Goal: Task Accomplishment & Management: Manage account settings

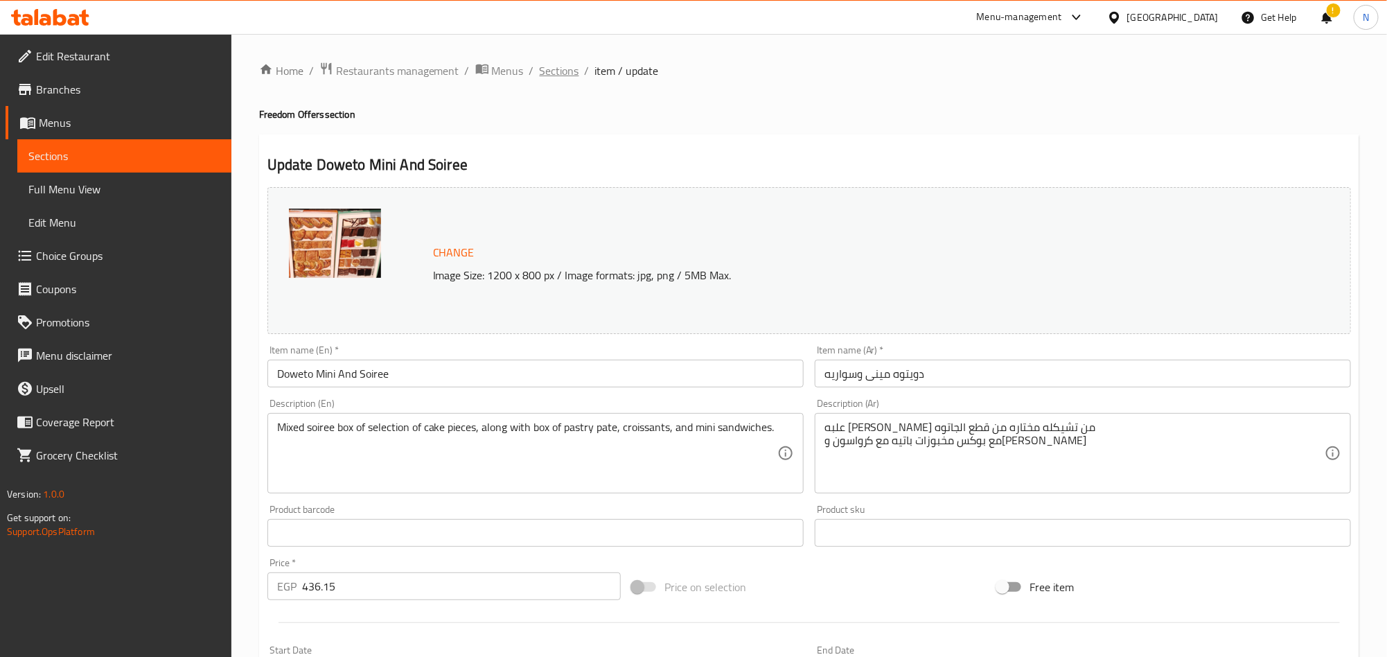
click at [555, 71] on span "Sections" at bounding box center [559, 70] width 39 height 17
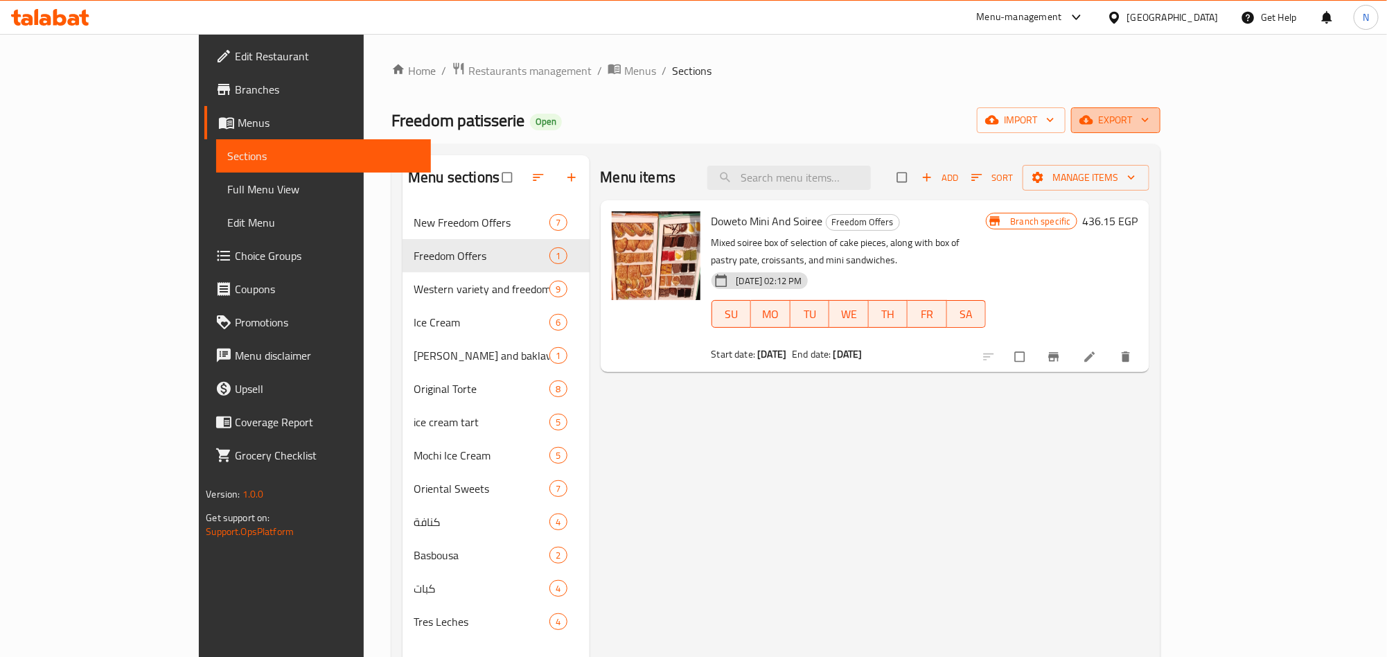
click at [1149, 127] on span "export" at bounding box center [1115, 120] width 67 height 17
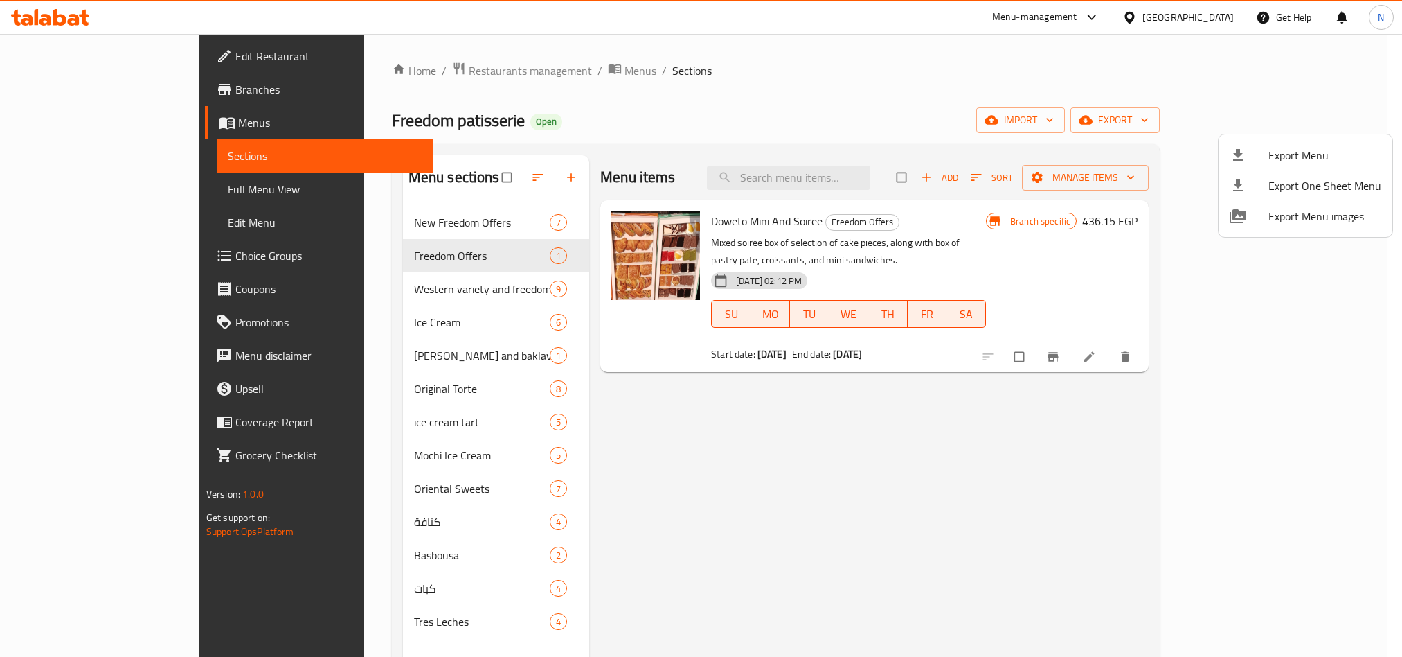
click at [1299, 144] on li "Export Menu" at bounding box center [1306, 155] width 174 height 30
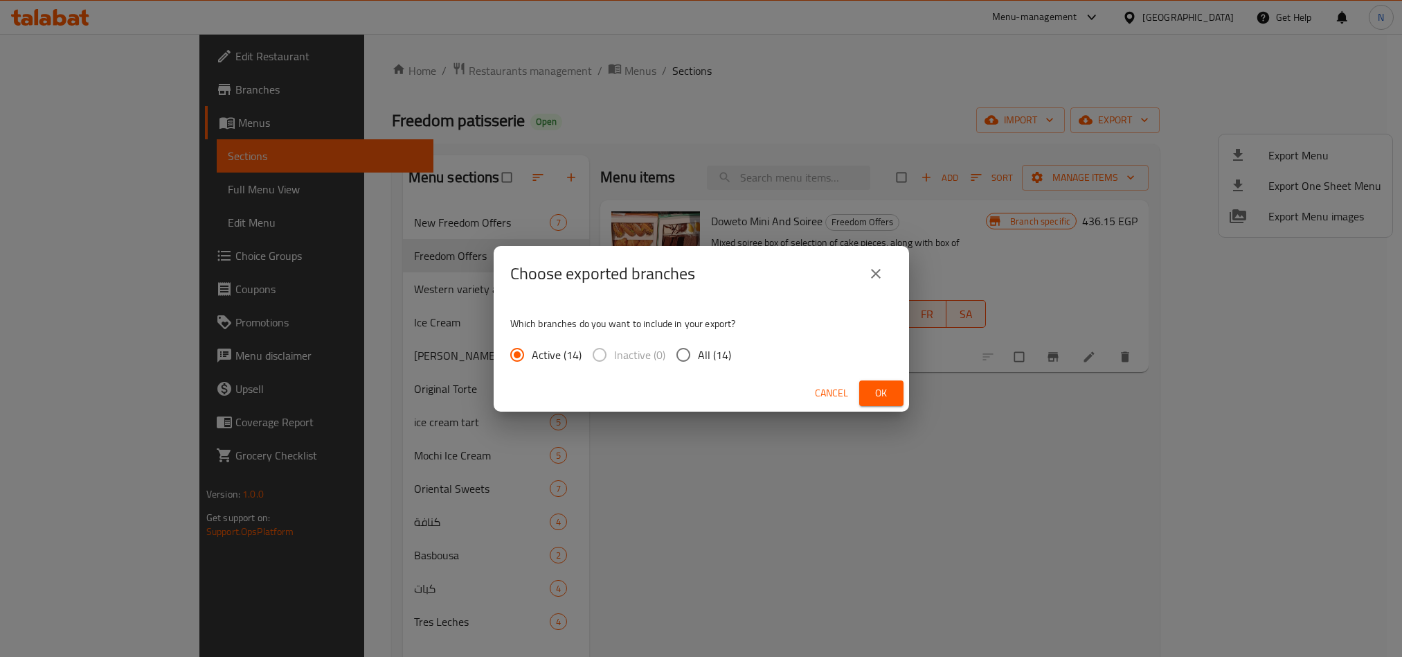
drag, startPoint x: 693, startPoint y: 353, endPoint x: 803, endPoint y: 382, distance: 113.9
click at [695, 356] on input "All (14)" at bounding box center [683, 354] width 29 height 29
radio input "true"
click at [887, 387] on span "Ok" at bounding box center [882, 392] width 22 height 17
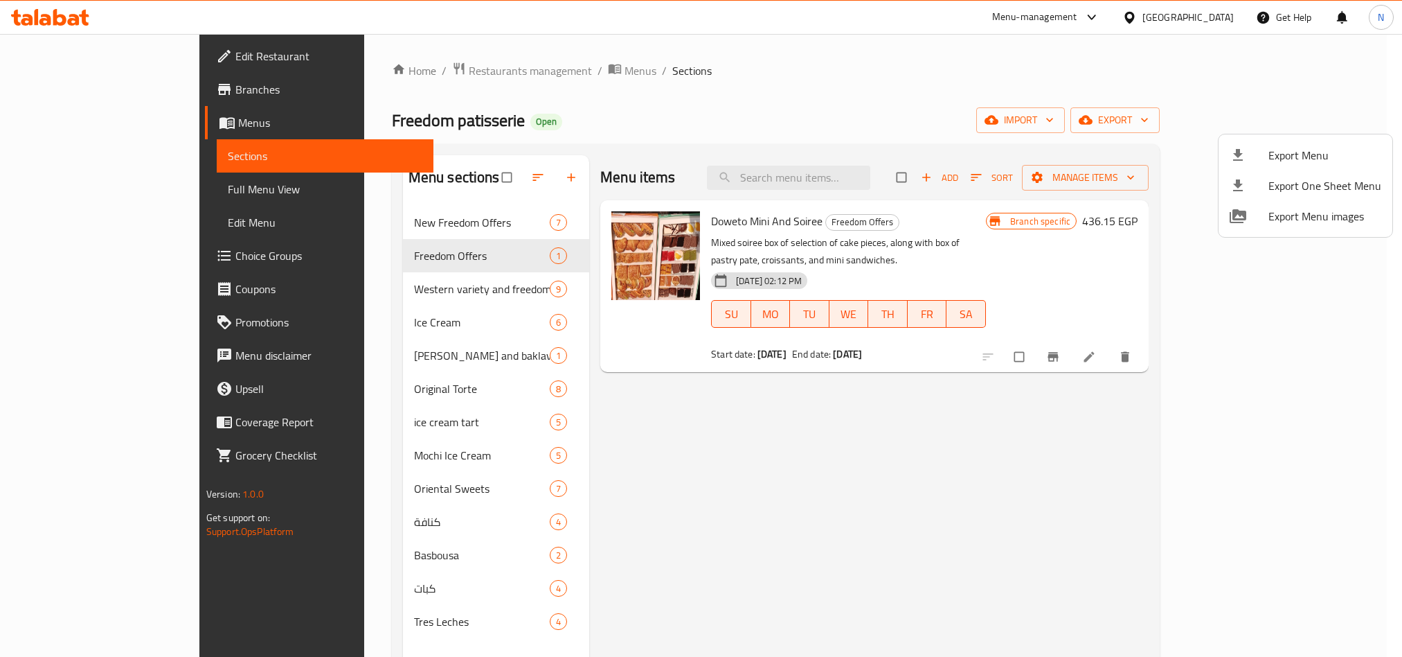
click at [877, 162] on div at bounding box center [701, 328] width 1402 height 657
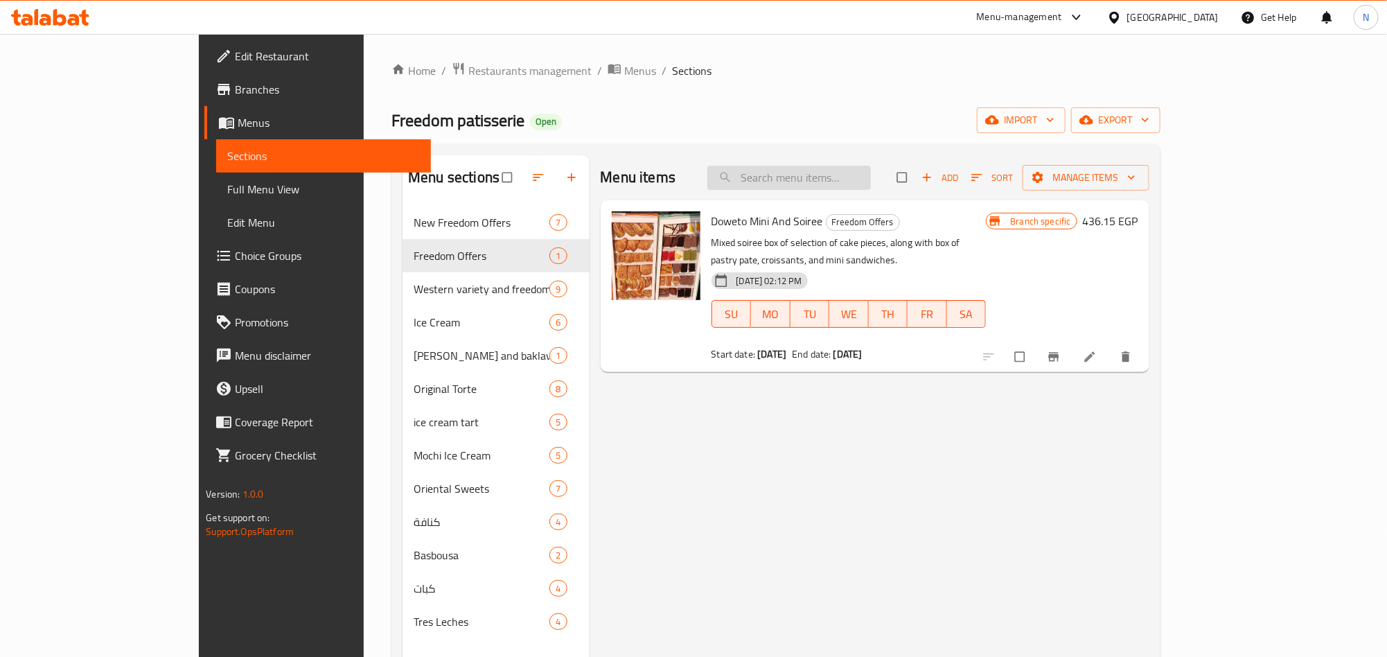
click at [871, 168] on input "search" at bounding box center [788, 178] width 163 height 24
paste input "Honey Cake + Molten Cake + Cheesecake"
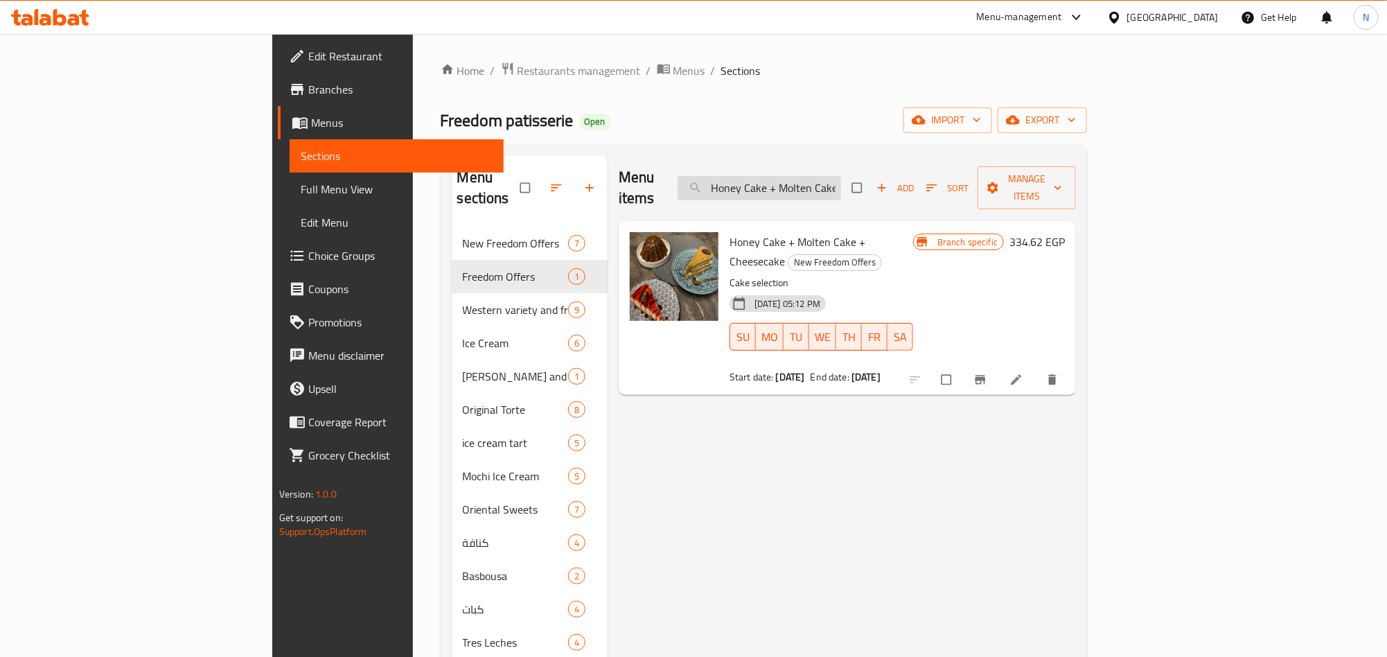
click at [838, 176] on input "Honey Cake + Molten Cake + Cheesecake" at bounding box center [758, 188] width 163 height 24
paste input "Torte 28 M And Half Mix"
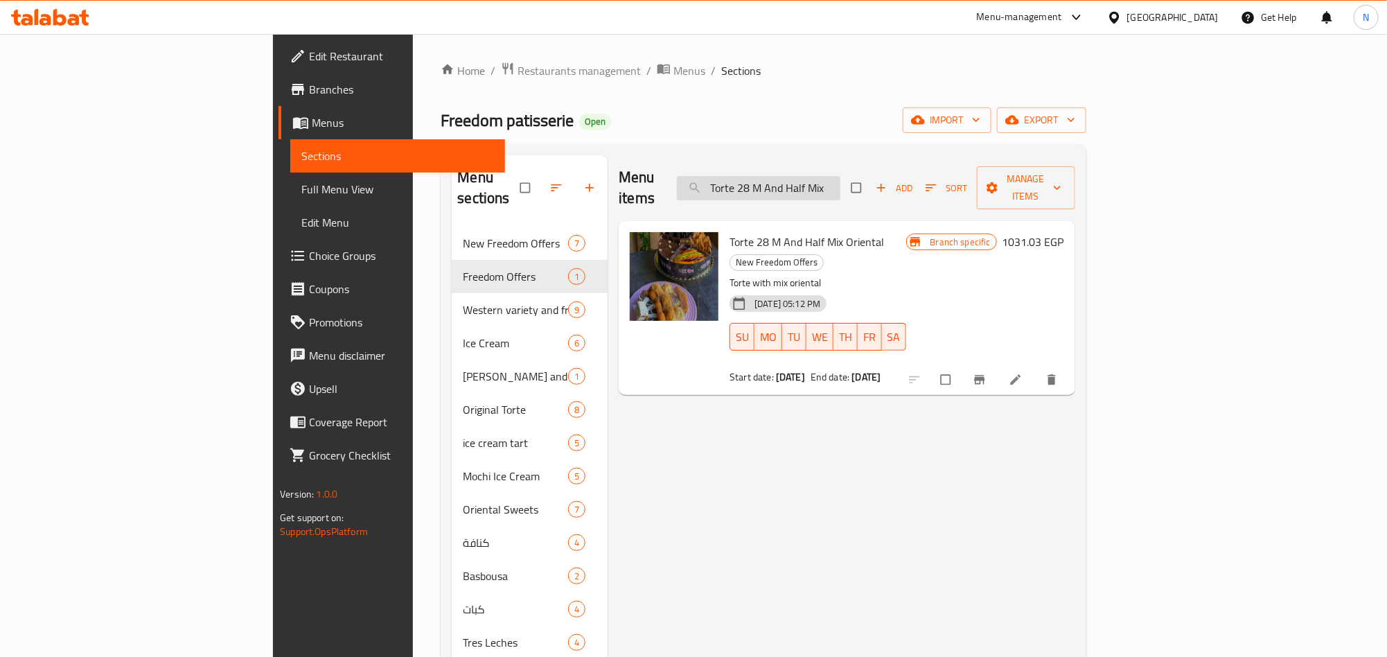
click at [840, 179] on input "Torte 28 M And Half Mix" at bounding box center [758, 188] width 163 height 24
paste input "Molten Cake + Cheesecake"
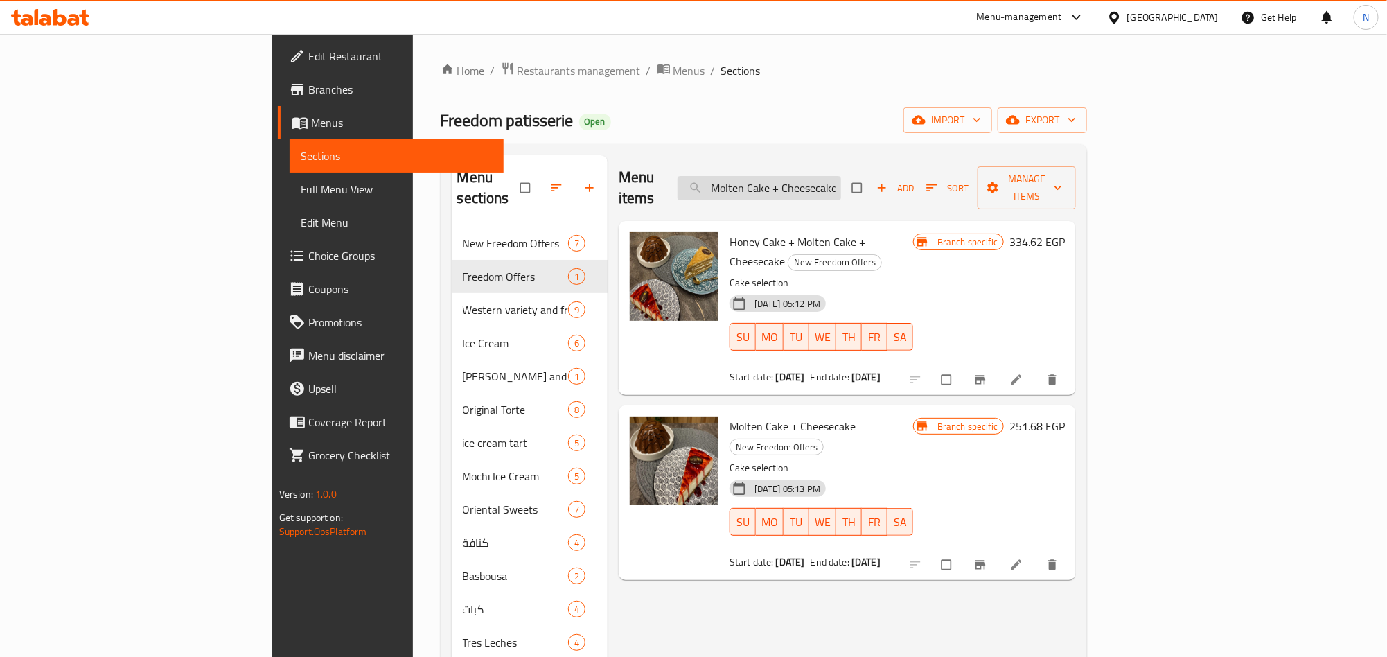
click at [841, 176] on input "Molten Cake + Cheesecake" at bounding box center [758, 188] width 163 height 24
paste input "Cinnabon"
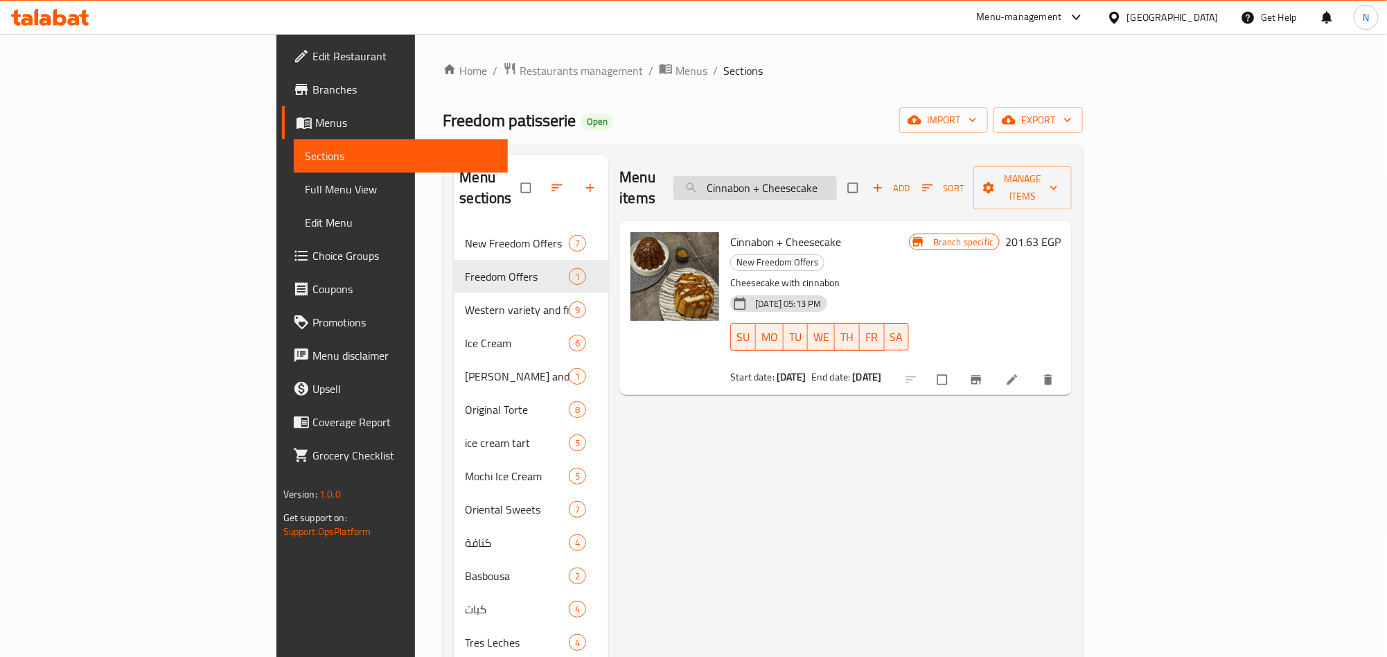
click at [837, 179] on input "Cinnabon + Cheesecake" at bounding box center [754, 188] width 163 height 24
paste input "Mixed oriental dish + tart 22"
click at [837, 176] on input "Mixed oriental dish + tart 22" at bounding box center [754, 188] width 163 height 24
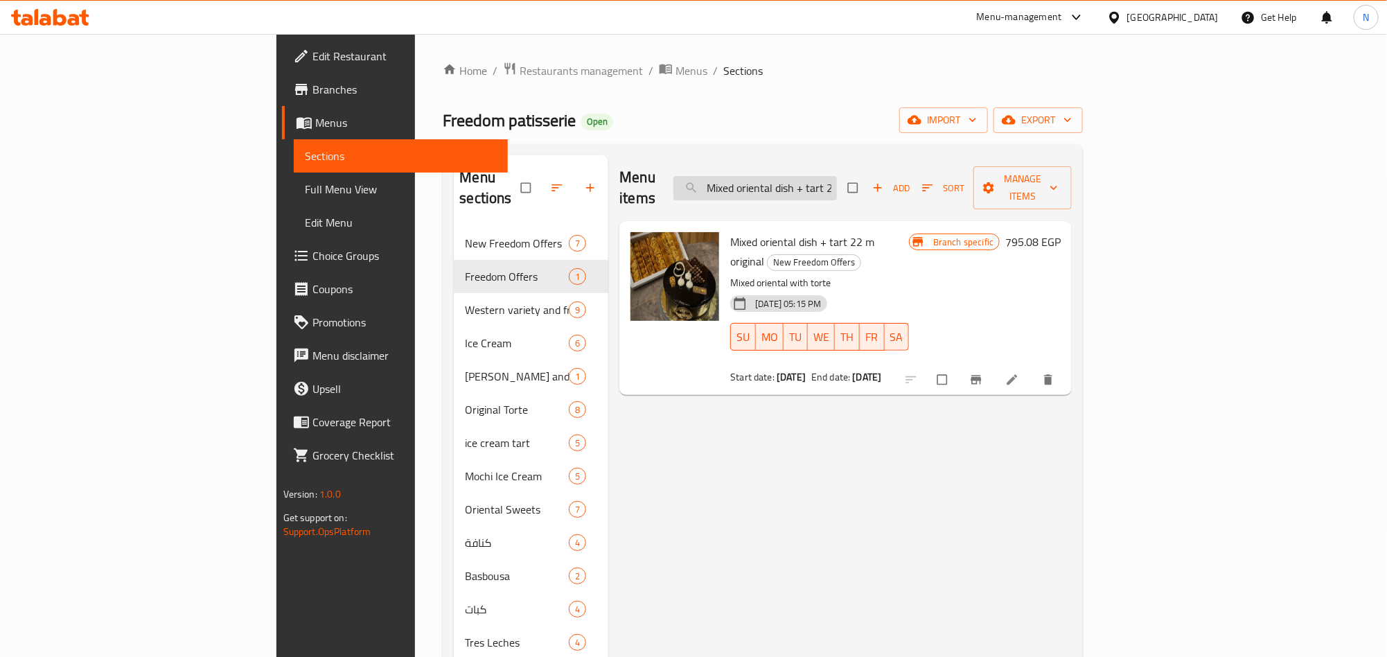
click at [837, 176] on input "Mixed oriental dish + tart 22" at bounding box center [754, 188] width 163 height 24
paste input "Dozen Mousse with1/2 Oriental Mix"
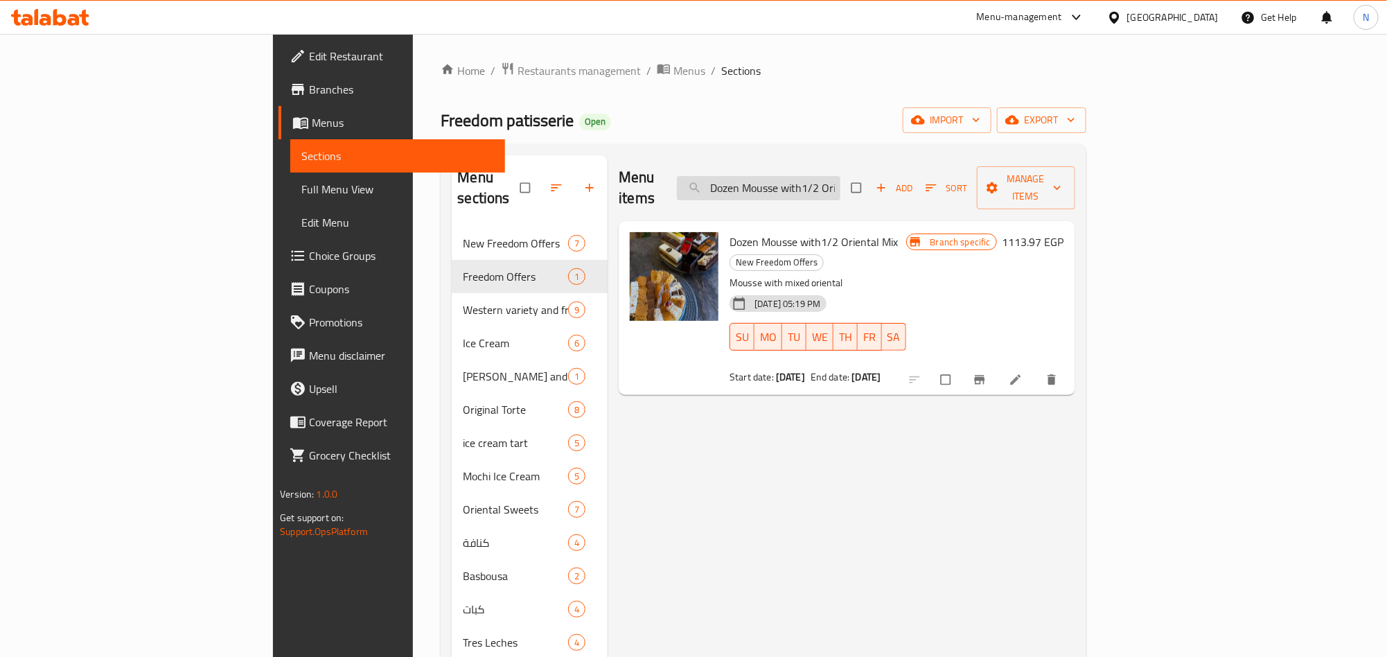
click at [840, 181] on input "Dozen Mousse with1/2 Oriental Mix" at bounding box center [758, 188] width 163 height 24
paste input "weto Mini And Soiree"
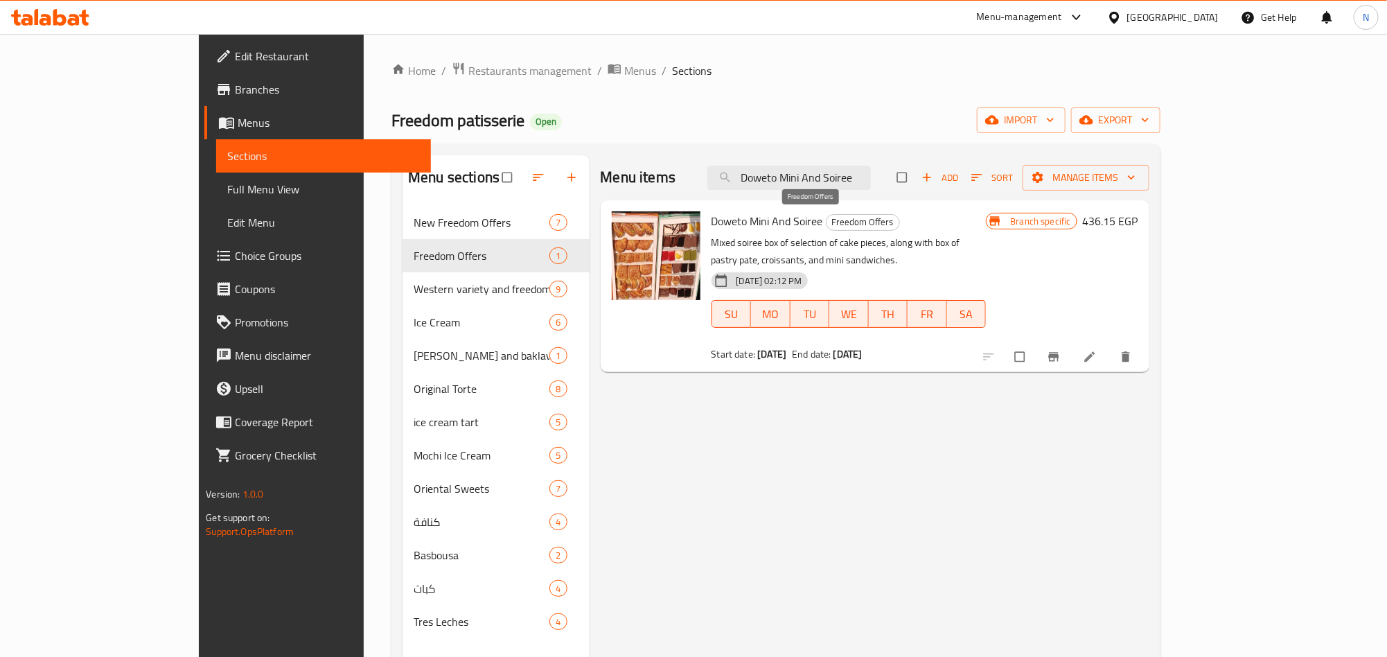
click at [826, 217] on span "Freedom Offers" at bounding box center [862, 222] width 73 height 16
click at [1071, 351] on button "Branch-specific-item" at bounding box center [1054, 356] width 33 height 30
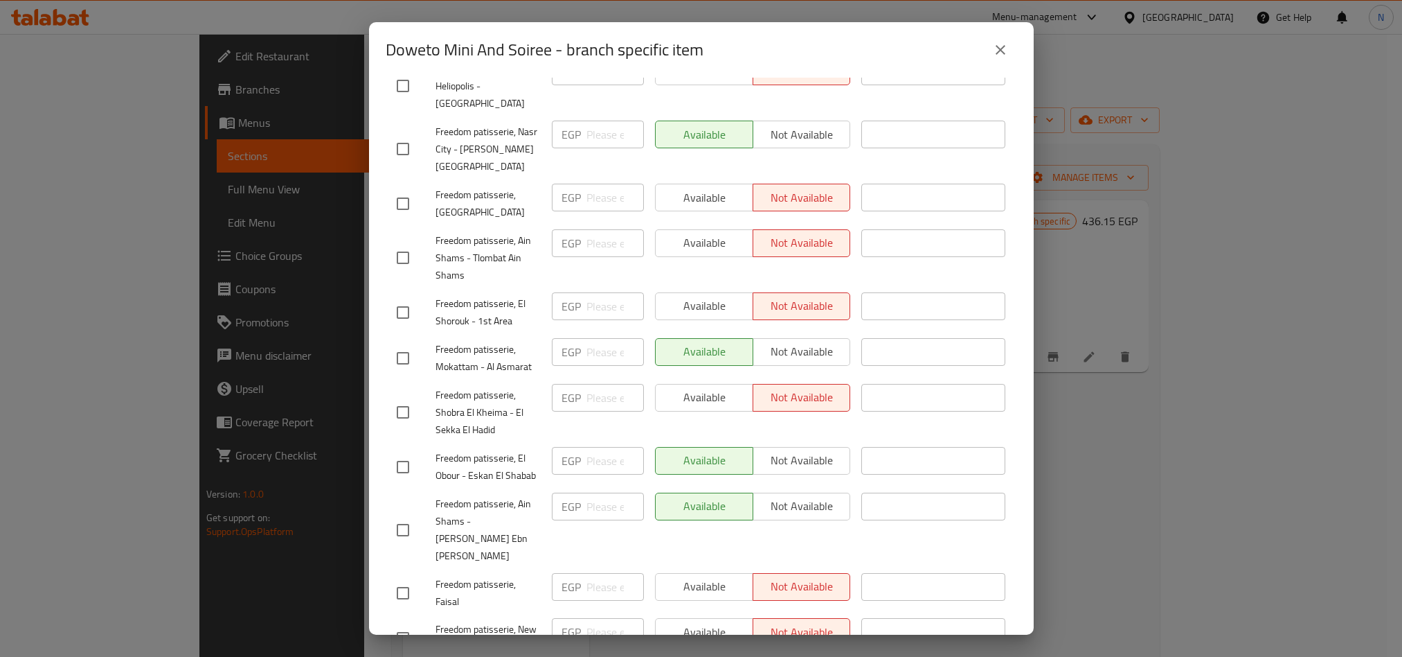
scroll to position [352, 0]
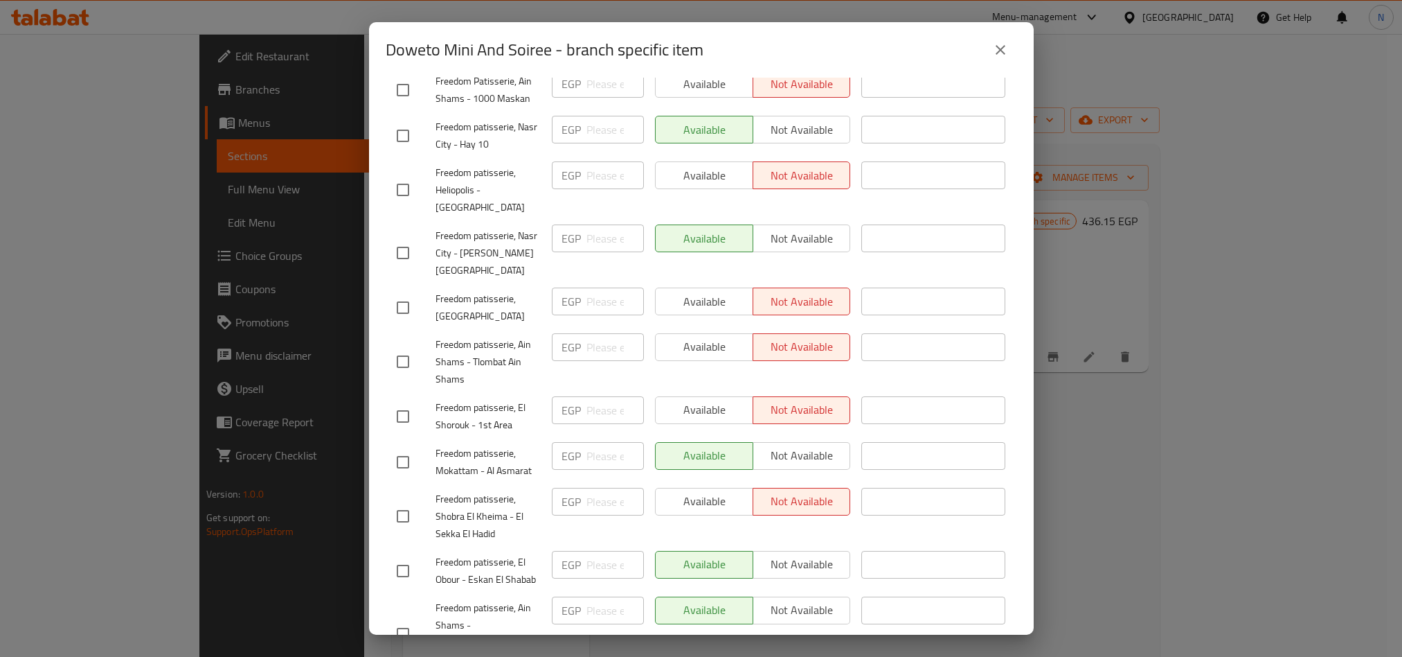
click at [484, 227] on span "Freedom patisserie, Nasr City - Abbas El Akkad" at bounding box center [488, 253] width 105 height 52
copy span "Freedom patisserie, Nasr City - Abbas El Akkad"
click at [1014, 50] on button "close" at bounding box center [1000, 49] width 33 height 33
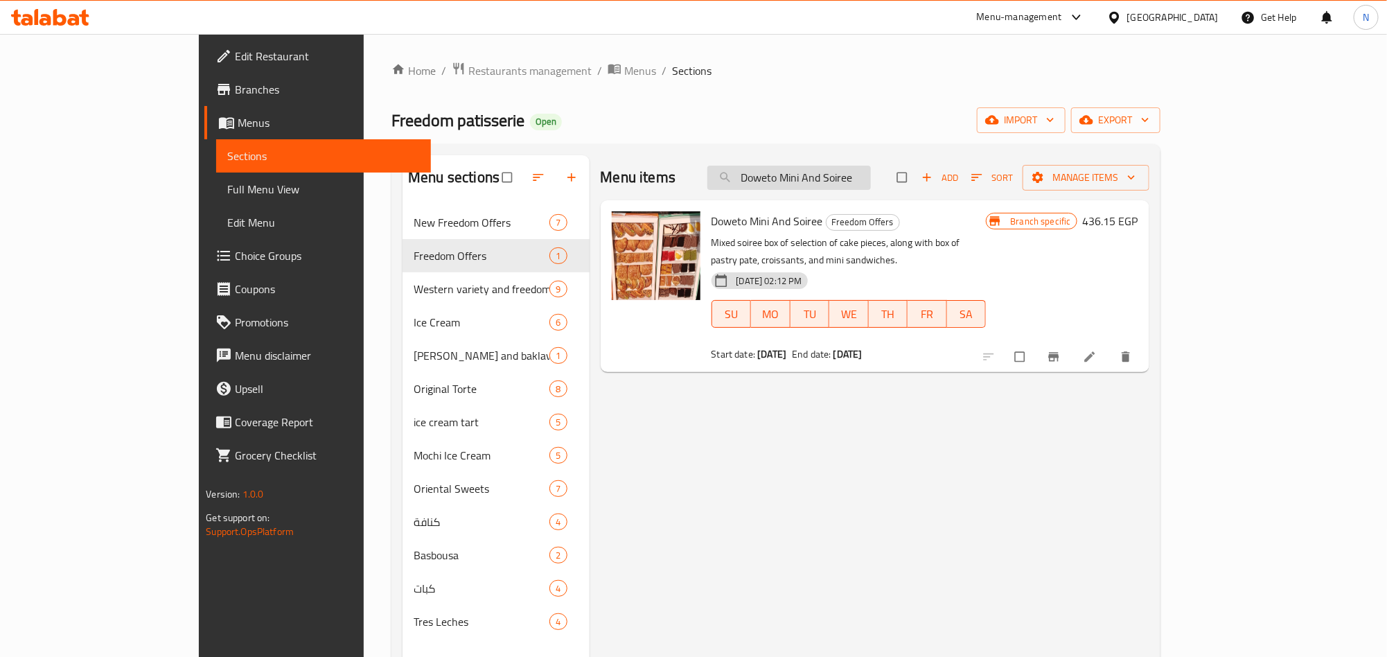
click at [871, 175] on input "Doweto Mini And Soiree" at bounding box center [788, 178] width 163 height 24
click at [871, 177] on input "Doweto Mini And Soiree" at bounding box center [788, 178] width 163 height 24
paste input "Molten Cake + Cheesecak"
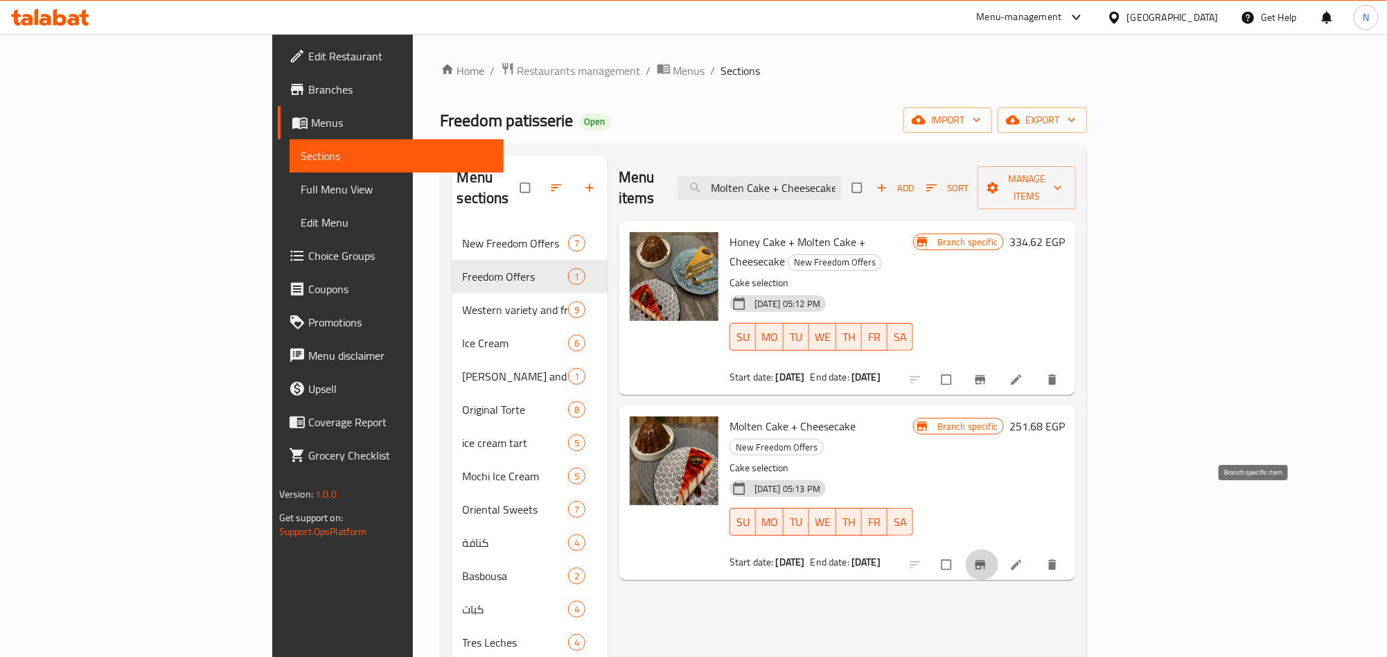
click at [998, 549] on button "Branch-specific-item" at bounding box center [981, 564] width 33 height 30
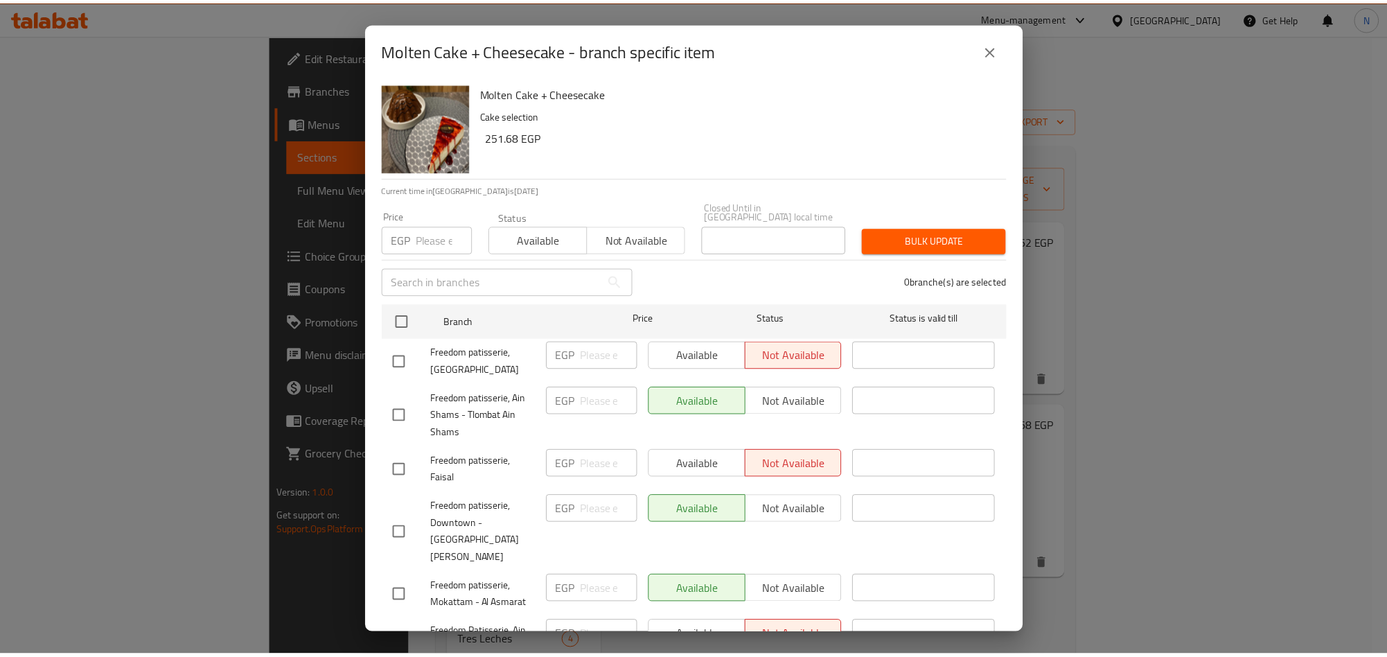
scroll to position [208, 0]
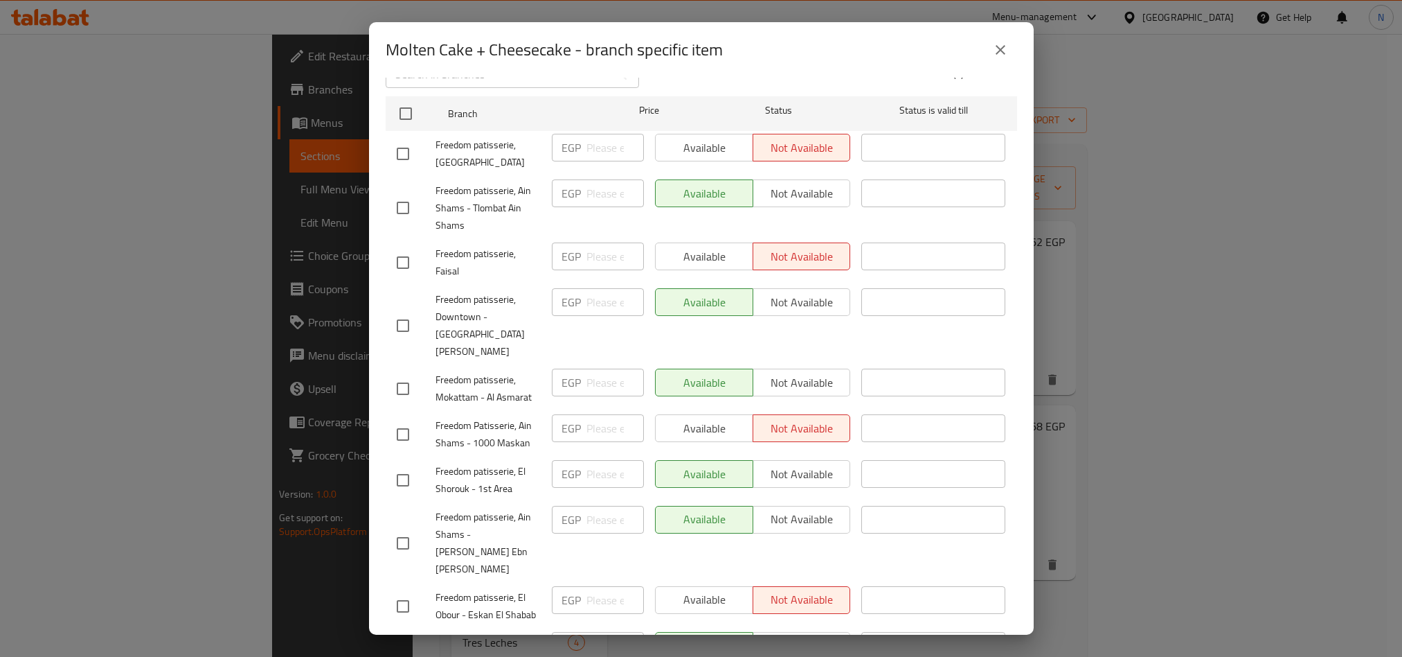
click at [480, 296] on span "Freedom patisserie, Downtown - El Sayeda Zeinab" at bounding box center [488, 325] width 105 height 69
click at [480, 297] on span "Freedom patisserie, Downtown - El Sayeda Zeinab" at bounding box center [488, 325] width 105 height 69
copy span "Freedom patisserie, Downtown - El Sayeda Zeinab"
click at [998, 46] on icon "close" at bounding box center [1000, 50] width 17 height 17
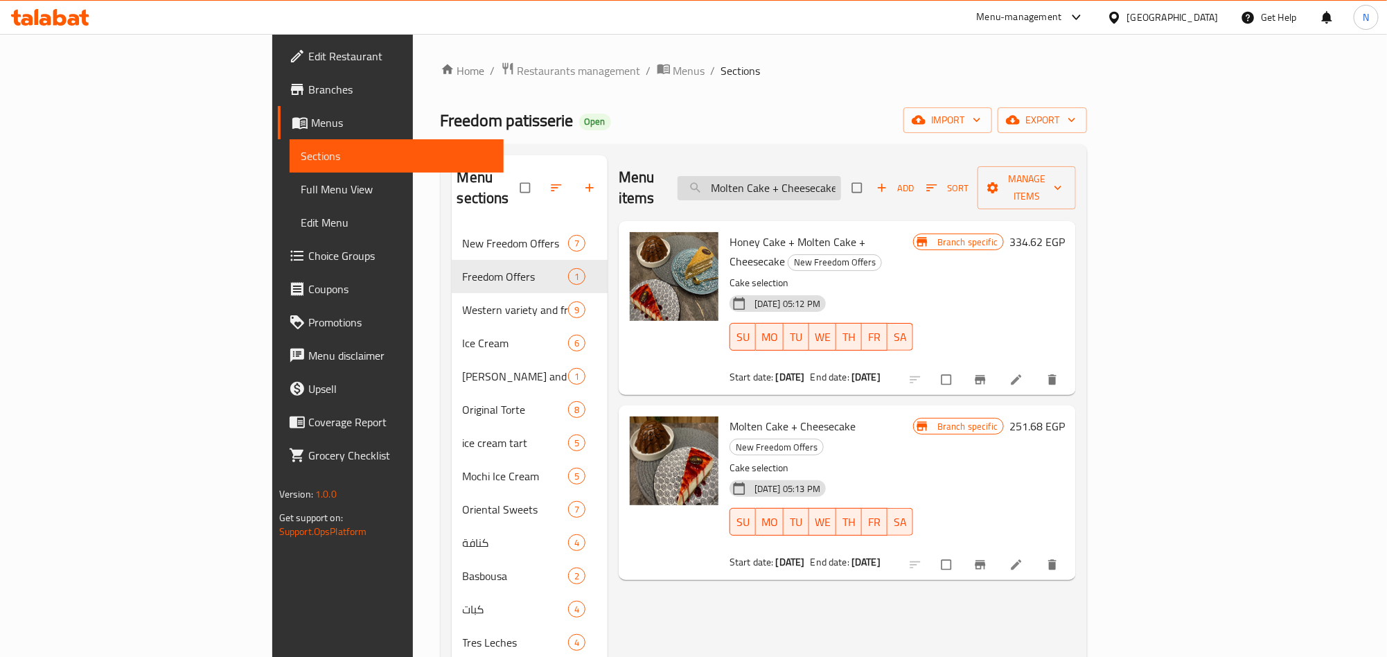
click at [841, 176] on input "Molten Cake + Cheesecake" at bounding box center [758, 188] width 163 height 24
paste input "ixed oriental dish + tart 22 m"
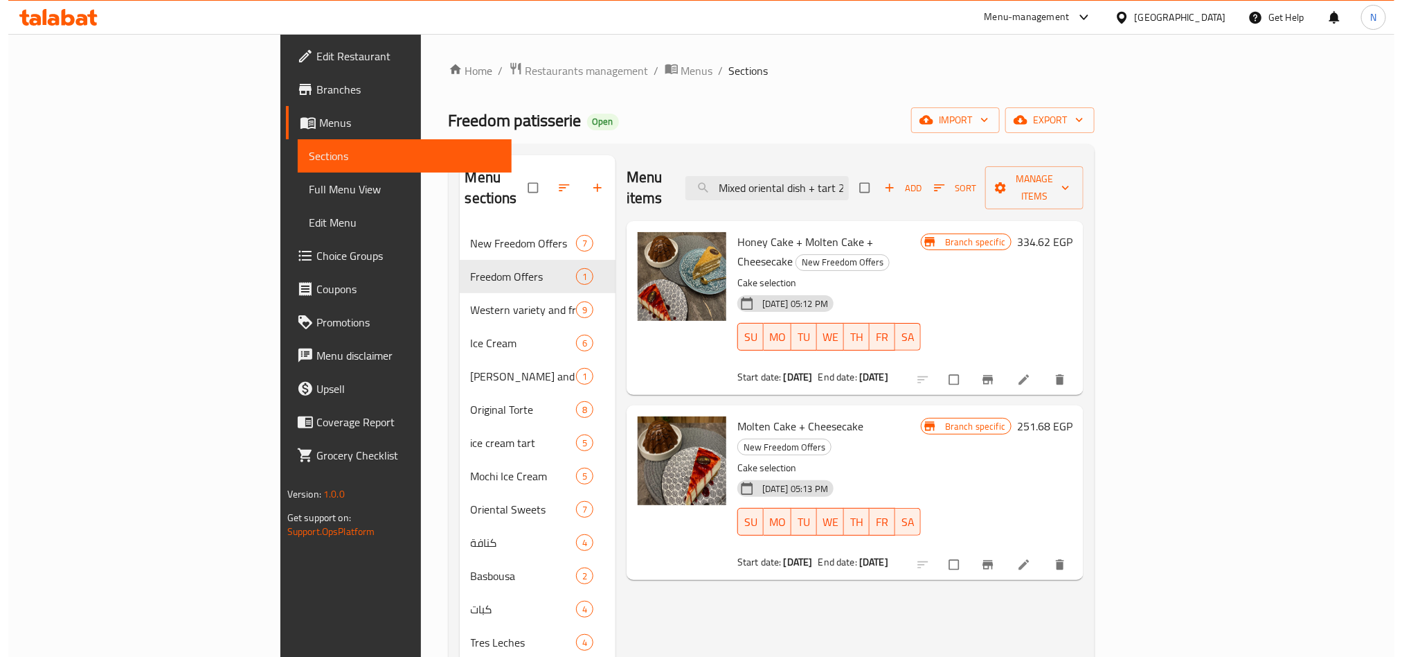
scroll to position [0, 19]
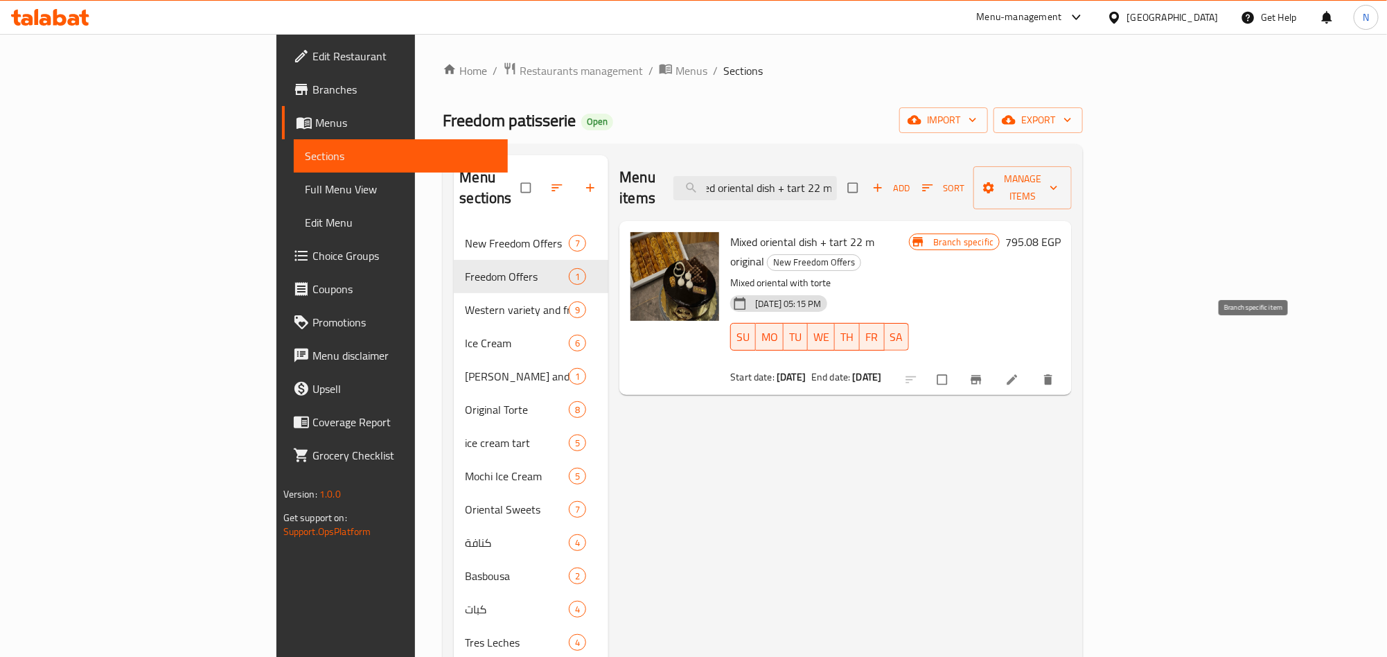
type input "Mixed oriental dish + tart 22 m"
click at [994, 364] on button "Branch-specific-item" at bounding box center [977, 379] width 33 height 30
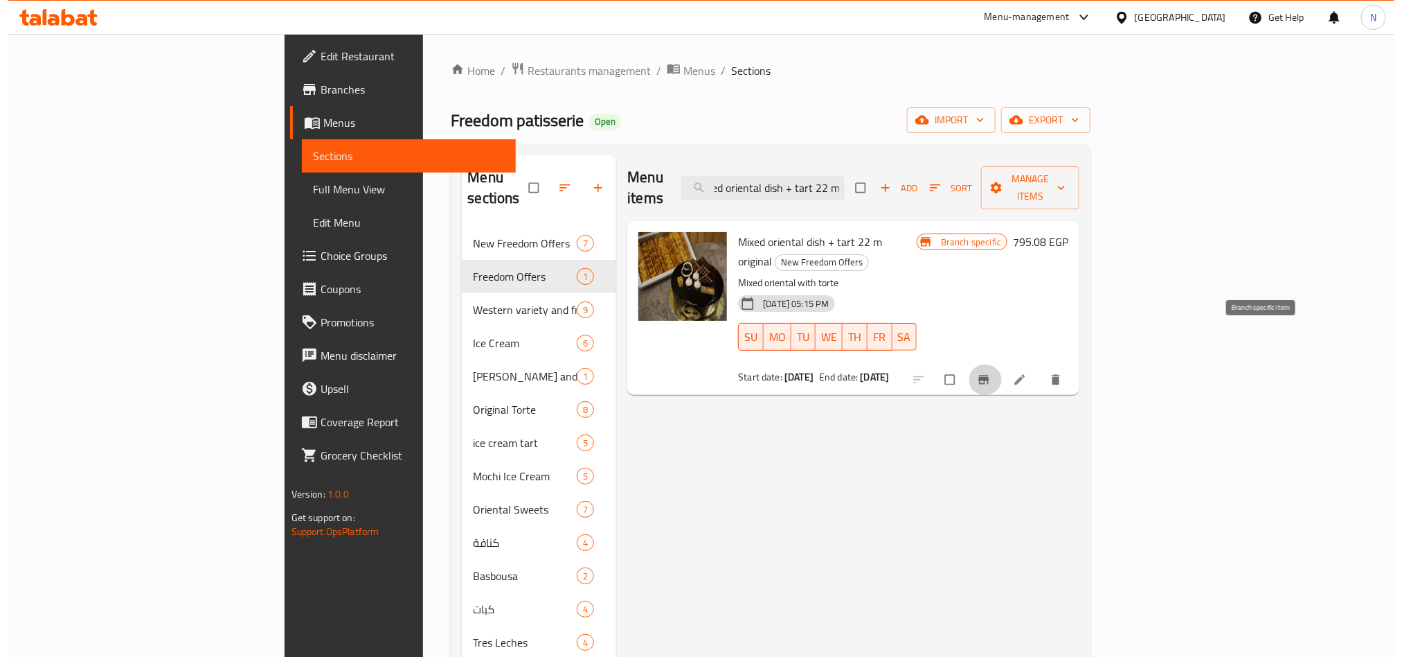
scroll to position [0, 0]
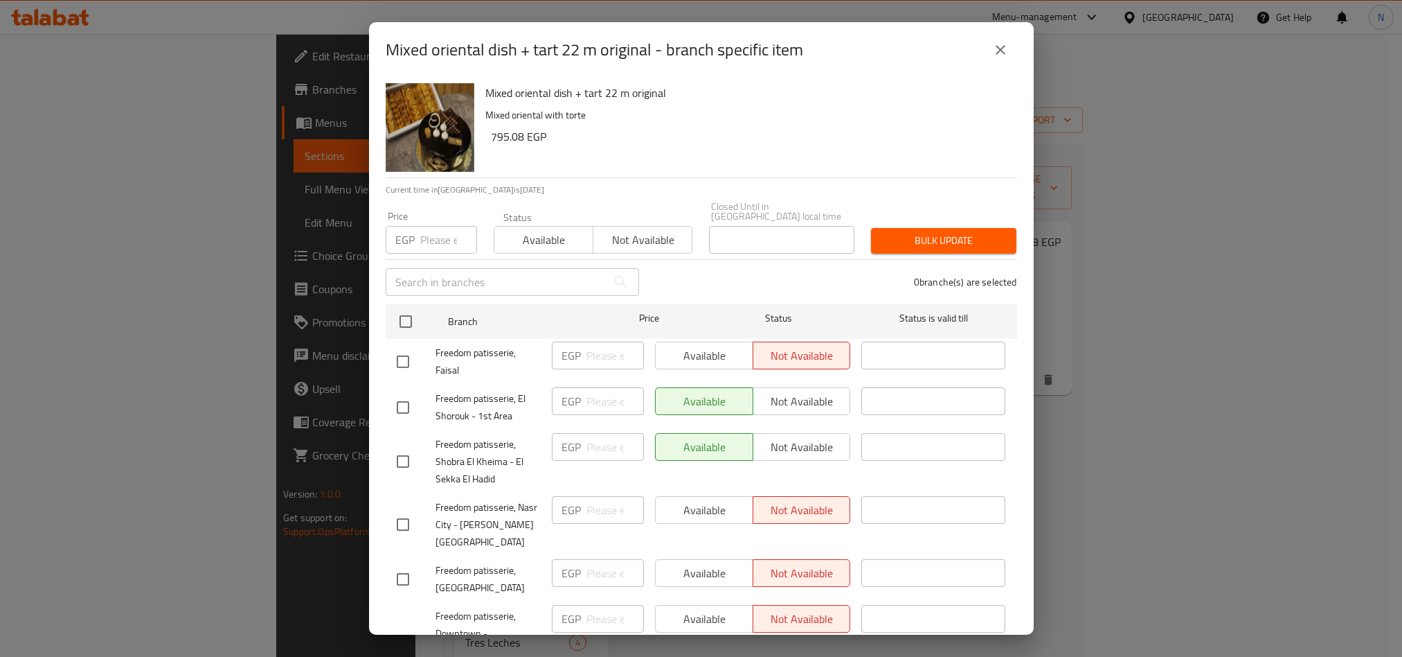
click at [466, 398] on span "Freedom patisserie, El Shorouk - 1st Area" at bounding box center [488, 407] width 105 height 35
click at [467, 399] on span "Freedom patisserie, El Shorouk - 1st Area" at bounding box center [488, 407] width 105 height 35
copy span "Freedom patisserie, El Shorouk - 1st Area"
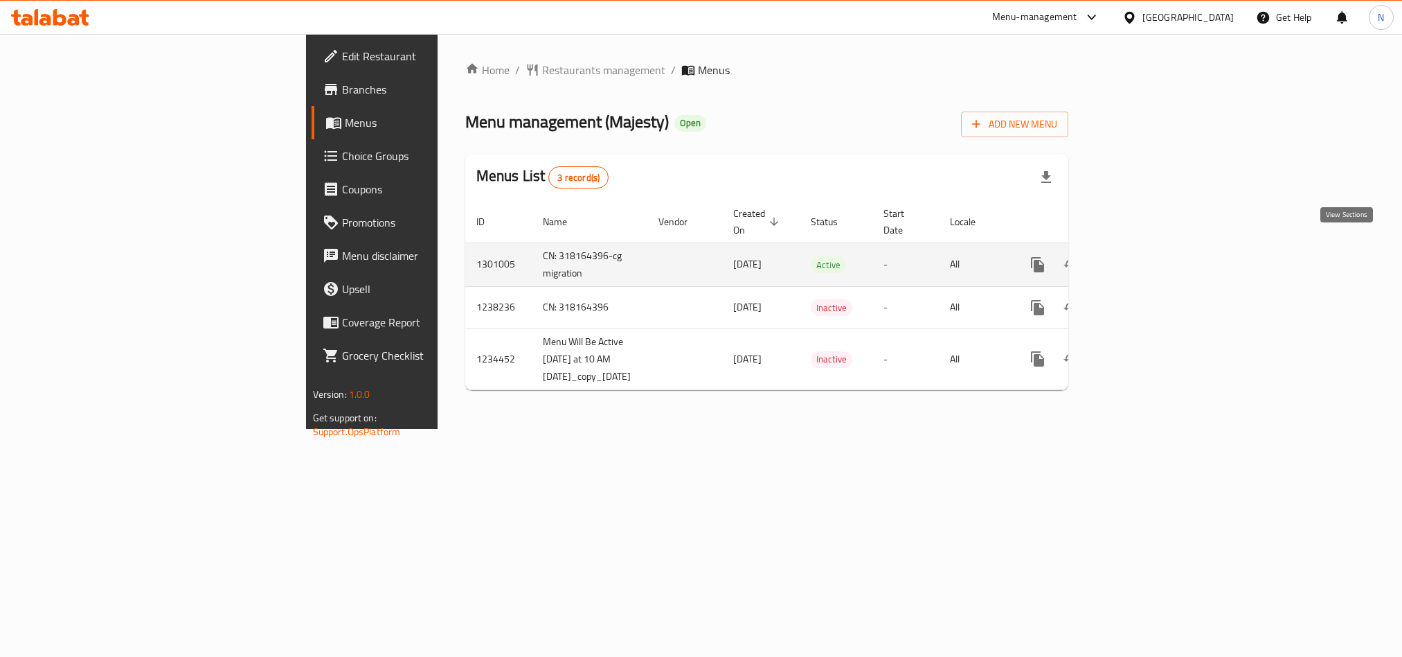
click at [1146, 256] on icon "enhanced table" at bounding box center [1138, 264] width 17 height 17
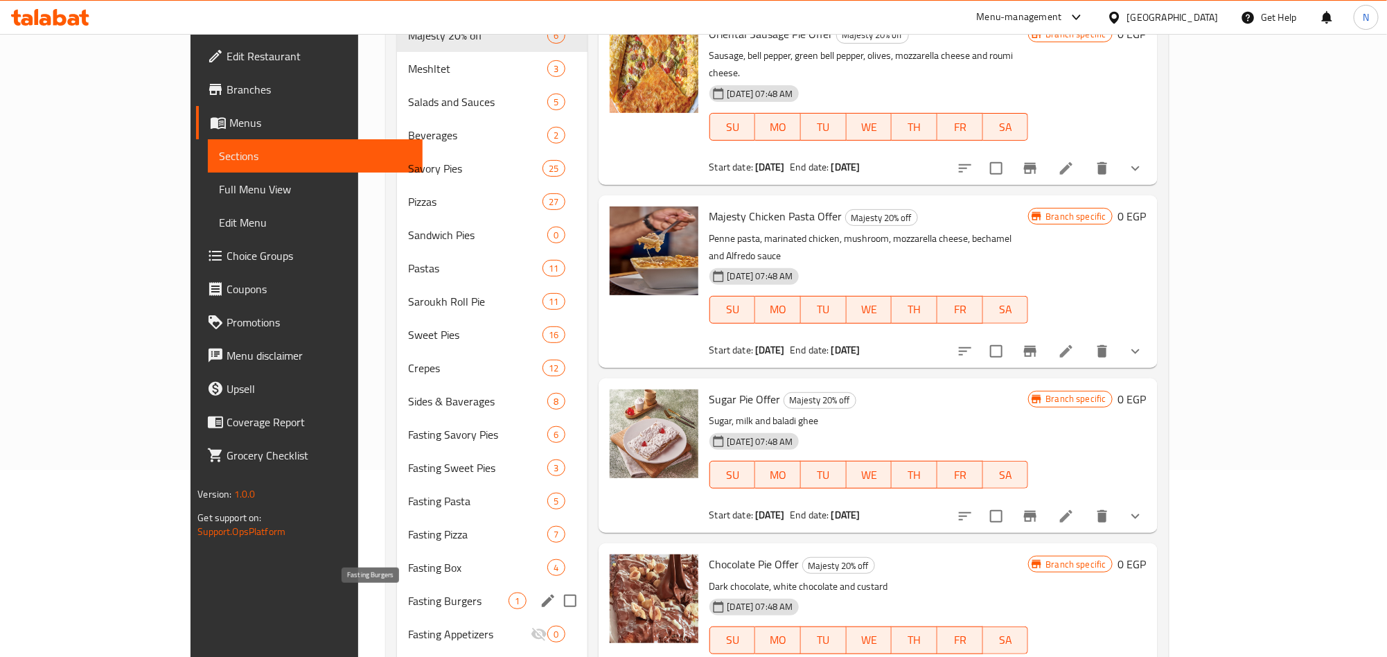
scroll to position [83, 0]
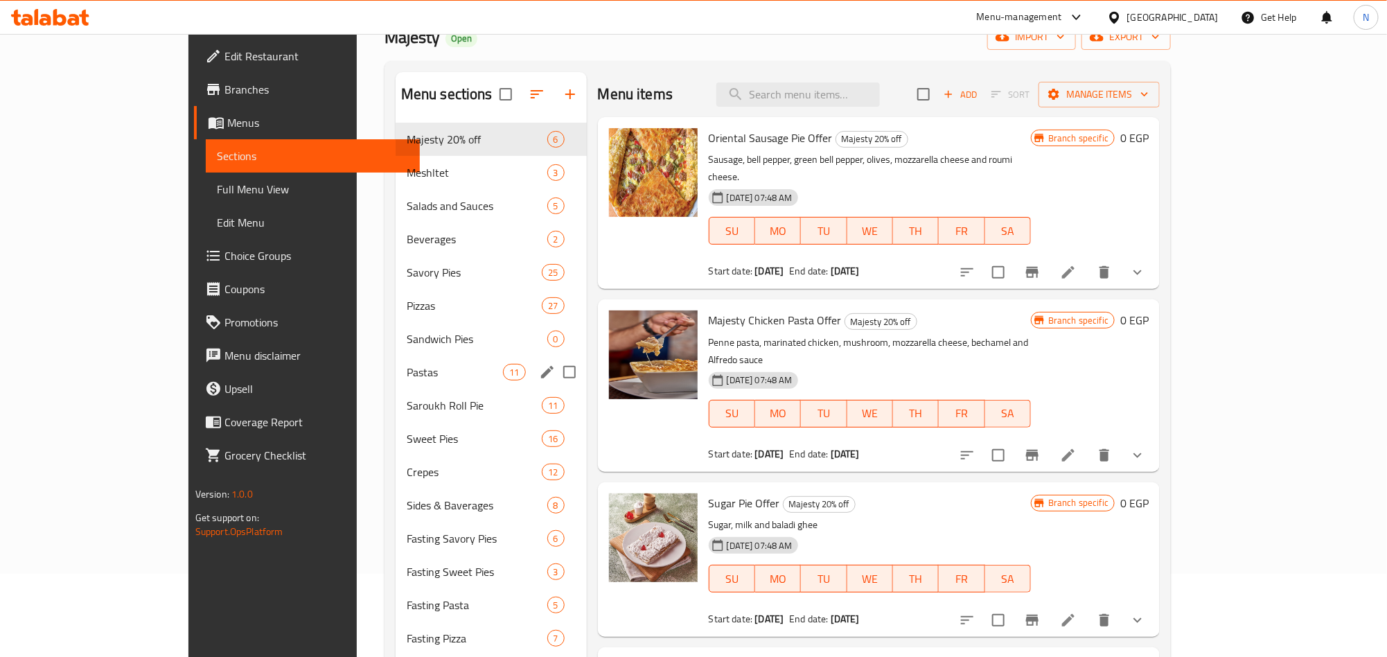
click at [407, 372] on span "Pastas" at bounding box center [455, 372] width 97 height 17
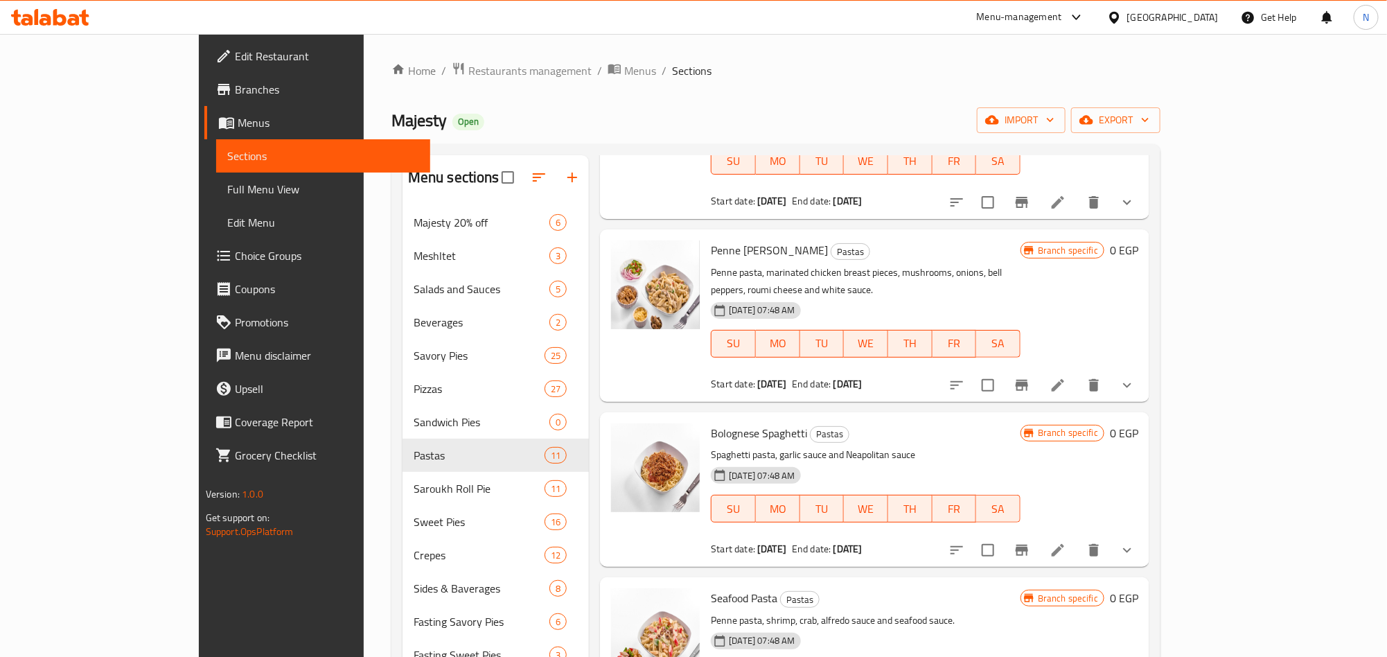
scroll to position [623, 0]
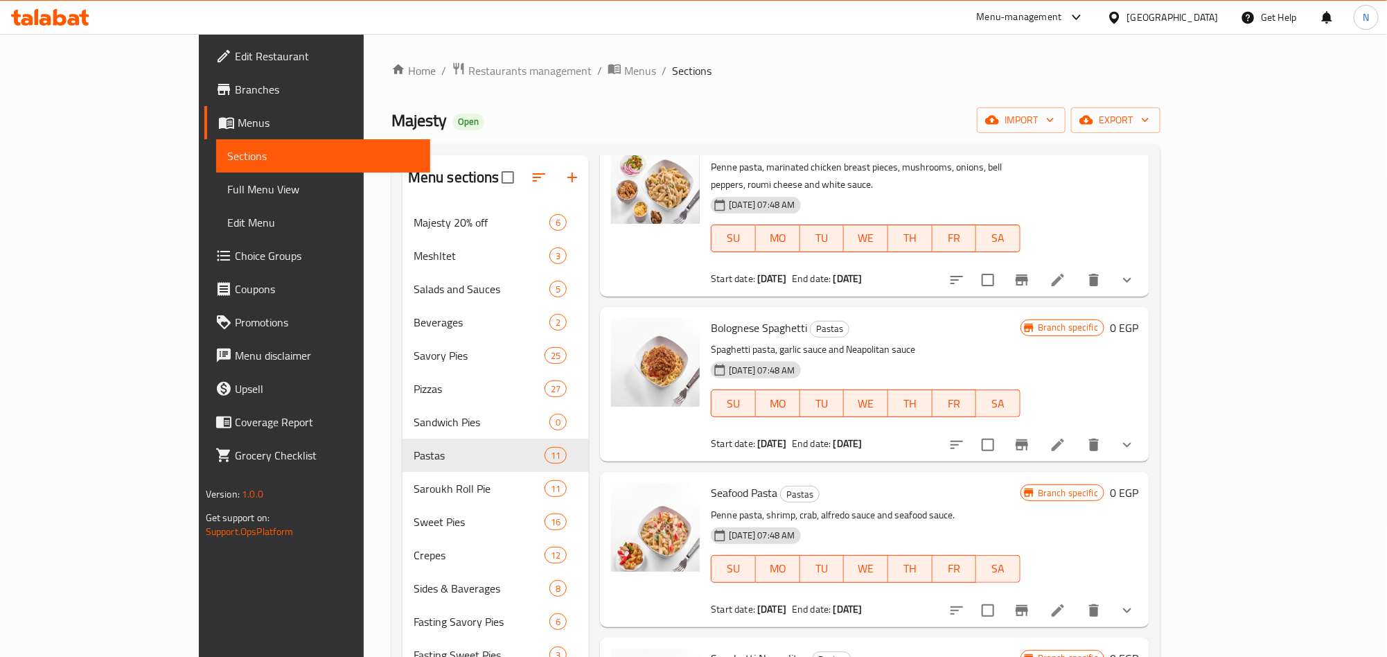
click at [1143, 263] on button "show more" at bounding box center [1126, 279] width 33 height 33
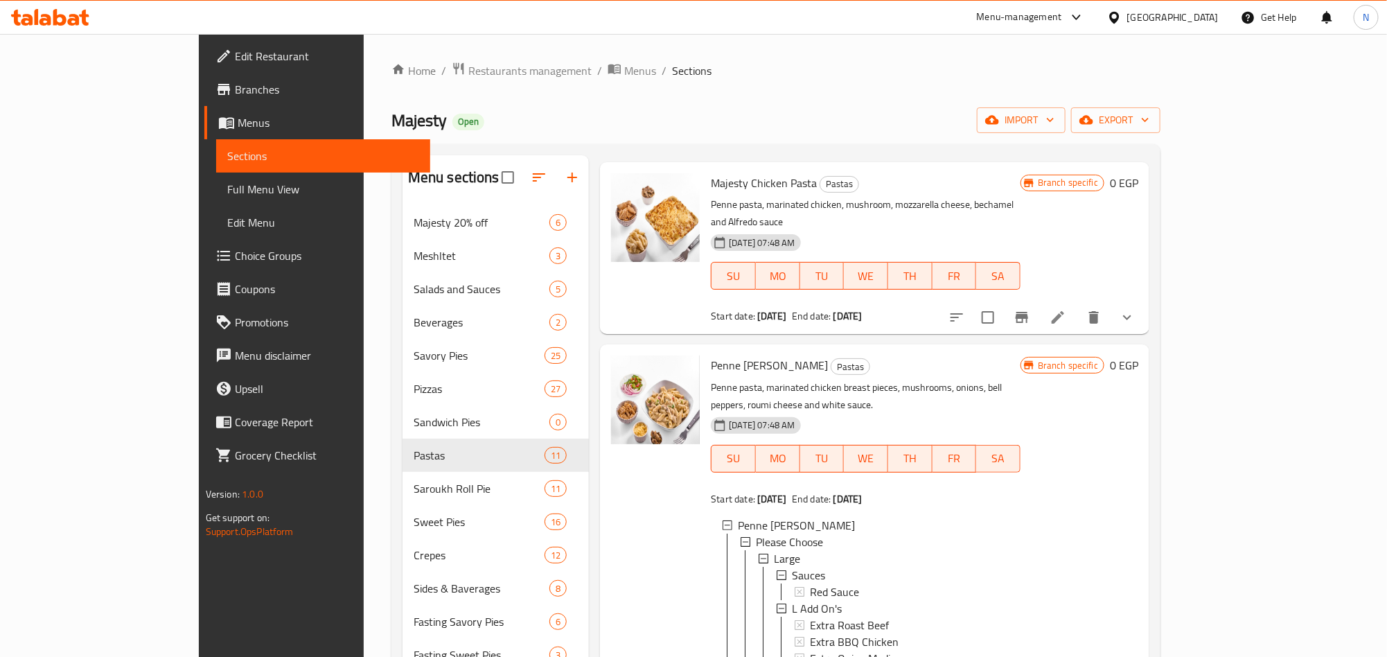
scroll to position [416, 0]
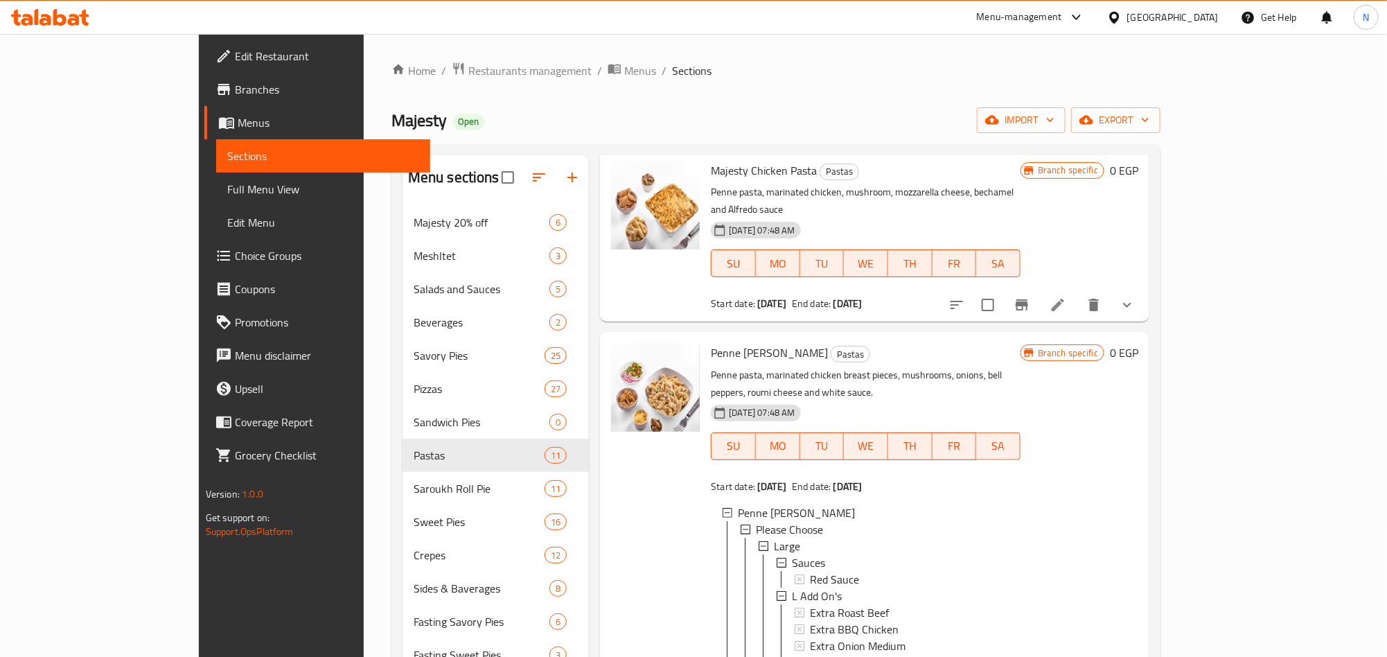
click at [711, 342] on span "Penne Alfredo Pasta" at bounding box center [769, 352] width 117 height 21
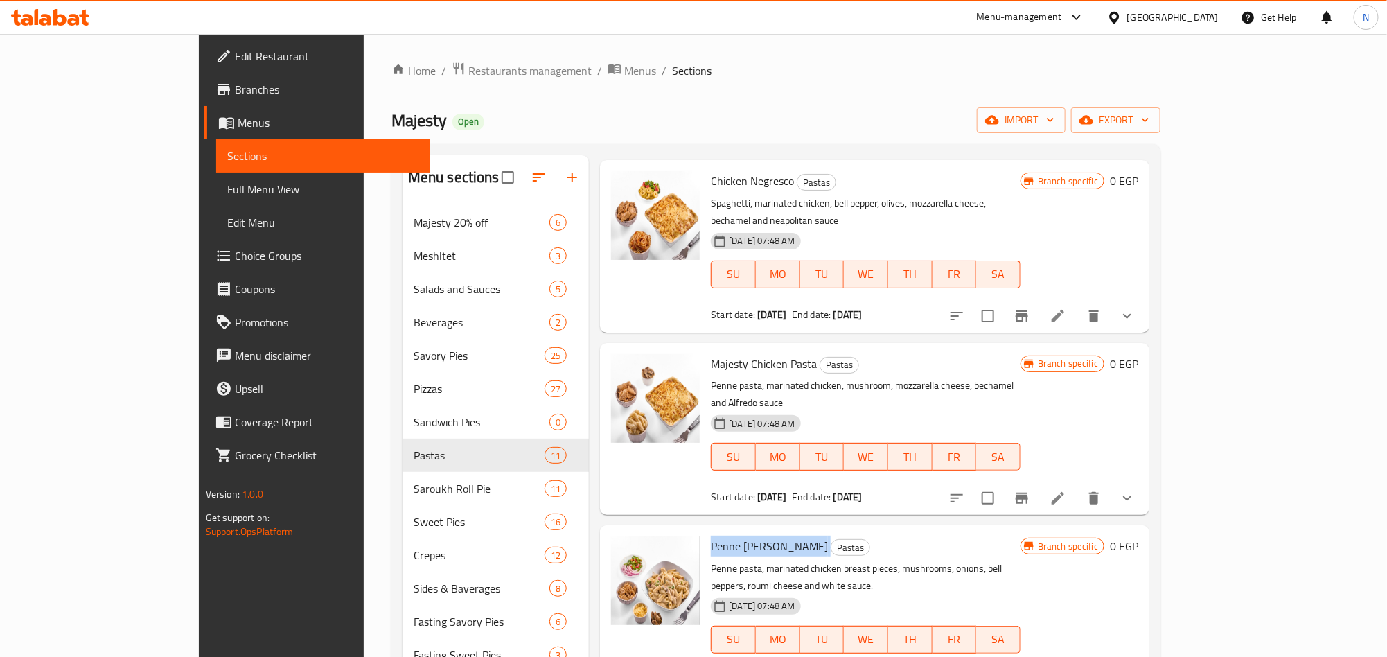
scroll to position [0, 0]
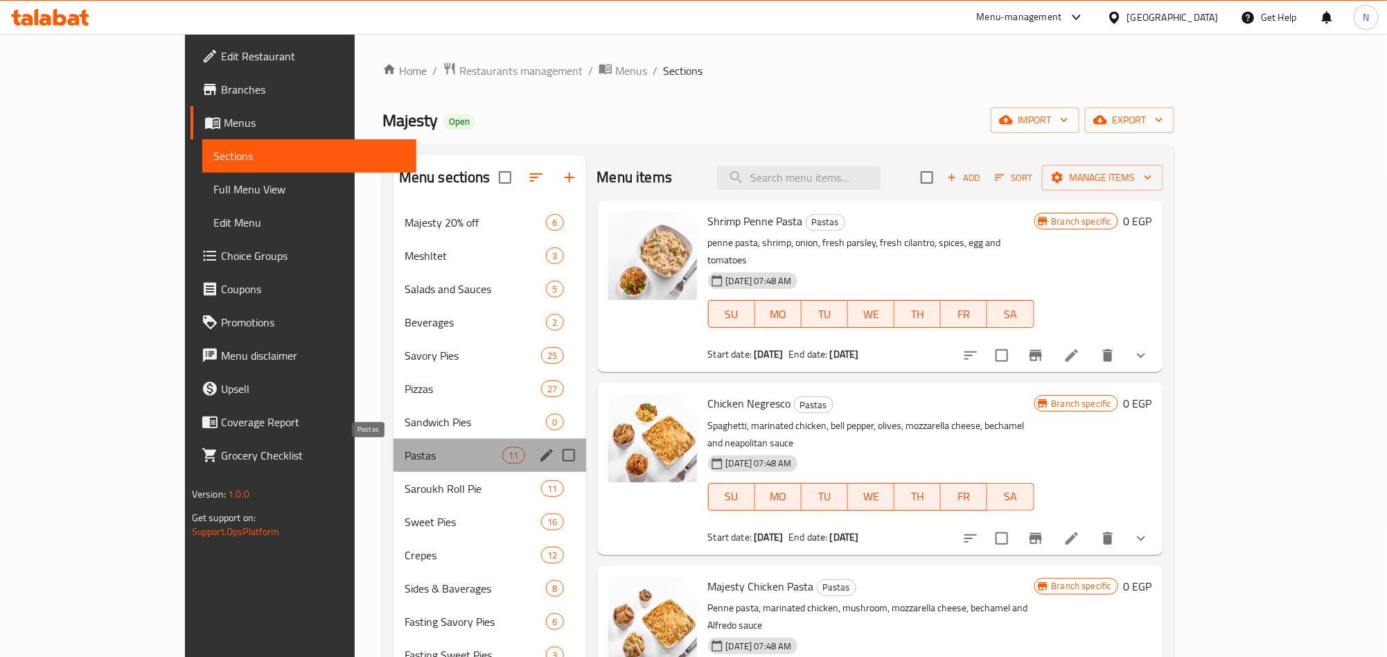
click at [404, 460] on span "Pastas" at bounding box center [453, 455] width 98 height 17
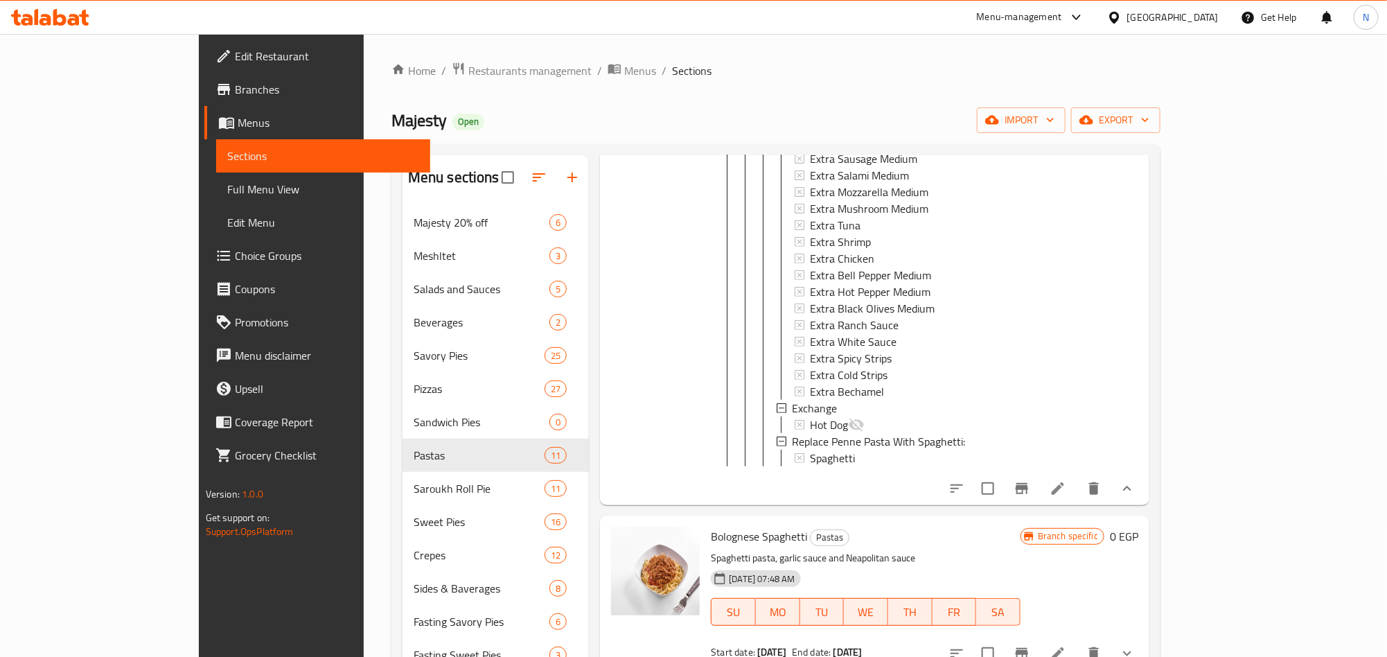
scroll to position [1039, 0]
click at [1077, 472] on li at bounding box center [1057, 484] width 39 height 25
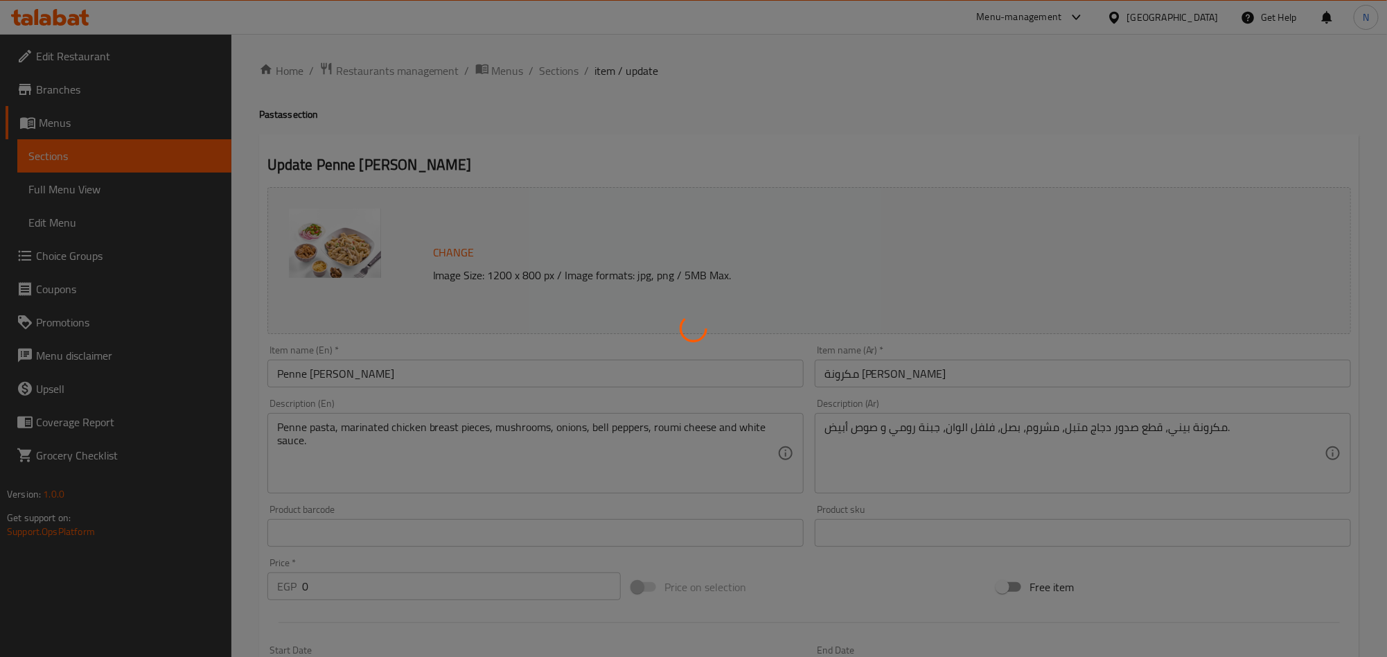
type input "الصوص"
type input "0"
type input "الإضافات كبير:"
type input "0"
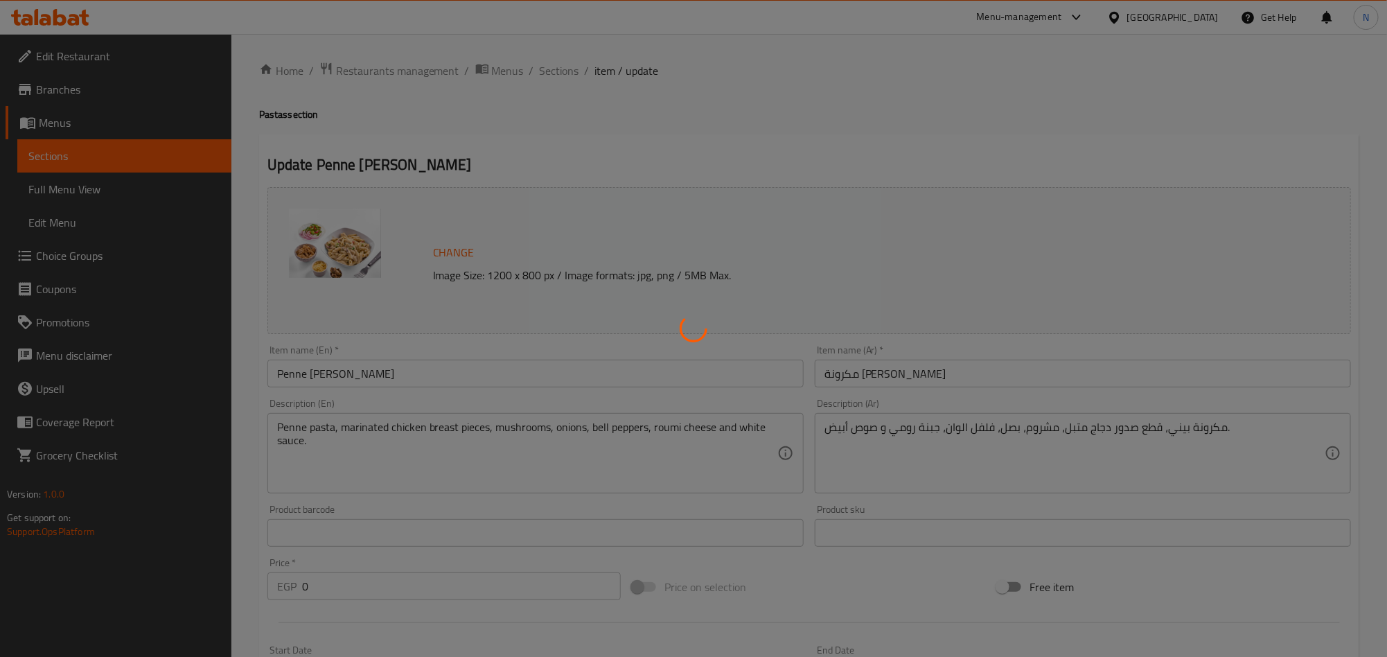
type input "25"
type input "التبديل"
type input "0"
type input "إستبدل مكرونة بيني بإسباجيتي"
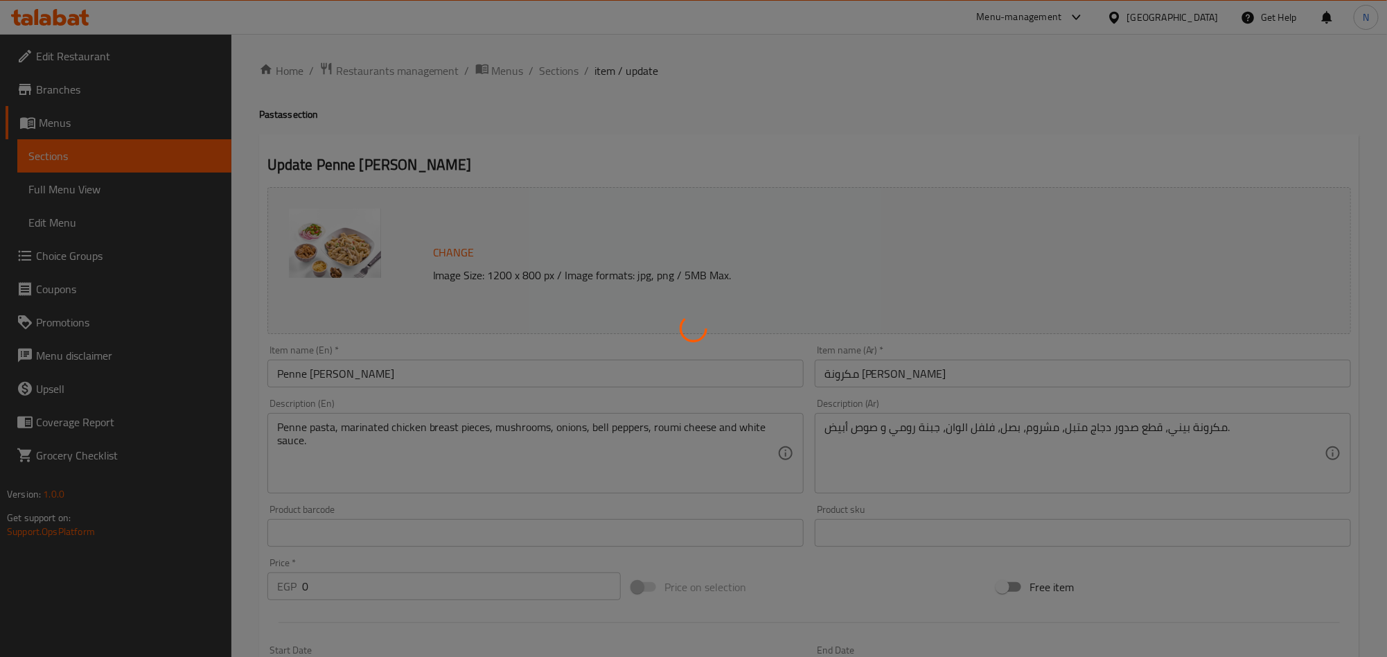
type input "0"
type input "1"
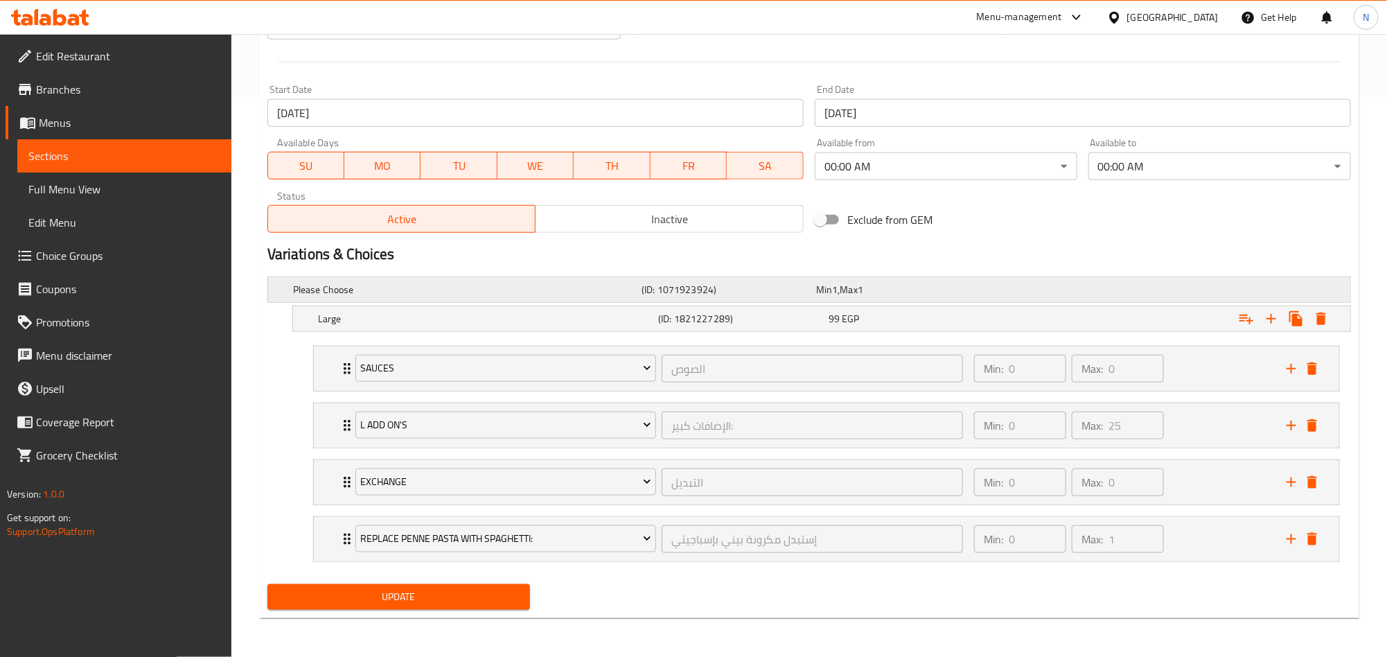
scroll to position [566, 0]
click at [330, 420] on div "L Add On's الإضافات كبير: ​ Min: 0 ​ Max: 25 ​" at bounding box center [826, 425] width 1025 height 44
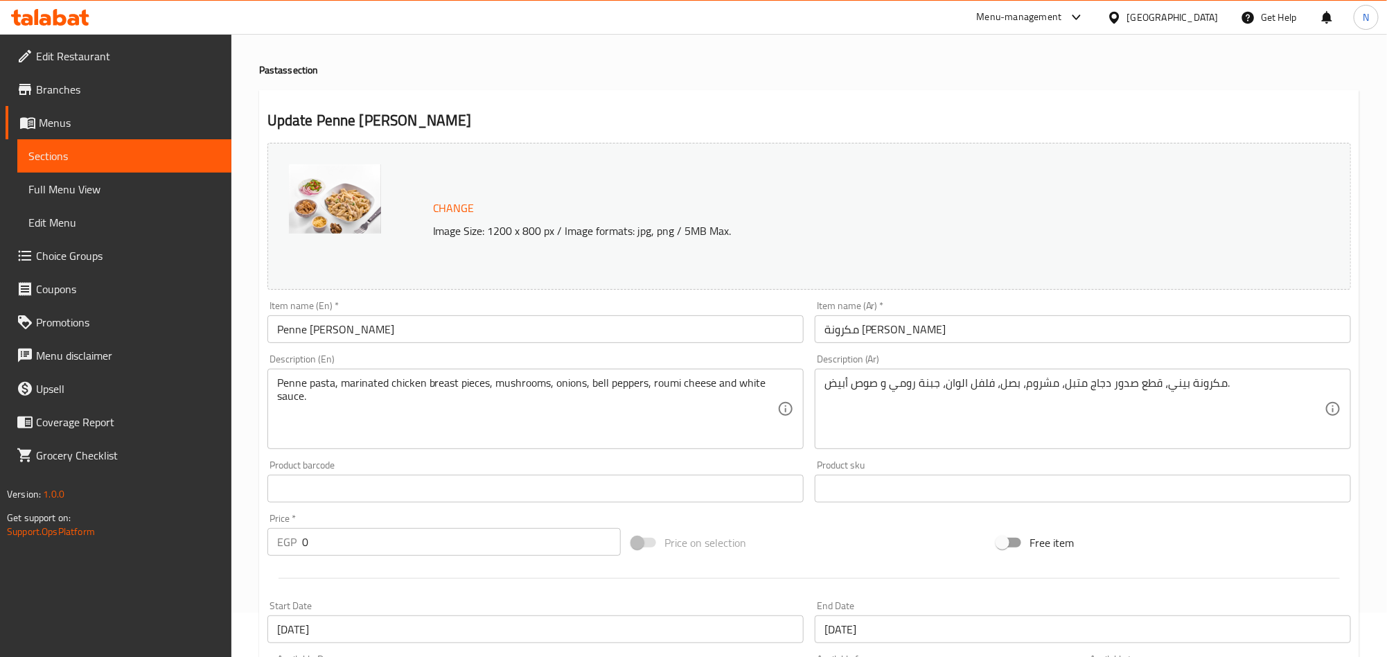
scroll to position [0, 0]
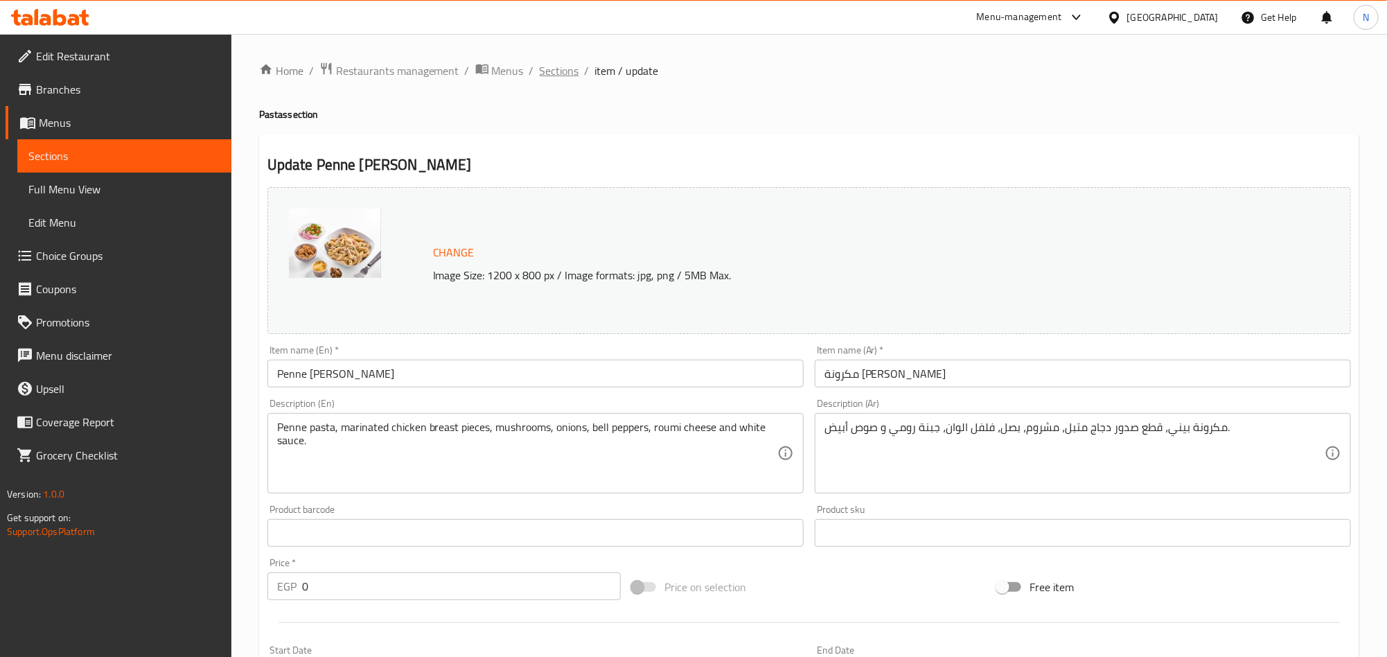
click at [568, 65] on span "Sections" at bounding box center [559, 70] width 39 height 17
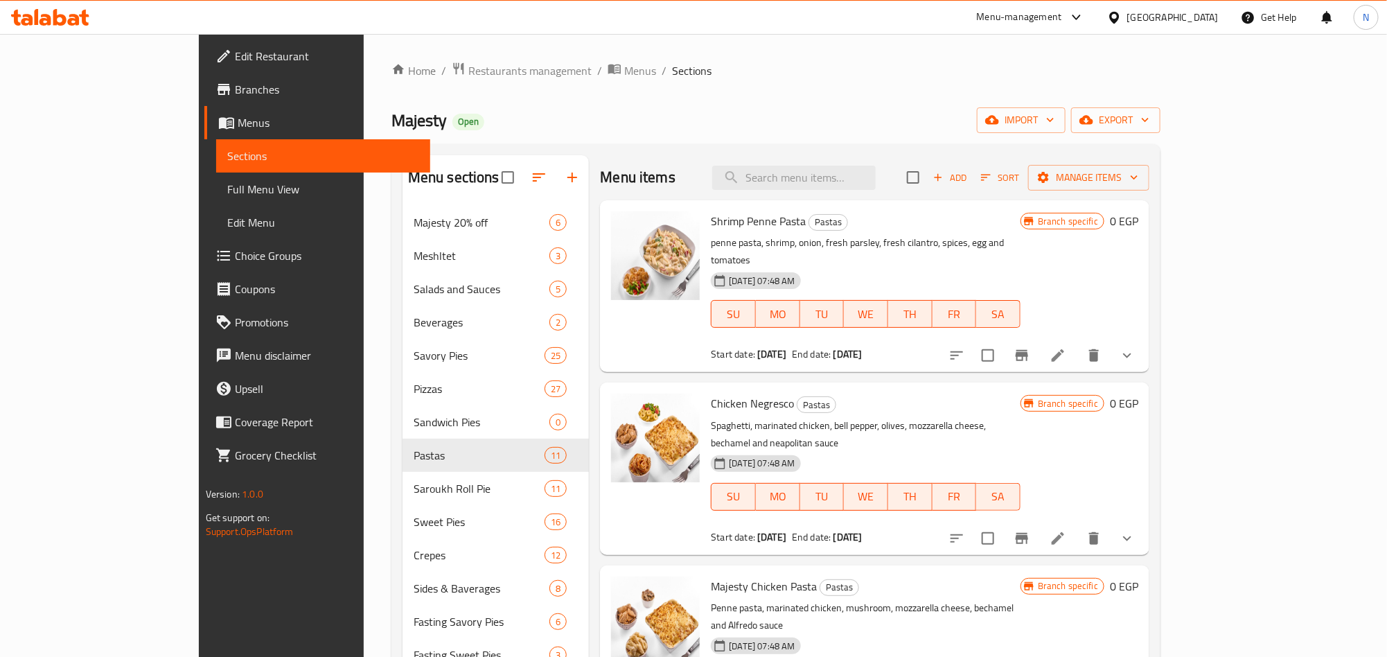
click at [711, 225] on span "Shrimp Penne Pasta" at bounding box center [758, 221] width 95 height 21
click at [711, 224] on span "Shrimp Penne Pasta" at bounding box center [758, 221] width 95 height 21
copy h6 "Shrimp Penne Pasta"
click at [1131, 353] on icon "show more" at bounding box center [1127, 355] width 8 height 5
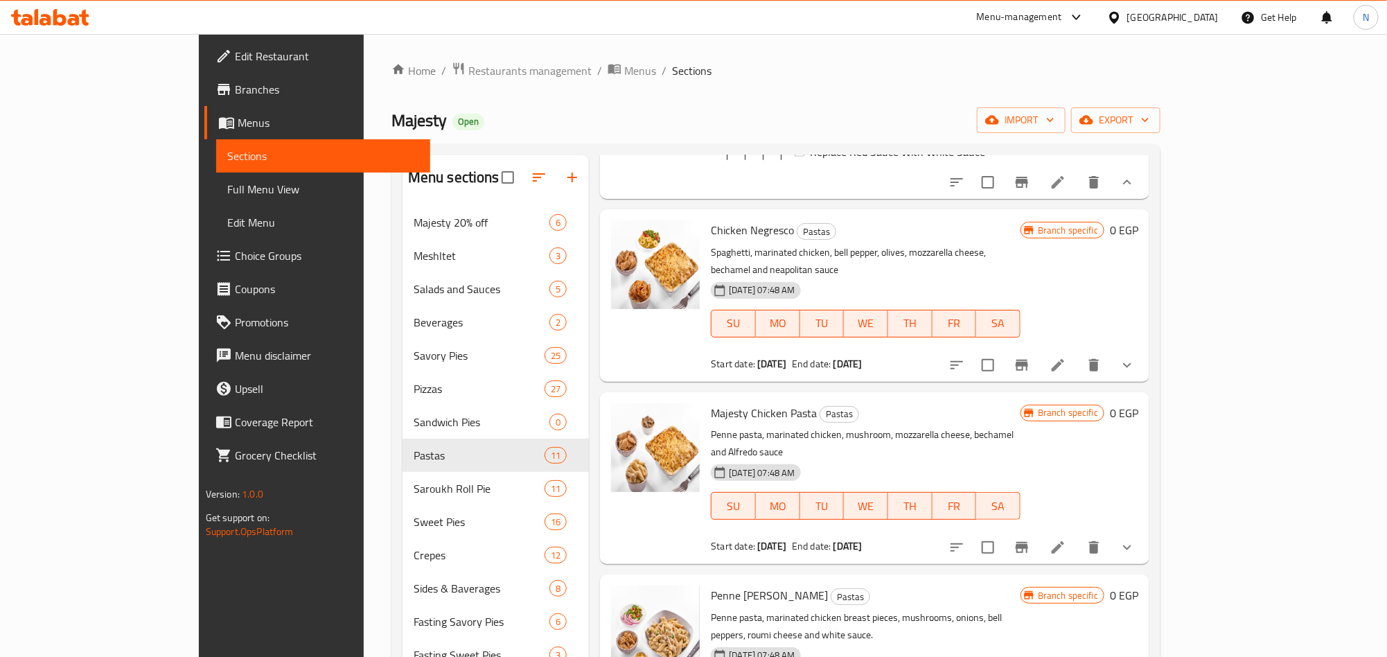
scroll to position [519, 0]
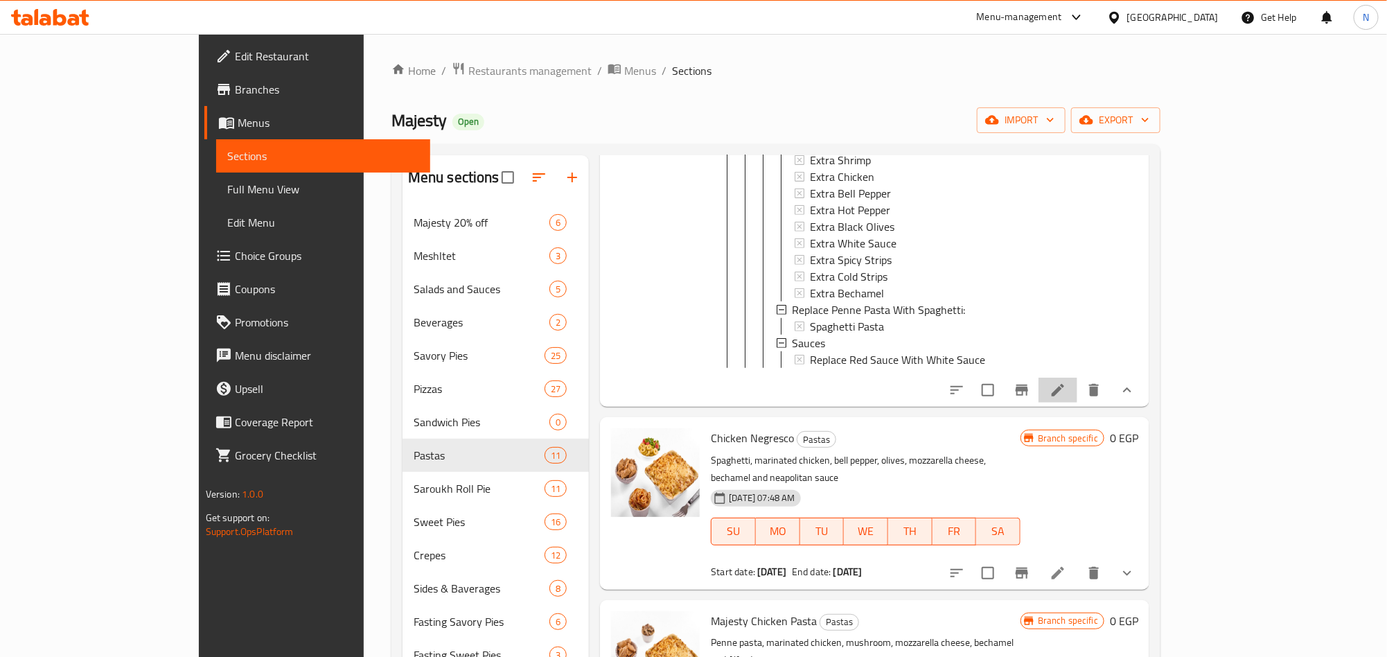
click at [1066, 382] on icon at bounding box center [1057, 390] width 17 height 17
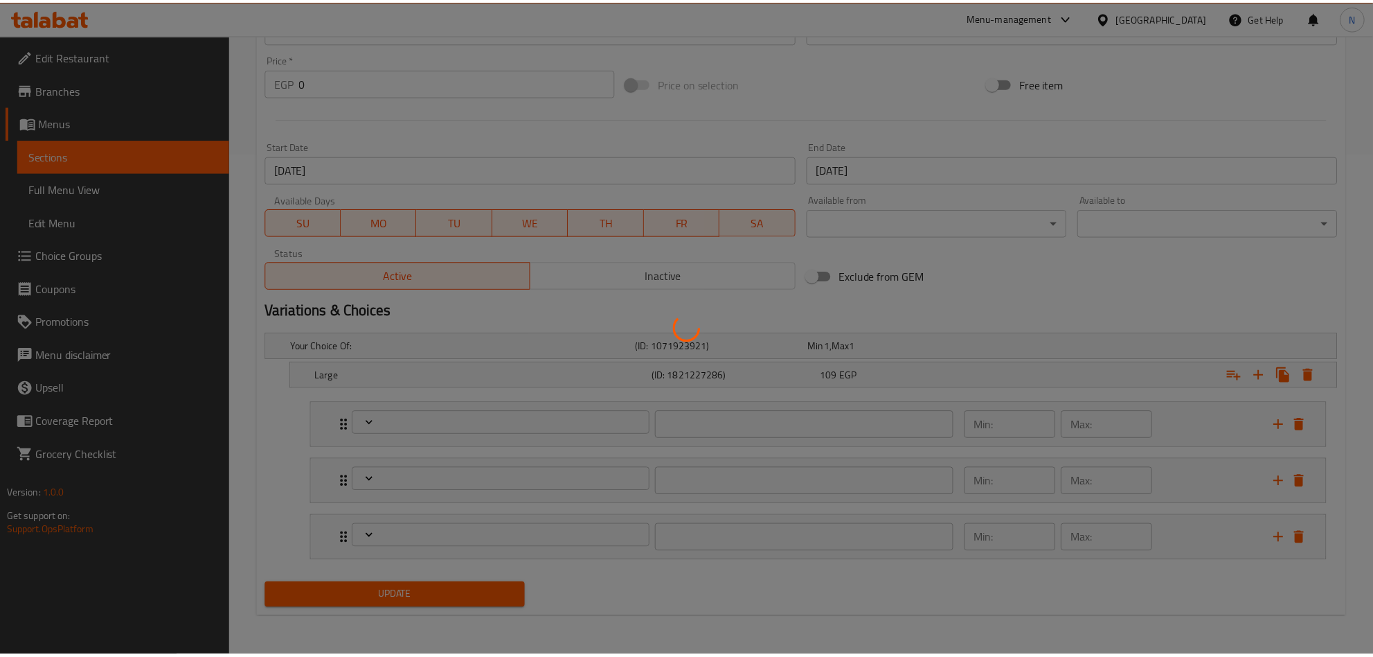
scroll to position [507, 0]
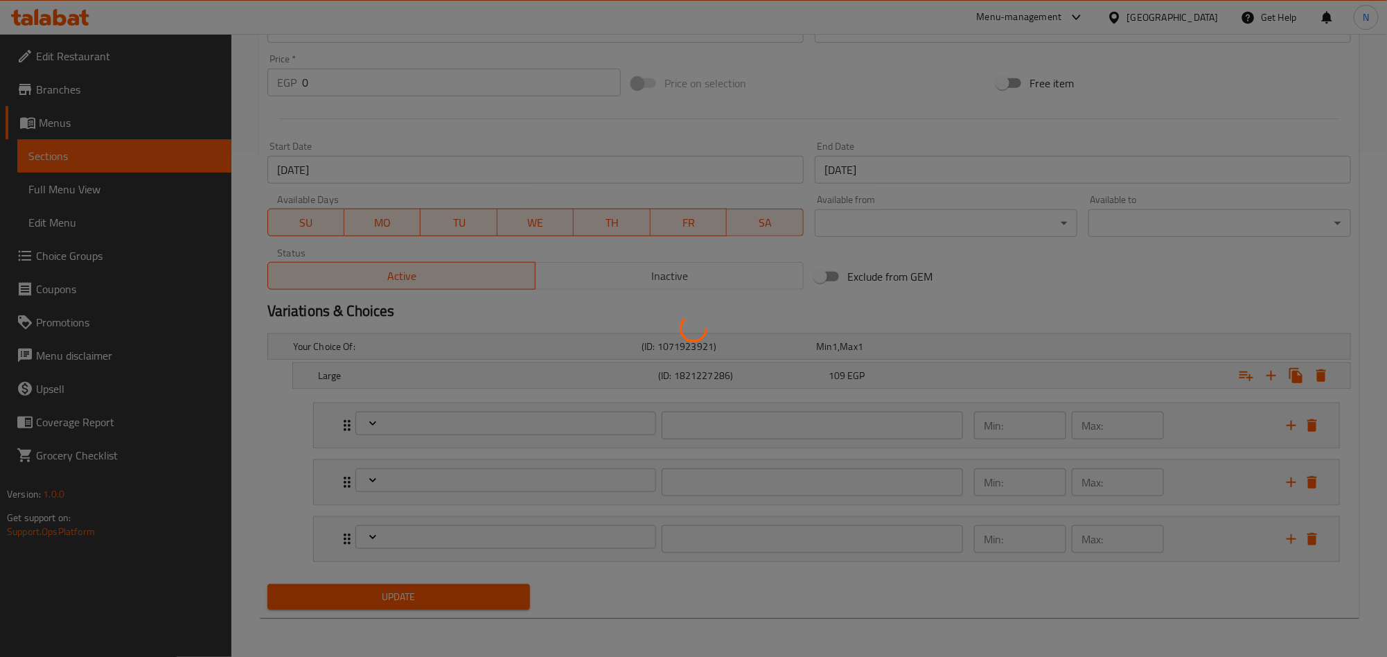
type input "الإضافات كبير:"
type input "0"
type input "23"
type input "إستبدال مكرونة بيني بالإسباجيتي:"
type input "0"
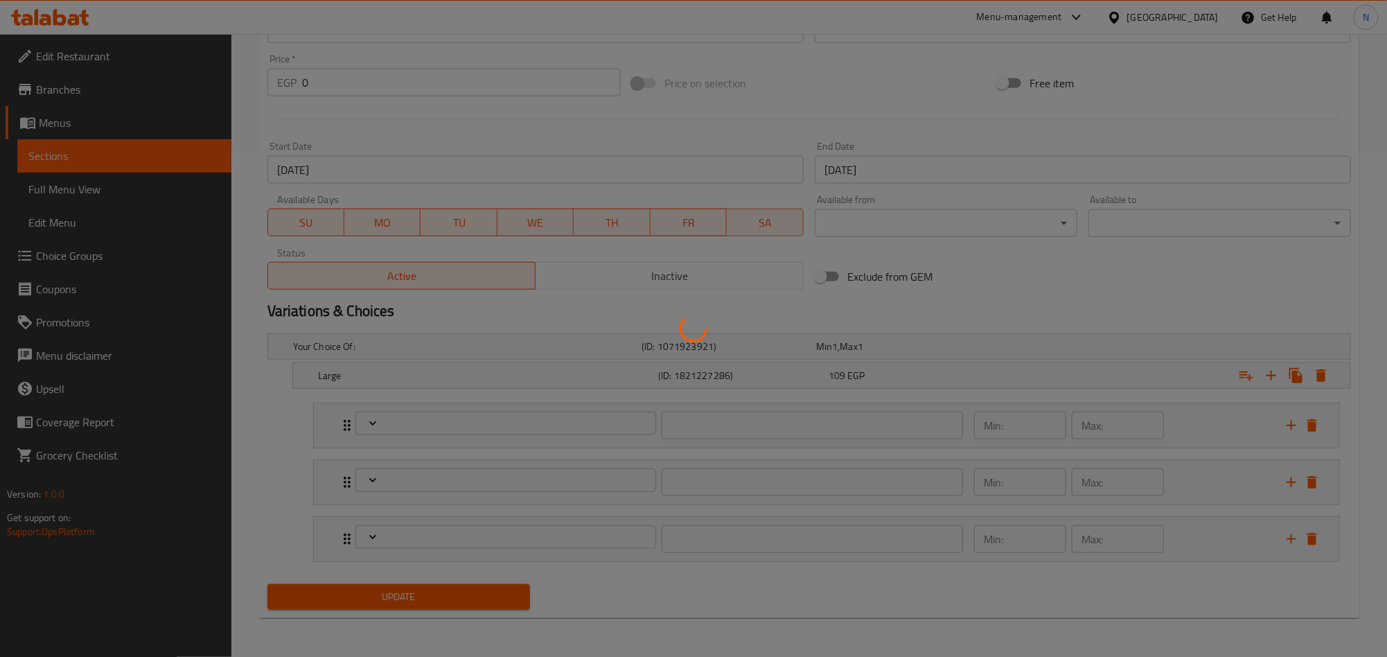
type input "0"
type input "الصوص"
type input "0"
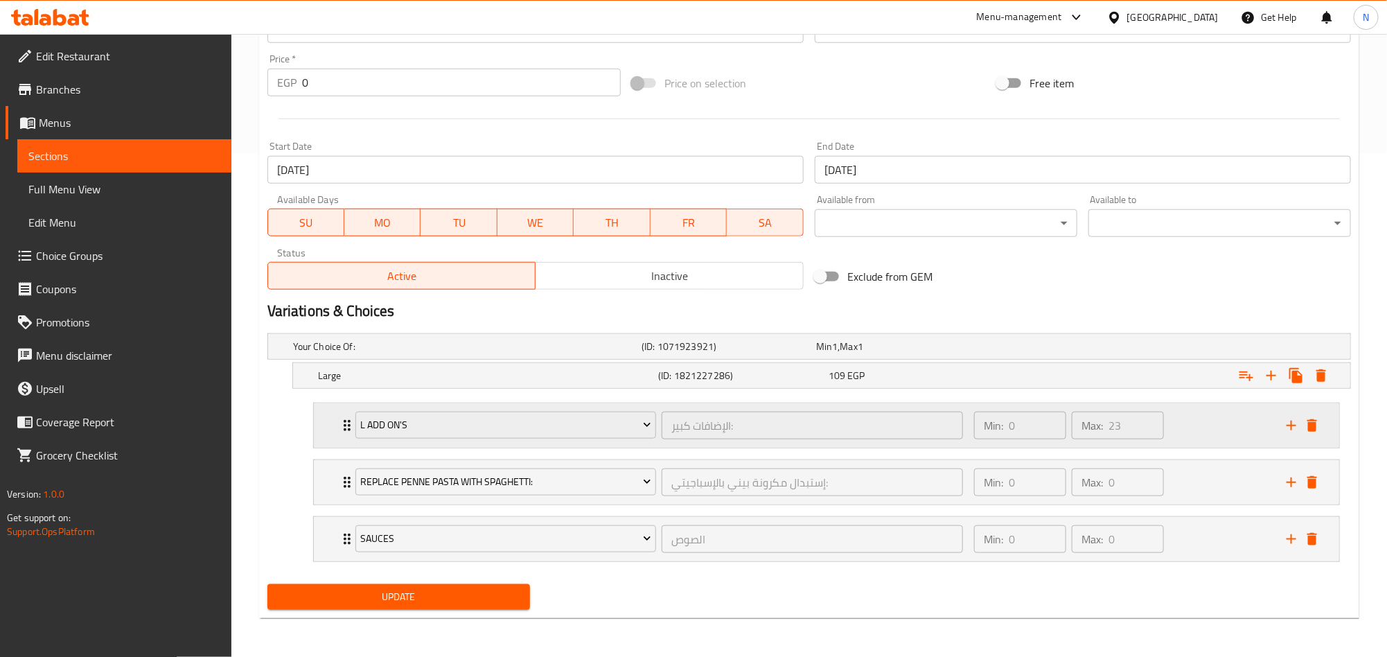
click at [324, 425] on div "L Add On's الإضافات كبير: ​ Min: 0 ​ Max: 23 ​" at bounding box center [826, 425] width 1025 height 44
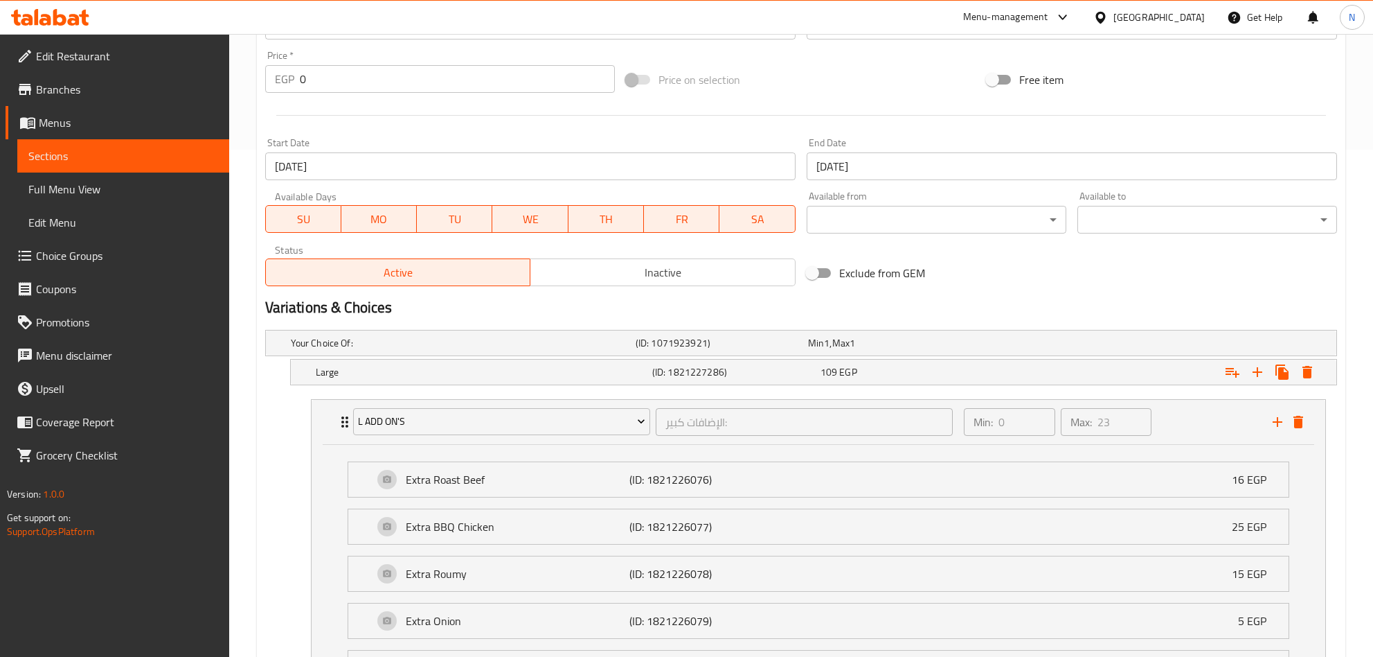
scroll to position [0, 0]
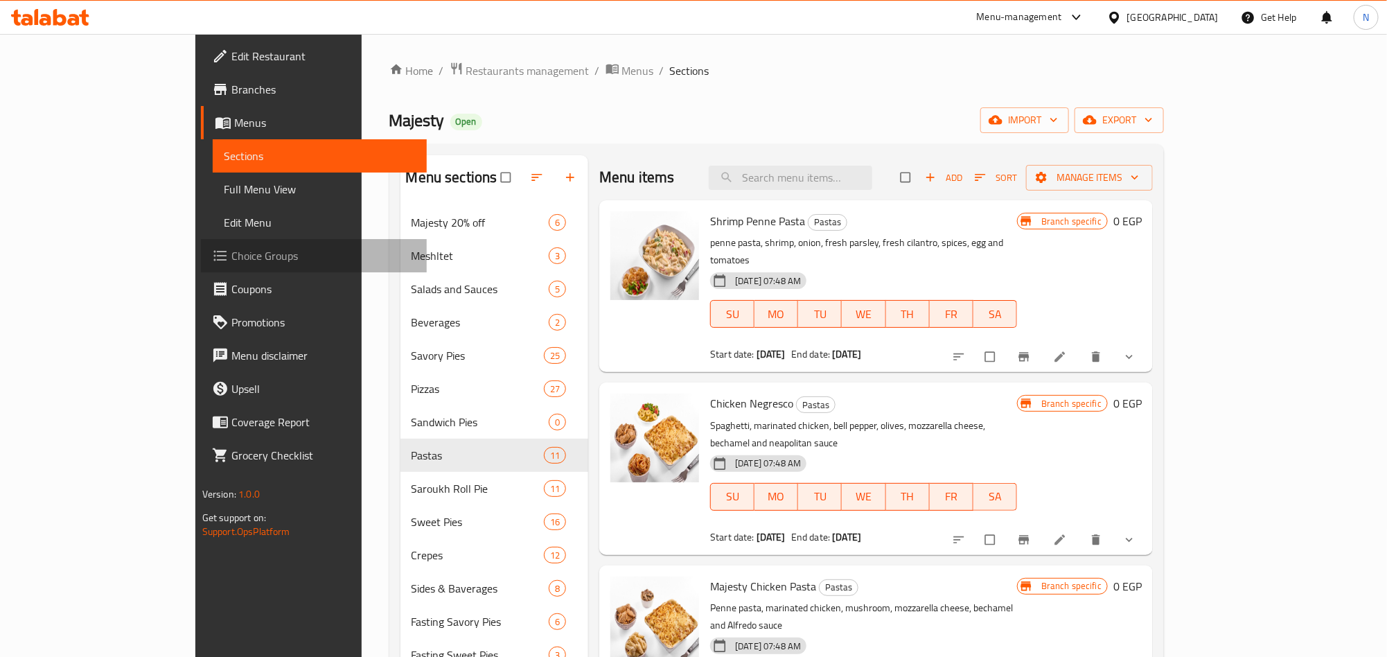
click at [231, 250] on span "Choice Groups" at bounding box center [323, 255] width 184 height 17
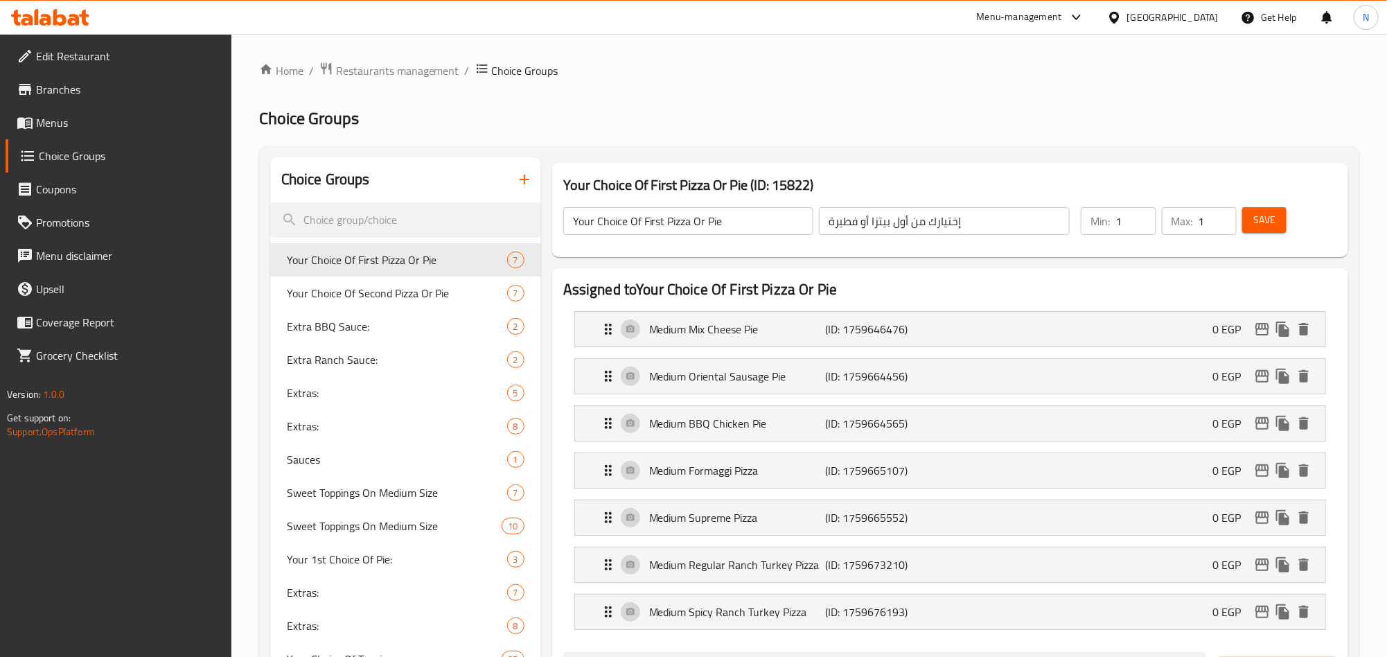
scroll to position [1326, 0]
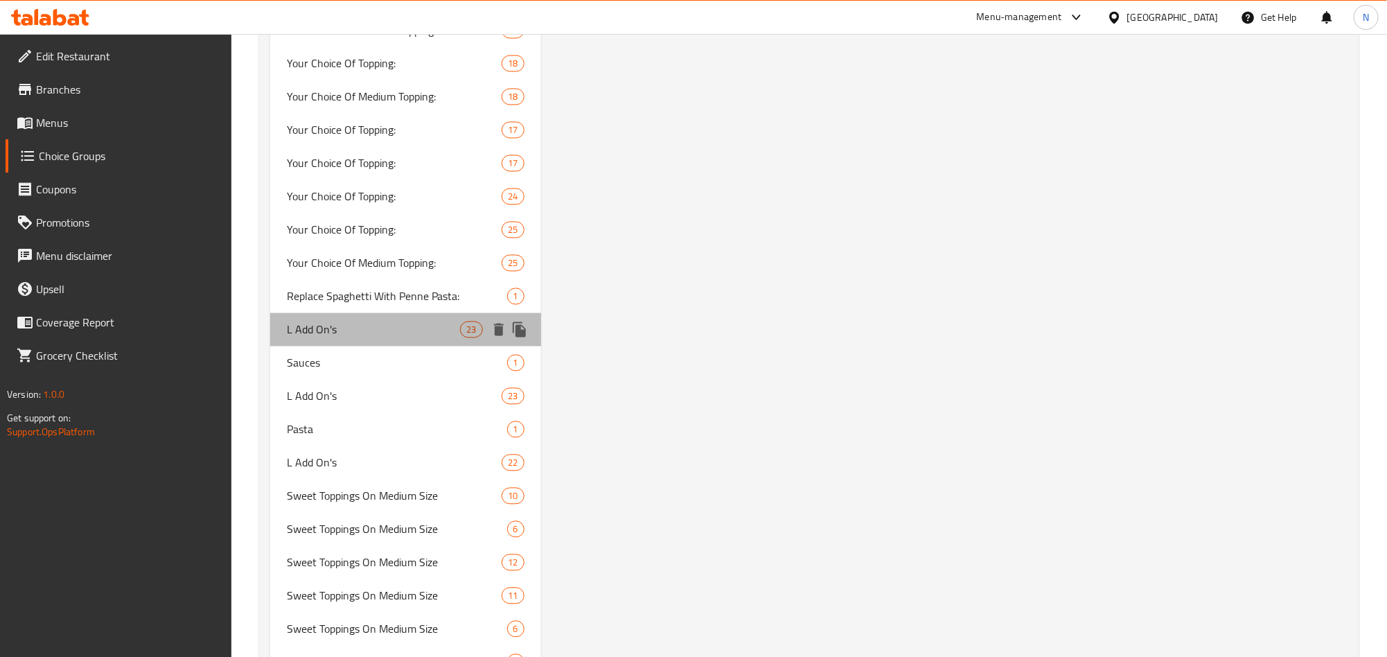
click at [341, 333] on span "L Add On's" at bounding box center [374, 329] width 174 height 17
type input "L Add On's"
type input "الإضافات كبير:"
type input "0"
type input "23"
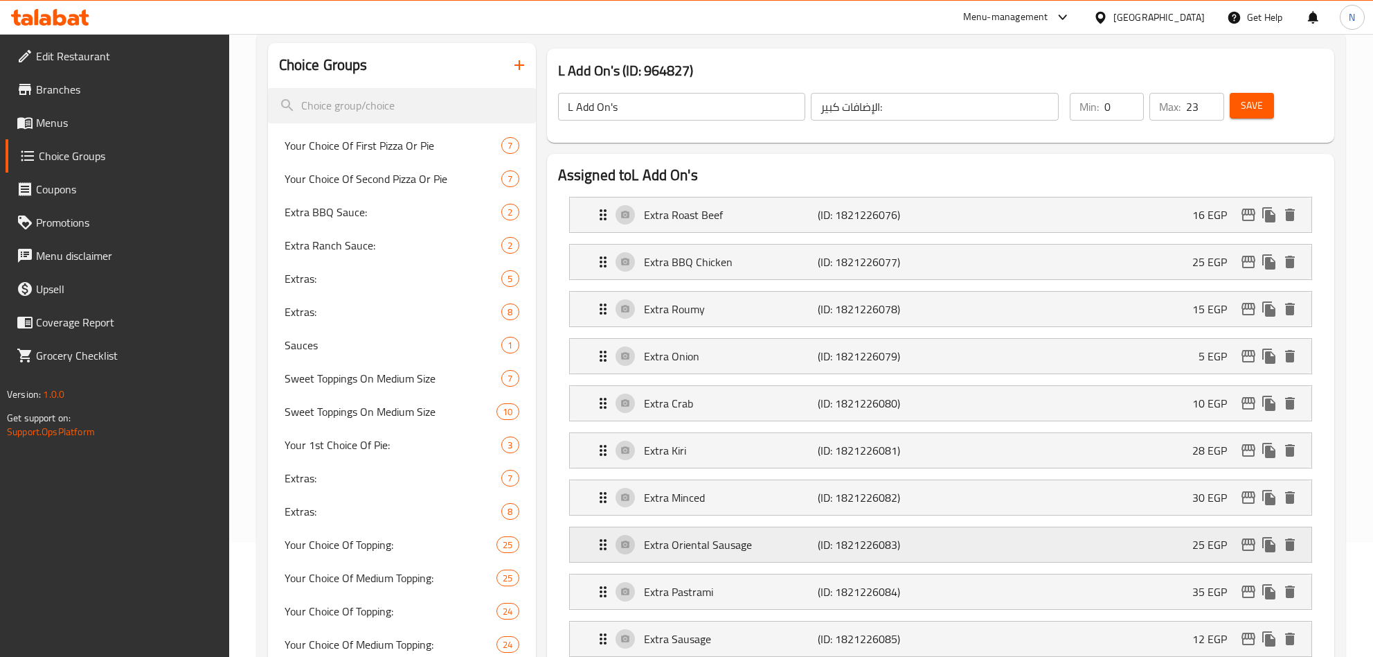
scroll to position [0, 0]
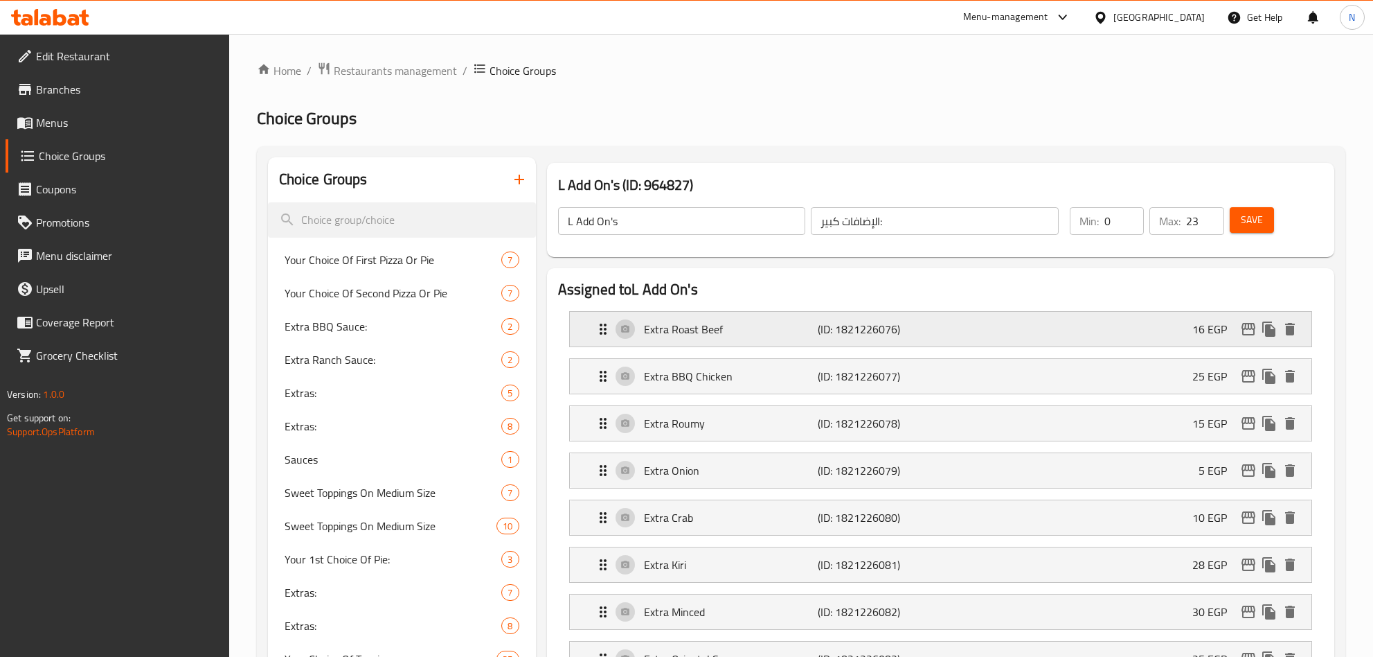
click at [805, 321] on p "Extra Roast Beef" at bounding box center [731, 329] width 175 height 17
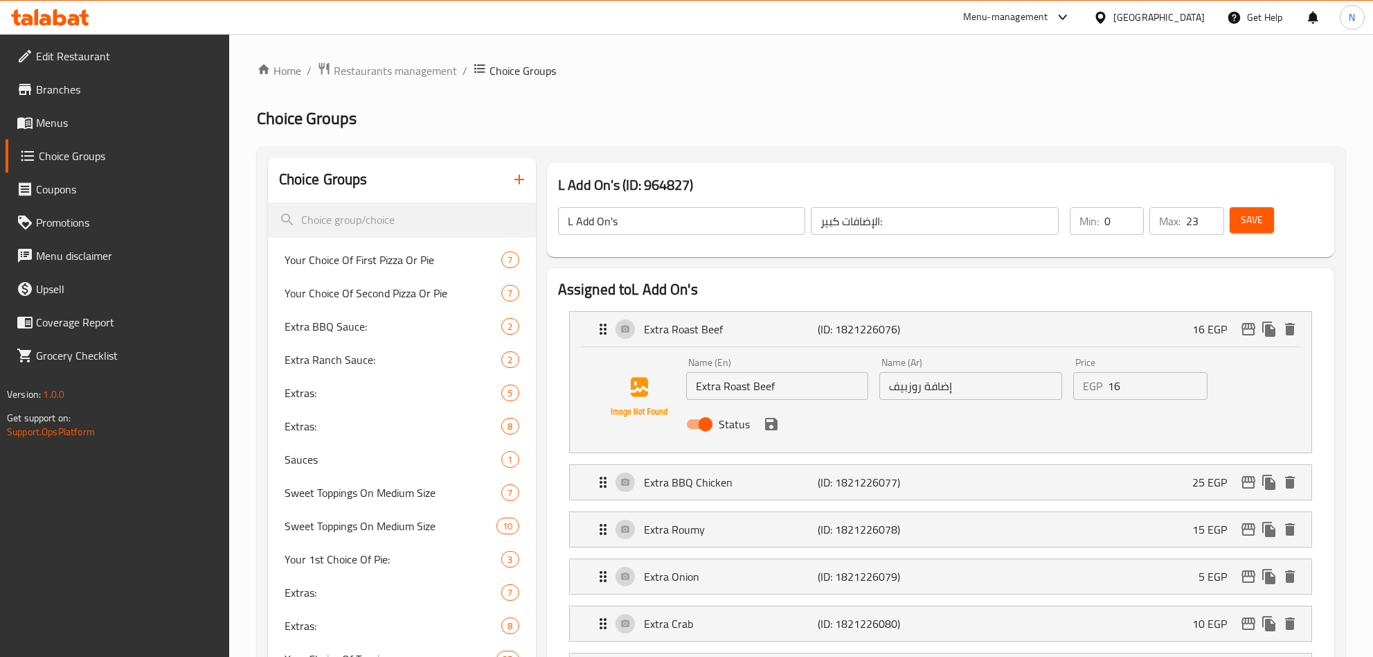
click at [1031, 381] on input "إضافة روزبيف" at bounding box center [971, 386] width 183 height 28
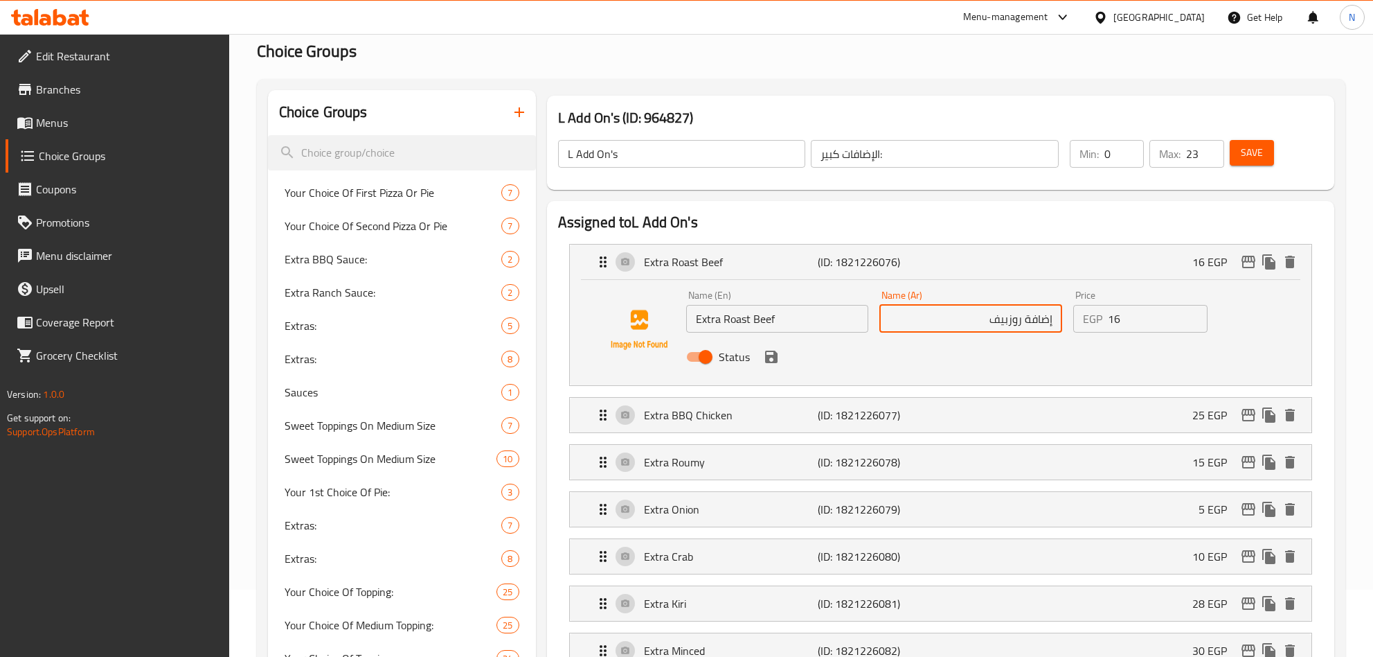
scroll to position [104, 0]
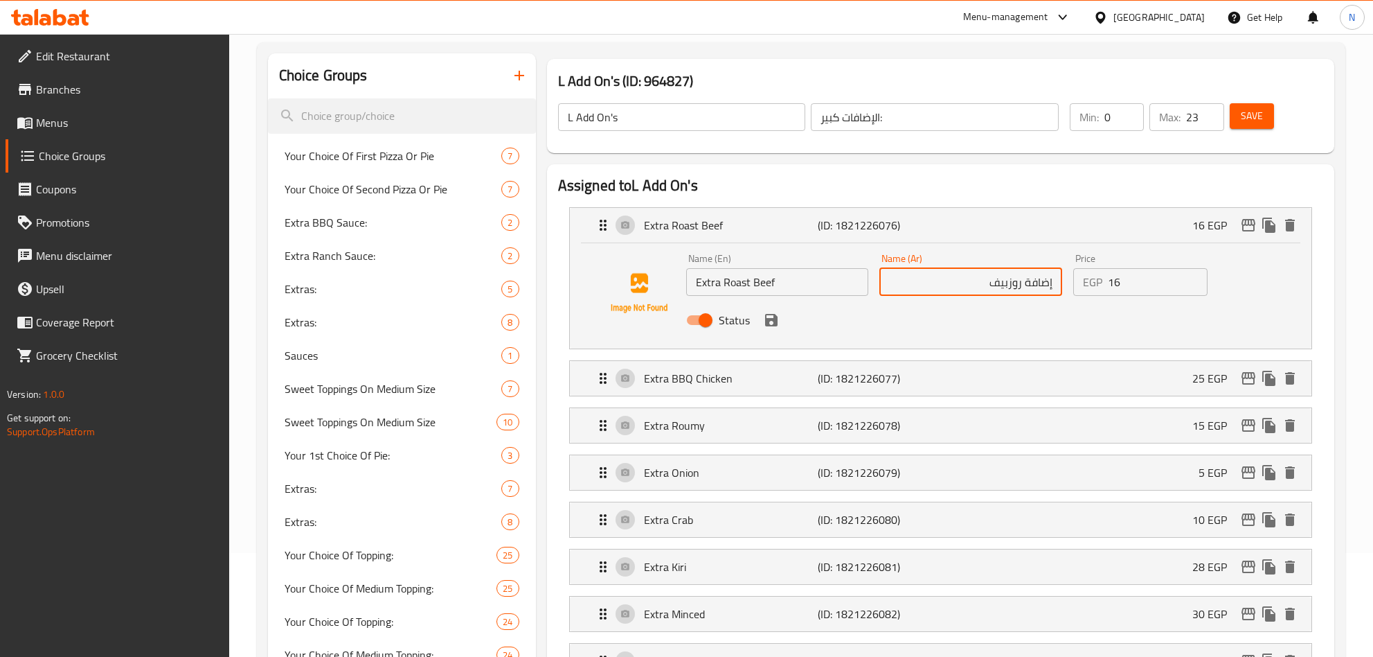
click at [979, 291] on input "إضافة روزبيف" at bounding box center [971, 282] width 183 height 28
click at [925, 268] on input "إضافة روزبيف وسط" at bounding box center [971, 282] width 183 height 28
type input "إضافة روزبيف وسط"
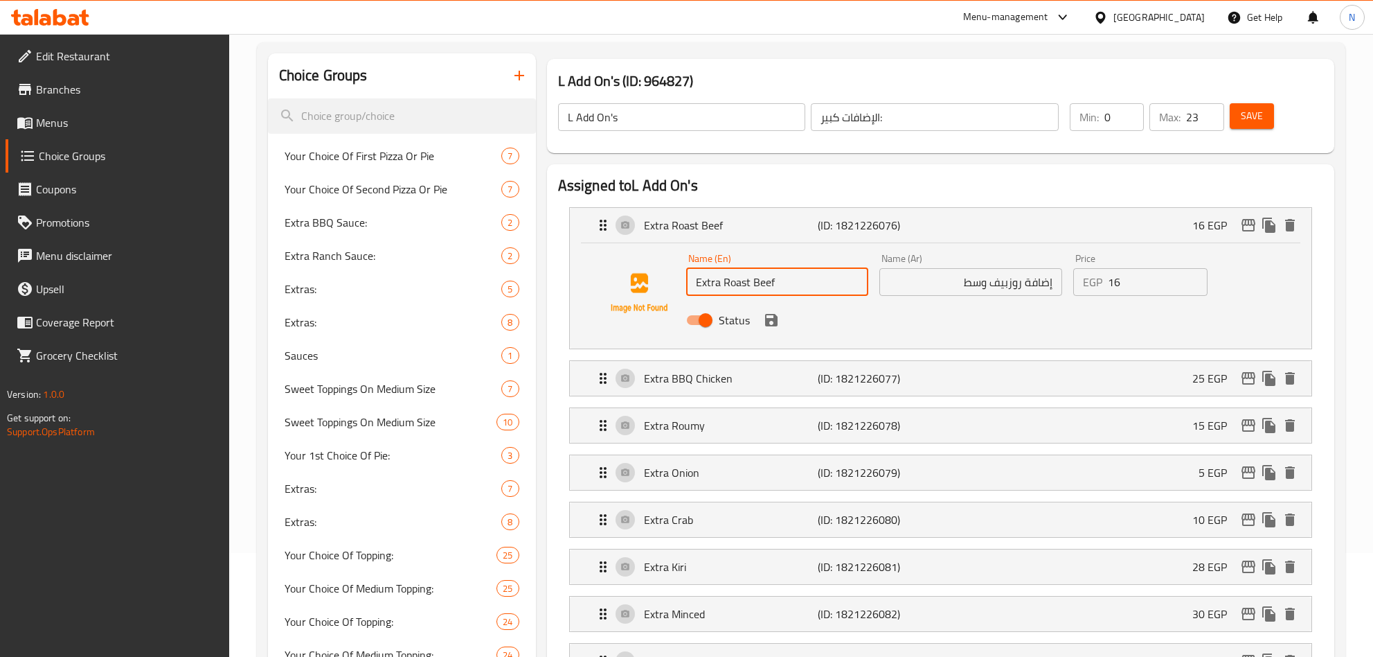
click at [784, 291] on input "Extra Roast Beef" at bounding box center [777, 282] width 183 height 28
click at [923, 276] on input "إضافة روزبيف وسط" at bounding box center [971, 282] width 183 height 28
click at [923, 277] on input "إضافة روزبيف وسط" at bounding box center [971, 282] width 183 height 28
drag, startPoint x: 721, startPoint y: 279, endPoint x: 734, endPoint y: 308, distance: 31.9
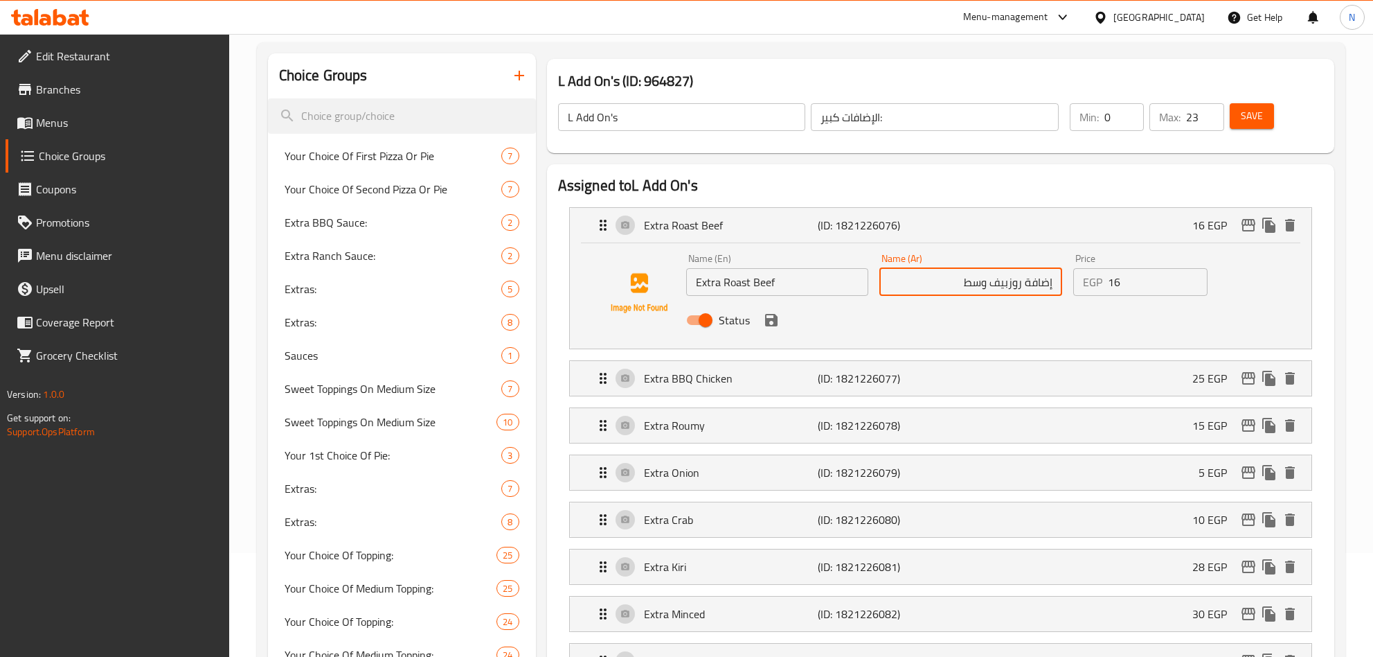
click at [721, 281] on input "Extra Roast Beef" at bounding box center [777, 282] width 183 height 28
type input "Extra Medium Roast Beef"
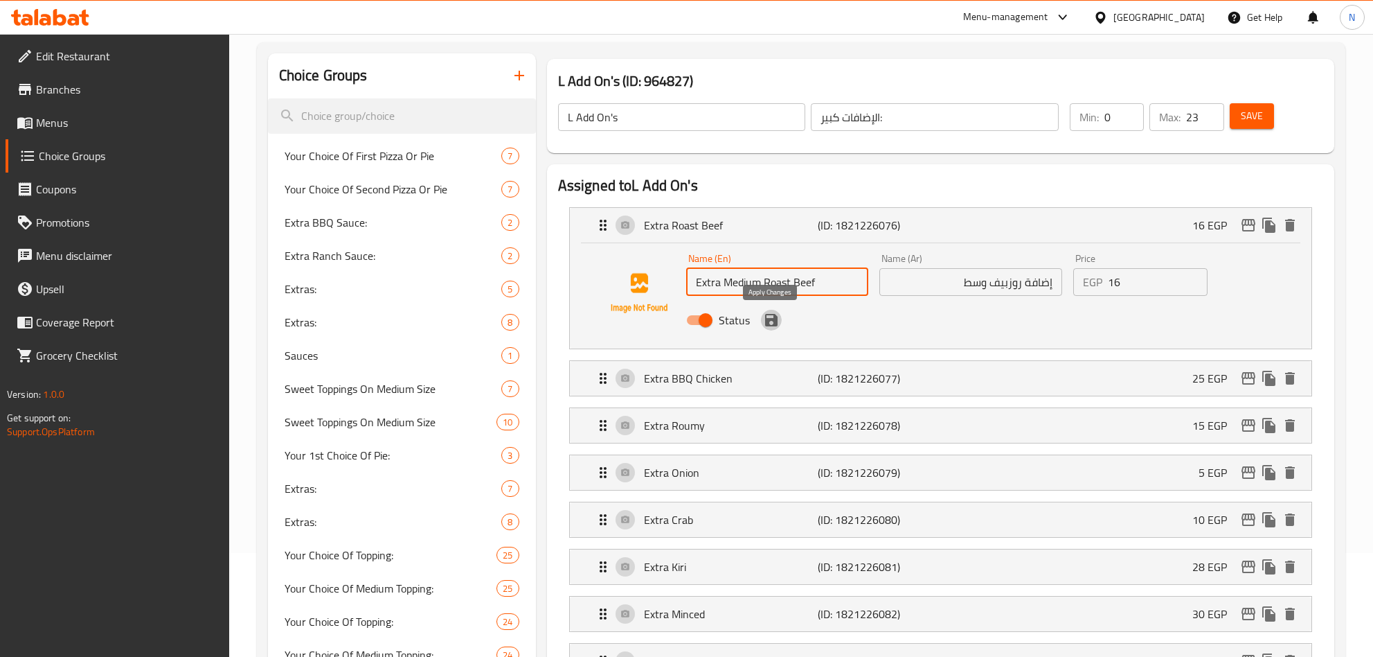
click at [769, 318] on icon "save" at bounding box center [771, 320] width 12 height 12
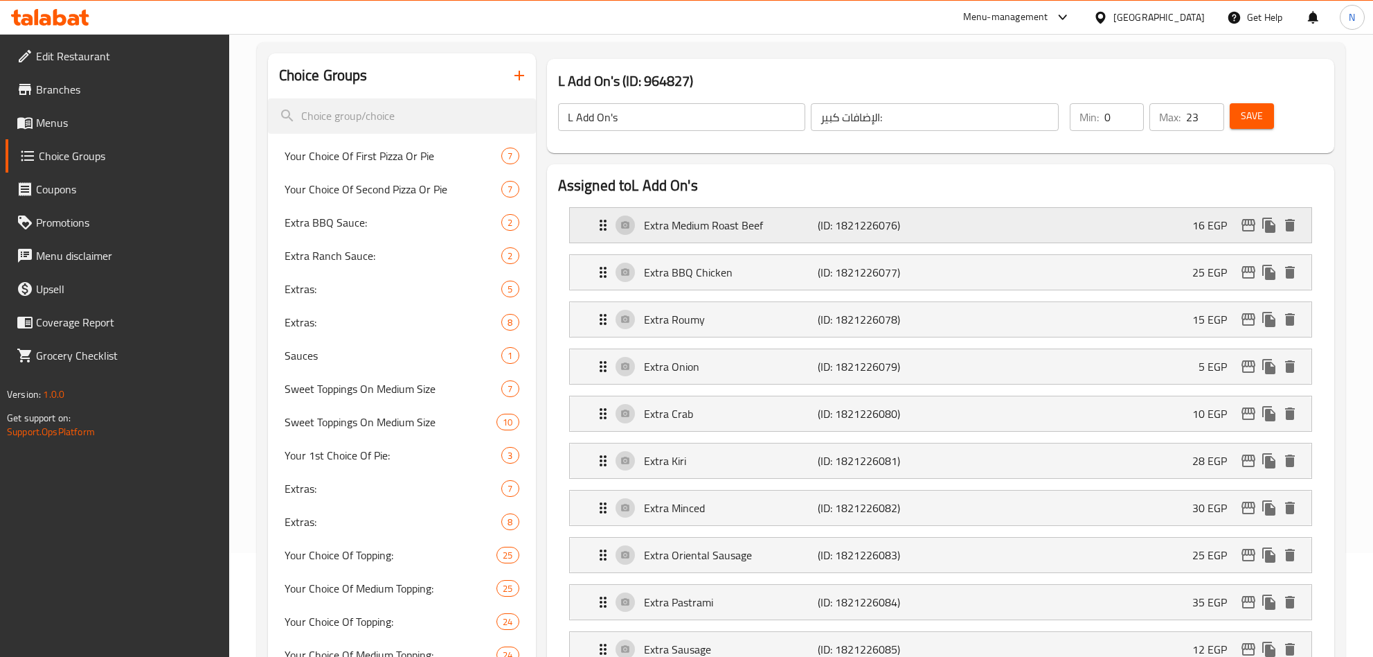
click at [742, 222] on p "Extra Medium Roast Beef" at bounding box center [731, 225] width 175 height 17
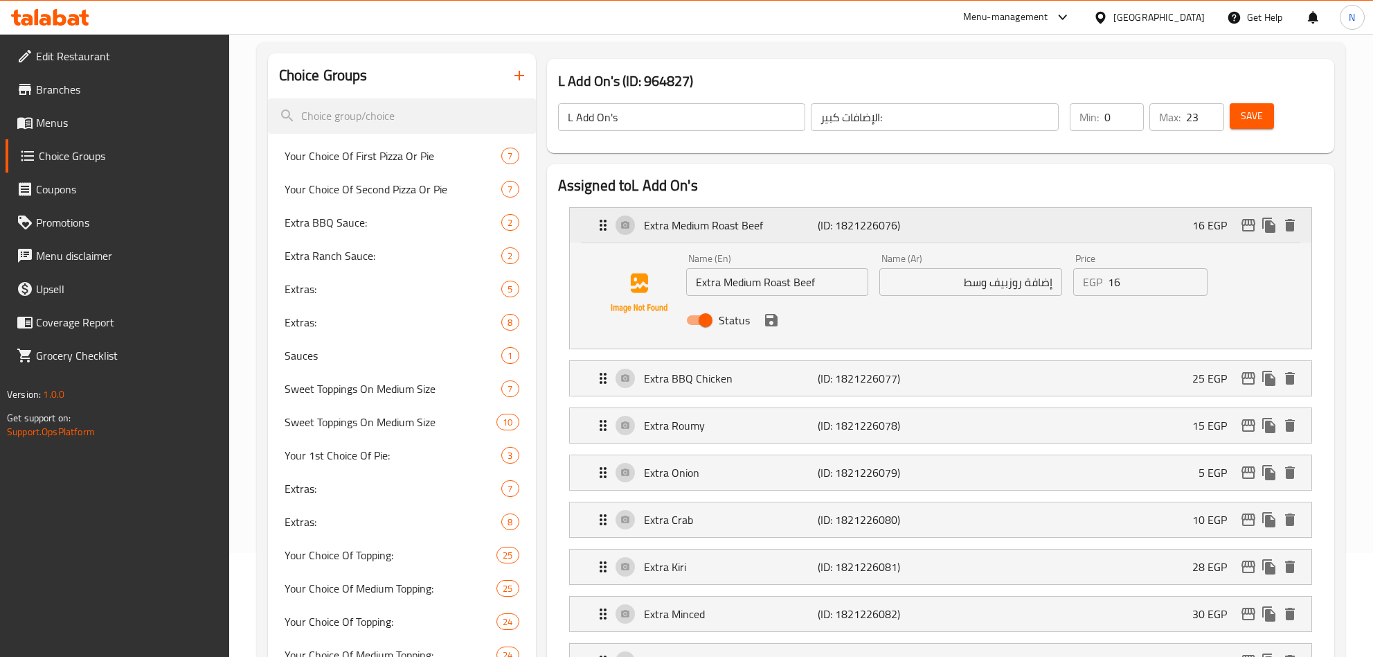
click at [742, 222] on p "Extra Medium Roast Beef" at bounding box center [731, 225] width 175 height 17
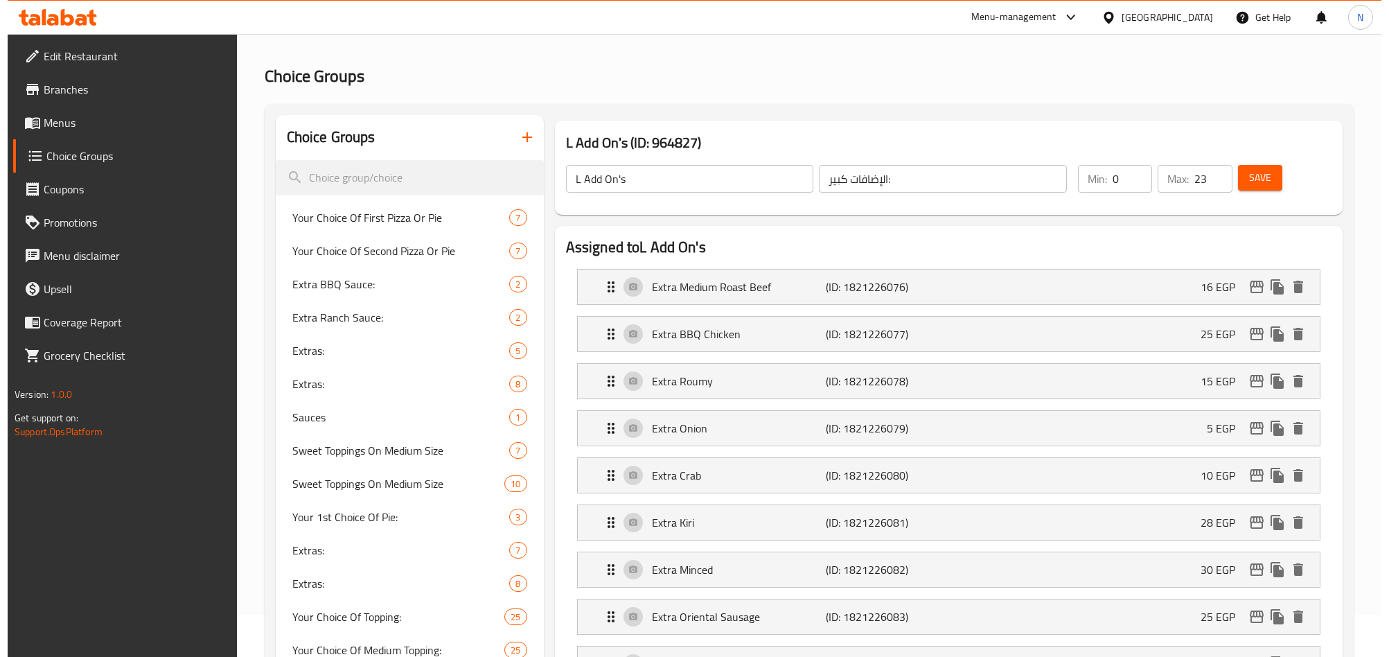
scroll to position [0, 0]
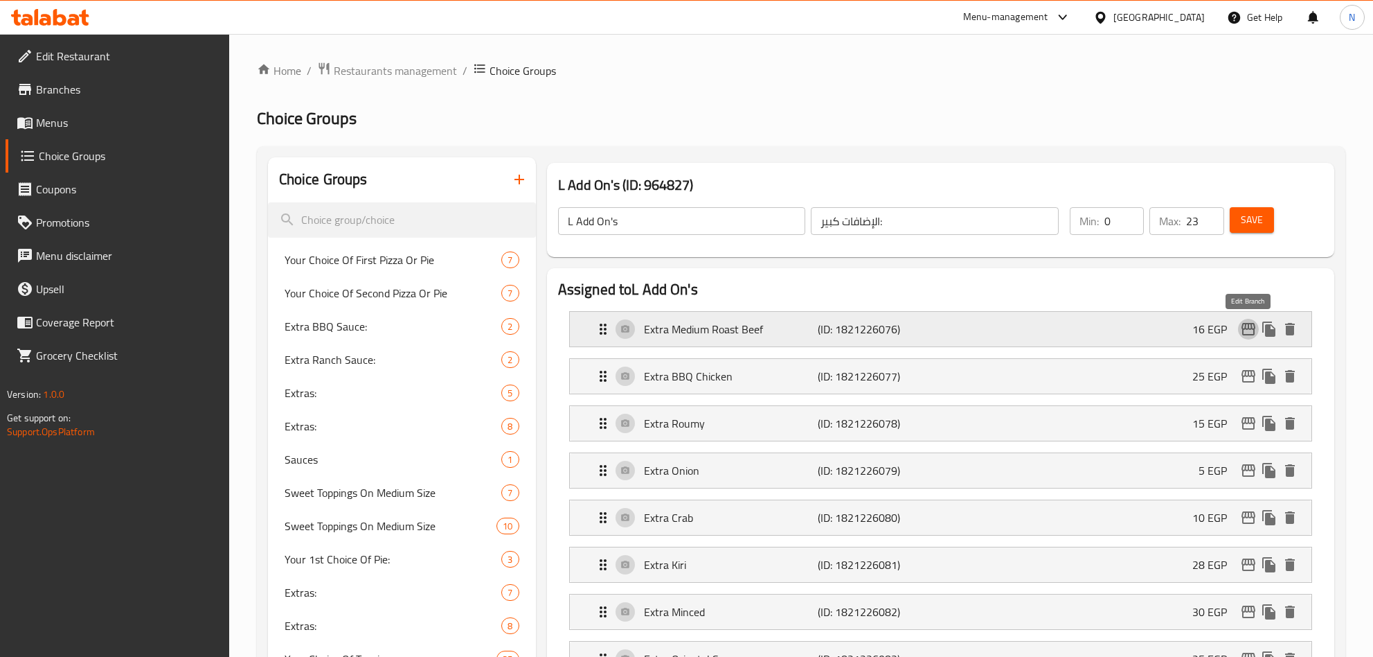
click at [1241, 332] on icon "edit" at bounding box center [1248, 329] width 17 height 17
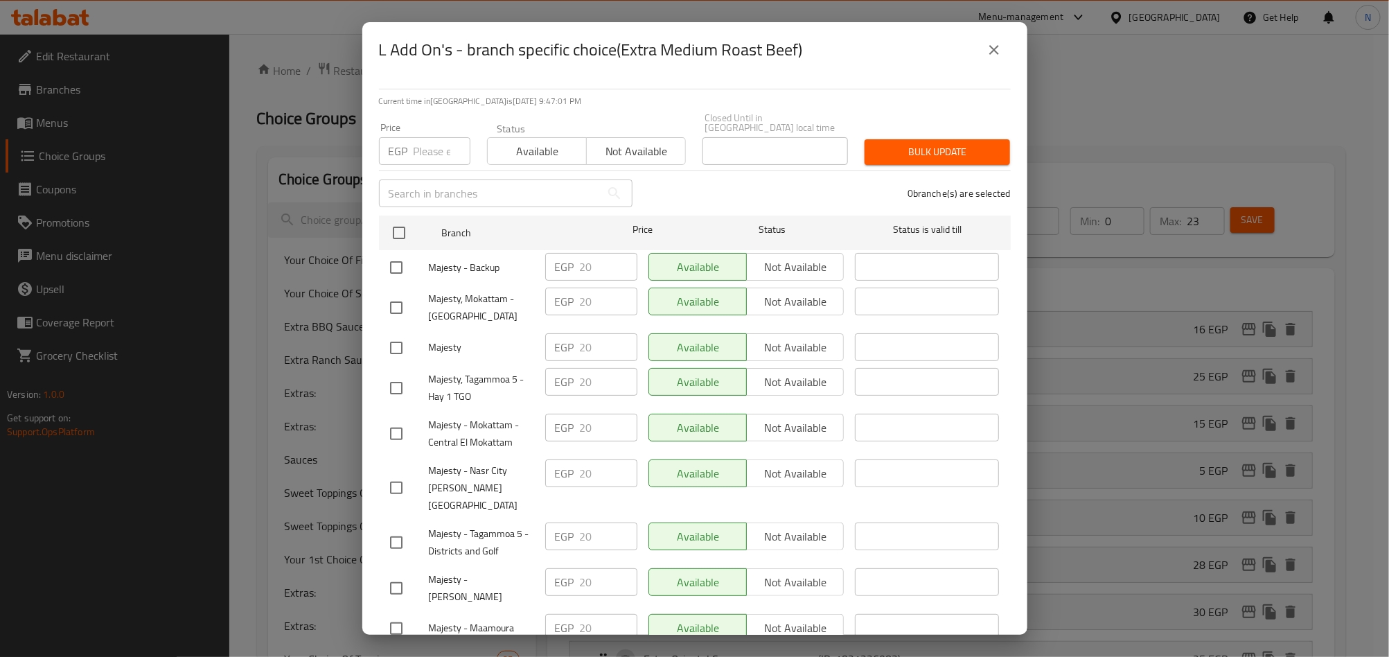
click at [391, 253] on input "checkbox" at bounding box center [396, 267] width 29 height 29
checkbox input "true"
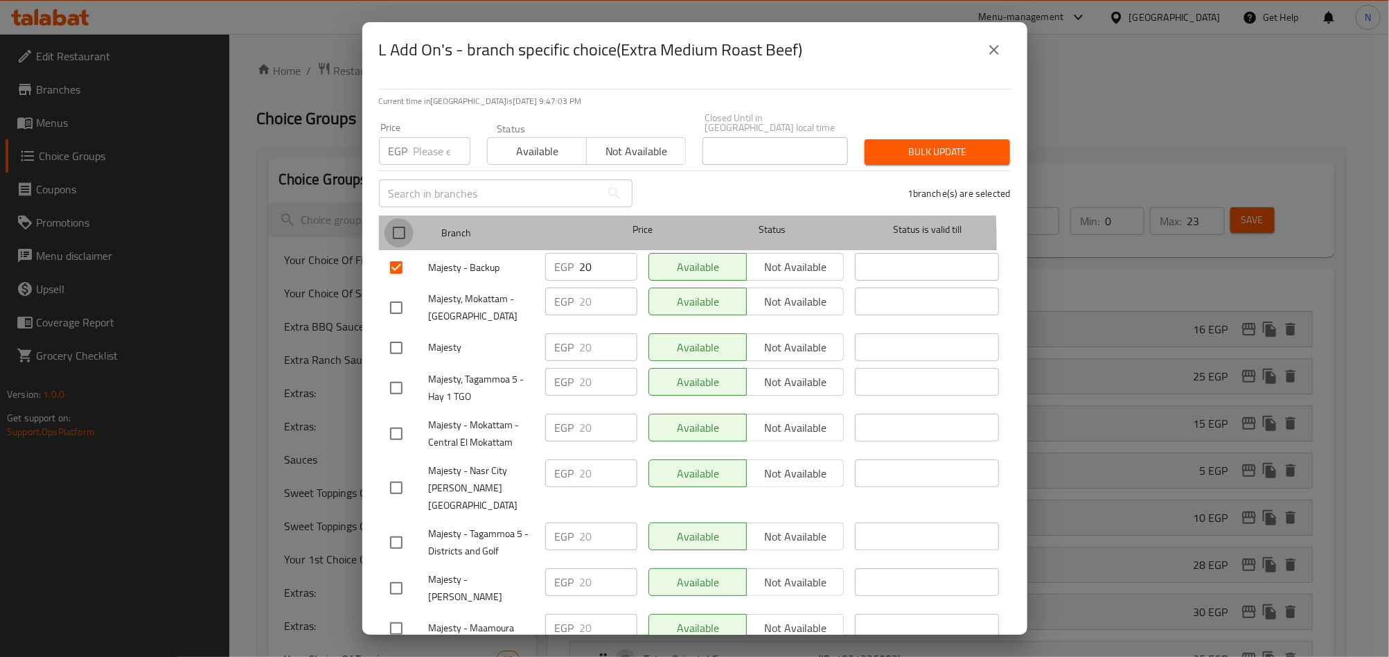
click at [402, 235] on input "checkbox" at bounding box center [398, 232] width 29 height 29
checkbox input "true"
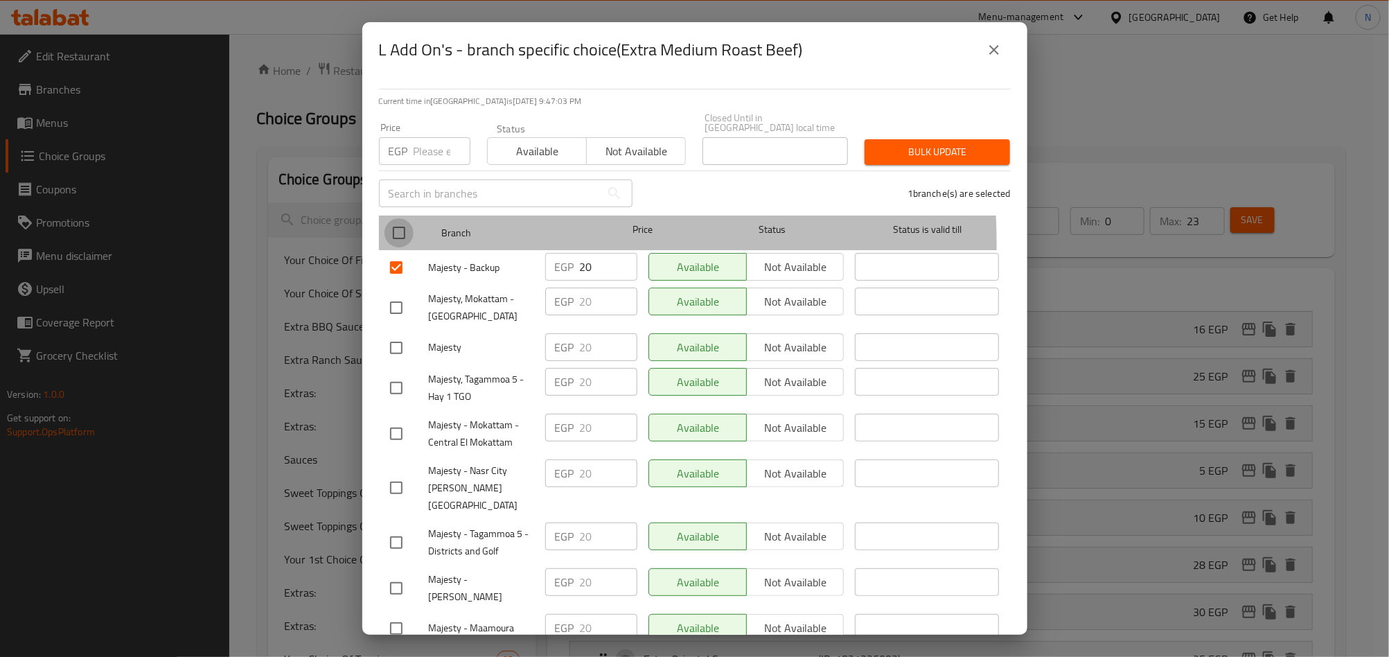
checkbox input "true"
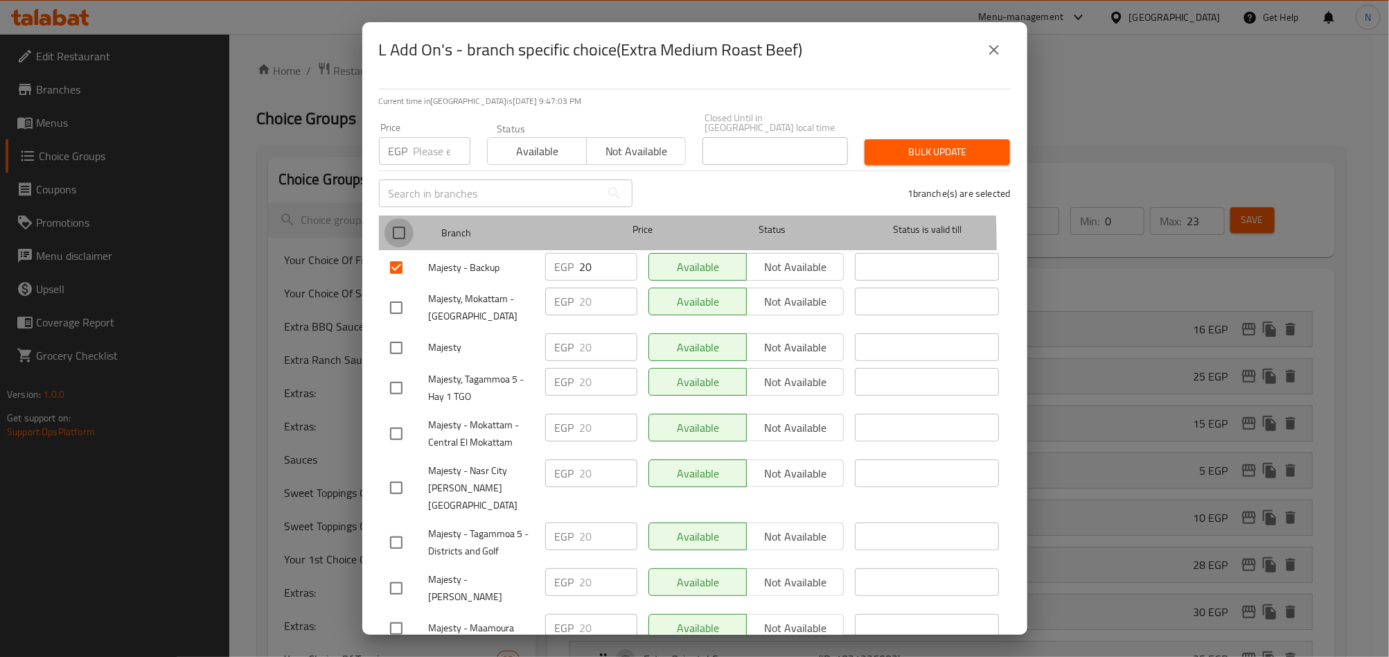
checkbox input "true"
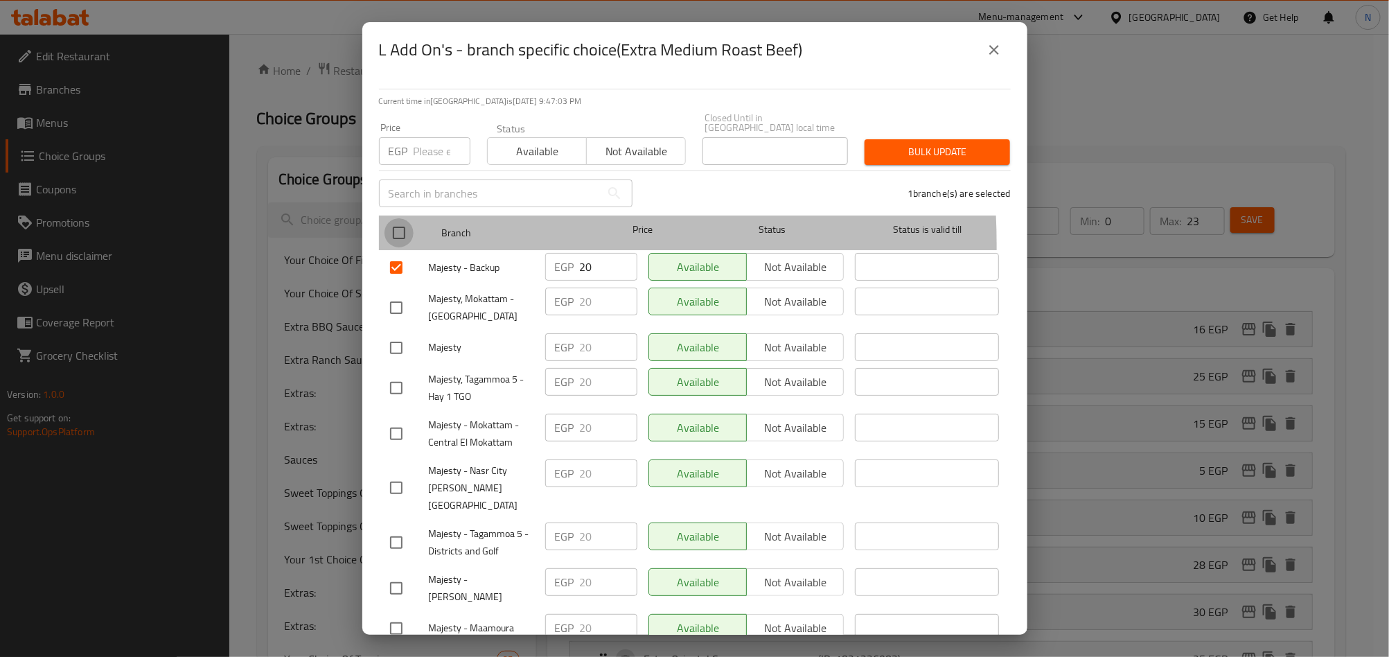
checkbox input "true"
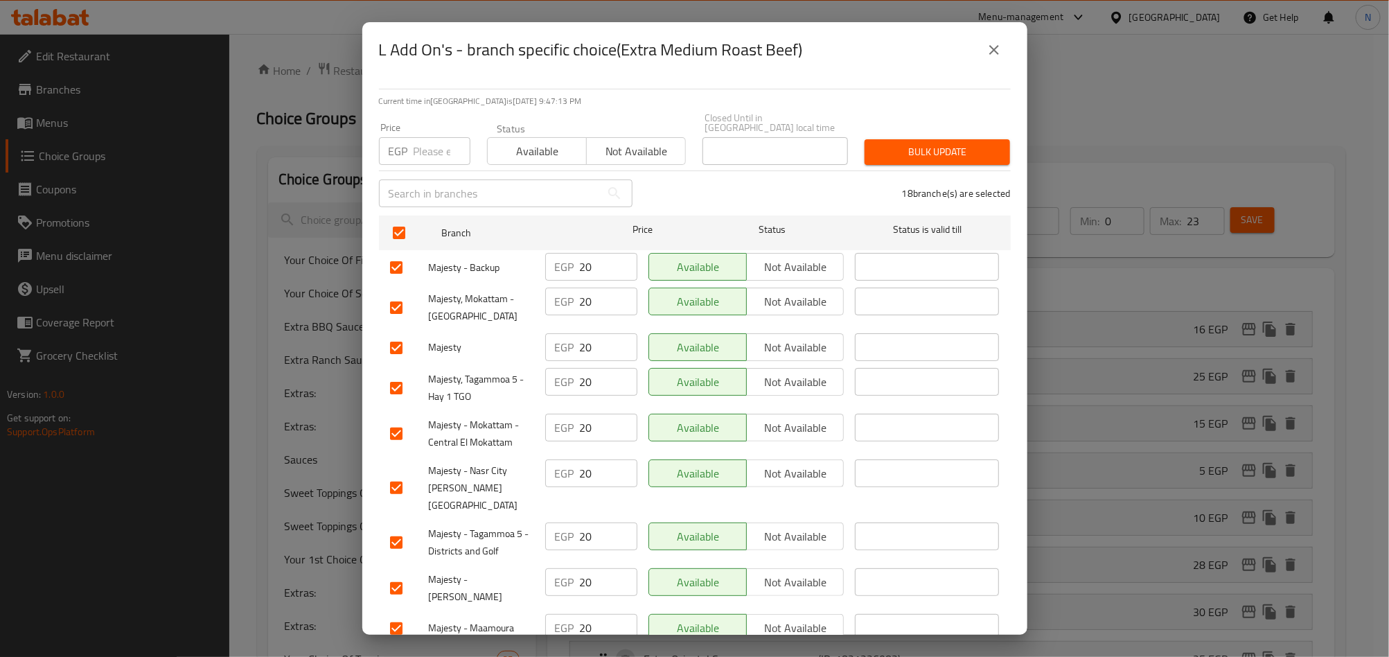
drag, startPoint x: 430, startPoint y: 142, endPoint x: 470, endPoint y: 195, distance: 66.4
click at [430, 142] on input "number" at bounding box center [441, 151] width 57 height 28
paste input "25.00"
type input "25.00"
click at [645, 196] on div "18 branche(s) are selected" at bounding box center [830, 193] width 378 height 50
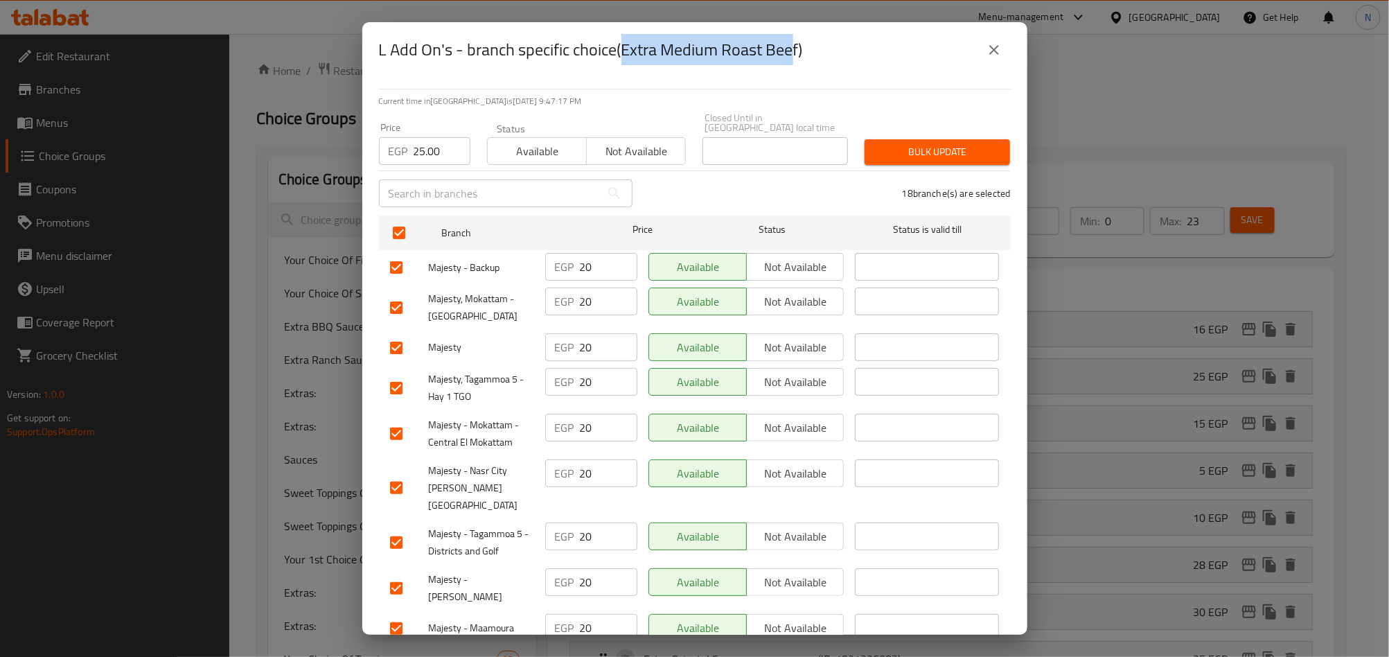
drag, startPoint x: 632, startPoint y: 53, endPoint x: 320, endPoint y: 63, distance: 311.8
click at [794, 52] on h2 "L Add On's - branch specific choice(Extra Medium Roast Beef)" at bounding box center [591, 50] width 424 height 22
copy h2 "Extra Medium Roast Bee"
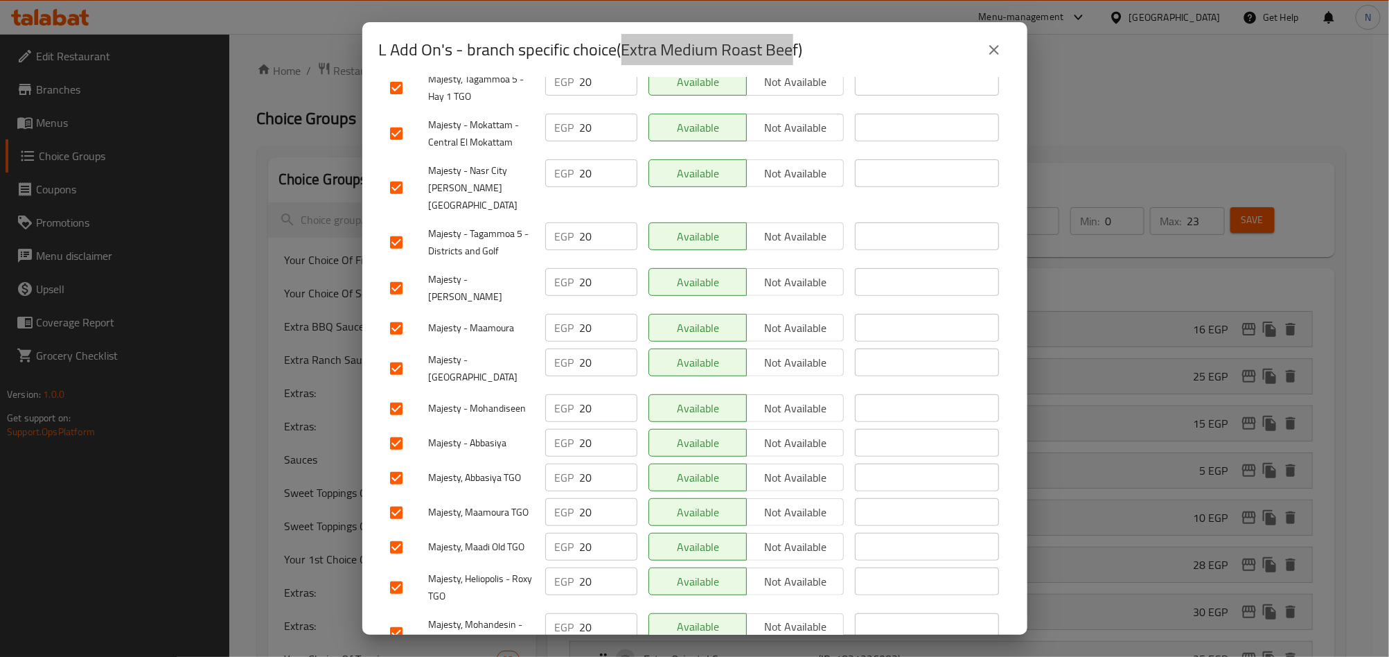
scroll to position [353, 0]
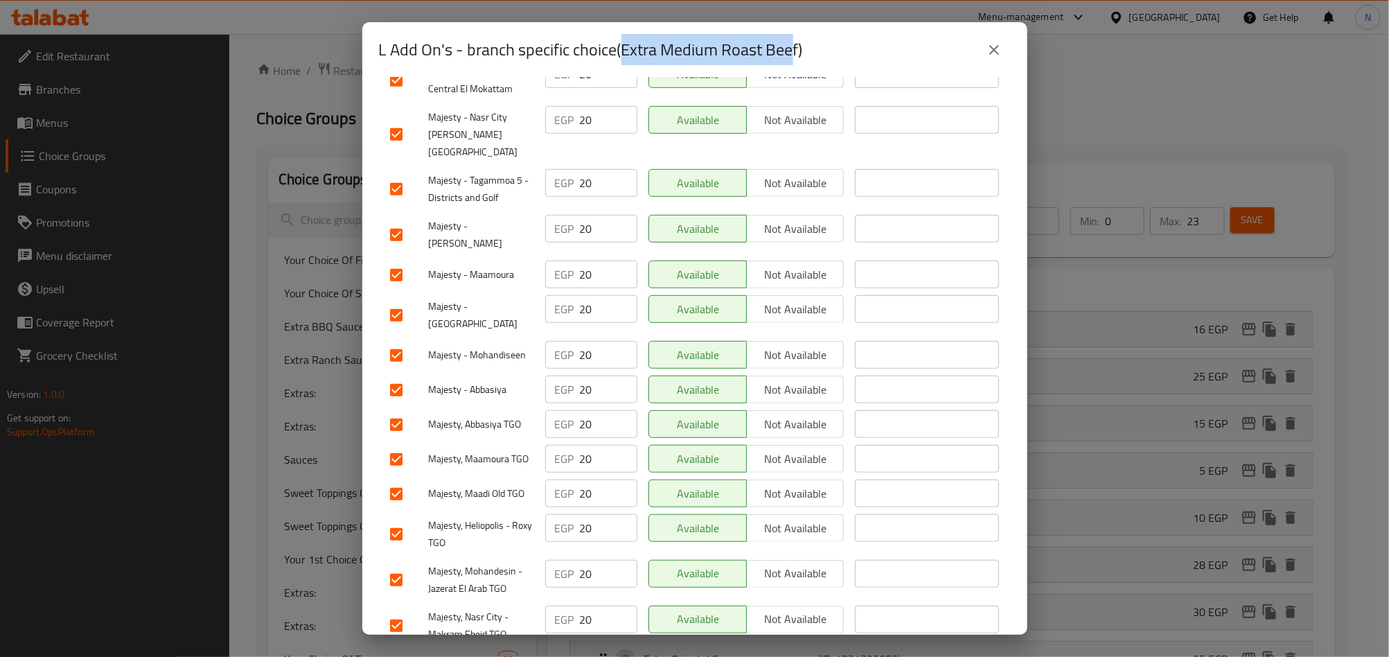
click at [688, 656] on span "Save" at bounding box center [694, 666] width 609 height 17
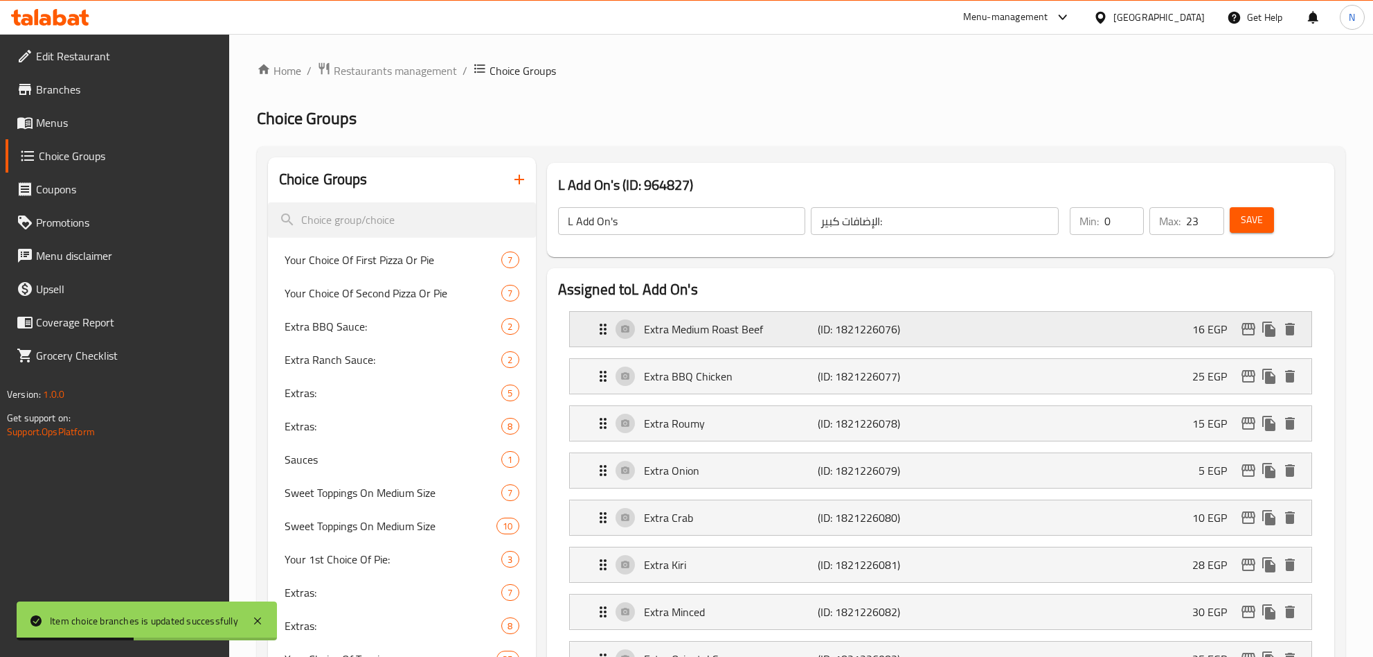
click at [1247, 335] on icon "edit" at bounding box center [1248, 329] width 17 height 17
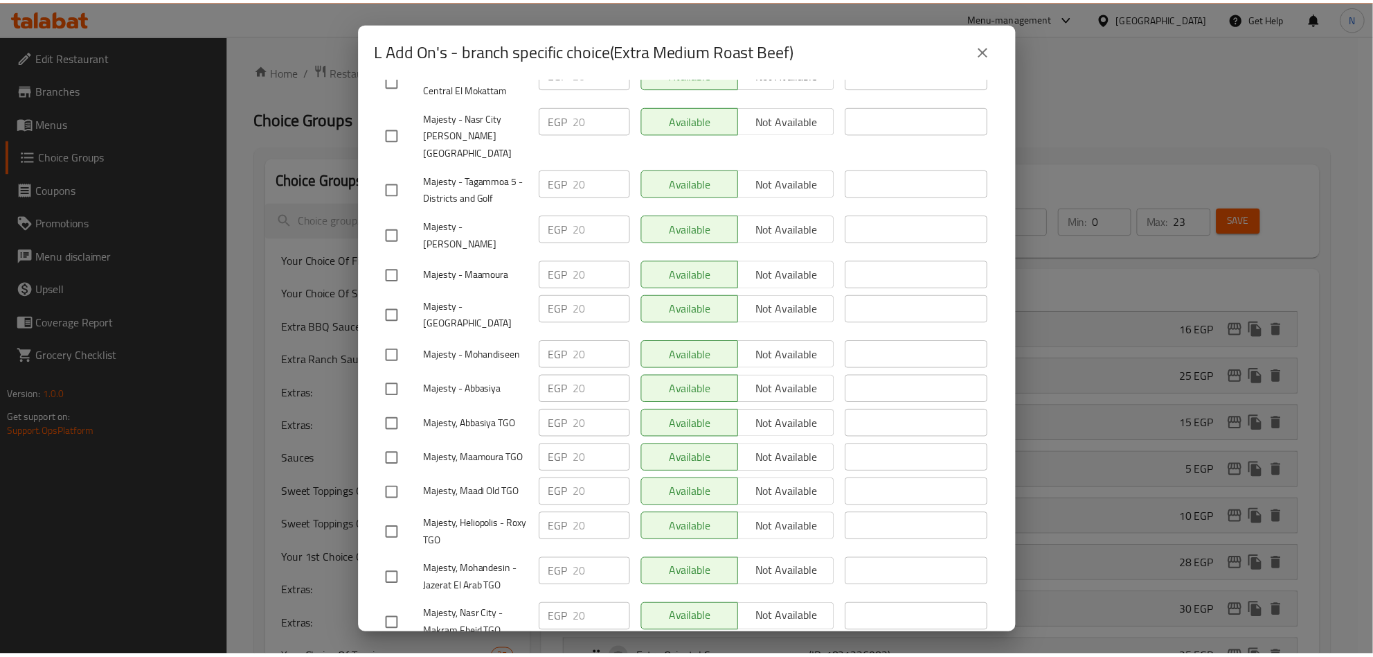
scroll to position [0, 0]
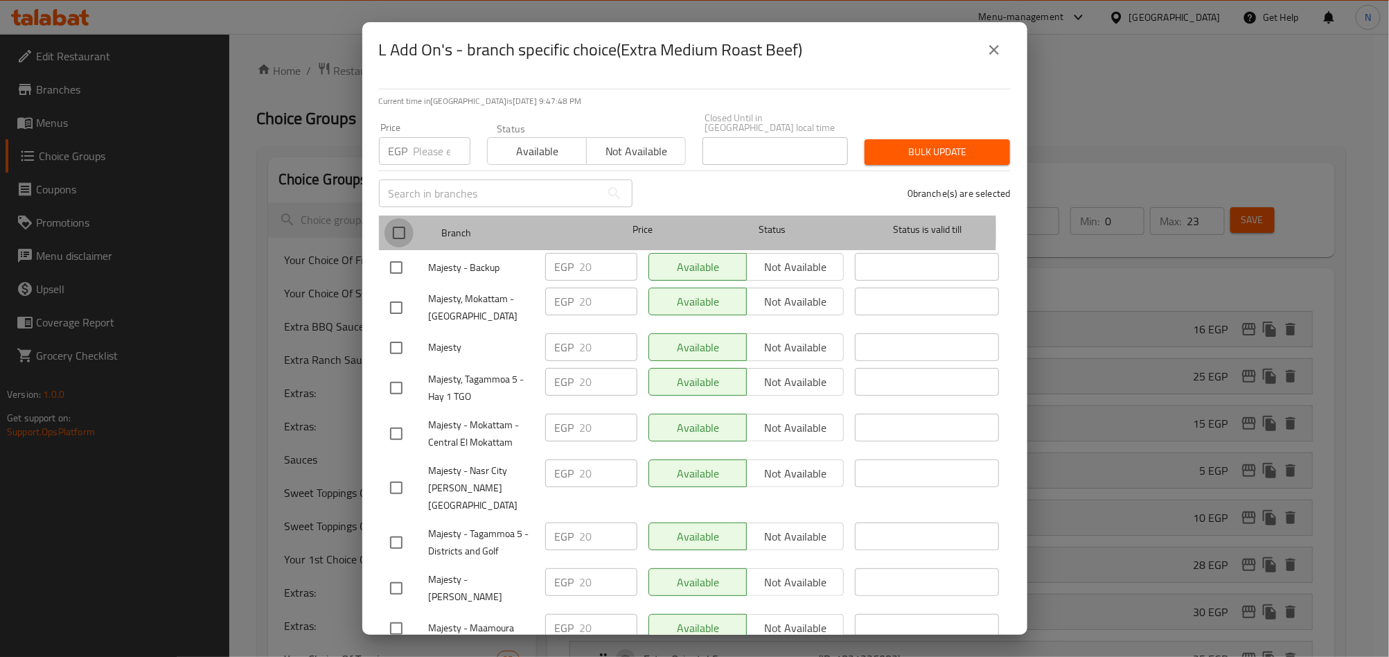
click at [404, 221] on input "checkbox" at bounding box center [398, 232] width 29 height 29
checkbox input "true"
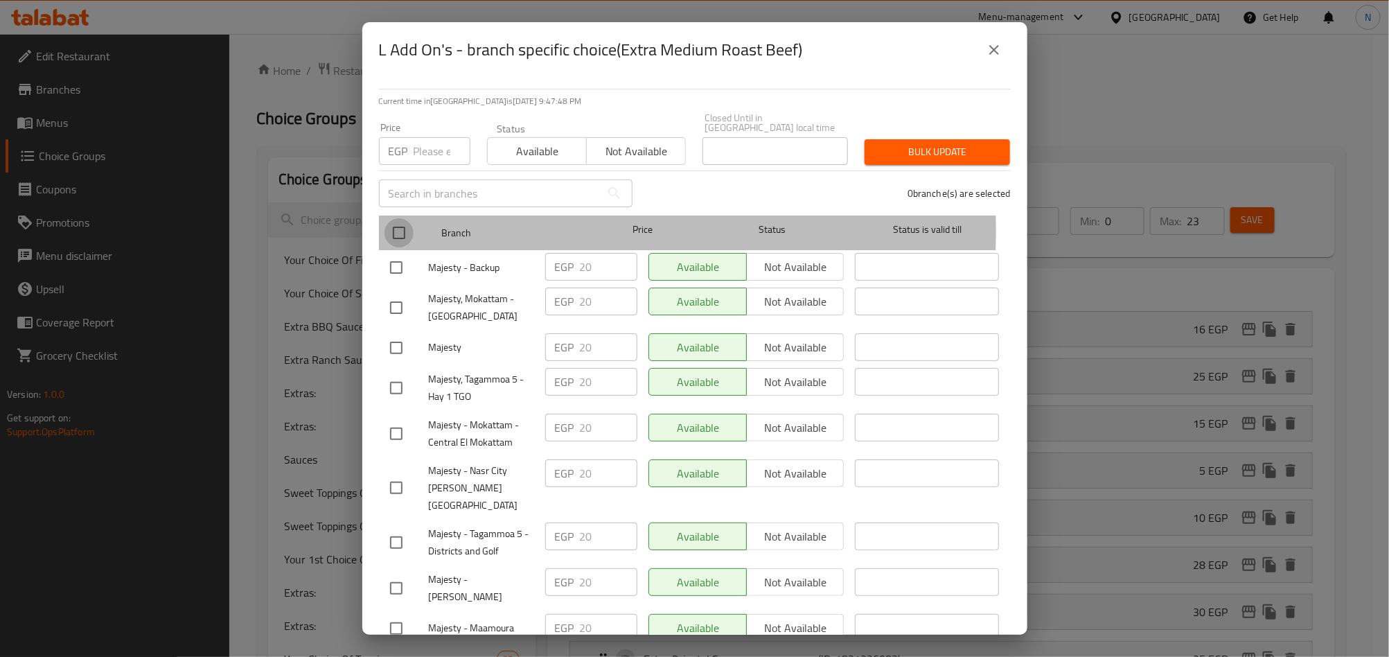
checkbox input "true"
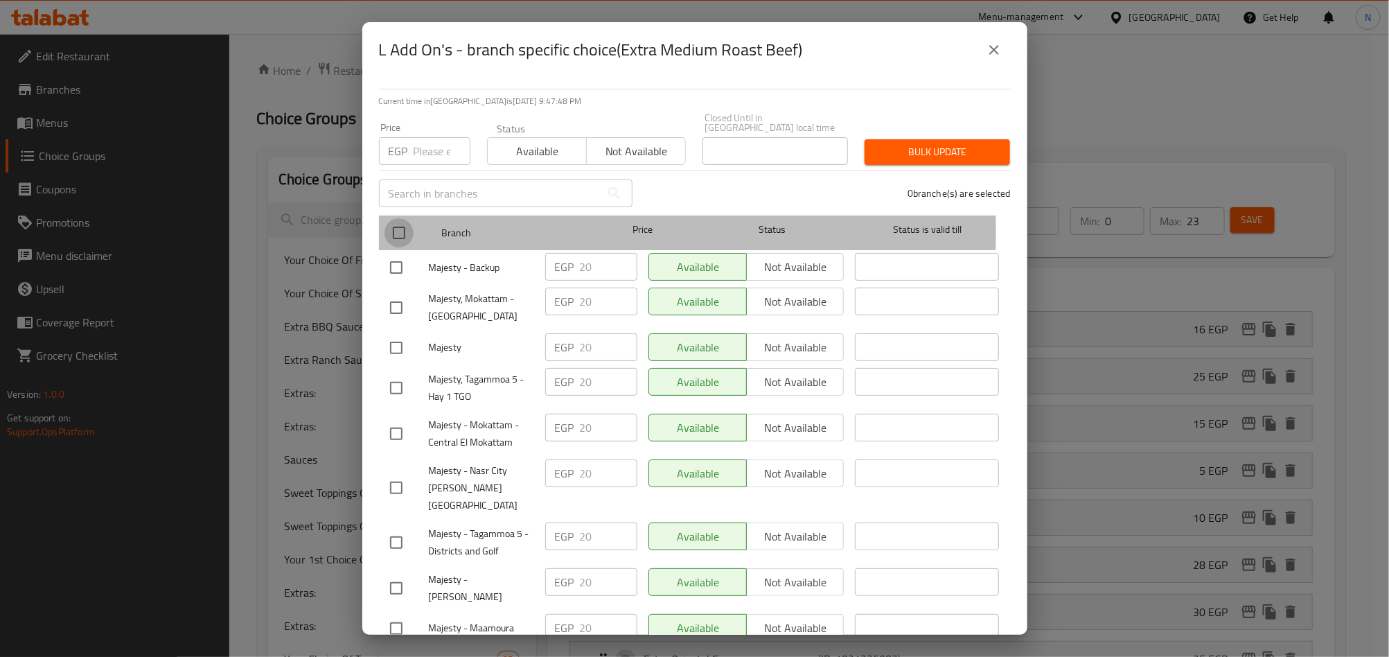
checkbox input "true"
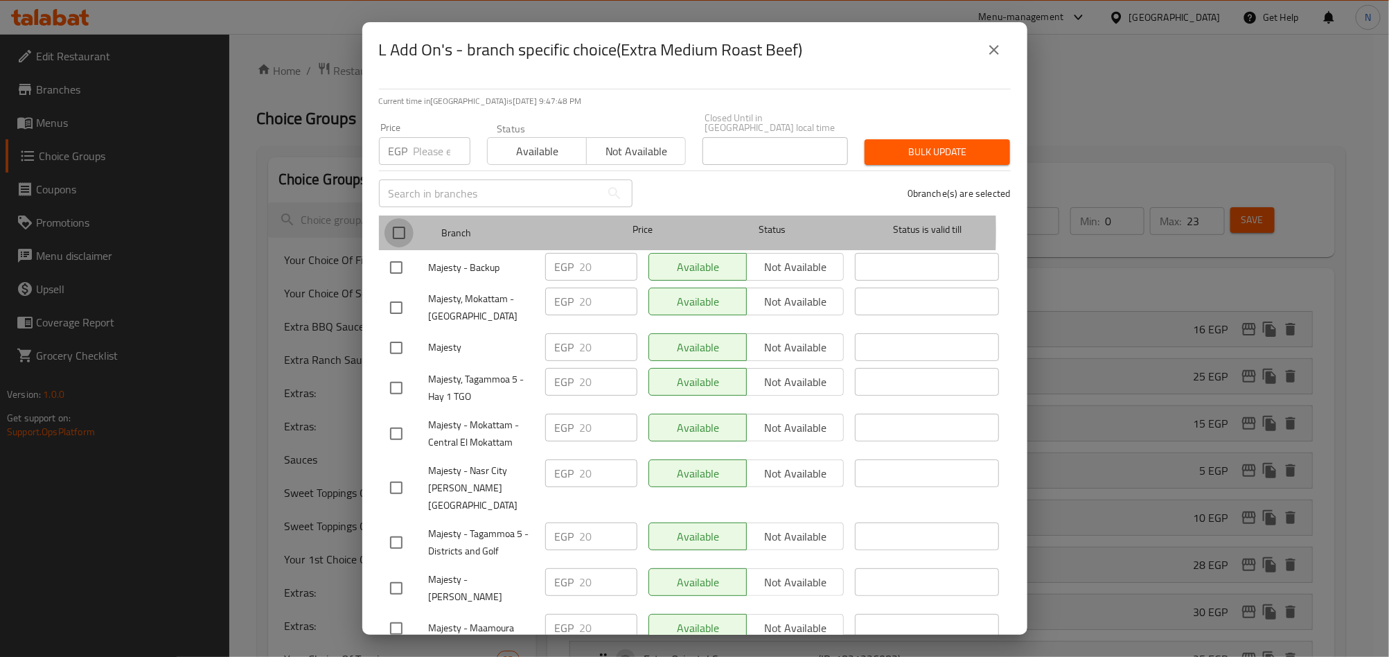
checkbox input "true"
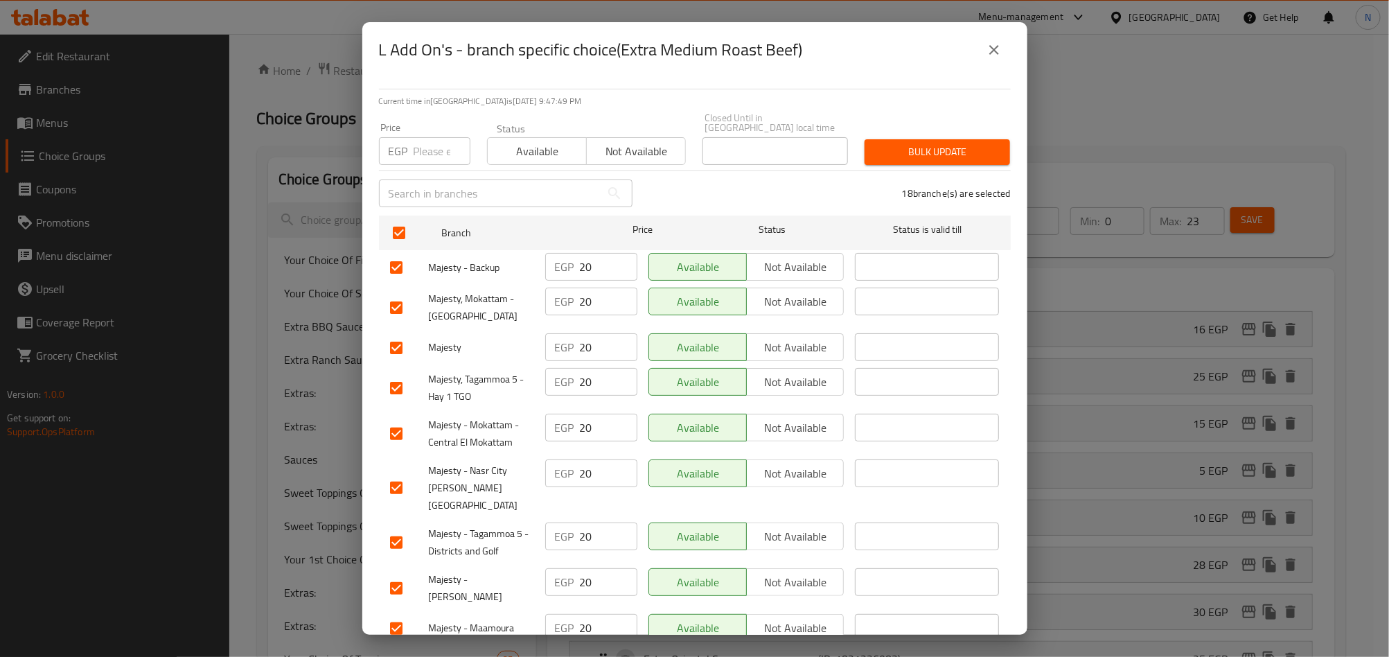
click at [422, 142] on input "number" at bounding box center [441, 151] width 57 height 28
type input "25"
click at [919, 143] on span "Bulk update" at bounding box center [936, 151] width 123 height 17
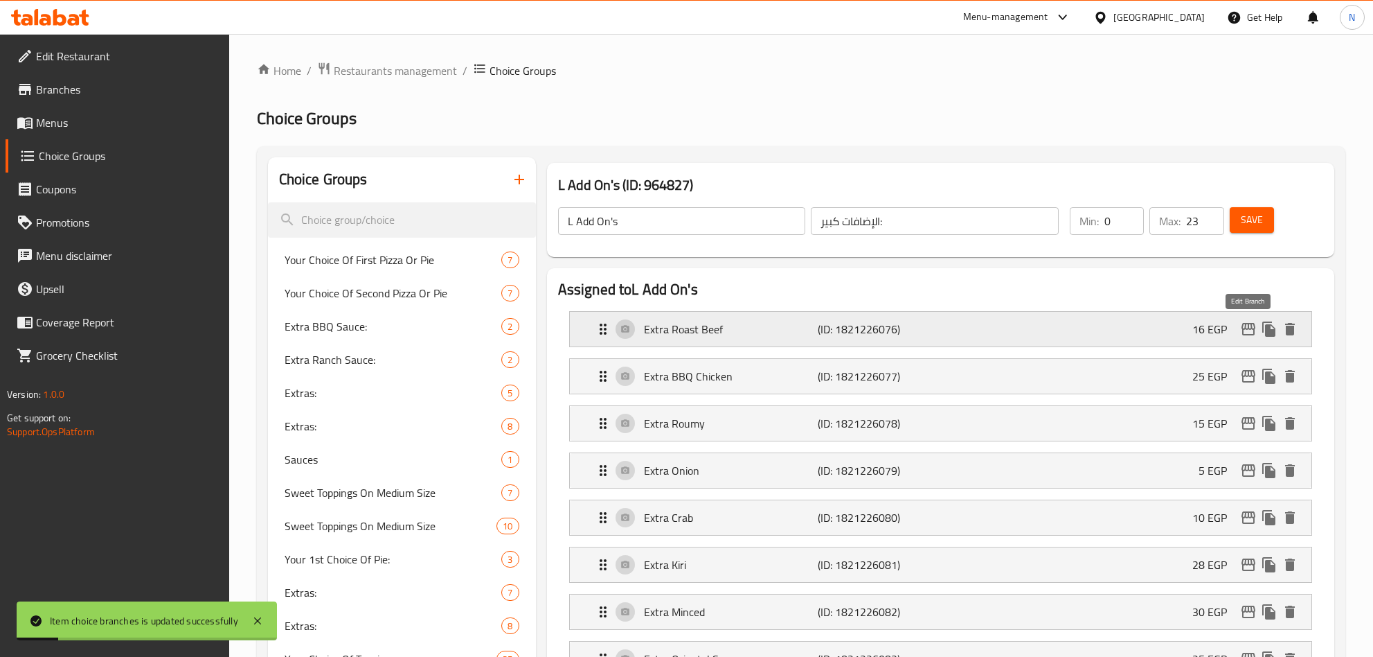
click at [1240, 322] on icon "edit" at bounding box center [1248, 329] width 17 height 17
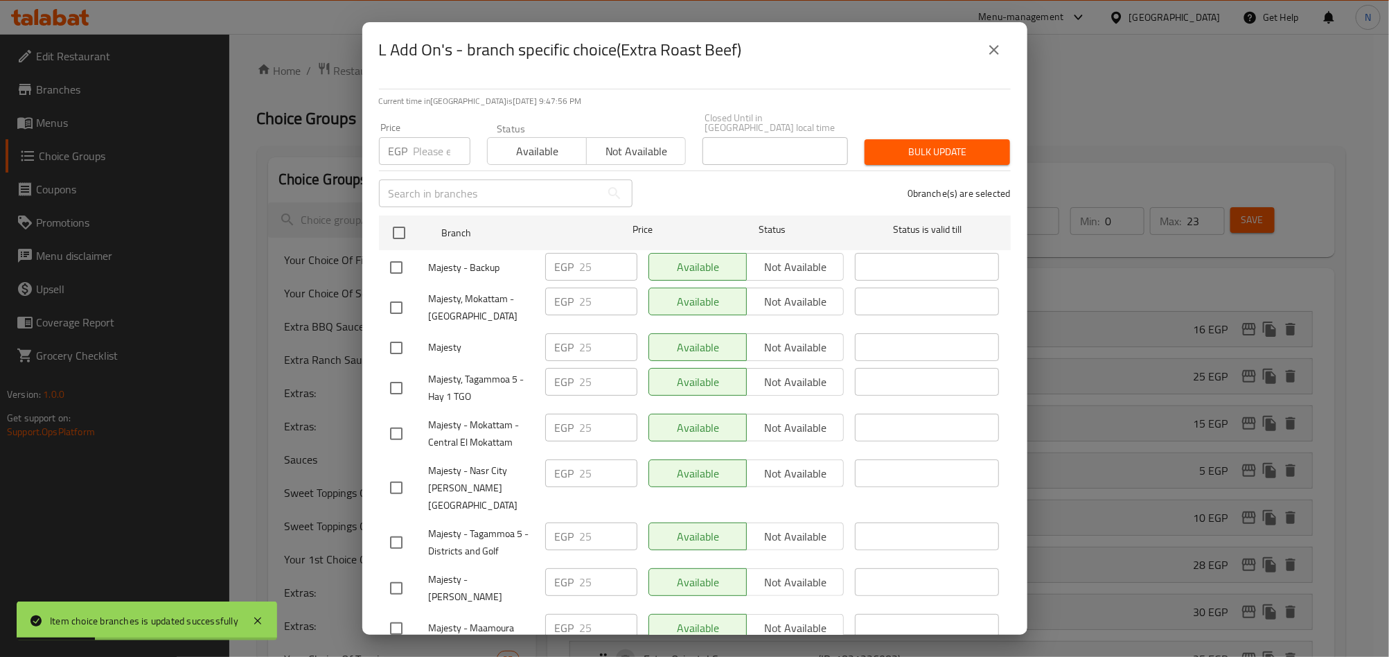
click at [997, 33] on div "L Add On's - branch specific choice(Extra Roast Beef)" at bounding box center [695, 49] width 632 height 33
click at [992, 42] on icon "close" at bounding box center [994, 50] width 17 height 17
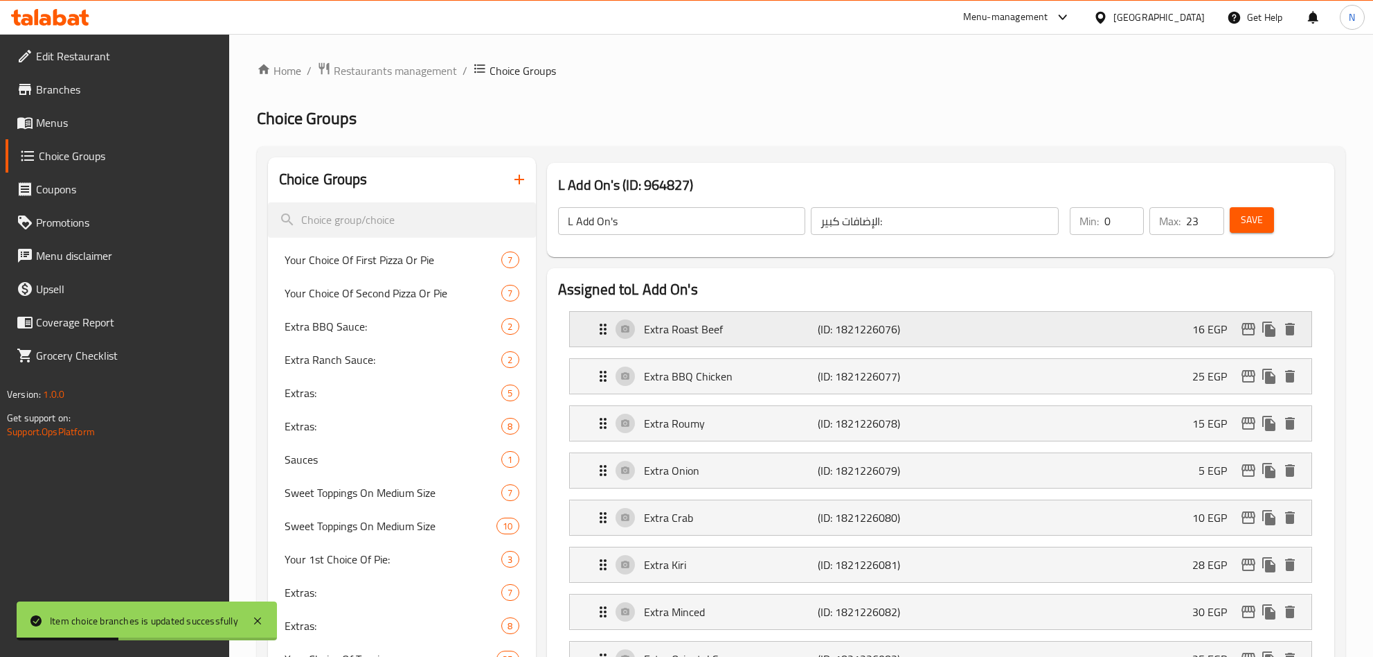
click at [891, 323] on p "(ID: 1821226076)" at bounding box center [876, 329] width 116 height 17
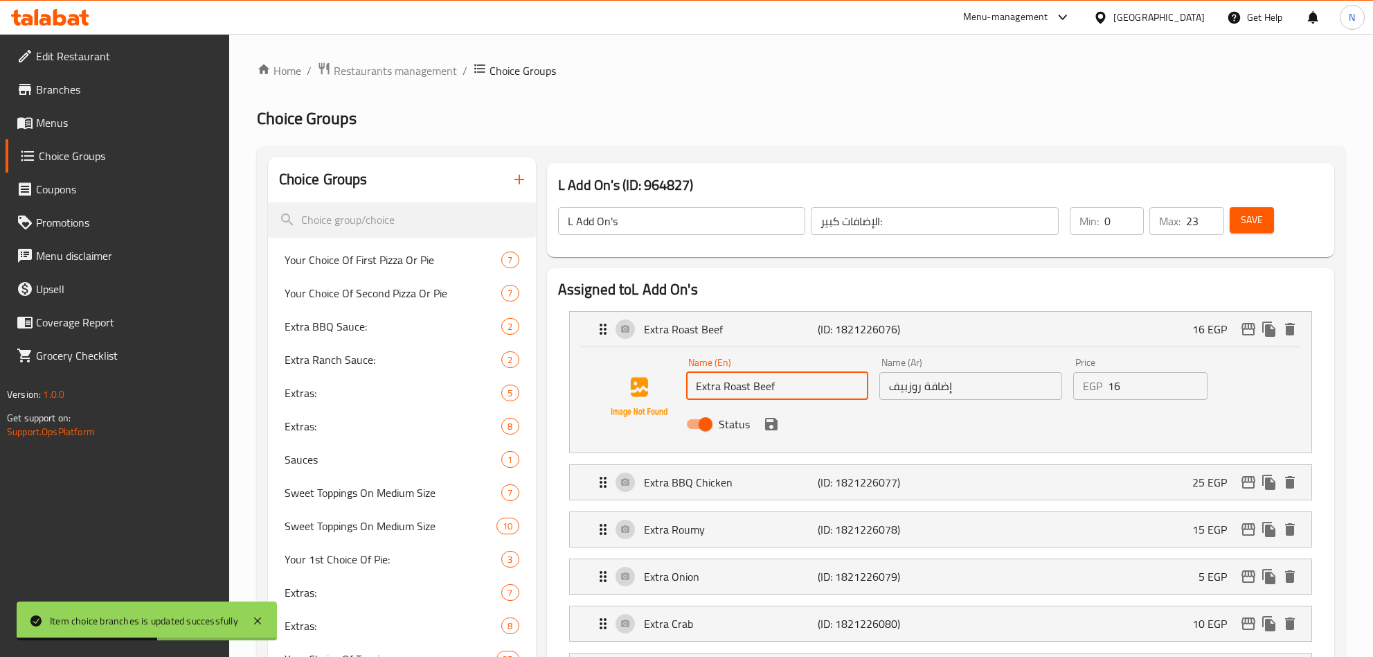
click at [720, 389] on input "Extra Roast Beef" at bounding box center [777, 386] width 183 height 28
click at [722, 382] on input "Extra Roast Beef" at bounding box center [777, 386] width 183 height 28
paste input "Medium"
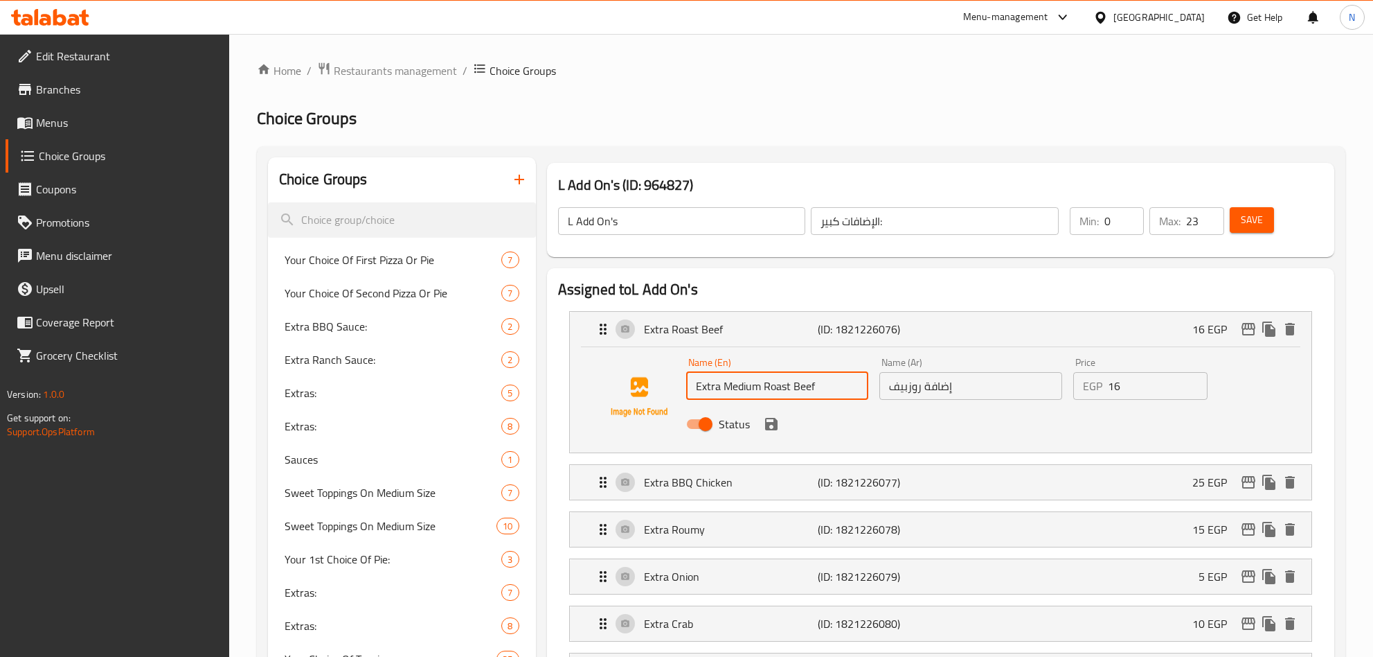
type input "Extra Medium Roast Beef"
click at [979, 391] on input "إضافة روزبيف" at bounding box center [971, 386] width 183 height 28
click at [979, 393] on input "إضافة روزبيف" at bounding box center [971, 386] width 183 height 28
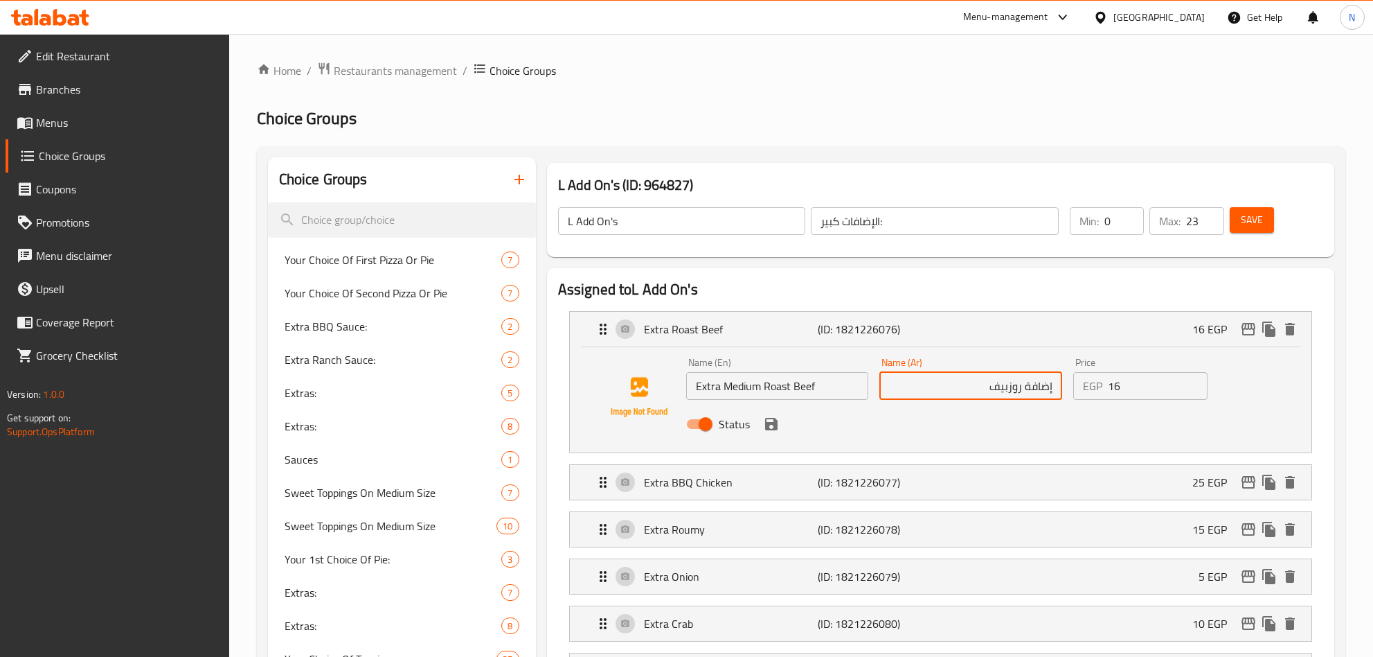
paste input "وسط"
click at [995, 393] on input "إضافة روزبيفوسط" at bounding box center [971, 386] width 183 height 28
type input "إضافة روزبيف وسط"
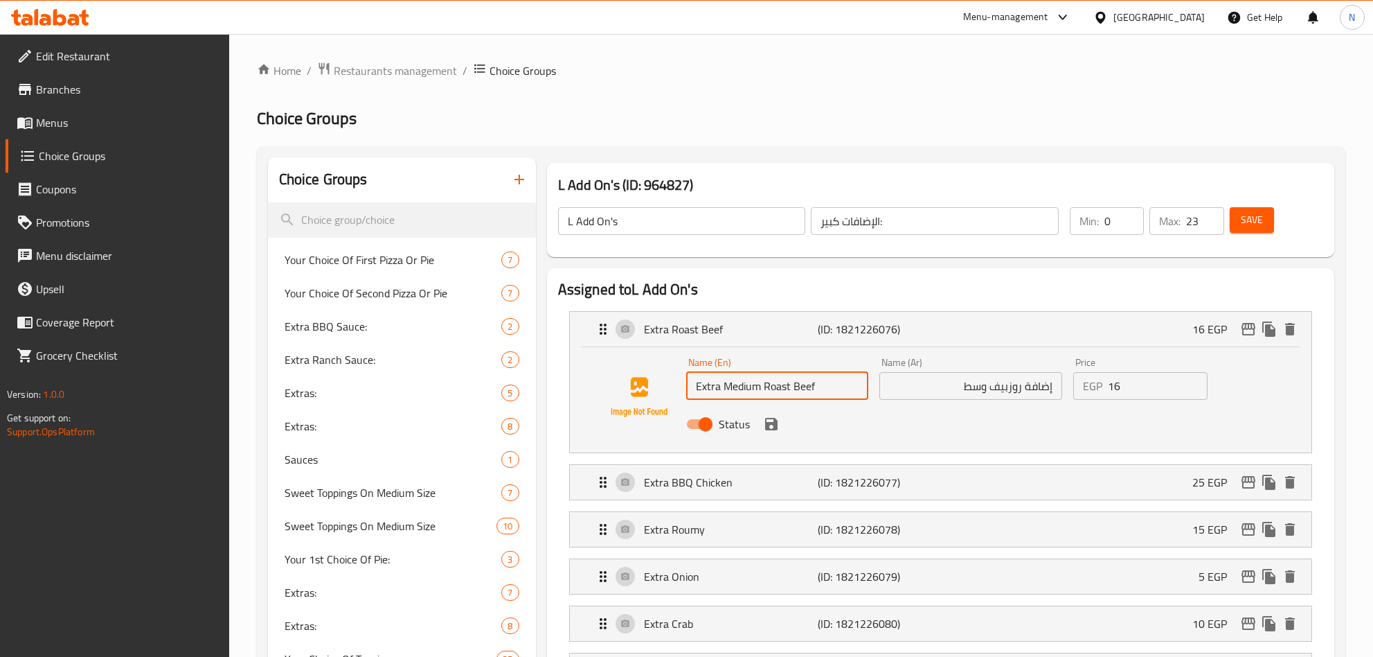
click at [823, 389] on input "Extra Medium Roast Beef" at bounding box center [777, 386] width 183 height 28
click at [1008, 386] on input "إضافة روزبيف وسط" at bounding box center [971, 386] width 183 height 28
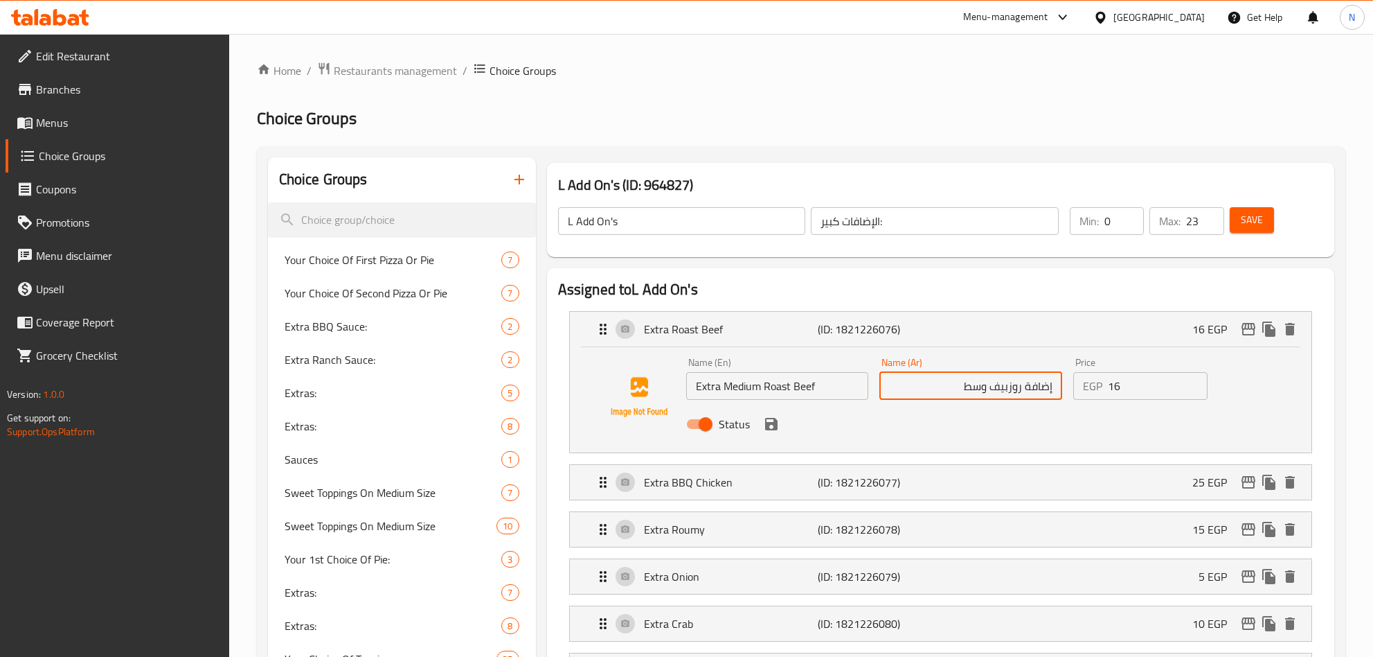
click at [1008, 386] on input "إضافة روزبيف وسط" at bounding box center [971, 386] width 183 height 28
click at [715, 385] on input "Extra Medium Roast Beef" at bounding box center [777, 386] width 183 height 28
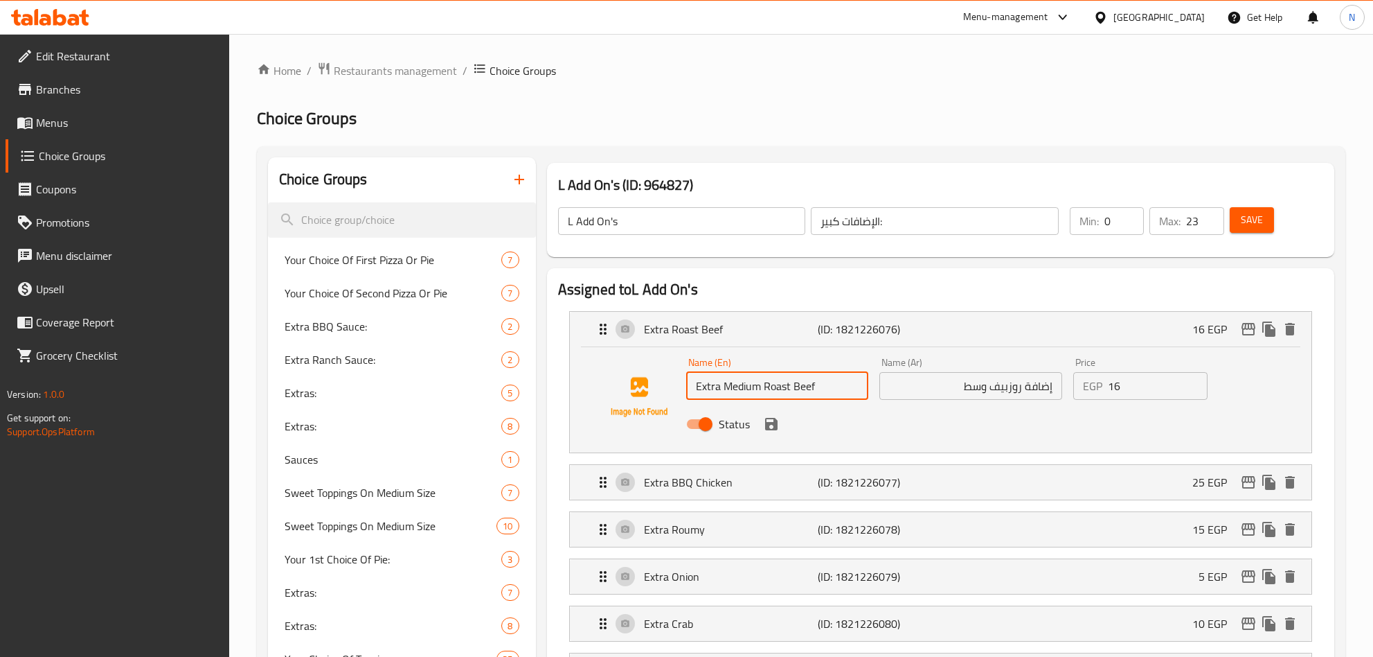
click at [715, 385] on input "Extra Medium Roast Beef" at bounding box center [777, 386] width 183 height 28
click at [979, 386] on input "إضافة روزبيف وسط" at bounding box center [971, 386] width 183 height 28
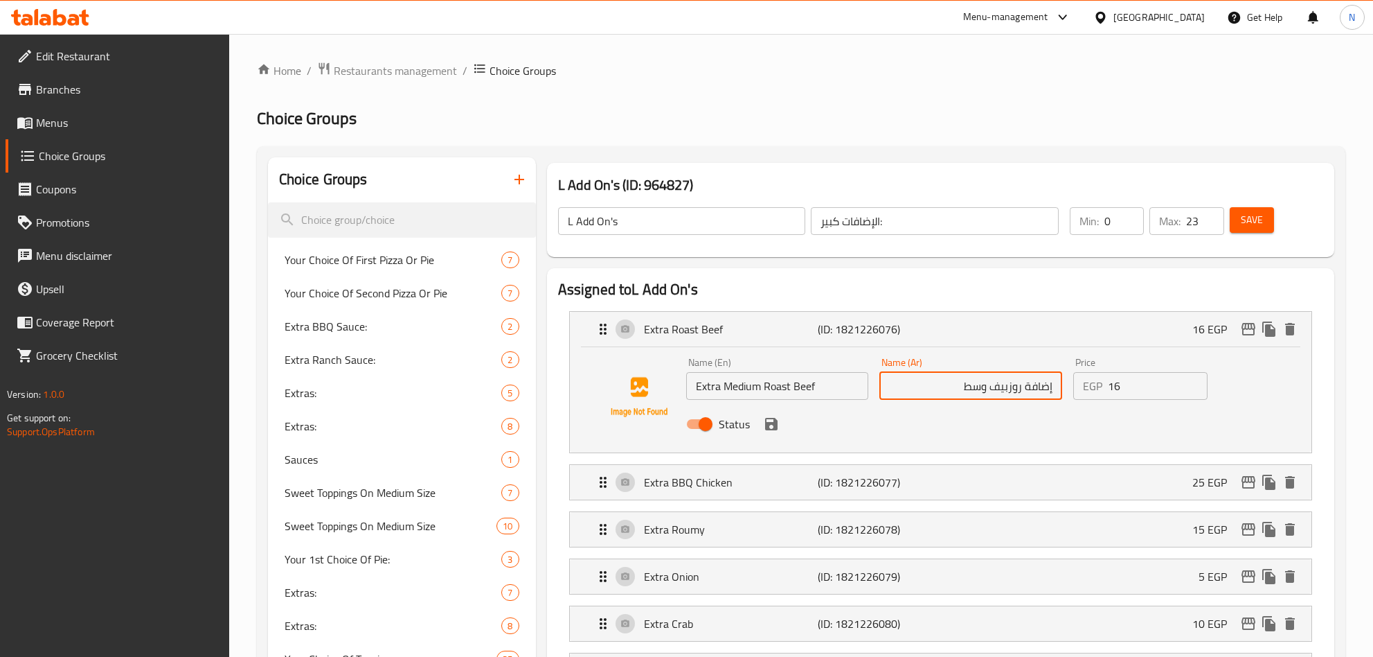
click at [979, 386] on input "إضافة روزبيف وسط" at bounding box center [971, 386] width 183 height 28
click at [713, 389] on input "Extra Medium Roast Beef" at bounding box center [777, 386] width 183 height 28
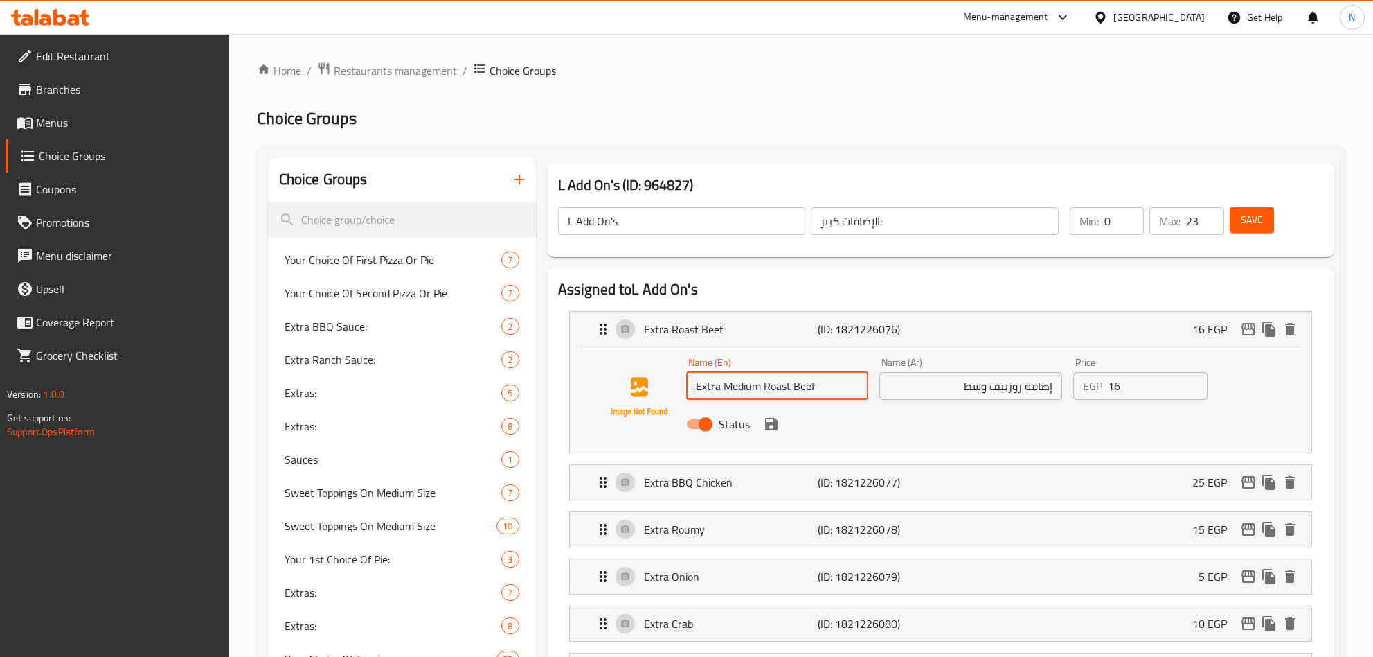
click at [713, 389] on input "Extra Medium Roast Beef" at bounding box center [777, 386] width 183 height 28
click at [703, 383] on input "add Medium Roast Beef" at bounding box center [777, 386] width 183 height 28
click at [775, 384] on input "Add Medium Roast Beef" at bounding box center [777, 386] width 183 height 28
click at [774, 384] on input "Add Medium Roast Beef" at bounding box center [777, 386] width 183 height 28
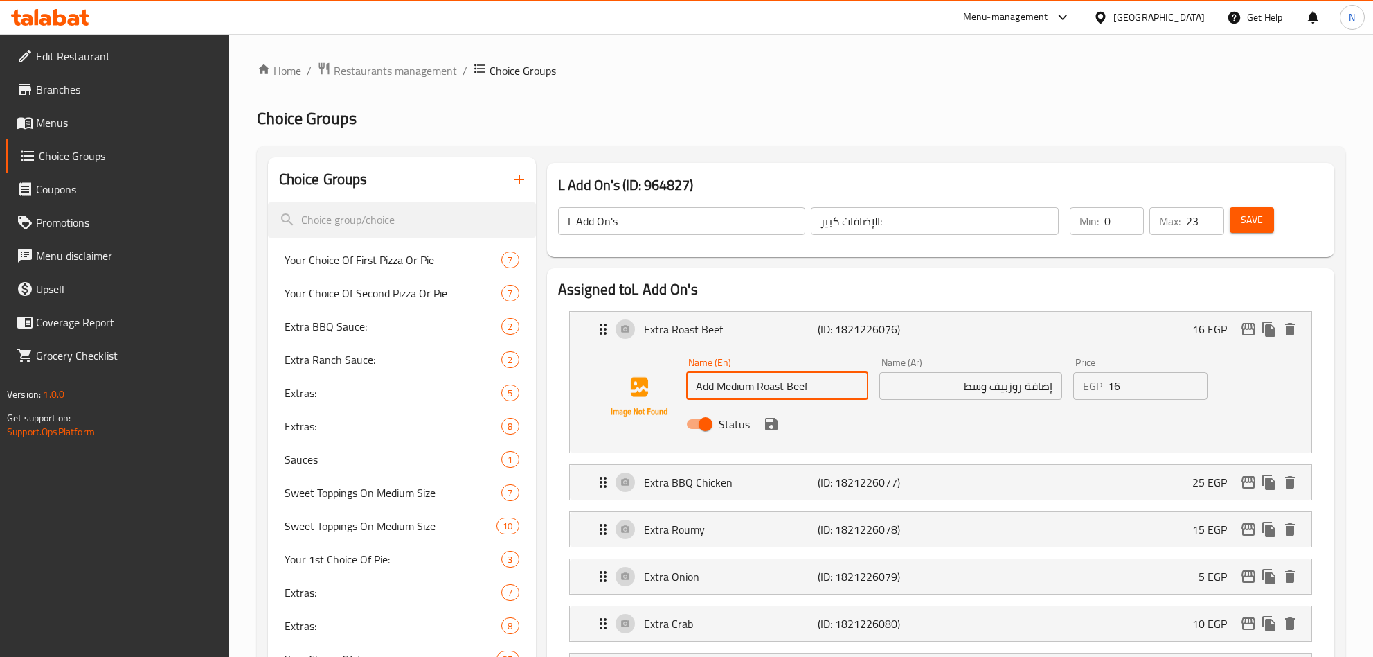
type input "Add Medium Roast Beef"
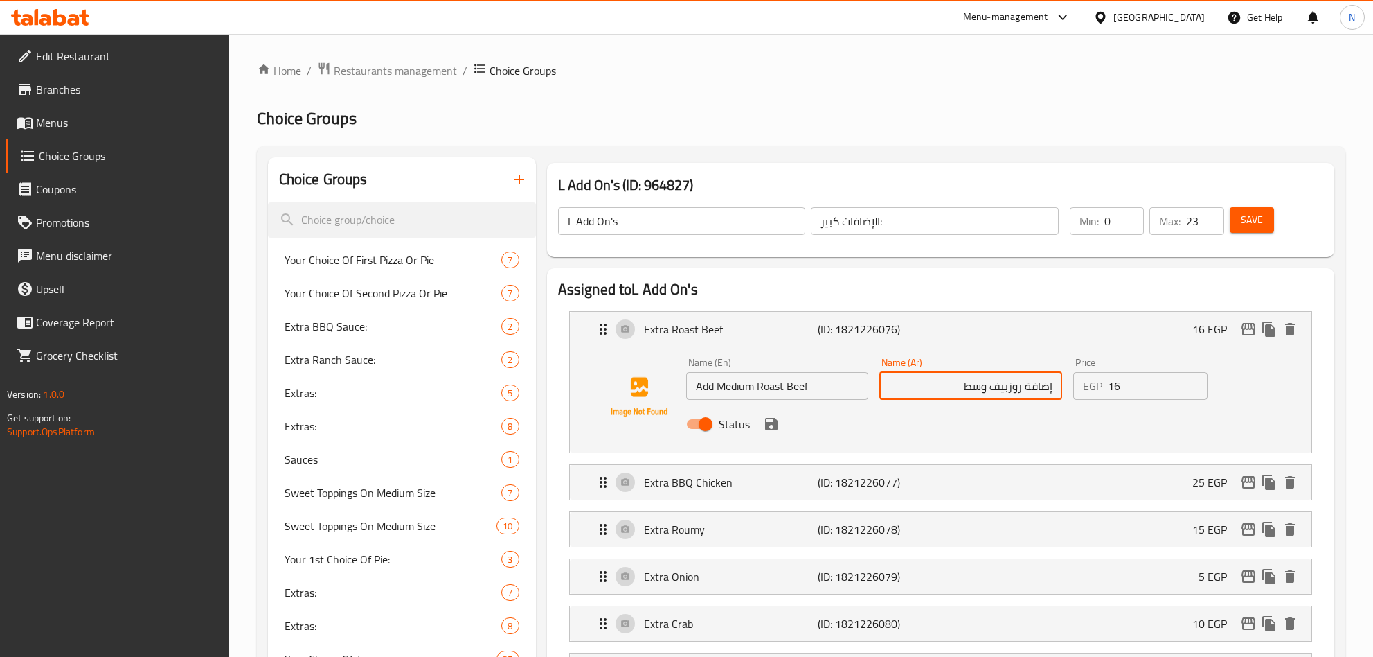
drag, startPoint x: 1022, startPoint y: 385, endPoint x: 995, endPoint y: 384, distance: 27.0
click at [995, 384] on input "إضافة روزبيف وسط" at bounding box center [971, 386] width 183 height 28
click at [775, 424] on icon "save" at bounding box center [771, 424] width 12 height 12
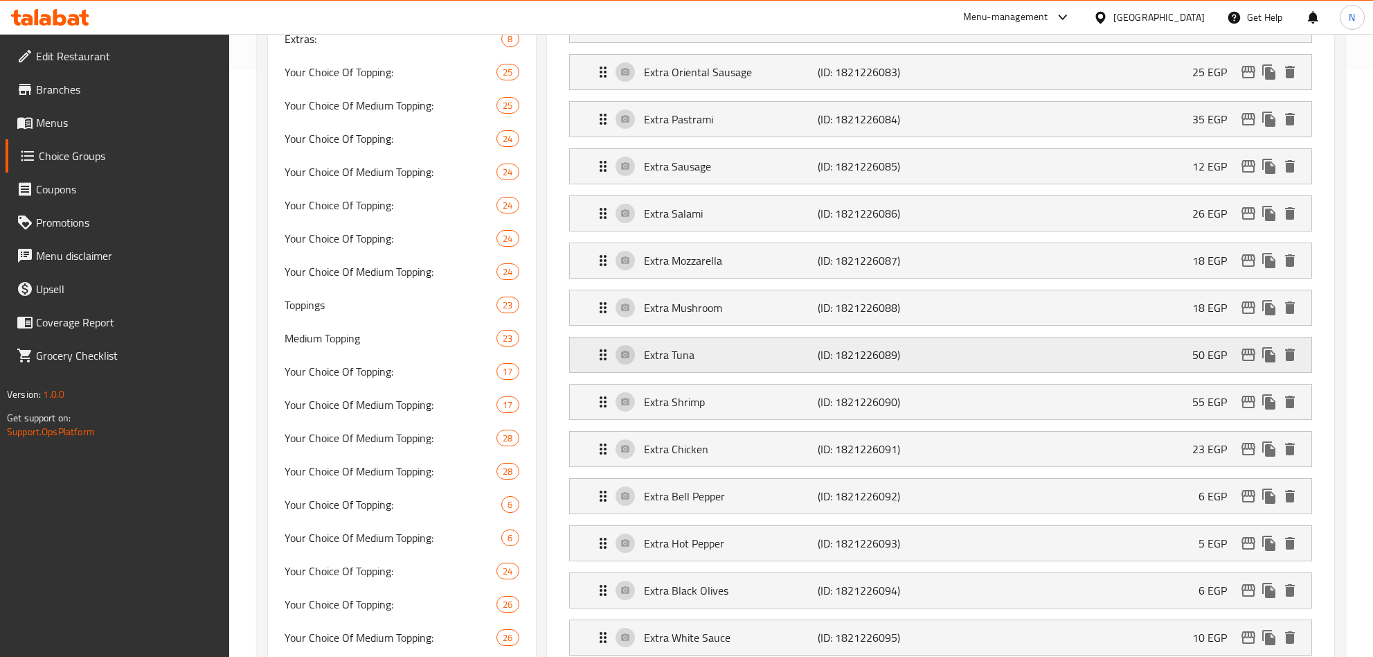
scroll to position [623, 0]
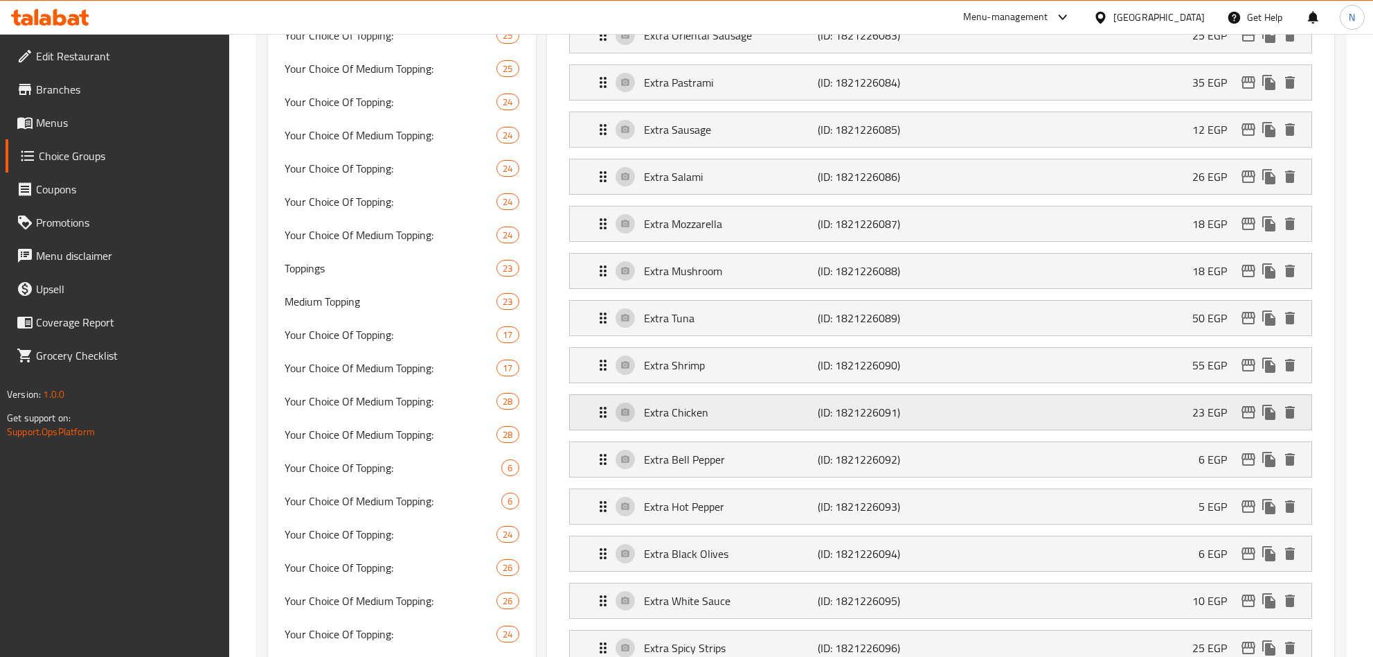
click at [772, 420] on p "Extra Chicken" at bounding box center [731, 412] width 175 height 17
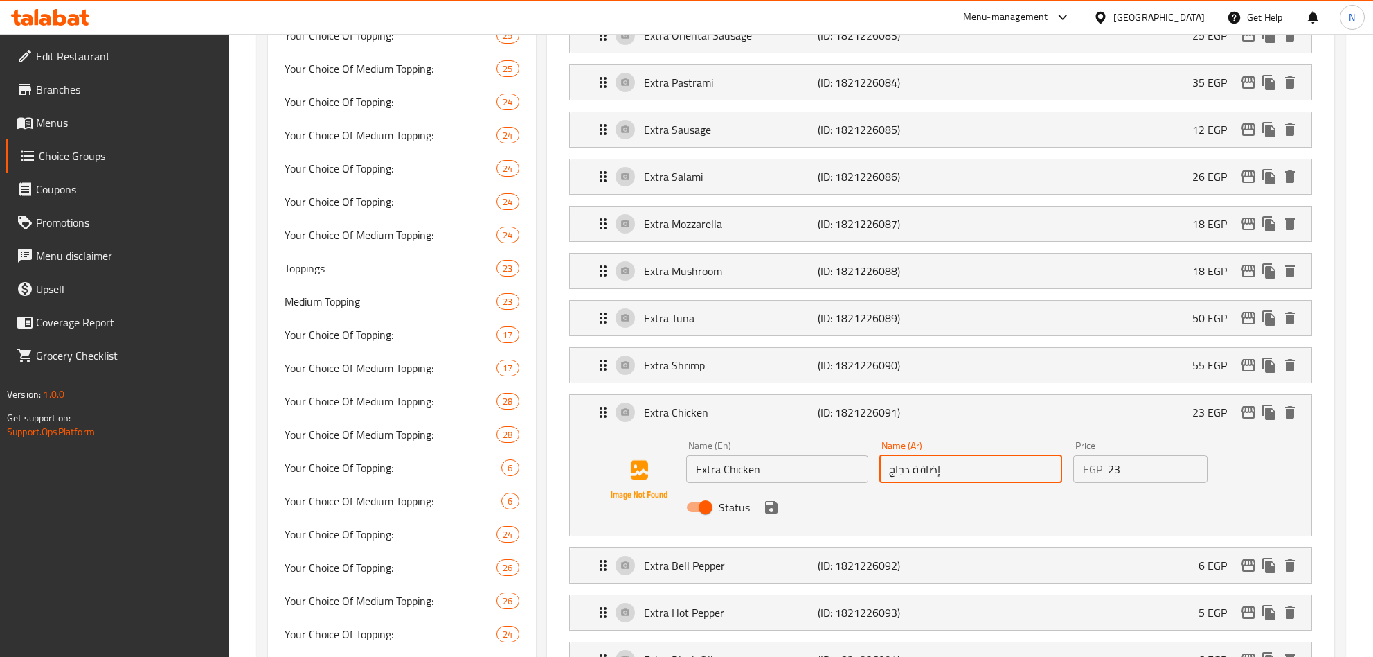
click at [1024, 476] on input "إضافة دجاج" at bounding box center [971, 469] width 183 height 28
paste input "ضافة فراخ وسط"
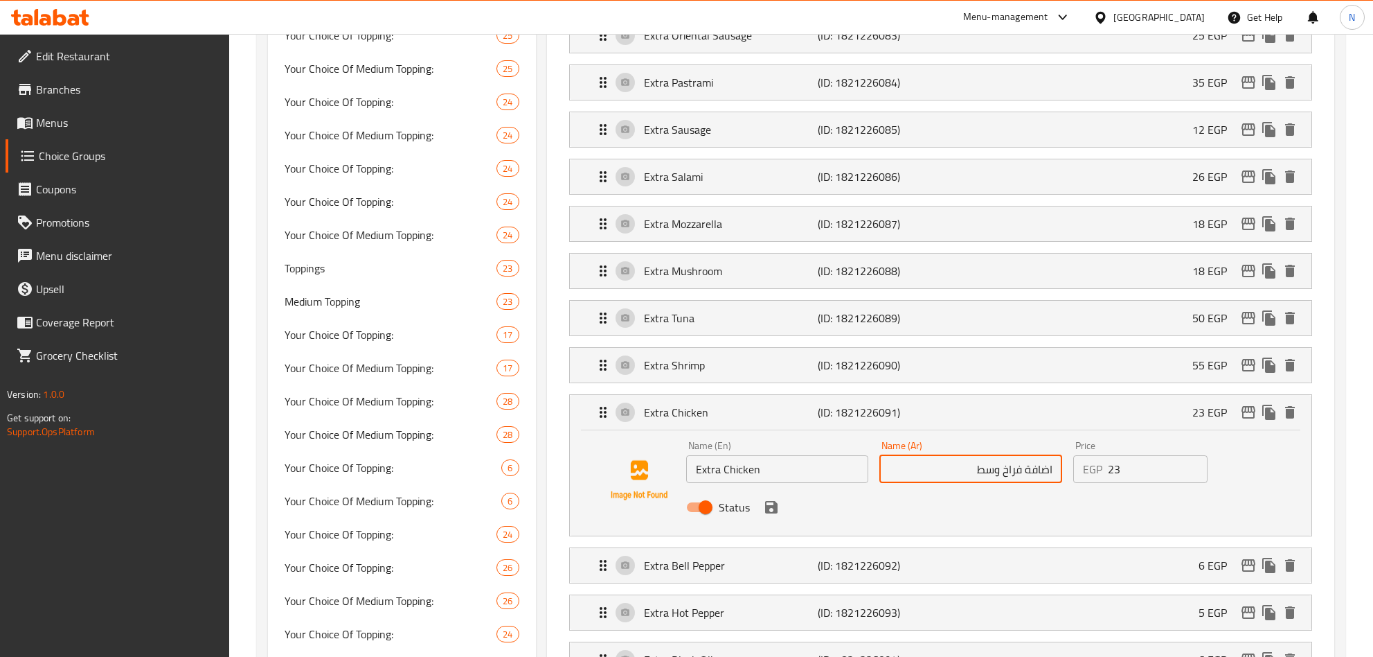
type input "اضافة فراخ وسط"
click at [698, 482] on input "Extra Chicken" at bounding box center [777, 469] width 183 height 28
click at [698, 483] on input "Extra Chicken" at bounding box center [777, 469] width 183 height 28
click at [819, 483] on input "Add Medium Chicken" at bounding box center [777, 469] width 183 height 28
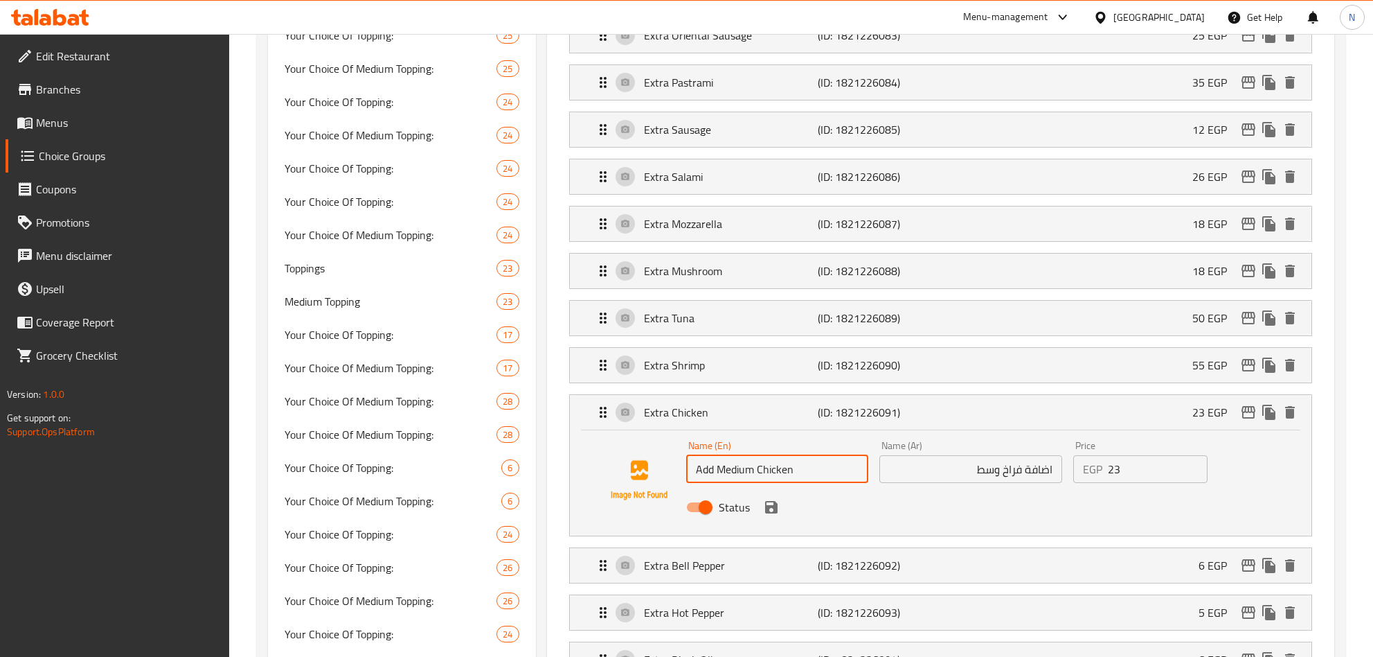
click at [819, 483] on input "Add Medium Chicken" at bounding box center [777, 469] width 183 height 28
type input "Add Medium Chicken"
click at [968, 481] on input "اضافة فراخ وسط" at bounding box center [971, 469] width 183 height 28
click at [969, 481] on input "اضافة فراخ وسط" at bounding box center [971, 469] width 183 height 28
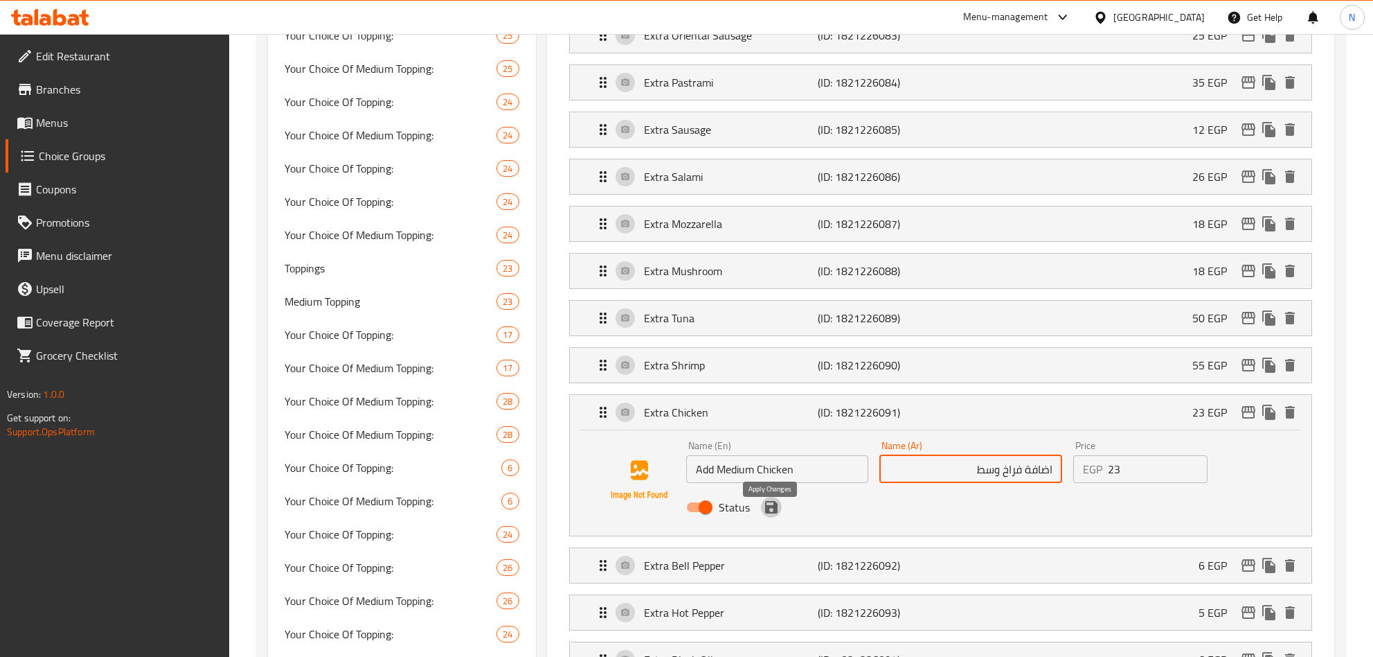
click at [774, 513] on icon "save" at bounding box center [771, 507] width 12 height 12
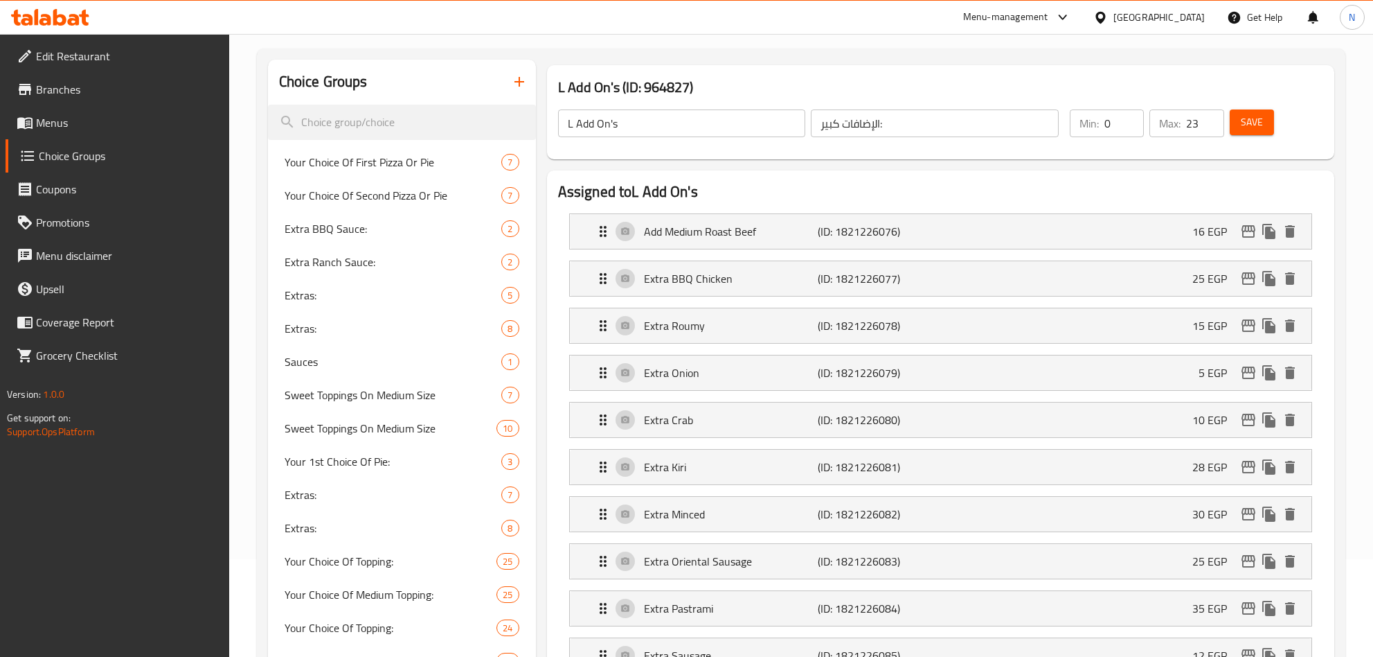
scroll to position [0, 0]
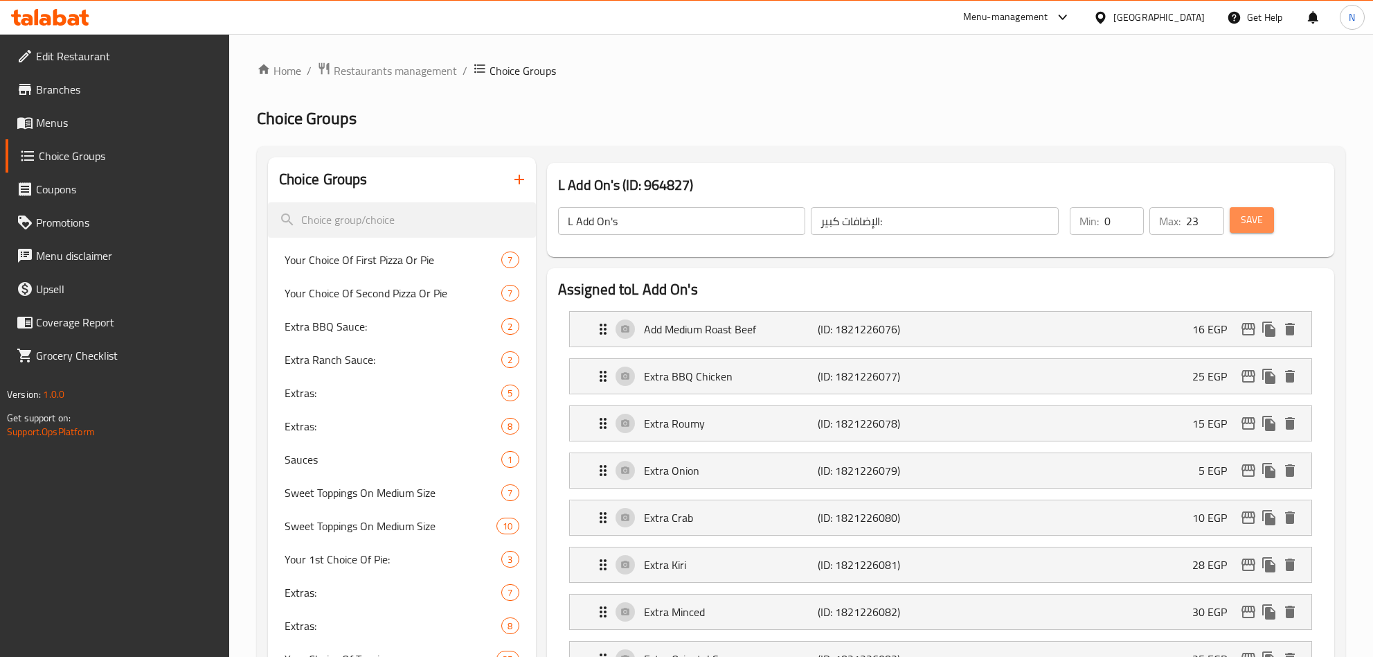
click at [1262, 231] on button "Save" at bounding box center [1252, 220] width 44 height 26
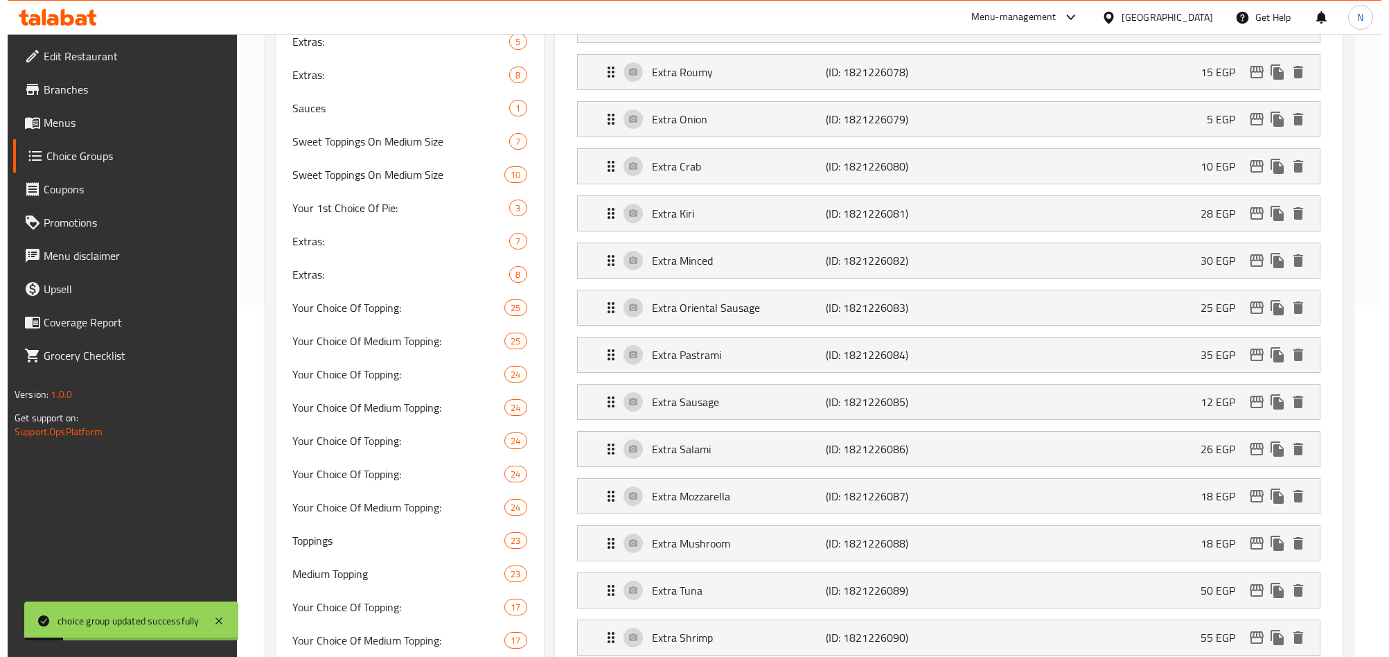
scroll to position [623, 0]
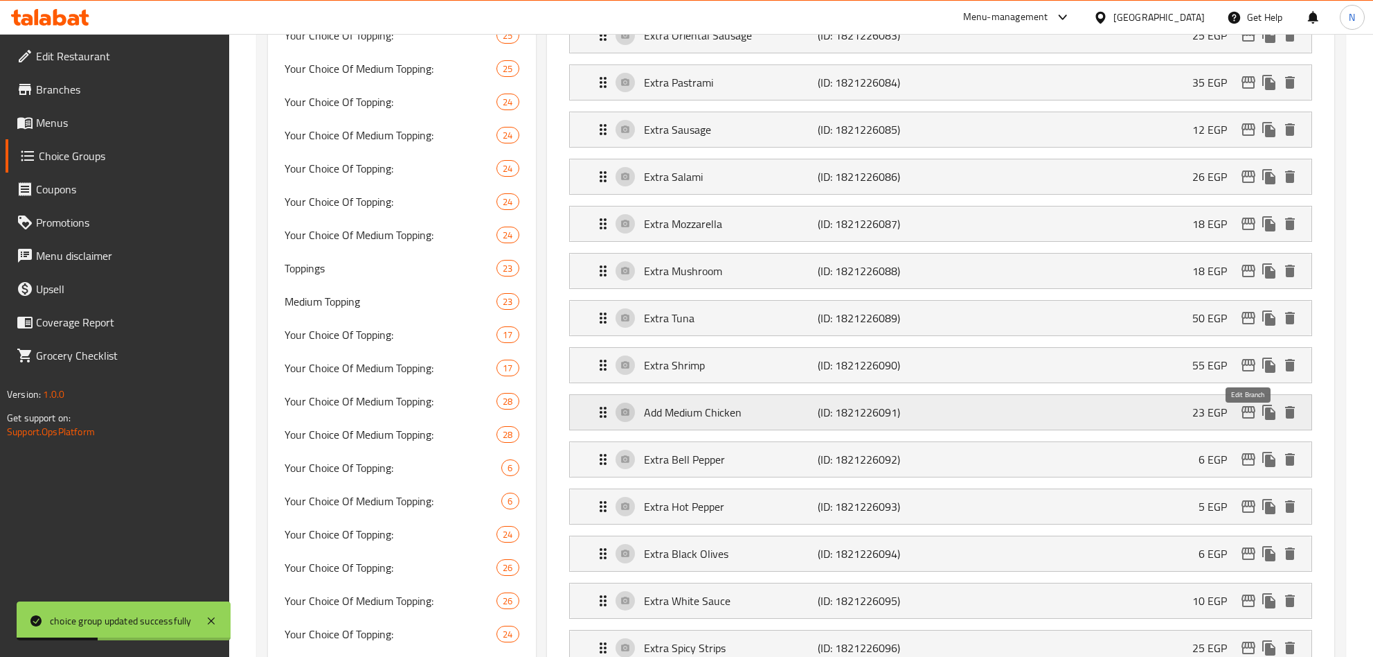
click at [1247, 414] on icon "edit" at bounding box center [1248, 412] width 17 height 17
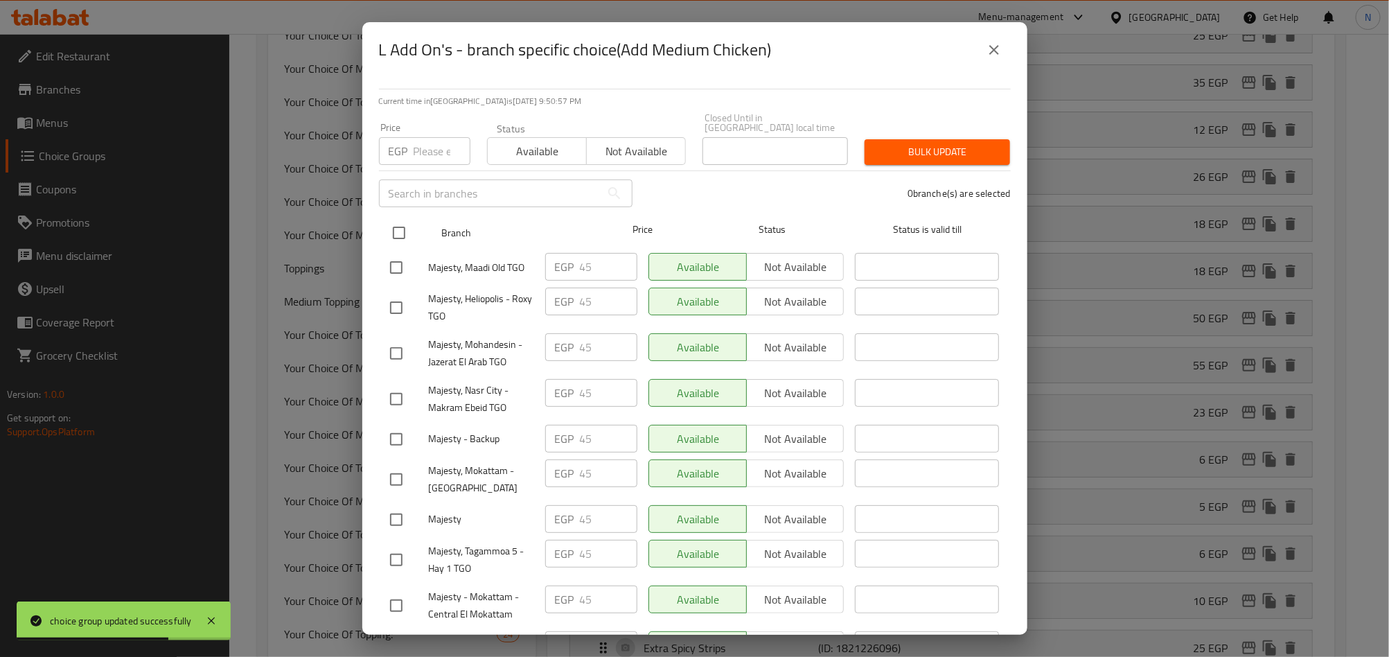
drag, startPoint x: 401, startPoint y: 216, endPoint x: 406, endPoint y: 210, distance: 7.9
click at [402, 218] on input "checkbox" at bounding box center [398, 232] width 29 height 29
checkbox input "true"
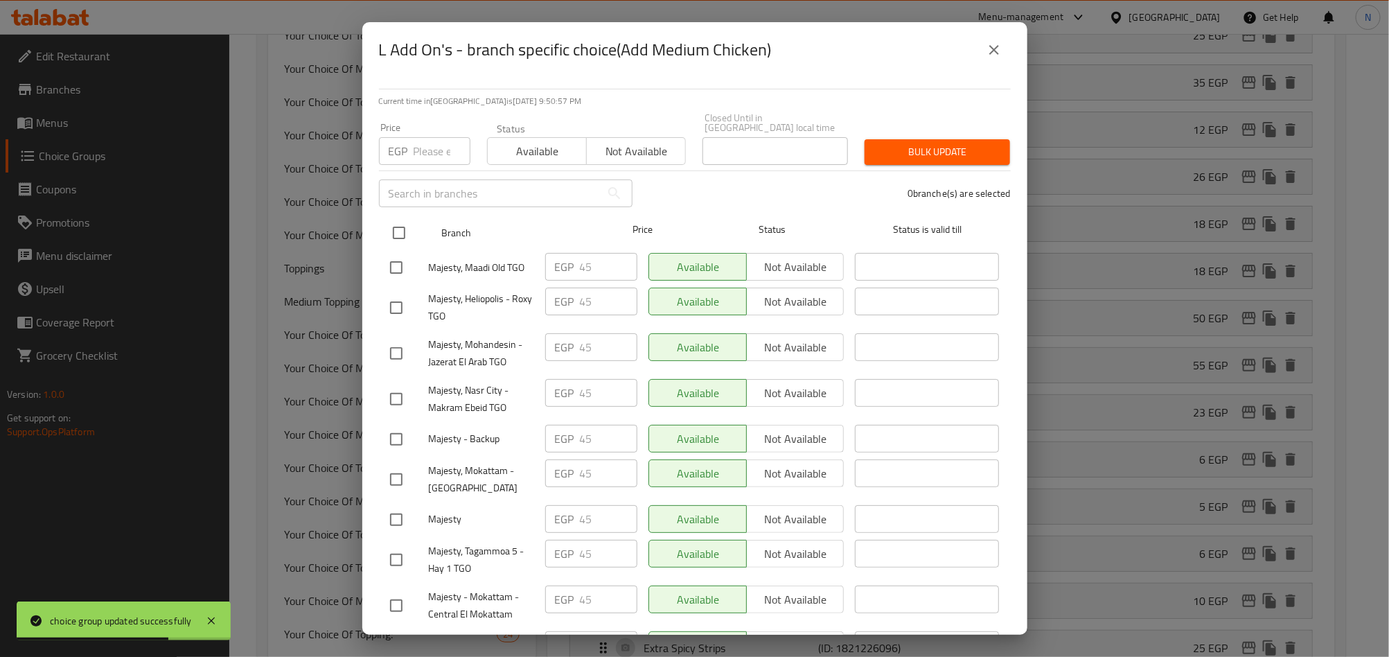
checkbox input "true"
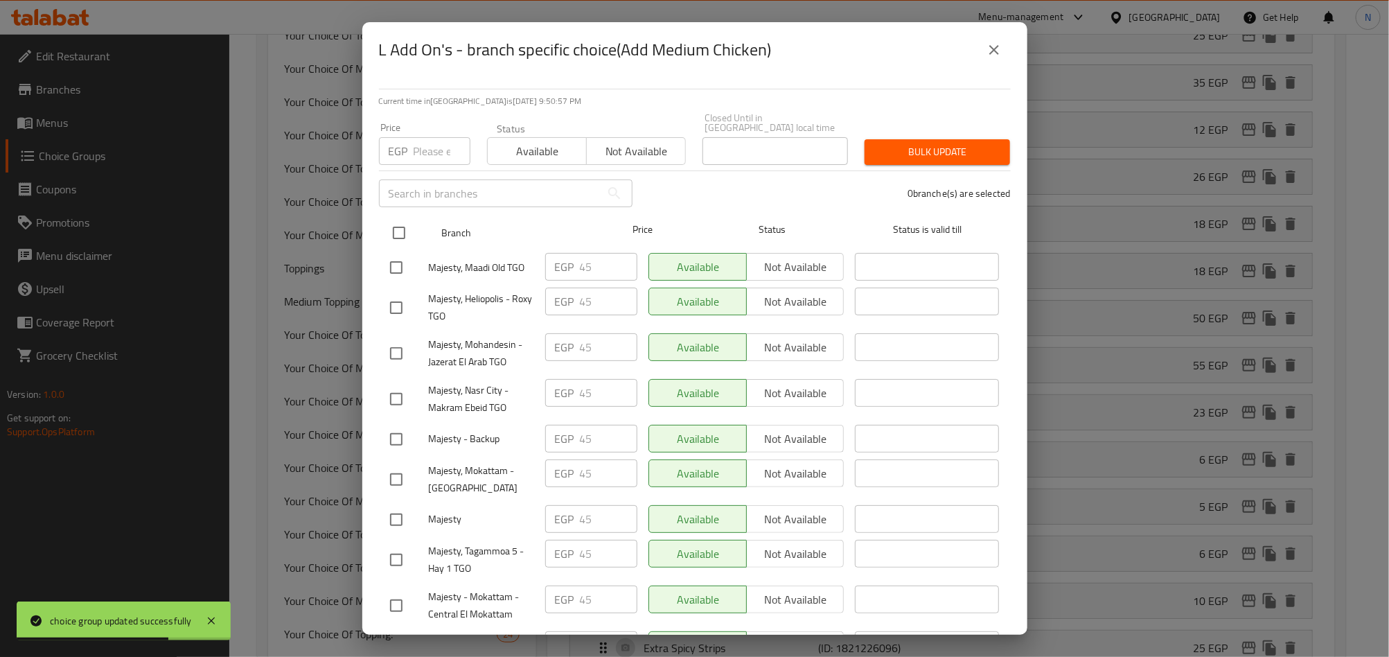
checkbox input "true"
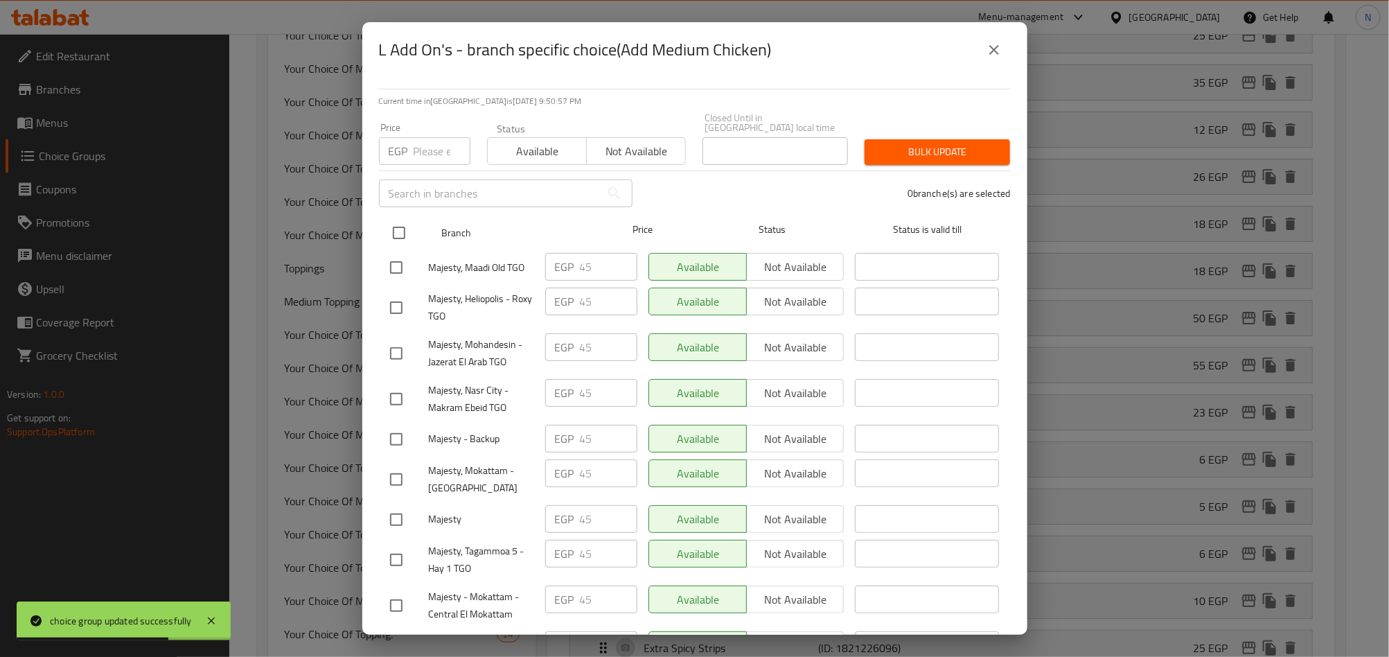
checkbox input "true"
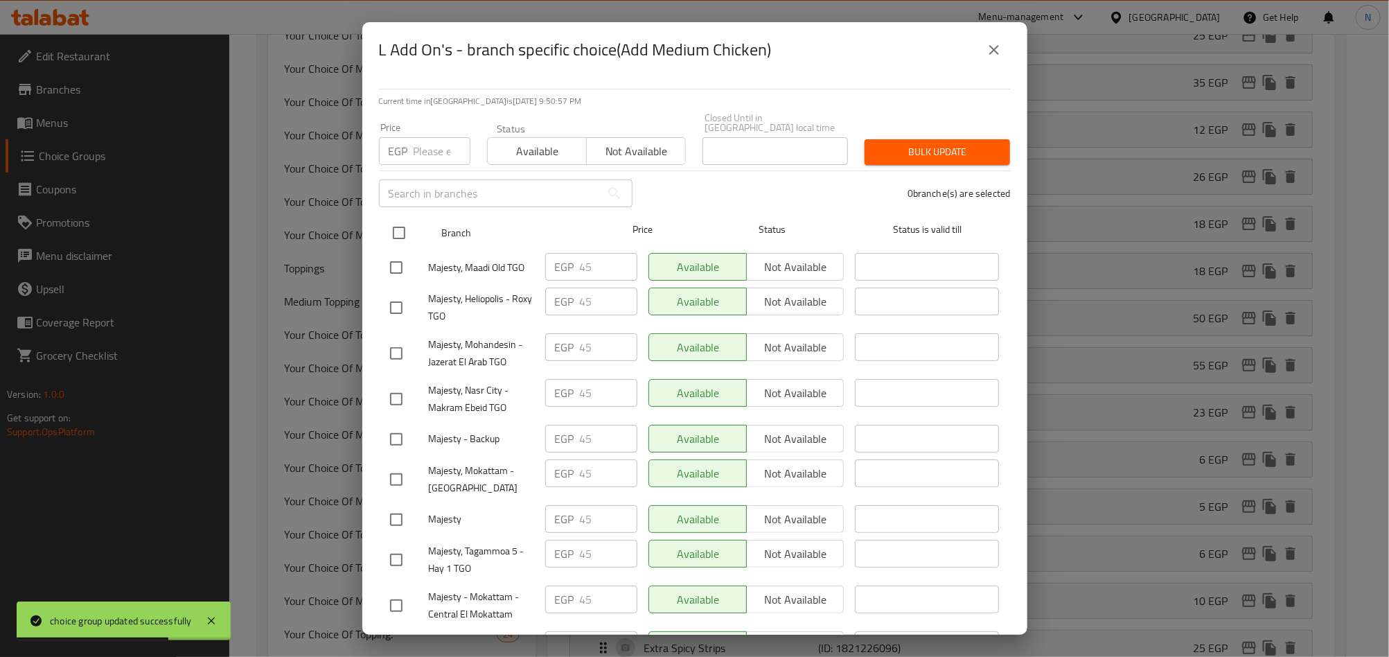
checkbox input "true"
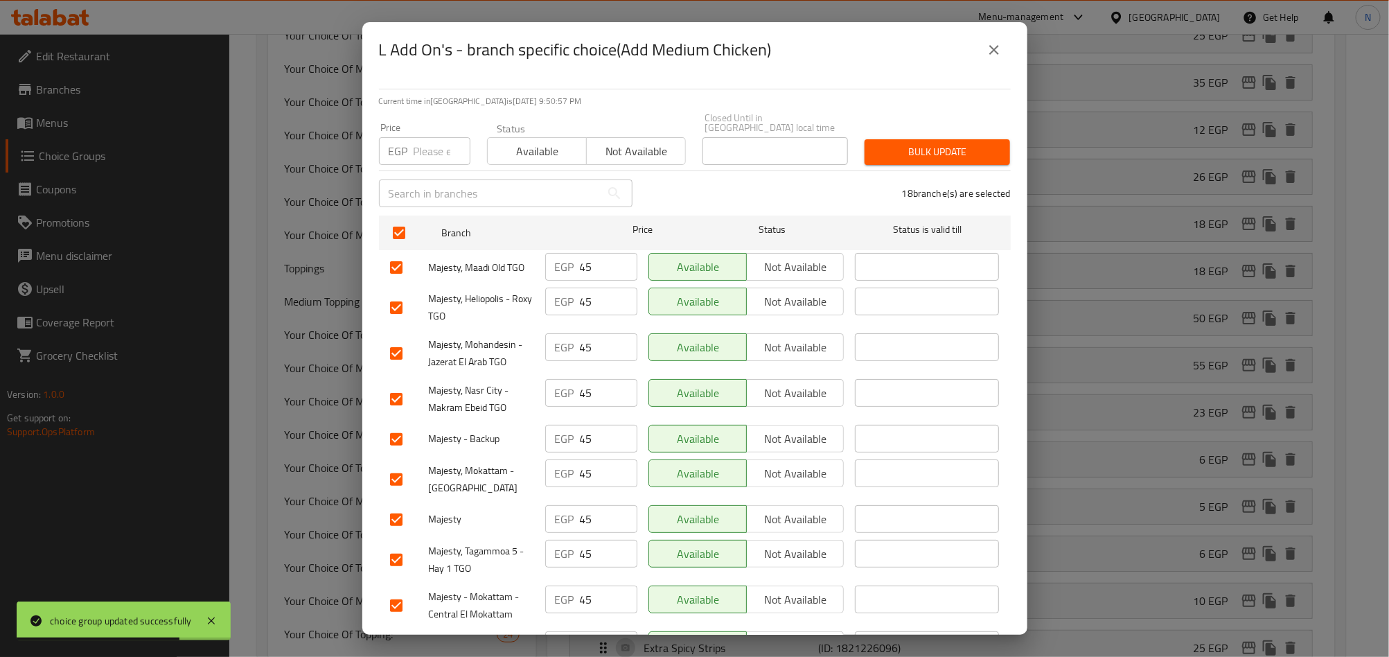
click at [425, 138] on input "number" at bounding box center [441, 151] width 57 height 28
paste input "50.00"
type input "50.00"
click at [918, 143] on span "Bulk update" at bounding box center [936, 151] width 123 height 17
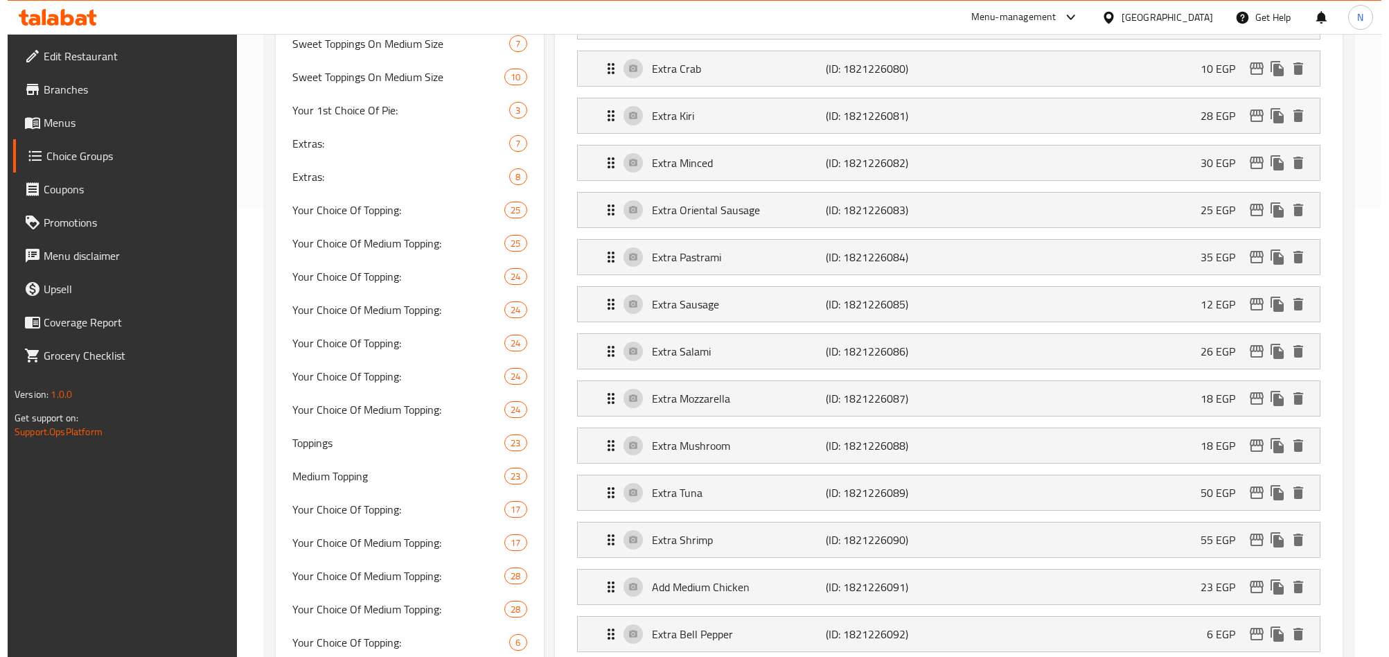
scroll to position [831, 0]
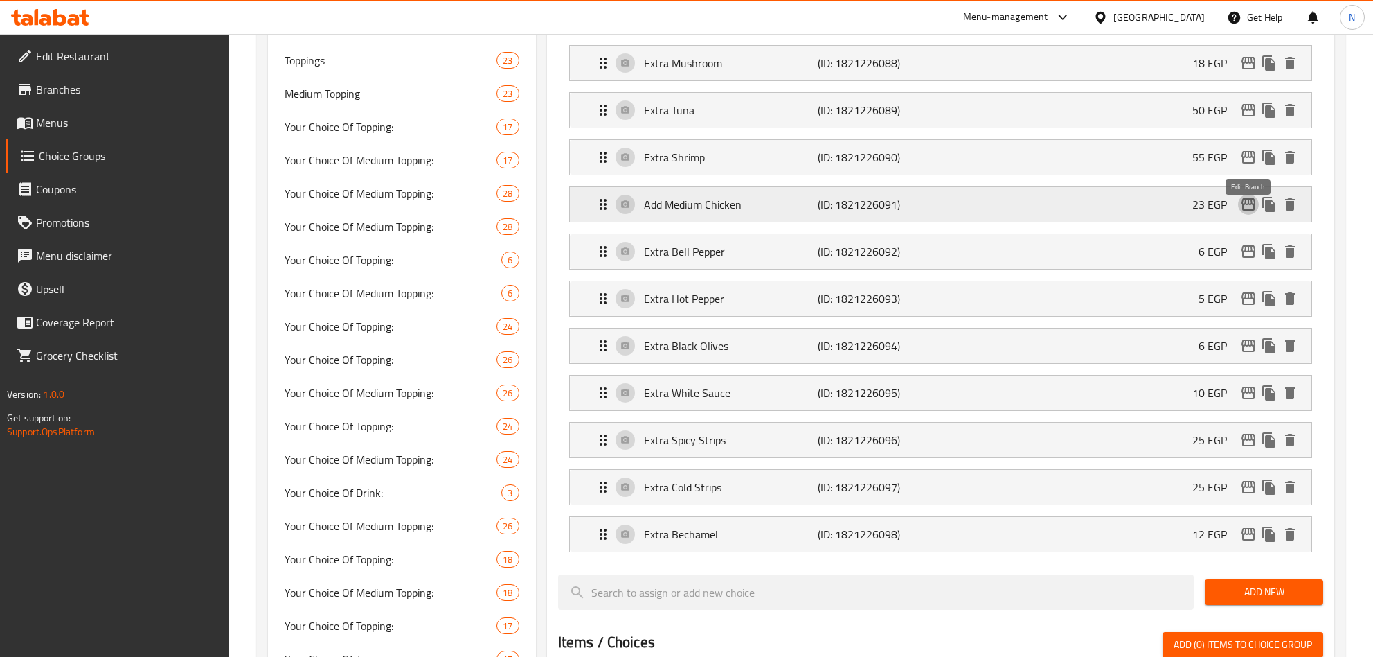
click at [1249, 212] on icon "edit" at bounding box center [1248, 204] width 17 height 17
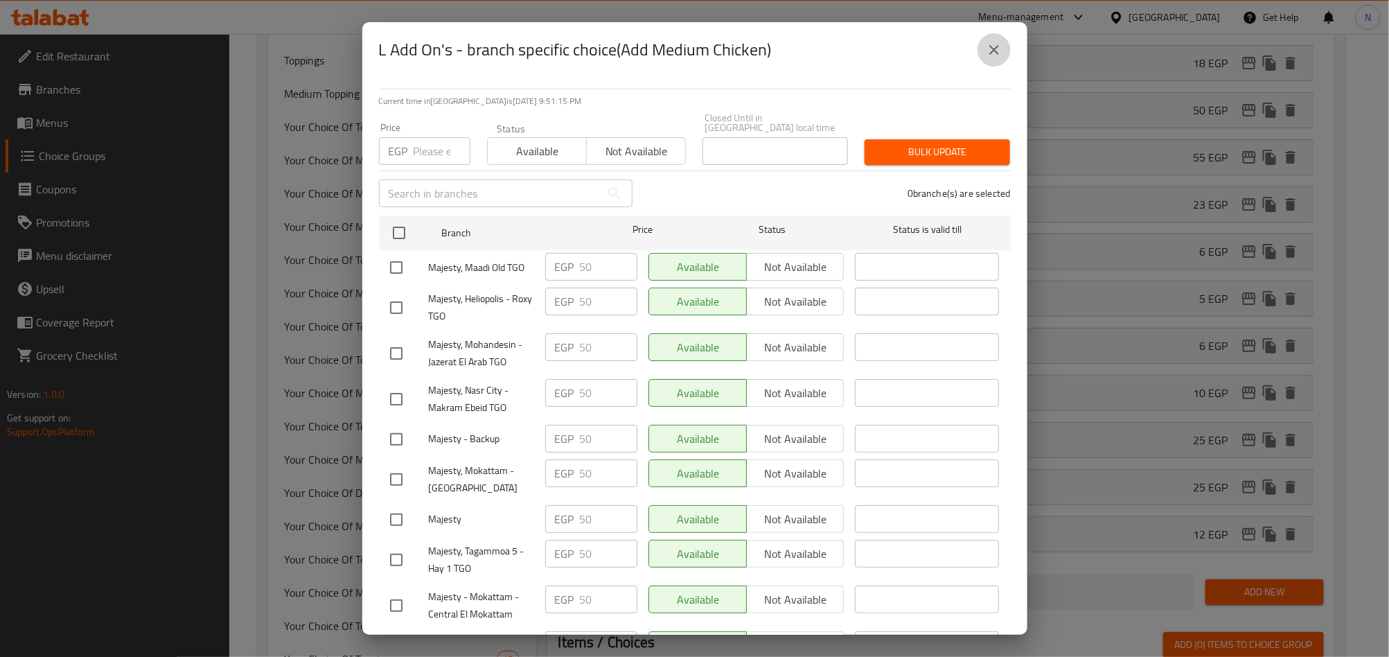
click at [1008, 54] on button "close" at bounding box center [993, 49] width 33 height 33
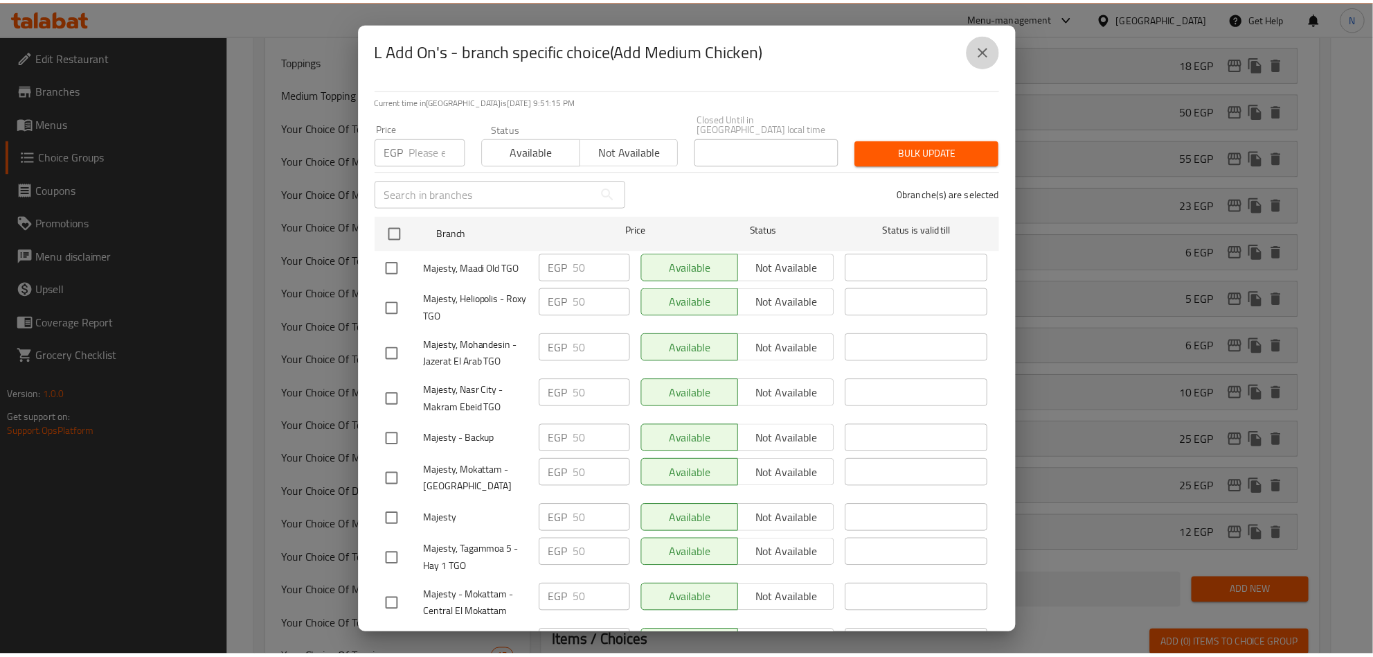
scroll to position [0, 0]
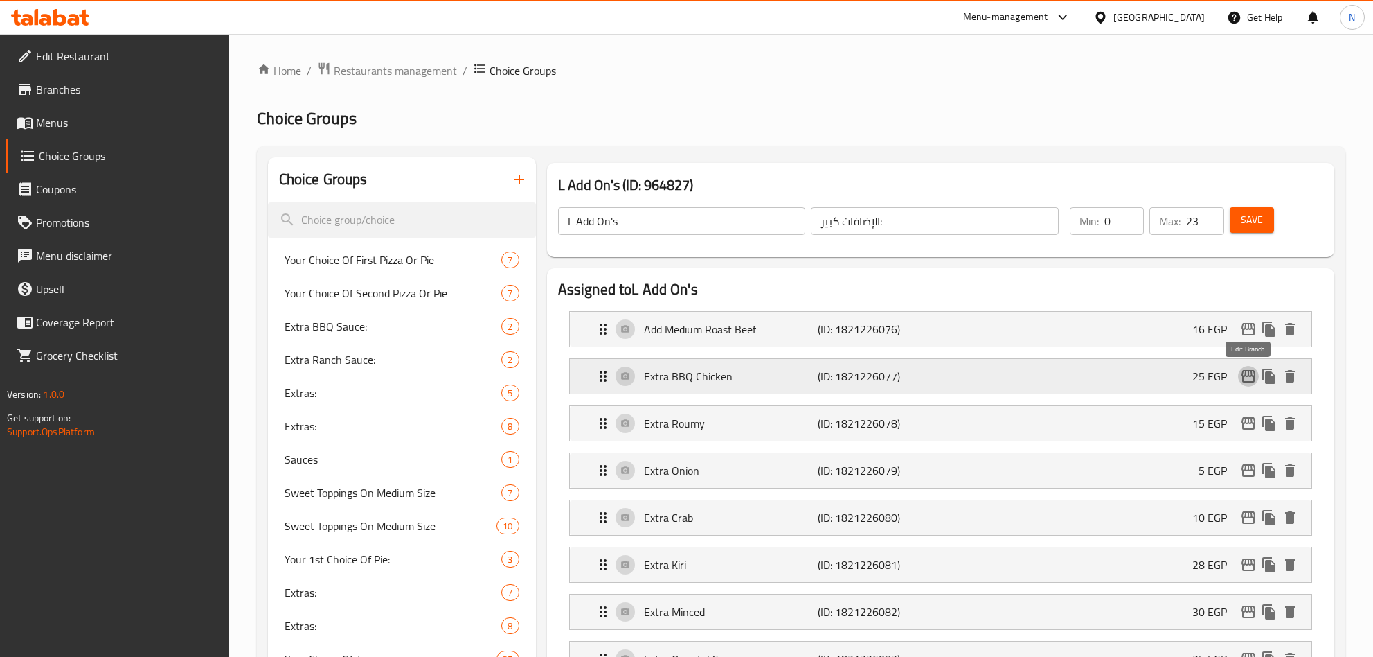
click at [1253, 379] on icon "edit" at bounding box center [1248, 376] width 17 height 17
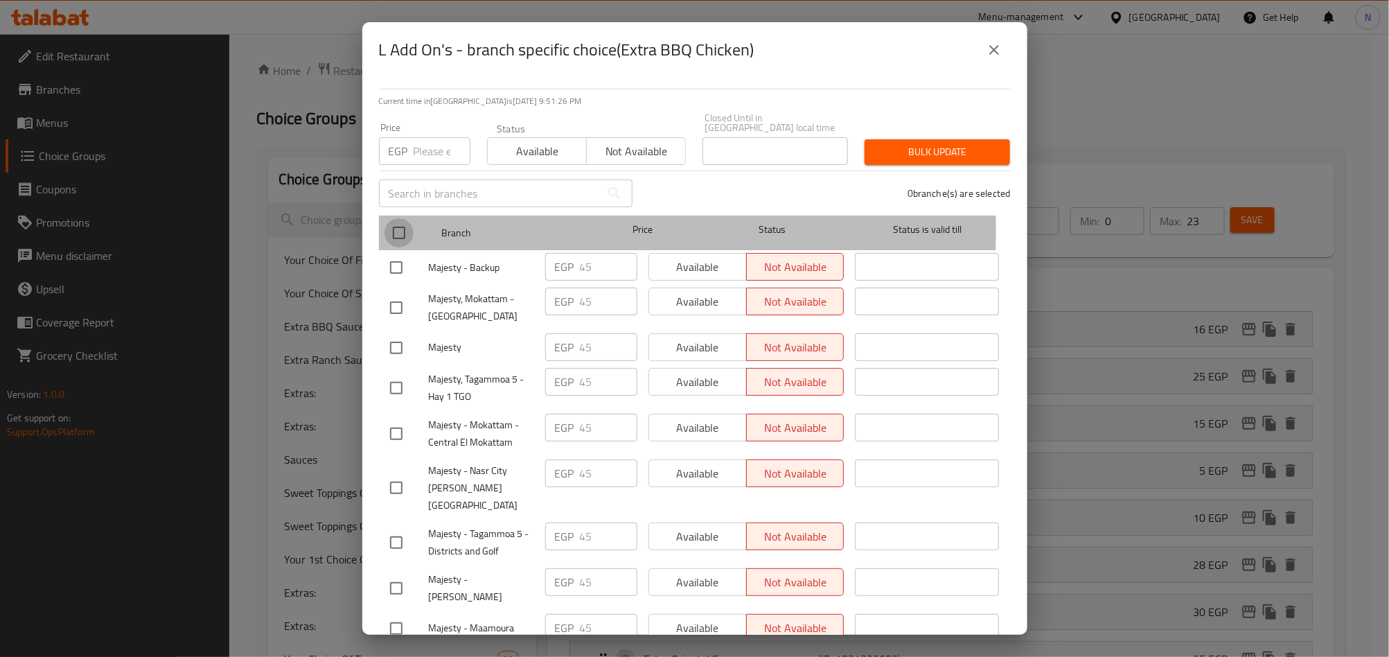
click at [402, 221] on input "checkbox" at bounding box center [398, 232] width 29 height 29
checkbox input "true"
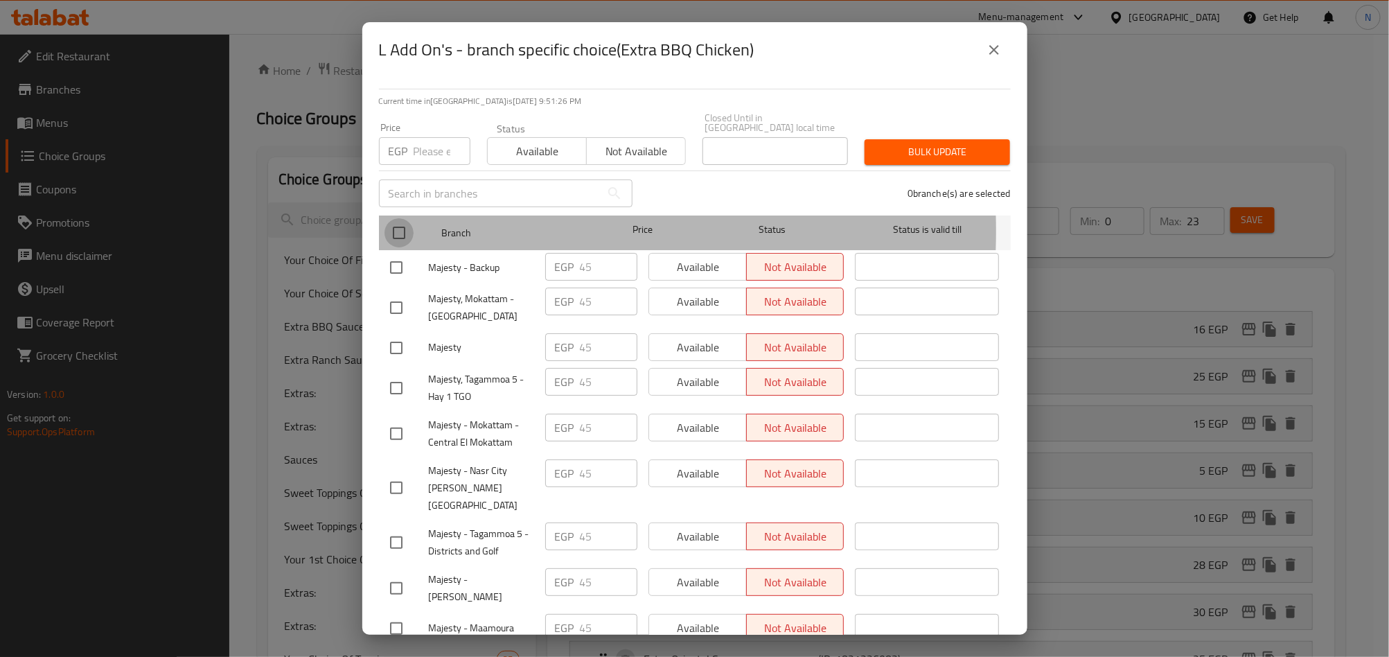
checkbox input "true"
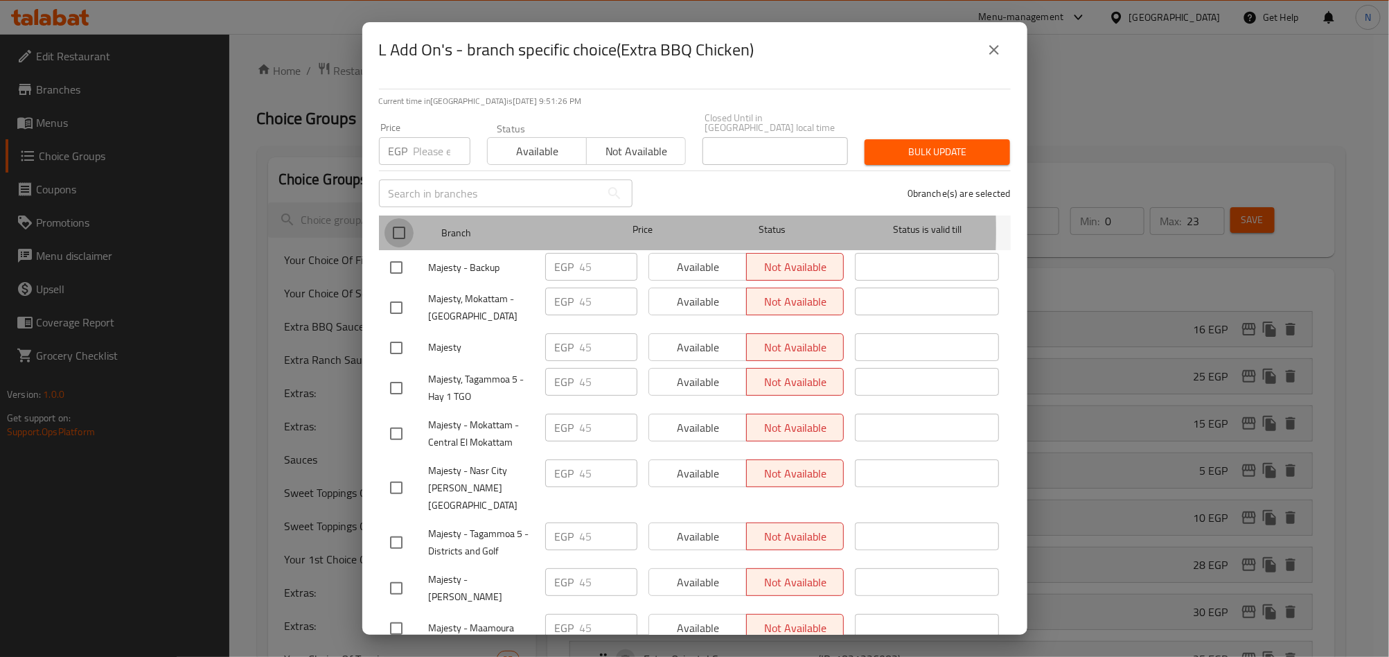
checkbox input "true"
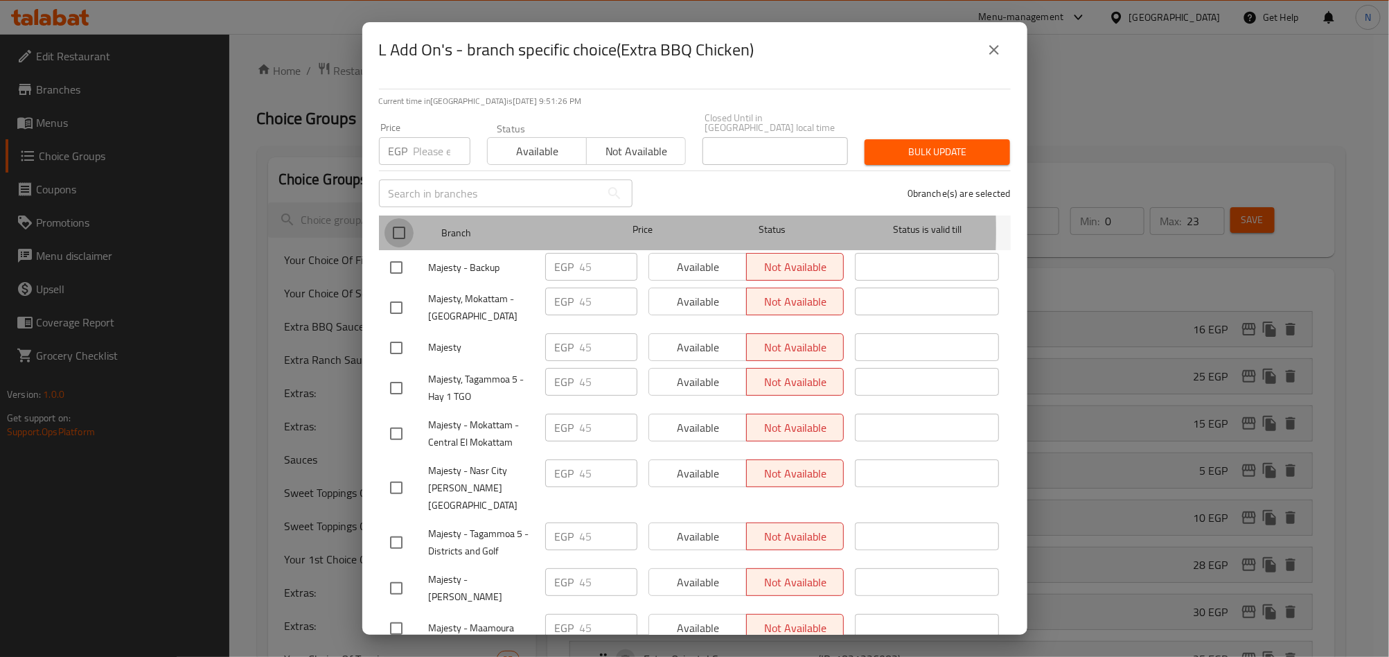
checkbox input "true"
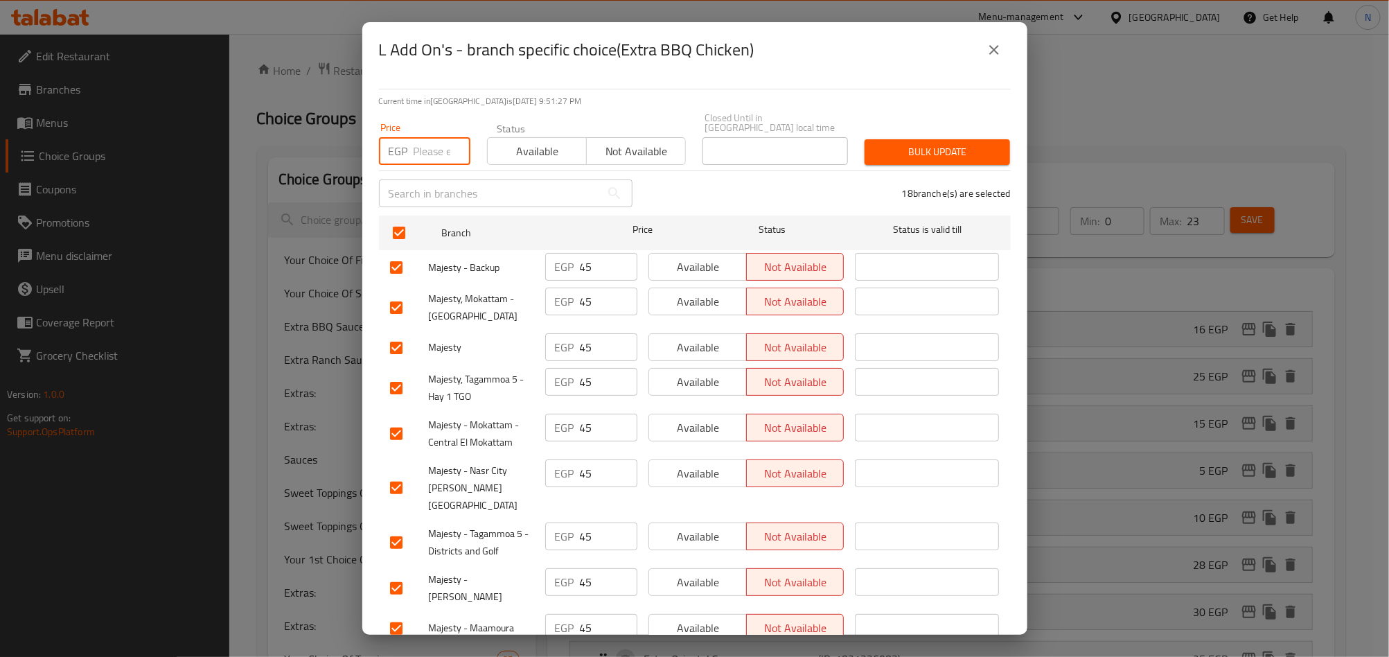
click at [416, 152] on input "number" at bounding box center [441, 151] width 57 height 28
paste input "50.00"
type input "50.00"
click at [920, 152] on button "Bulk update" at bounding box center [936, 152] width 145 height 26
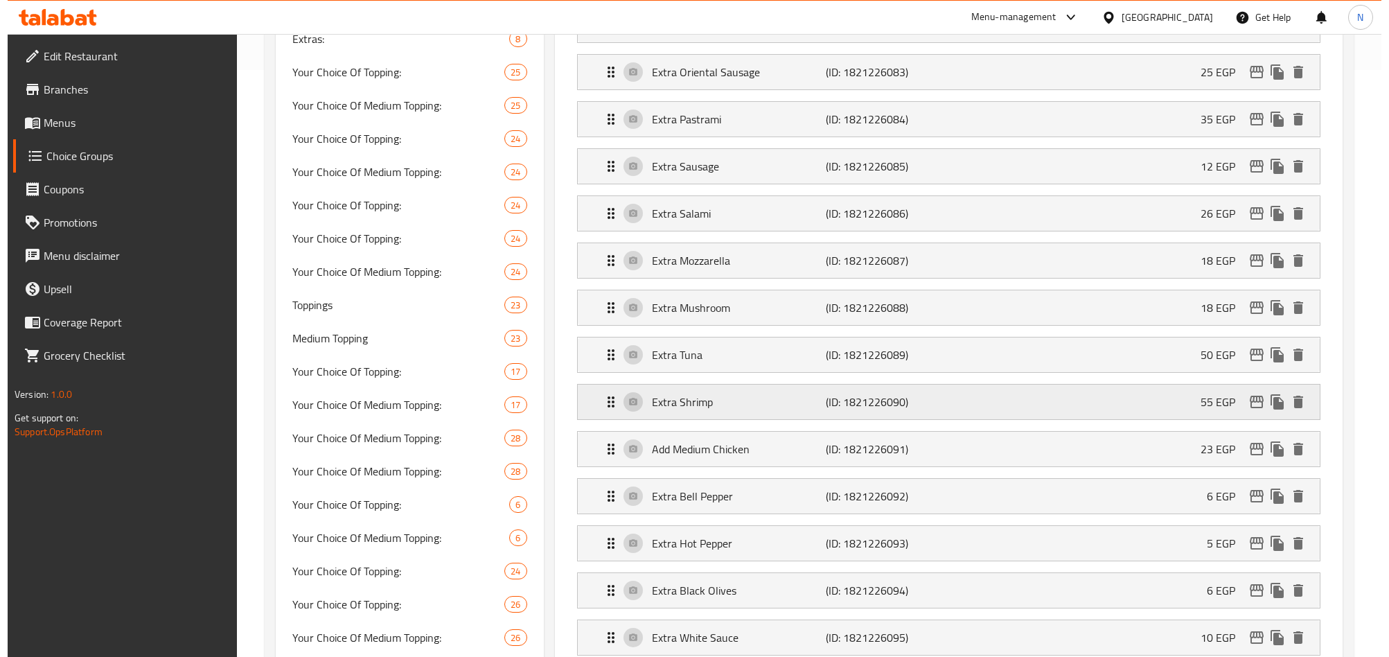
scroll to position [623, 0]
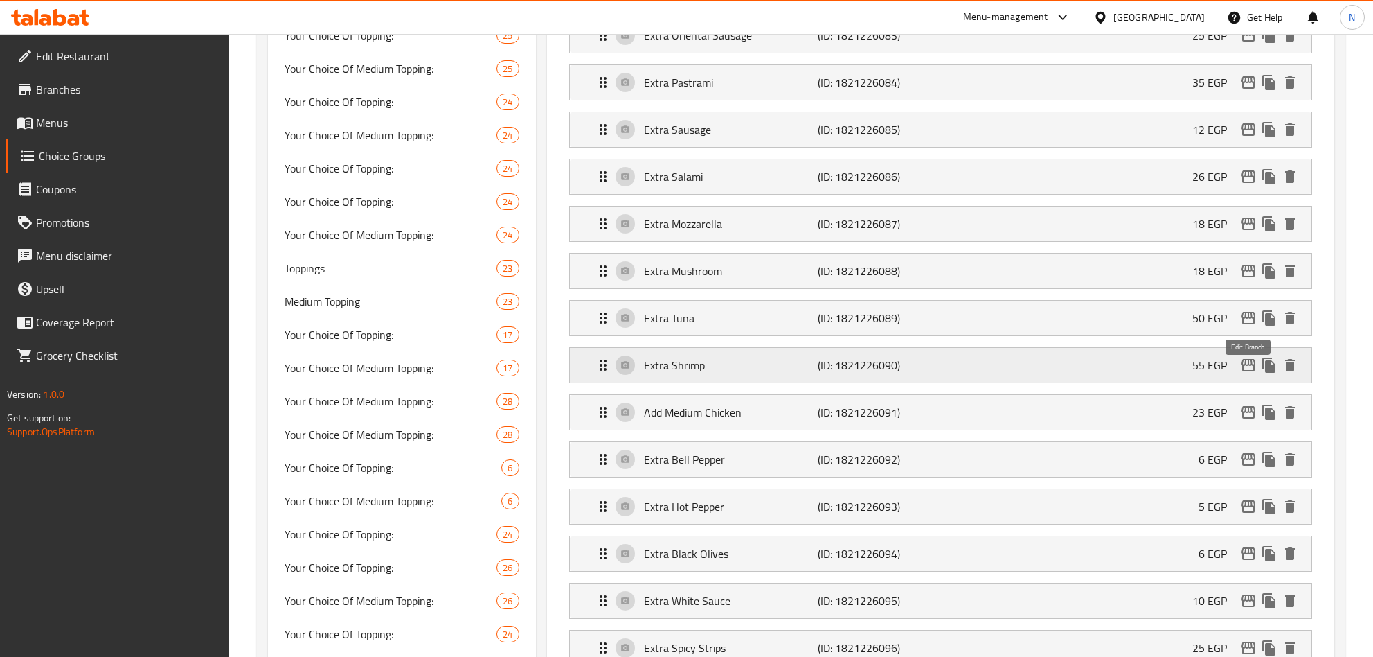
click at [1249, 373] on icon "edit" at bounding box center [1248, 365] width 17 height 17
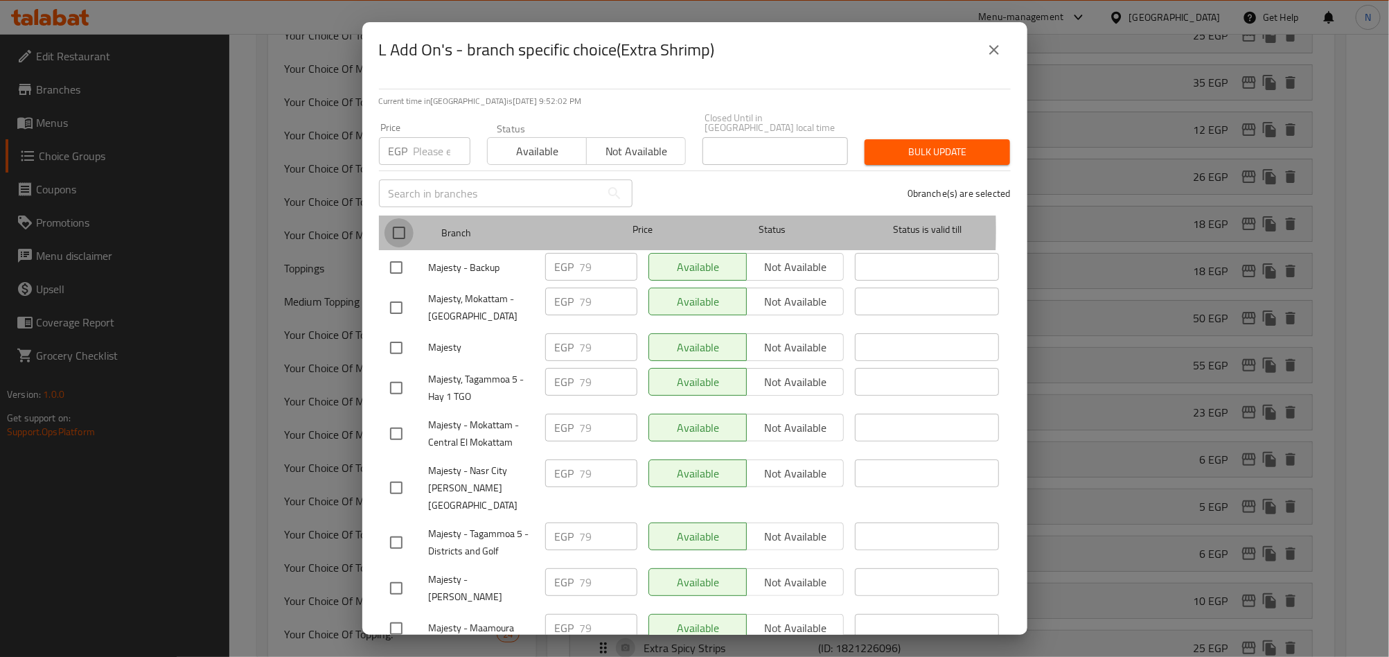
click at [402, 221] on input "checkbox" at bounding box center [398, 232] width 29 height 29
checkbox input "true"
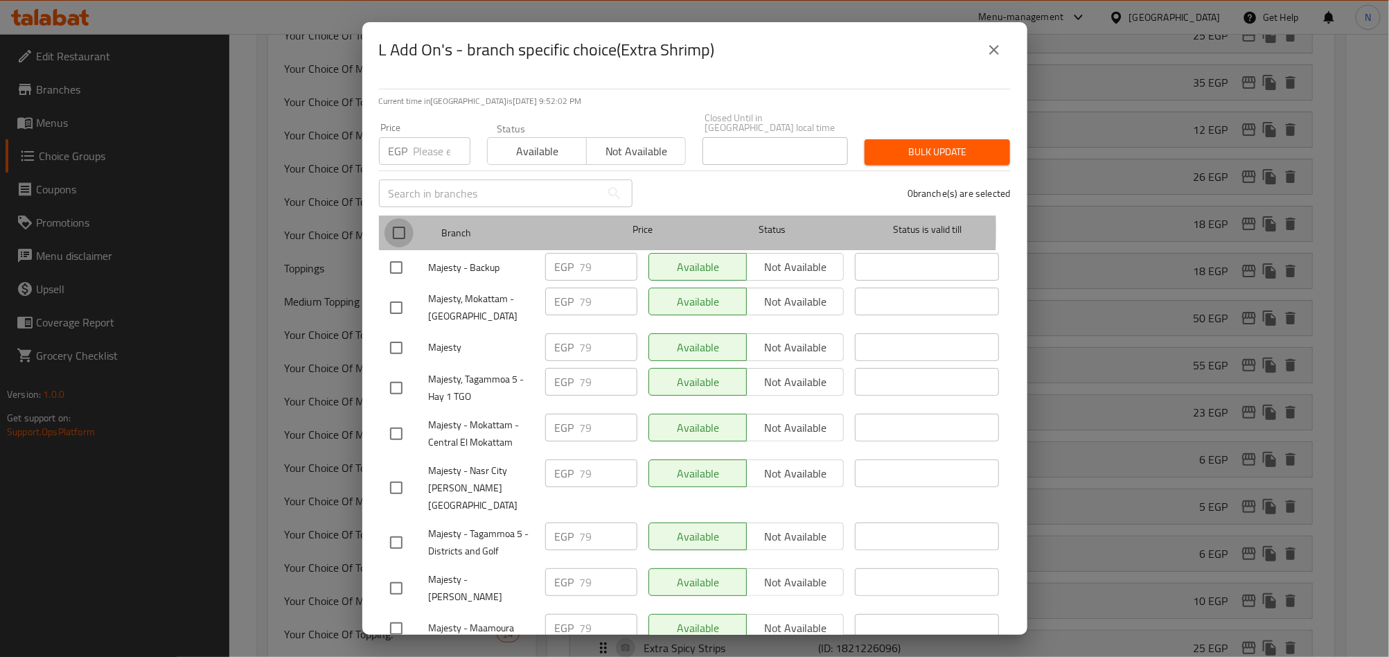
checkbox input "true"
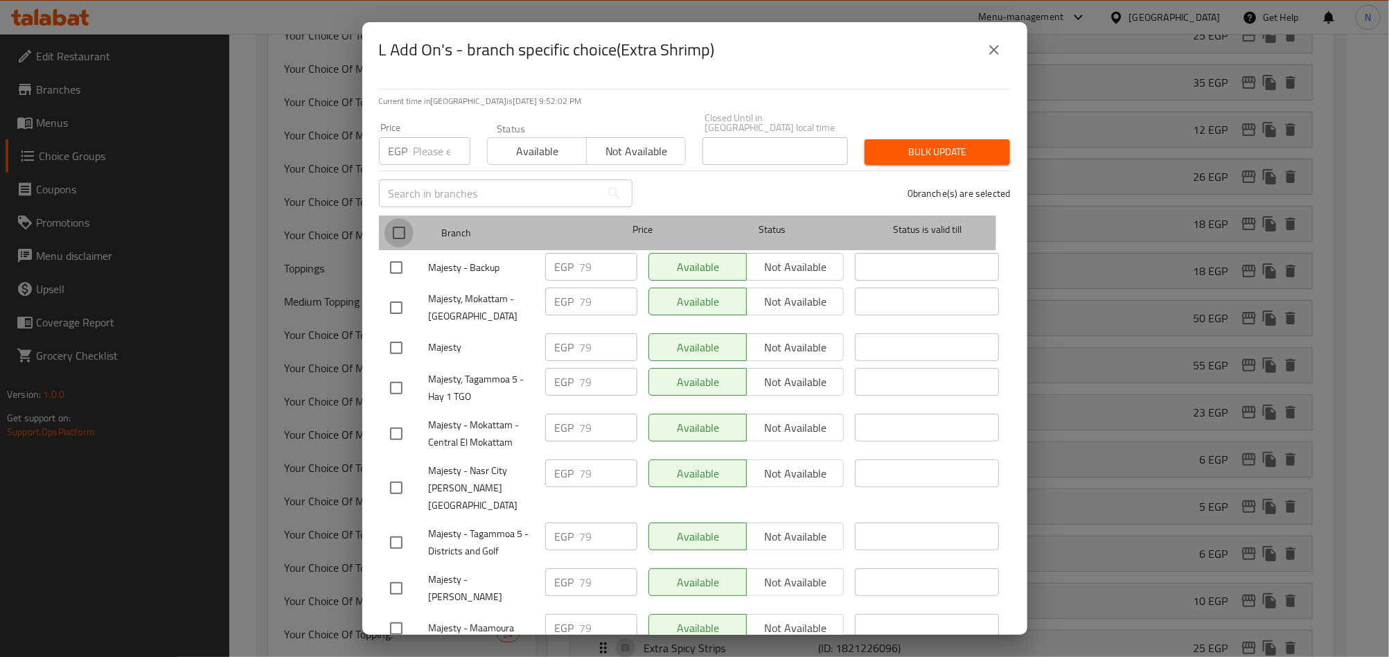
checkbox input "true"
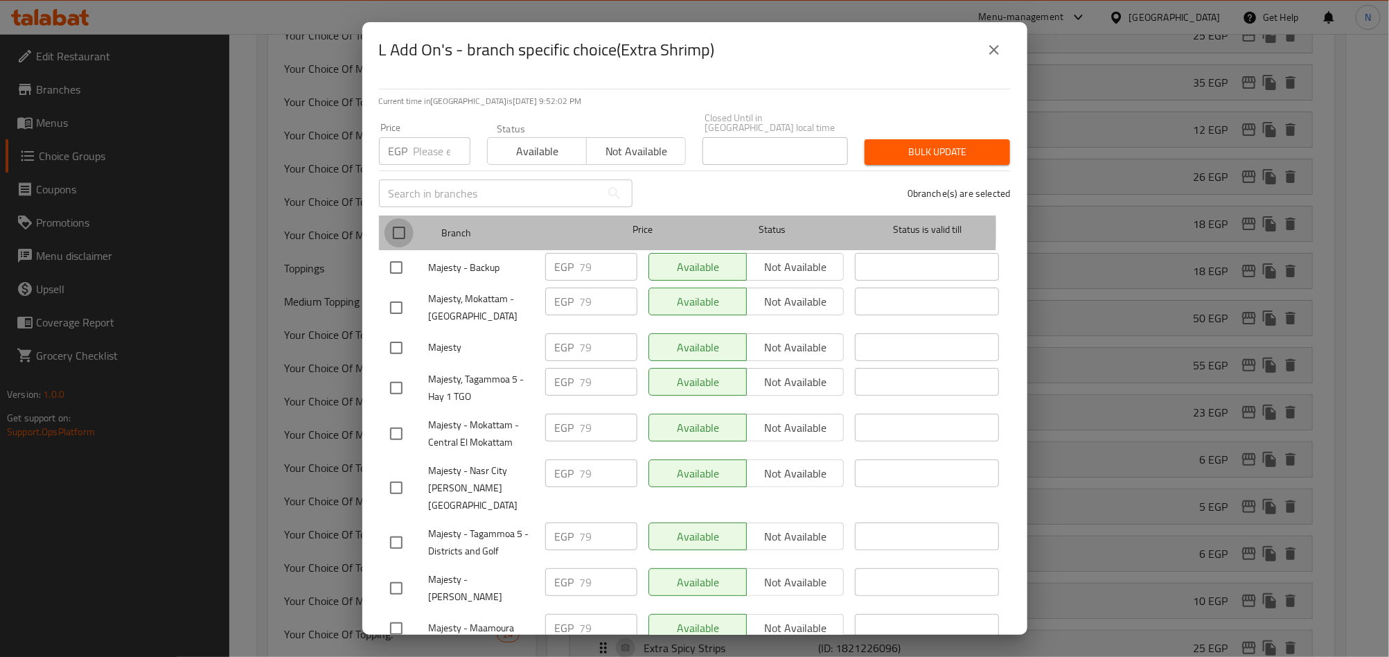
checkbox input "true"
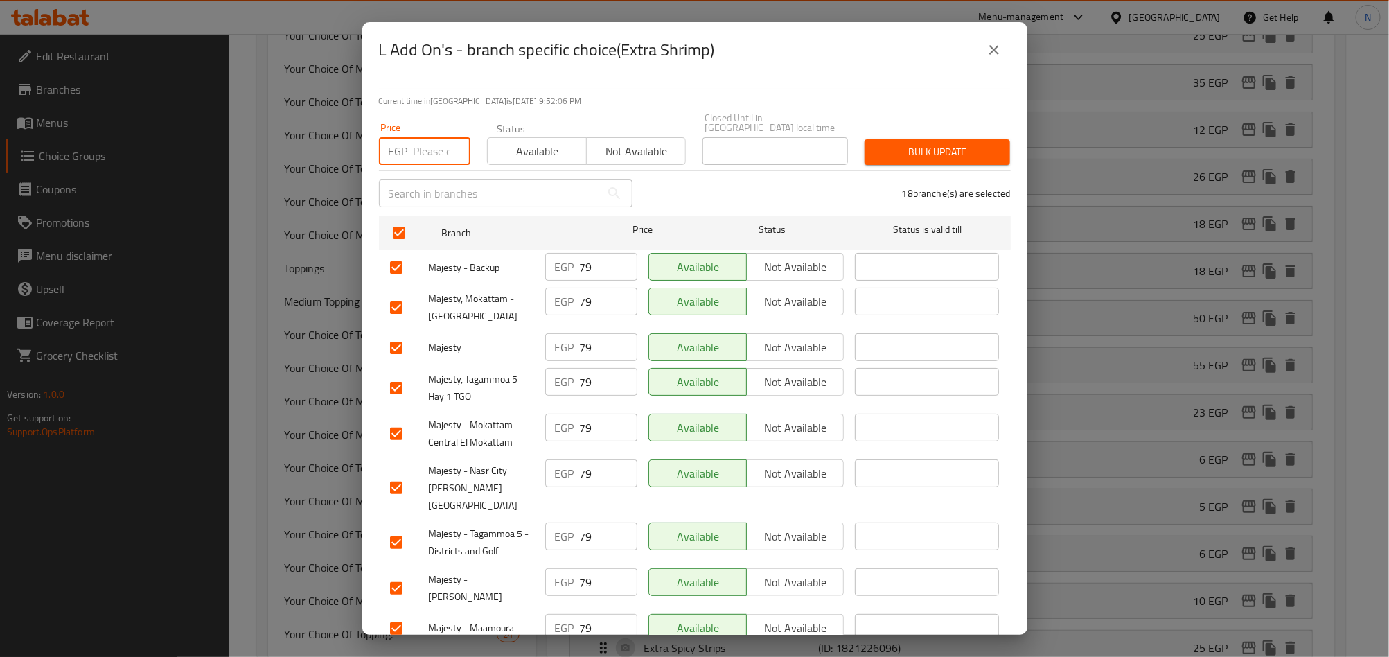
click at [429, 141] on input "number" at bounding box center [441, 151] width 57 height 28
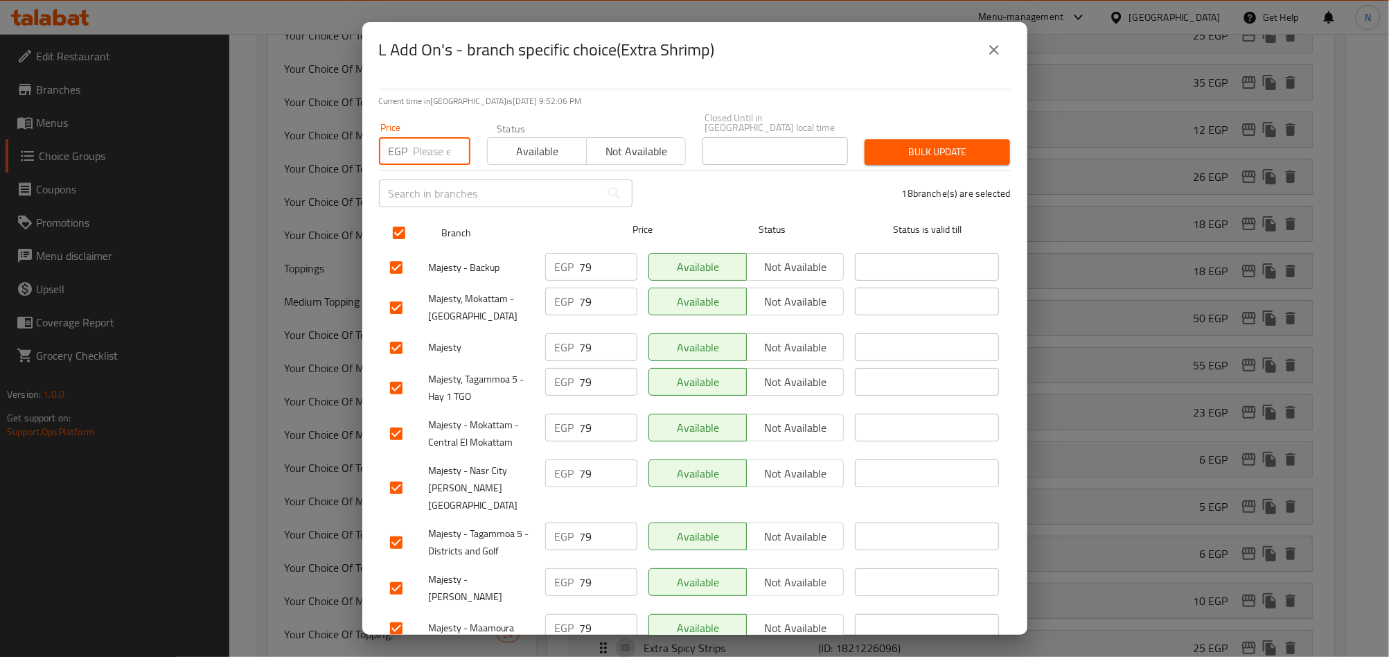
paste input "90.00"
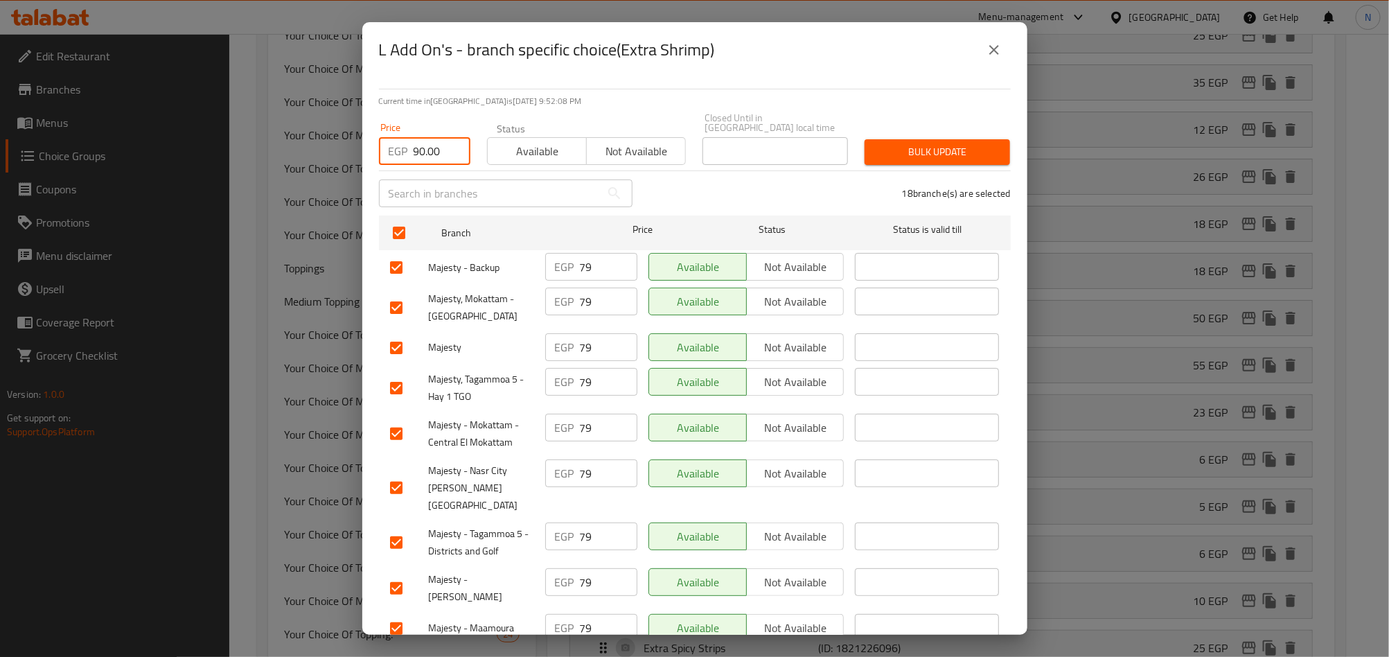
type input "90.00"
click at [938, 143] on span "Bulk update" at bounding box center [936, 151] width 123 height 17
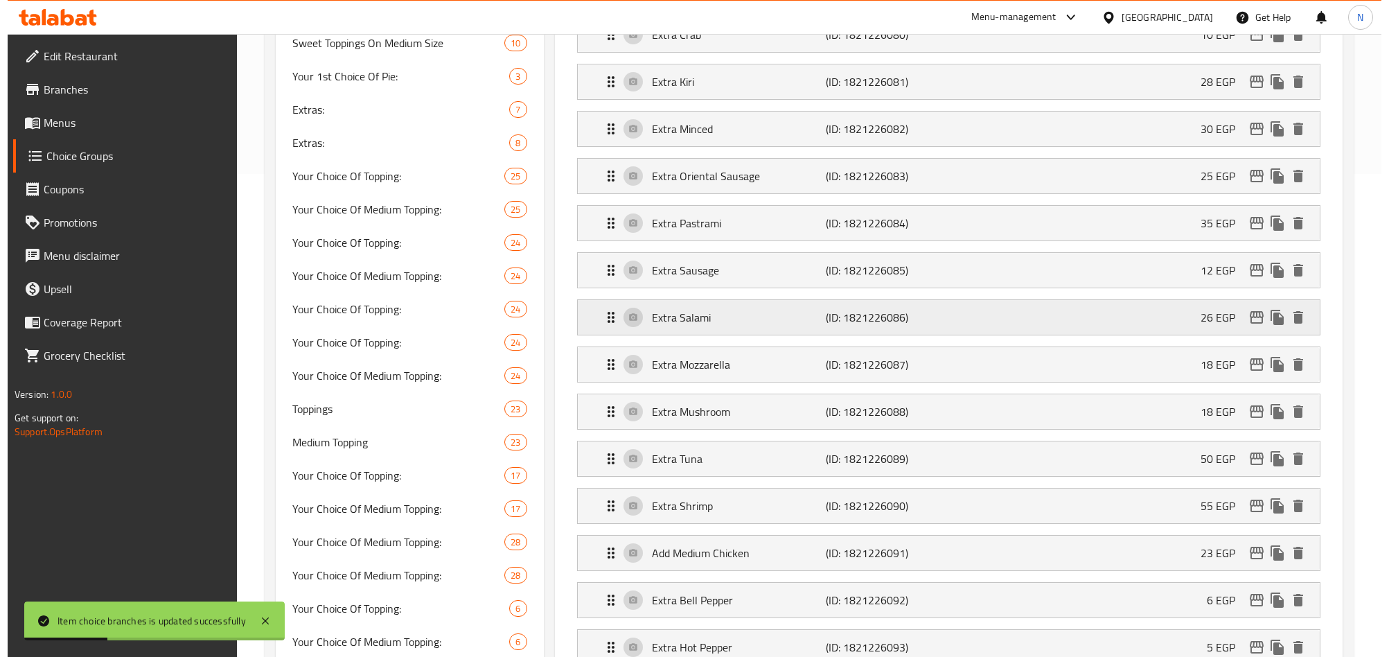
scroll to position [519, 0]
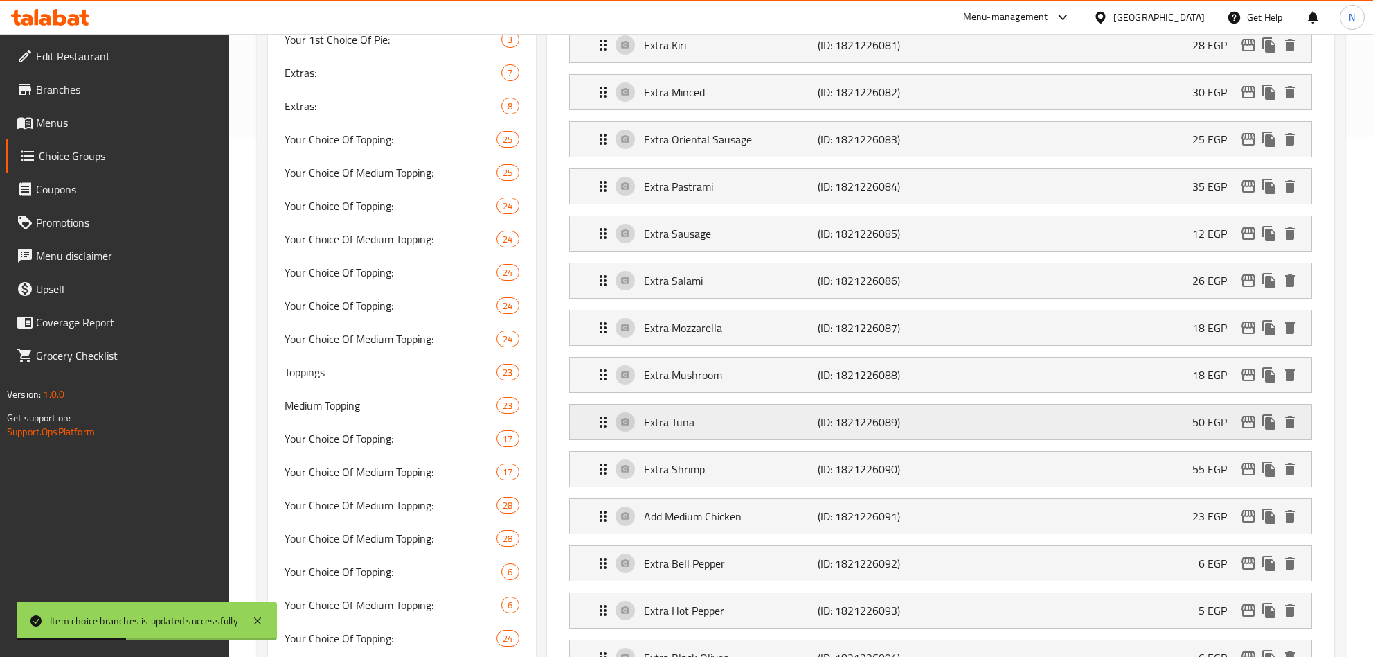
click at [1255, 430] on icon "edit" at bounding box center [1248, 421] width 17 height 17
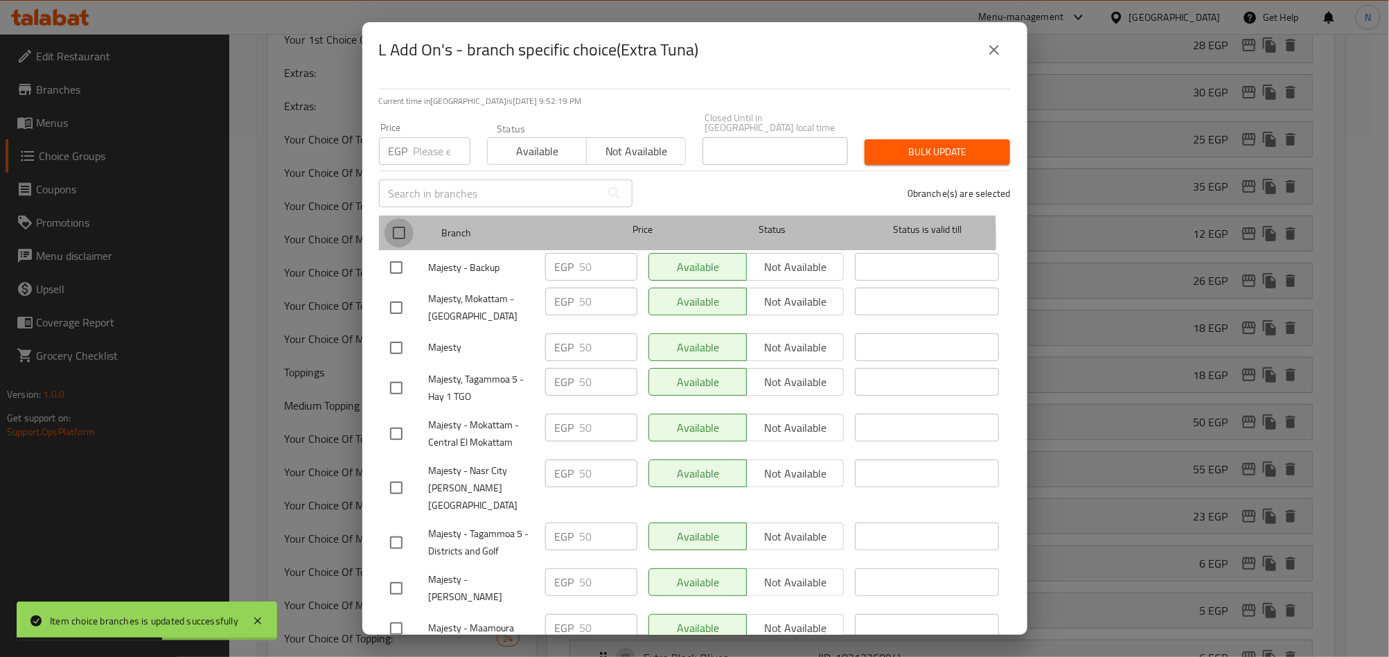
click at [402, 231] on input "checkbox" at bounding box center [398, 232] width 29 height 29
checkbox input "true"
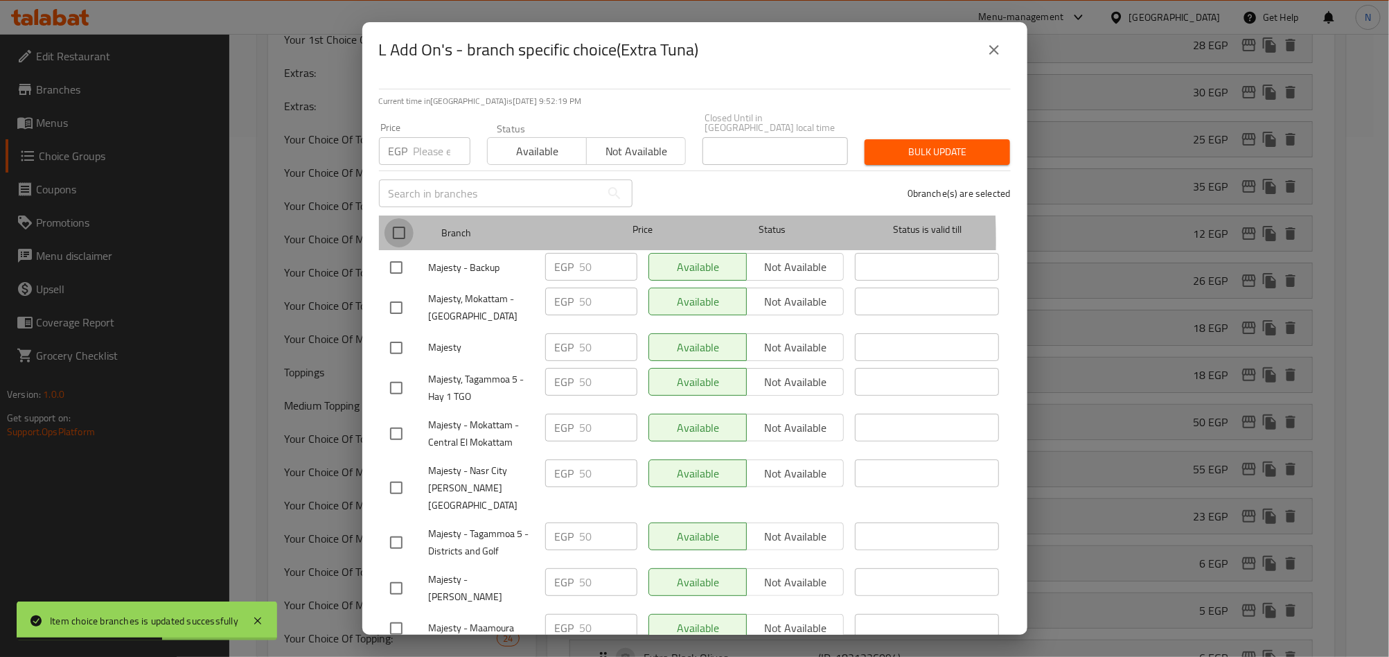
checkbox input "true"
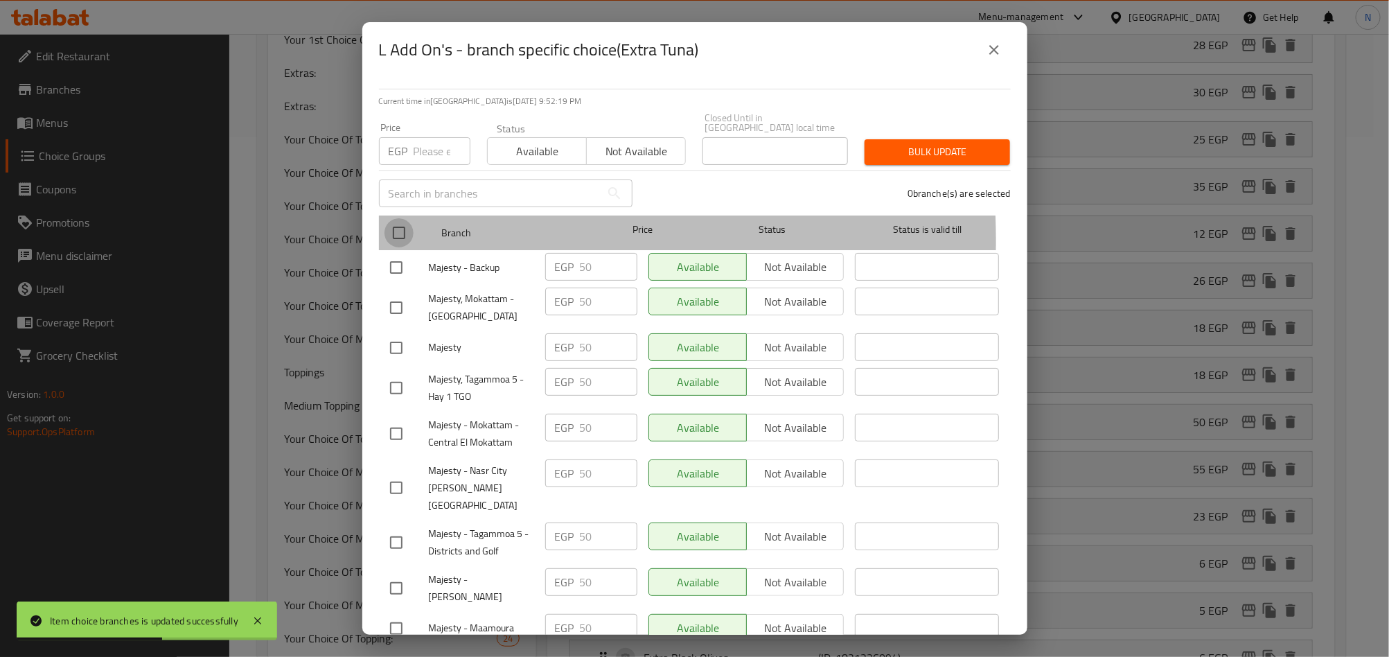
checkbox input "true"
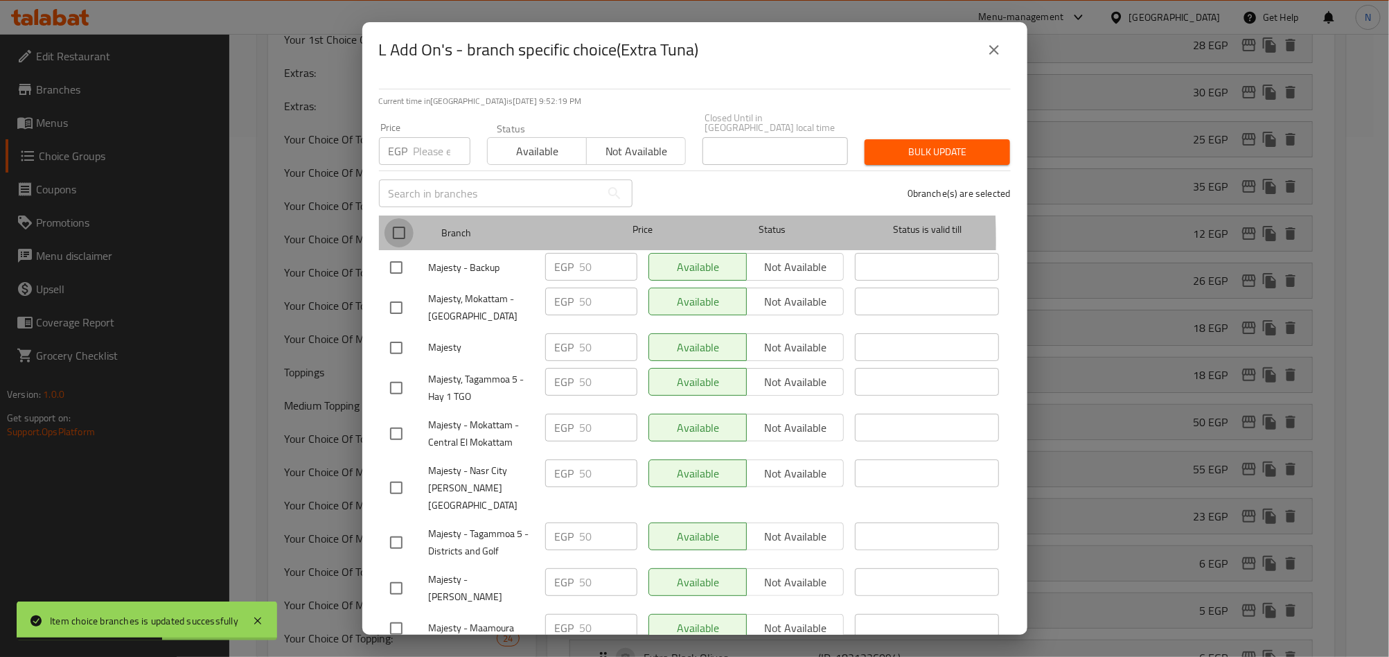
checkbox input "true"
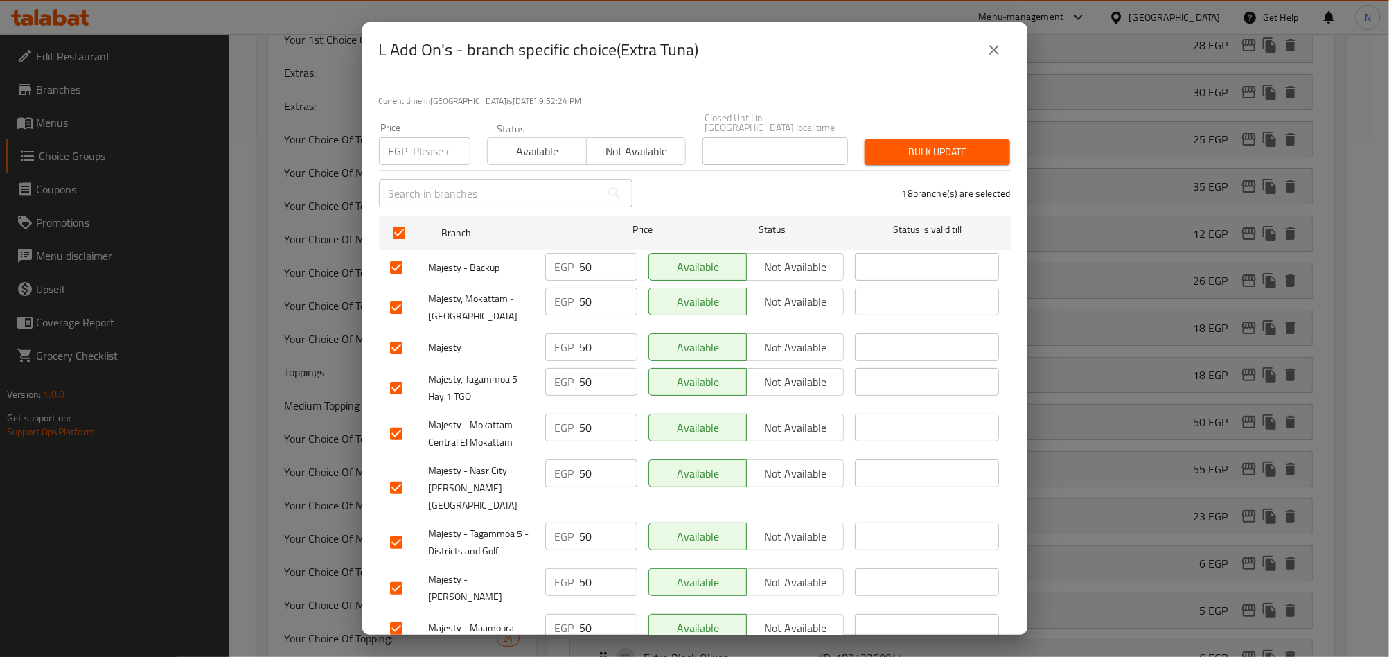
drag, startPoint x: 420, startPoint y: 146, endPoint x: 422, endPoint y: 160, distance: 14.1
click at [420, 146] on input "number" at bounding box center [441, 151] width 57 height 28
paste input "80.00"
type input "80.00"
click at [910, 143] on span "Bulk update" at bounding box center [936, 151] width 123 height 17
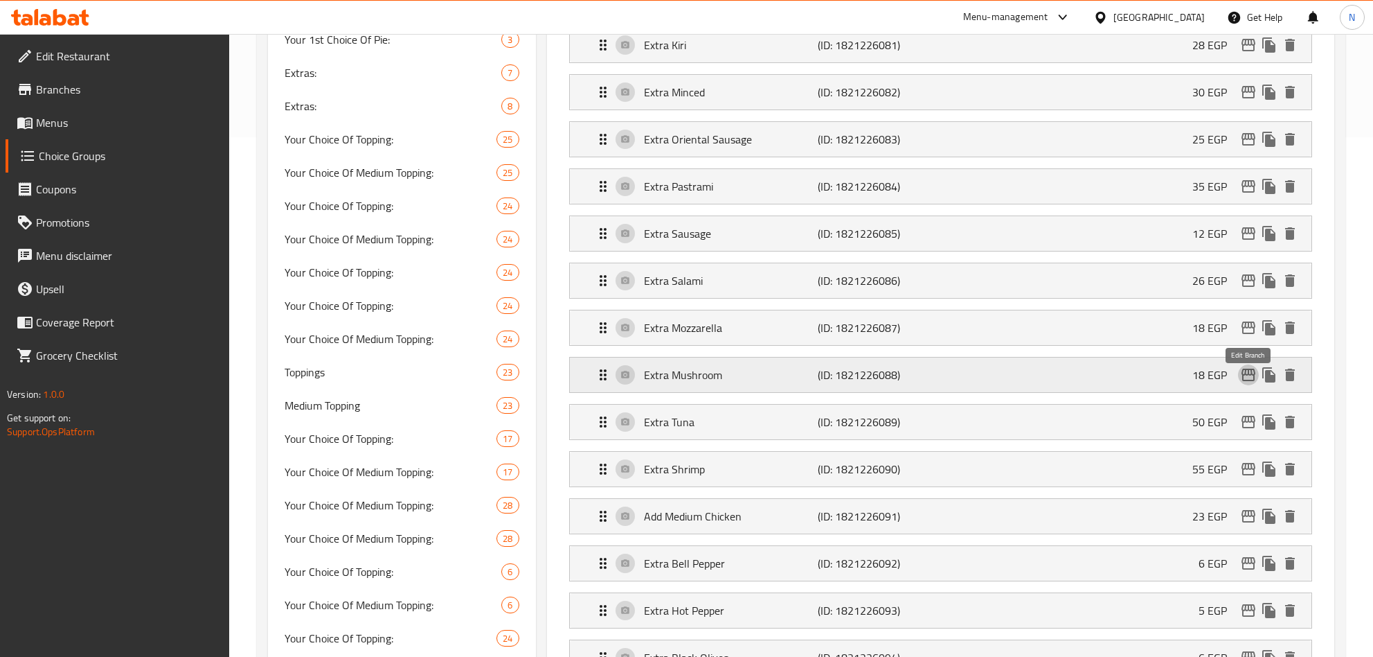
click at [1245, 383] on icon "edit" at bounding box center [1248, 374] width 17 height 17
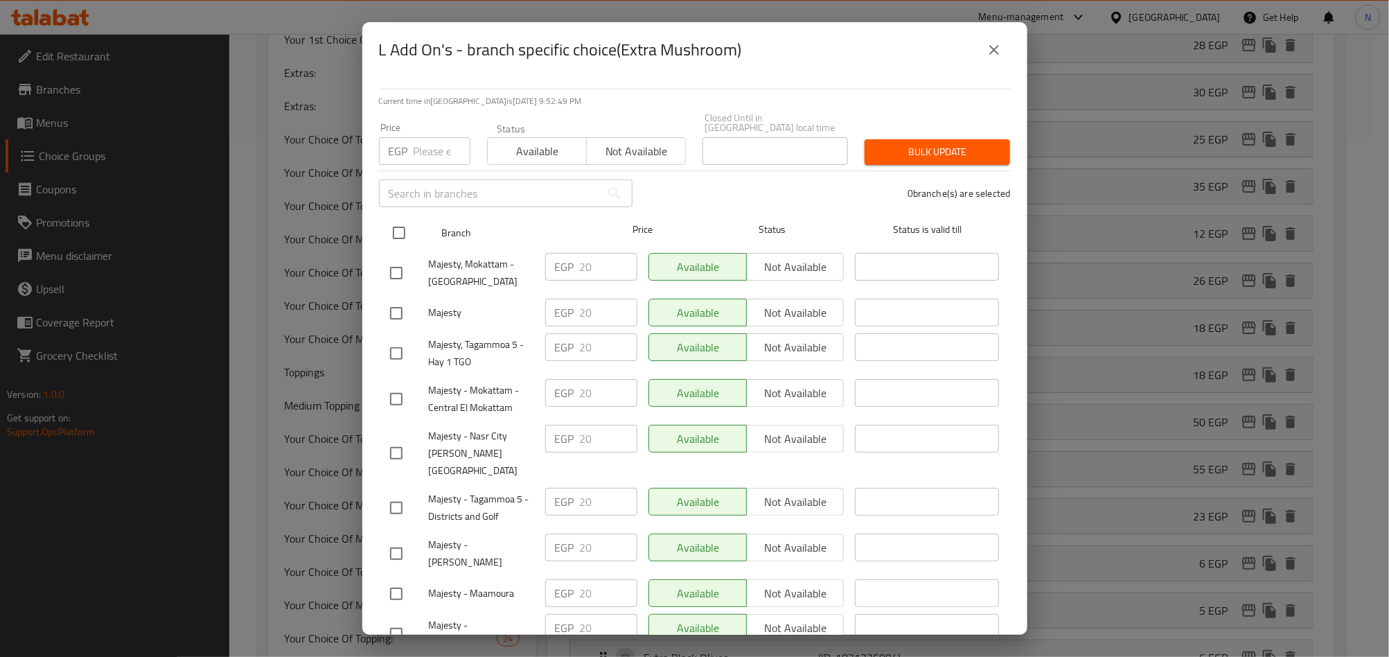
click at [393, 231] on input "checkbox" at bounding box center [398, 232] width 29 height 29
checkbox input "true"
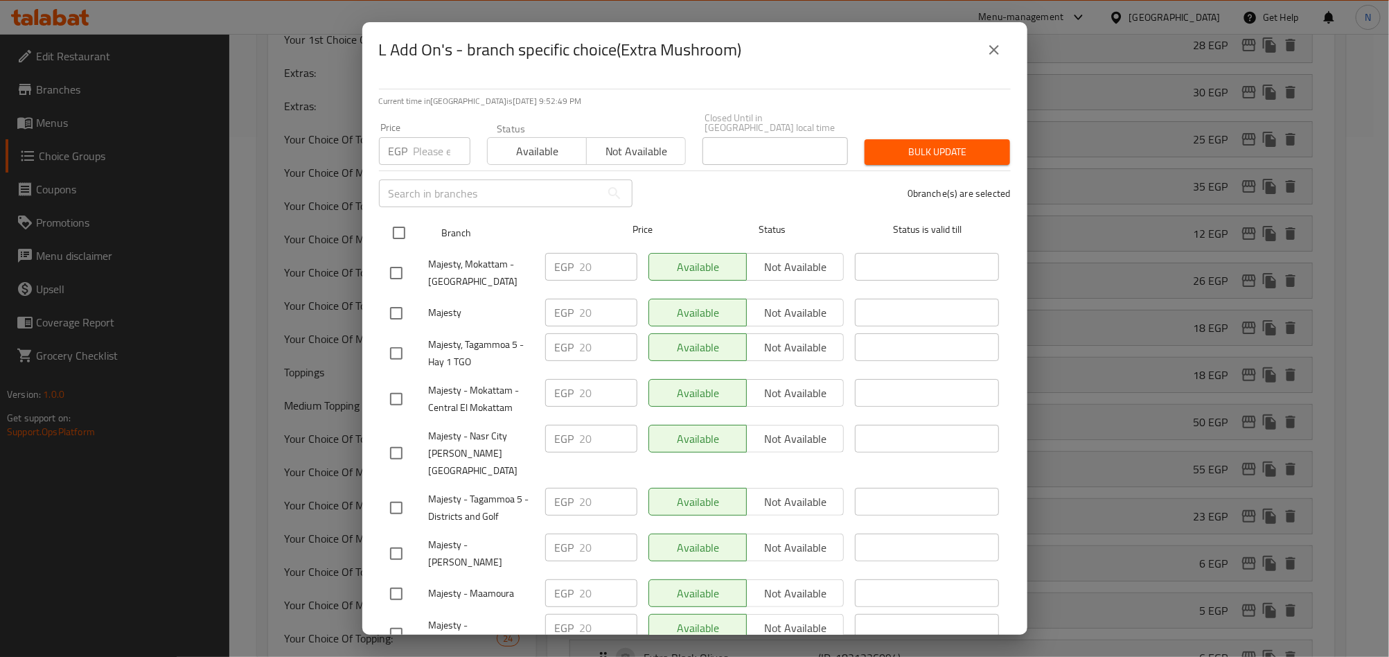
checkbox input "true"
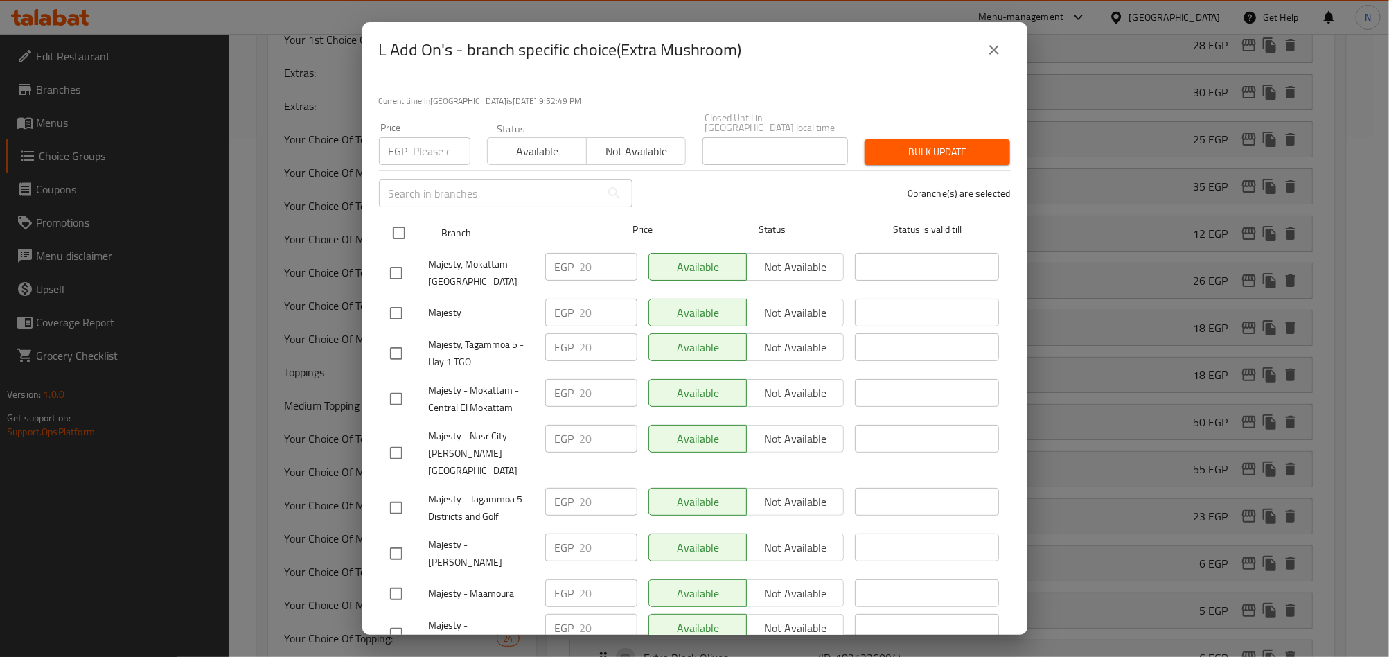
checkbox input "true"
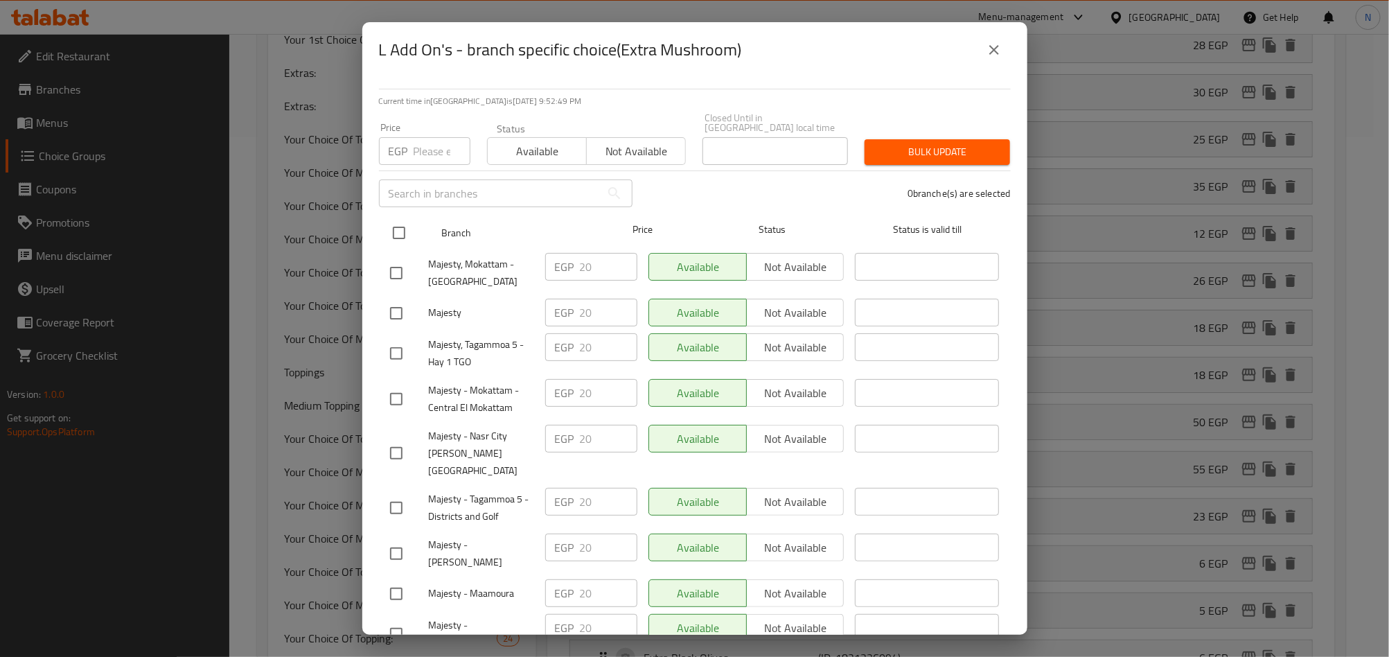
checkbox input "true"
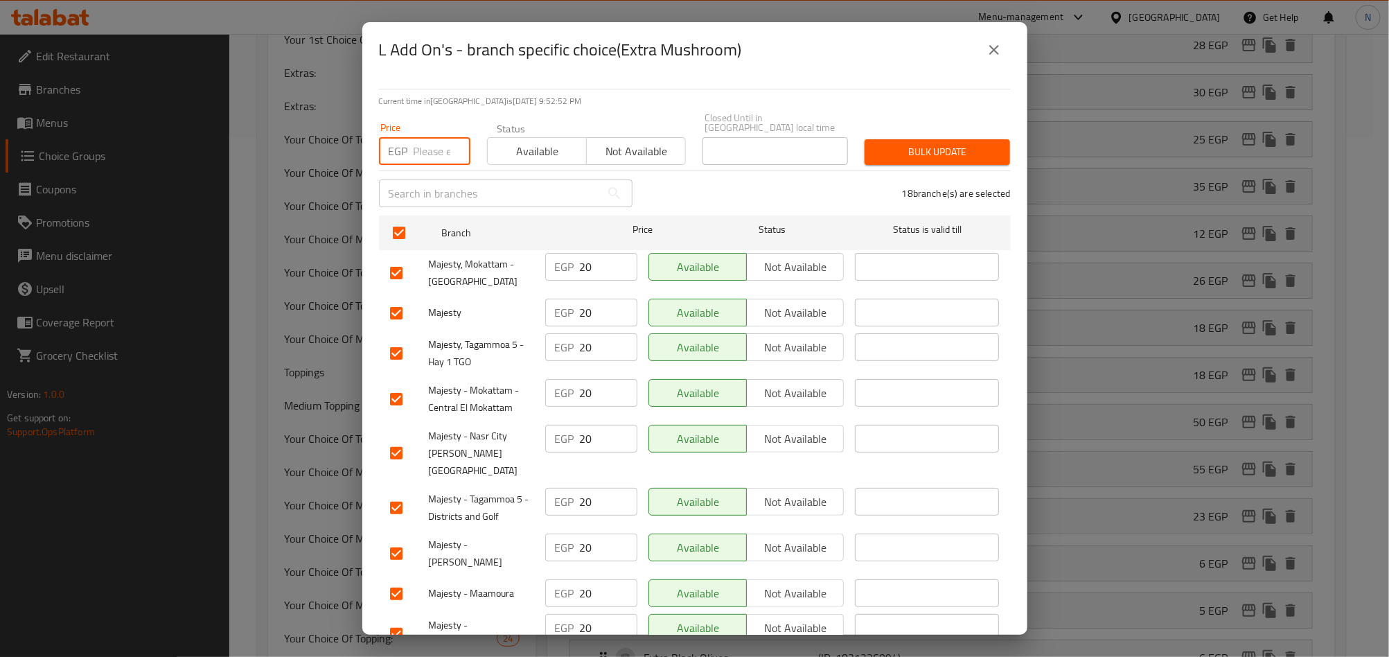
drag, startPoint x: 431, startPoint y: 148, endPoint x: 425, endPoint y: 154, distance: 8.8
click at [431, 148] on input "number" at bounding box center [441, 151] width 57 height 28
paste input "25.00"
type input "25.00"
click at [900, 145] on span "Bulk update" at bounding box center [936, 151] width 123 height 17
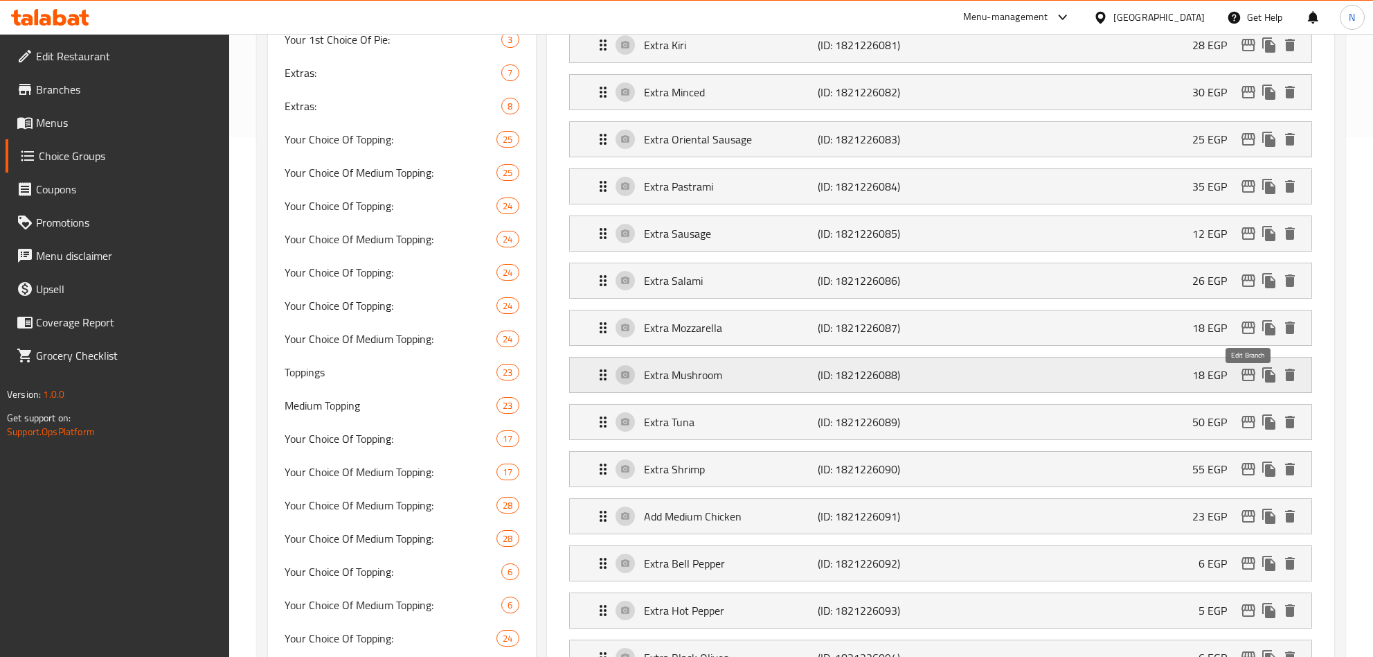
click at [1245, 376] on icon "edit" at bounding box center [1248, 374] width 17 height 17
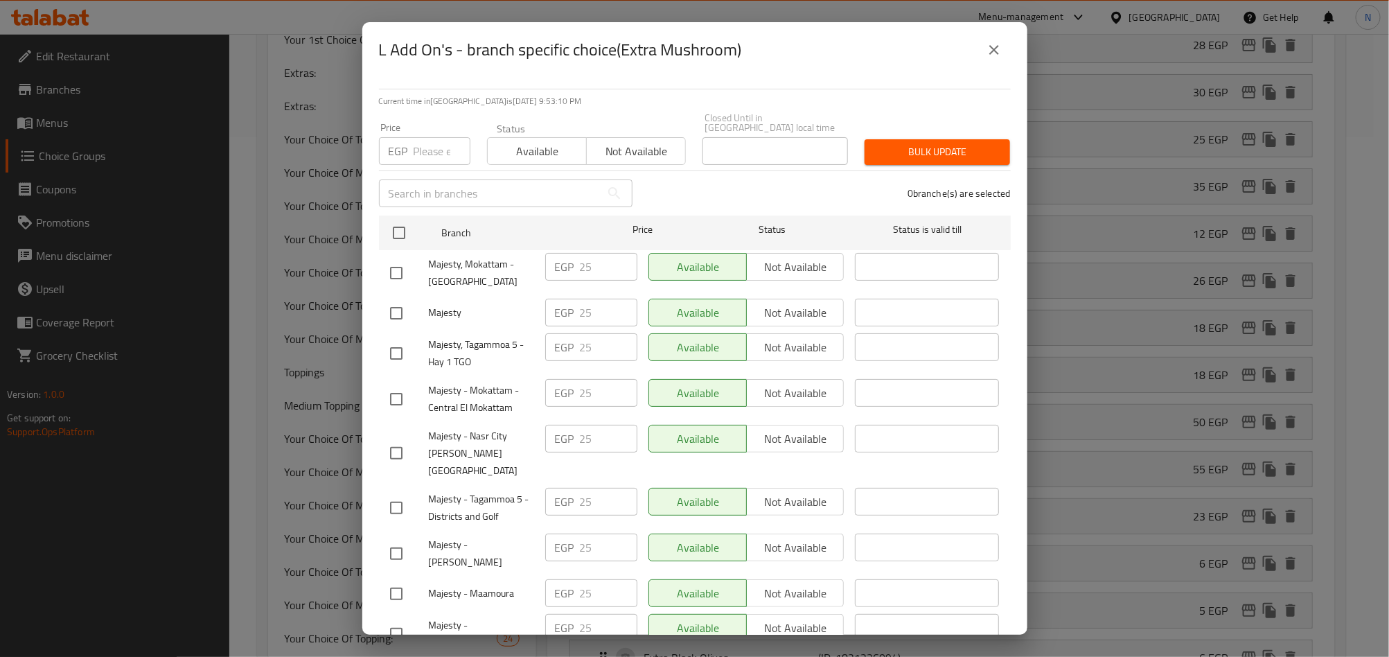
click at [1008, 54] on button "close" at bounding box center [993, 49] width 33 height 33
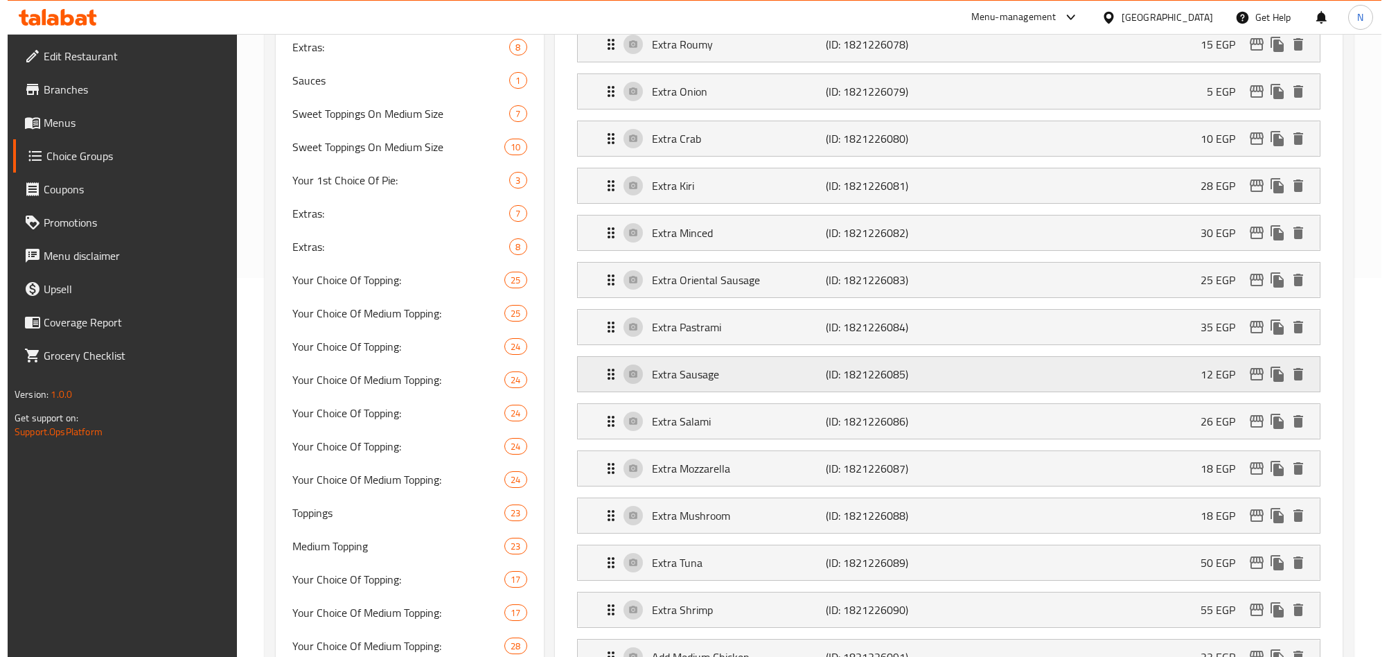
scroll to position [416, 0]
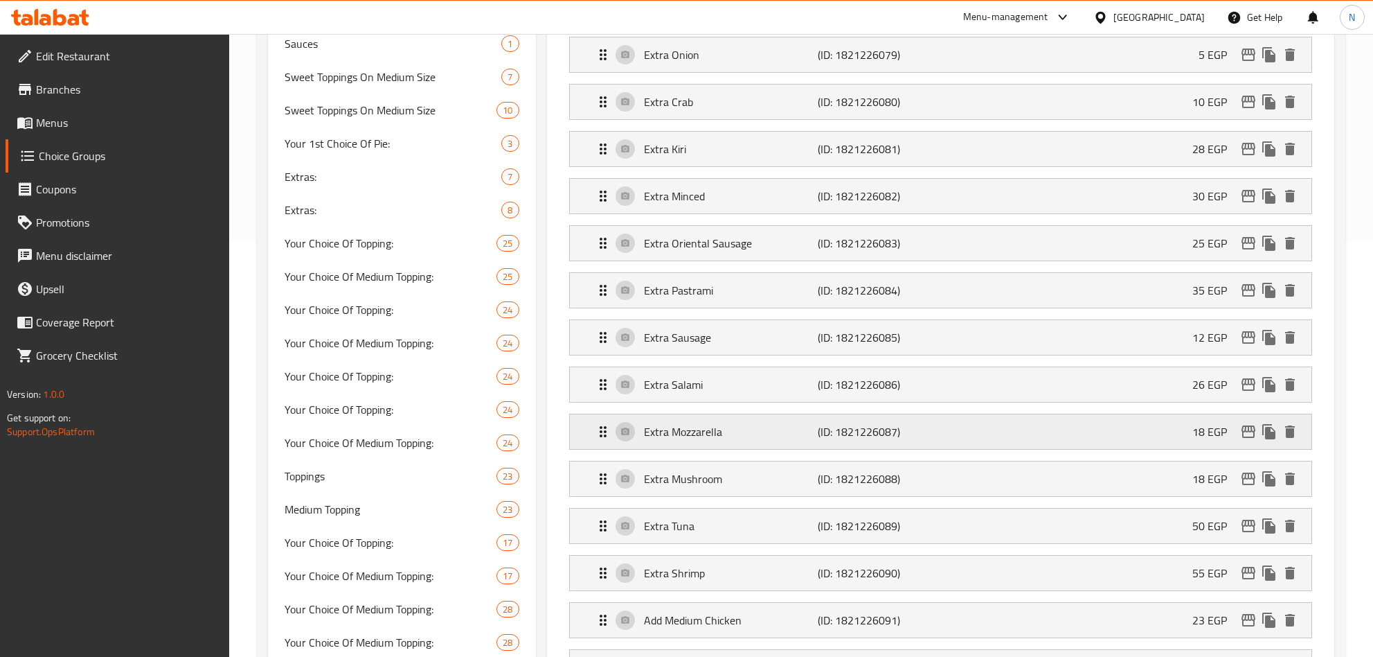
click at [1247, 437] on icon "edit" at bounding box center [1248, 431] width 17 height 17
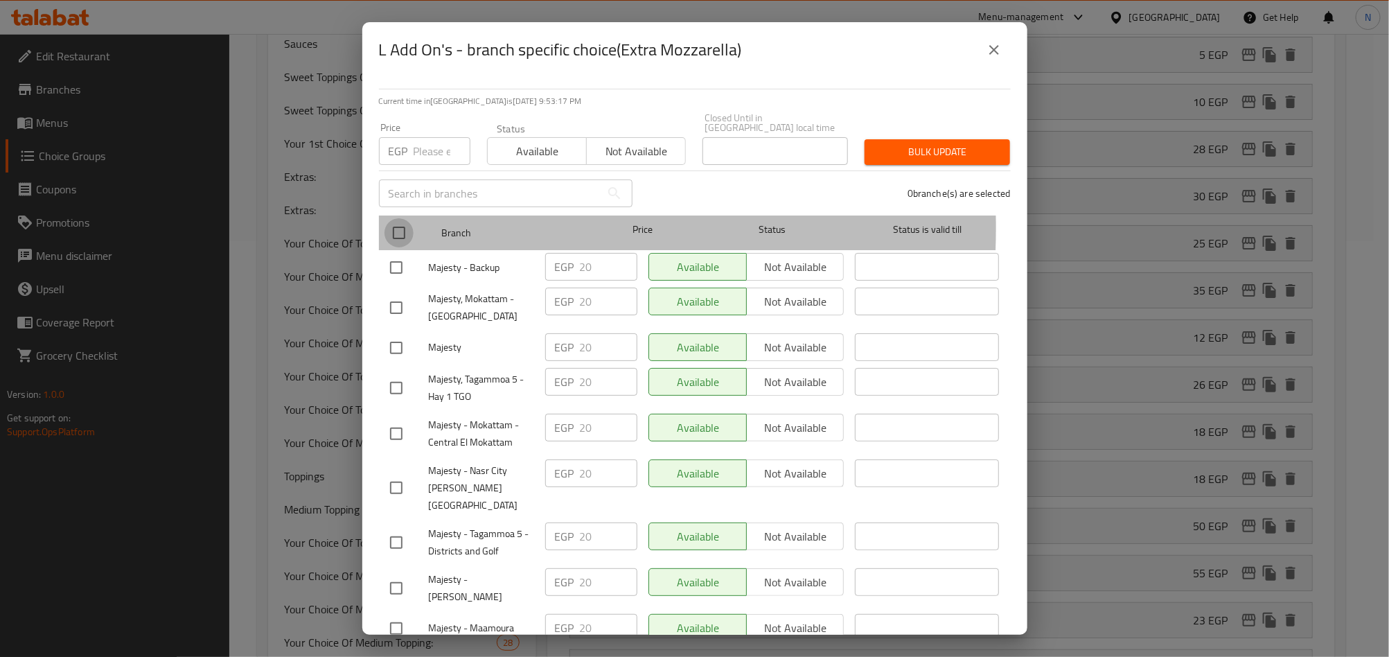
click at [401, 218] on input "checkbox" at bounding box center [398, 232] width 29 height 29
checkbox input "true"
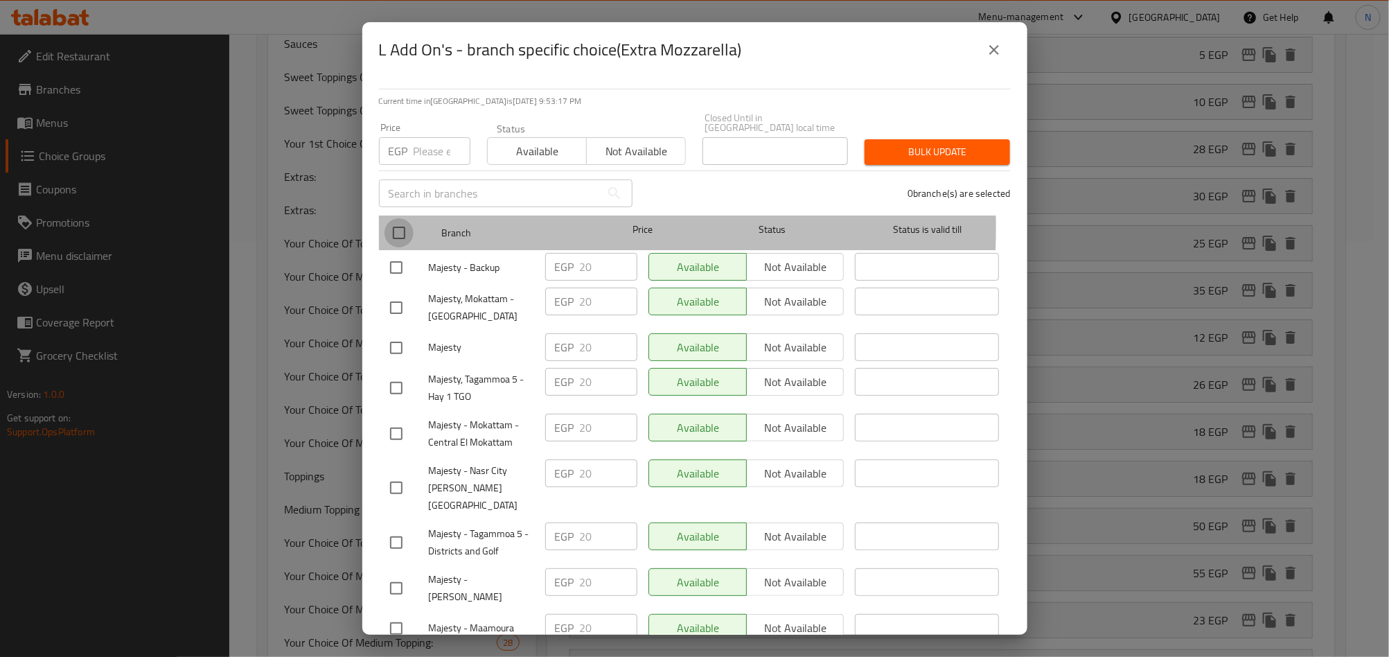
checkbox input "true"
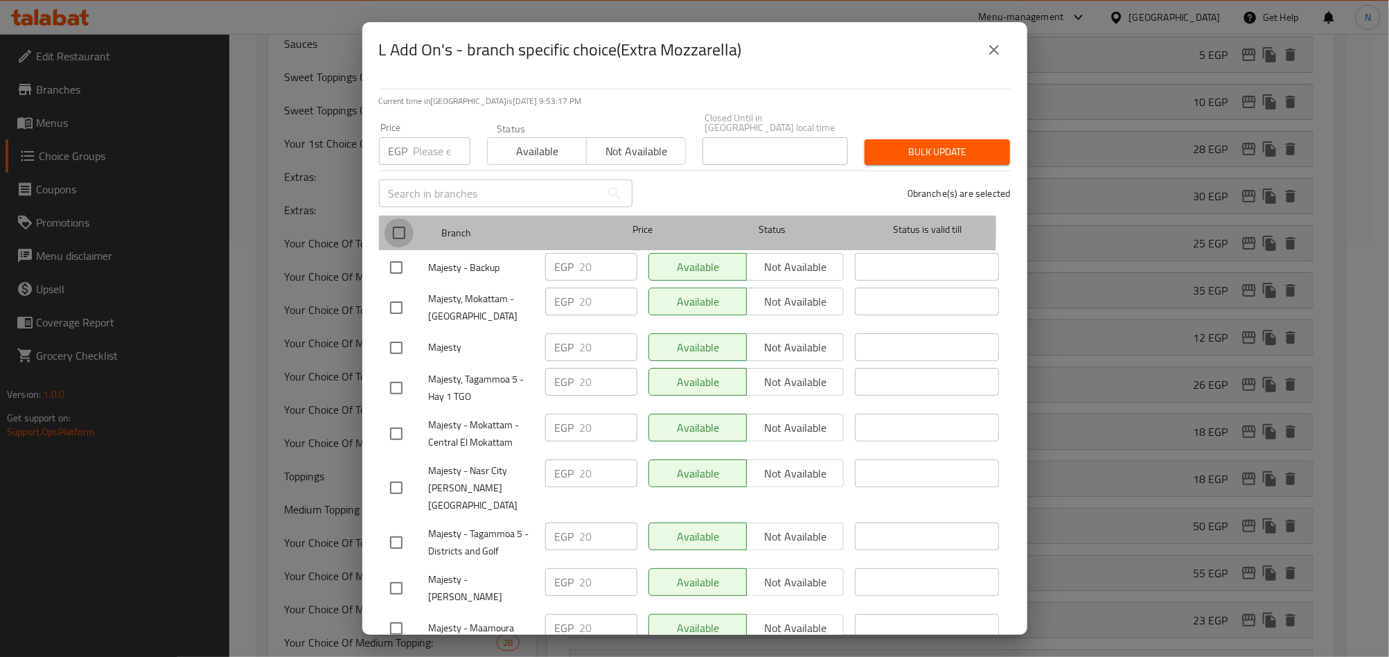
checkbox input "true"
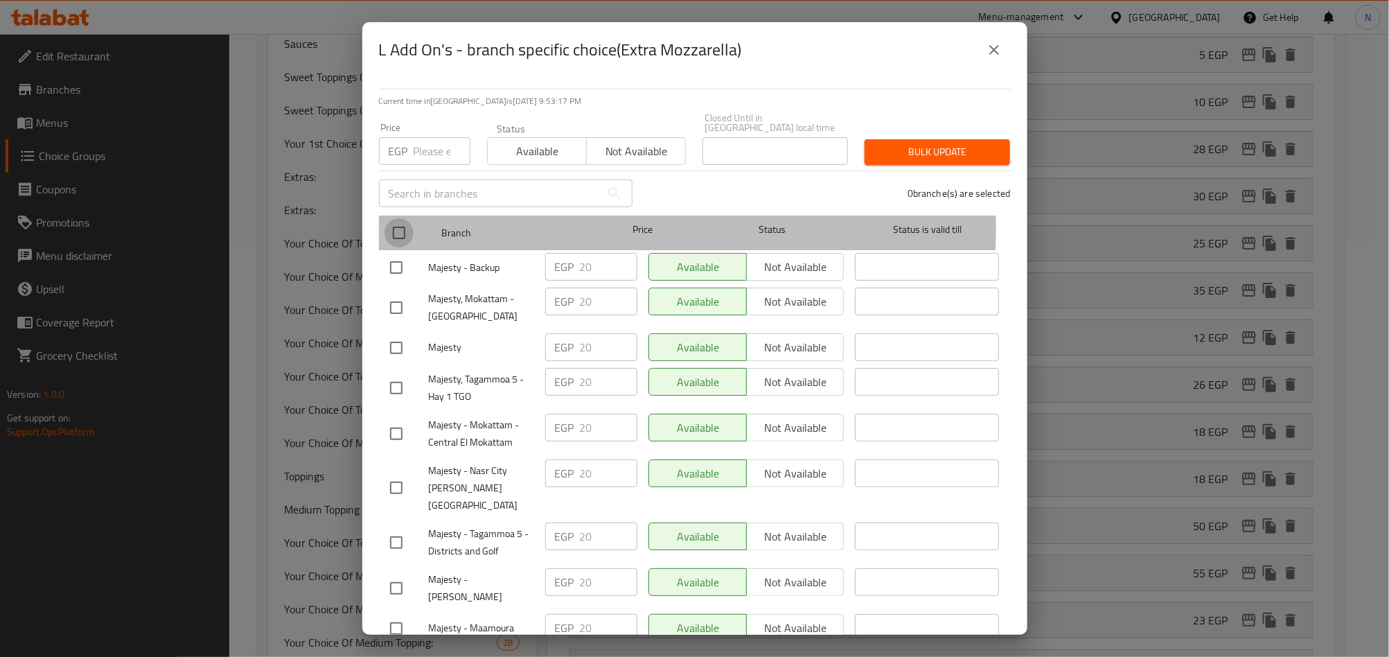
checkbox input "true"
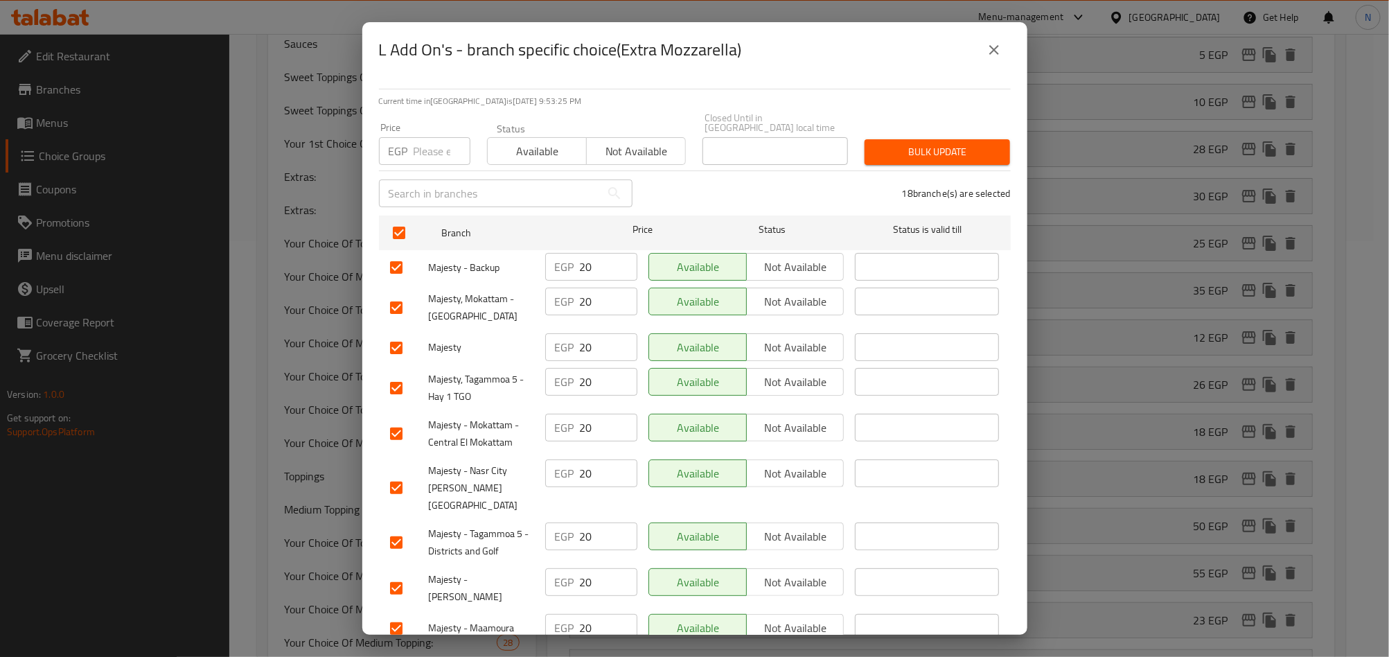
click at [418, 148] on input "number" at bounding box center [441, 151] width 57 height 28
paste input "20.00"
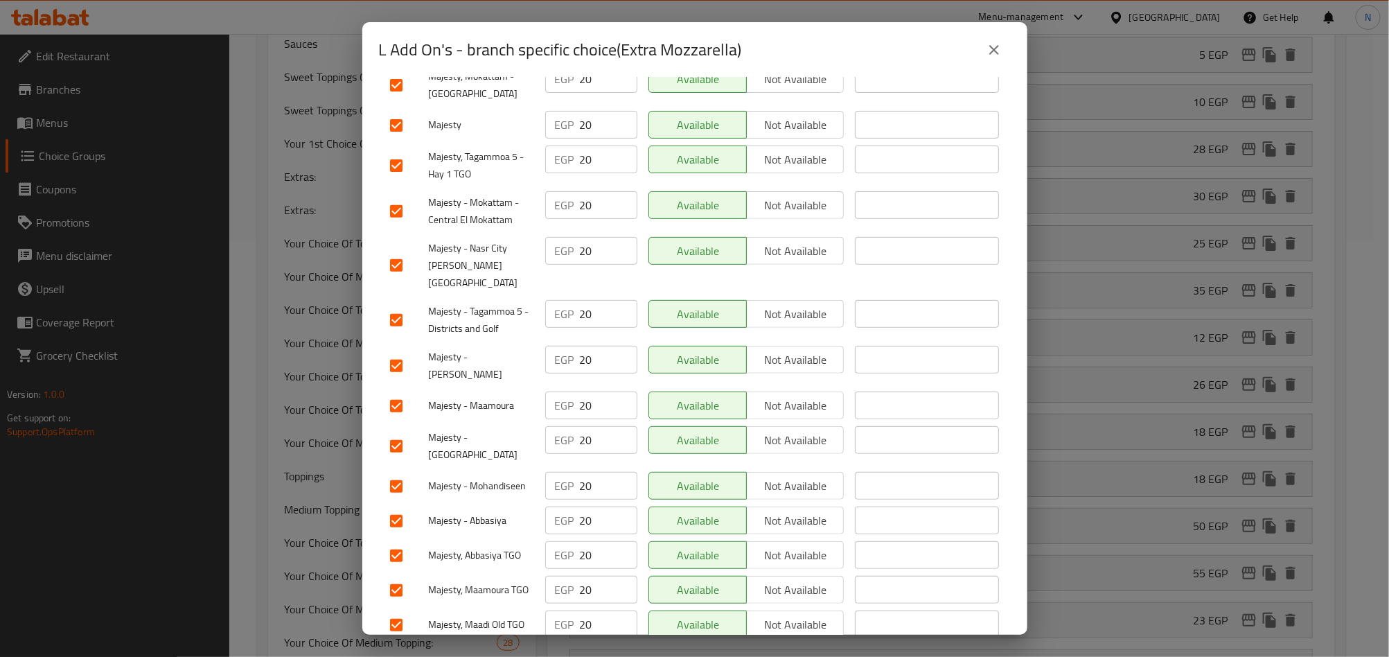
scroll to position [0, 0]
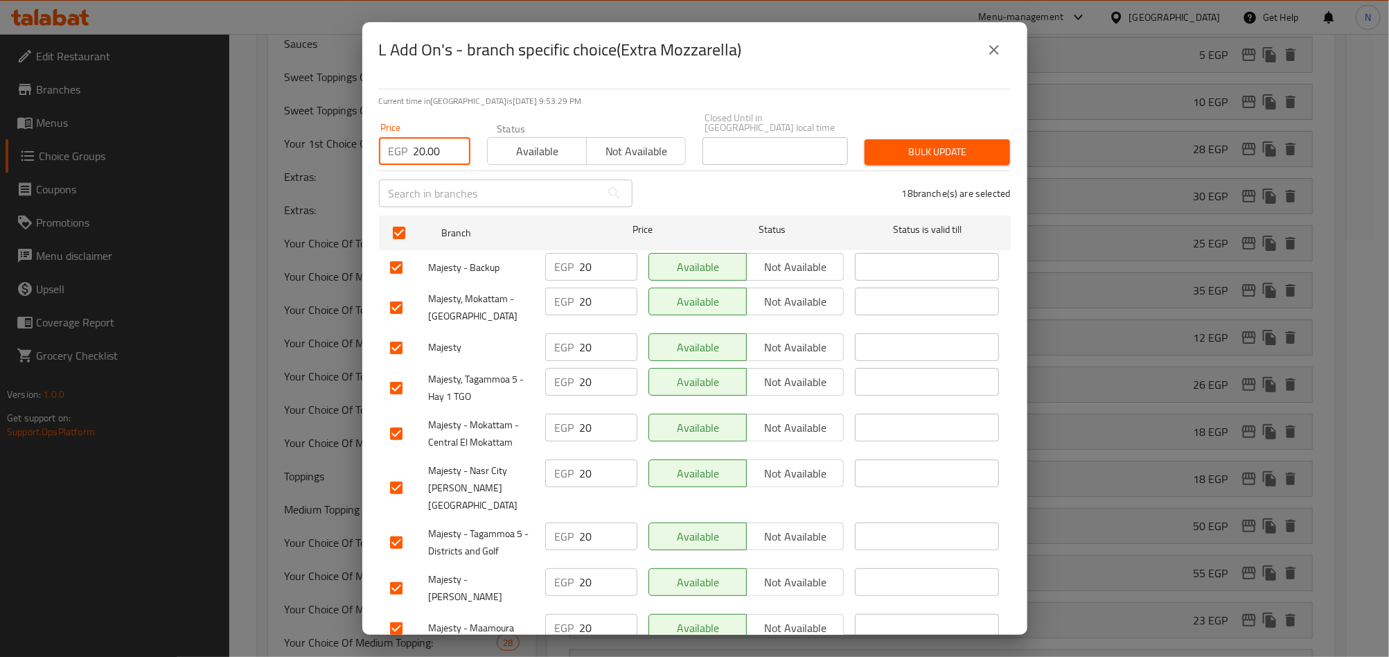
type input "20.00"
click at [923, 143] on span "Bulk update" at bounding box center [936, 151] width 123 height 17
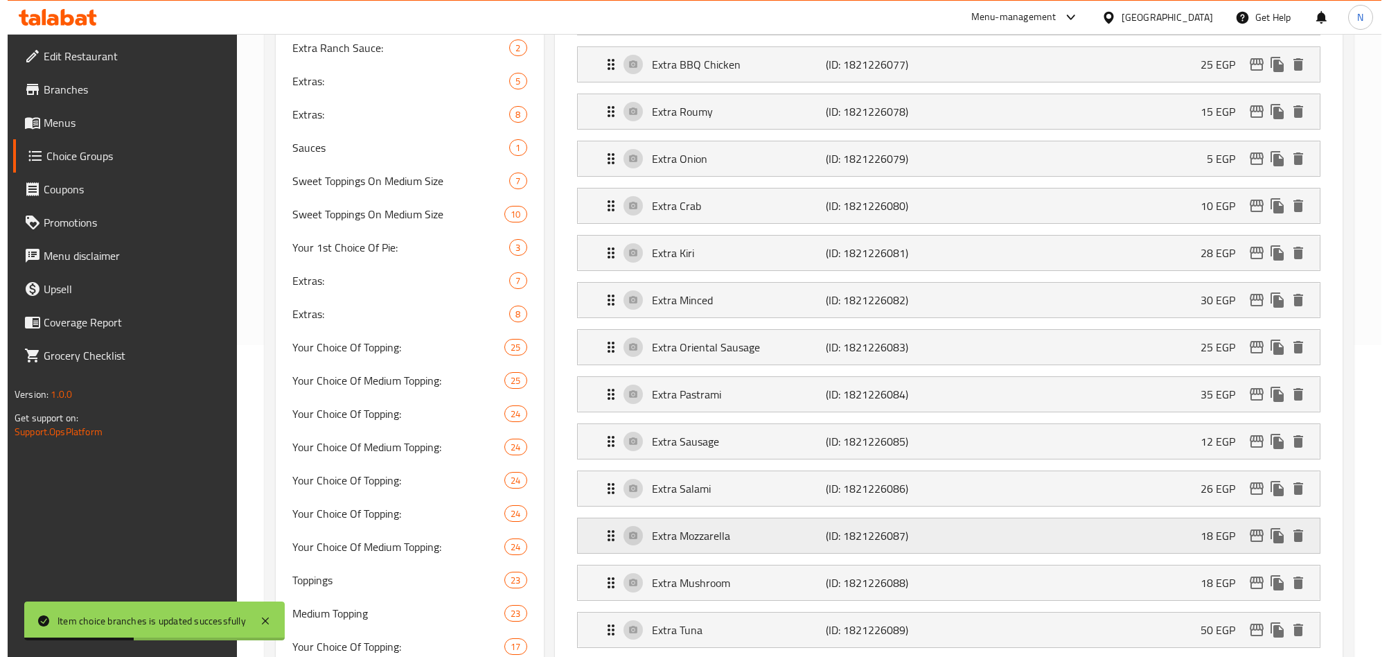
scroll to position [416, 0]
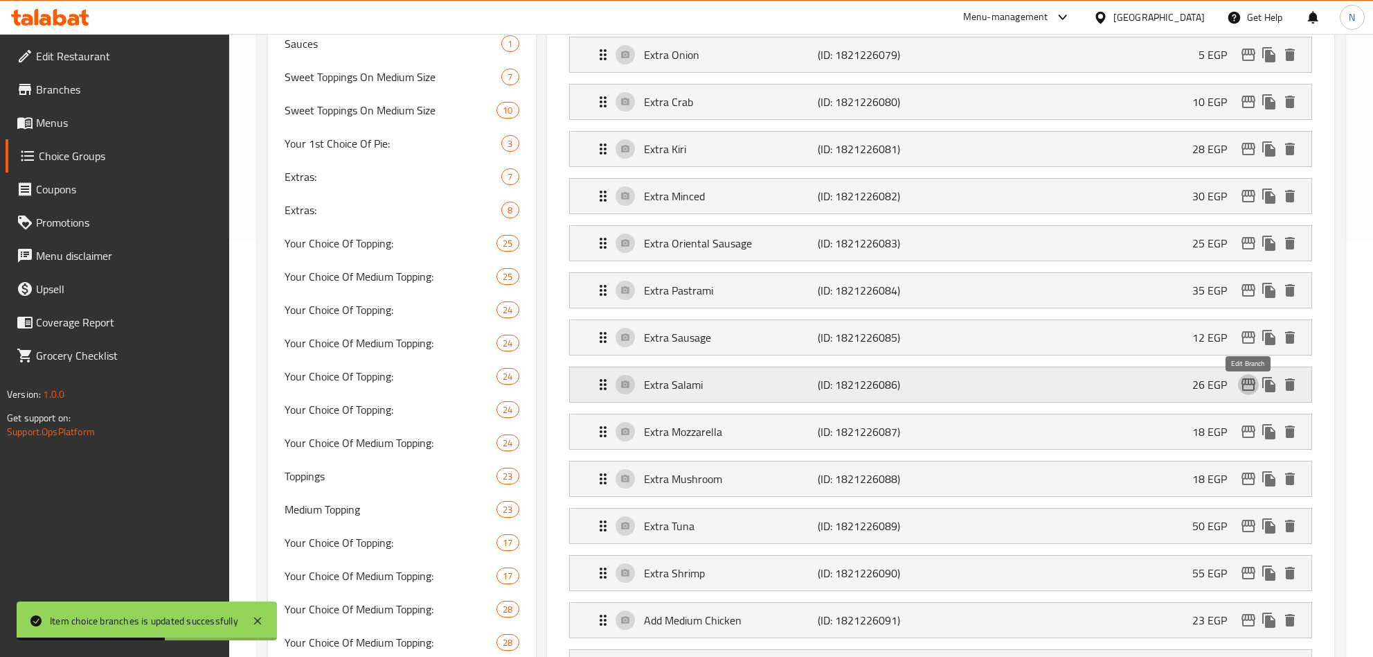
click at [1249, 393] on icon "edit" at bounding box center [1248, 384] width 17 height 17
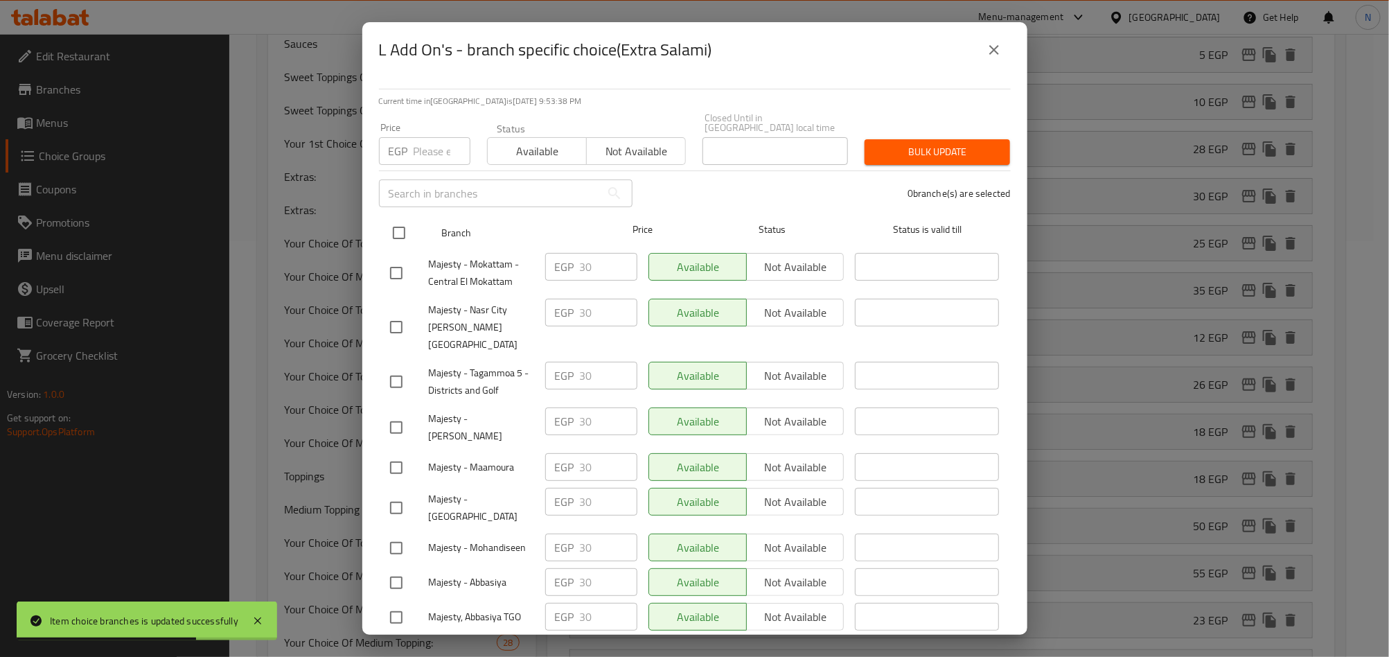
click at [397, 229] on input "checkbox" at bounding box center [398, 232] width 29 height 29
checkbox input "true"
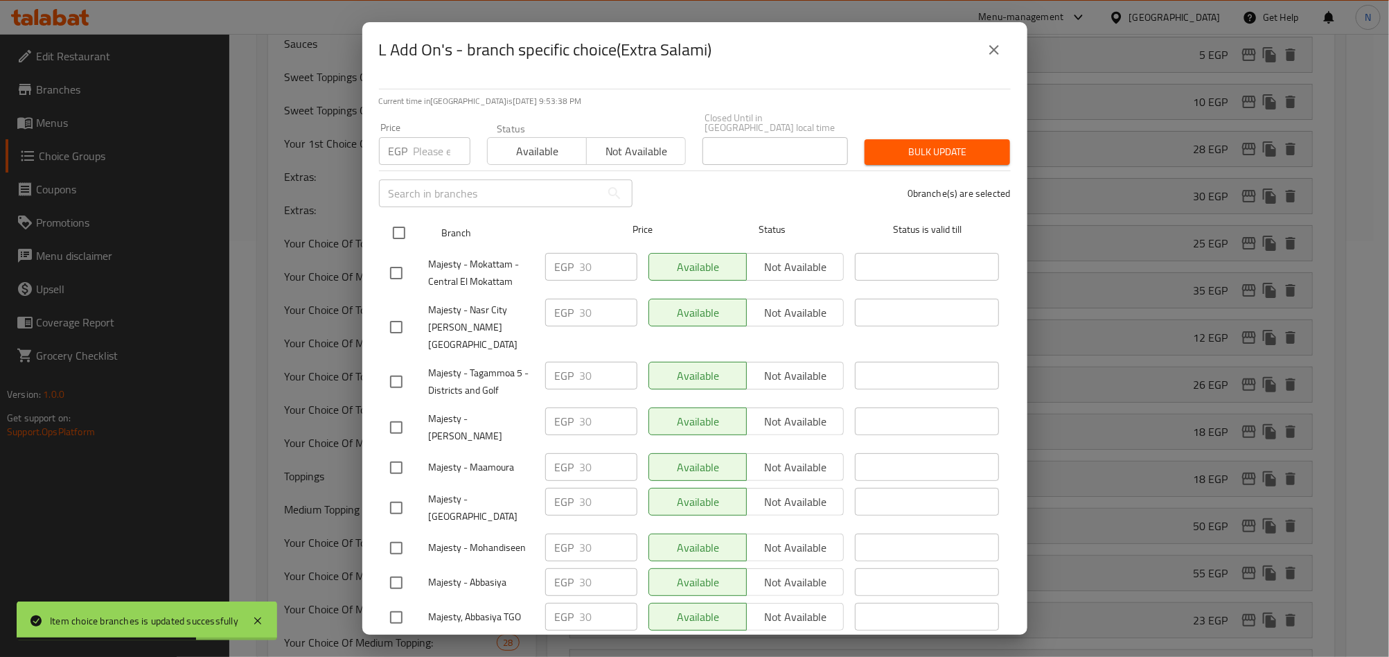
checkbox input "true"
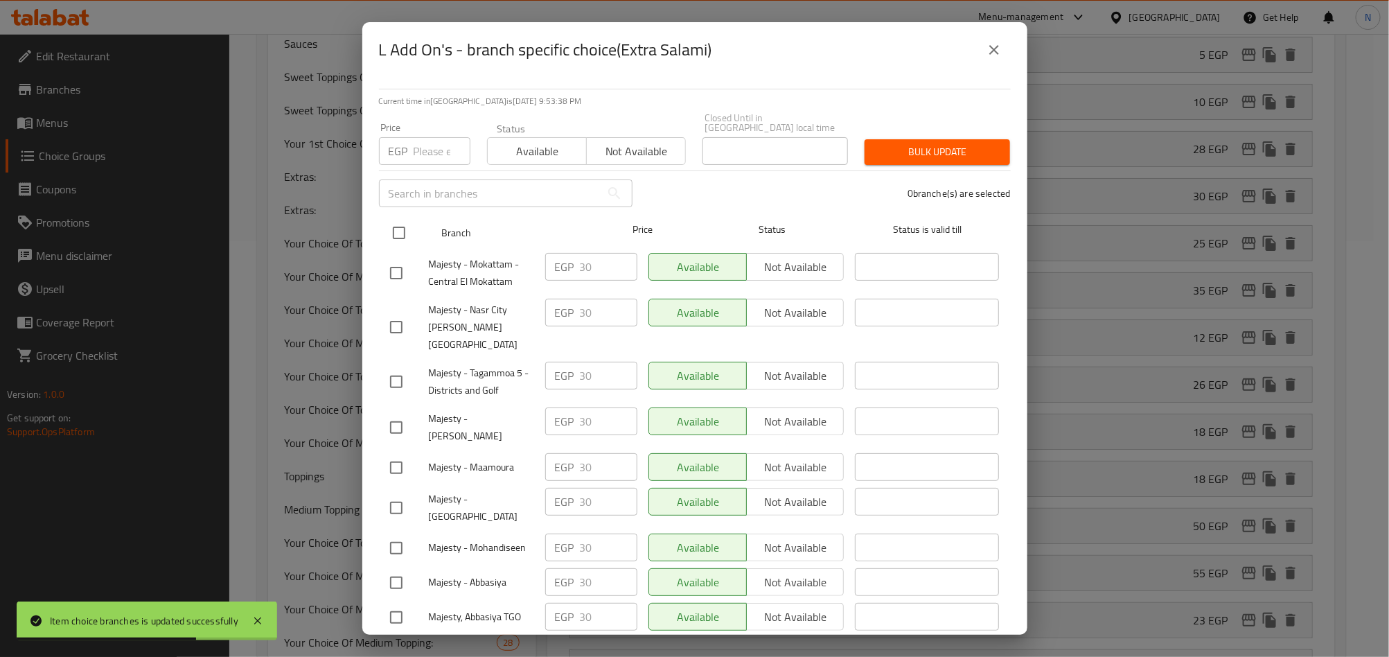
checkbox input "true"
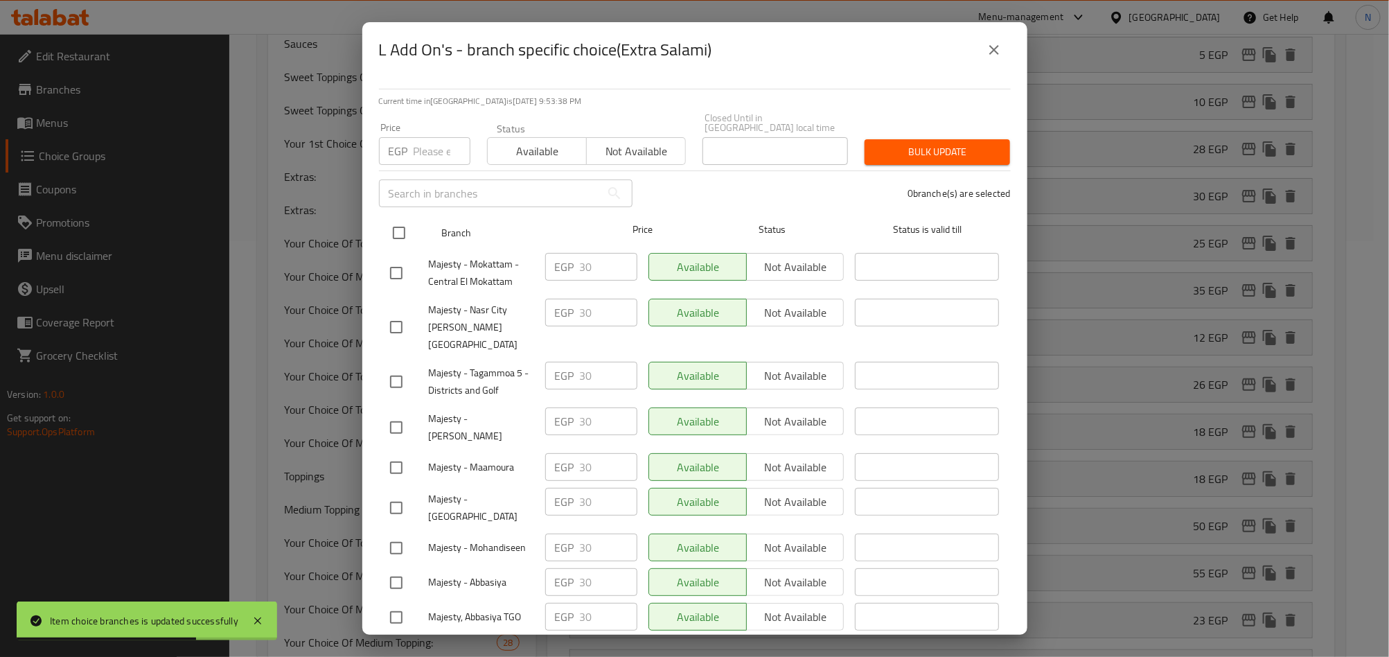
checkbox input "true"
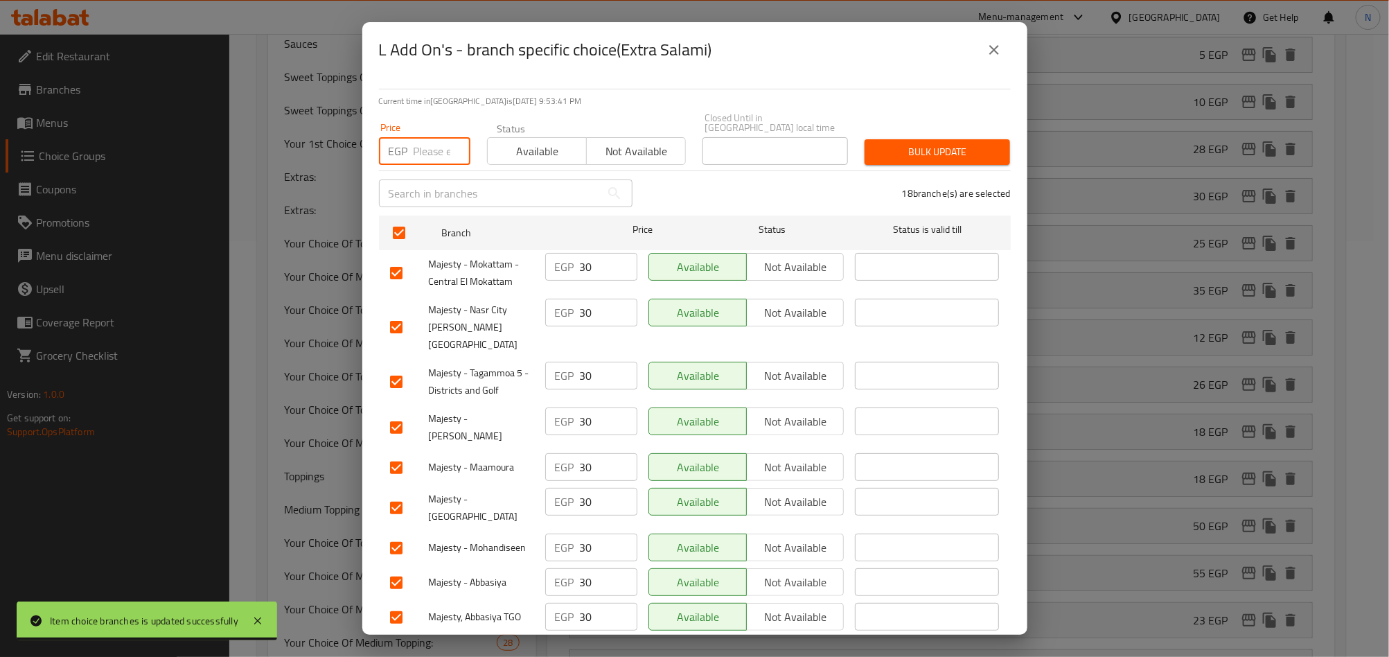
click at [418, 143] on input "number" at bounding box center [441, 151] width 57 height 28
paste input "35.00"
type input "35.00"
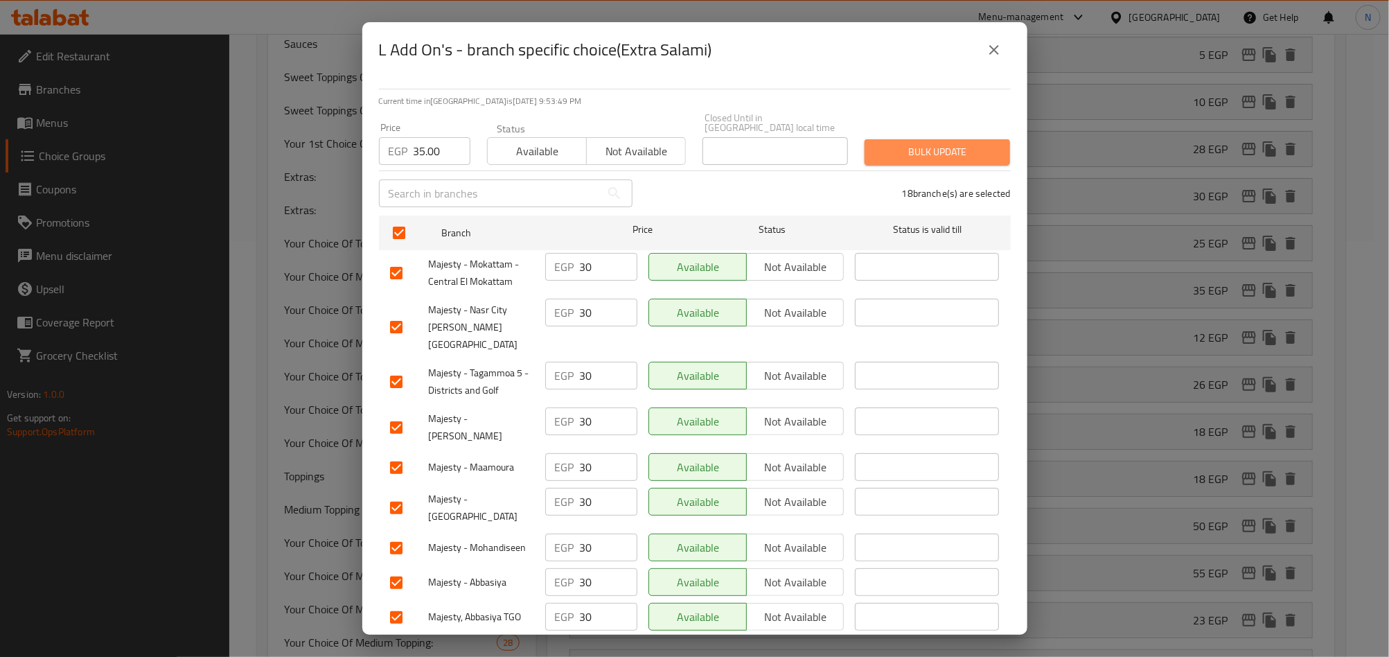
click at [950, 148] on span "Bulk update" at bounding box center [936, 151] width 123 height 17
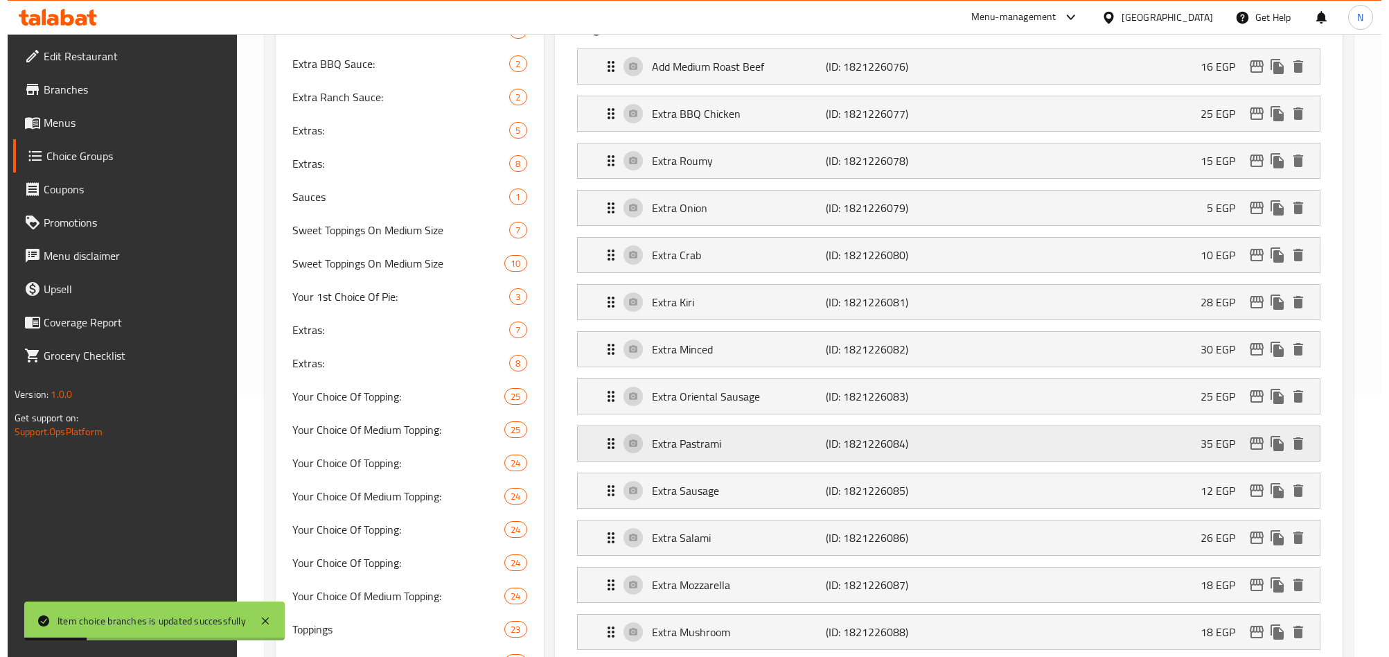
scroll to position [312, 0]
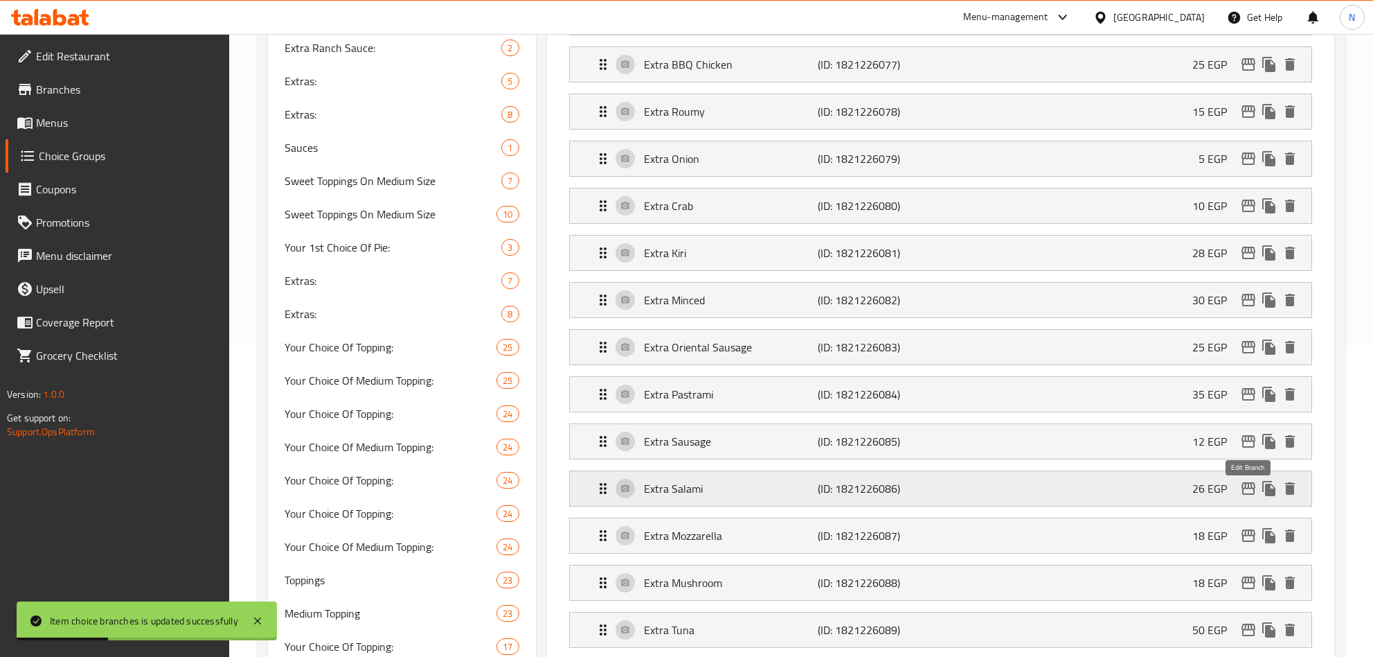
click at [1247, 486] on icon "edit" at bounding box center [1248, 488] width 17 height 17
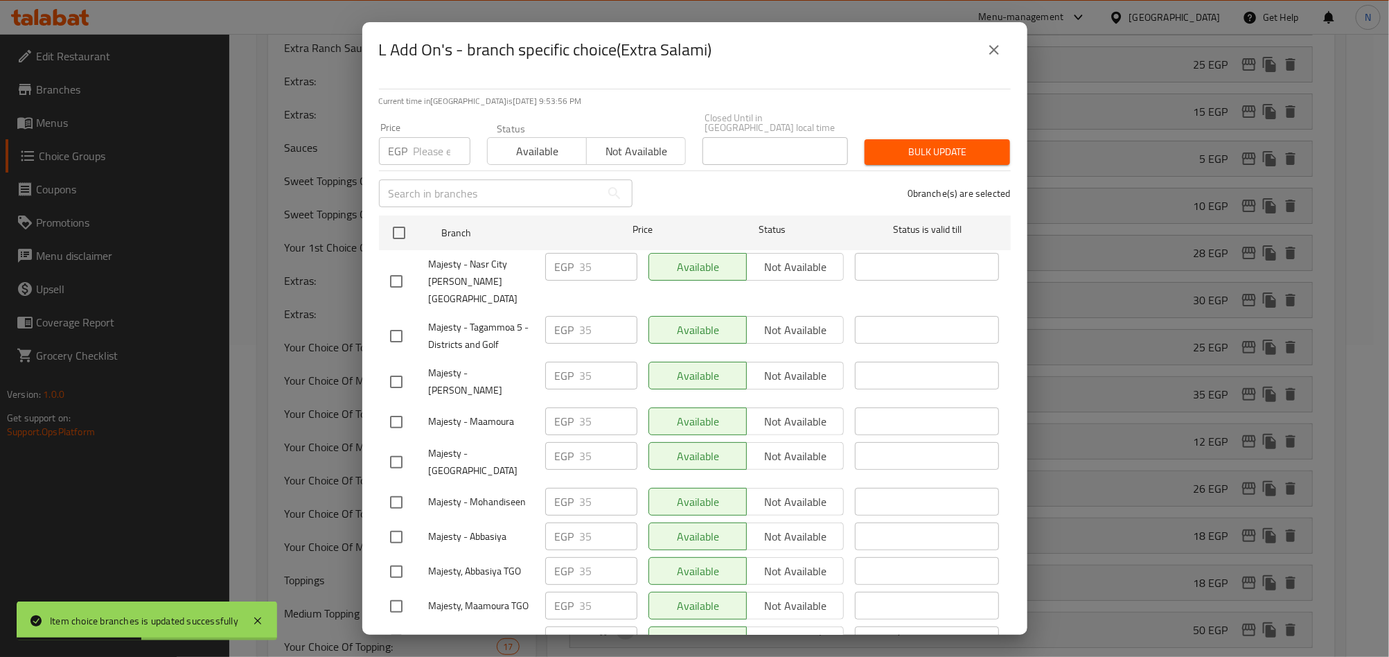
click at [1002, 51] on button "close" at bounding box center [993, 49] width 33 height 33
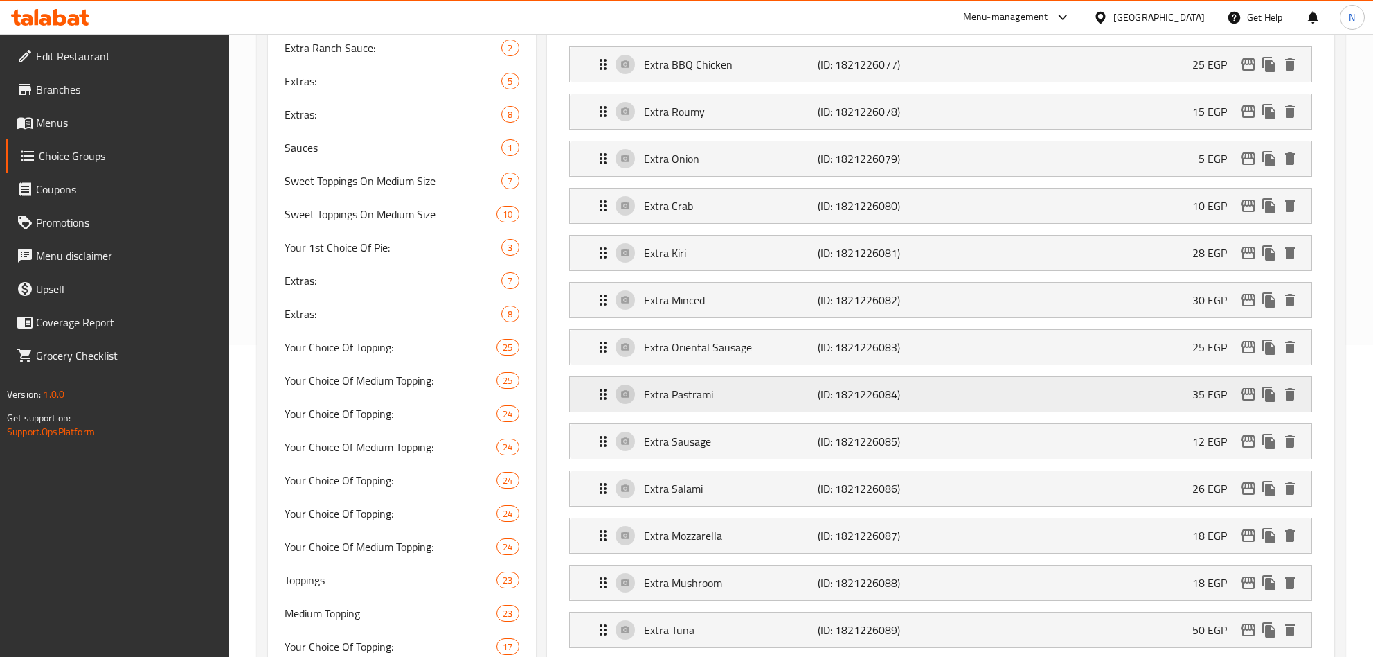
click at [891, 398] on p "(ID: 1821226084)" at bounding box center [876, 394] width 116 height 17
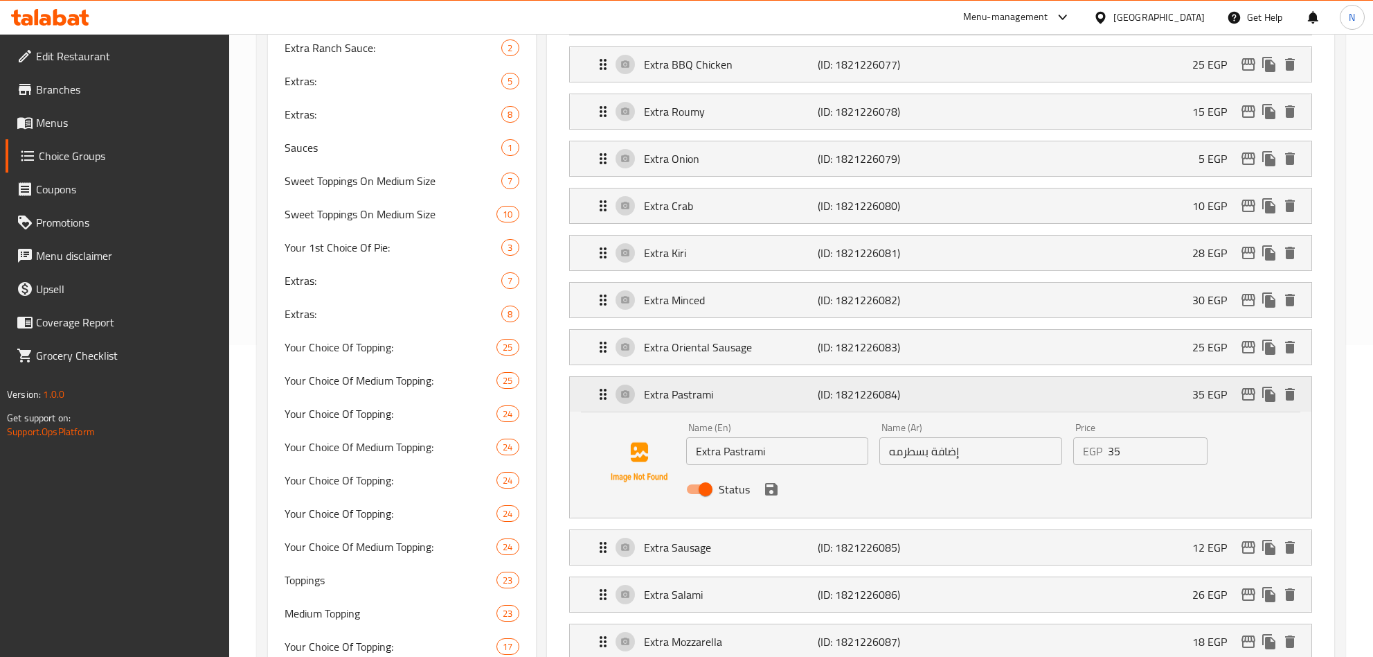
click at [891, 398] on p "(ID: 1821226084)" at bounding box center [876, 394] width 116 height 17
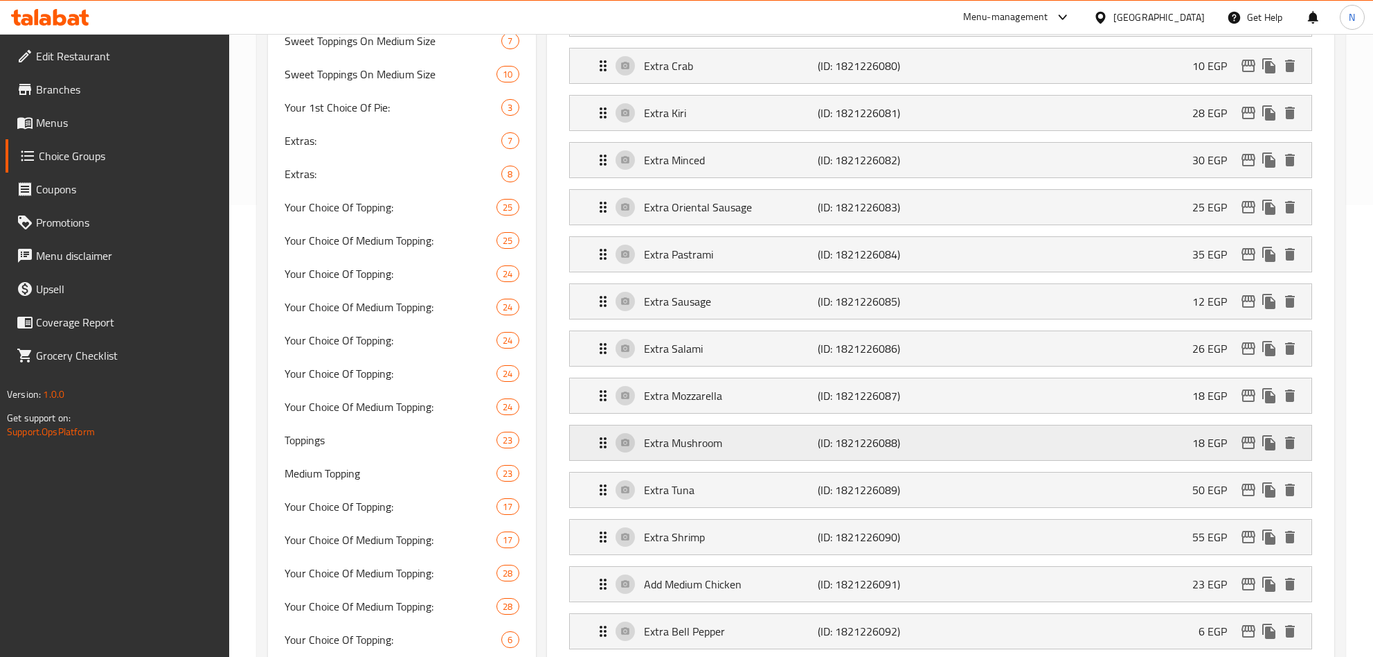
scroll to position [416, 0]
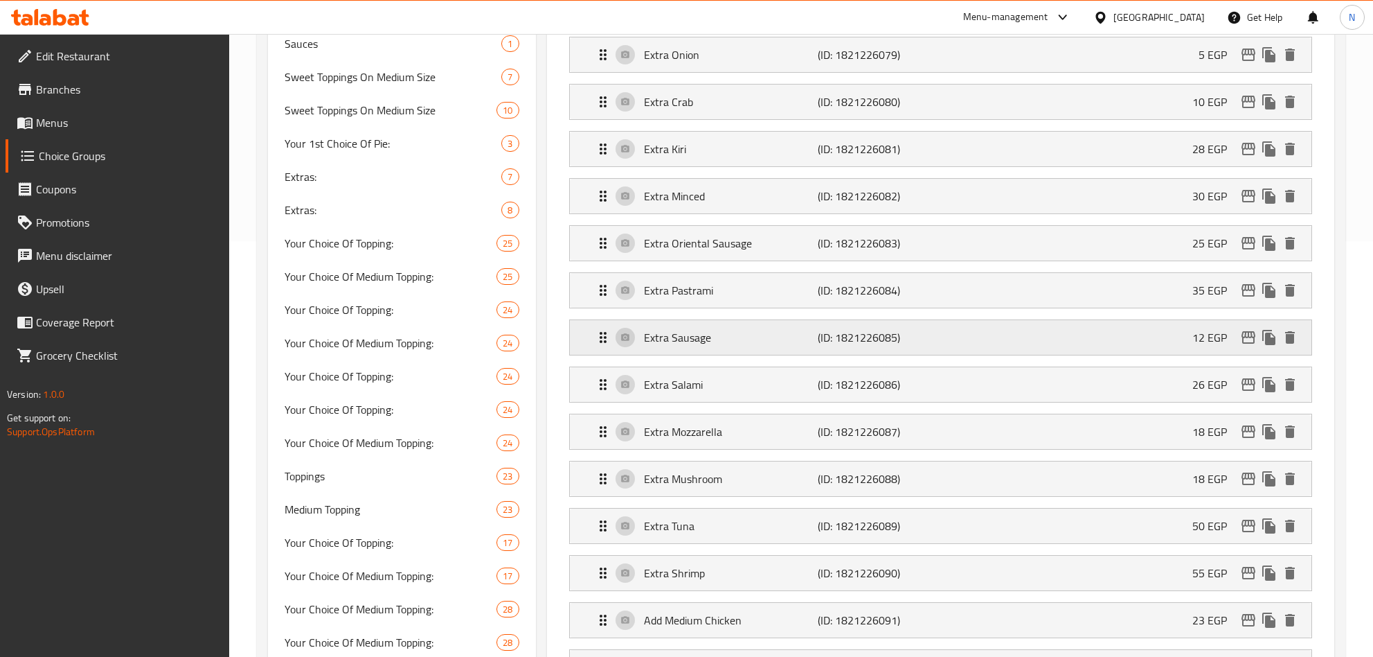
click at [873, 343] on p "(ID: 1821226085)" at bounding box center [876, 337] width 116 height 17
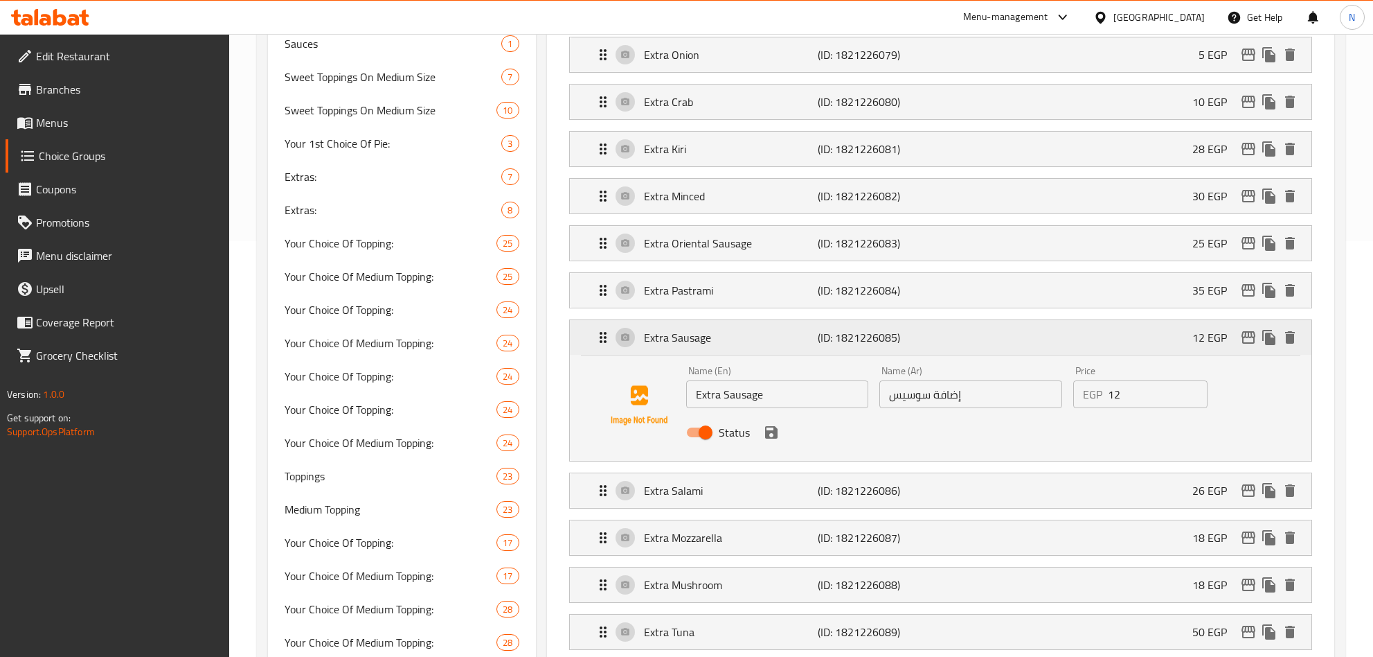
click at [873, 344] on p "(ID: 1821226085)" at bounding box center [876, 337] width 116 height 17
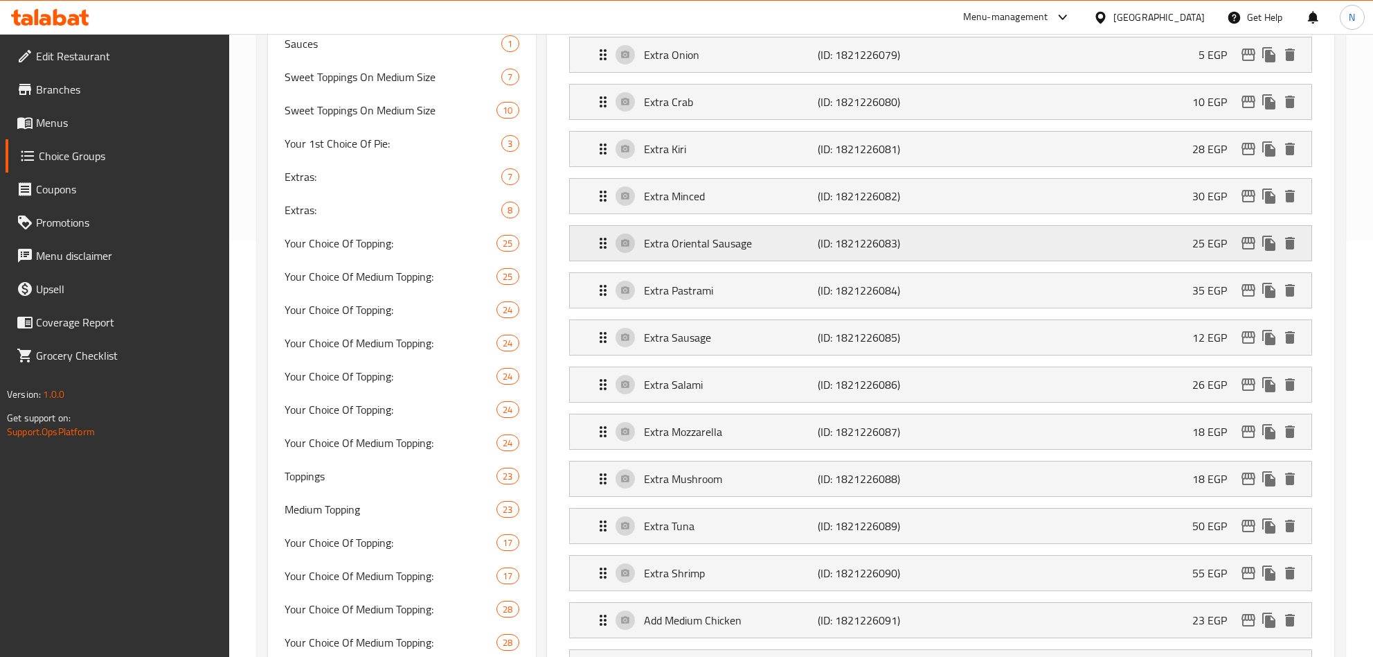
click at [883, 239] on p "(ID: 1821226083)" at bounding box center [876, 243] width 116 height 17
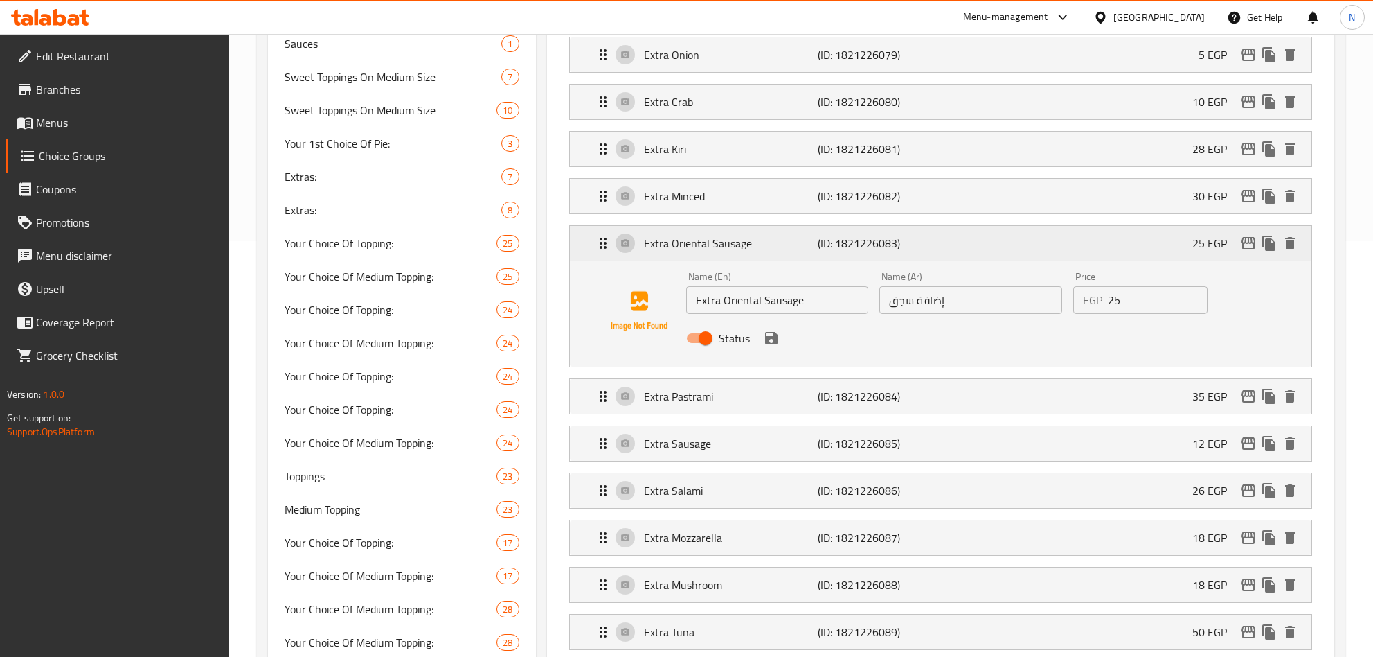
click at [883, 239] on p "(ID: 1821226083)" at bounding box center [876, 243] width 116 height 17
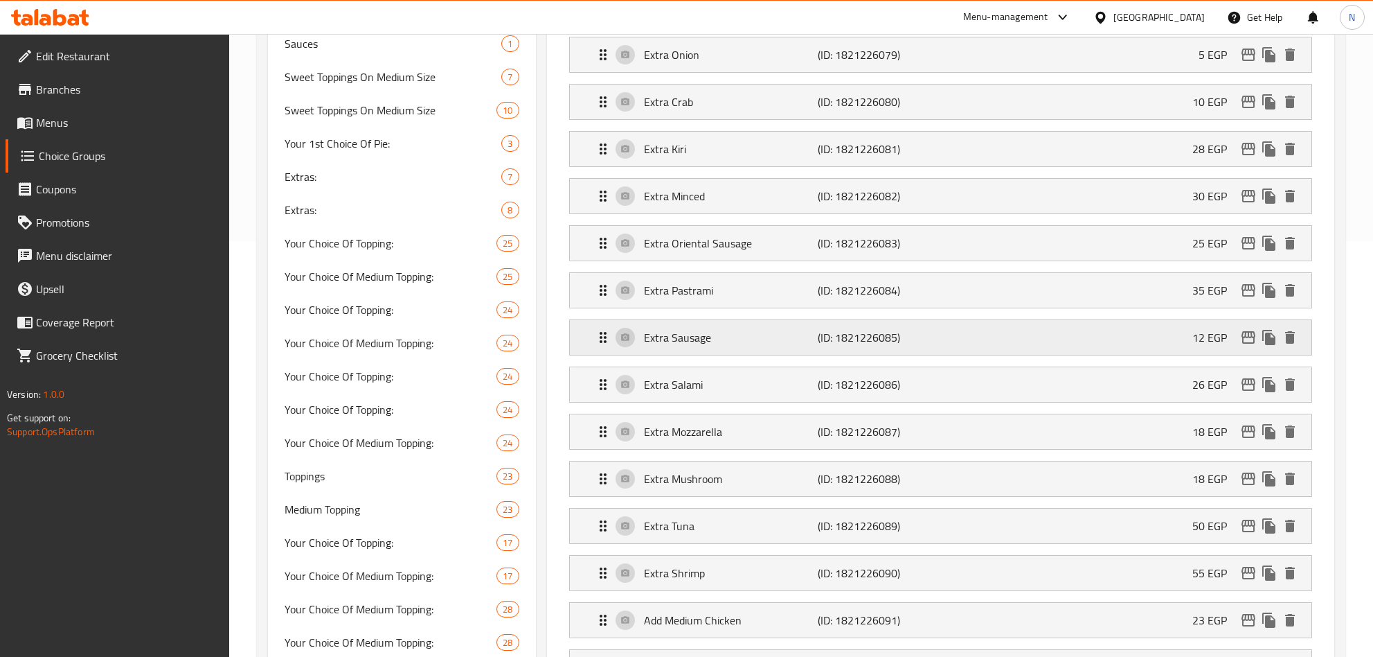
click at [861, 346] on p "(ID: 1821226085)" at bounding box center [876, 337] width 116 height 17
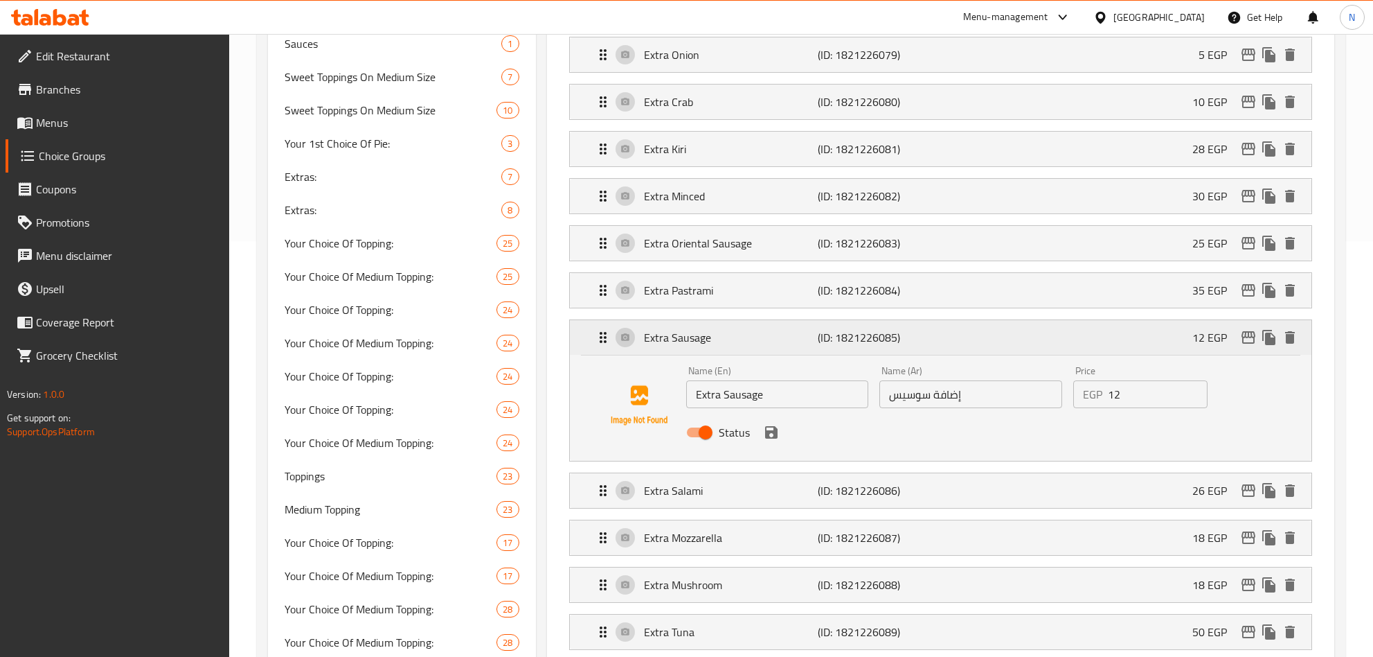
click at [859, 346] on p "(ID: 1821226085)" at bounding box center [876, 337] width 116 height 17
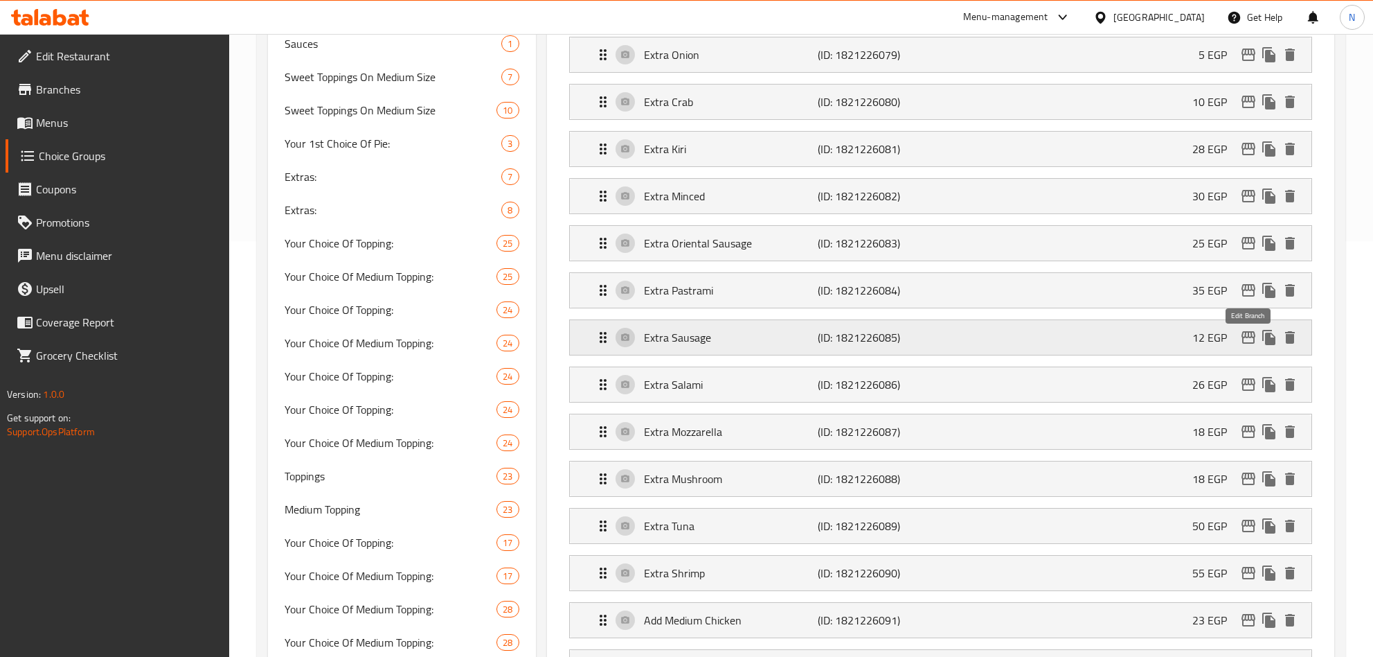
click at [1249, 348] on button "edit" at bounding box center [1248, 337] width 21 height 21
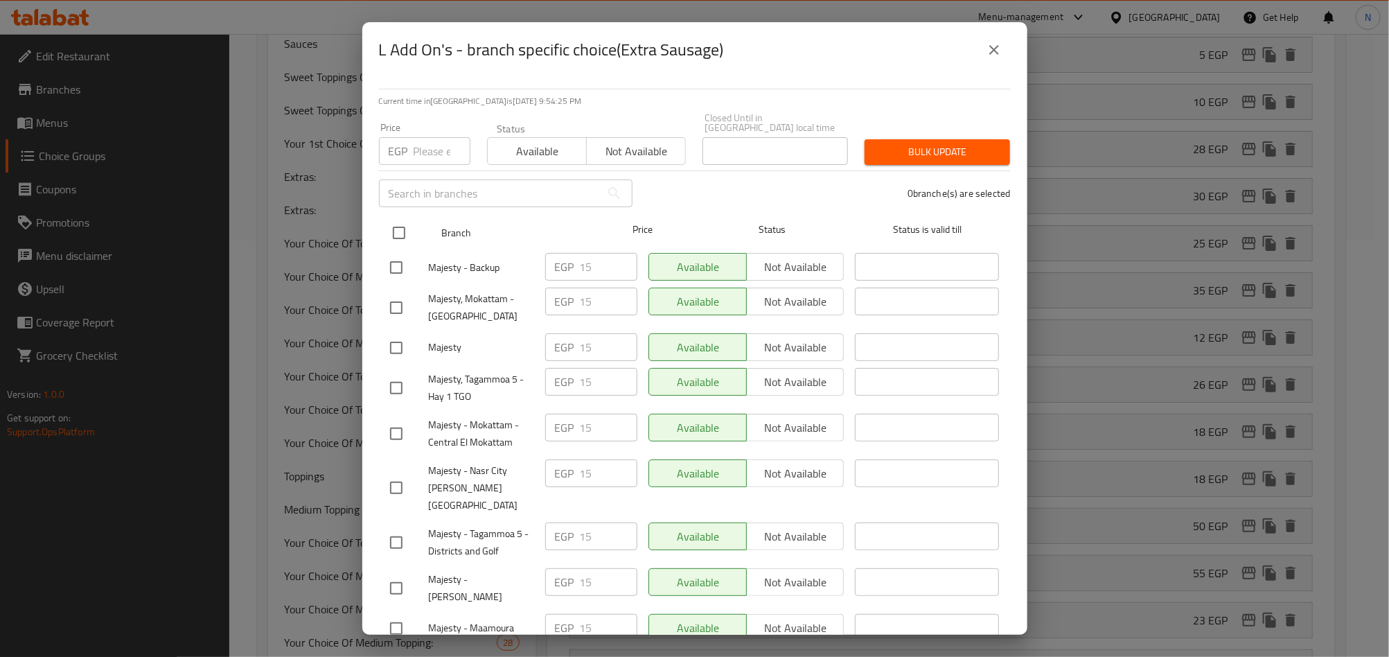
click at [400, 218] on input "checkbox" at bounding box center [398, 232] width 29 height 29
checkbox input "true"
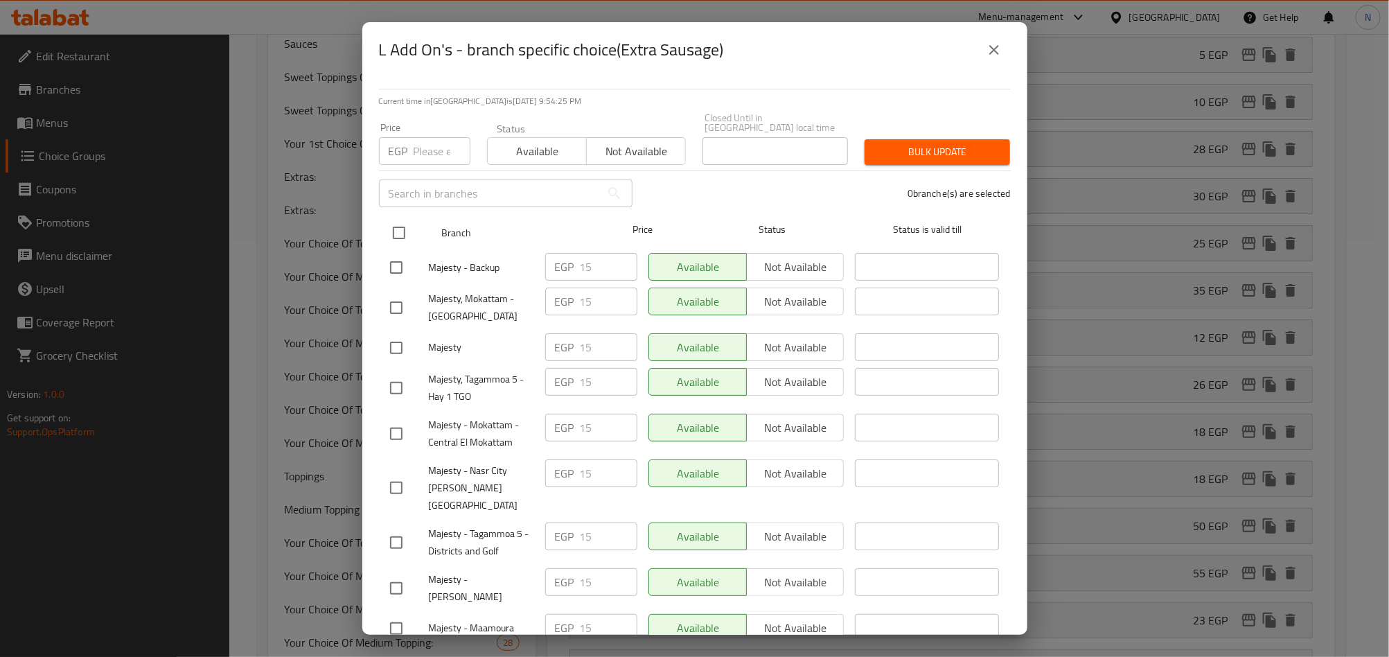
checkbox input "true"
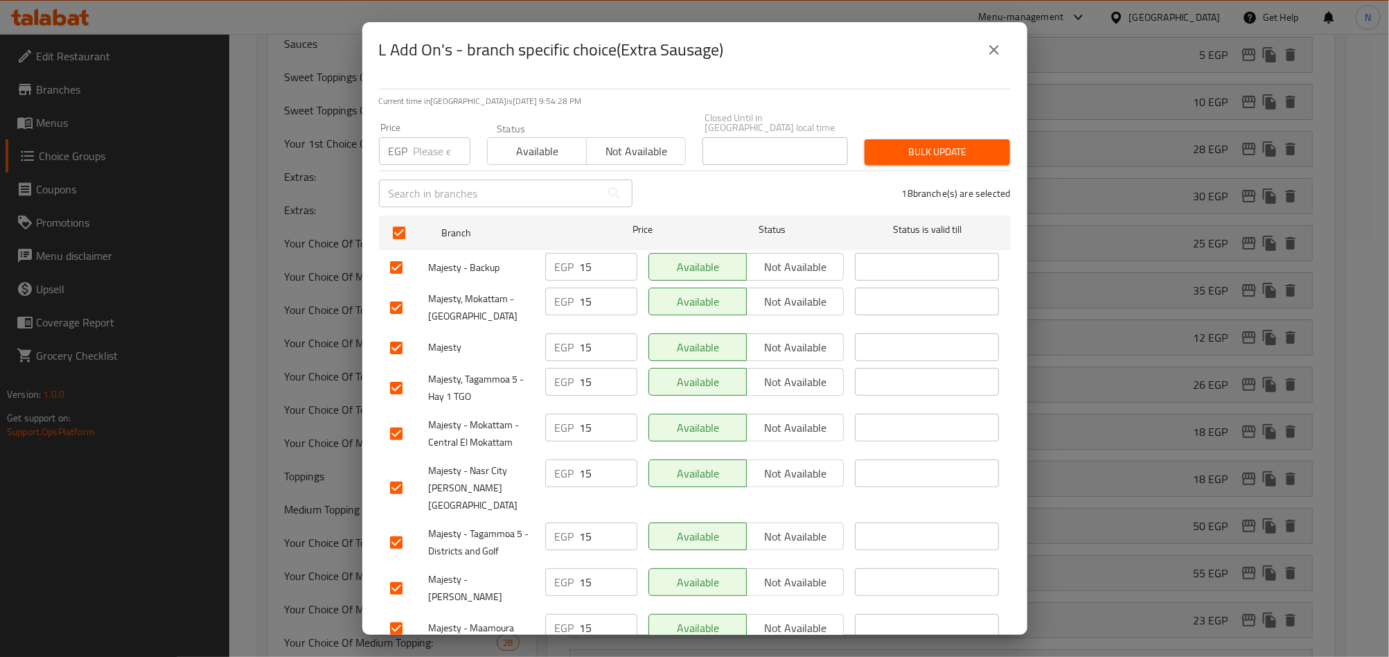
click at [420, 139] on input "number" at bounding box center [441, 151] width 57 height 28
paste input "20.00"
click at [915, 152] on button "Bulk update" at bounding box center [936, 152] width 145 height 26
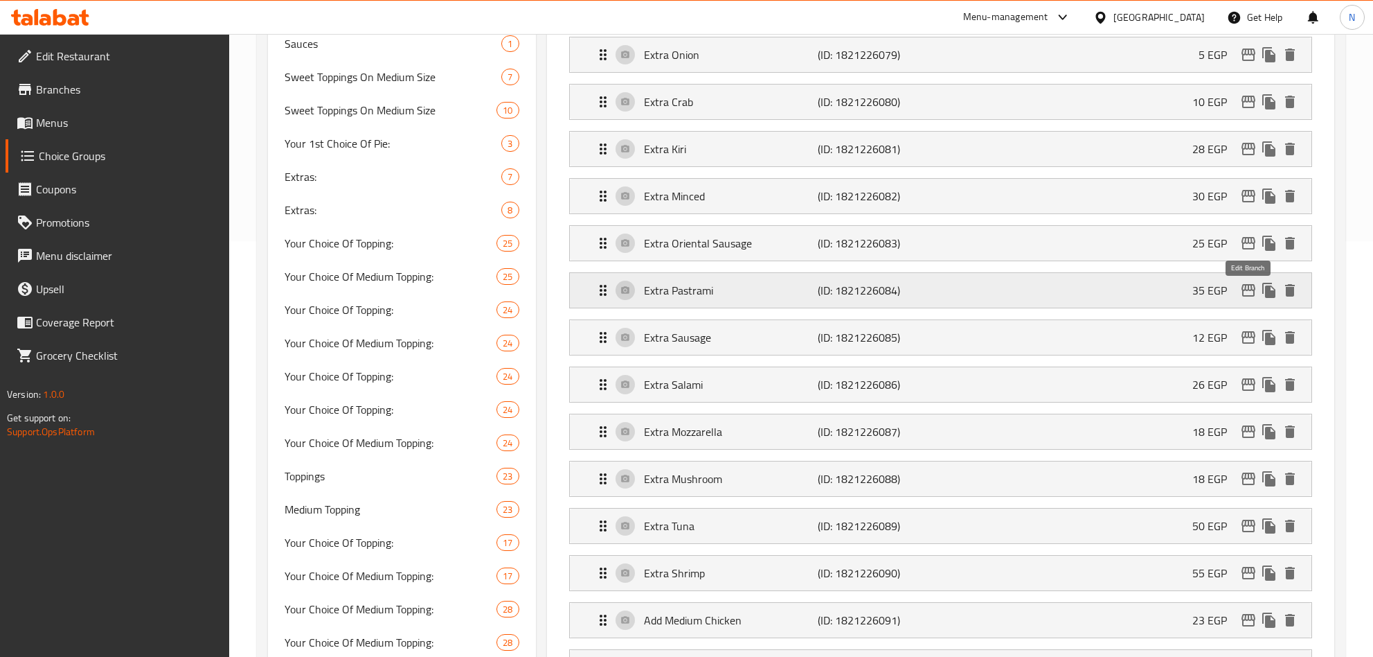
click at [1241, 293] on icon "edit" at bounding box center [1248, 290] width 17 height 17
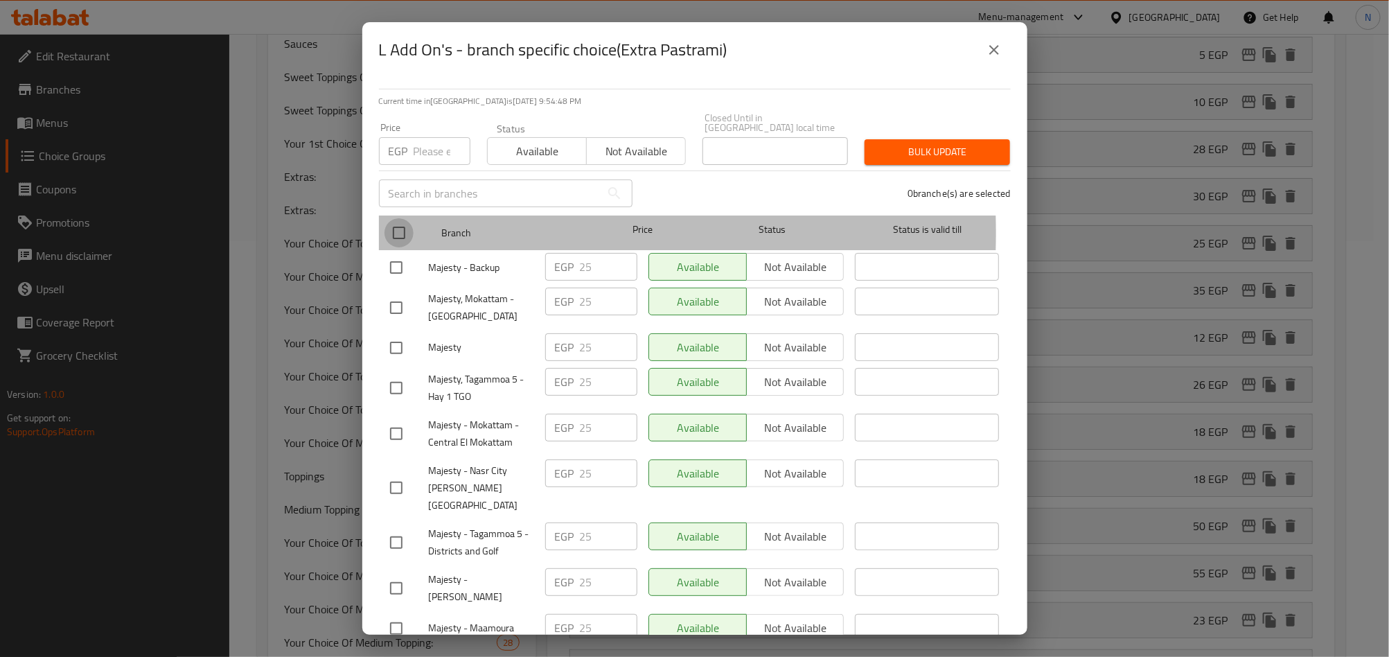
click at [404, 223] on input "checkbox" at bounding box center [398, 232] width 29 height 29
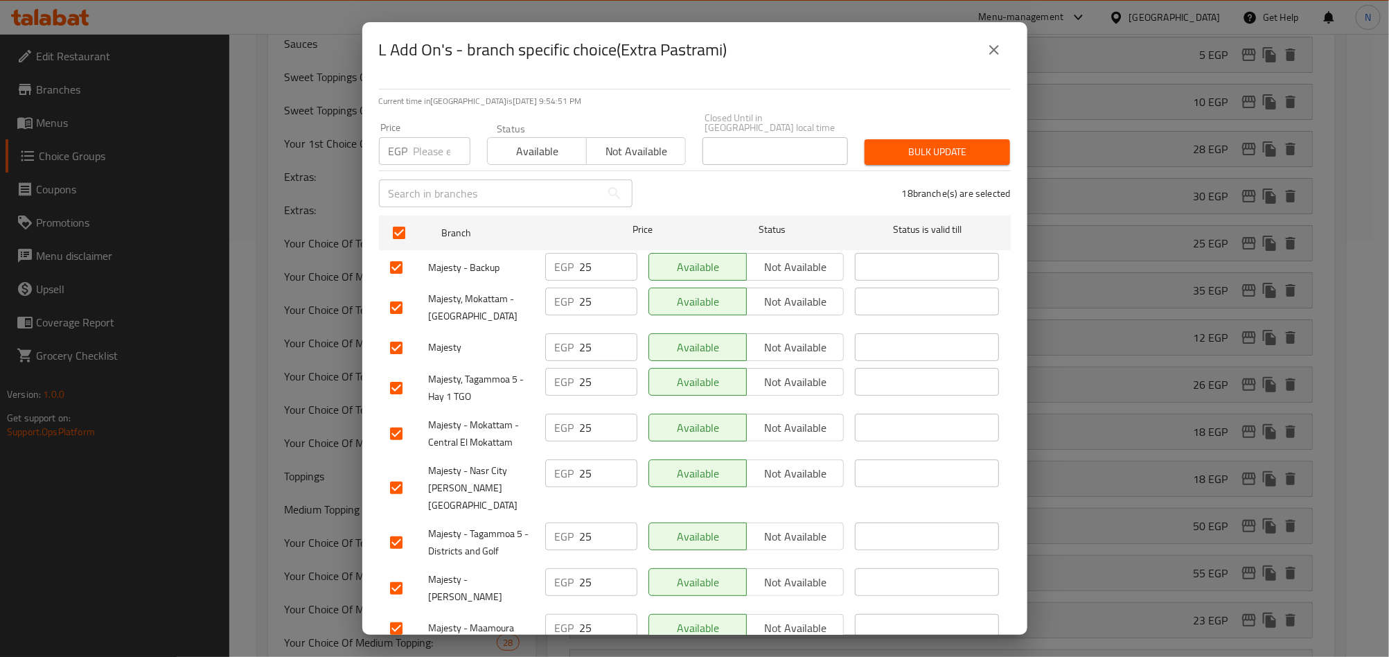
drag, startPoint x: 418, startPoint y: 146, endPoint x: 408, endPoint y: 154, distance: 12.9
click at [418, 146] on input "number" at bounding box center [441, 151] width 57 height 28
paste input "30.00"
click at [910, 139] on button "Bulk update" at bounding box center [936, 152] width 145 height 26
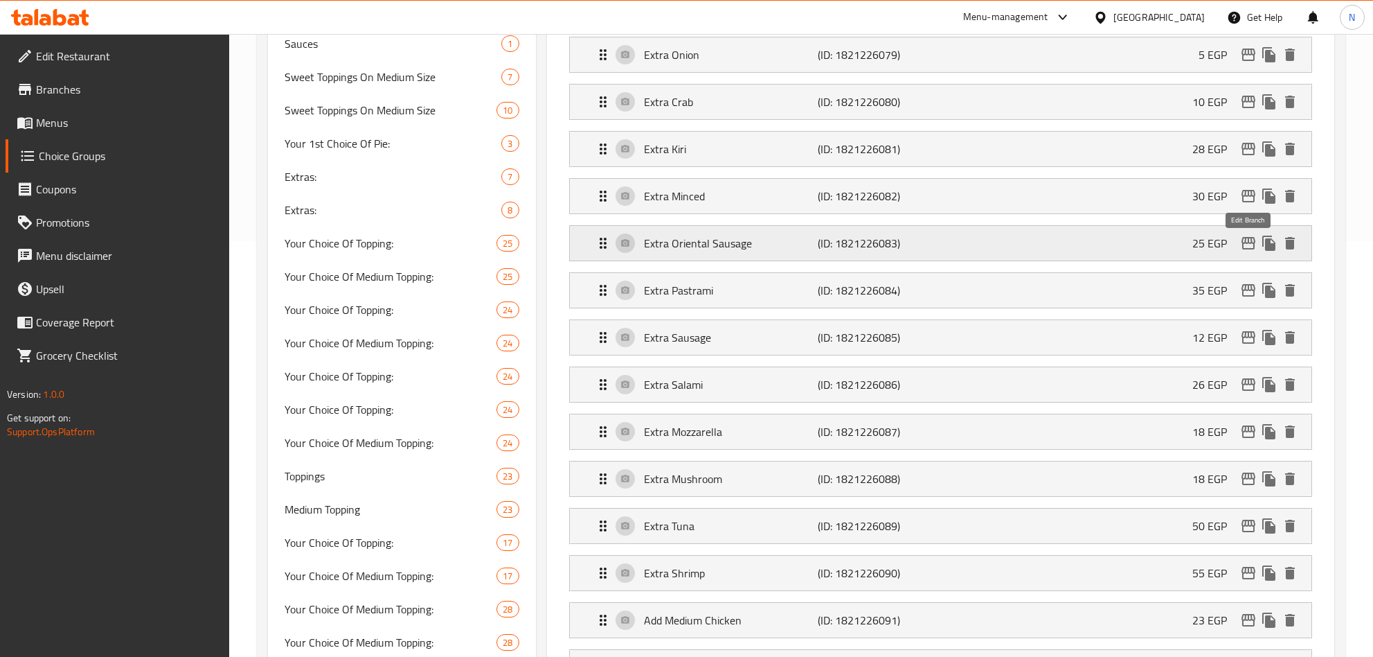
click at [1249, 243] on icon "edit" at bounding box center [1248, 243] width 17 height 17
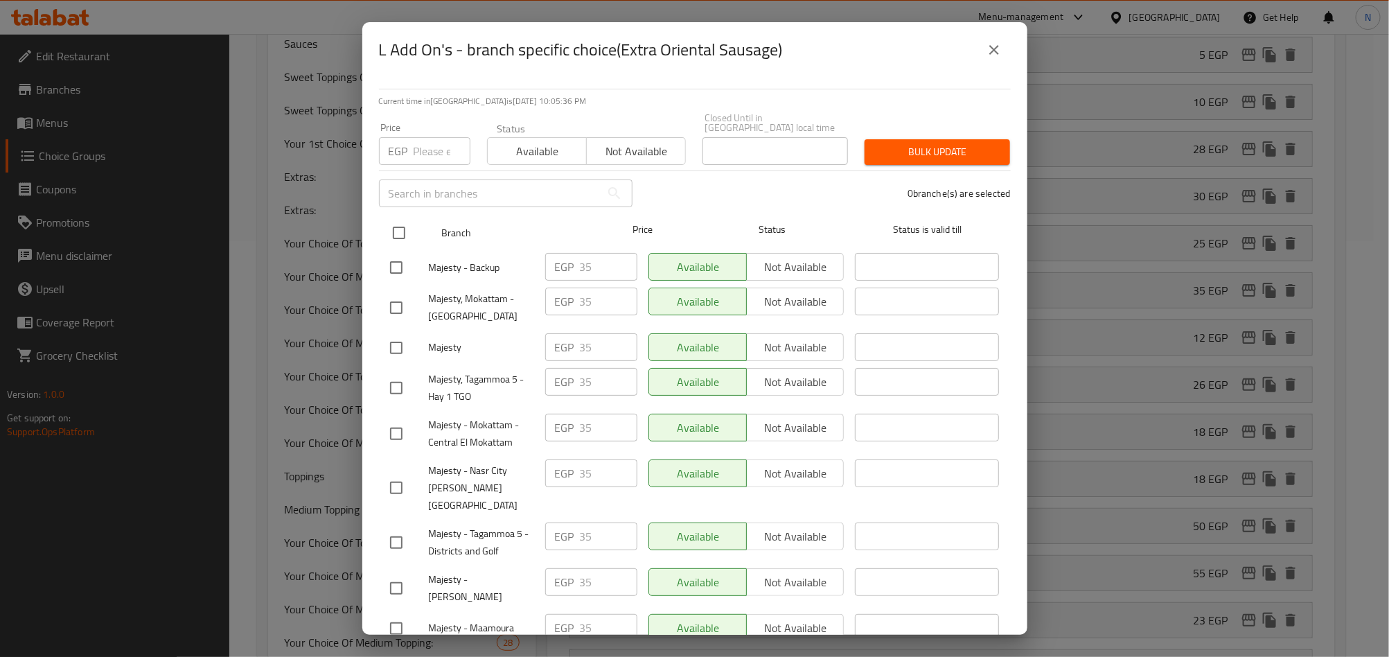
click at [395, 222] on input "checkbox" at bounding box center [398, 232] width 29 height 29
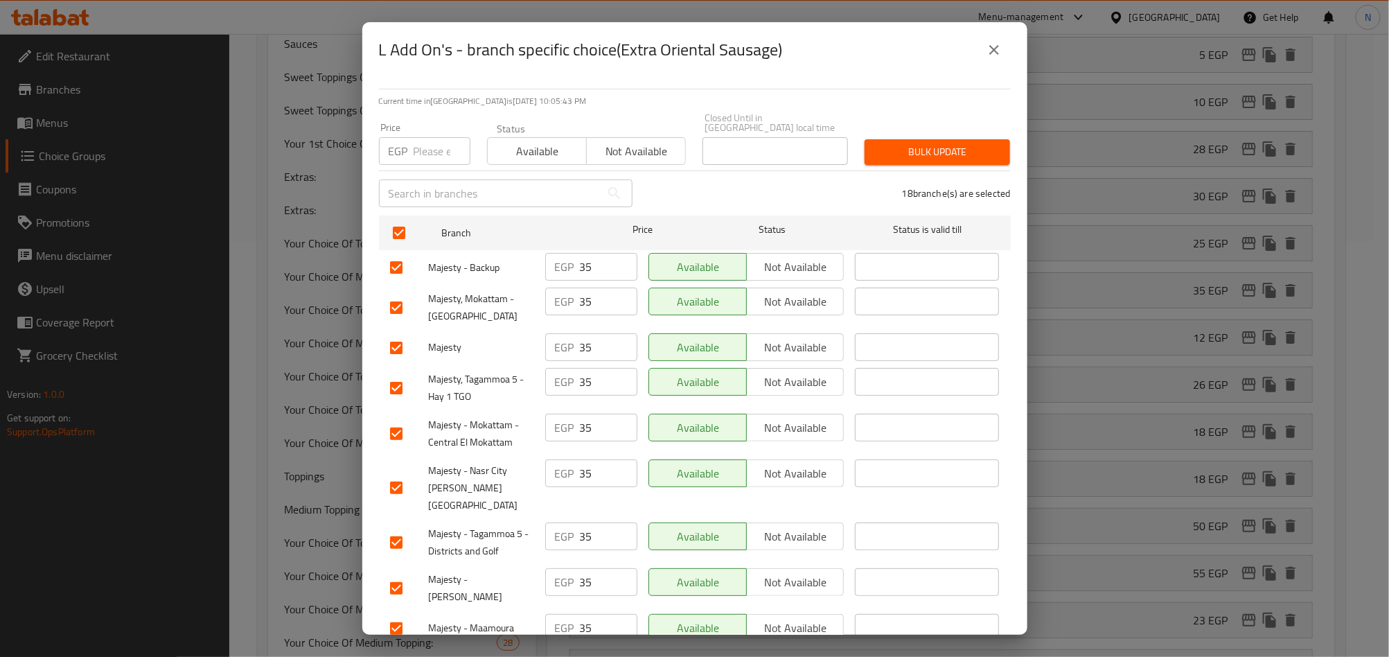
click at [407, 143] on p "EGP" at bounding box center [398, 151] width 19 height 17
drag, startPoint x: 424, startPoint y: 135, endPoint x: 547, endPoint y: 154, distance: 124.7
click at [424, 137] on input "number" at bounding box center [441, 151] width 57 height 28
paste input "40.00"
click at [911, 150] on span "Bulk update" at bounding box center [936, 151] width 123 height 17
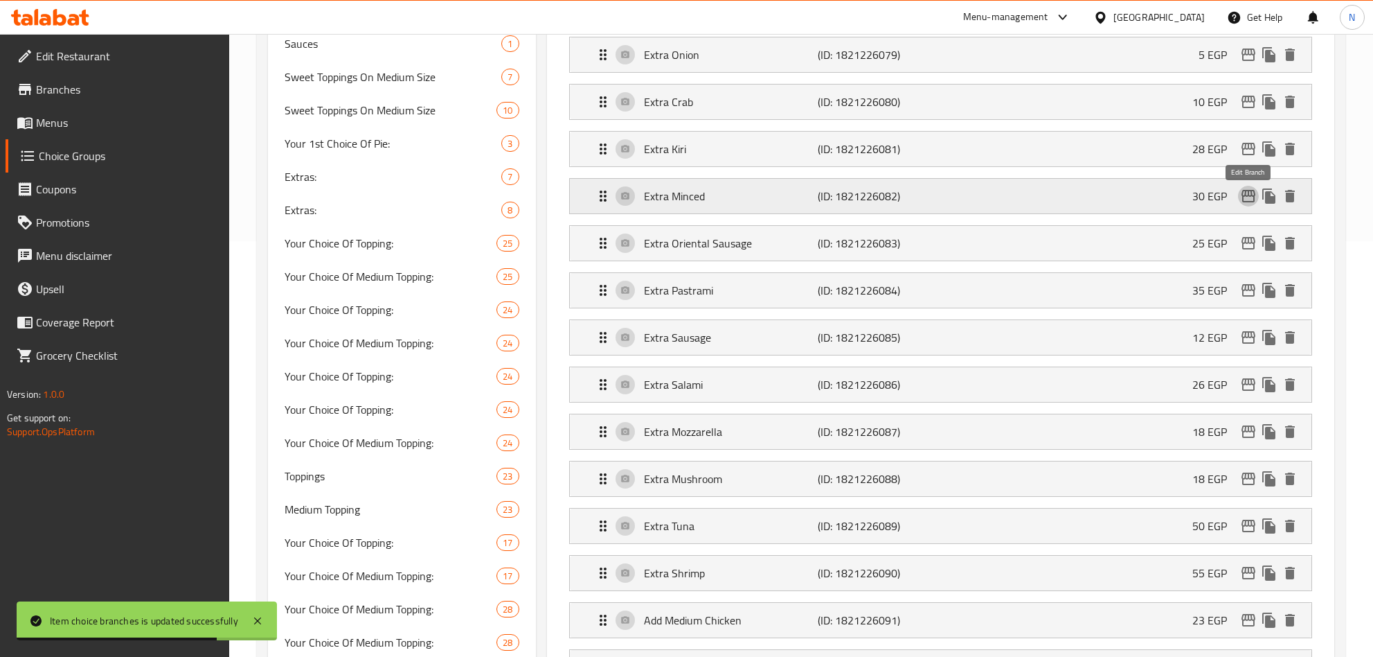
click at [1240, 199] on icon "edit" at bounding box center [1248, 196] width 17 height 17
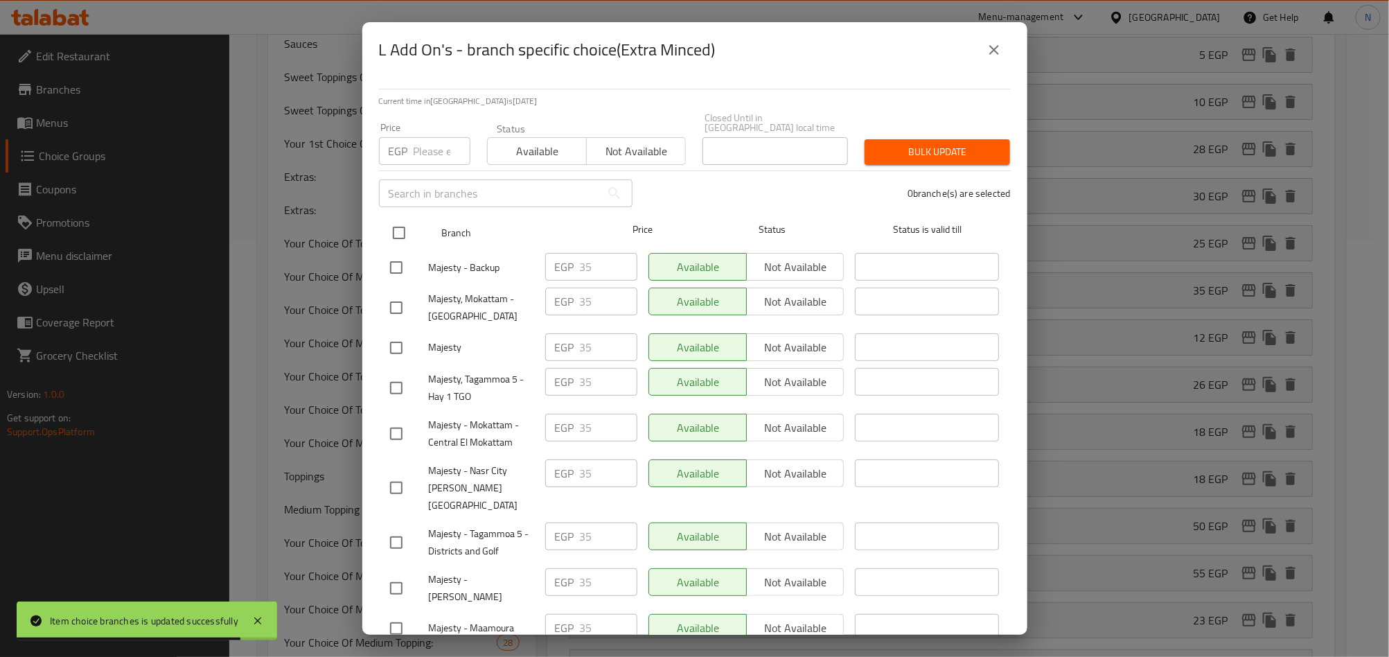
click at [403, 218] on input "checkbox" at bounding box center [398, 232] width 29 height 29
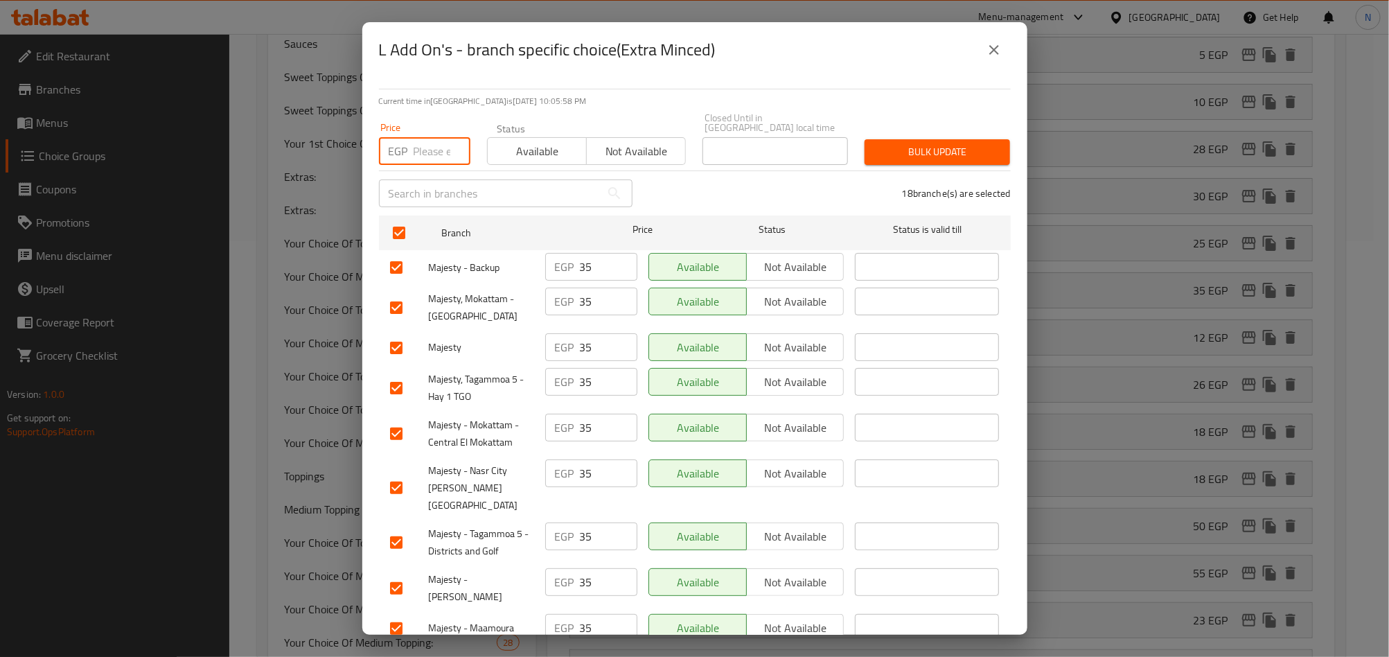
click at [438, 140] on input "number" at bounding box center [441, 151] width 57 height 28
paste input "40.00"
click at [952, 143] on span "Bulk update" at bounding box center [936, 151] width 123 height 17
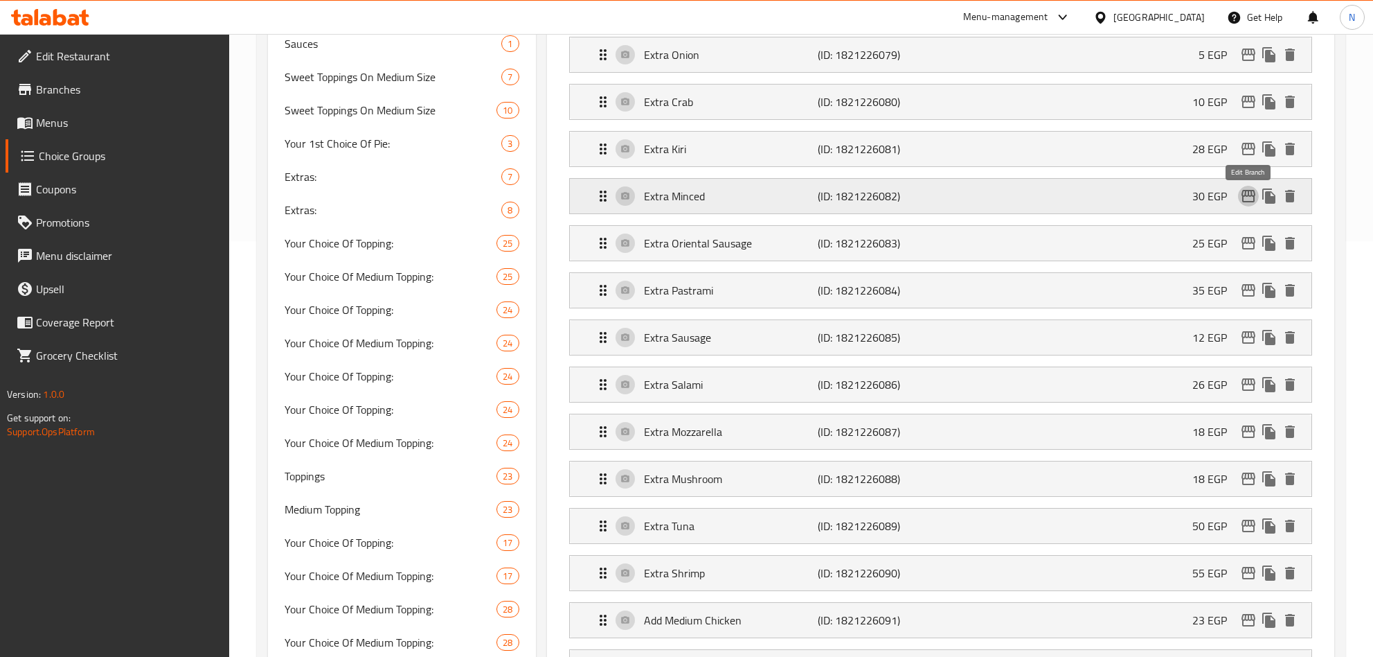
click at [1245, 200] on icon "edit" at bounding box center [1249, 196] width 14 height 12
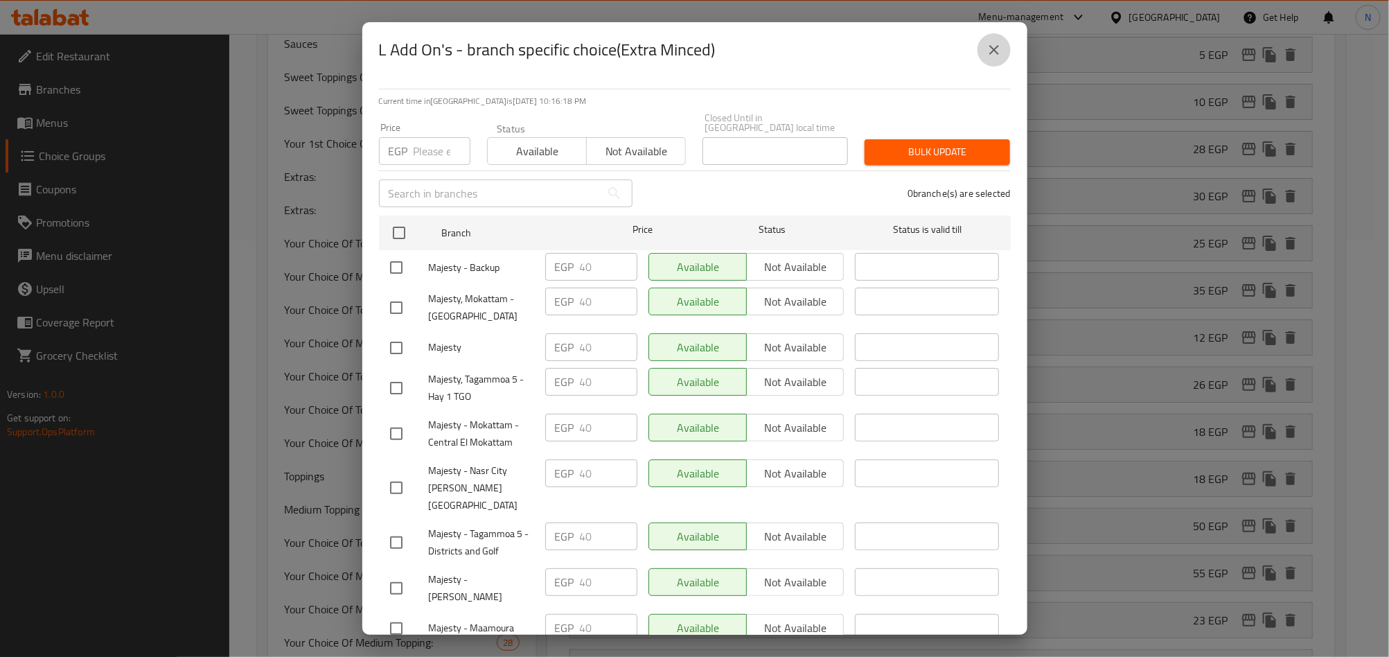
drag, startPoint x: 998, startPoint y: 57, endPoint x: 175, endPoint y: 251, distance: 846.2
click at [999, 57] on icon "close" at bounding box center [994, 50] width 17 height 17
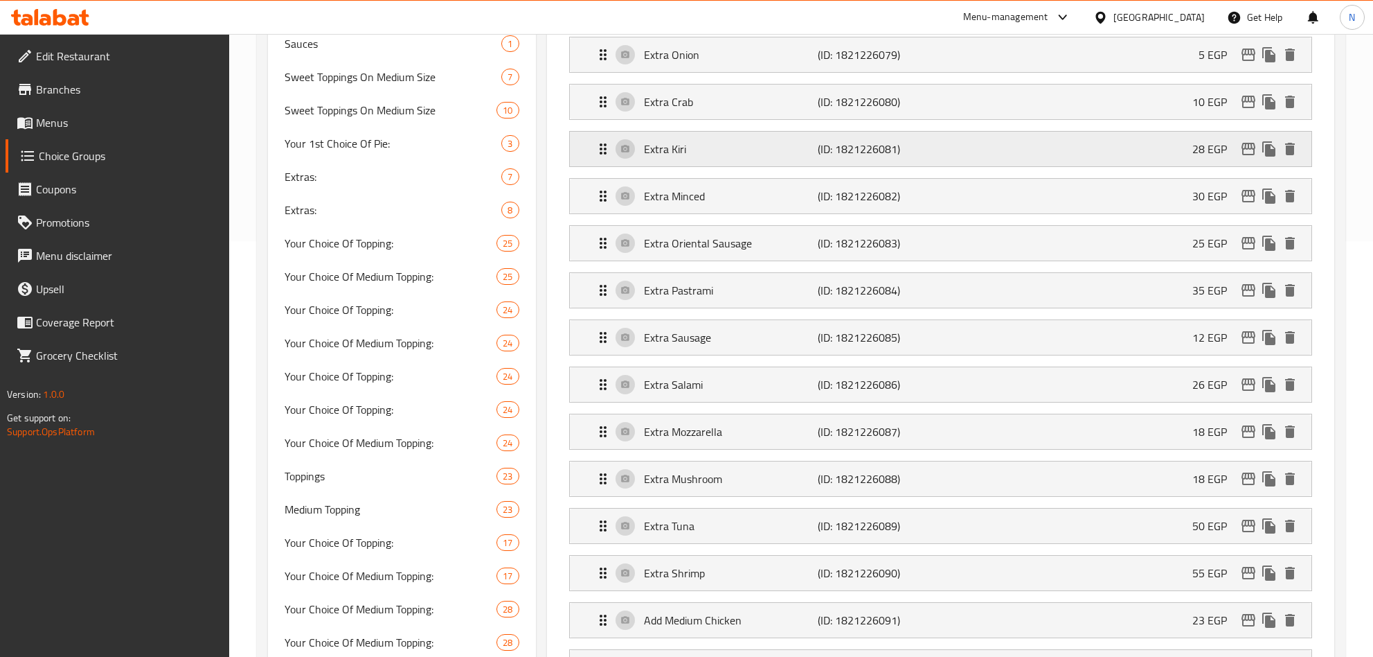
click at [1245, 157] on icon "edit" at bounding box center [1248, 149] width 17 height 17
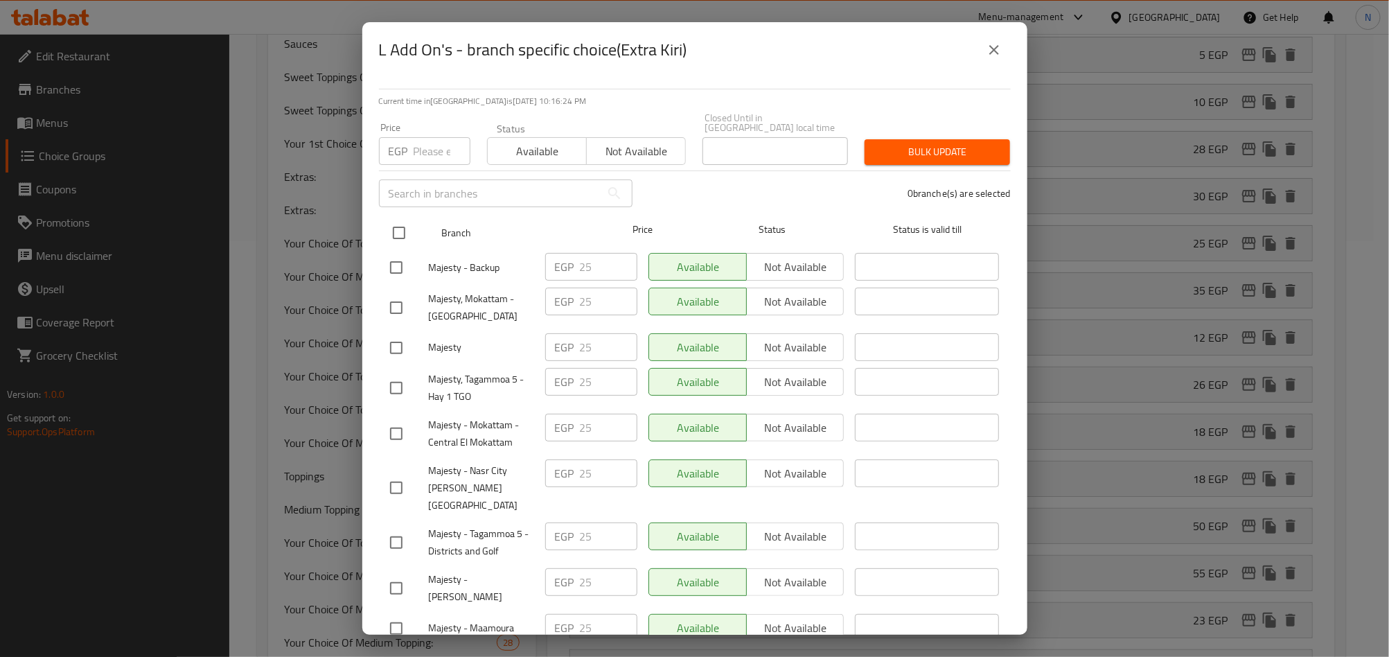
click at [410, 224] on input "checkbox" at bounding box center [398, 232] width 29 height 29
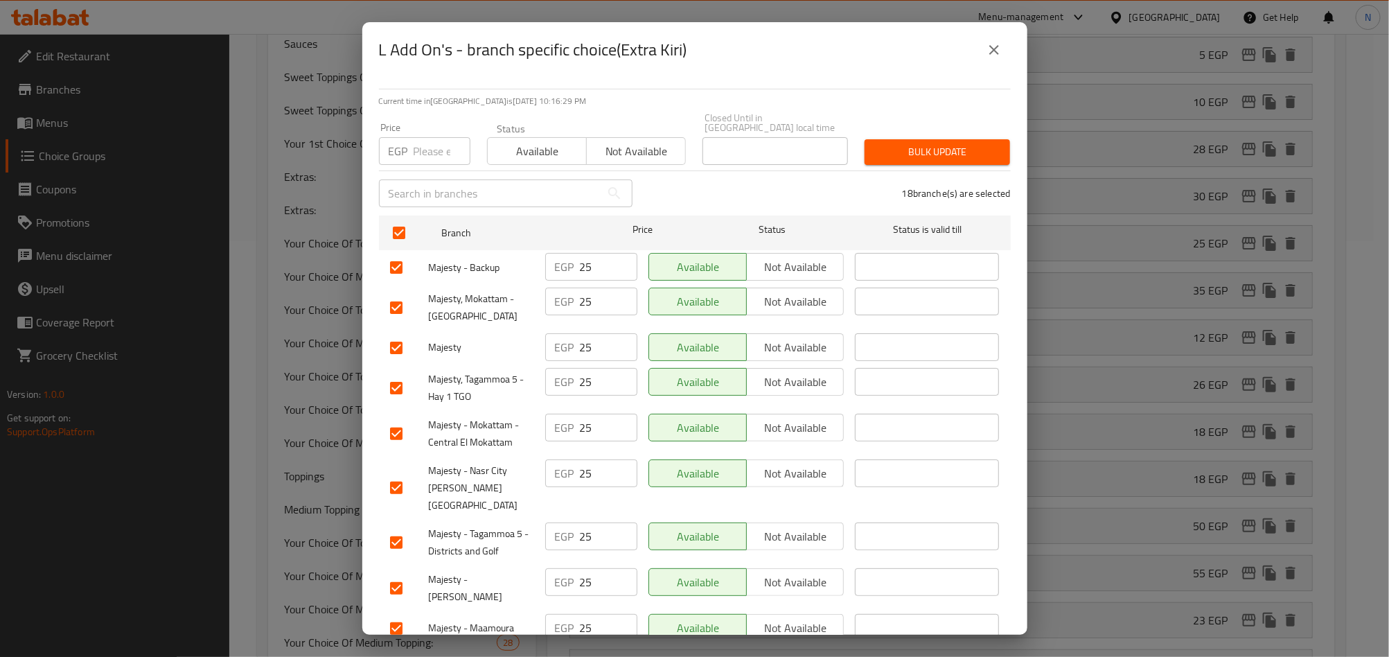
click at [416, 139] on input "number" at bounding box center [441, 151] width 57 height 28
paste input "30.00"
click at [939, 144] on span "Bulk update" at bounding box center [936, 151] width 123 height 17
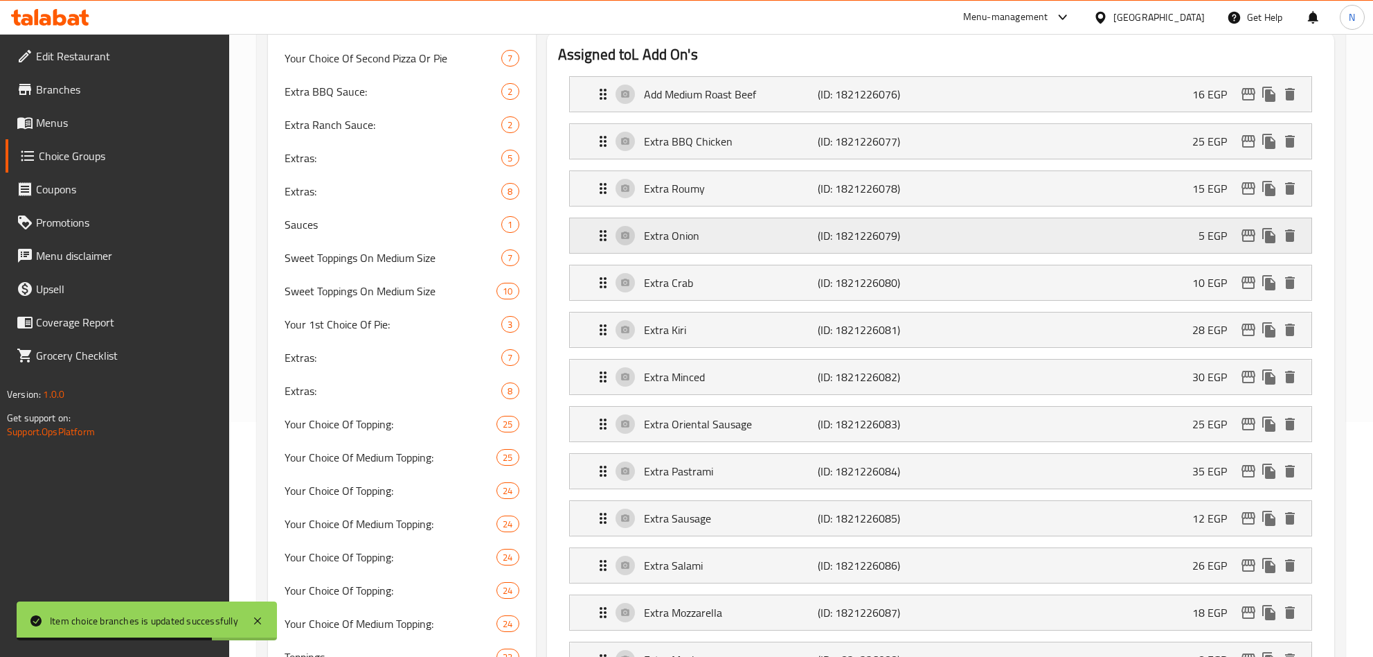
scroll to position [208, 0]
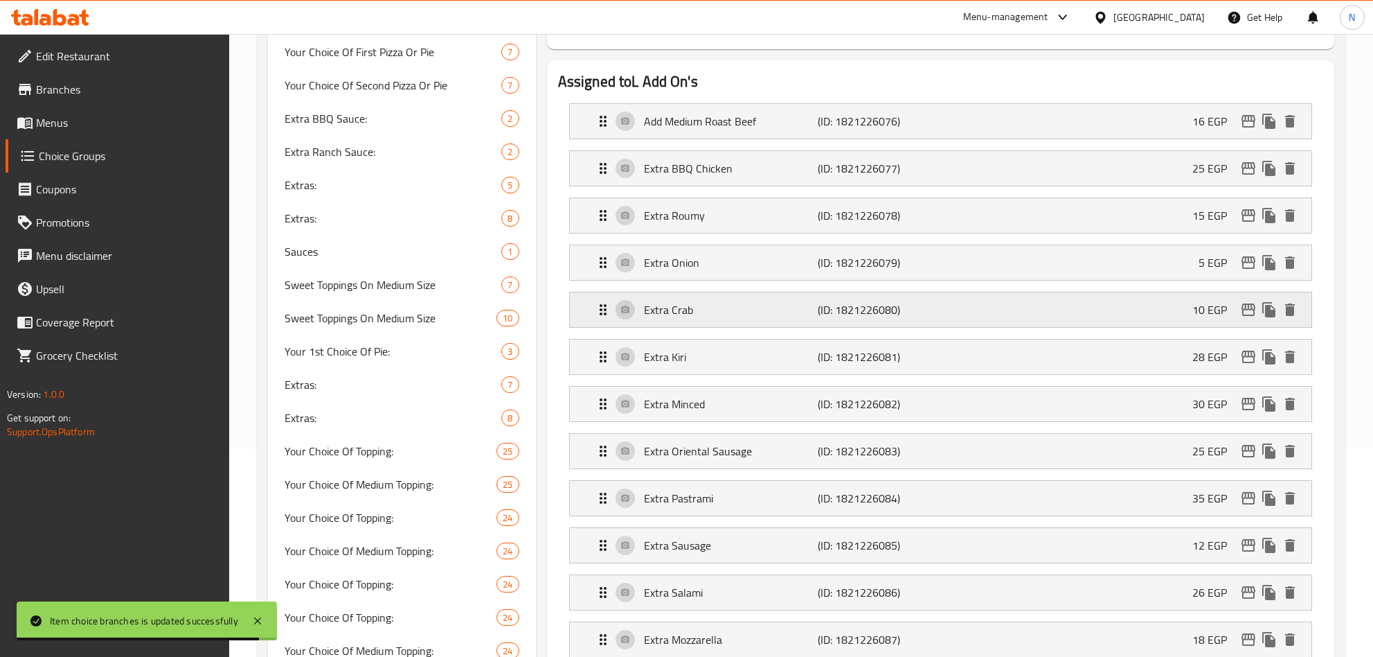
click at [806, 310] on p "Extra Crab" at bounding box center [731, 309] width 175 height 17
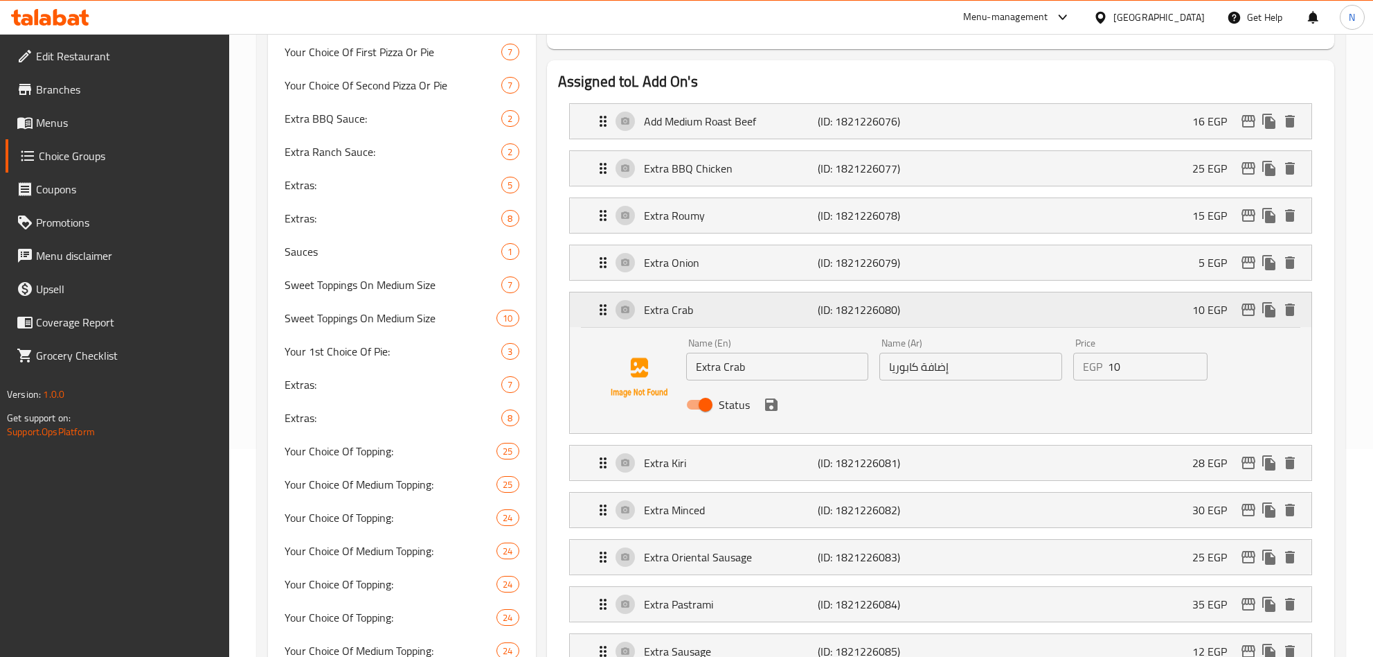
click at [806, 310] on p "Extra Crab" at bounding box center [731, 309] width 175 height 17
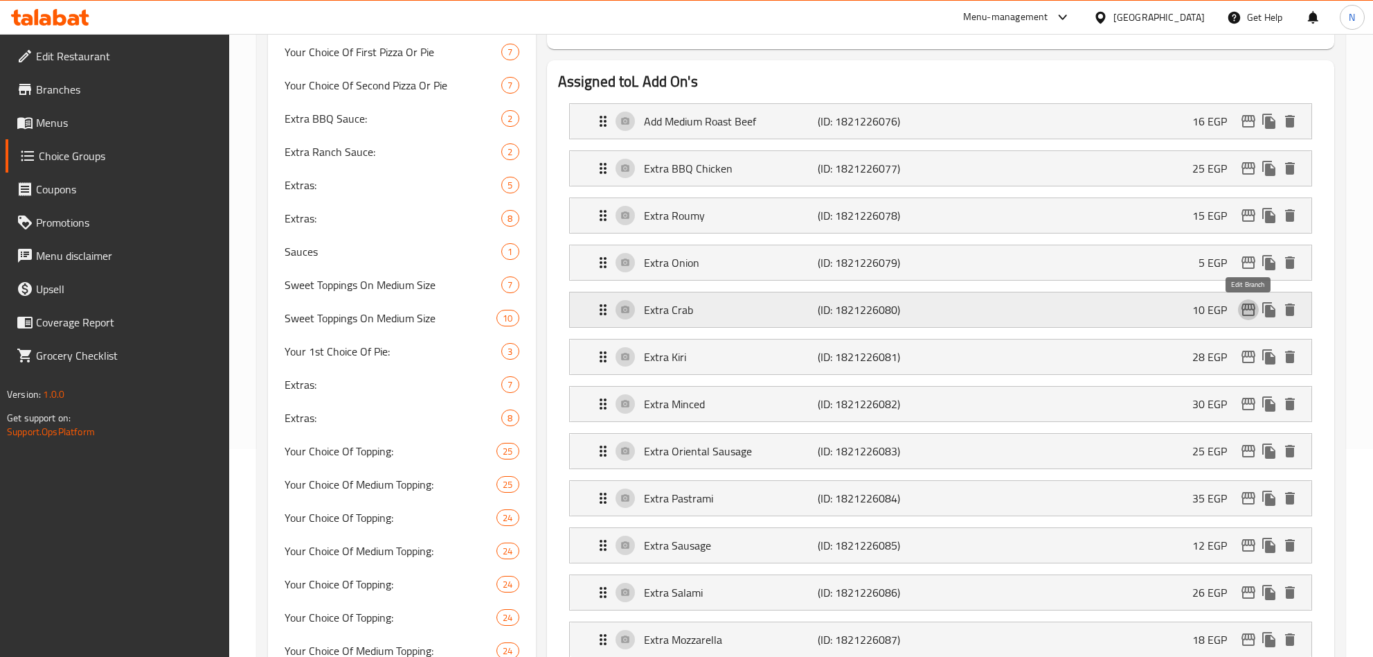
click at [1242, 308] on icon "edit" at bounding box center [1249, 309] width 14 height 12
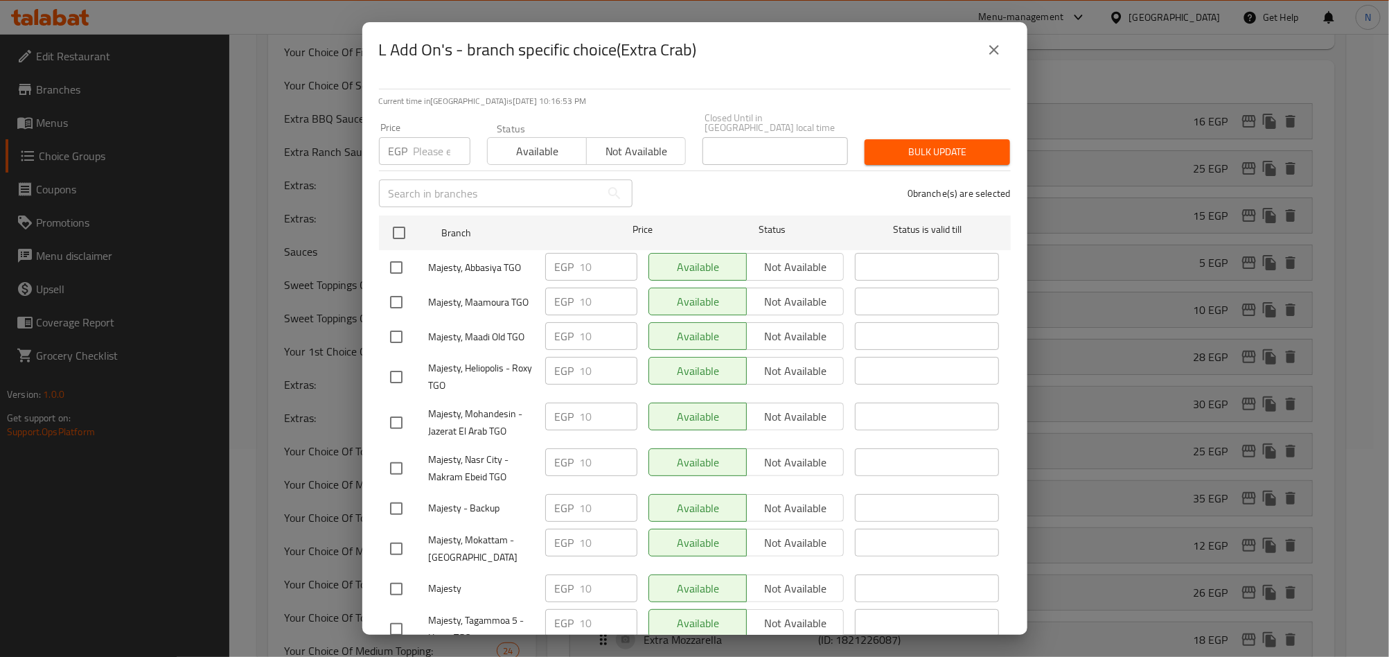
click at [422, 137] on input "number" at bounding box center [441, 151] width 57 height 28
paste input "15.00"
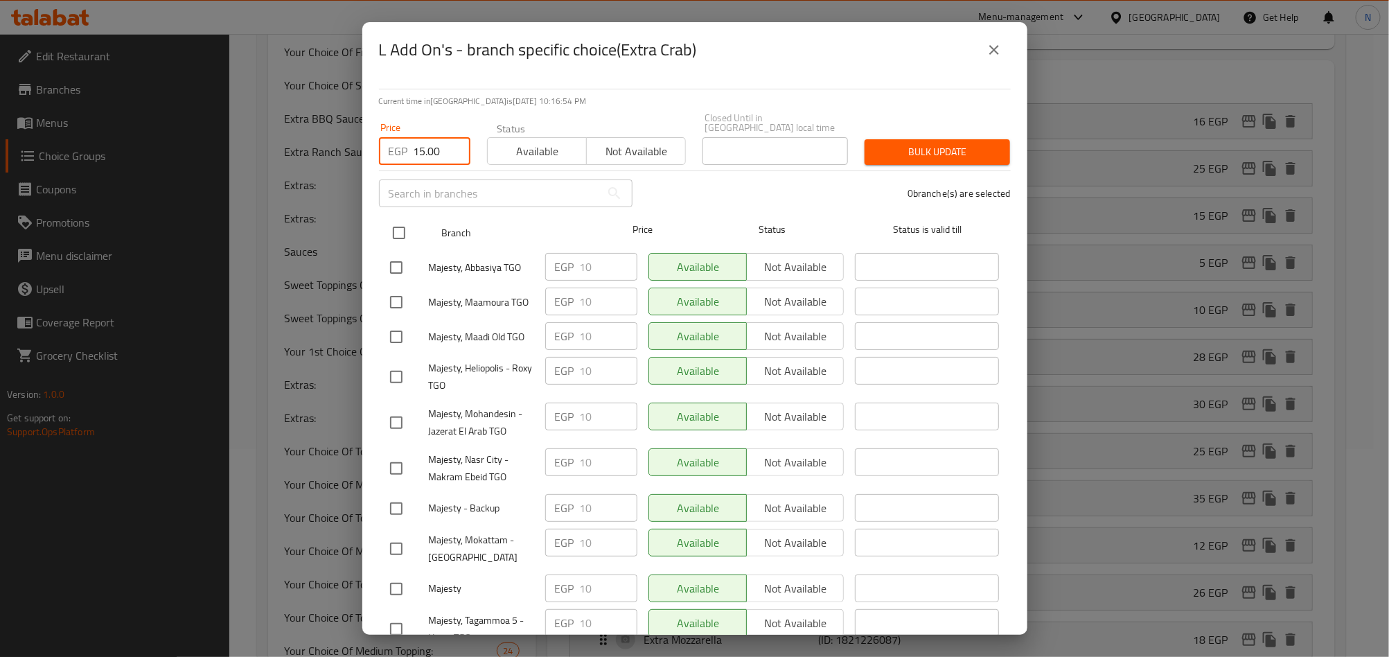
click at [401, 219] on input "checkbox" at bounding box center [398, 232] width 29 height 29
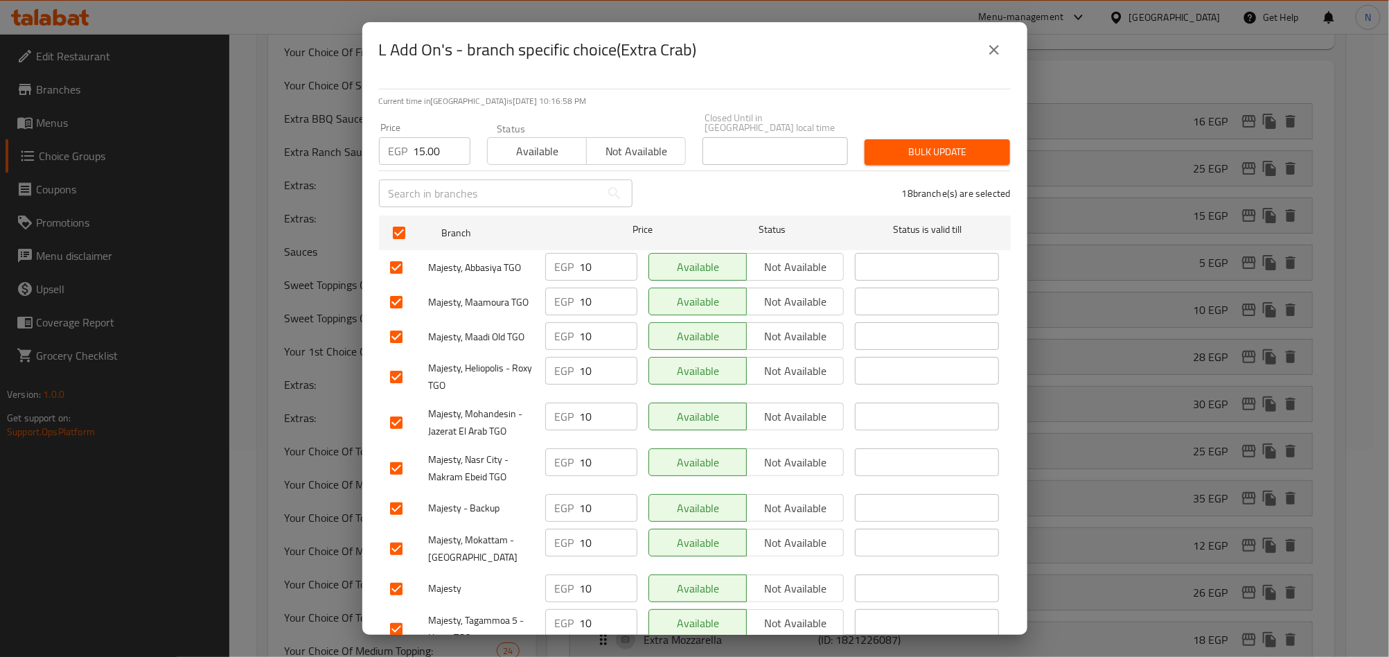
click at [944, 144] on span "Bulk update" at bounding box center [936, 151] width 123 height 17
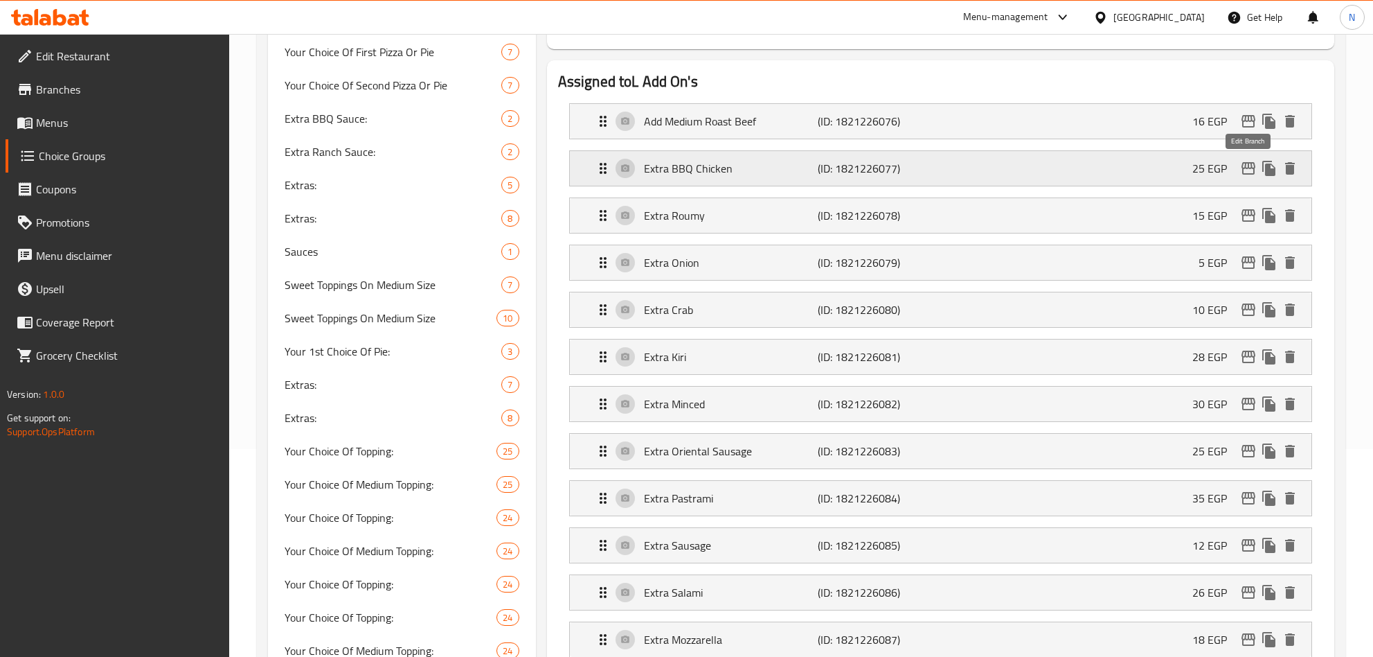
click at [1251, 168] on icon "edit" at bounding box center [1249, 168] width 14 height 12
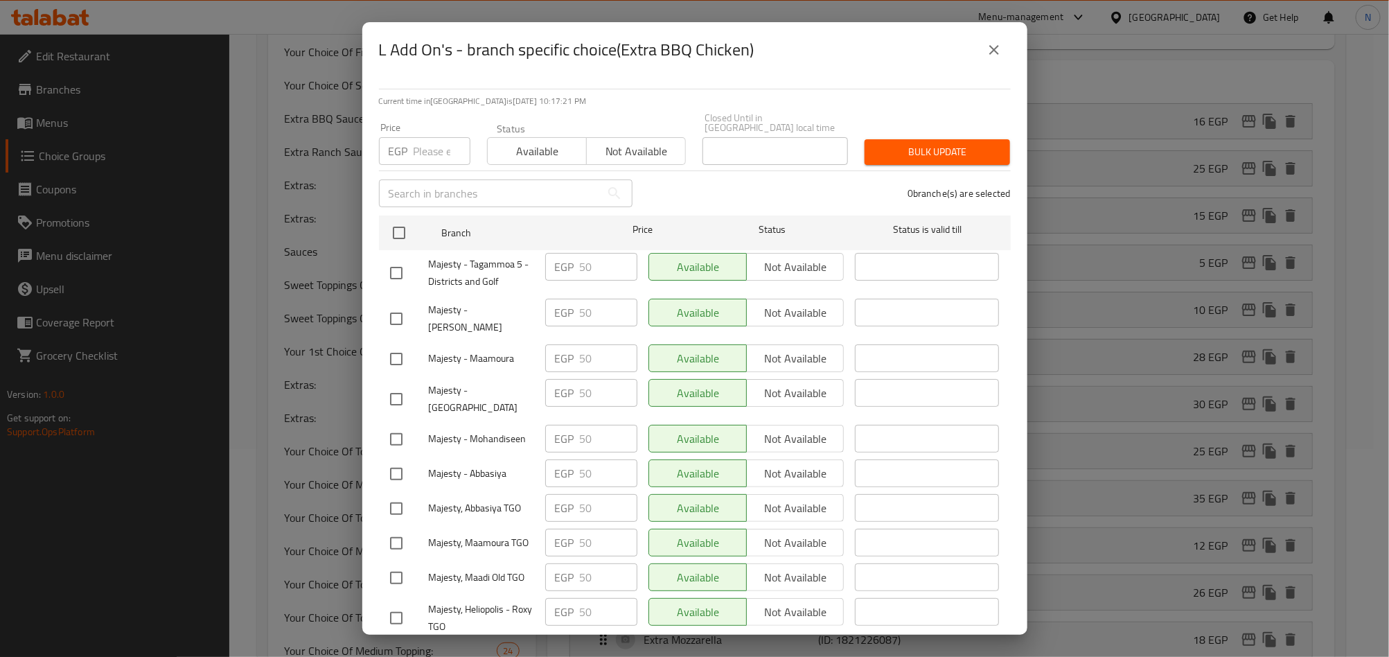
click at [991, 39] on button "close" at bounding box center [993, 49] width 33 height 33
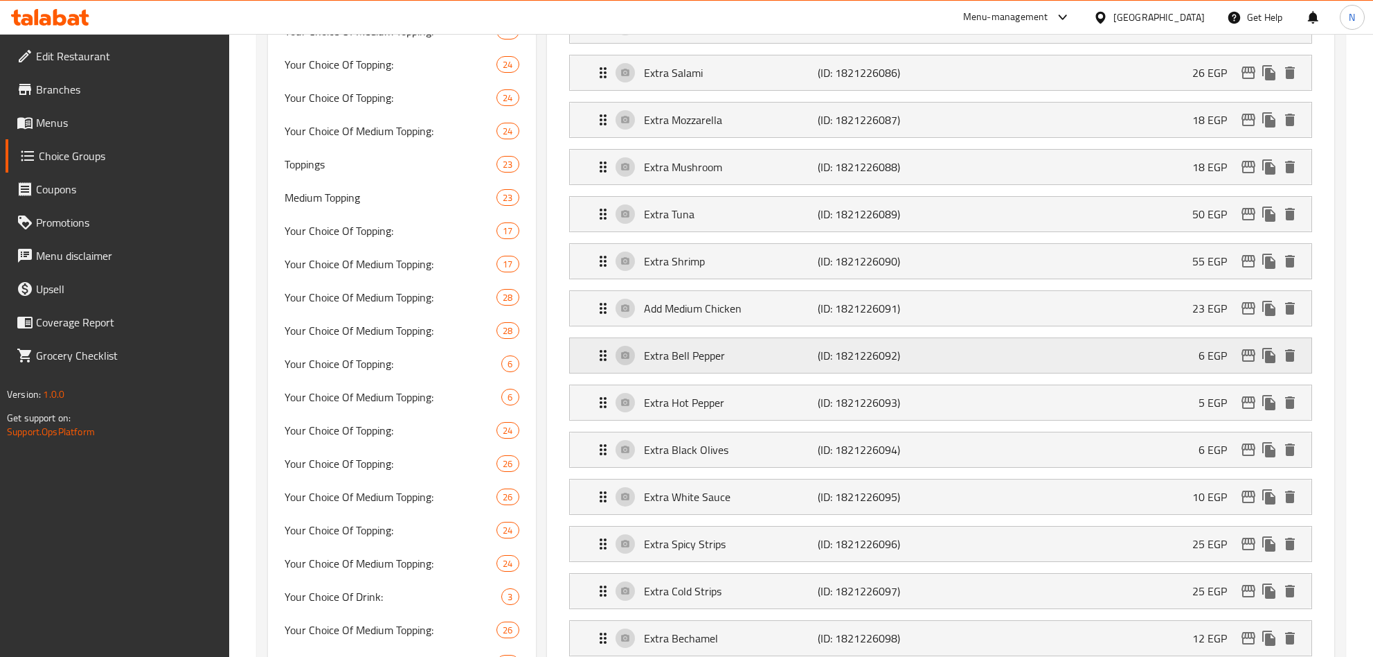
scroll to position [831, 0]
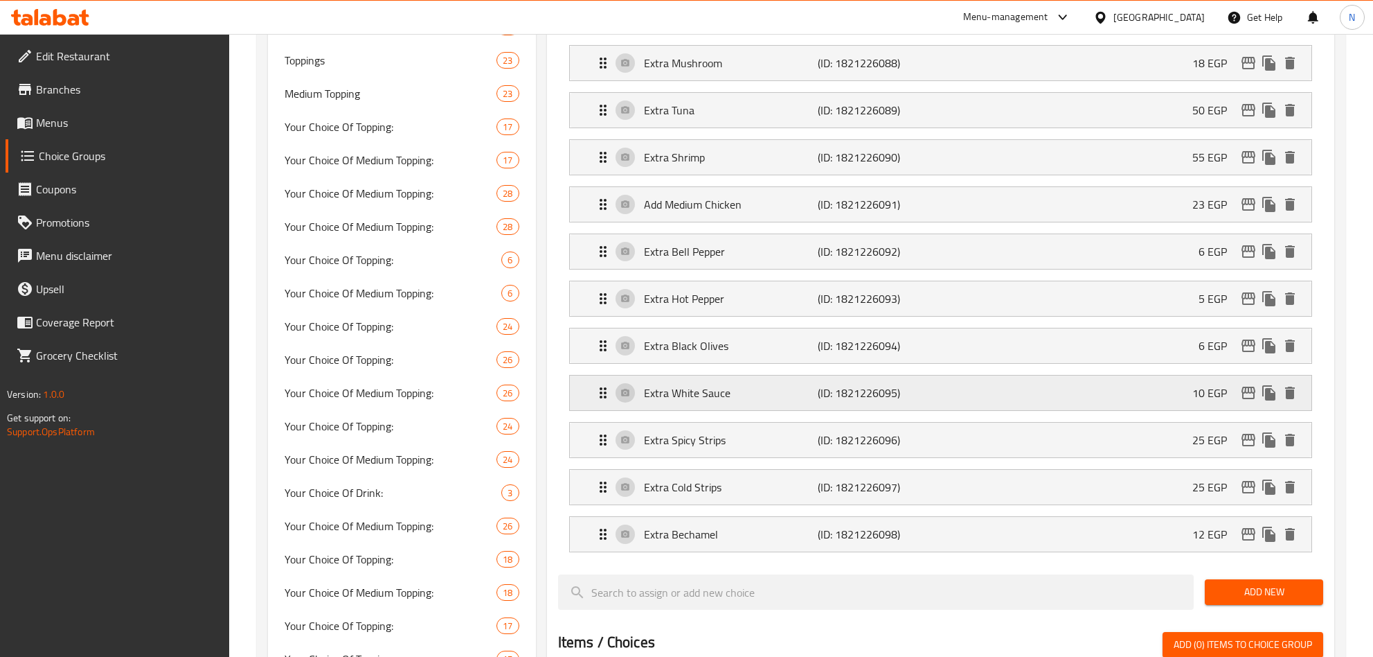
click at [733, 395] on div "Extra White Sauce (ID: 1821226095) 10 EGP" at bounding box center [945, 392] width 700 height 35
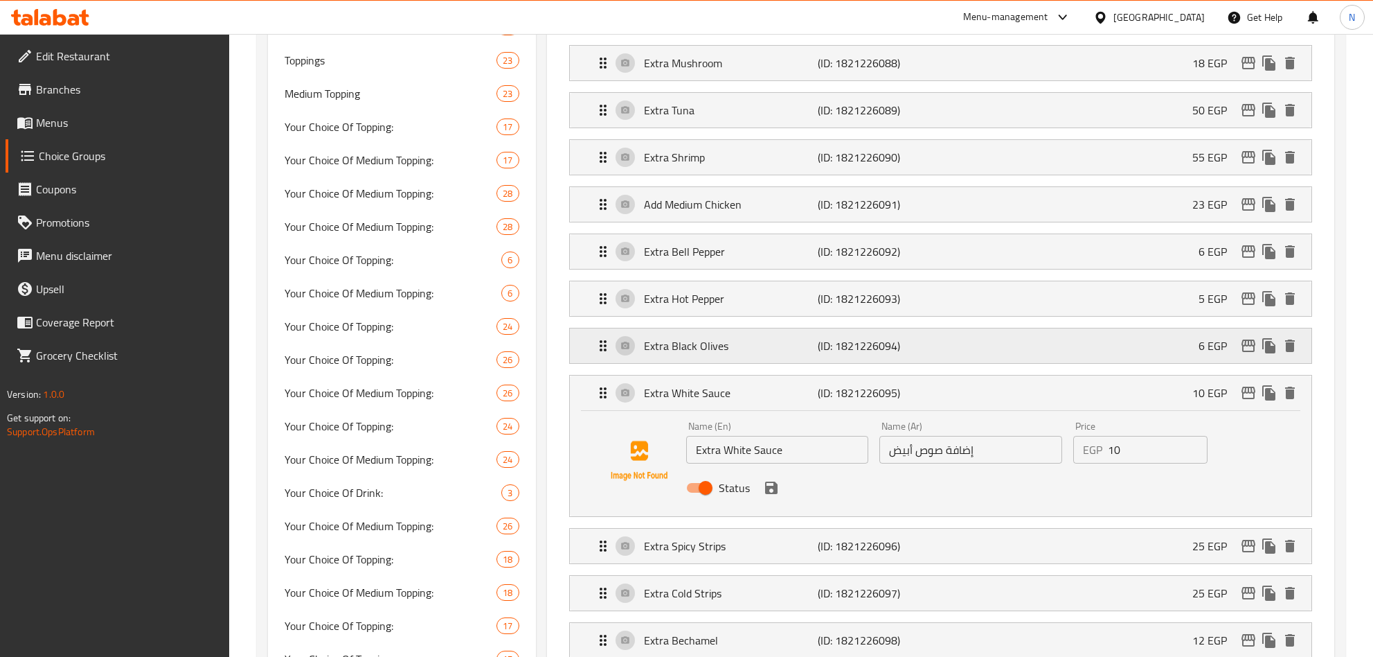
click at [755, 344] on div "Extra Black Olives (ID: 1821226094) 6 EGP" at bounding box center [945, 345] width 700 height 35
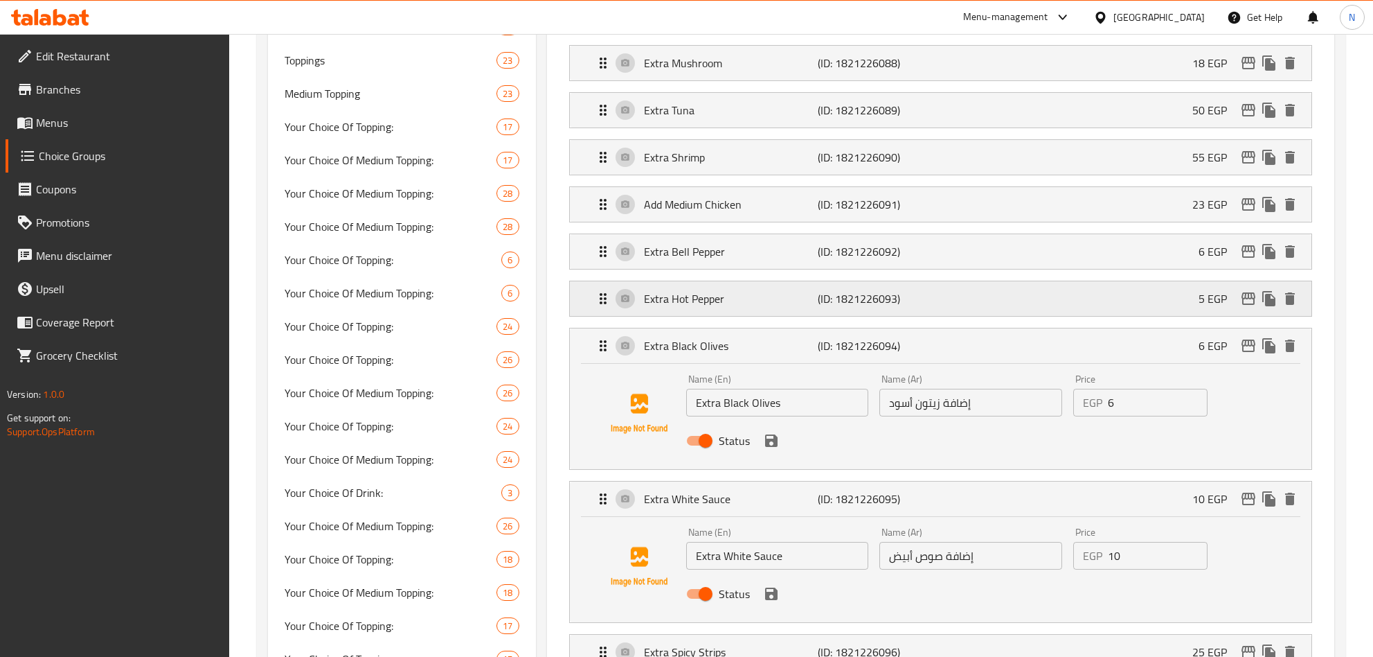
click at [771, 307] on p "Extra Hot Pepper" at bounding box center [731, 298] width 175 height 17
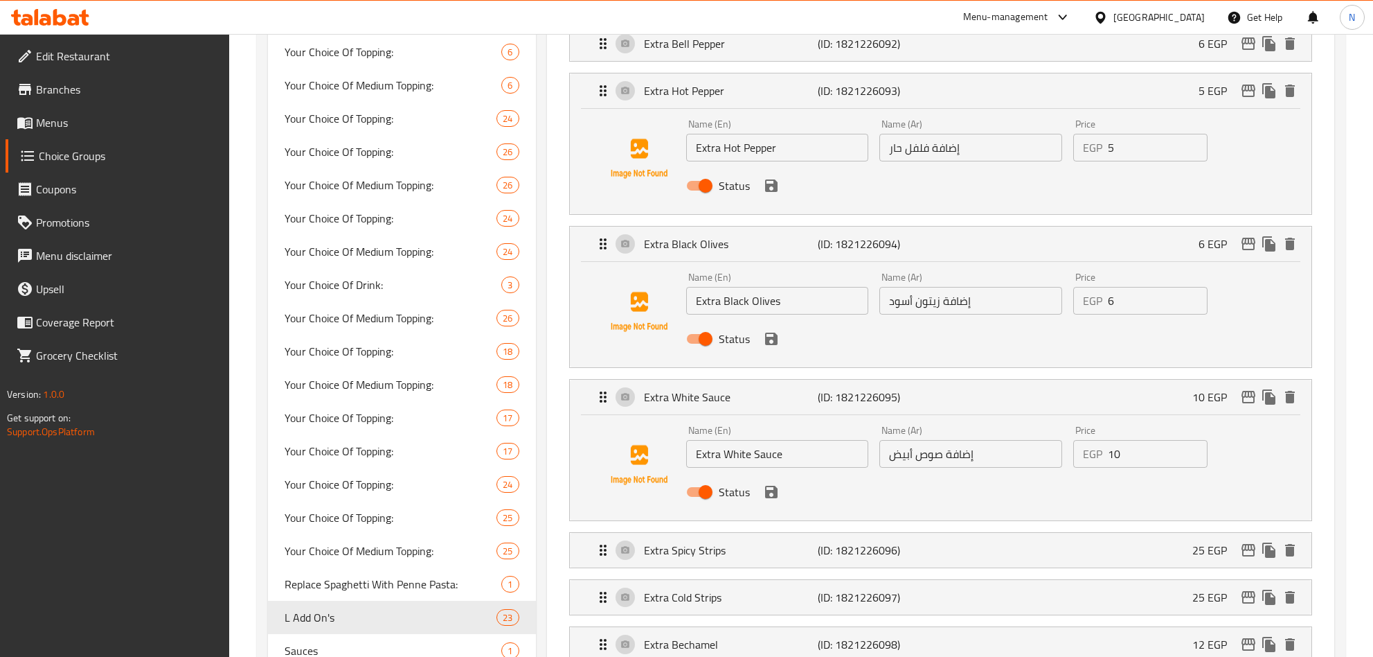
scroll to position [1143, 0]
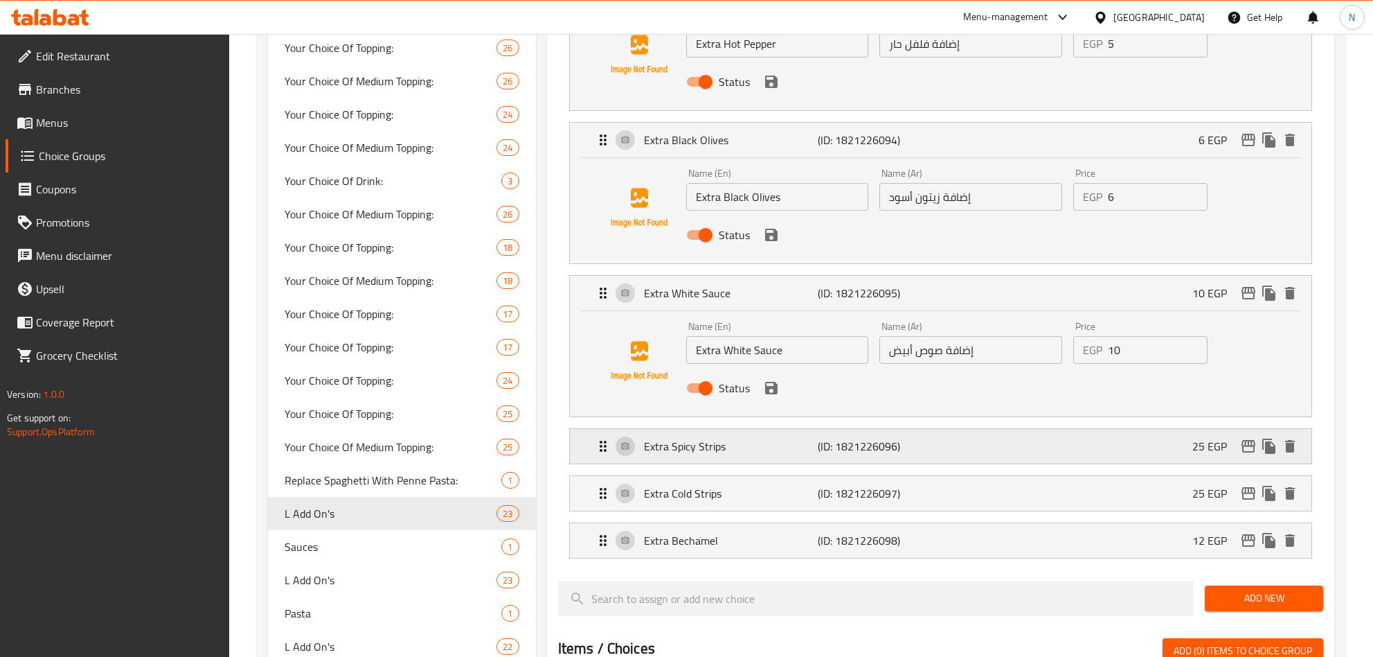
click at [751, 454] on p "Extra Spicy Strips" at bounding box center [731, 446] width 175 height 17
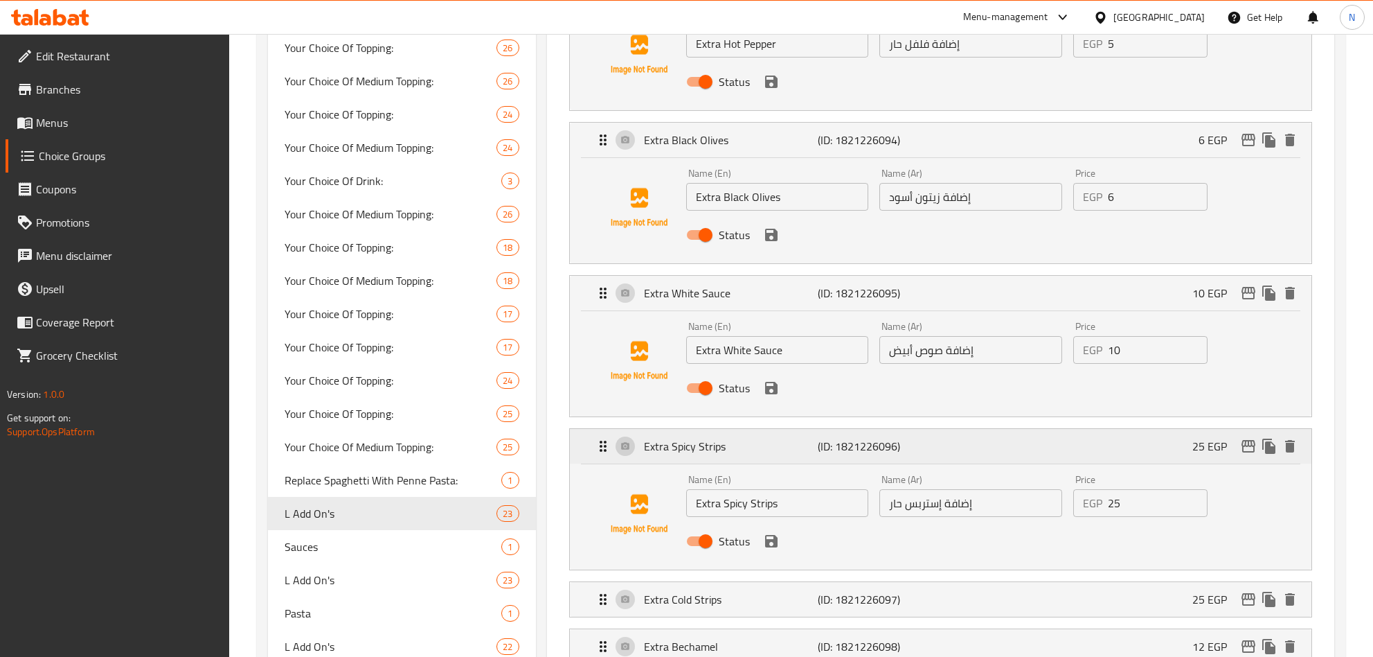
click at [751, 454] on p "Extra Spicy Strips" at bounding box center [731, 446] width 175 height 17
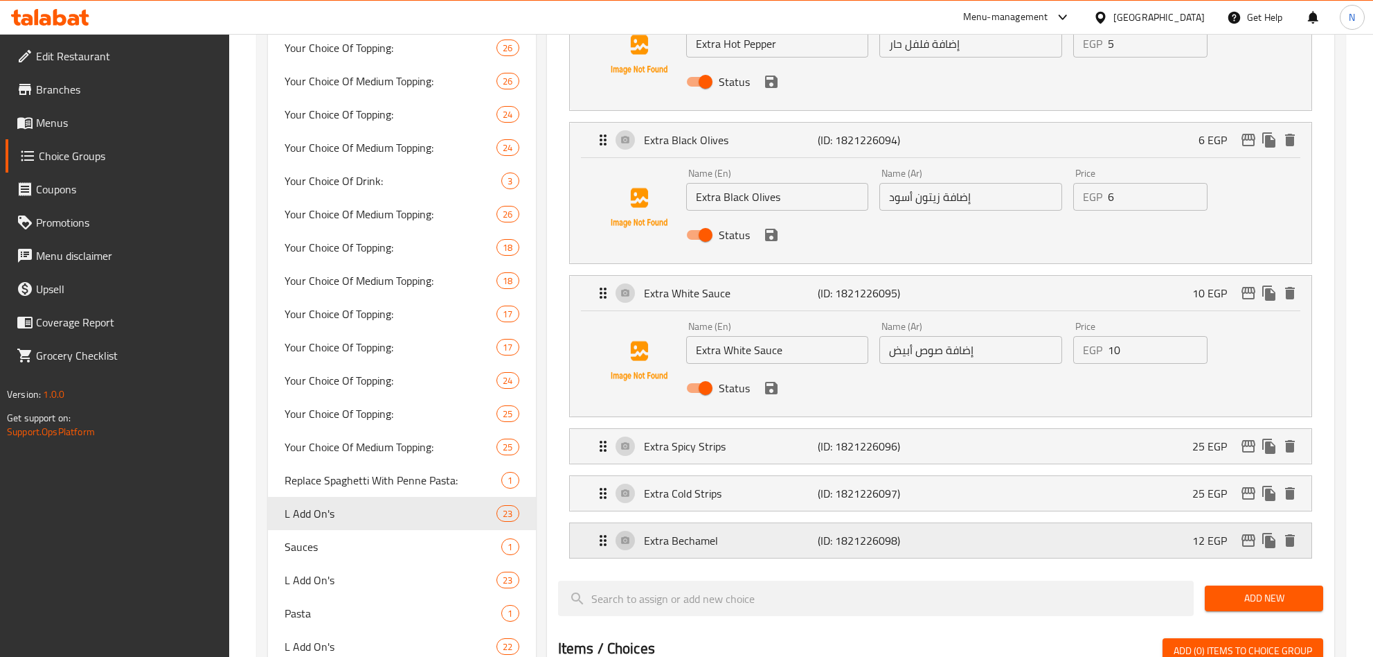
click at [792, 549] on p "Extra Bechamel" at bounding box center [731, 540] width 175 height 17
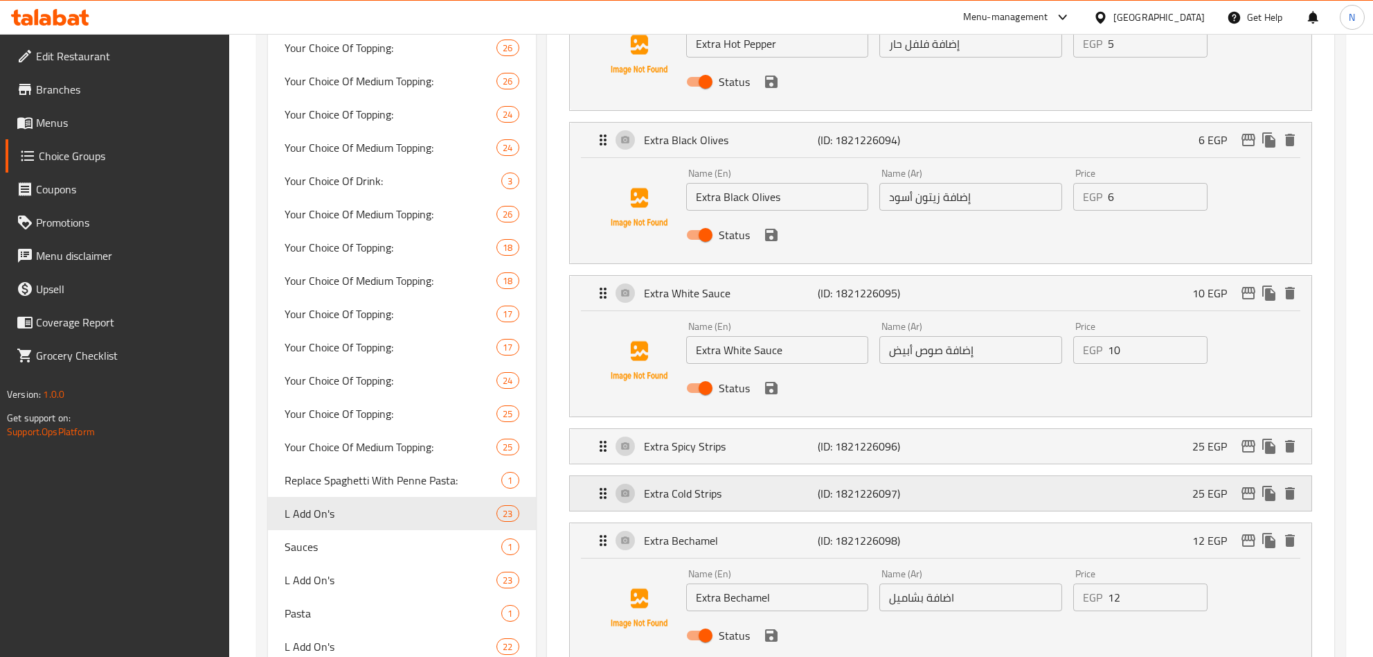
click at [805, 510] on div "Extra Cold Strips (ID: 1821226097) 25 EGP" at bounding box center [945, 493] width 700 height 35
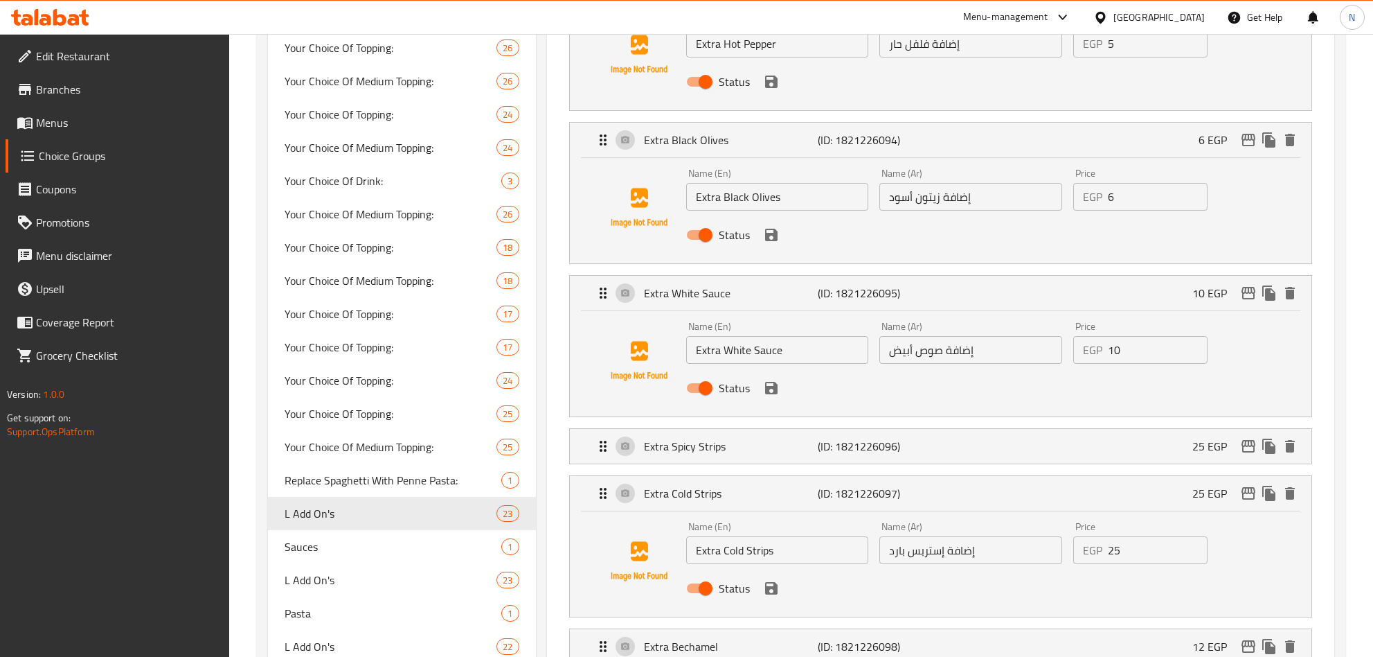
click at [829, 470] on li "Extra Spicy Strips (ID: 1821226096) 25 EGP Name (En) Extra Spicy Strips Name (E…" at bounding box center [940, 445] width 765 height 47
click at [852, 454] on p "(ID: 1821226096)" at bounding box center [876, 446] width 116 height 17
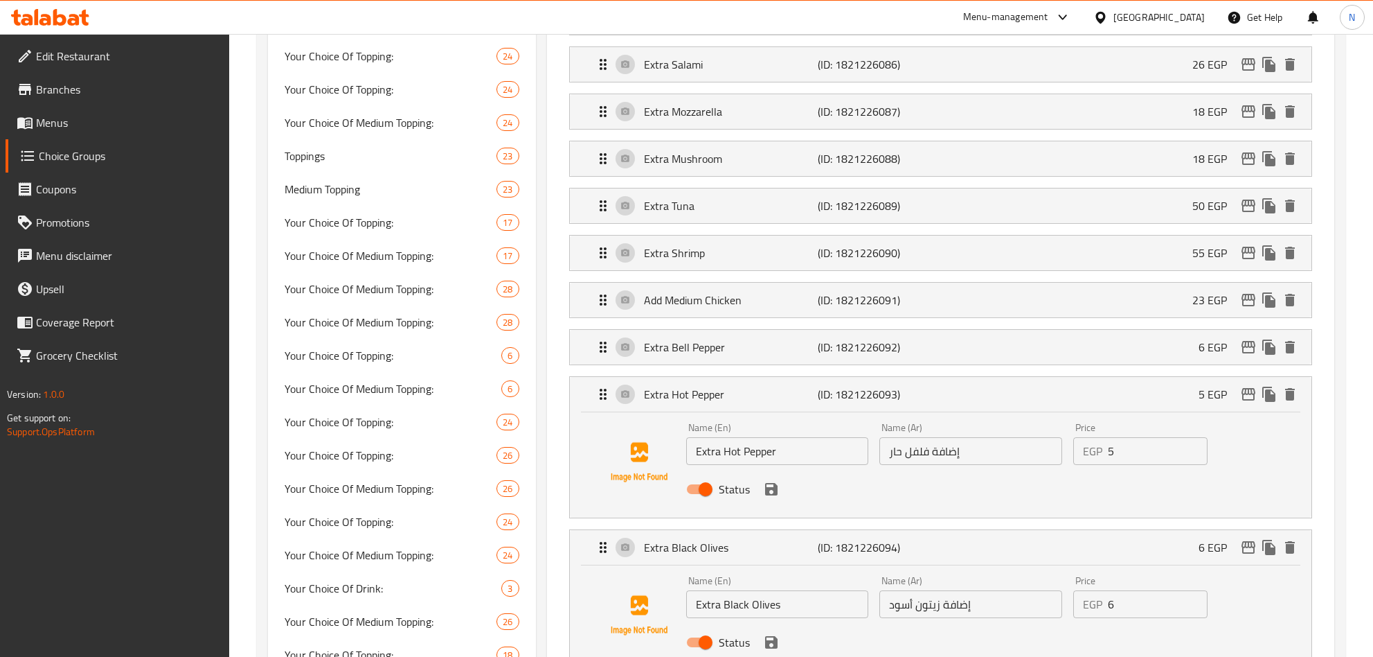
scroll to position [727, 0]
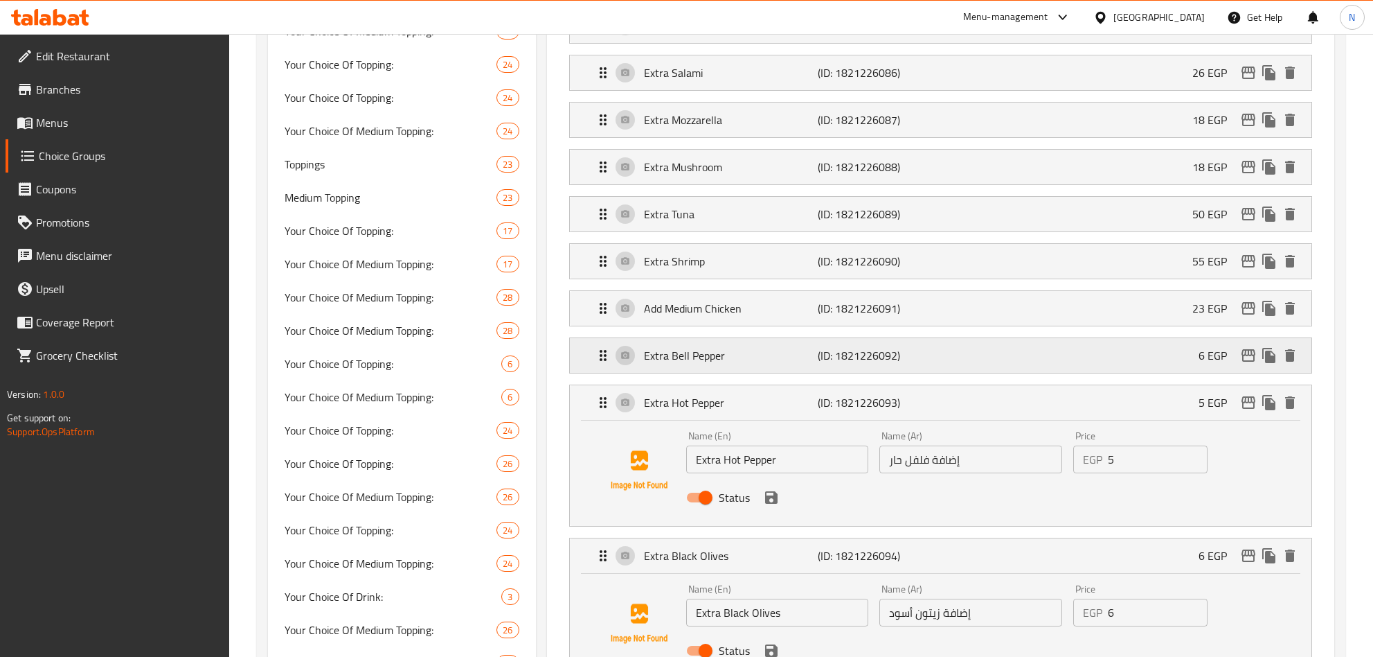
click at [867, 364] on p "(ID: 1821226092)" at bounding box center [876, 355] width 116 height 17
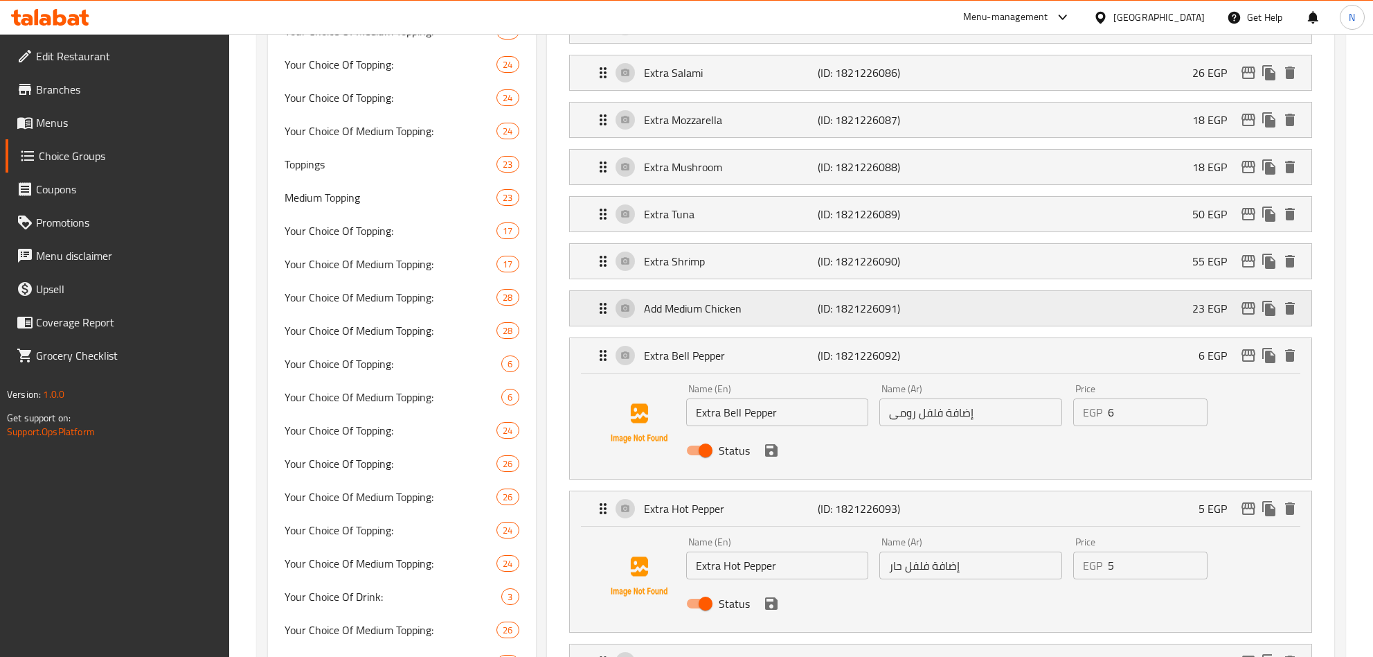
click at [886, 317] on p "(ID: 1821226091)" at bounding box center [876, 308] width 116 height 17
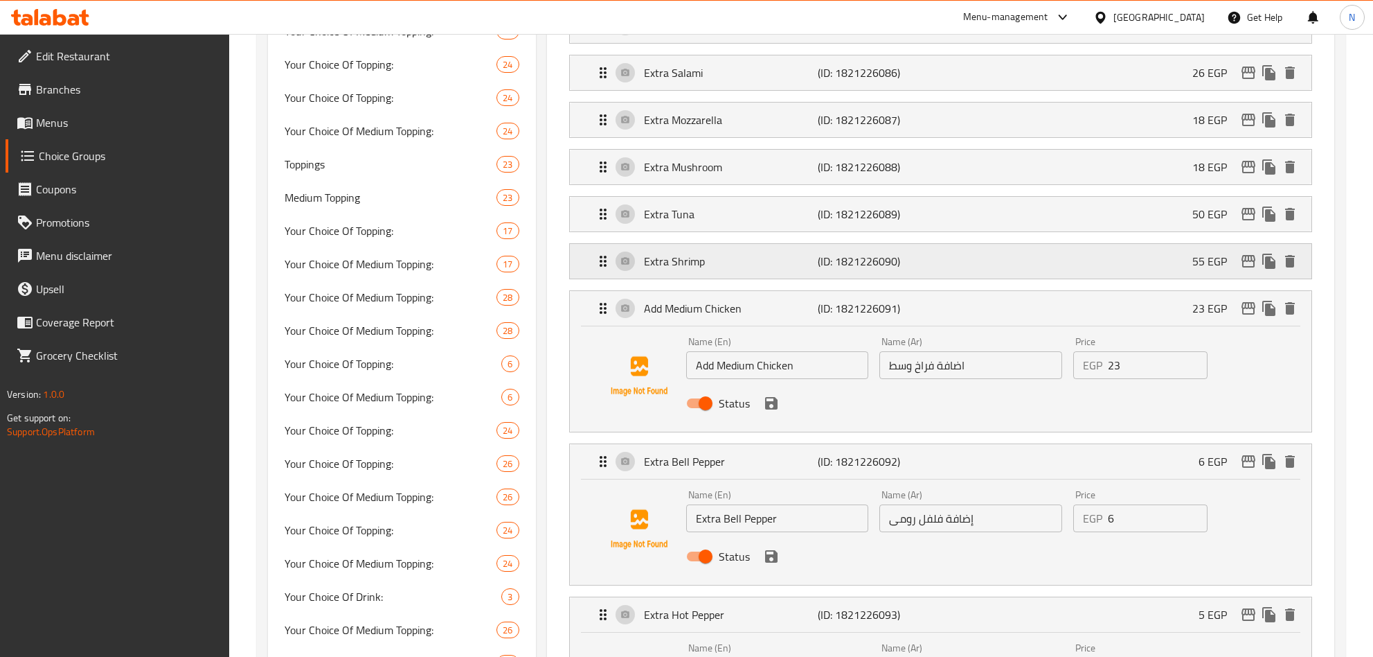
click at [900, 269] on p "(ID: 1821226090)" at bounding box center [876, 261] width 116 height 17
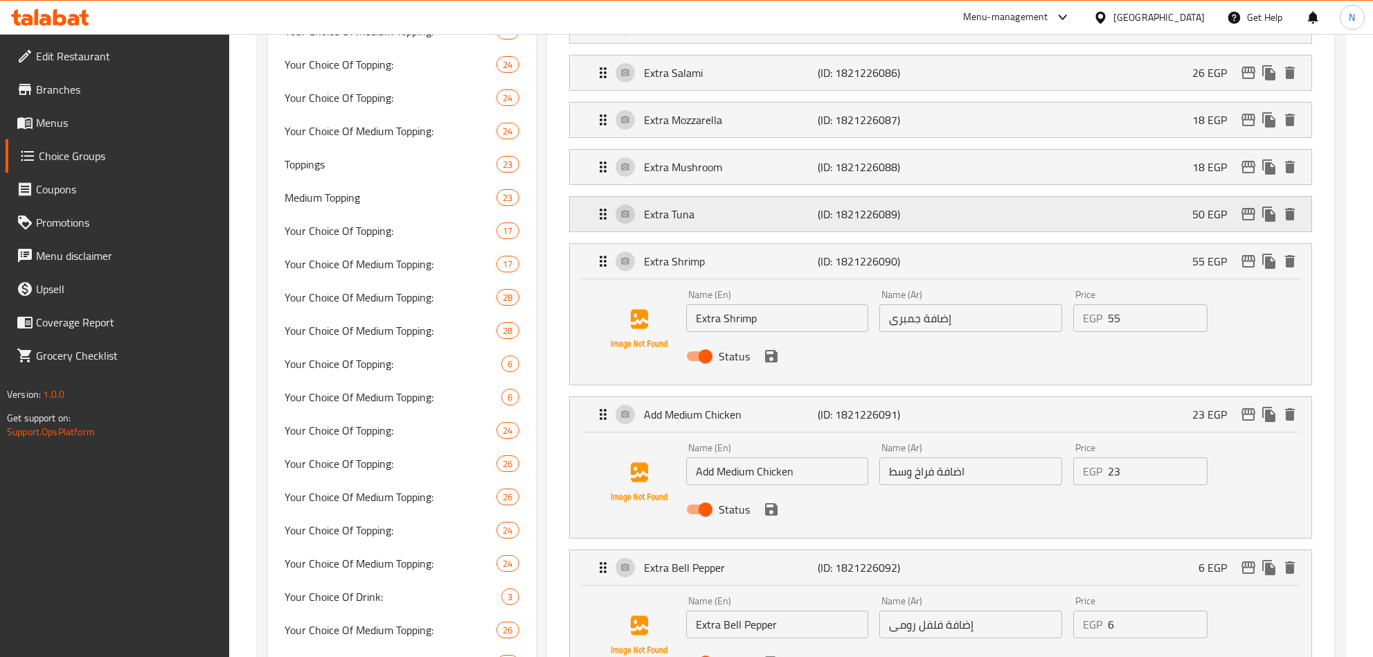
click at [906, 222] on p "(ID: 1821226089)" at bounding box center [876, 214] width 116 height 17
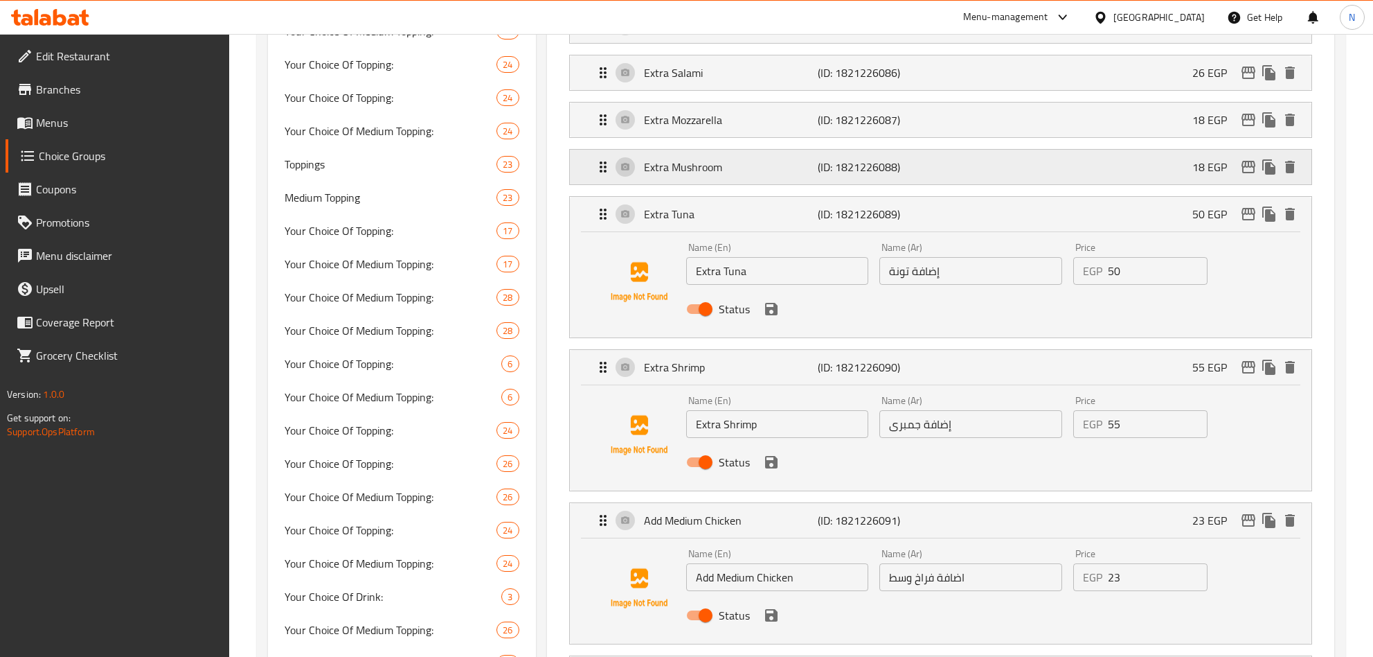
click at [929, 164] on div "Extra Mushroom (ID: 1821226088) 18 EGP" at bounding box center [945, 167] width 700 height 35
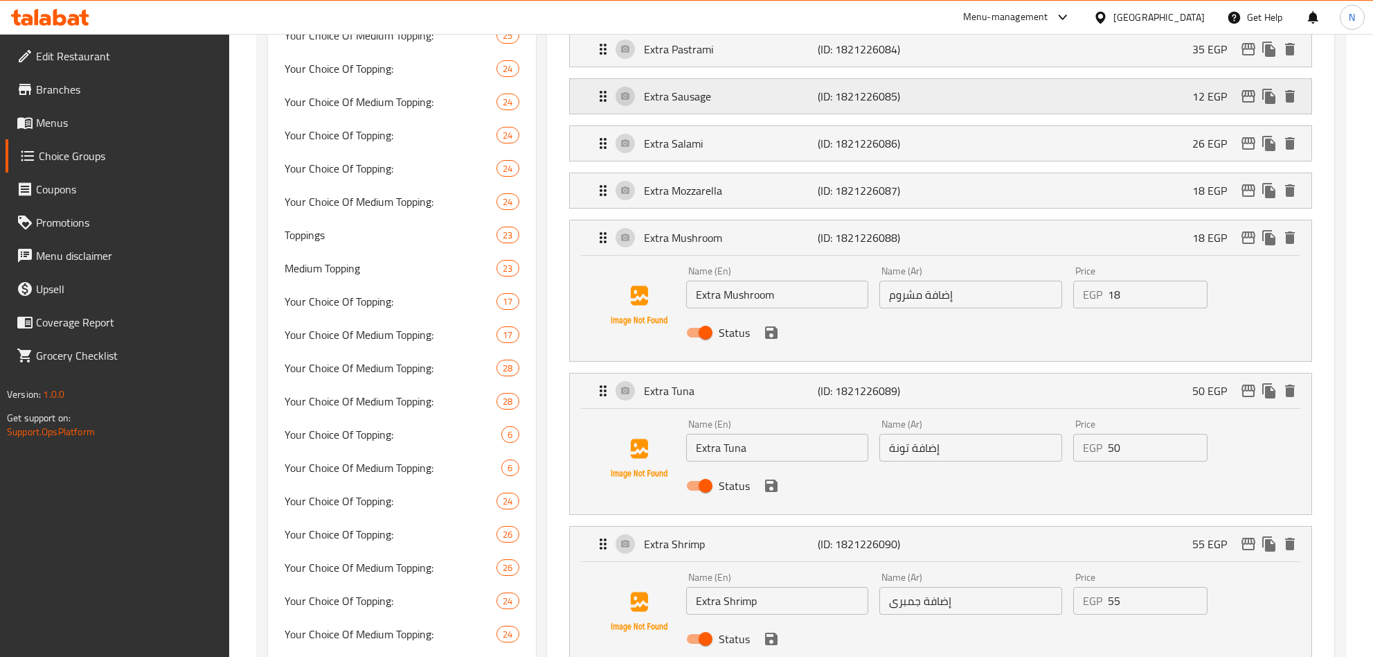
scroll to position [623, 0]
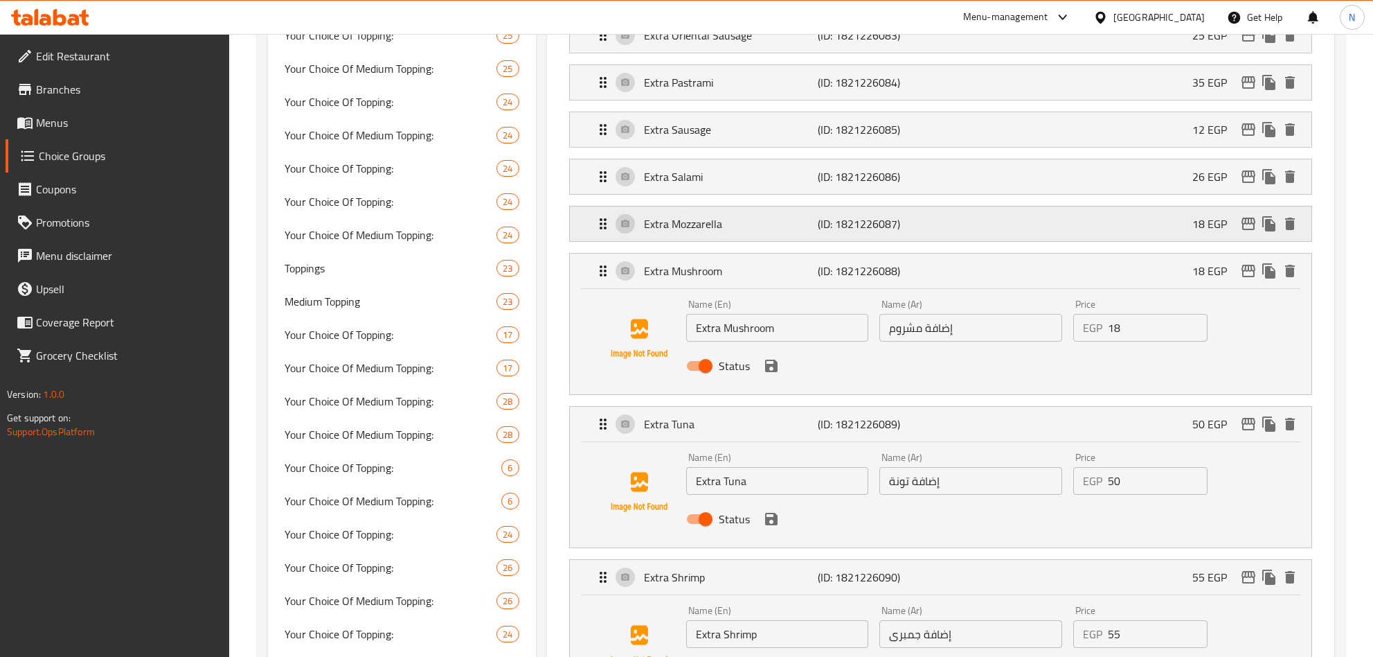
click at [894, 226] on p "(ID: 1821226087)" at bounding box center [876, 223] width 116 height 17
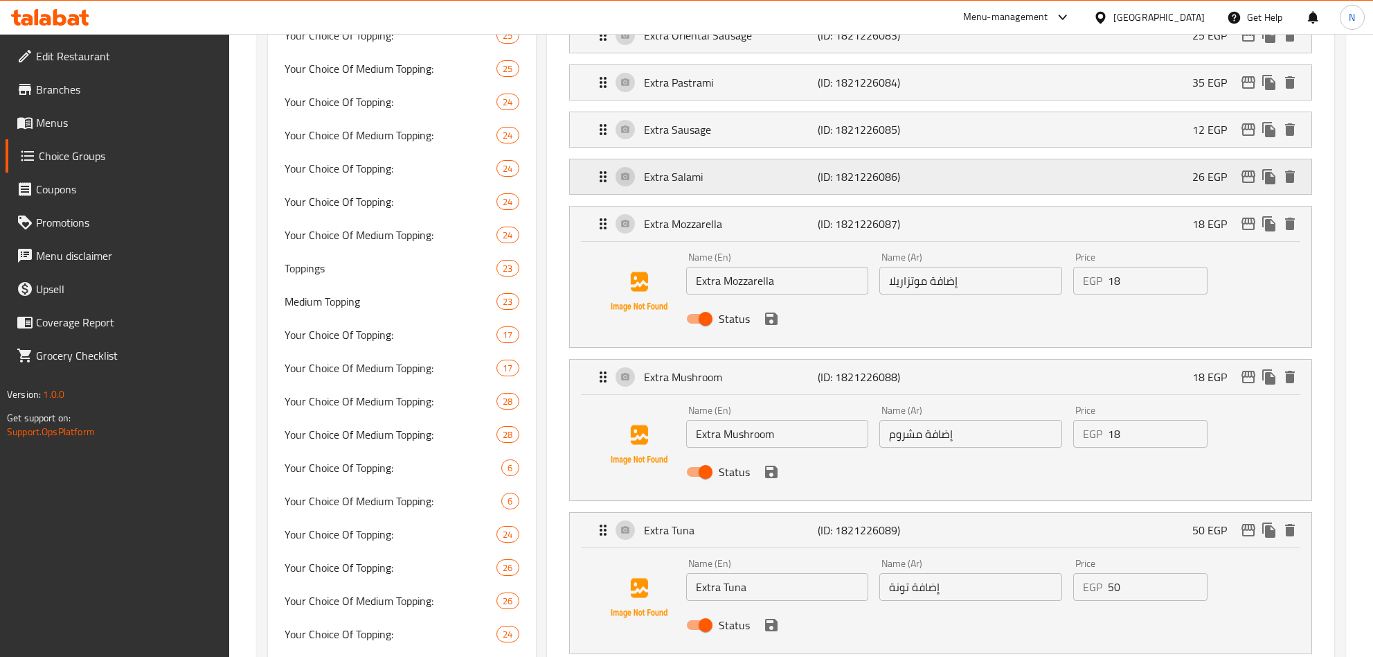
click at [915, 181] on p "(ID: 1821226086)" at bounding box center [876, 176] width 116 height 17
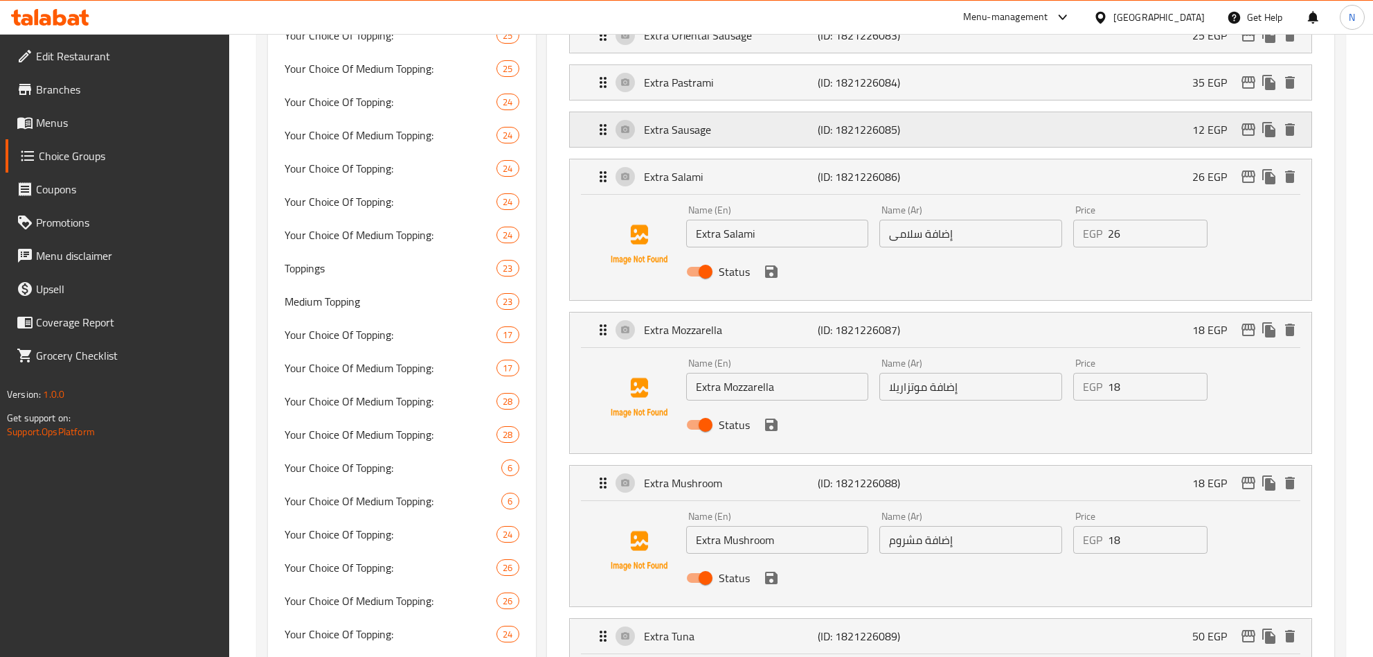
click at [921, 144] on div "Extra Sausage (ID: 1821226085) 12 EGP" at bounding box center [945, 129] width 700 height 35
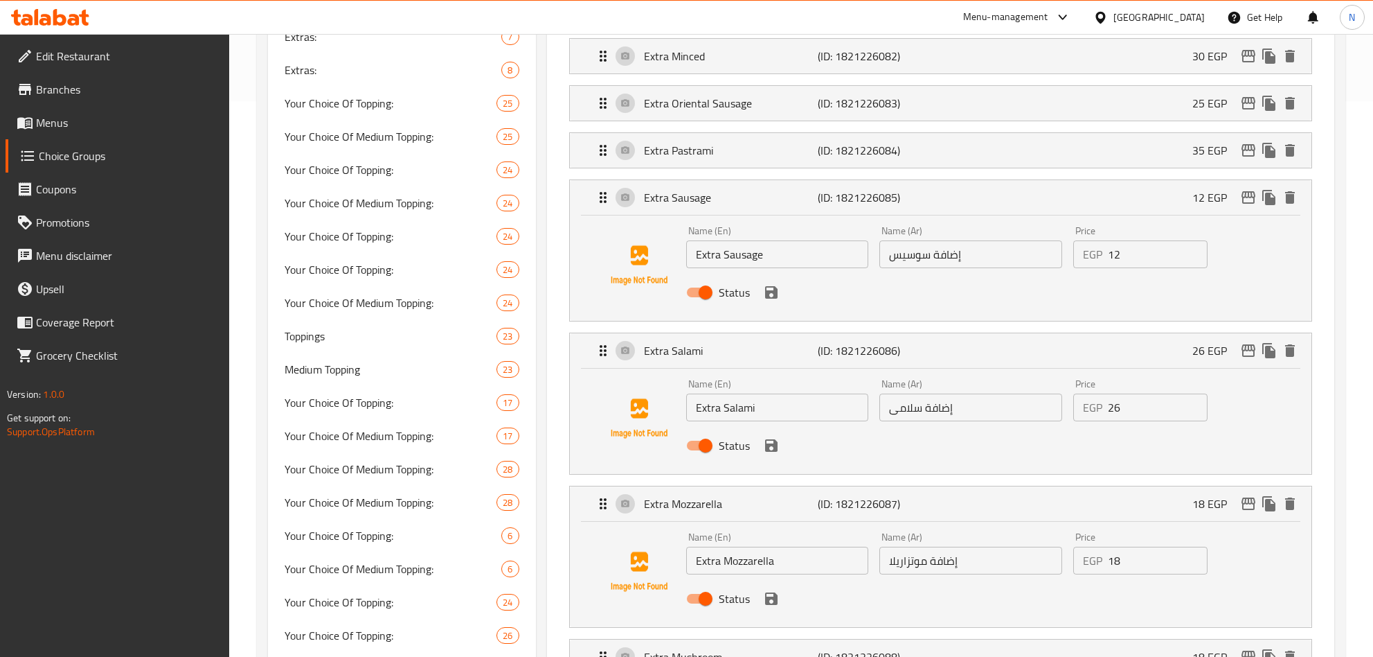
scroll to position [519, 0]
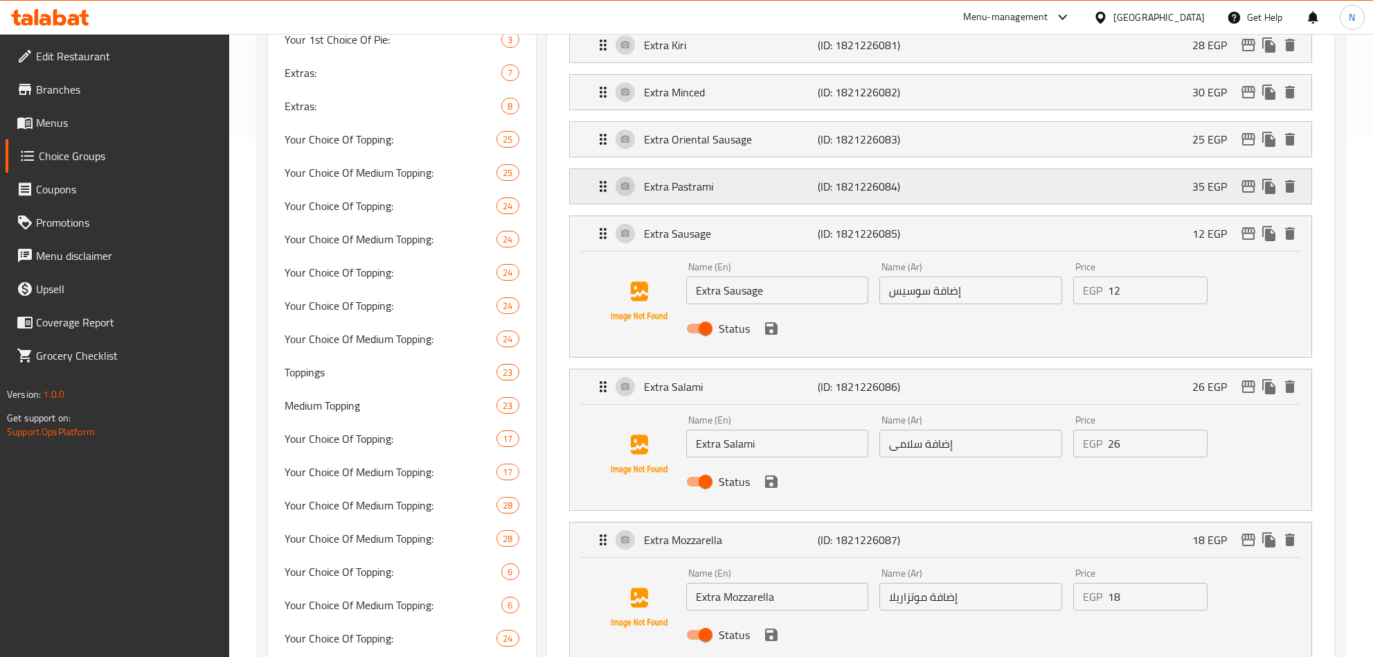
click at [932, 187] on p "(ID: 1821226084)" at bounding box center [876, 186] width 116 height 17
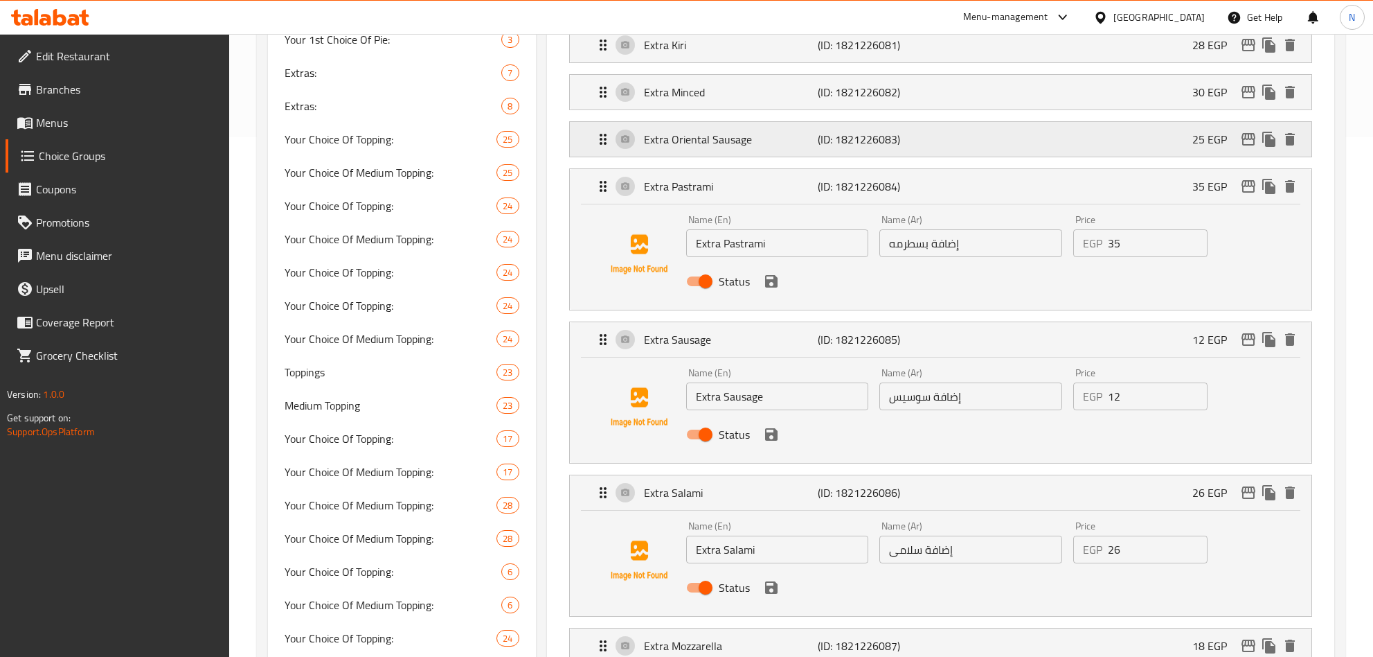
click at [941, 135] on div "Extra Oriental Sausage (ID: 1821226083) 25 EGP" at bounding box center [945, 139] width 700 height 35
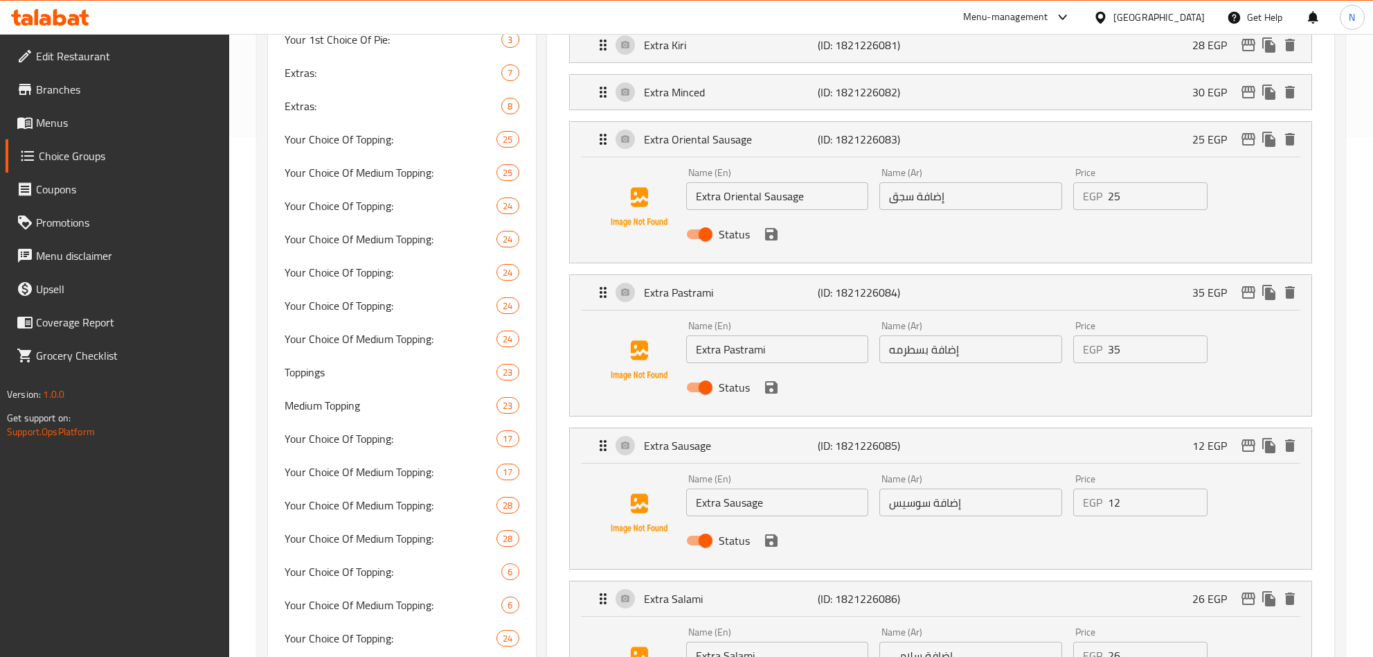
scroll to position [416, 0]
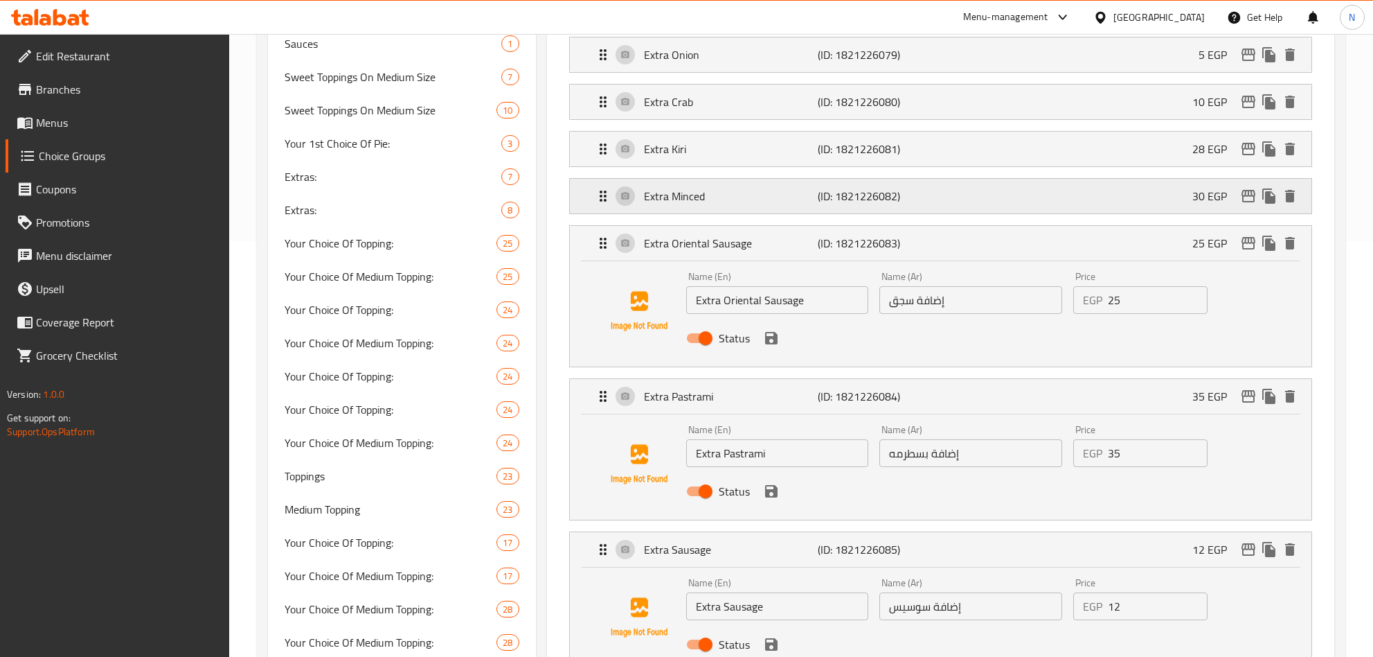
click at [931, 204] on p "(ID: 1821226082)" at bounding box center [876, 196] width 116 height 17
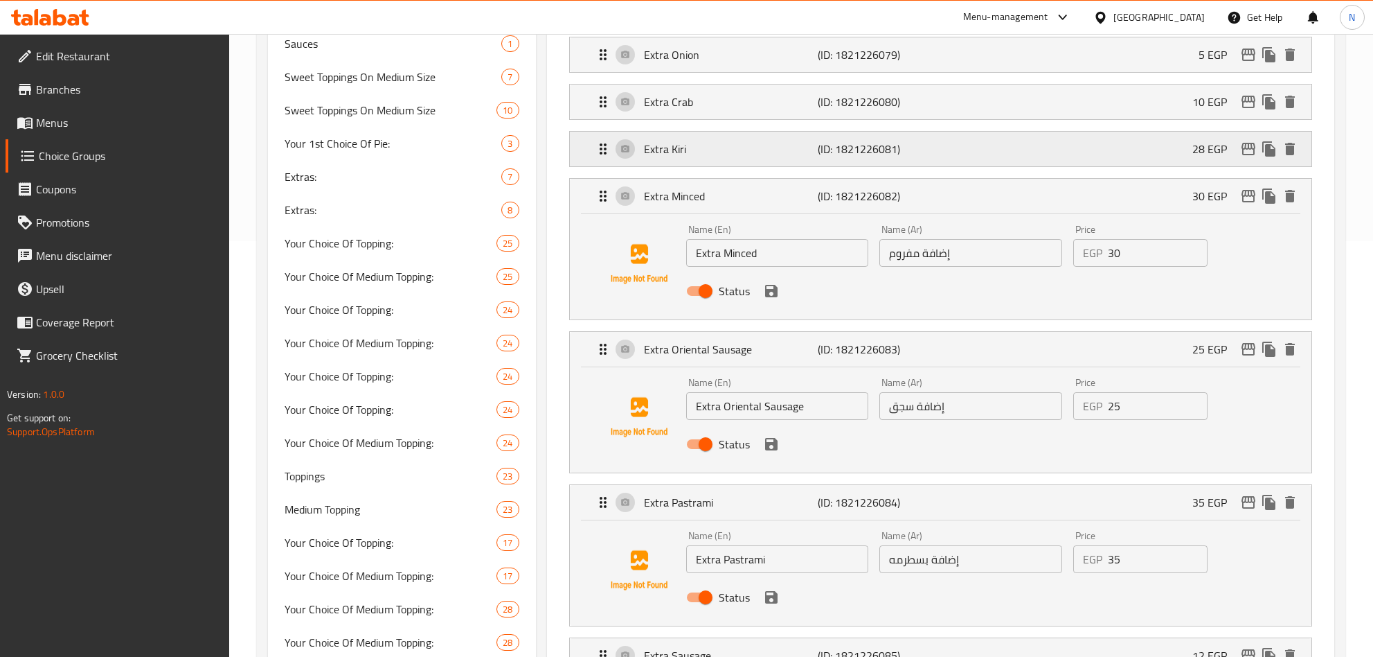
click at [932, 157] on p "(ID: 1821226081)" at bounding box center [876, 149] width 116 height 17
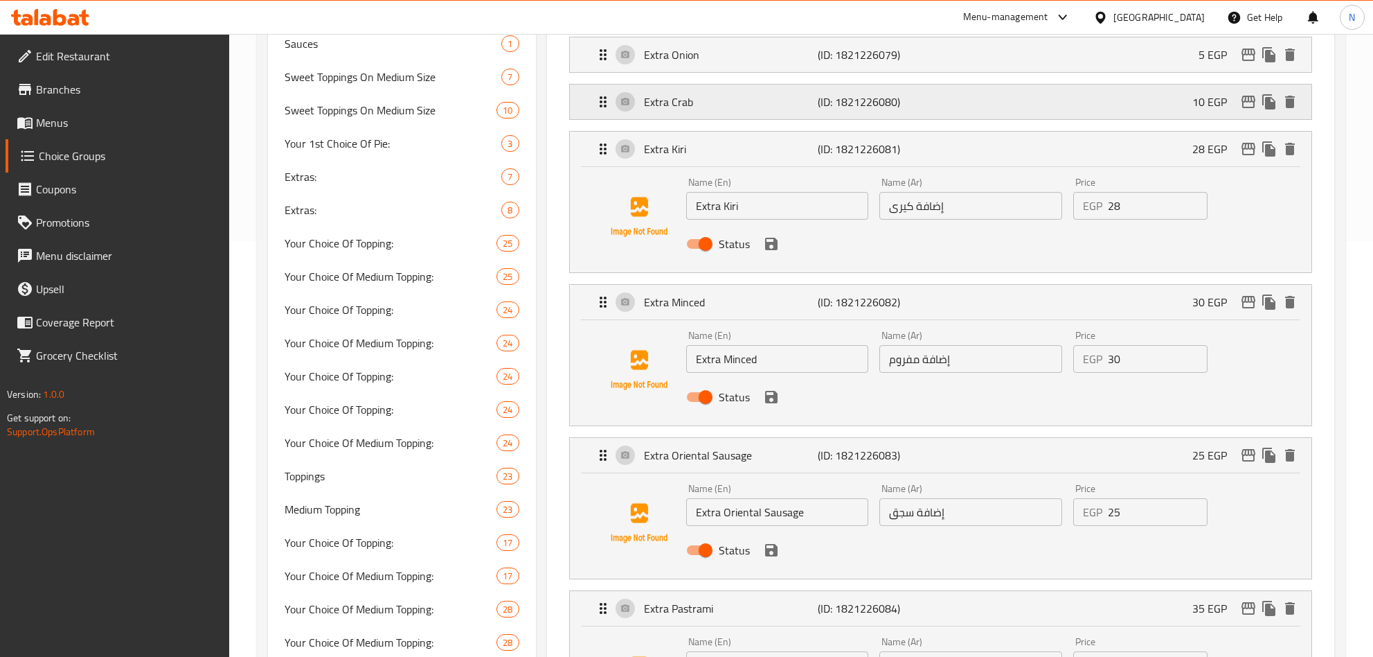
click at [932, 119] on div "Extra Crab (ID: 1821226080) 10 EGP" at bounding box center [945, 101] width 700 height 35
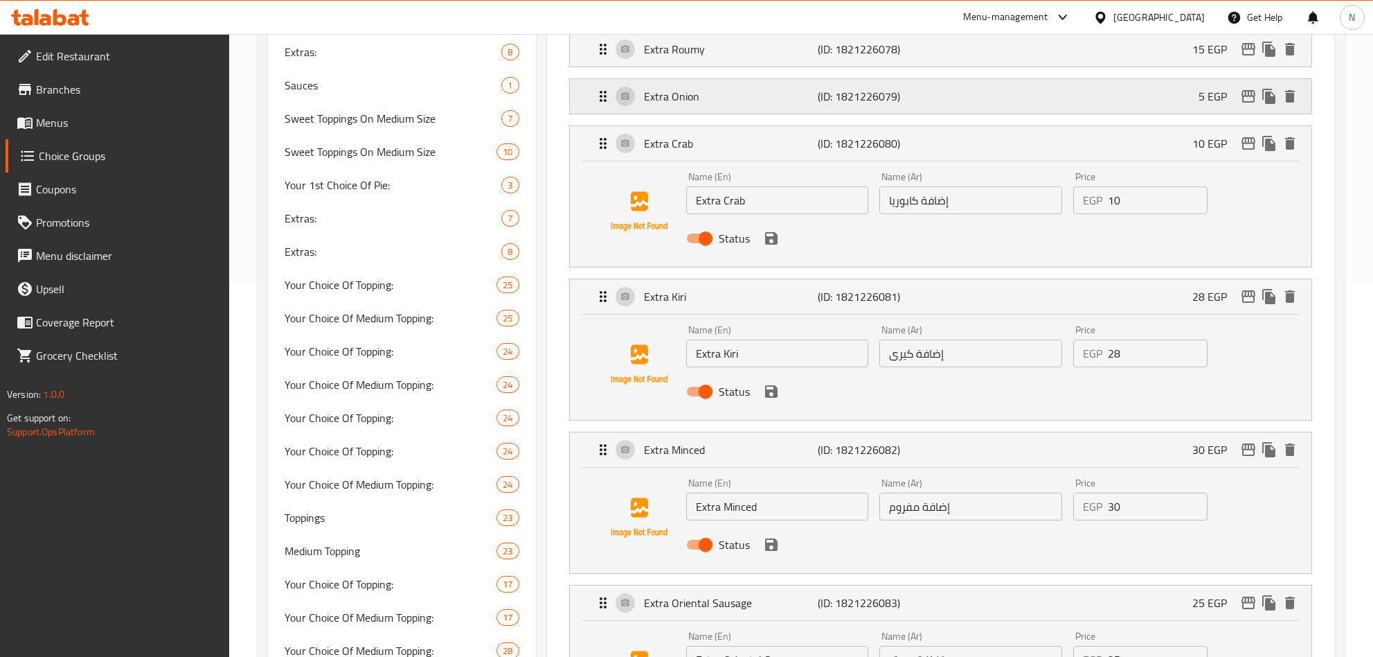
scroll to position [312, 0]
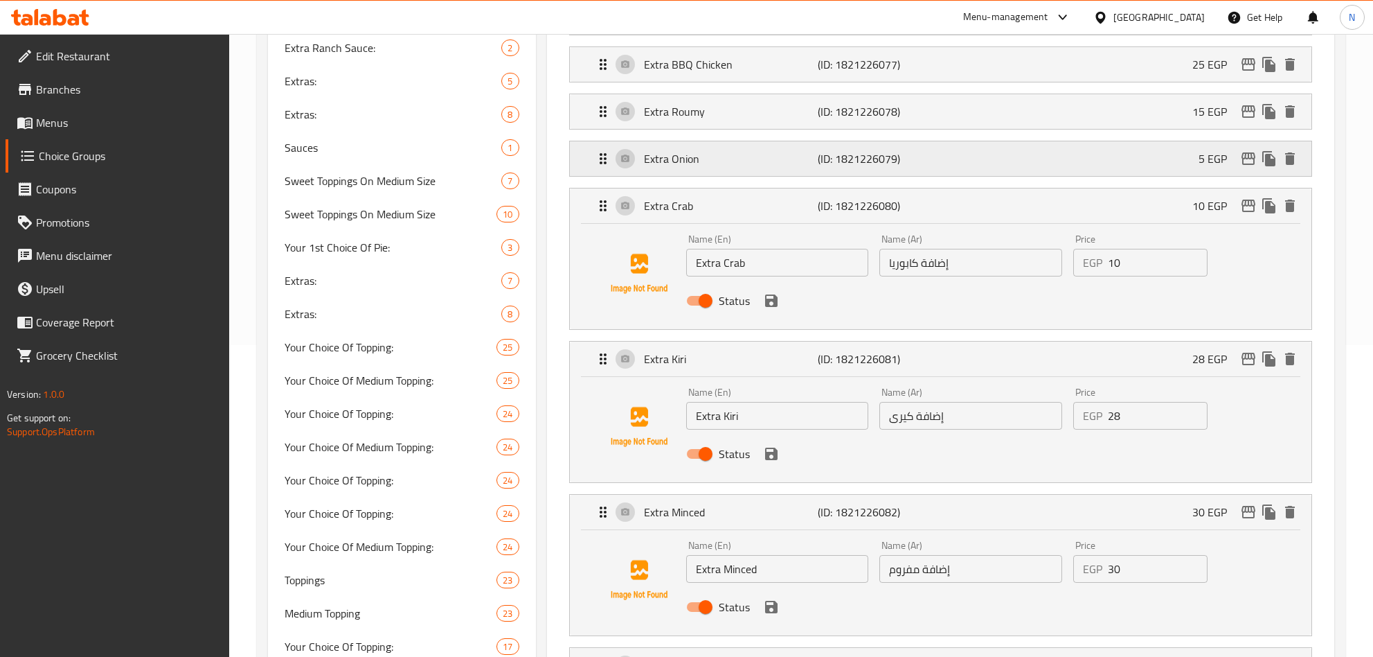
click at [923, 167] on p "(ID: 1821226079)" at bounding box center [876, 158] width 116 height 17
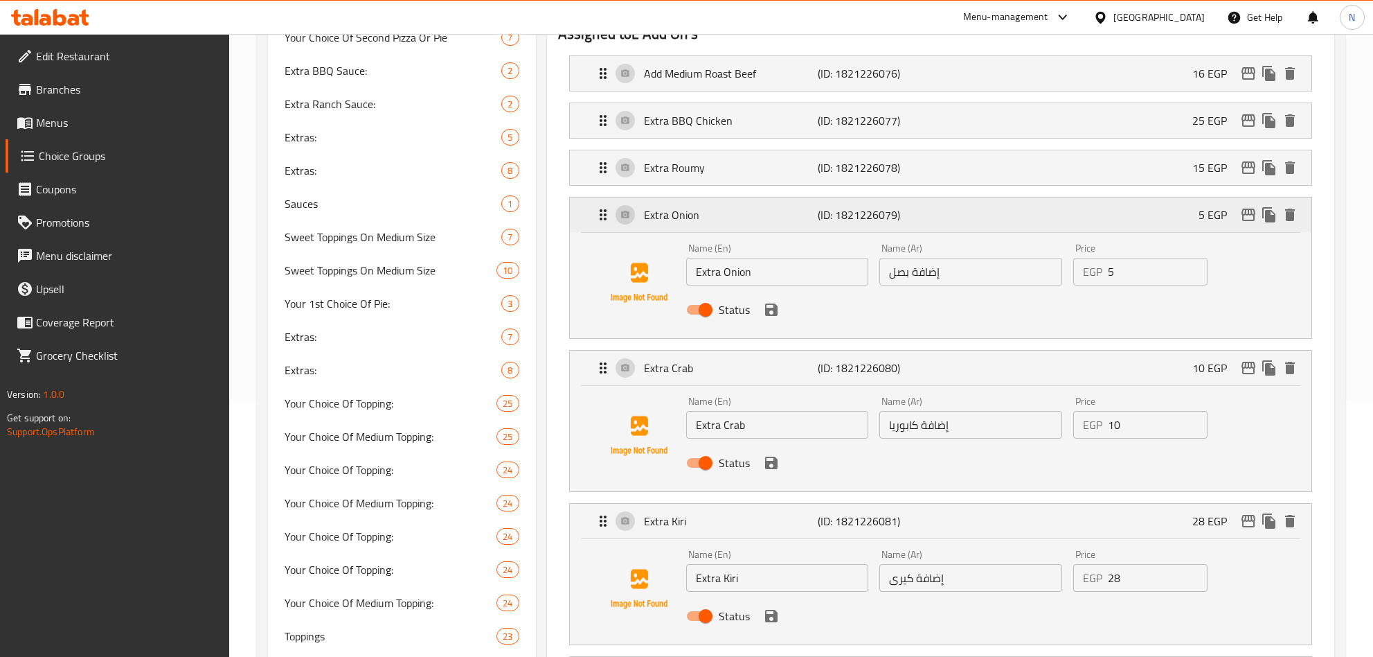
scroll to position [208, 0]
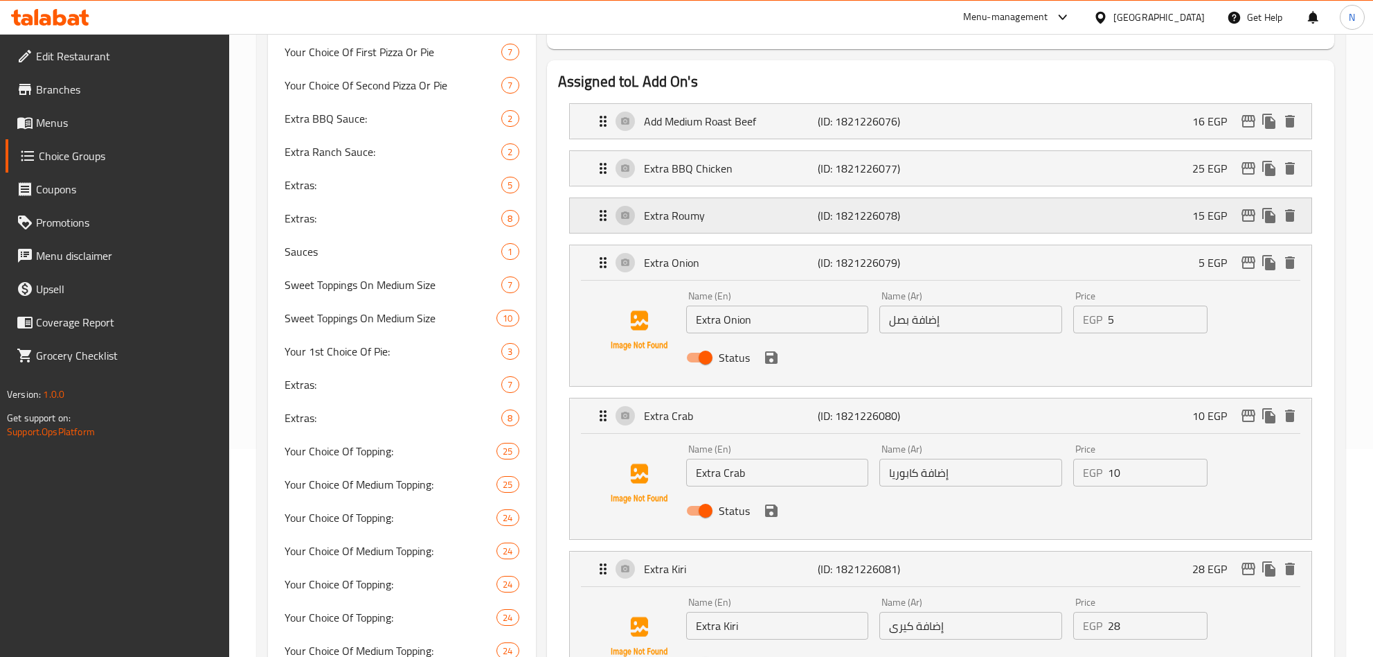
click at [909, 208] on p "(ID: 1821226078)" at bounding box center [876, 215] width 116 height 17
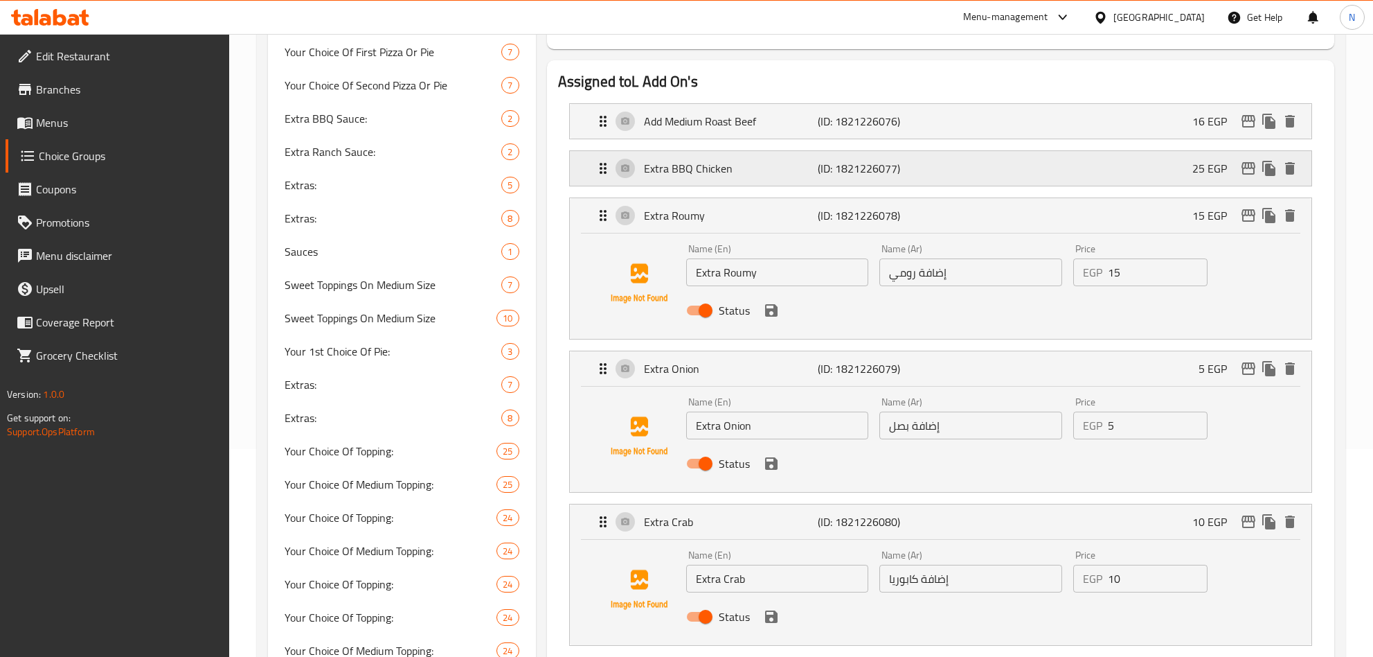
click at [917, 183] on div "Extra BBQ Chicken (ID: 1821226077) 25 EGP" at bounding box center [945, 168] width 700 height 35
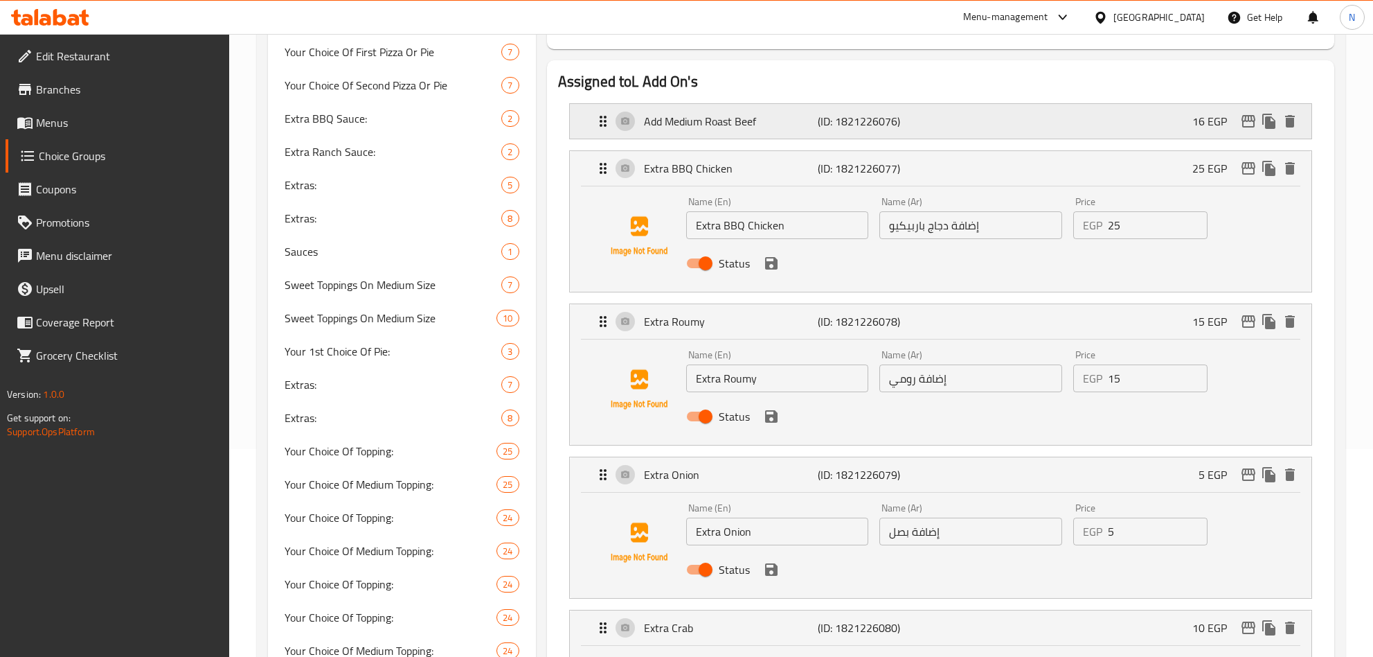
click at [936, 127] on div "Add Medium Roast Beef (ID: 1821226076) 16 EGP" at bounding box center [945, 121] width 700 height 35
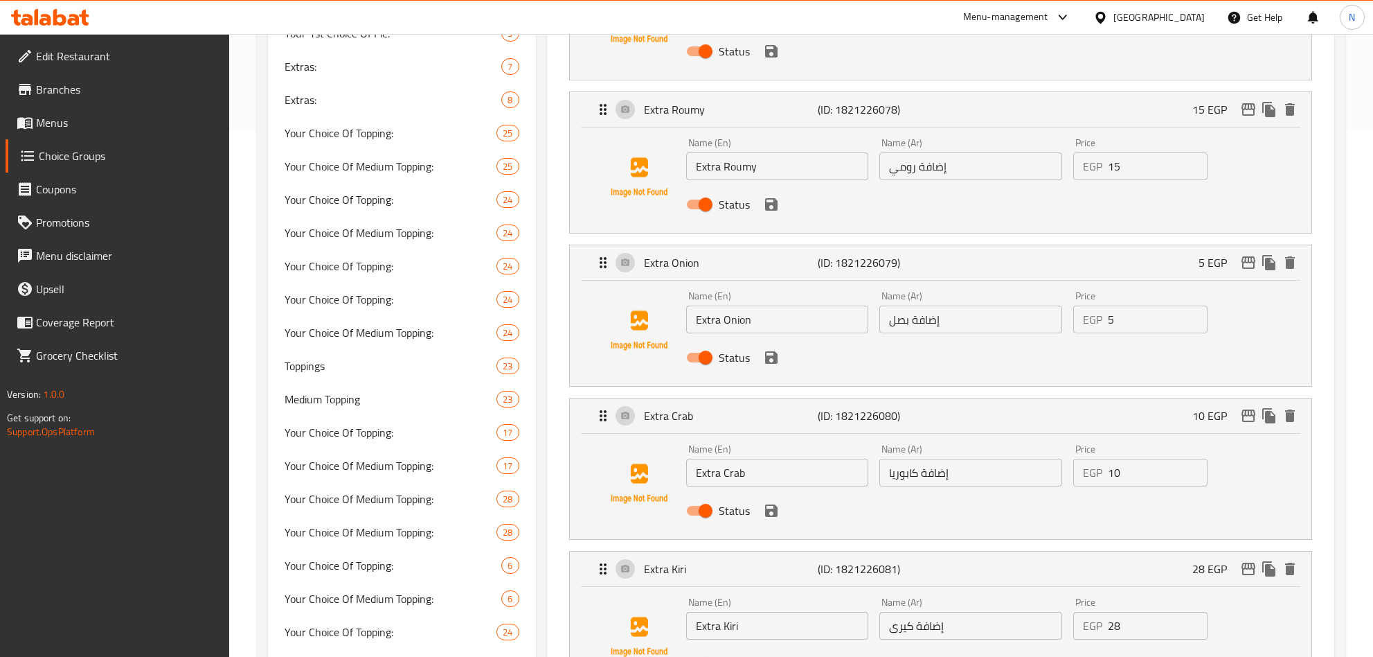
scroll to position [416, 0]
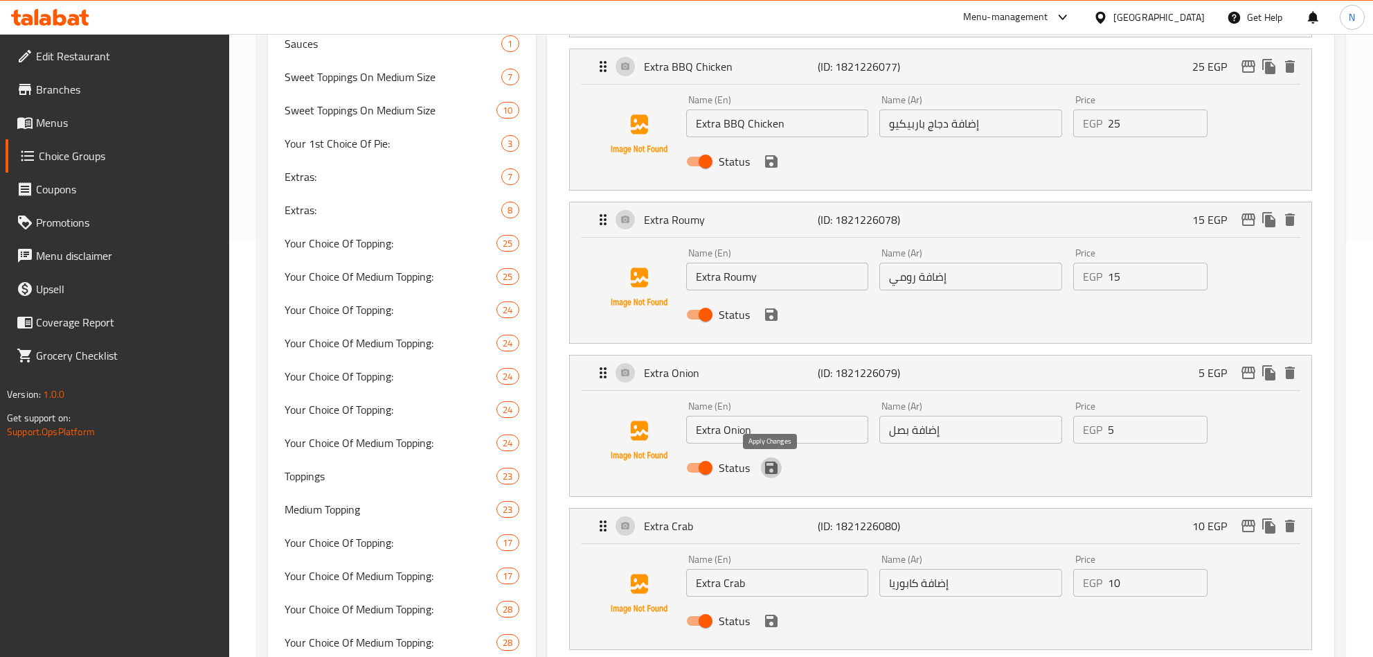
click at [771, 476] on icon "save" at bounding box center [771, 467] width 17 height 17
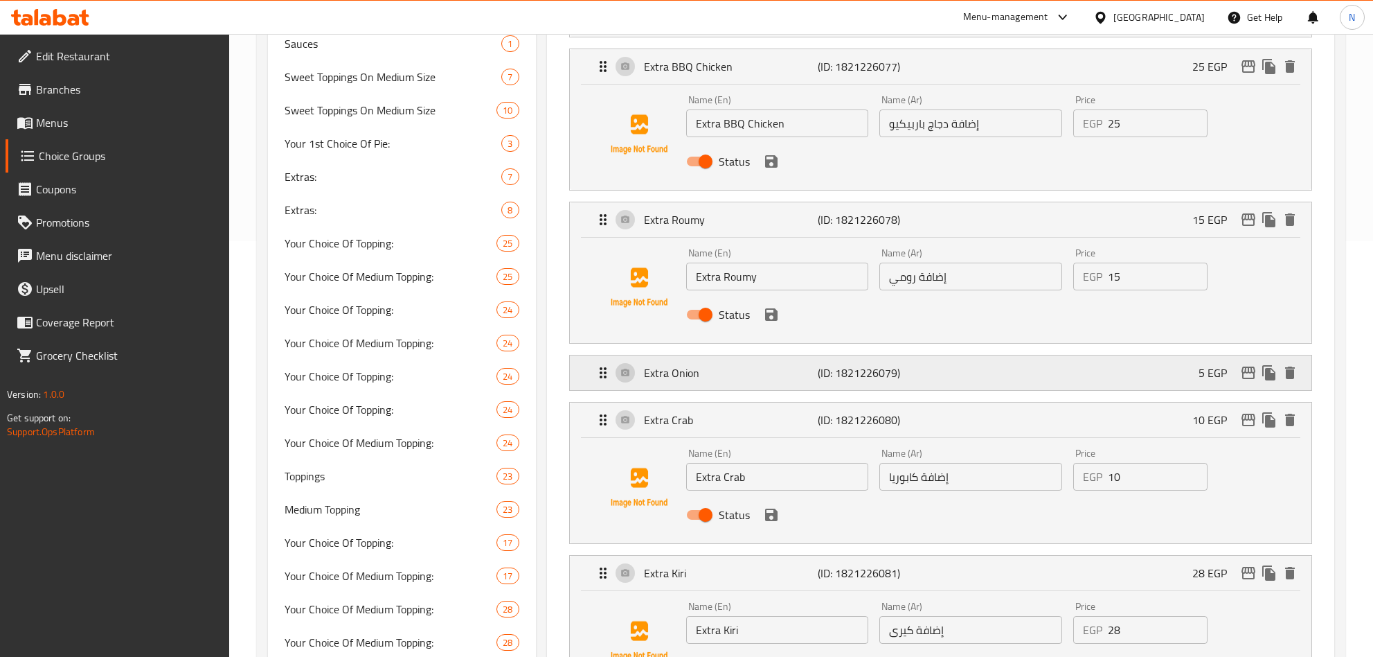
click at [1247, 376] on icon "edit" at bounding box center [1248, 372] width 17 height 17
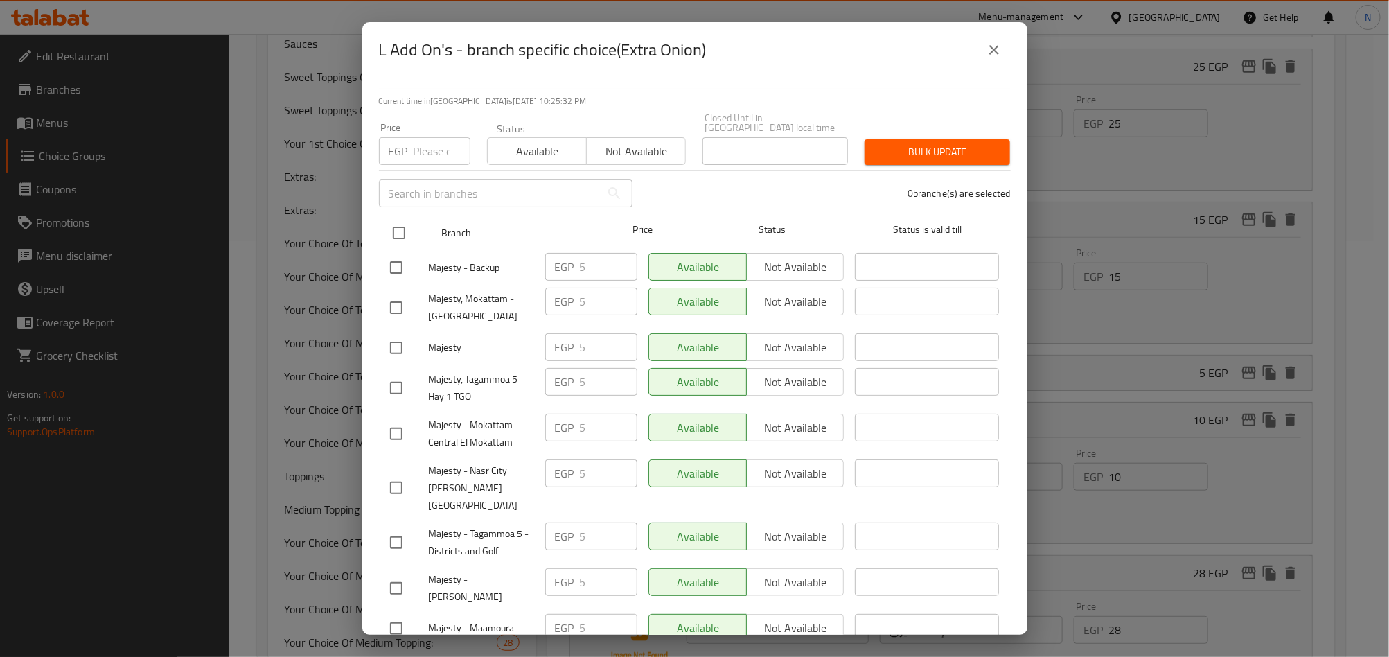
click at [398, 225] on input "checkbox" at bounding box center [398, 232] width 29 height 29
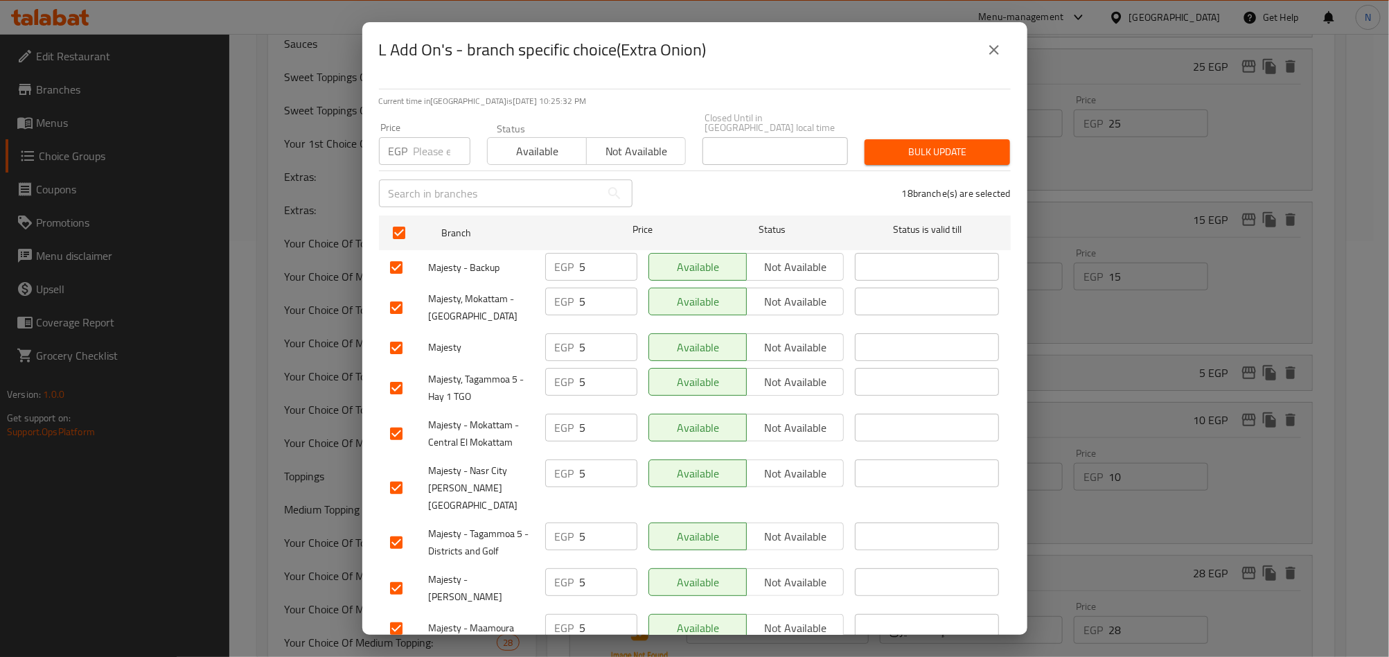
click at [422, 158] on div "Price EGP Price" at bounding box center [425, 143] width 108 height 59
click at [432, 146] on input "number" at bounding box center [441, 151] width 57 height 28
paste input "10.00"
click at [941, 144] on span "Bulk update" at bounding box center [936, 151] width 123 height 17
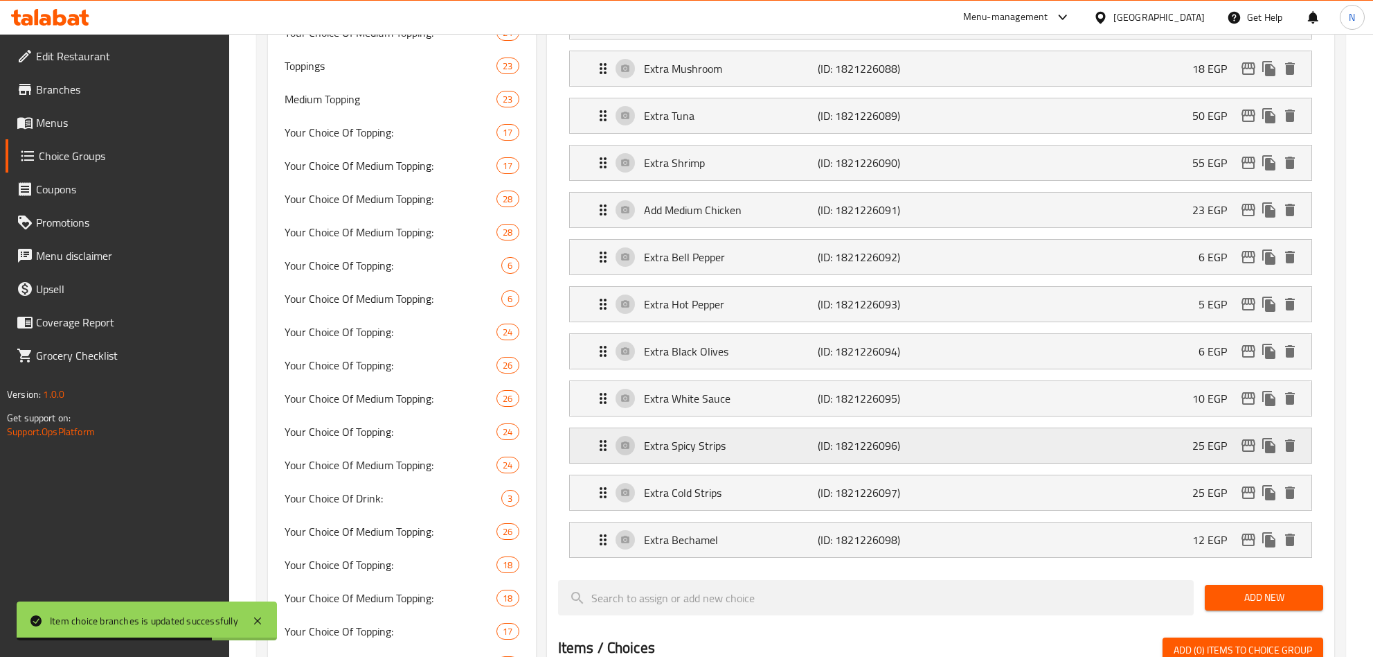
scroll to position [935, 0]
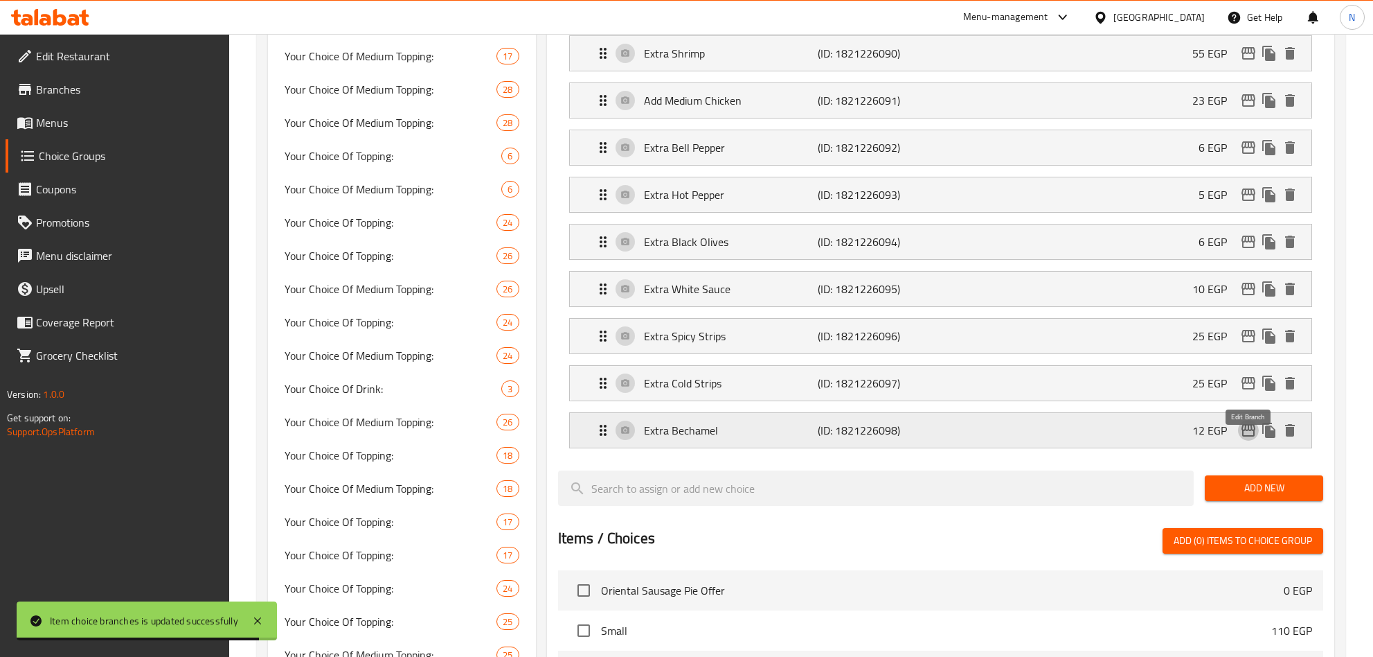
click at [1245, 436] on icon "edit" at bounding box center [1249, 430] width 14 height 12
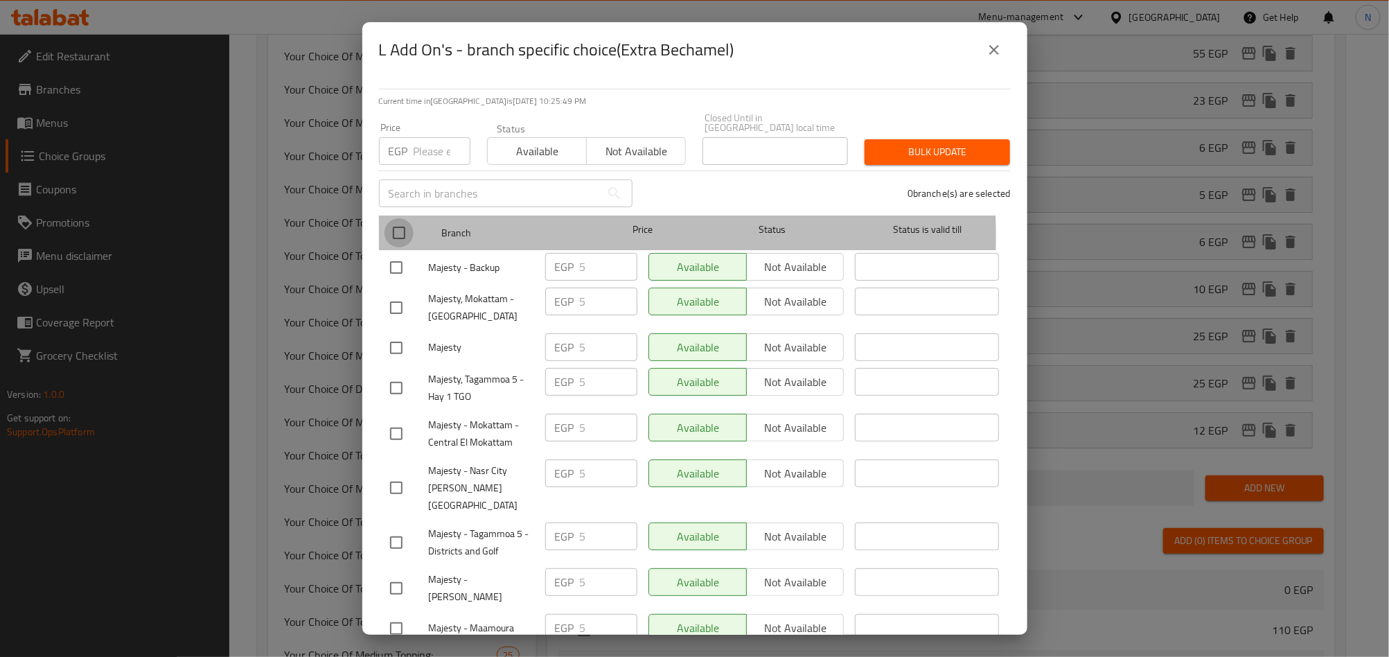
click at [400, 227] on input "checkbox" at bounding box center [398, 232] width 29 height 29
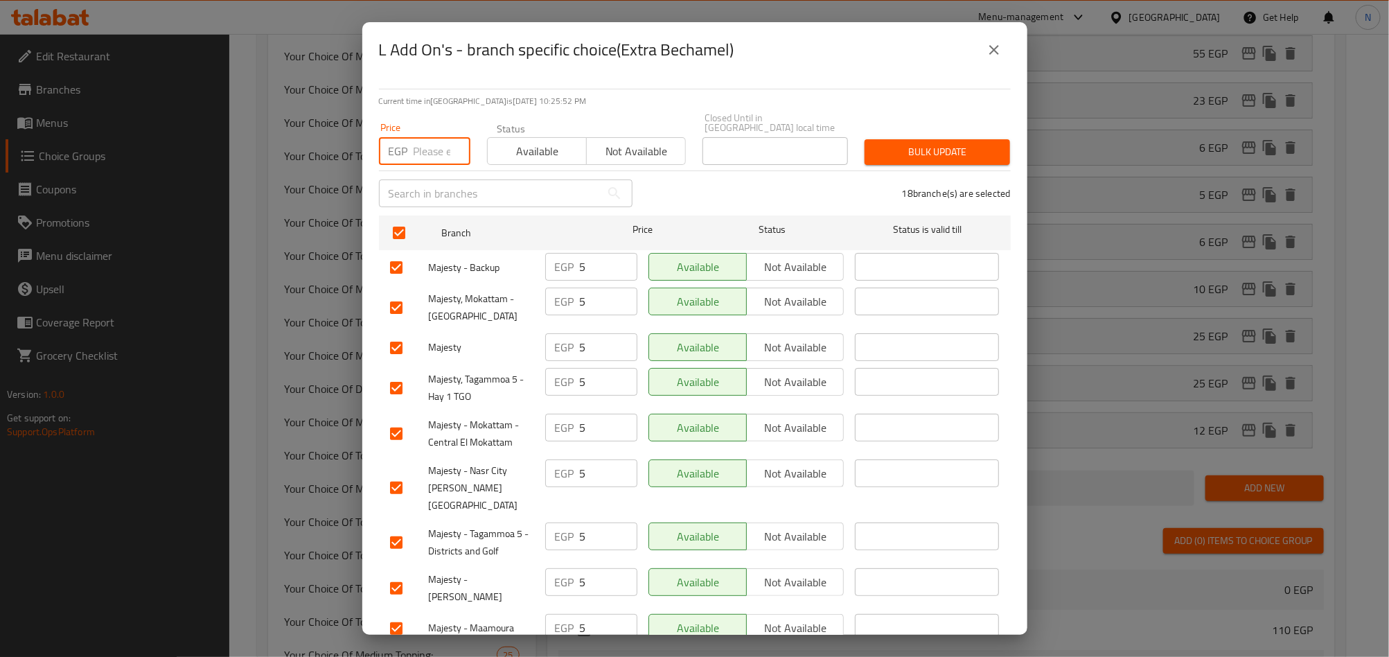
click at [424, 152] on input "number" at bounding box center [441, 151] width 57 height 28
paste input "20.00"
click at [916, 143] on span "Bulk update" at bounding box center [936, 151] width 123 height 17
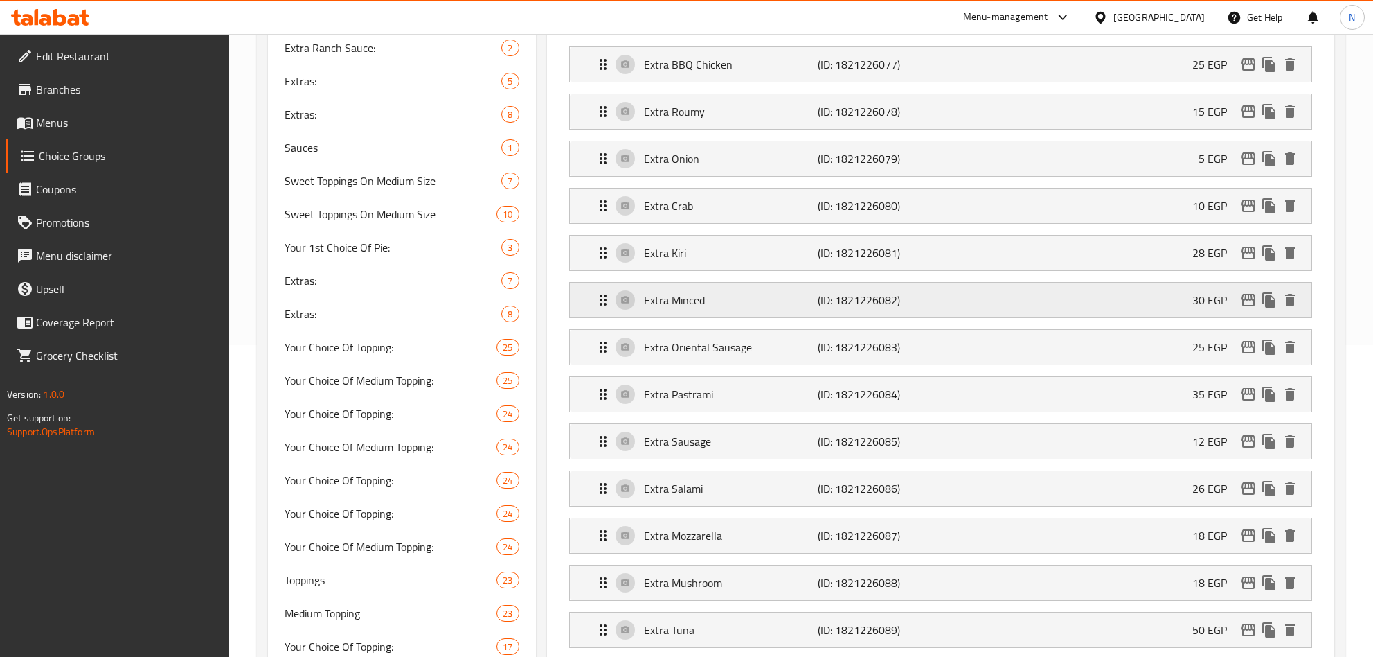
scroll to position [208, 0]
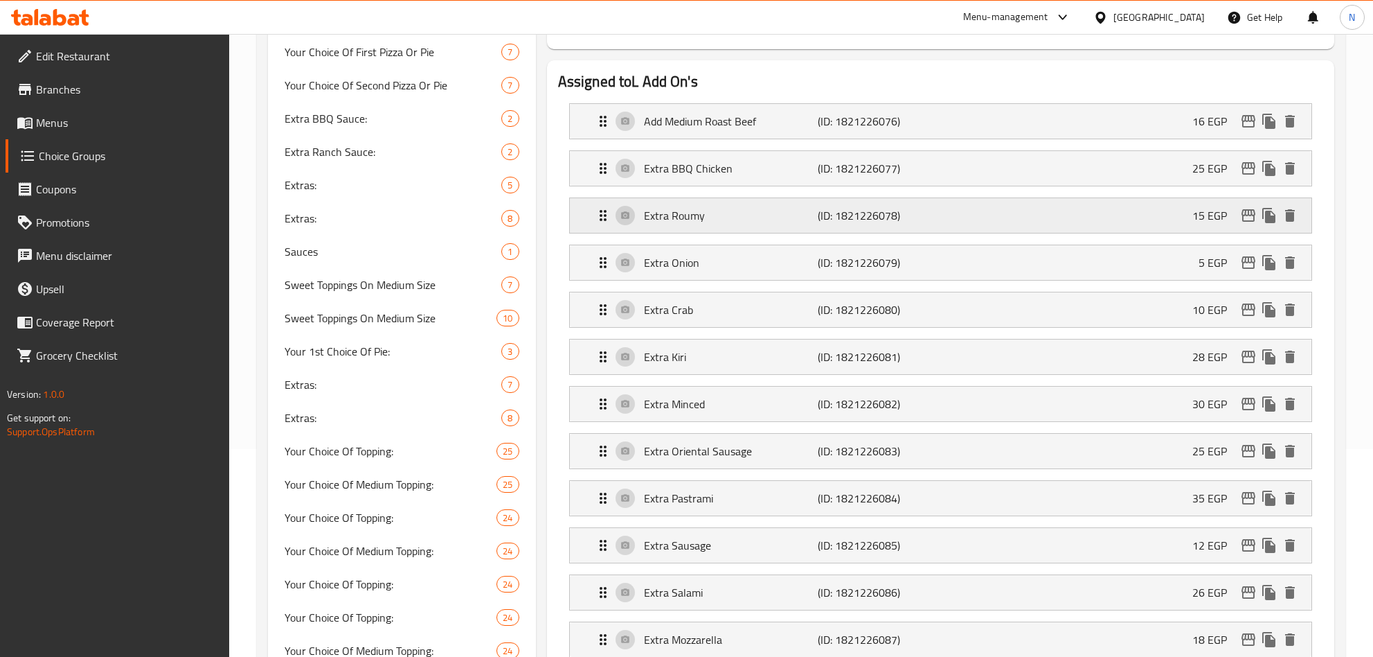
click at [1191, 220] on div "Extra Roumy (ID: 1821226078) 15 EGP" at bounding box center [945, 215] width 700 height 35
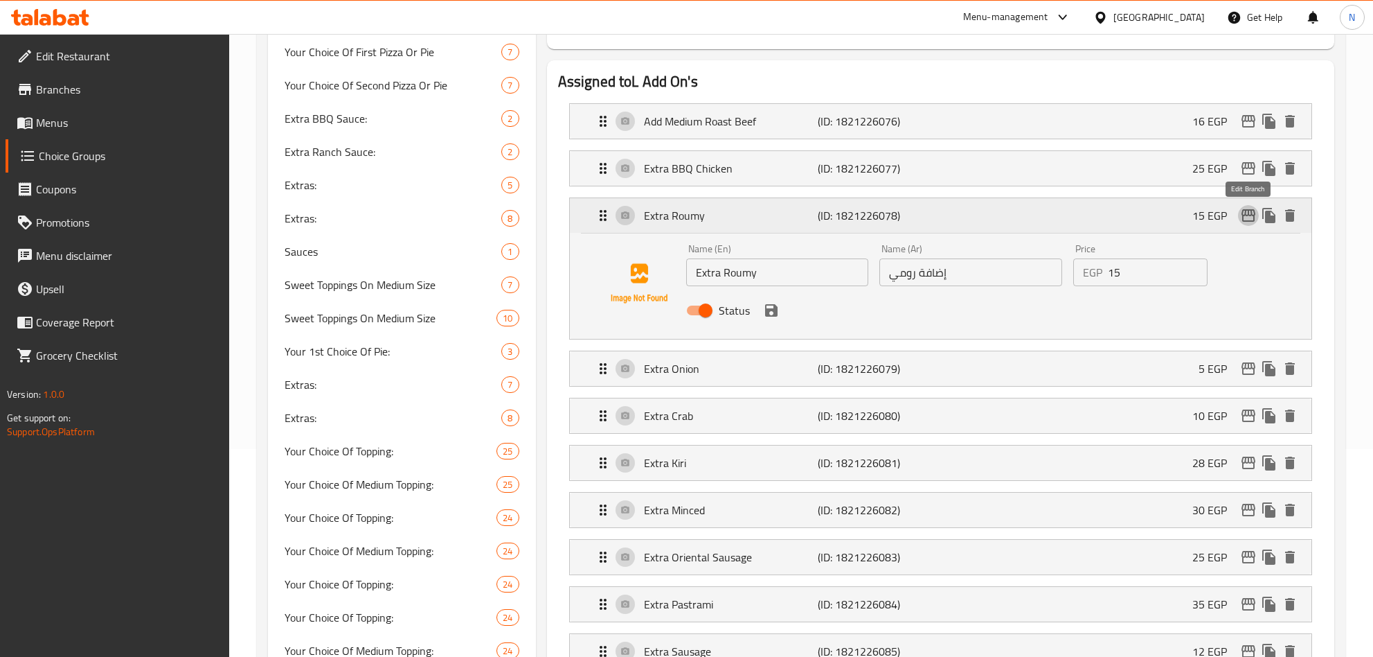
click at [1247, 215] on icon "edit" at bounding box center [1248, 215] width 17 height 17
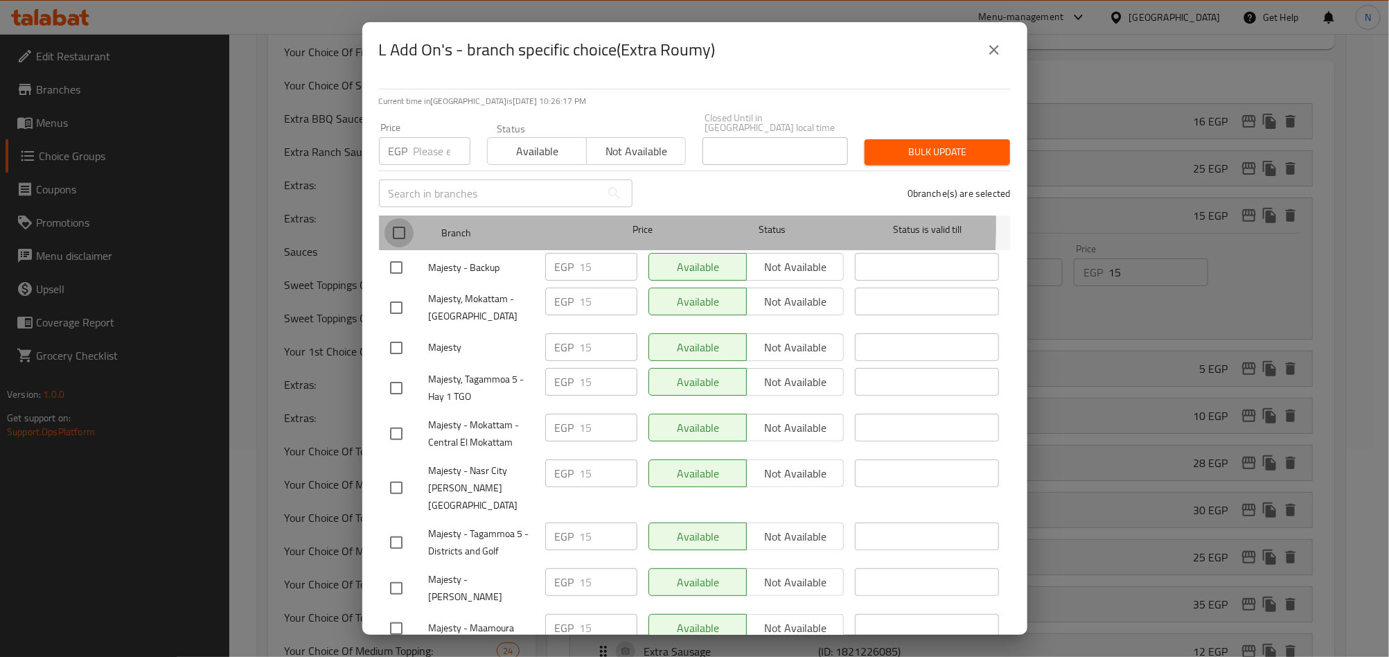
drag, startPoint x: 391, startPoint y: 214, endPoint x: 408, endPoint y: 181, distance: 37.5
click at [391, 218] on input "checkbox" at bounding box center [398, 232] width 29 height 29
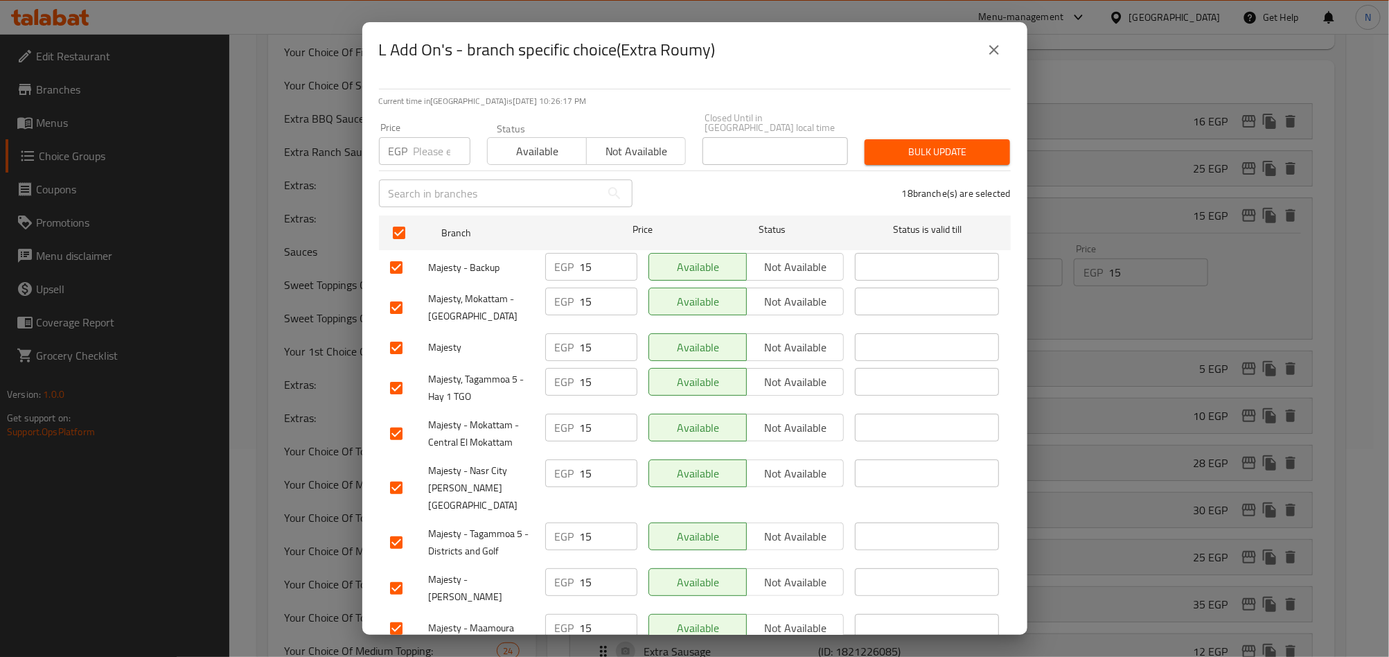
click at [416, 137] on input "number" at bounding box center [441, 151] width 57 height 28
drag, startPoint x: 880, startPoint y: 143, endPoint x: 821, endPoint y: 161, distance: 61.4
click at [882, 143] on span "Bulk update" at bounding box center [936, 151] width 123 height 17
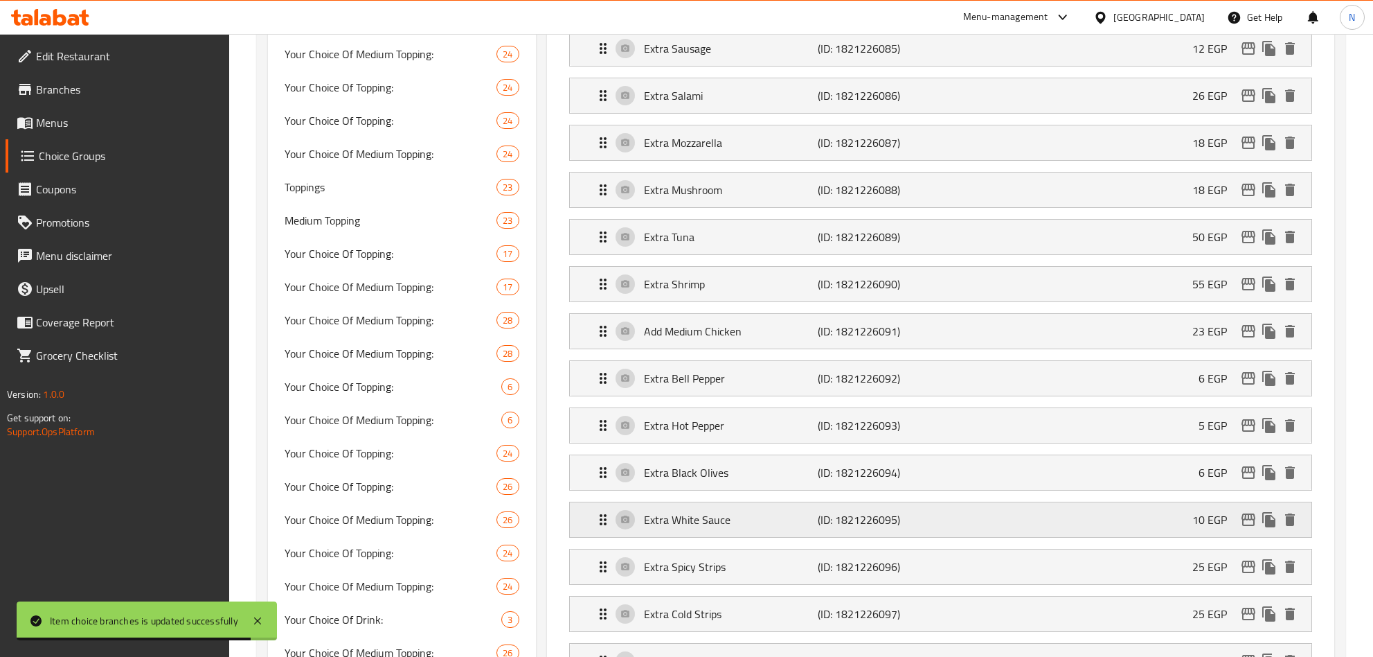
scroll to position [727, 0]
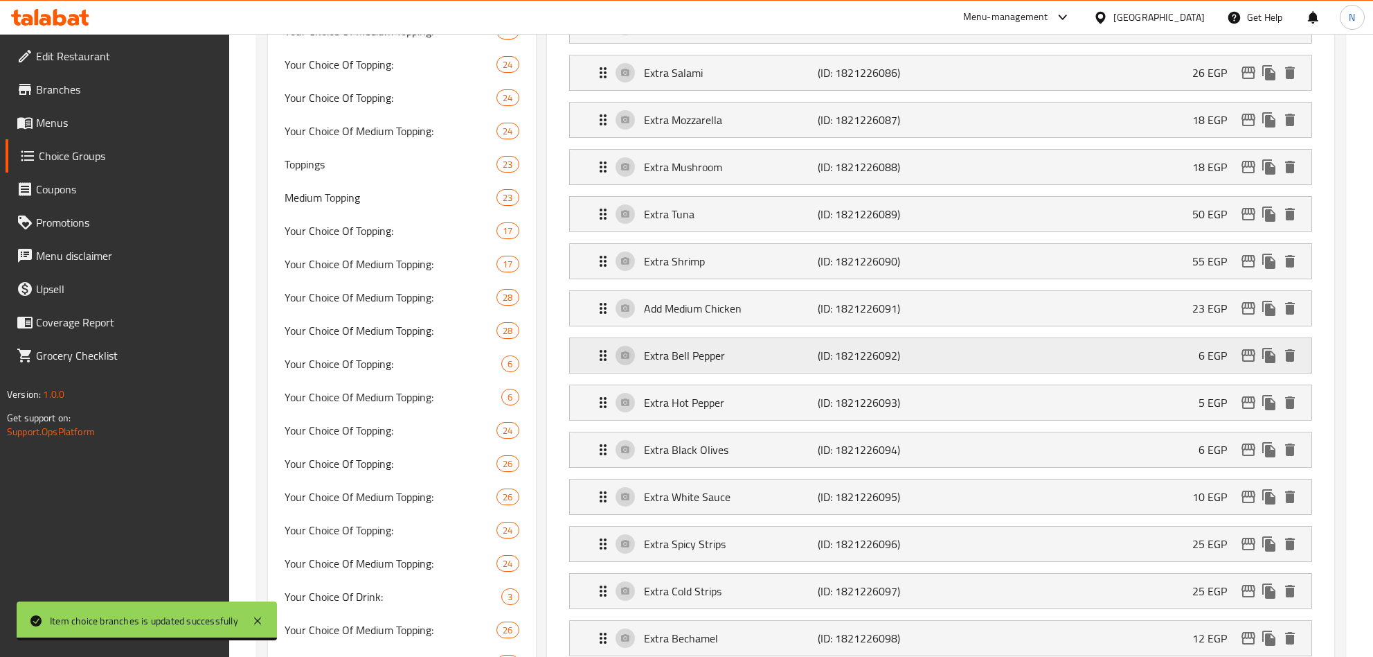
click at [1160, 373] on div "Extra Bell Pepper (ID: 1821226092) 6 EGP" at bounding box center [945, 355] width 700 height 35
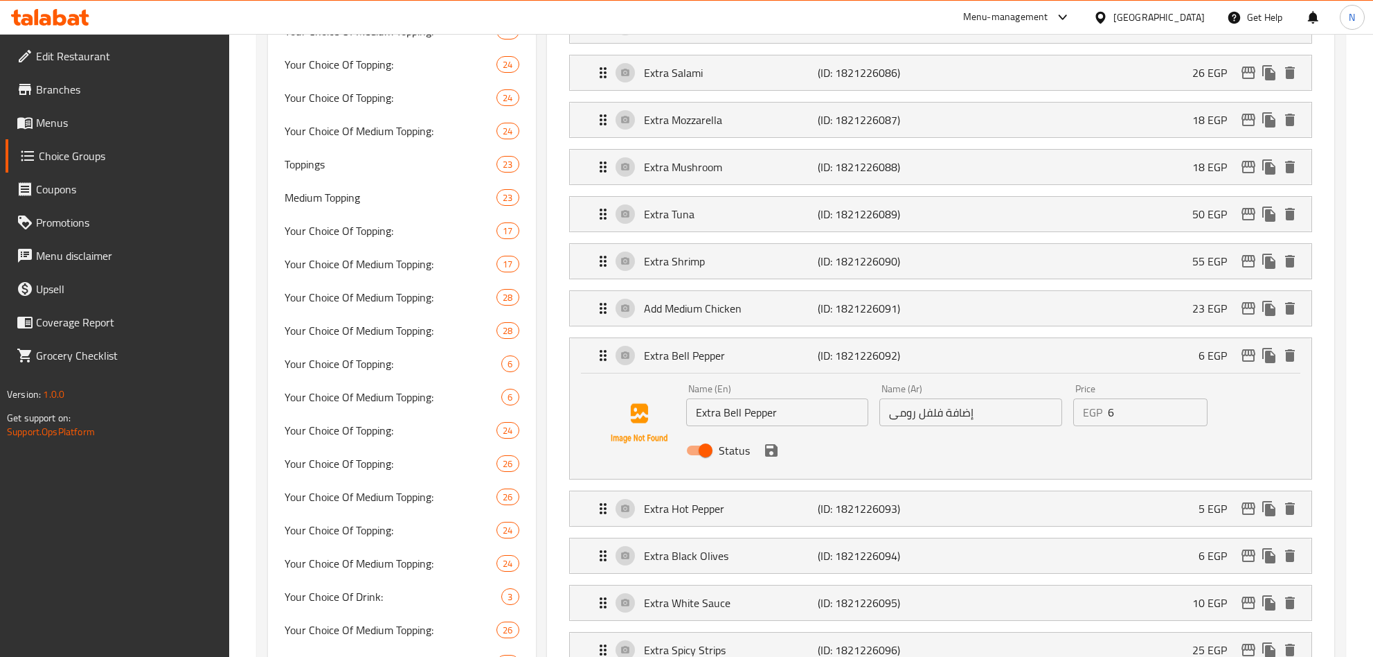
click at [769, 458] on icon "save" at bounding box center [771, 450] width 17 height 17
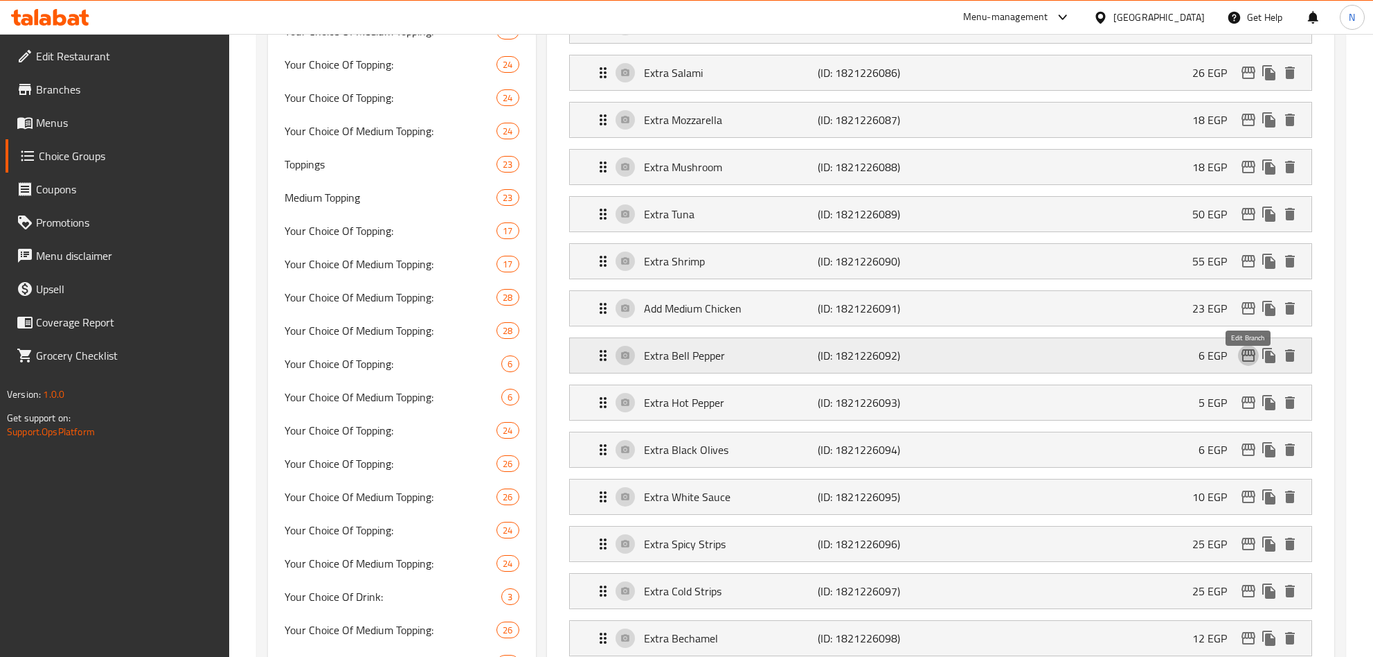
click at [1253, 362] on icon "edit" at bounding box center [1248, 355] width 17 height 17
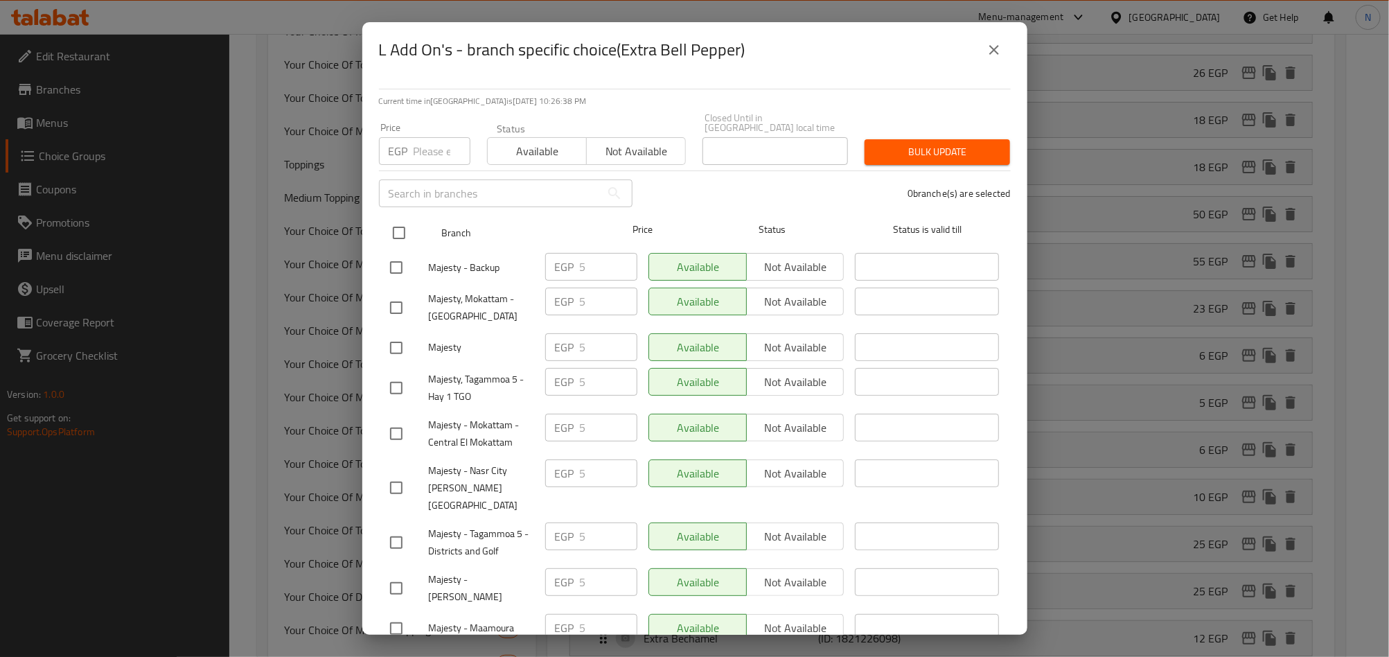
click at [397, 219] on input "checkbox" at bounding box center [398, 232] width 29 height 29
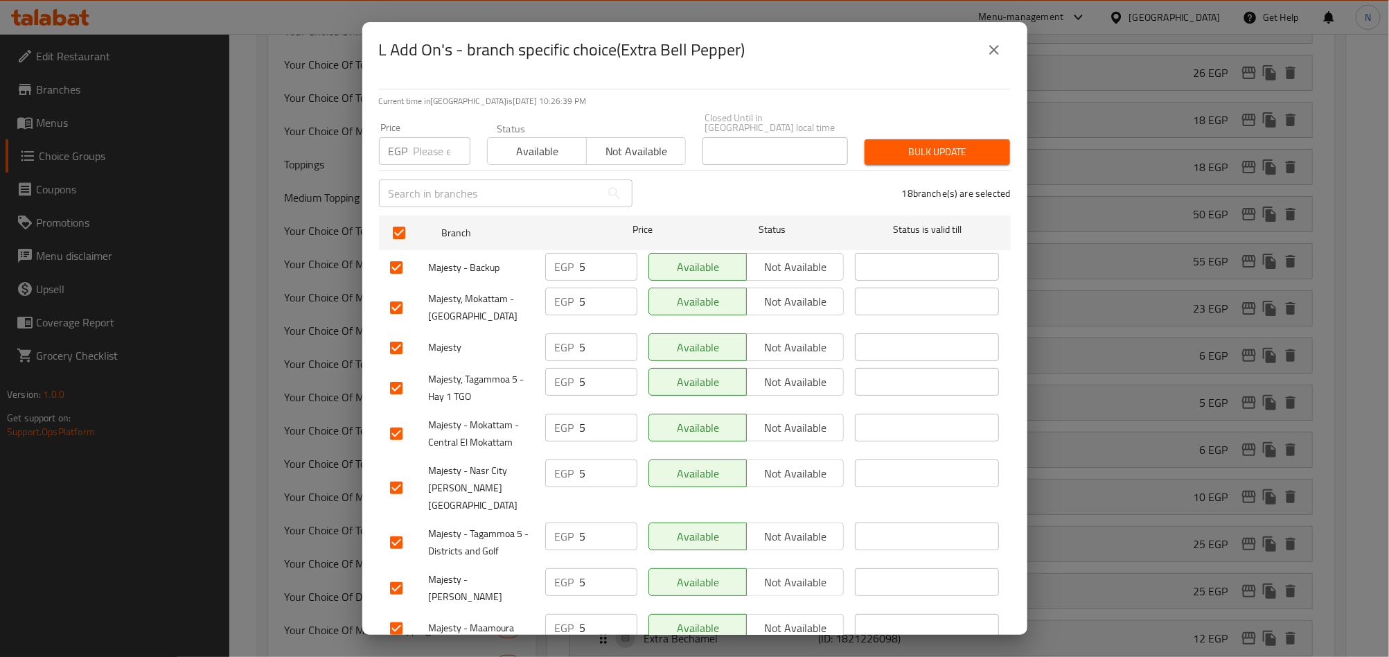
drag, startPoint x: 416, startPoint y: 148, endPoint x: 715, endPoint y: 136, distance: 299.5
click at [418, 148] on input "number" at bounding box center [441, 151] width 57 height 28
paste input "10.00"
drag, startPoint x: 965, startPoint y: 137, endPoint x: 932, endPoint y: 135, distance: 33.3
click at [965, 143] on span "Bulk update" at bounding box center [936, 151] width 123 height 17
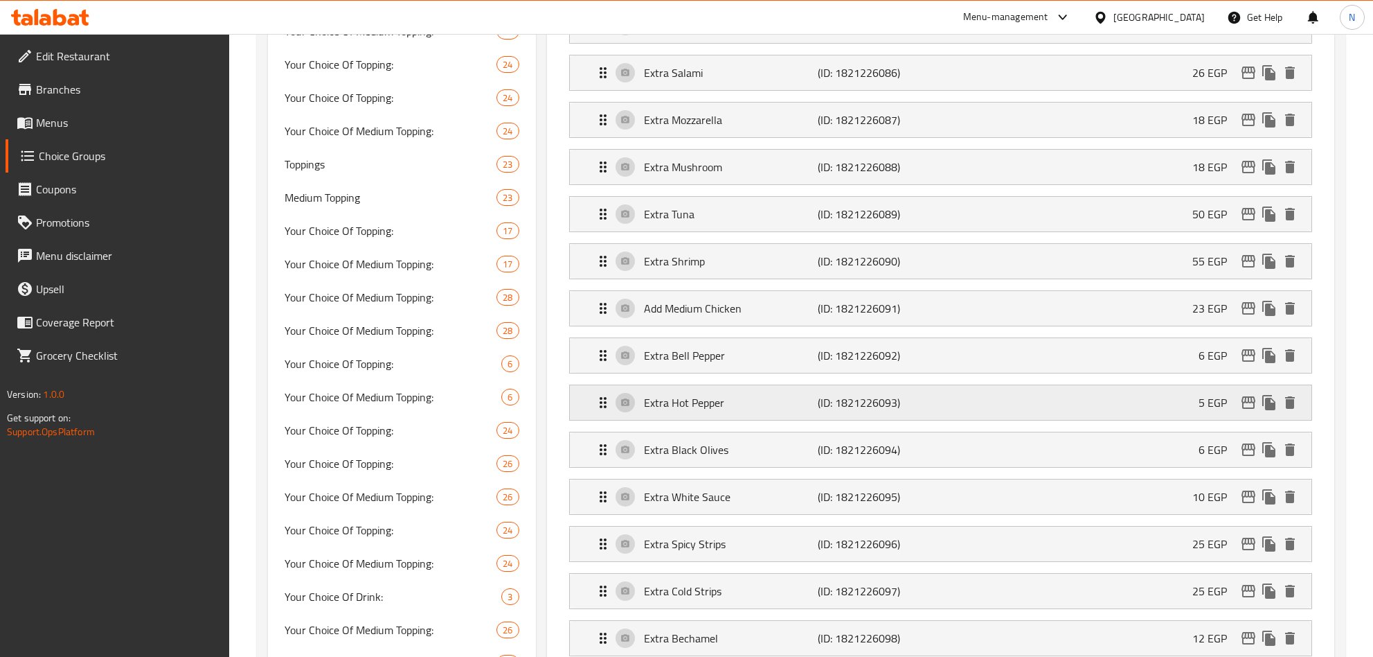
click at [1178, 420] on div "Extra Hot Pepper (ID: 1821226093) 5 EGP" at bounding box center [945, 402] width 700 height 35
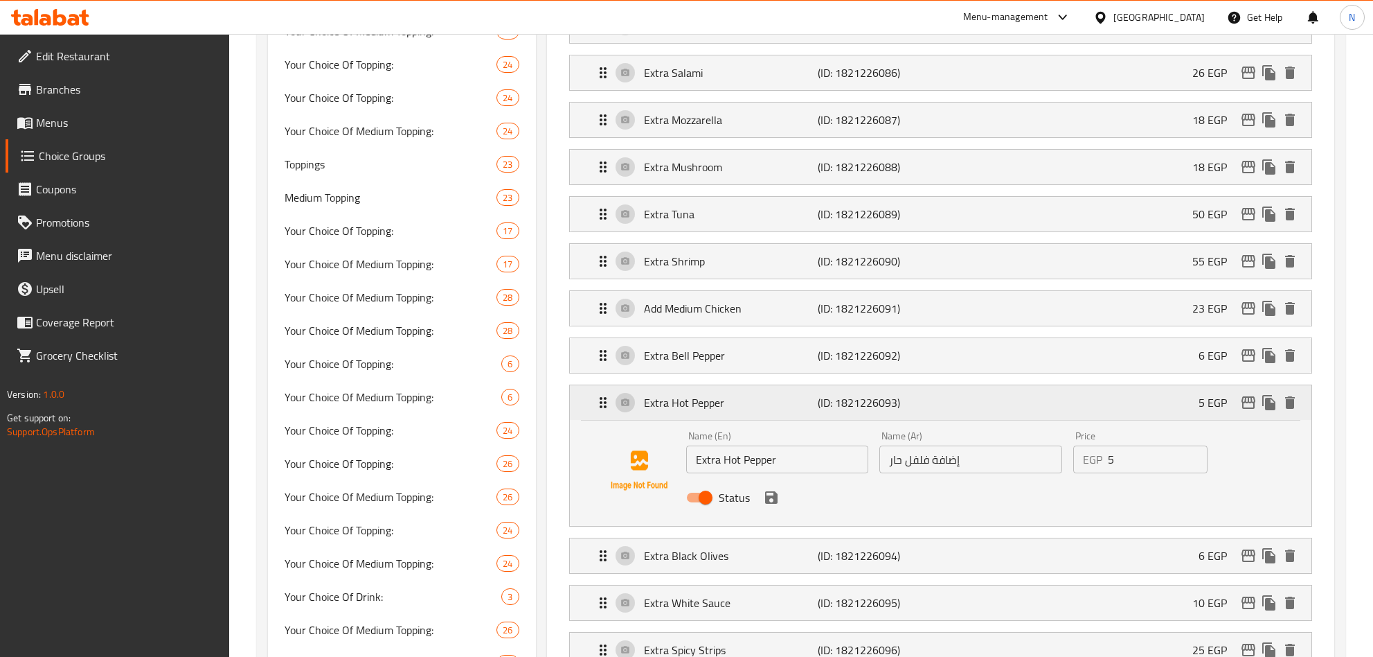
click at [1177, 416] on div "Extra Hot Pepper (ID: 1821226093) 5 EGP" at bounding box center [945, 402] width 700 height 35
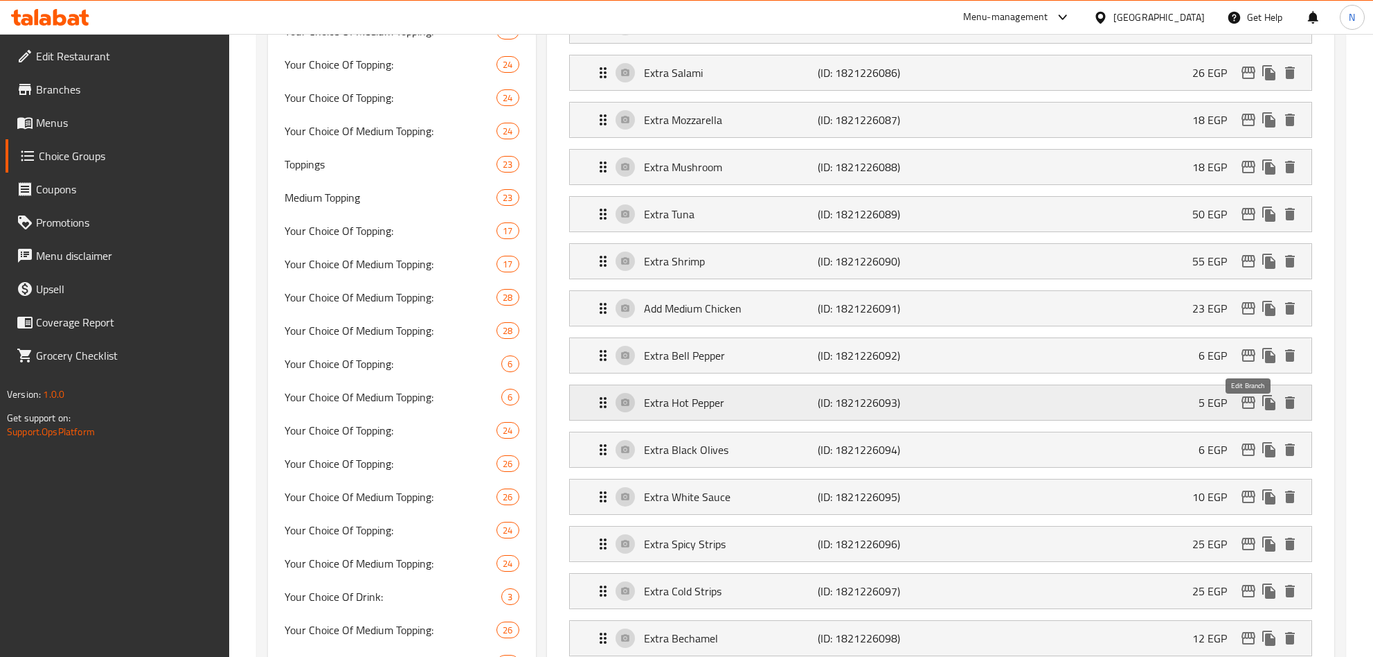
click at [1242, 408] on icon "edit" at bounding box center [1249, 402] width 14 height 12
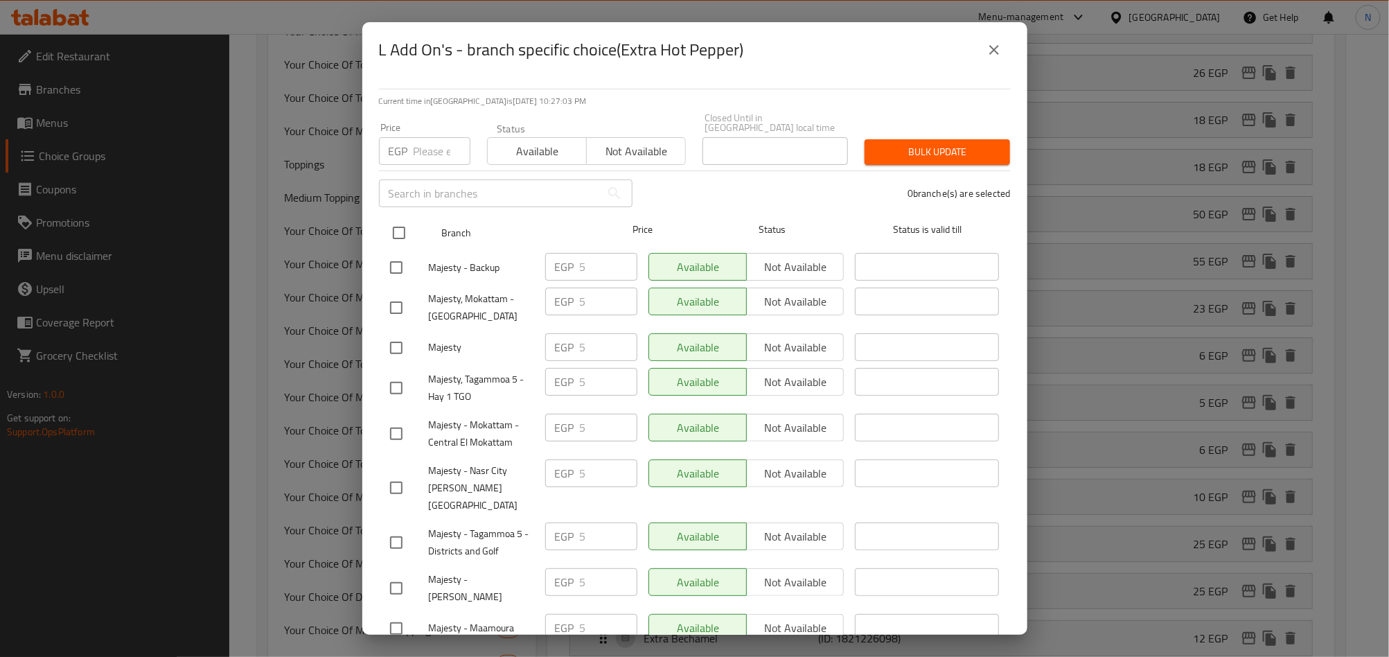
click at [393, 225] on input "checkbox" at bounding box center [398, 232] width 29 height 29
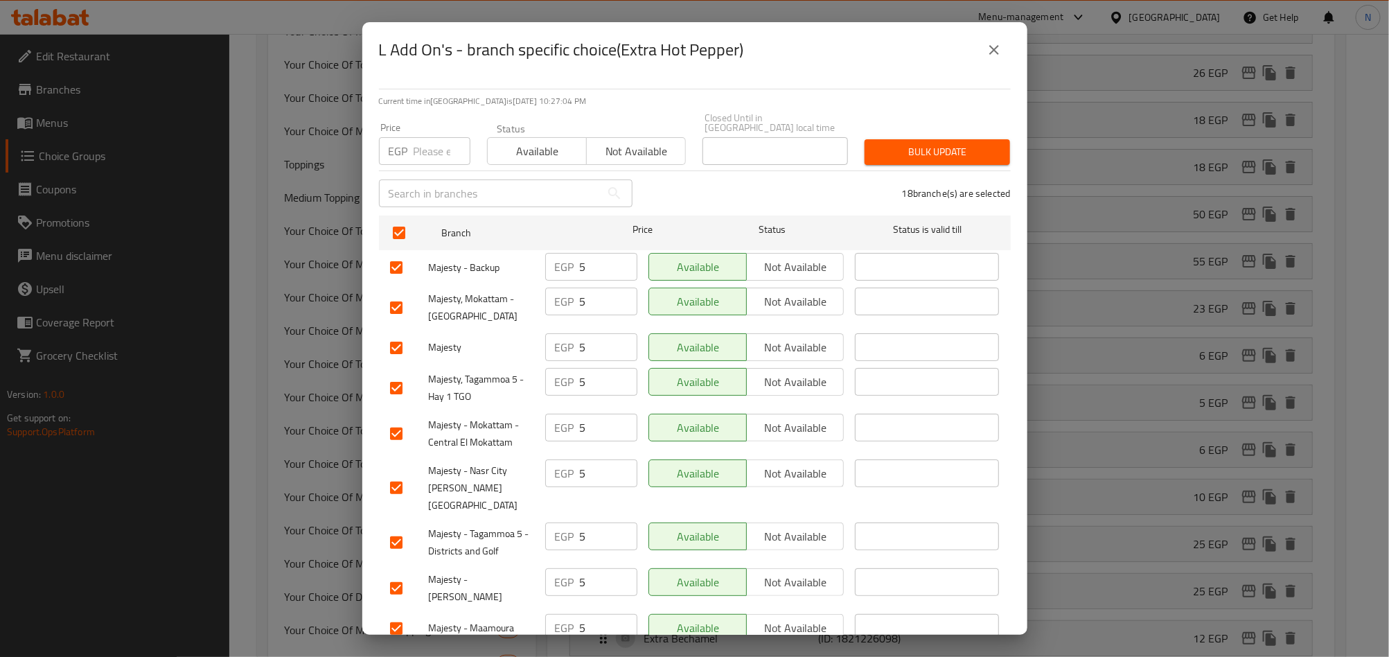
click at [418, 160] on div "Price EGP Price" at bounding box center [425, 143] width 108 height 59
click at [426, 143] on input "number" at bounding box center [441, 151] width 57 height 28
paste input "10.00"
click at [906, 150] on span "Bulk update" at bounding box center [936, 151] width 123 height 17
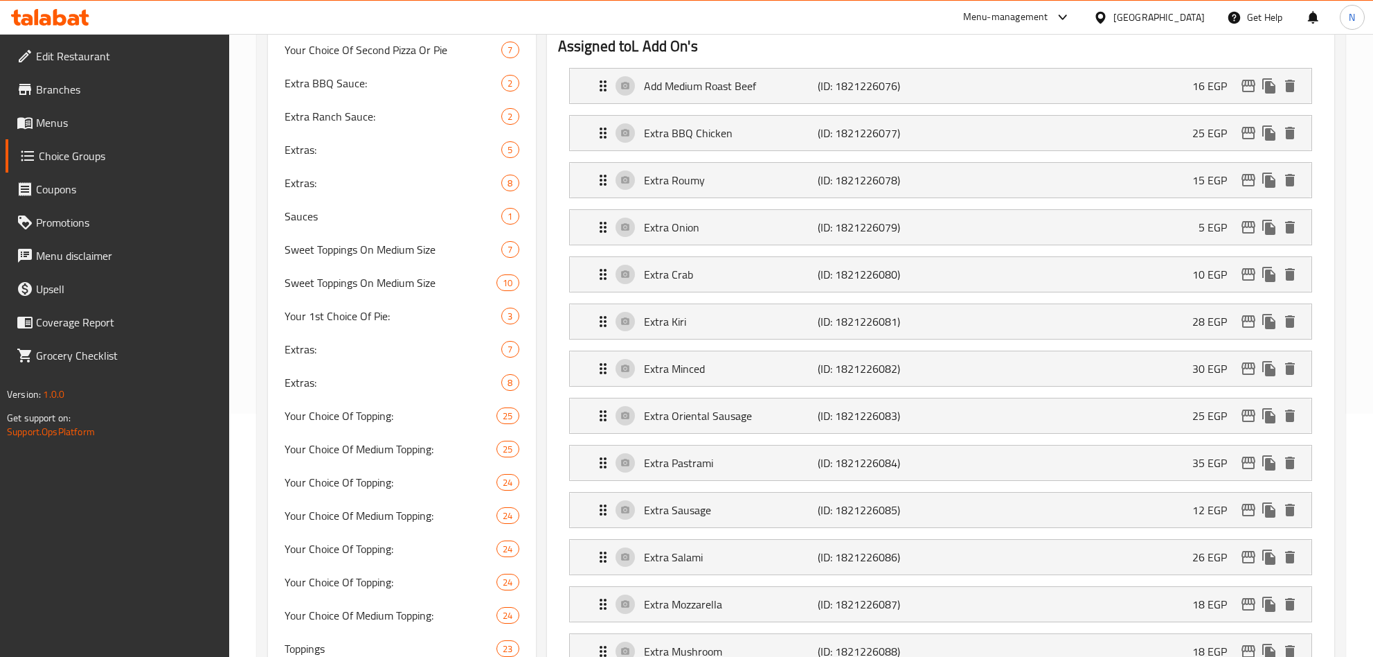
scroll to position [208, 0]
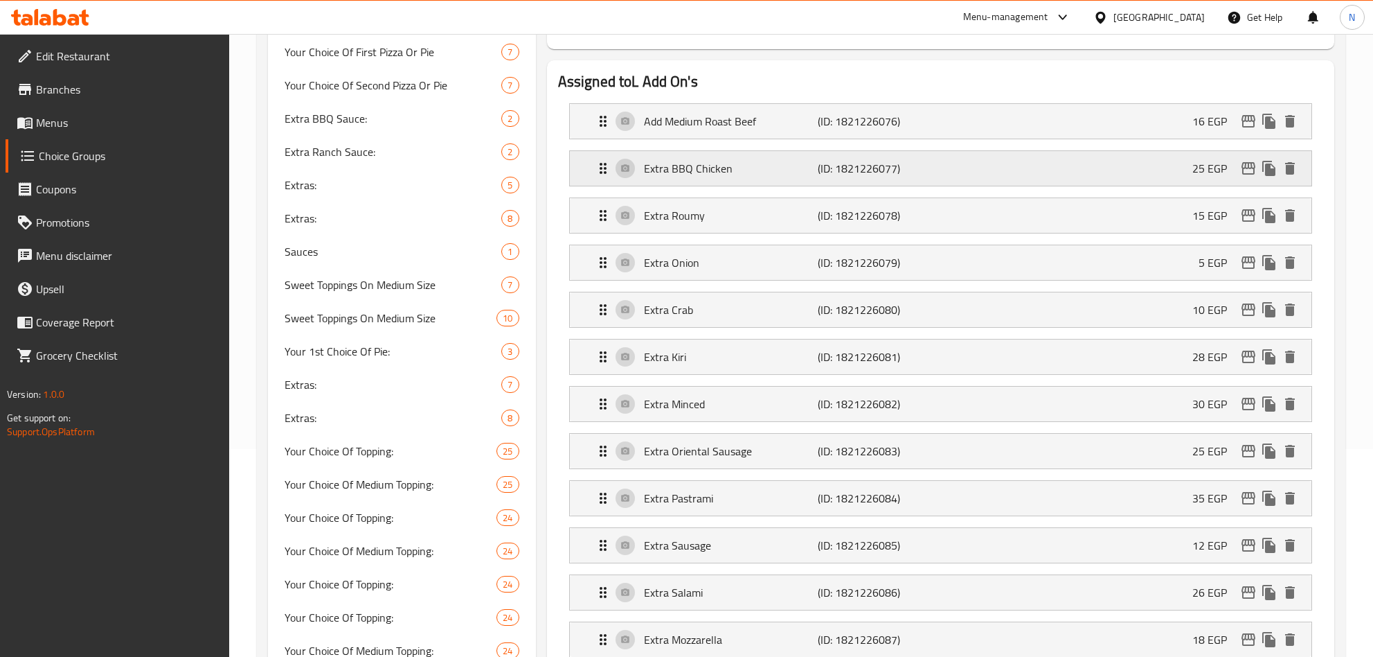
click at [729, 183] on div "Extra BBQ Chicken (ID: 1821226077) 25 EGP" at bounding box center [945, 168] width 700 height 35
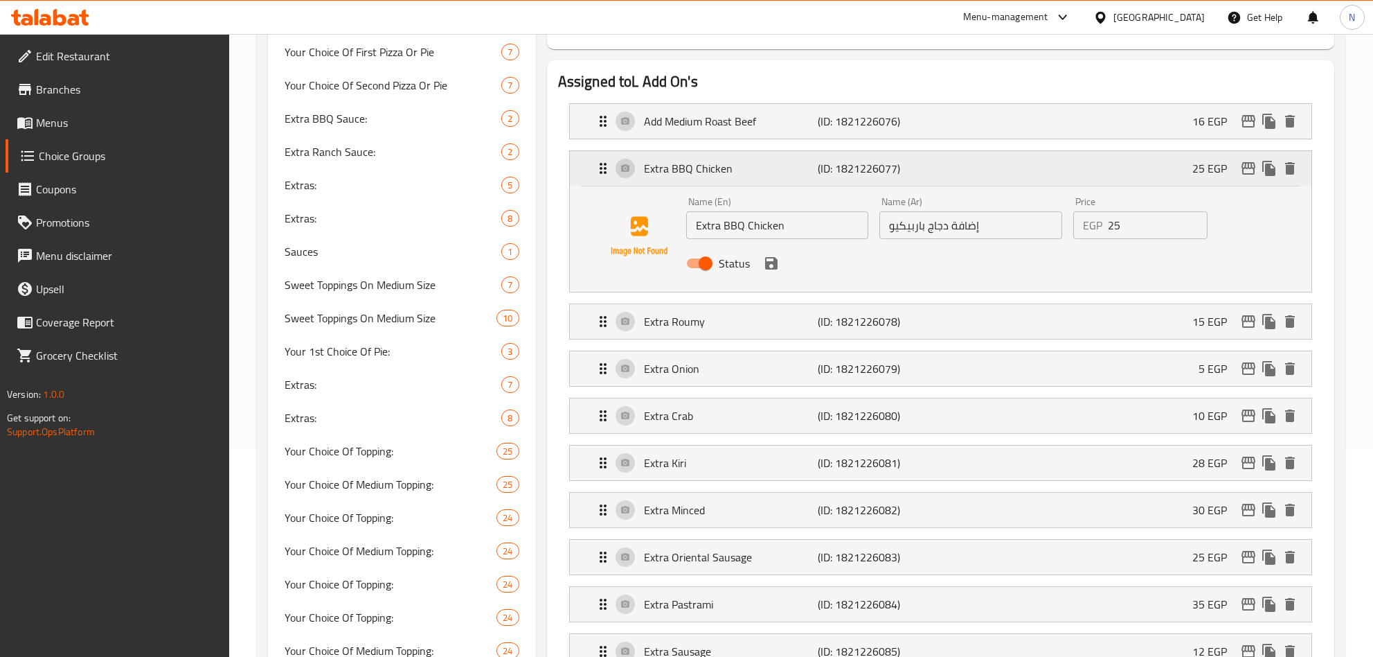
click at [728, 181] on div "Extra BBQ Chicken (ID: 1821226077) 25 EGP" at bounding box center [945, 168] width 700 height 35
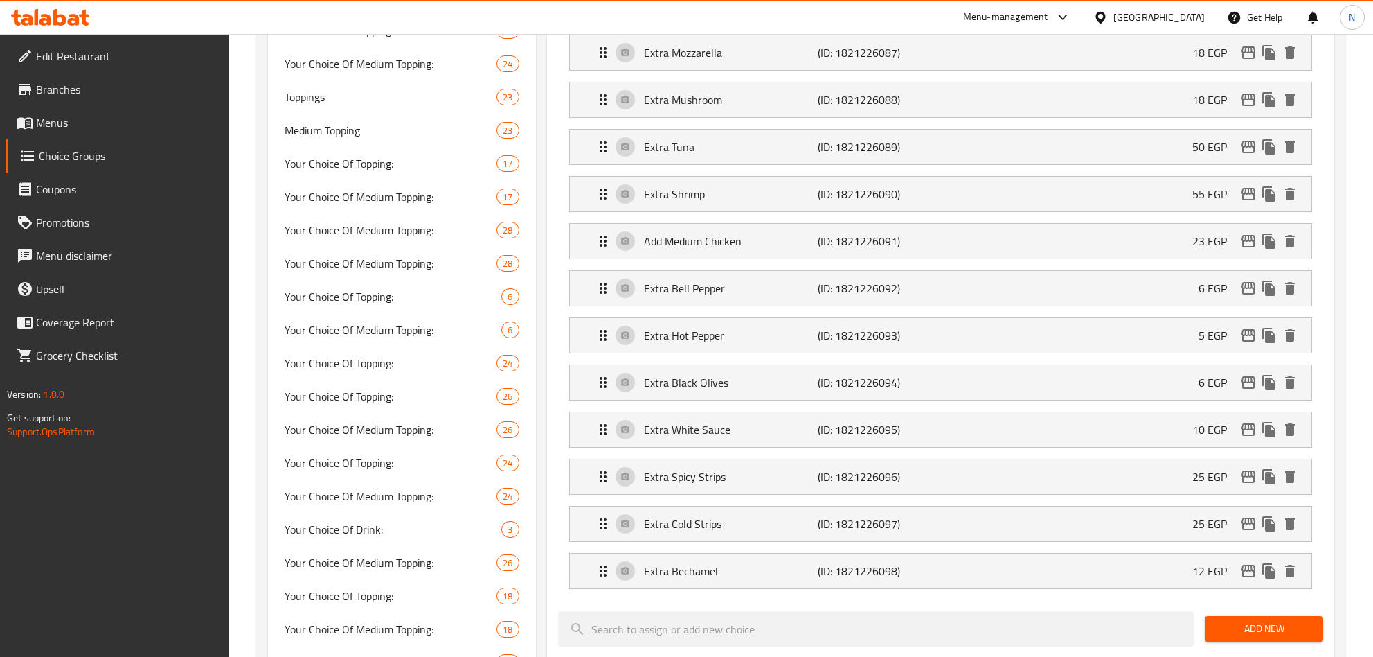
scroll to position [831, 0]
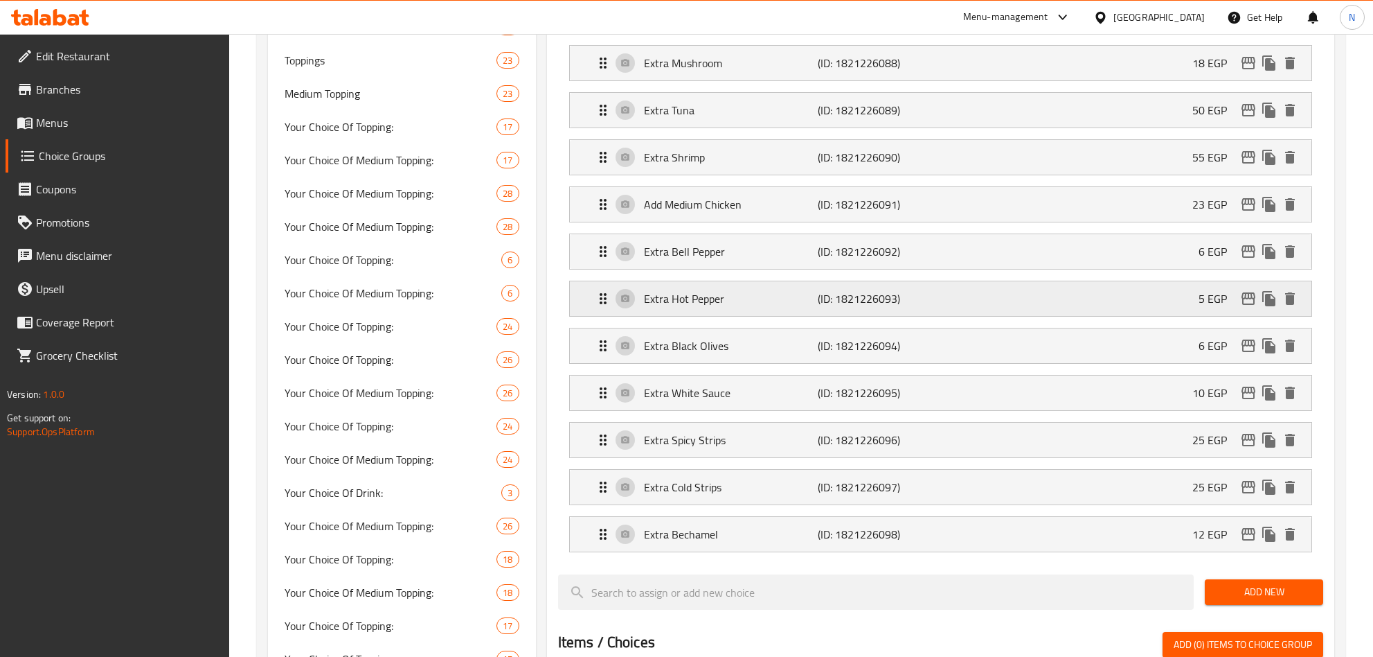
click at [745, 307] on p "Extra Hot Pepper" at bounding box center [731, 298] width 175 height 17
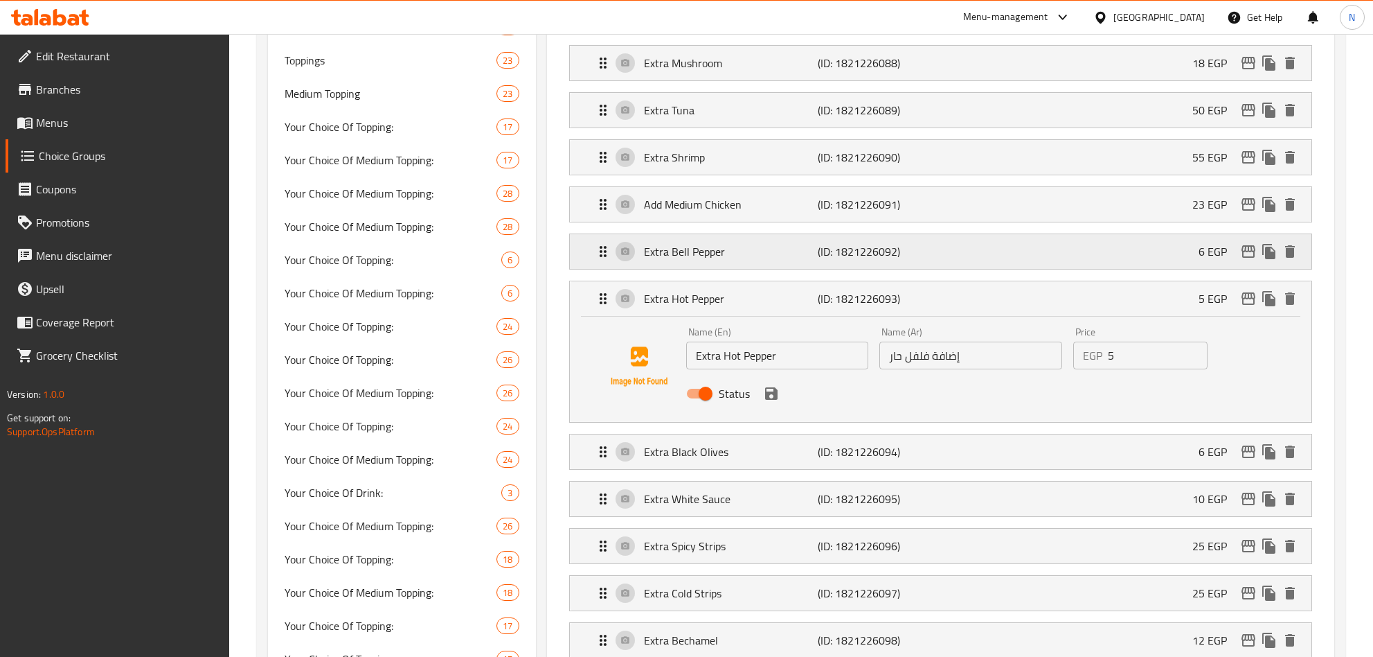
click at [763, 260] on p "Extra Bell Pepper" at bounding box center [731, 251] width 175 height 17
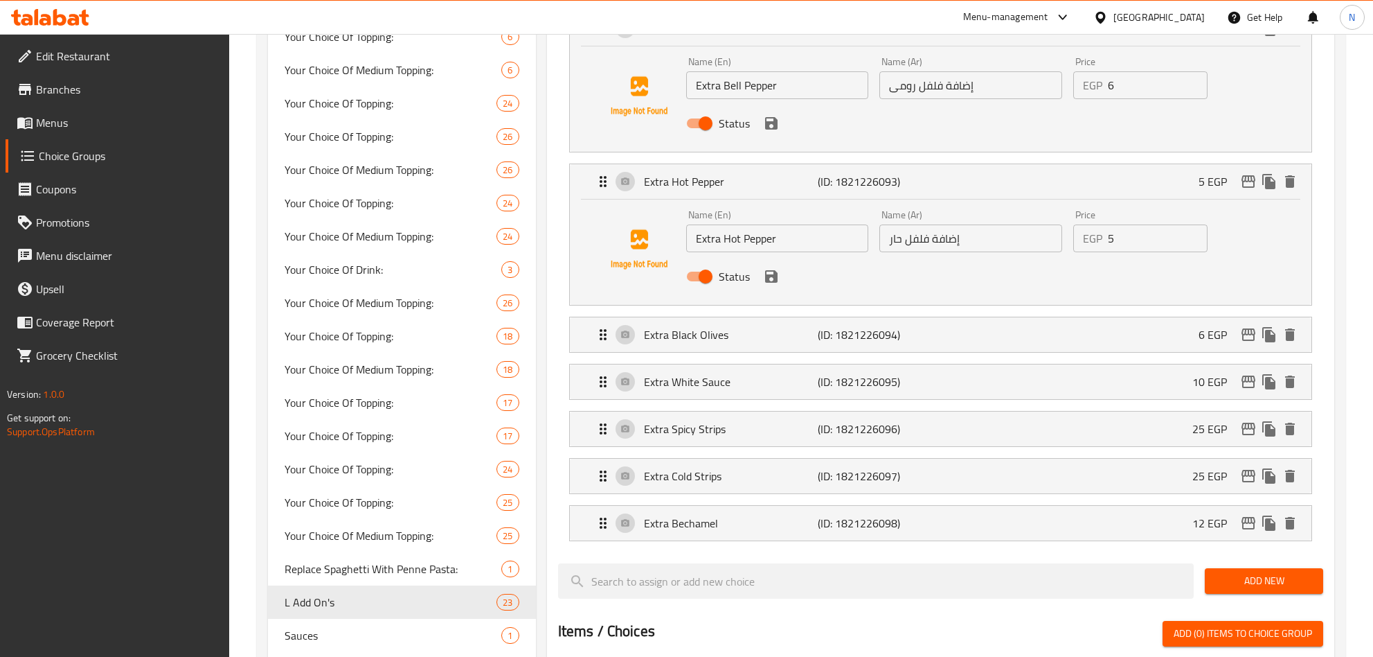
scroll to position [1170, 0]
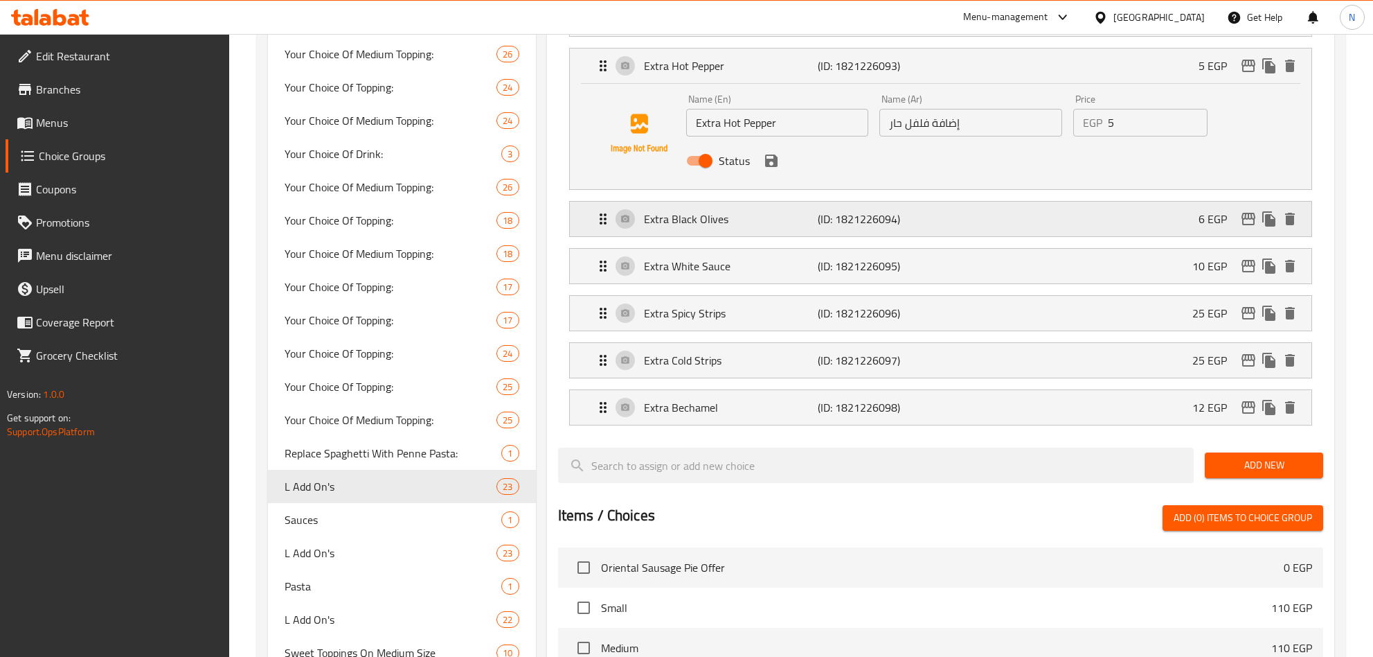
click at [884, 227] on p "(ID: 1821226094)" at bounding box center [876, 219] width 116 height 17
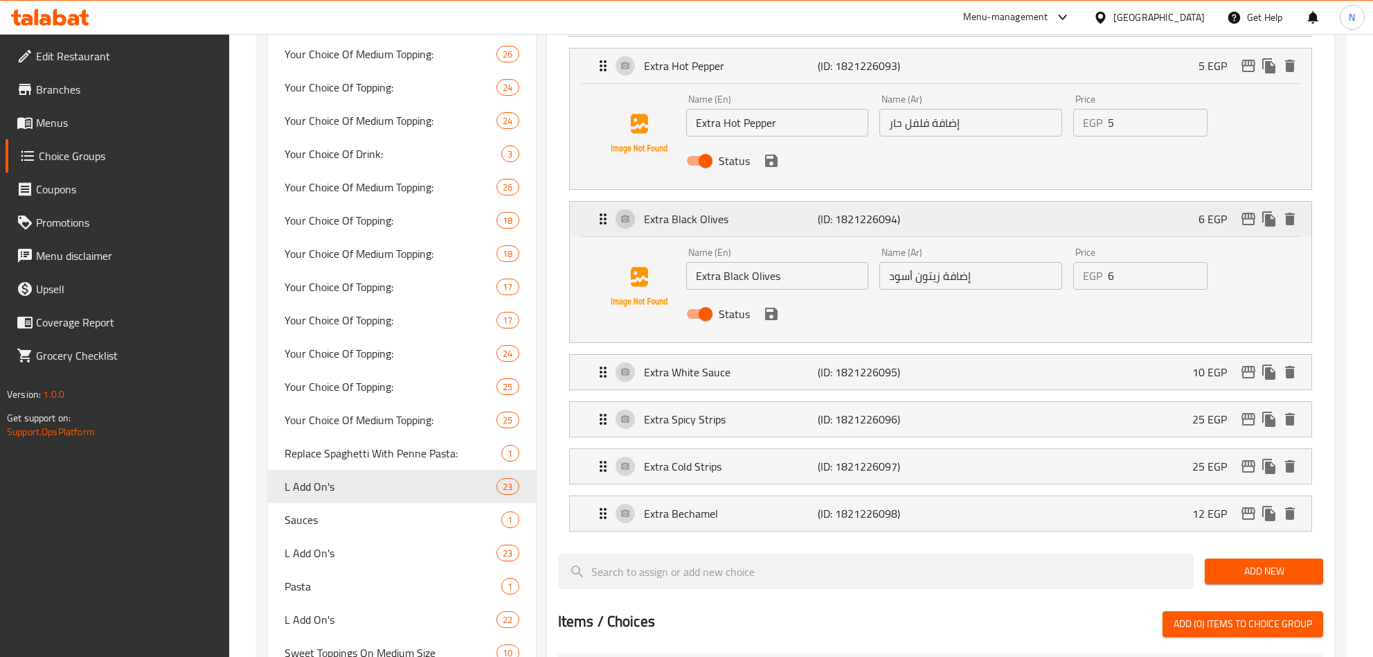
click at [960, 236] on div "Extra Black Olives (ID: 1821226094) 6 EGP" at bounding box center [945, 219] width 700 height 35
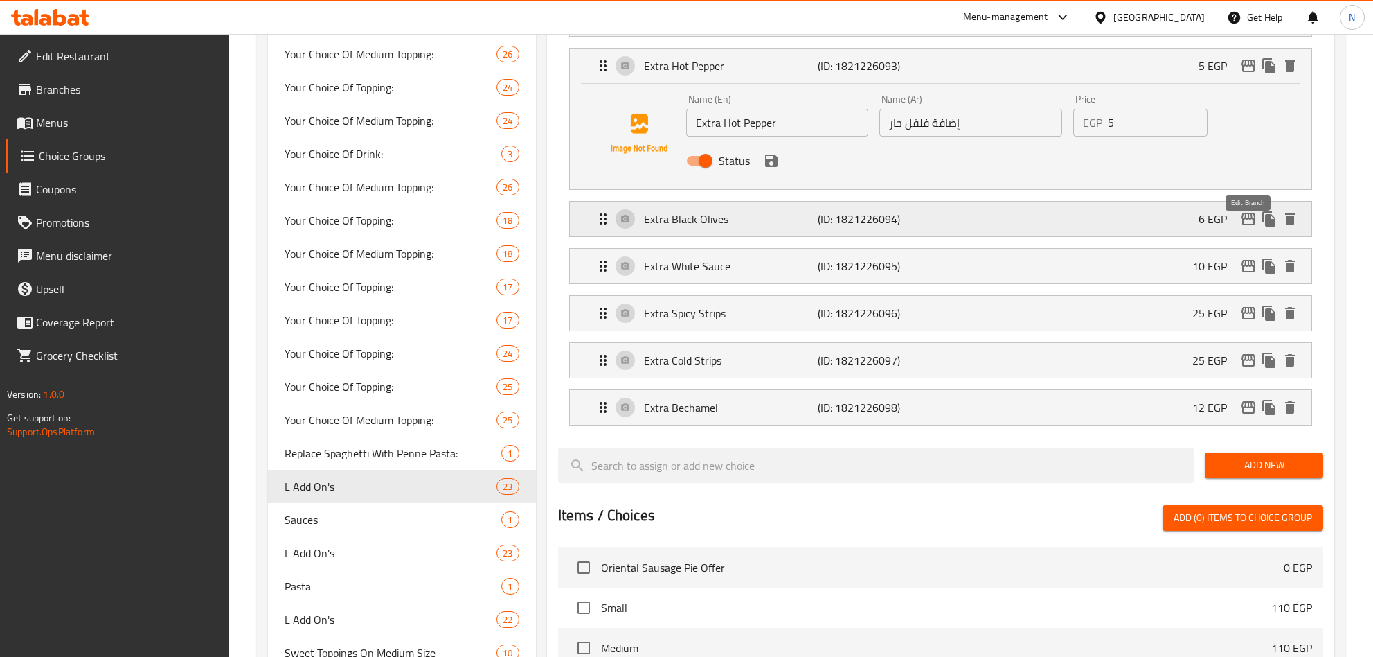
click at [1249, 227] on icon "edit" at bounding box center [1248, 219] width 17 height 17
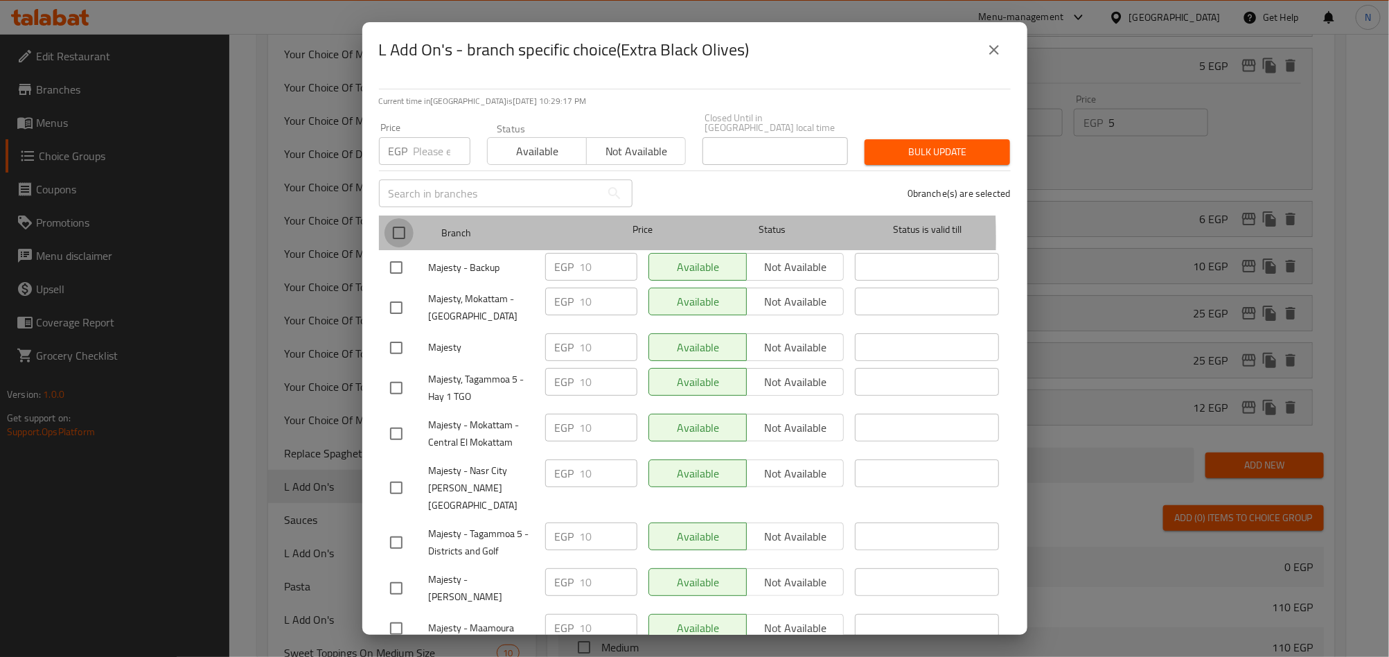
click at [391, 229] on input "checkbox" at bounding box center [398, 232] width 29 height 29
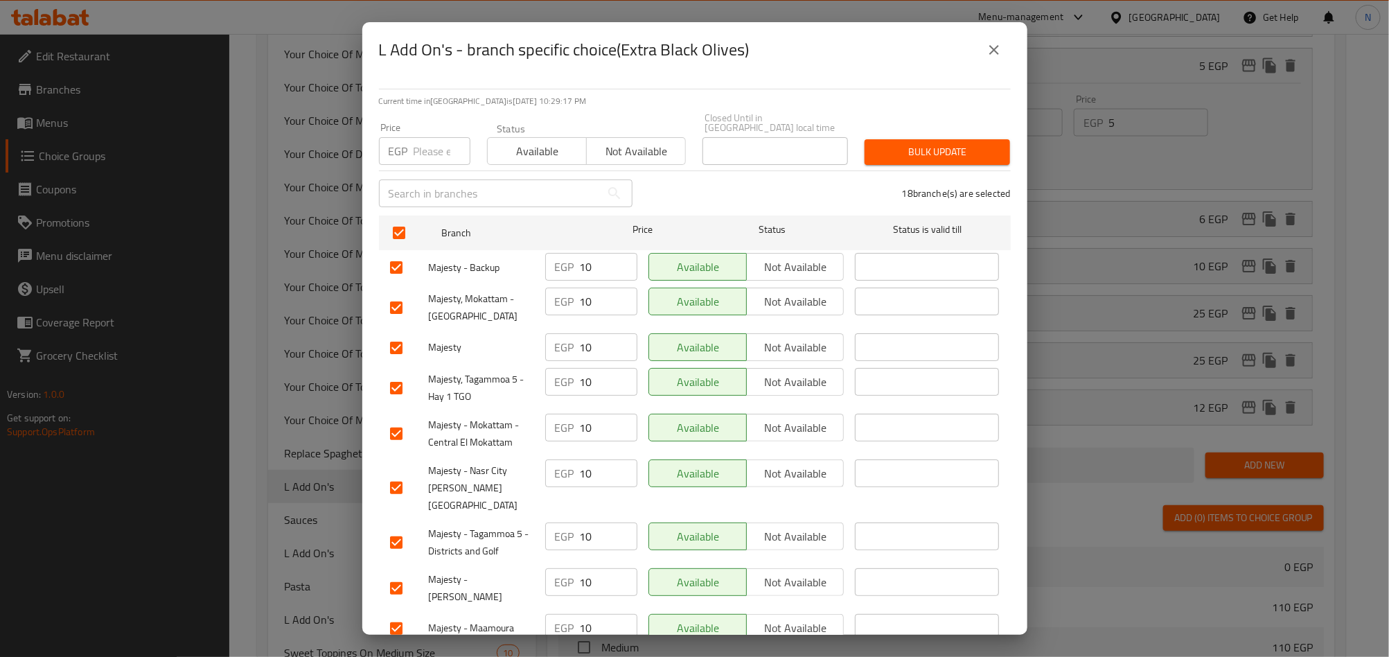
click at [427, 158] on div "Price EGP Price" at bounding box center [425, 143] width 108 height 59
click at [431, 152] on input "number" at bounding box center [441, 151] width 57 height 28
paste input "15.00"
click at [913, 143] on span "Bulk update" at bounding box center [936, 151] width 123 height 17
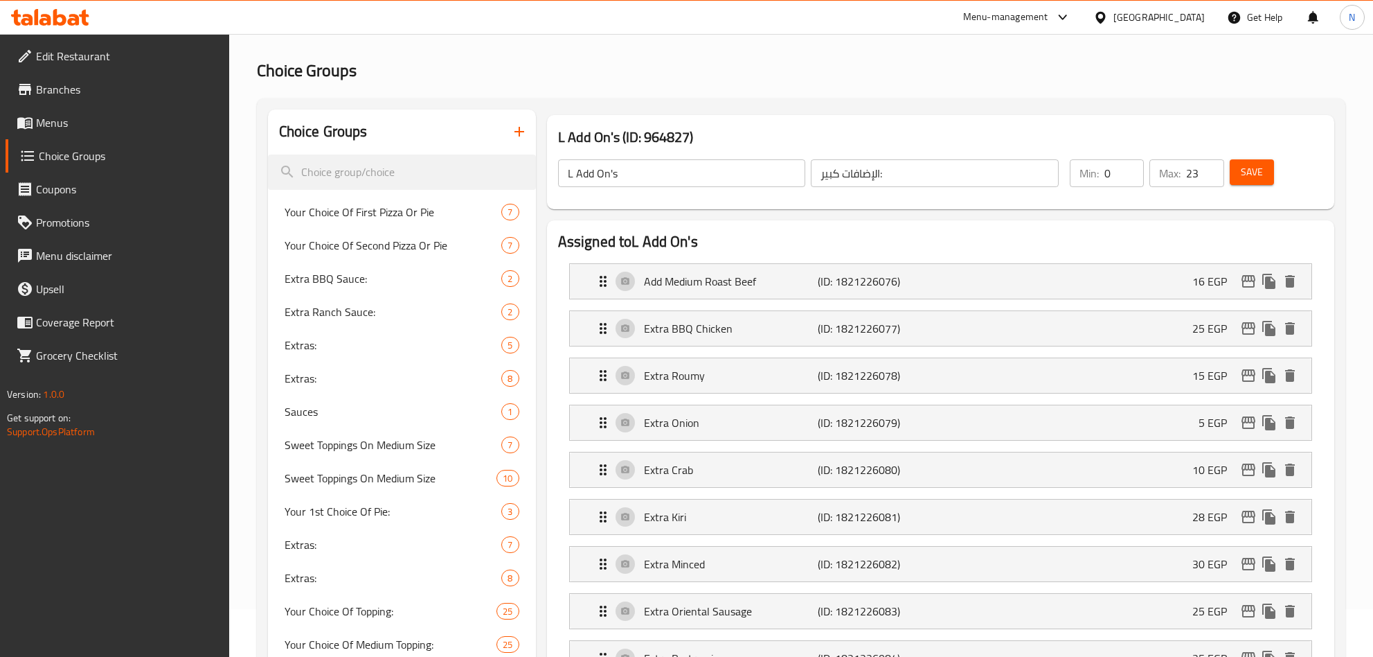
scroll to position [0, 0]
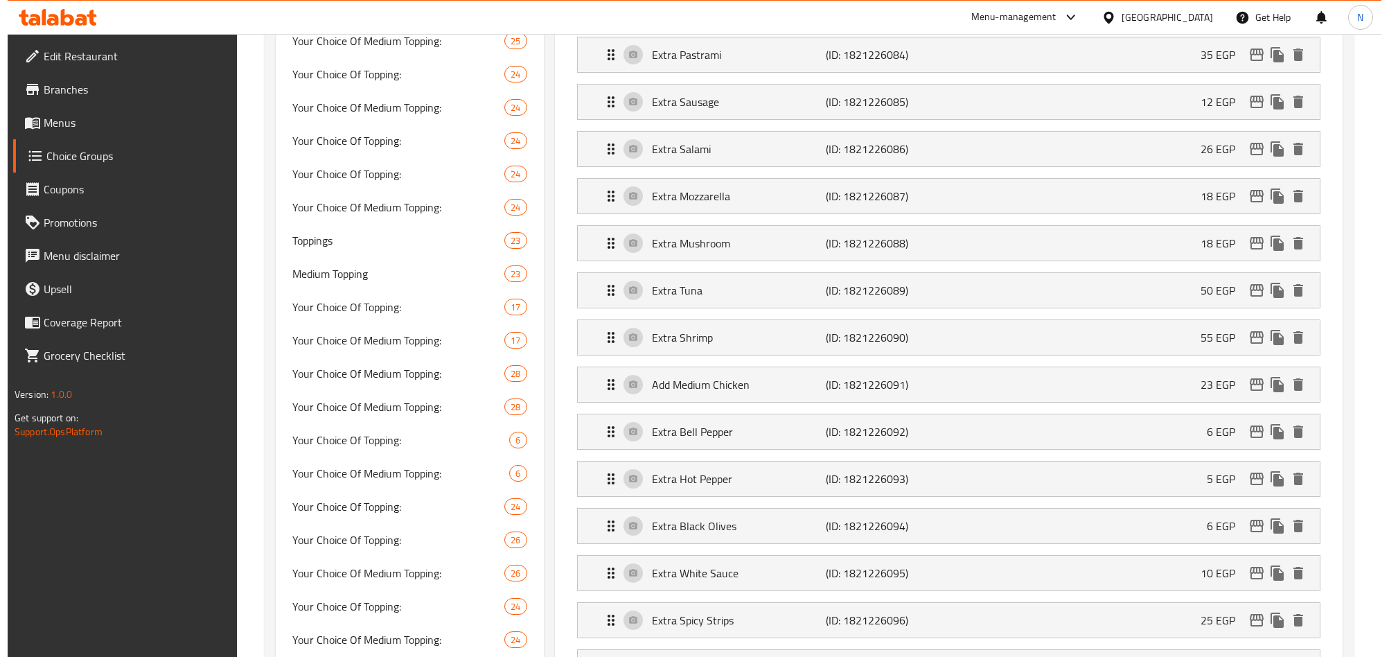
scroll to position [862, 0]
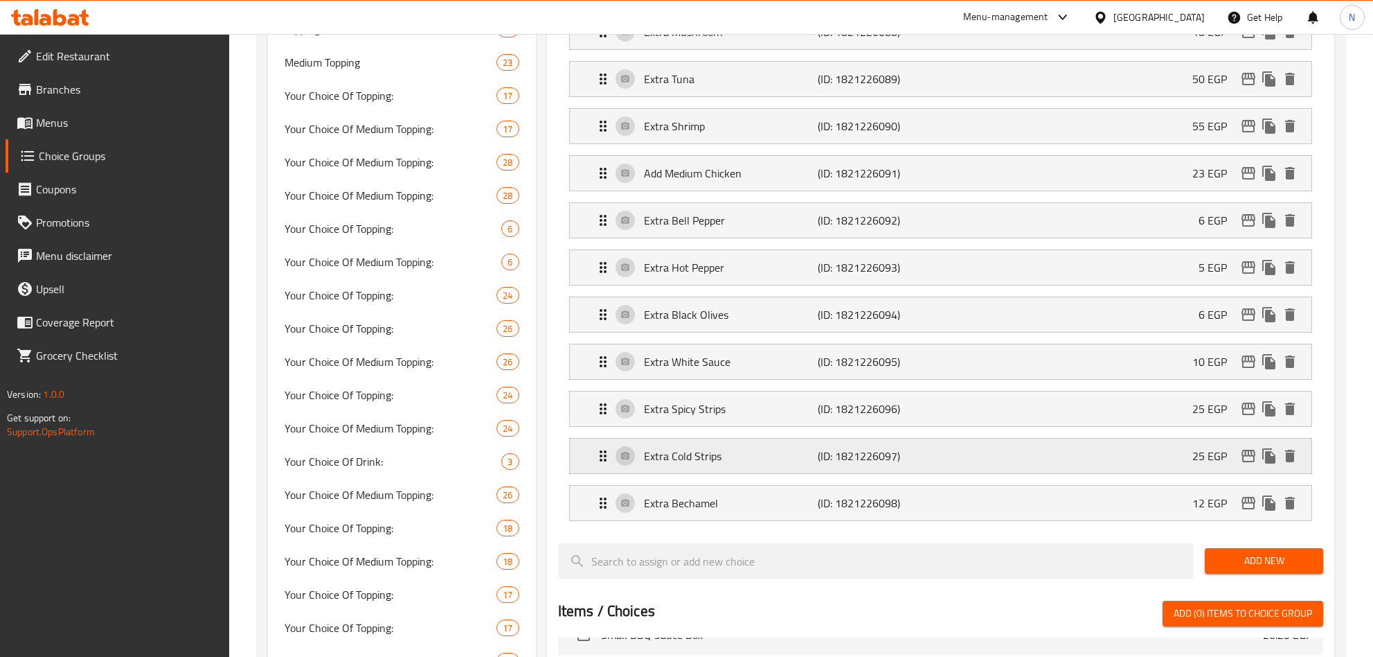
click at [772, 464] on p "Extra Cold Strips" at bounding box center [731, 455] width 175 height 17
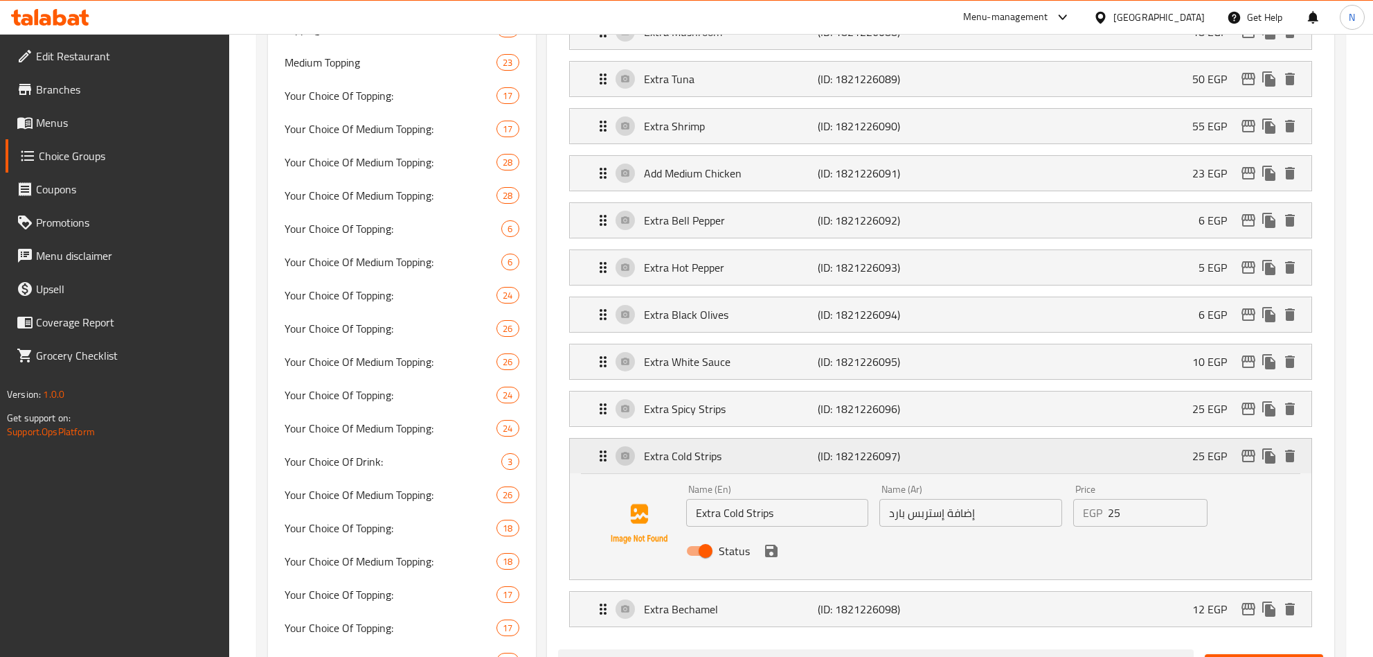
click at [1026, 470] on div "Extra Cold Strips (ID: 1821226097) 25 EGP" at bounding box center [945, 455] width 700 height 35
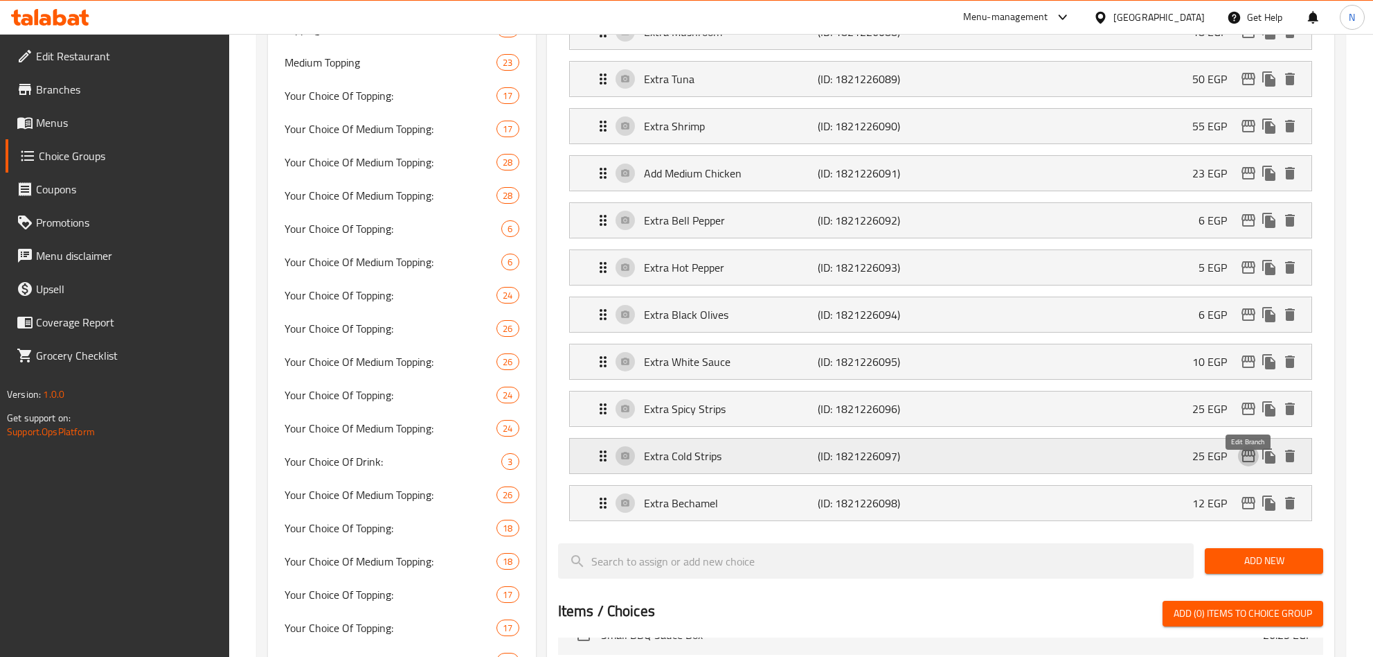
click at [1249, 464] on icon "edit" at bounding box center [1248, 455] width 17 height 17
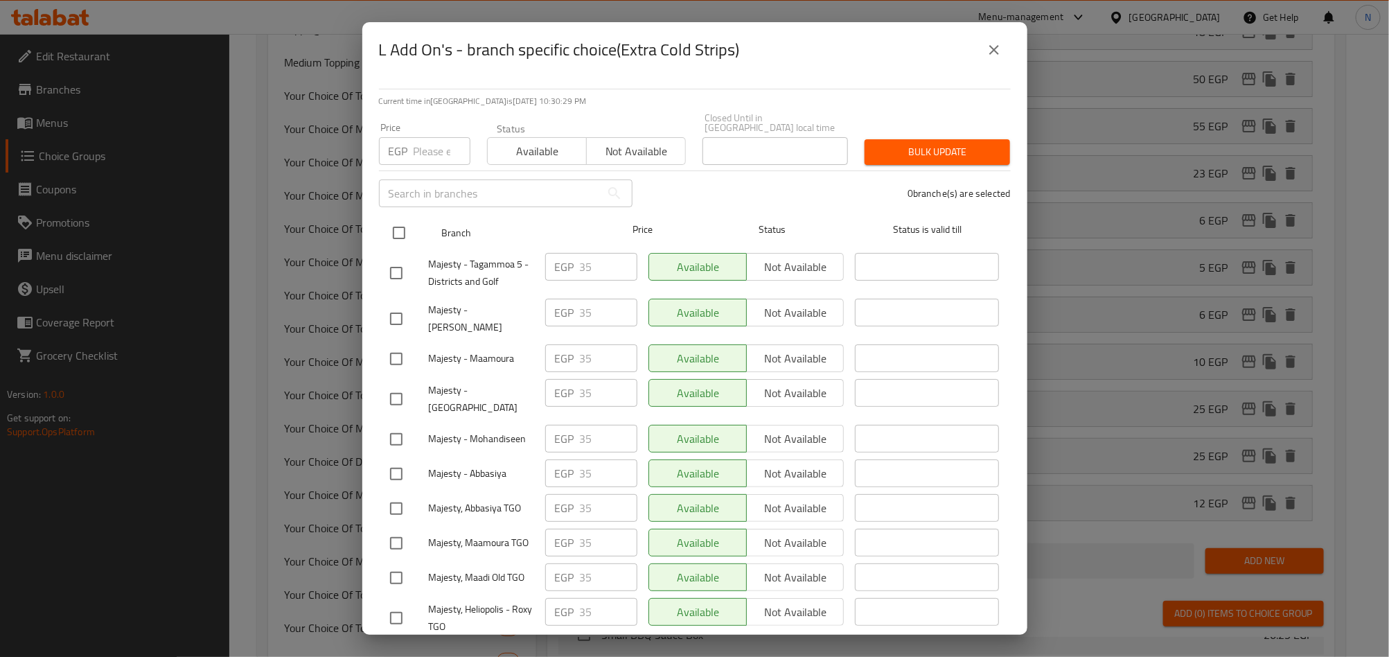
click at [395, 218] on input "checkbox" at bounding box center [398, 232] width 29 height 29
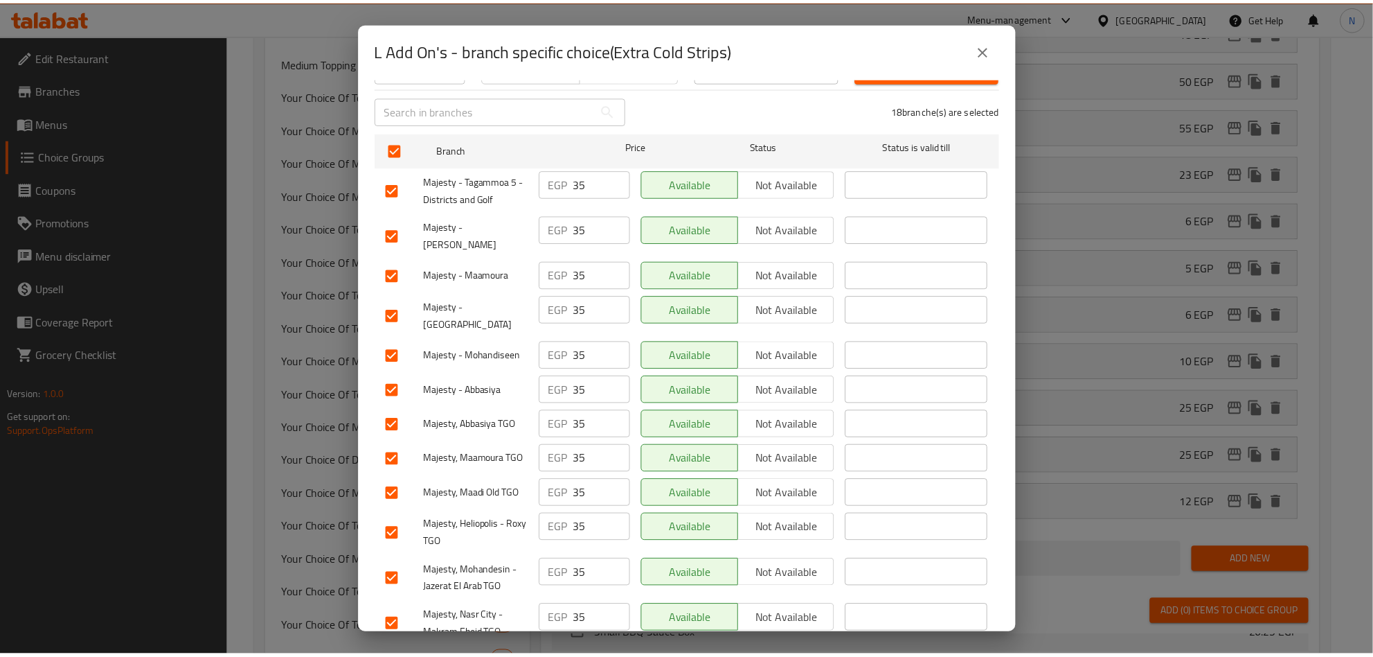
scroll to position [0, 0]
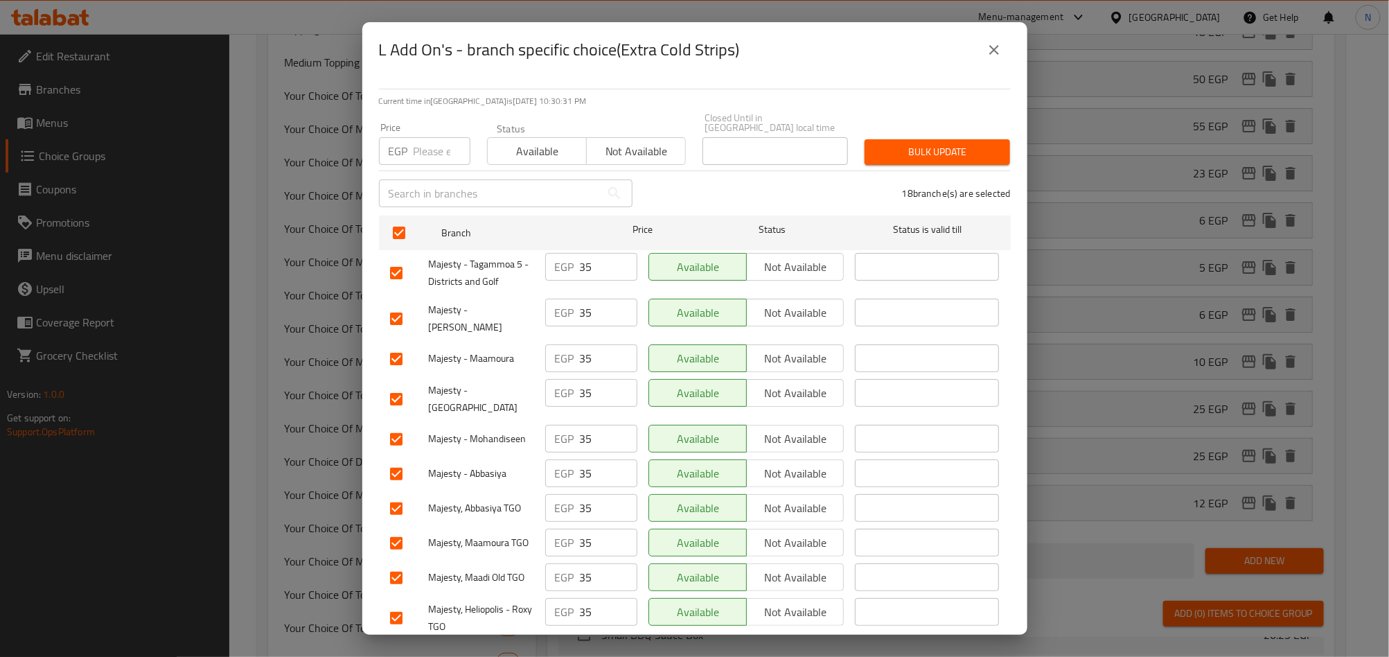
click at [425, 157] on div "Price EGP Price" at bounding box center [425, 143] width 108 height 59
click at [427, 146] on input "number" at bounding box center [441, 151] width 57 height 28
paste input "35.00"
click at [913, 143] on span "Bulk update" at bounding box center [936, 151] width 123 height 17
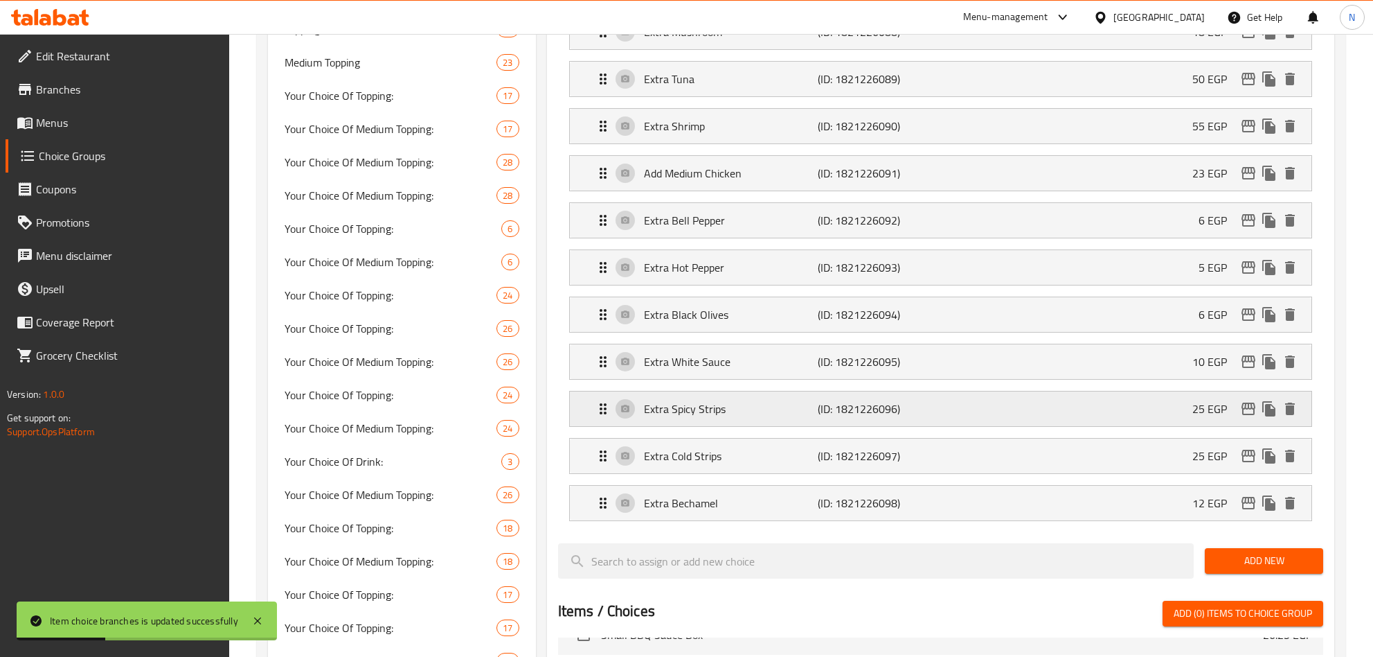
click at [1166, 420] on div "Extra Spicy Strips (ID: 1821226096) 25 EGP" at bounding box center [945, 408] width 700 height 35
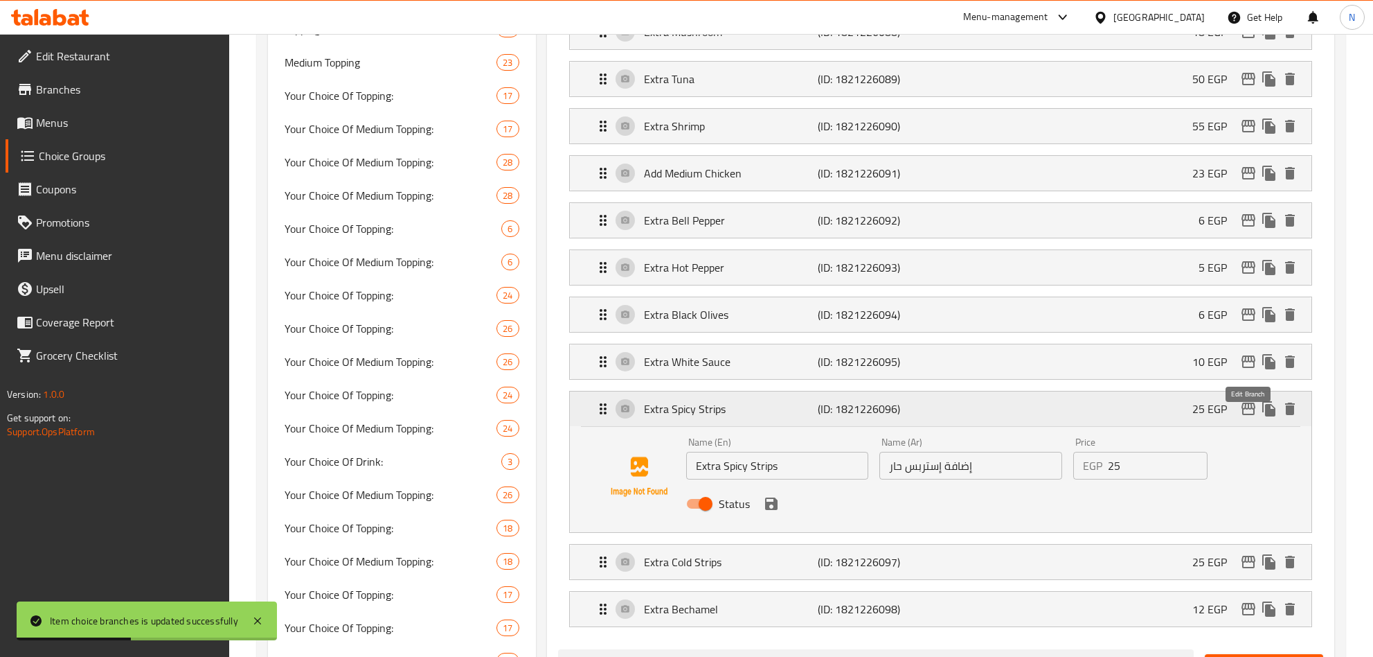
click at [1247, 415] on icon "edit" at bounding box center [1249, 408] width 14 height 12
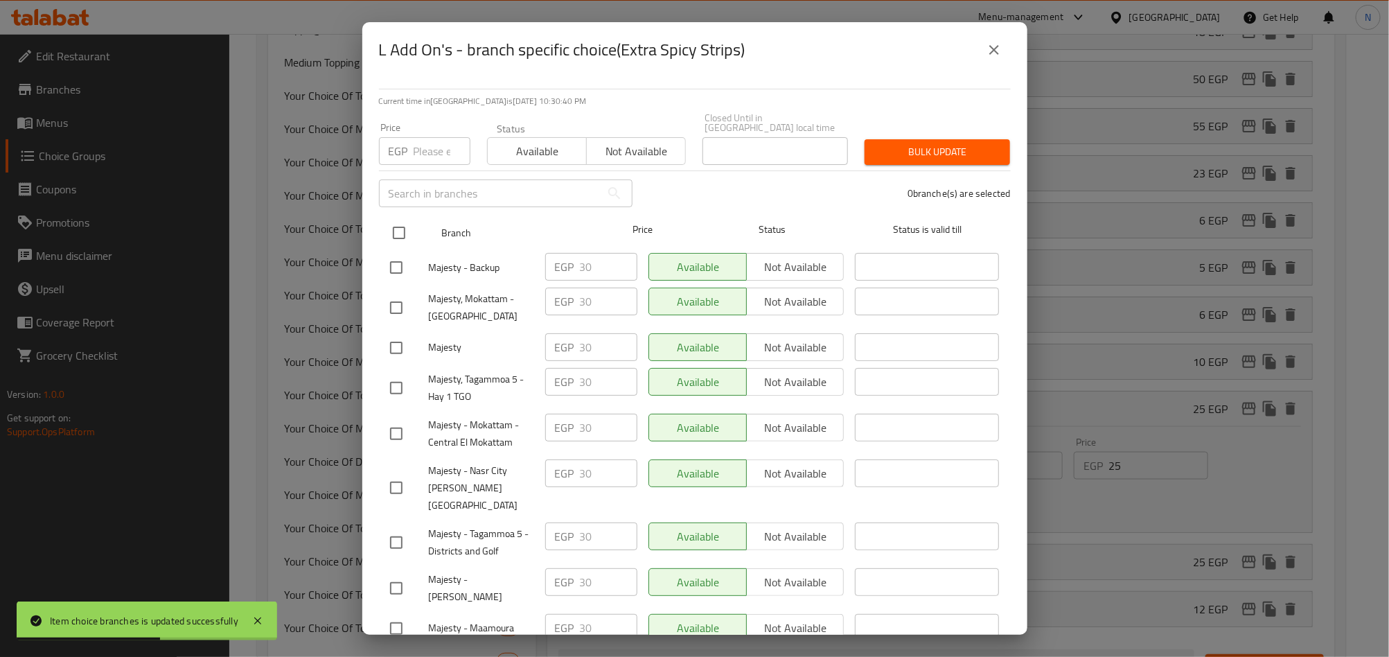
click at [403, 220] on input "checkbox" at bounding box center [398, 232] width 29 height 29
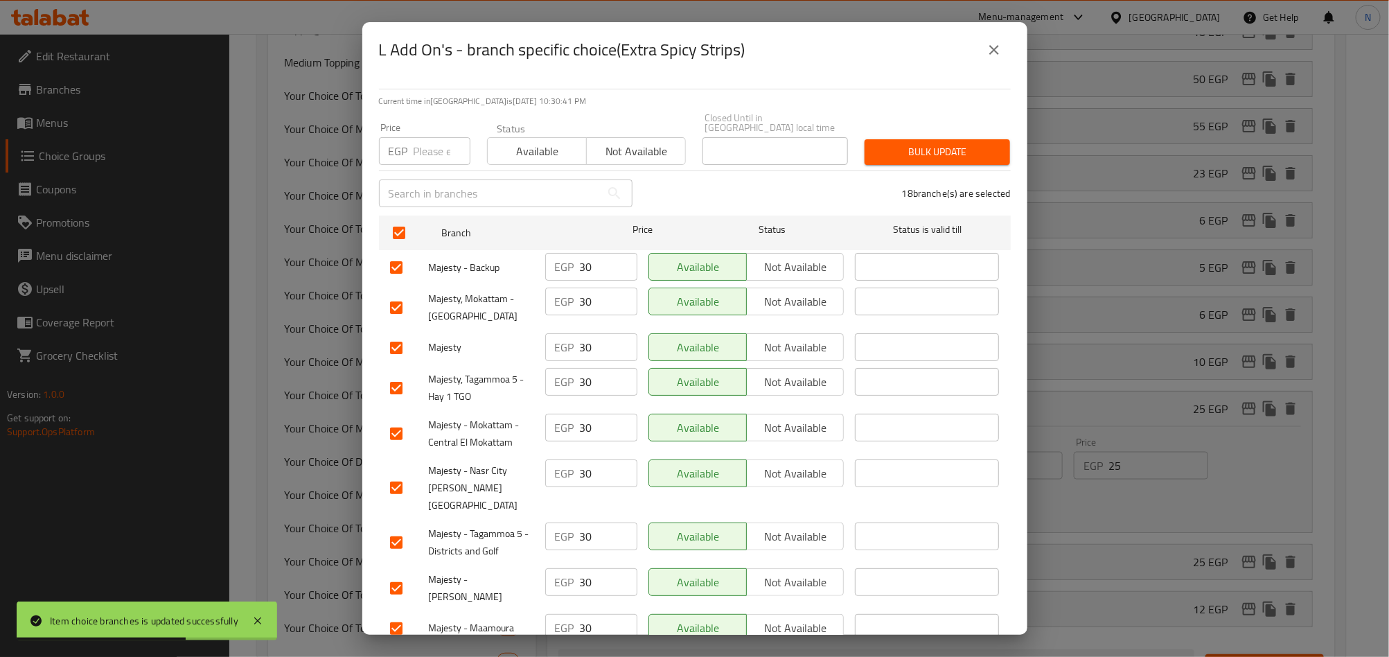
click at [422, 139] on input "number" at bounding box center [441, 151] width 57 height 28
paste input "35.00"
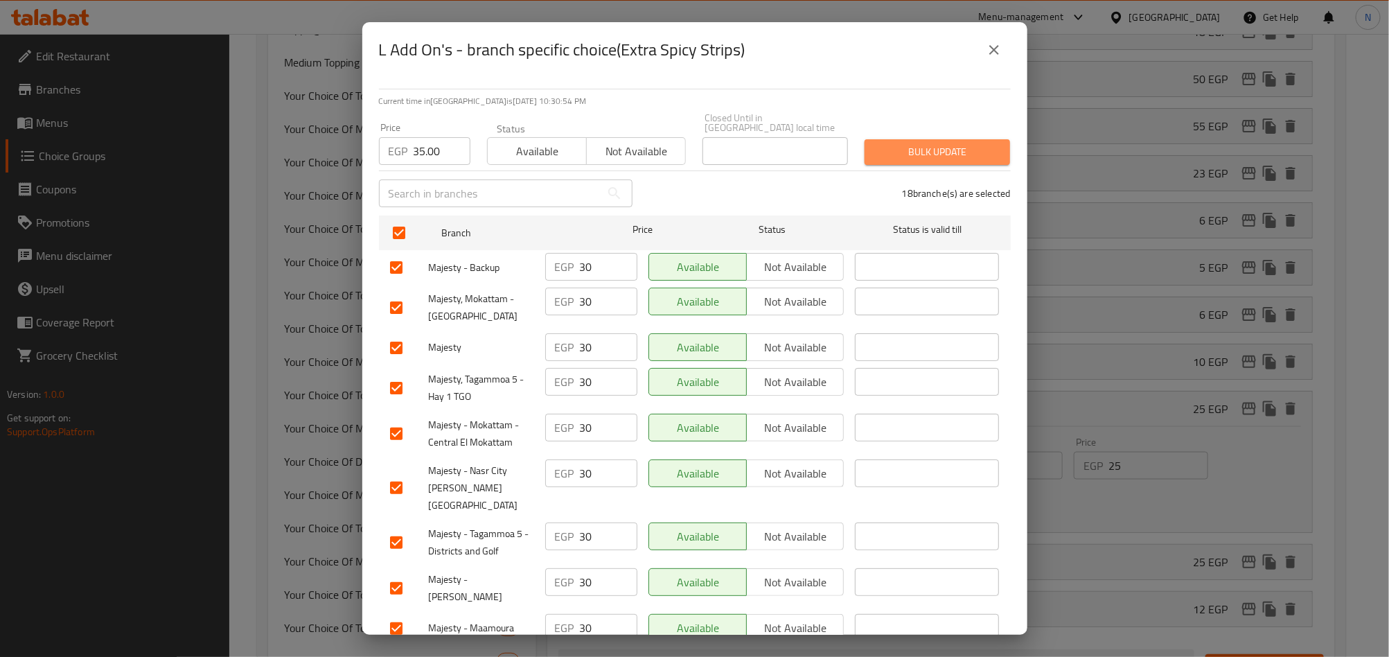
click at [933, 148] on span "Bulk update" at bounding box center [936, 151] width 123 height 17
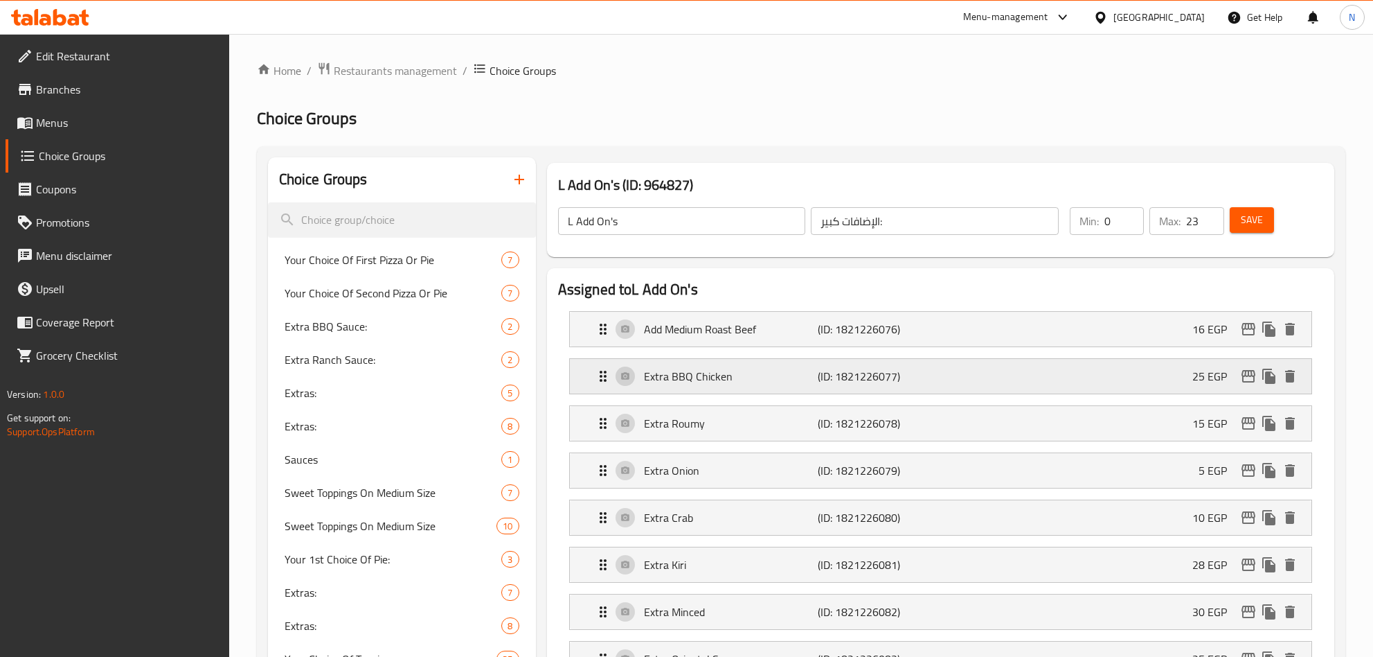
click at [804, 374] on p "Extra BBQ Chicken" at bounding box center [731, 376] width 175 height 17
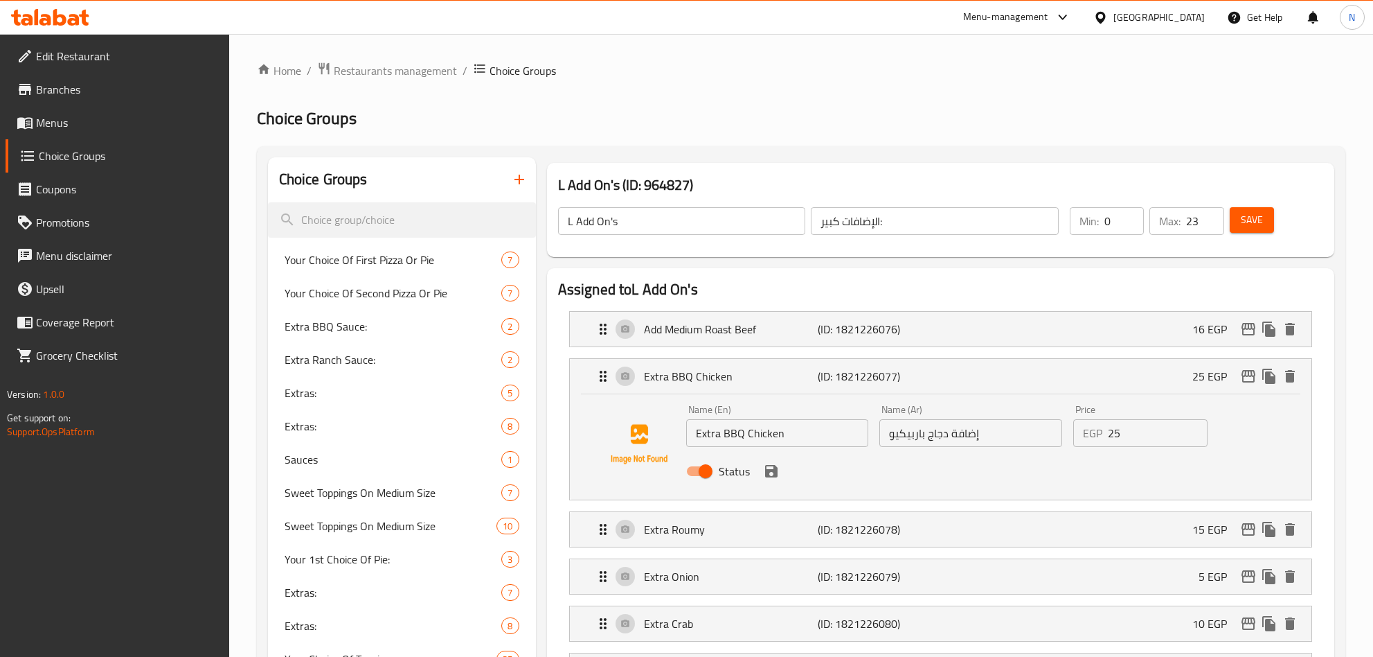
click at [985, 438] on input "إضافة دجاج باربيكيو" at bounding box center [971, 433] width 183 height 28
click at [1010, 438] on input "إضافة دجاج باربيكيو" at bounding box center [971, 433] width 183 height 28
click at [945, 441] on input "إضافة فراخ باربيكيو" at bounding box center [971, 433] width 183 height 28
click at [948, 447] on input "إضافة فراخ باربيكيو وسط" at bounding box center [971, 433] width 183 height 28
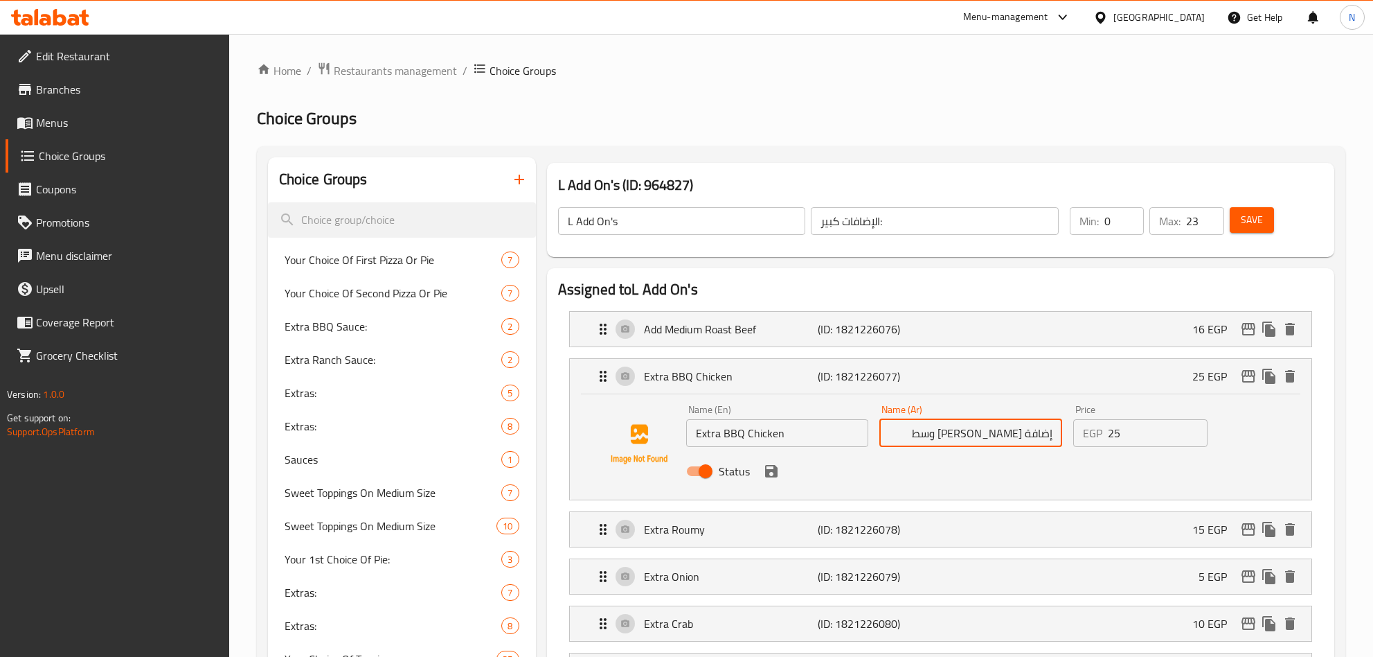
click at [948, 447] on input "إضافة فراخ باربيكيو وسط" at bounding box center [971, 433] width 183 height 28
click at [711, 436] on input "Extra BBQ Chicken" at bounding box center [777, 433] width 183 height 28
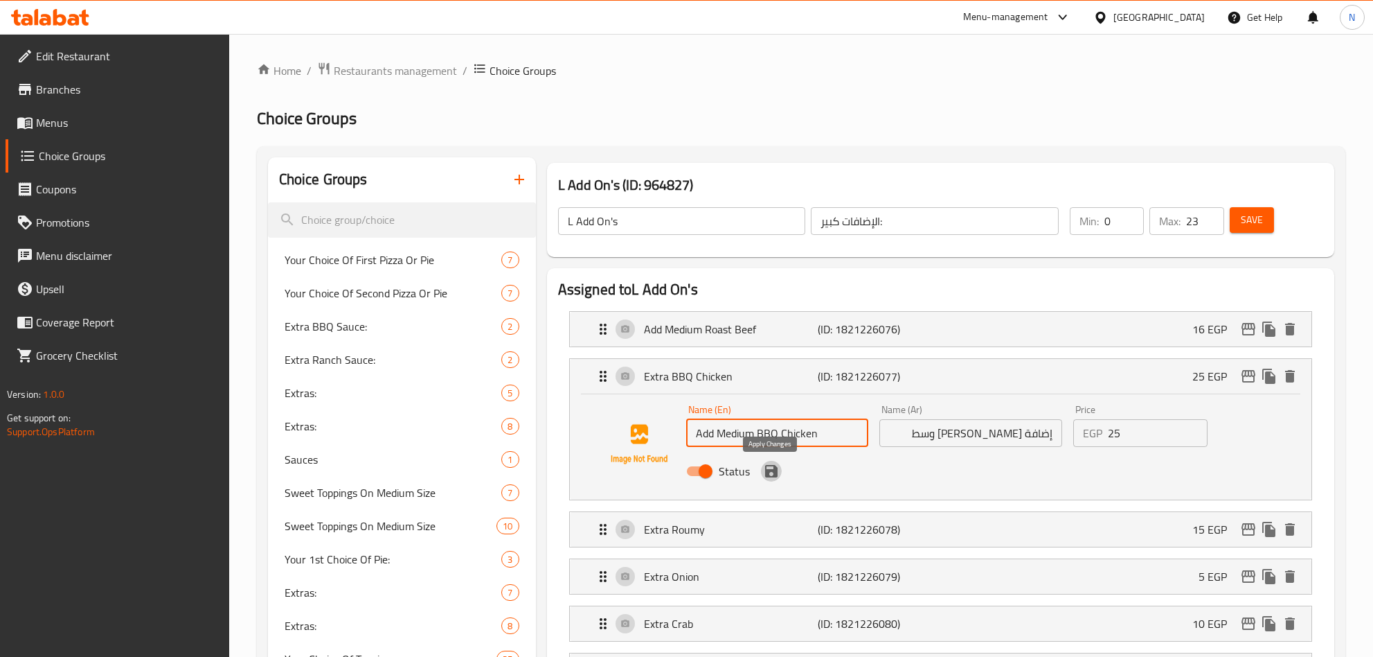
click at [778, 479] on icon "save" at bounding box center [771, 471] width 17 height 17
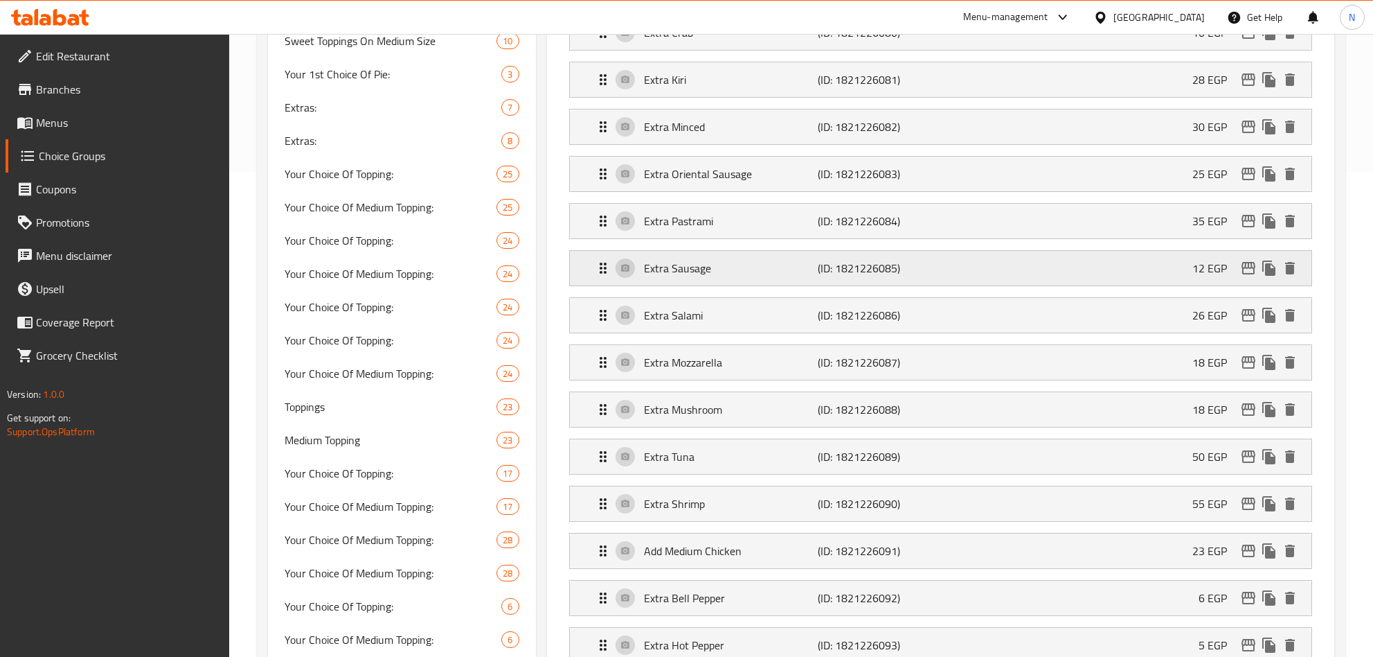
scroll to position [519, 0]
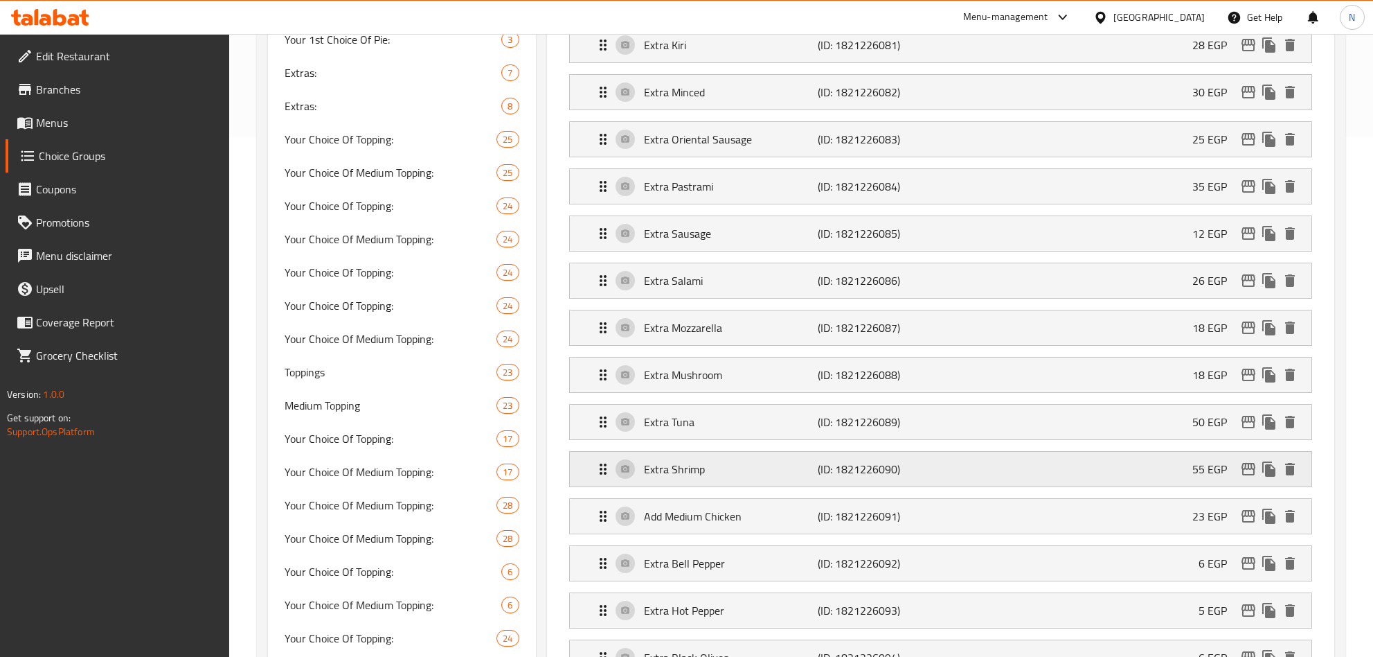
click at [794, 468] on div "Extra Shrimp (ID: 1821226090) 55 EGP" at bounding box center [945, 469] width 700 height 35
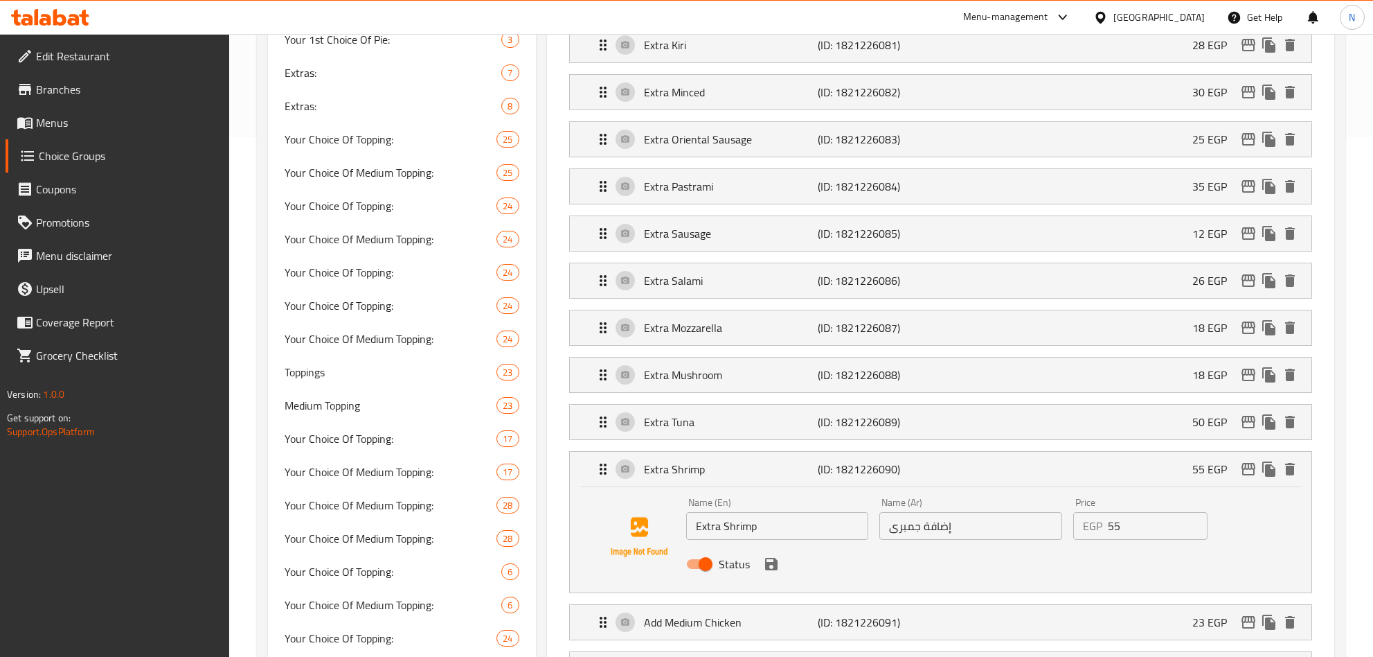
click at [992, 531] on input "إضافة جمبرى" at bounding box center [971, 526] width 183 height 28
click at [715, 534] on input "Extra Shrimp" at bounding box center [777, 526] width 183 height 28
click at [717, 534] on input "Extra Shrimp" at bounding box center [777, 526] width 183 height 28
drag, startPoint x: 990, startPoint y: 536, endPoint x: 998, endPoint y: 558, distance: 23.0
click at [990, 537] on input "إضافة جمبرى" at bounding box center [971, 526] width 183 height 28
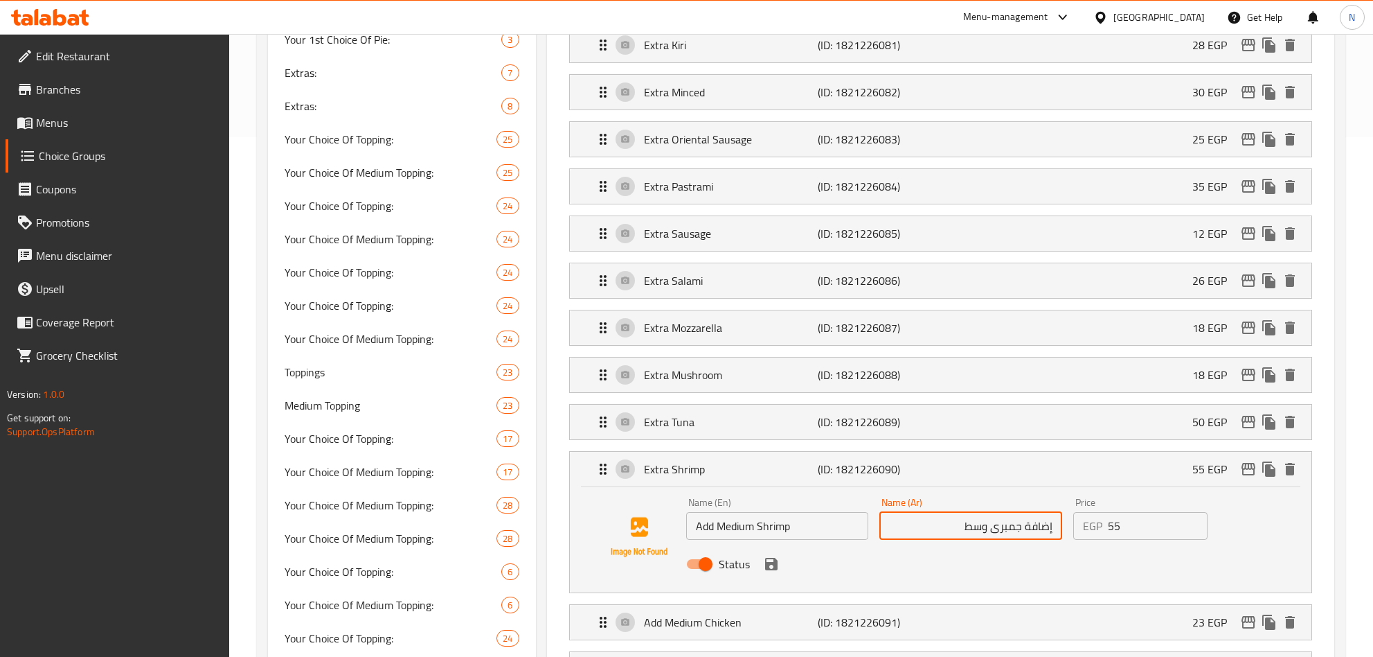
click at [773, 570] on icon "save" at bounding box center [771, 564] width 12 height 12
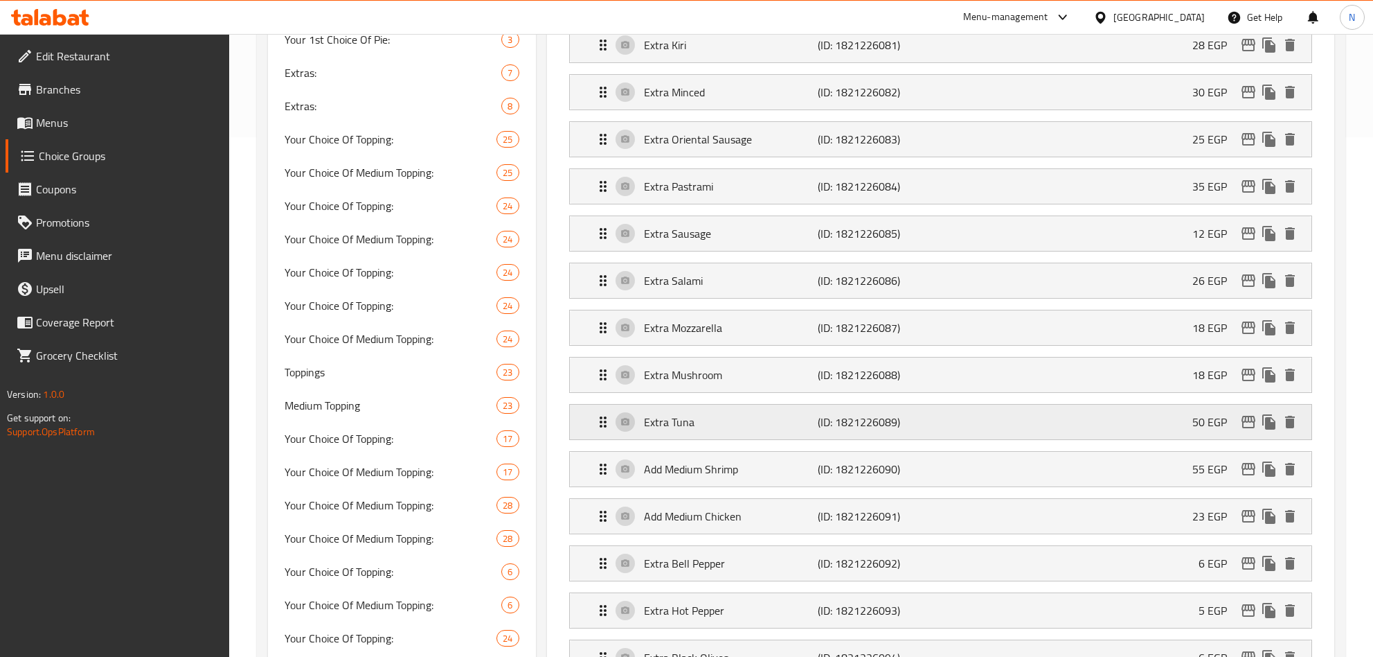
click at [745, 427] on p "Extra Tuna" at bounding box center [731, 421] width 175 height 17
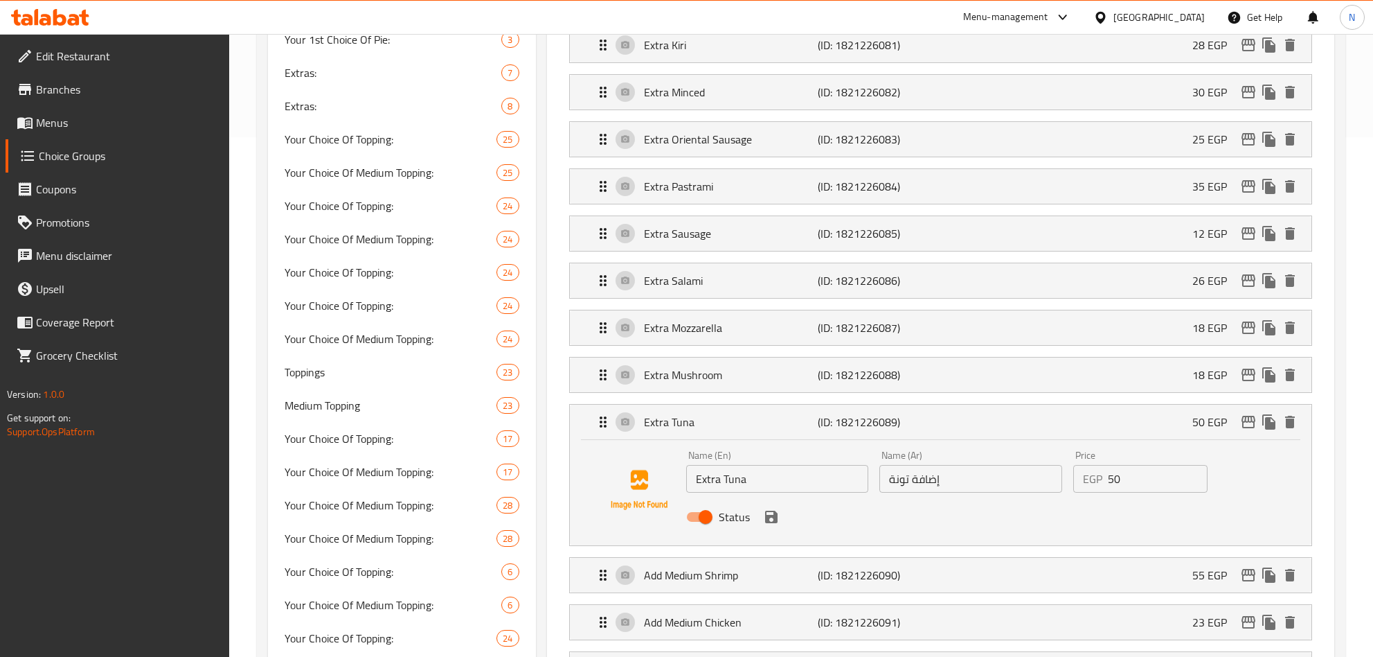
click at [707, 481] on input "Extra Tuna" at bounding box center [777, 479] width 183 height 28
click at [1016, 492] on input "إضافة تونة" at bounding box center [971, 479] width 183 height 28
click at [964, 492] on input "إضافة تونة" at bounding box center [971, 479] width 183 height 28
click at [771, 522] on icon "save" at bounding box center [771, 516] width 17 height 17
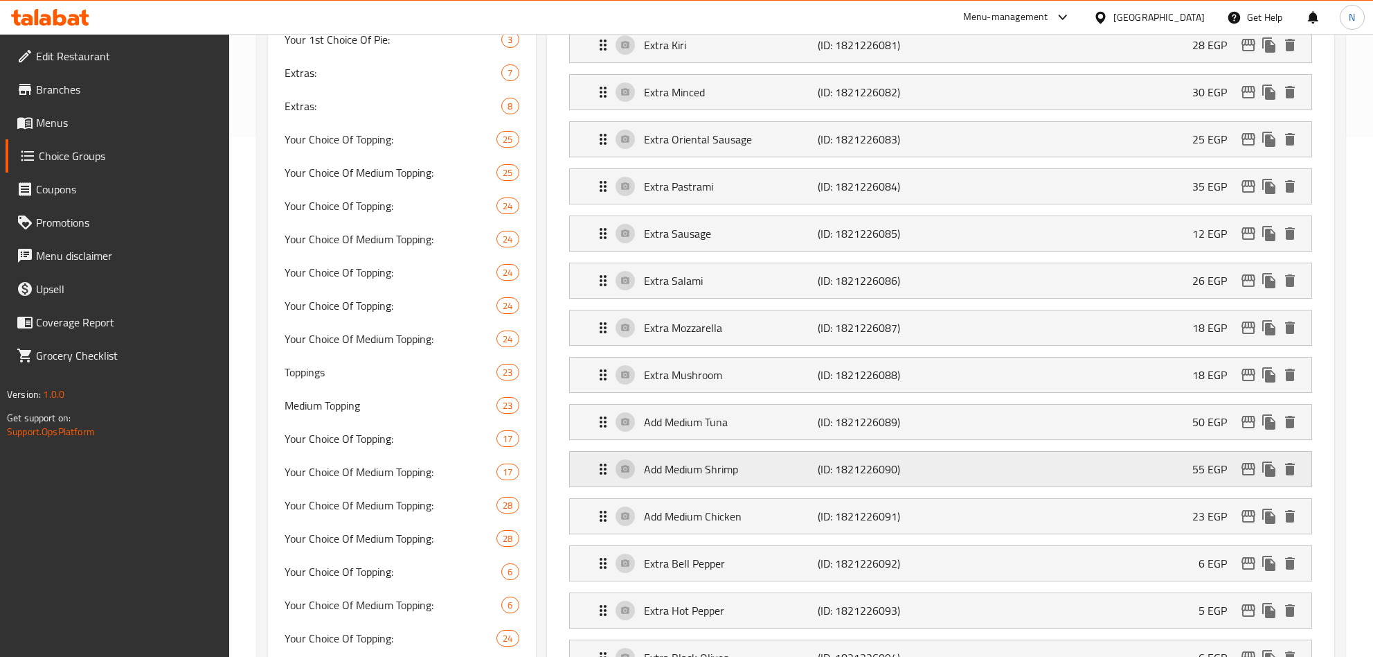
click at [715, 486] on div "Add Medium Shrimp (ID: 1821226090) 55 EGP" at bounding box center [945, 469] width 700 height 35
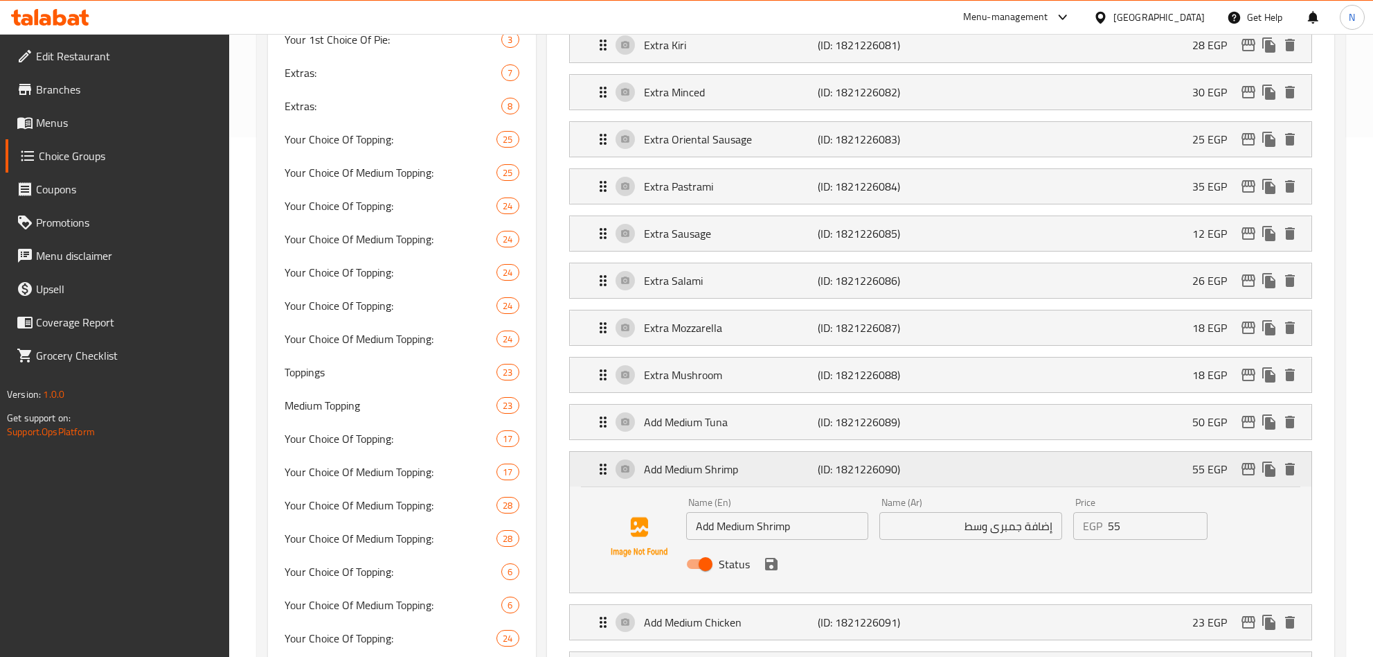
click at [715, 486] on div "Add Medium Shrimp (ID: 1821226090) 55 EGP" at bounding box center [945, 469] width 700 height 35
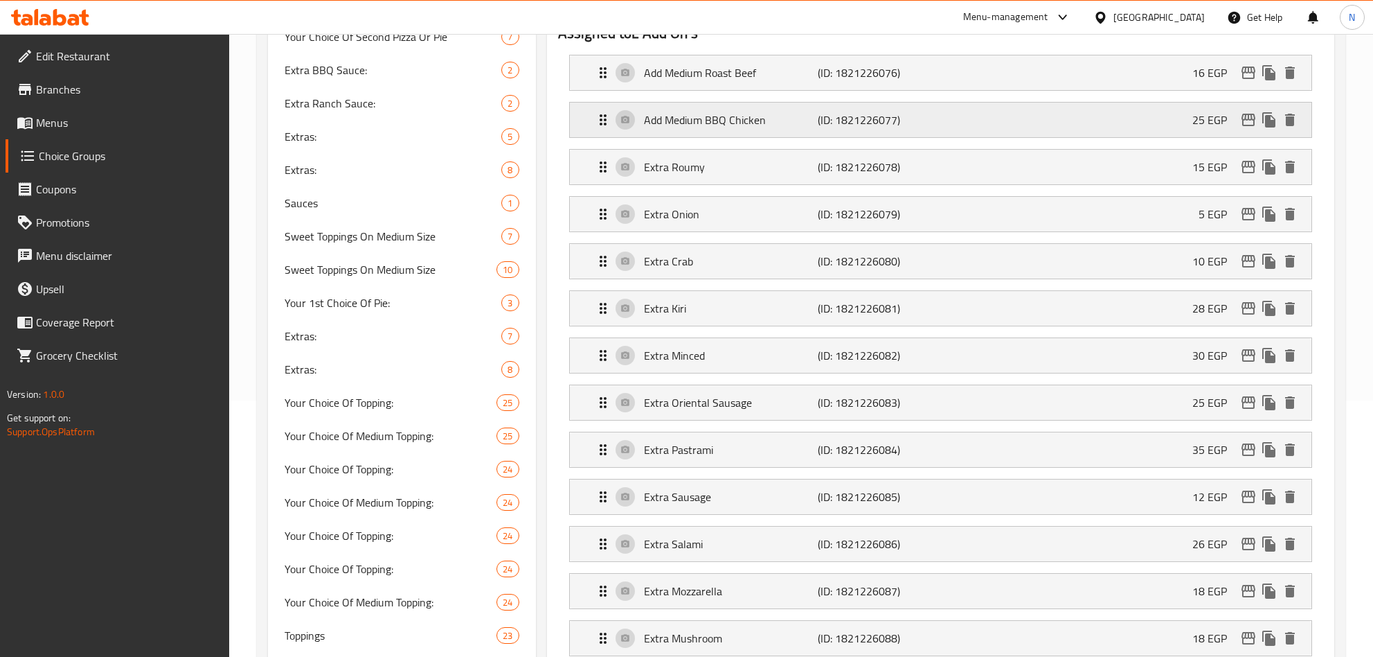
scroll to position [208, 0]
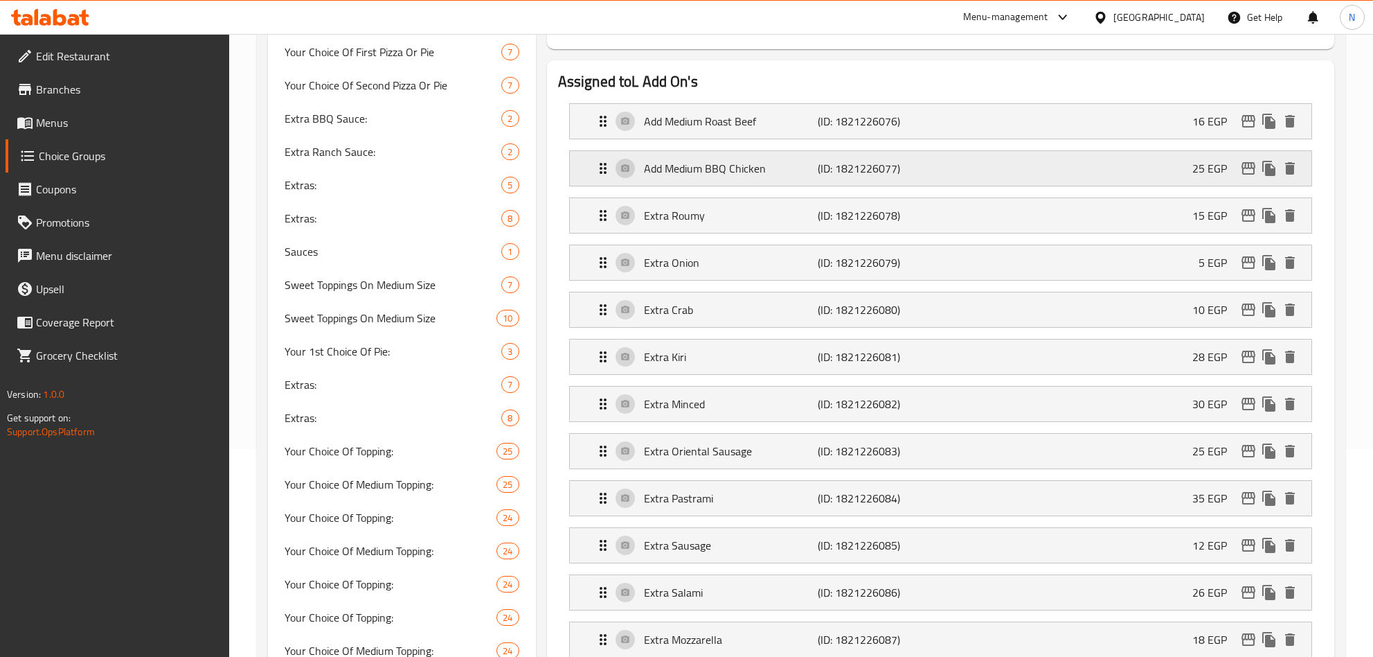
click at [769, 157] on div "Add Medium BBQ Chicken (ID: 1821226077) 25 EGP" at bounding box center [945, 168] width 700 height 35
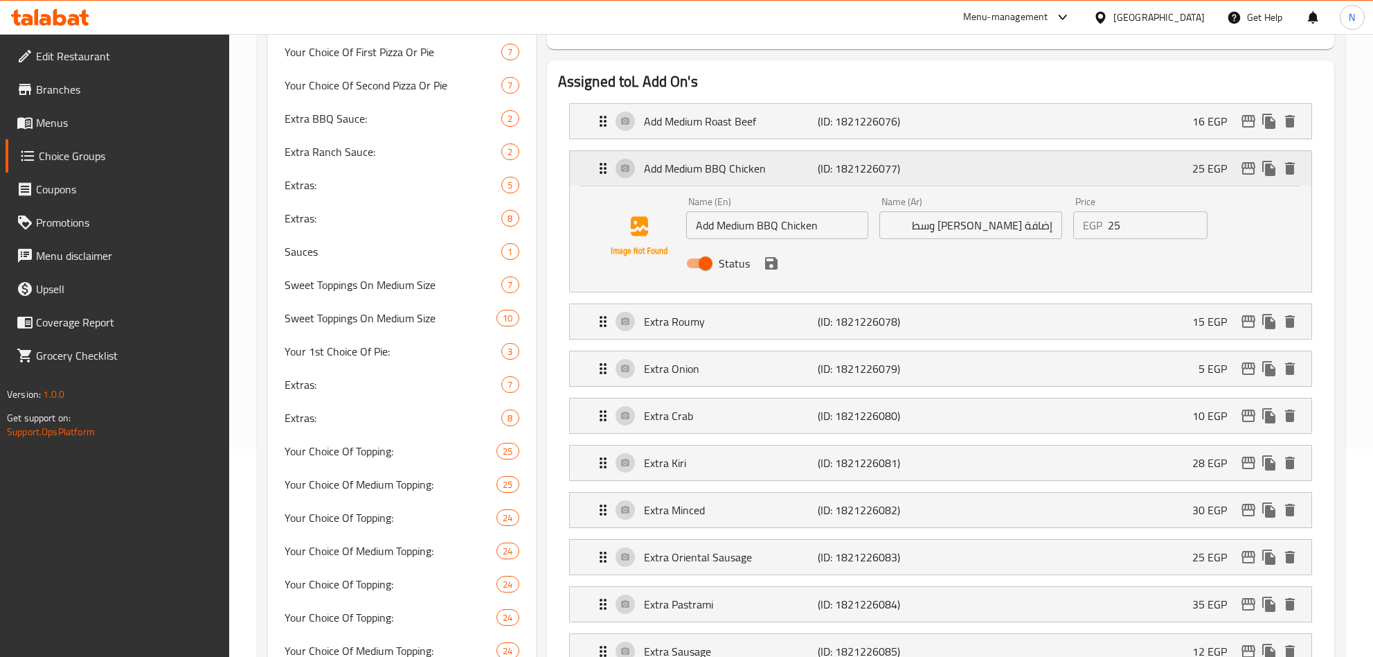
click at [769, 157] on div "Add Medium BBQ Chicken (ID: 1821226077) 25 EGP" at bounding box center [945, 168] width 700 height 35
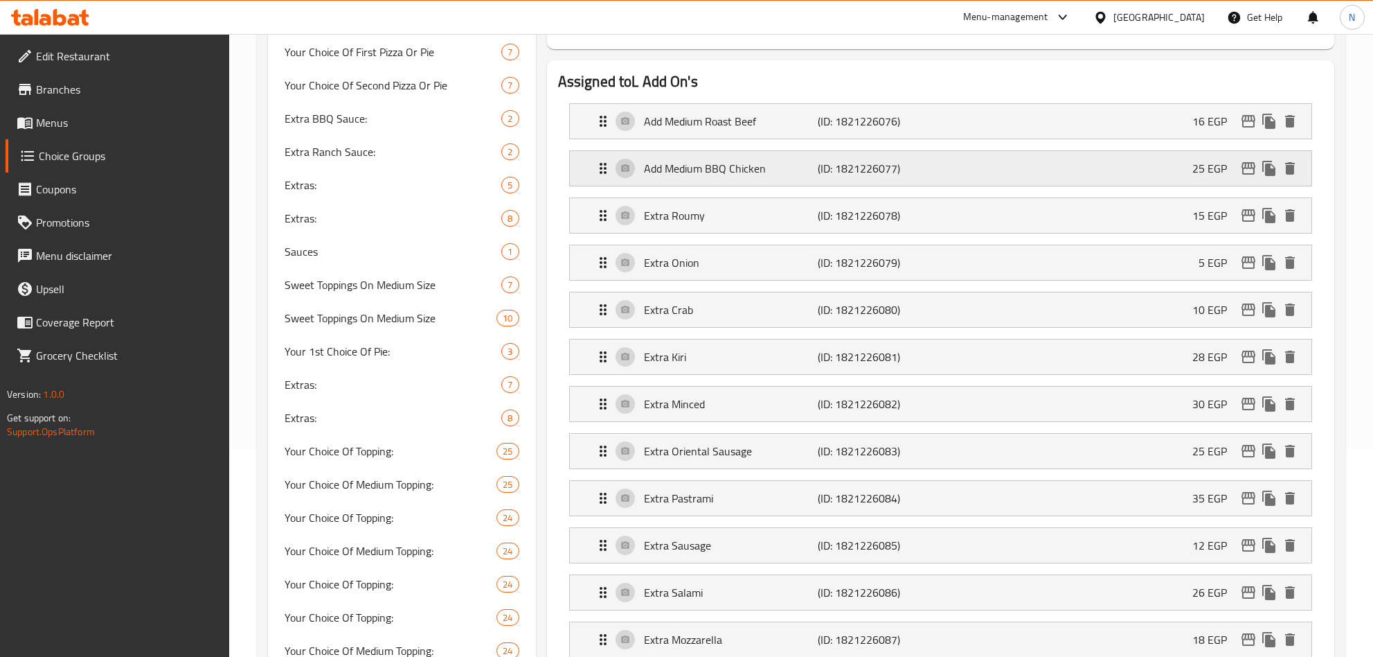
click at [769, 157] on div "Add Medium BBQ Chicken (ID: 1821226077) 25 EGP" at bounding box center [945, 168] width 700 height 35
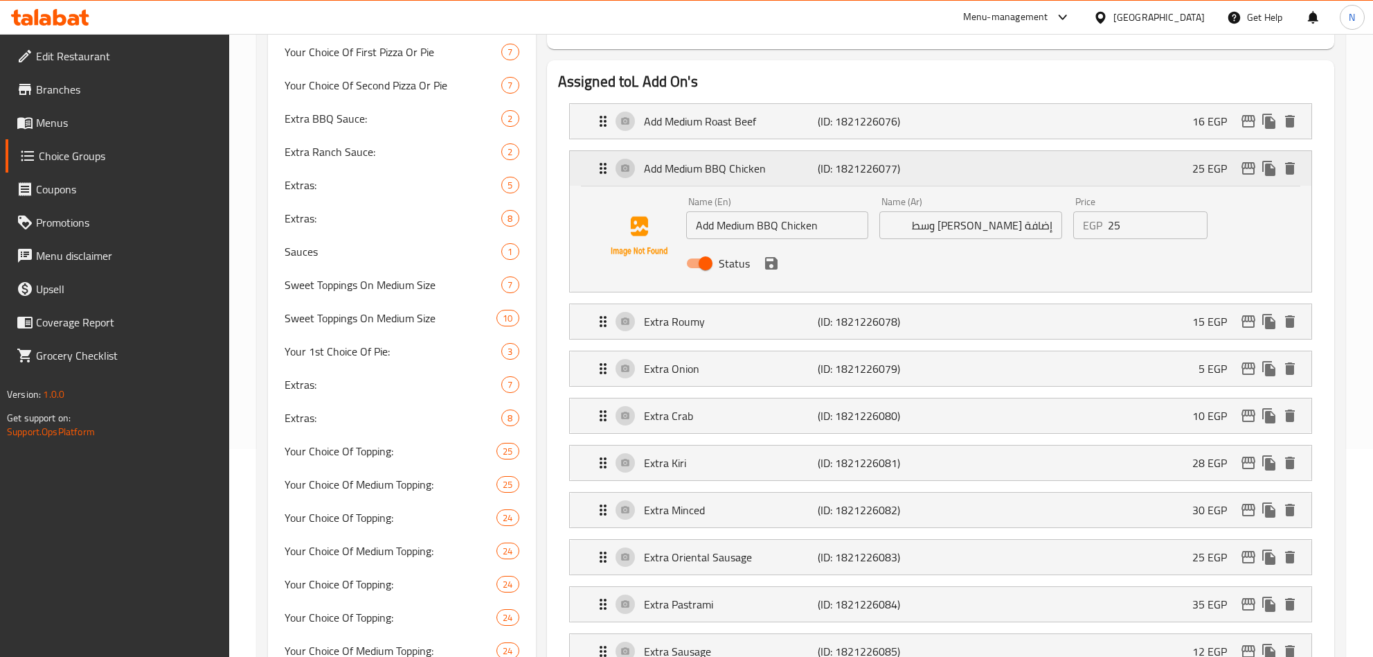
click at [769, 157] on div "Add Medium BBQ Chicken (ID: 1821226077) 25 EGP" at bounding box center [945, 168] width 700 height 35
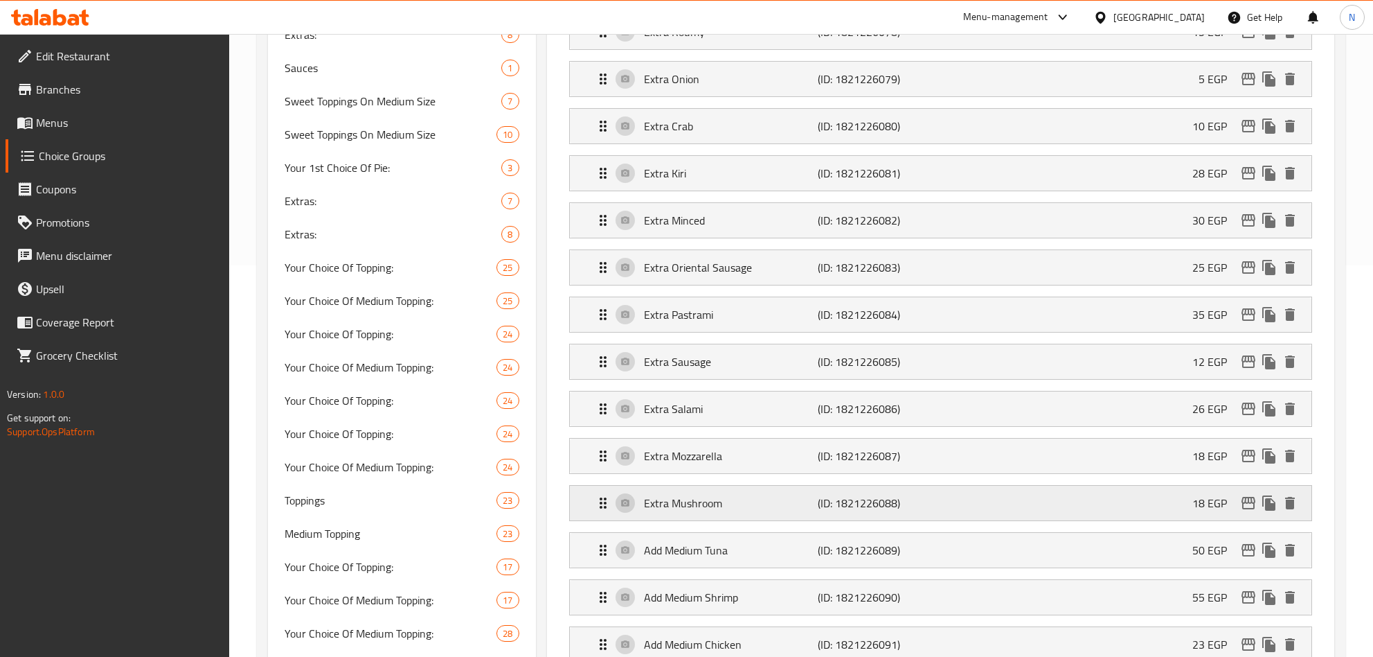
scroll to position [416, 0]
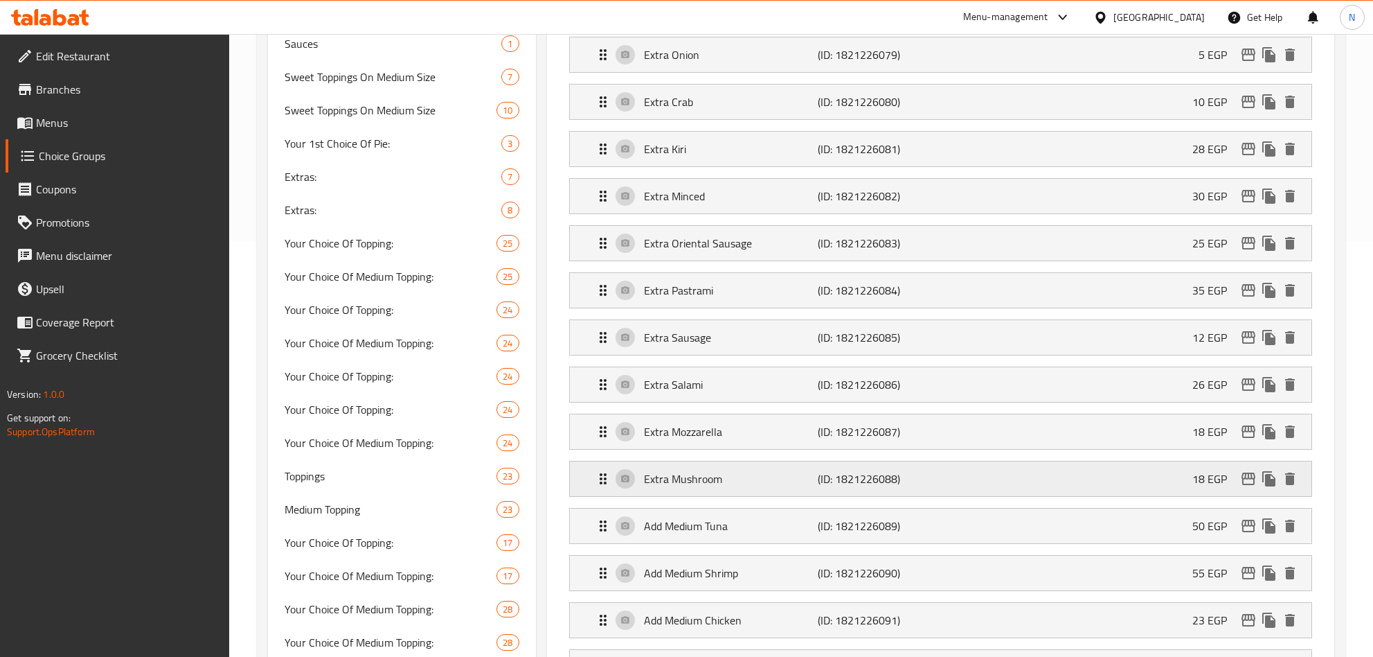
click at [877, 479] on p "(ID: 1821226088)" at bounding box center [876, 478] width 116 height 17
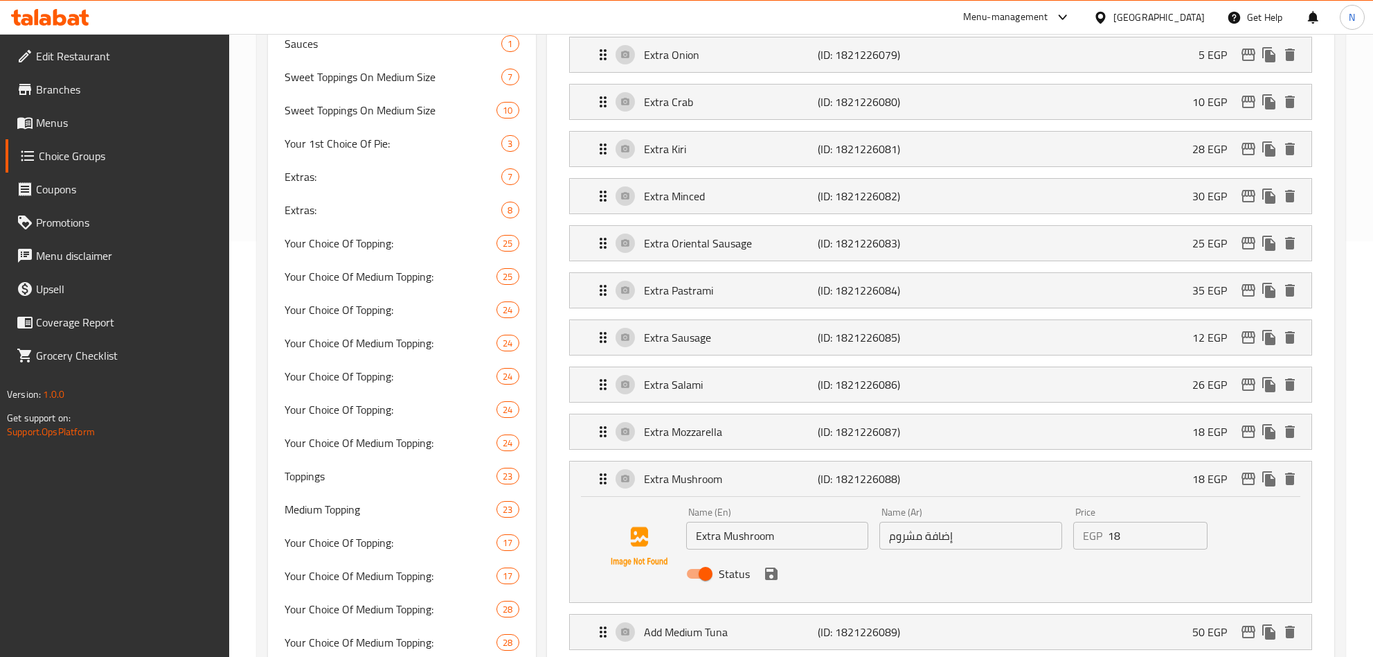
click at [986, 549] on input "إضافة مشروم" at bounding box center [971, 536] width 183 height 28
click at [707, 545] on input "Extra Mushroom" at bounding box center [777, 536] width 183 height 28
click at [777, 582] on icon "save" at bounding box center [771, 573] width 17 height 17
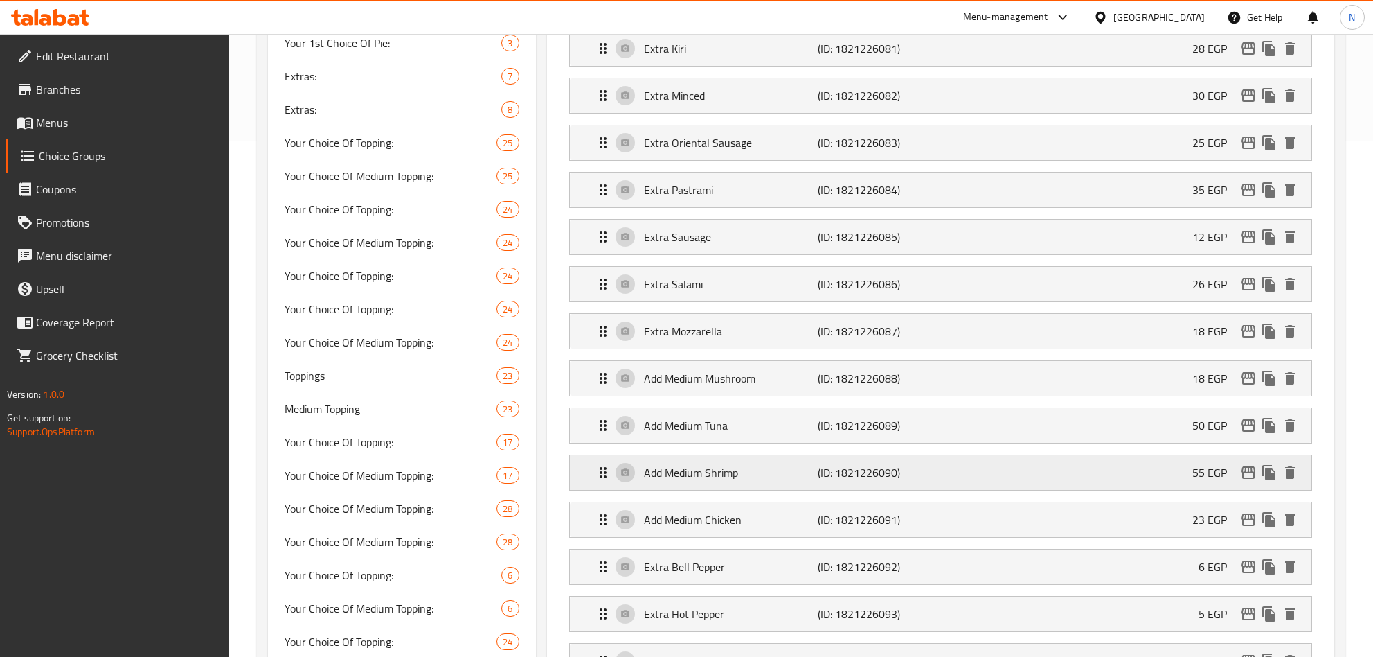
scroll to position [519, 0]
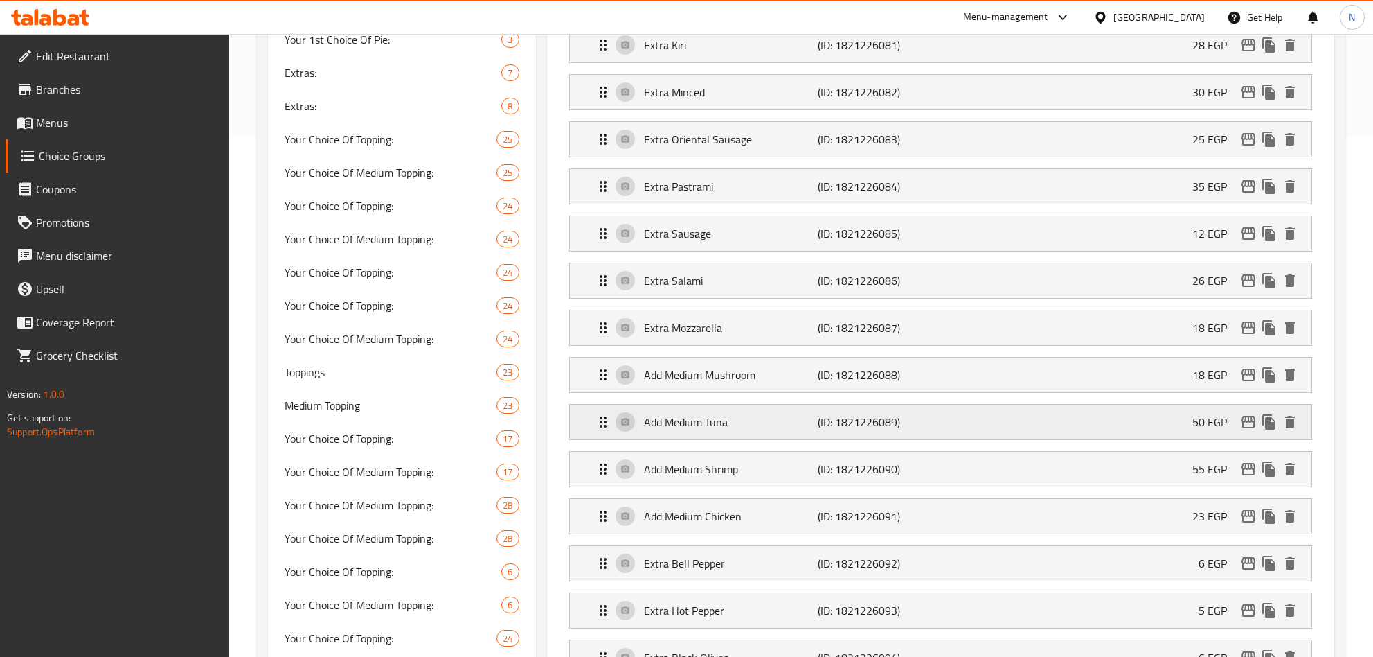
click at [804, 418] on div "Add Medium Tuna (ID: 1821226089) 50 EGP" at bounding box center [945, 421] width 700 height 35
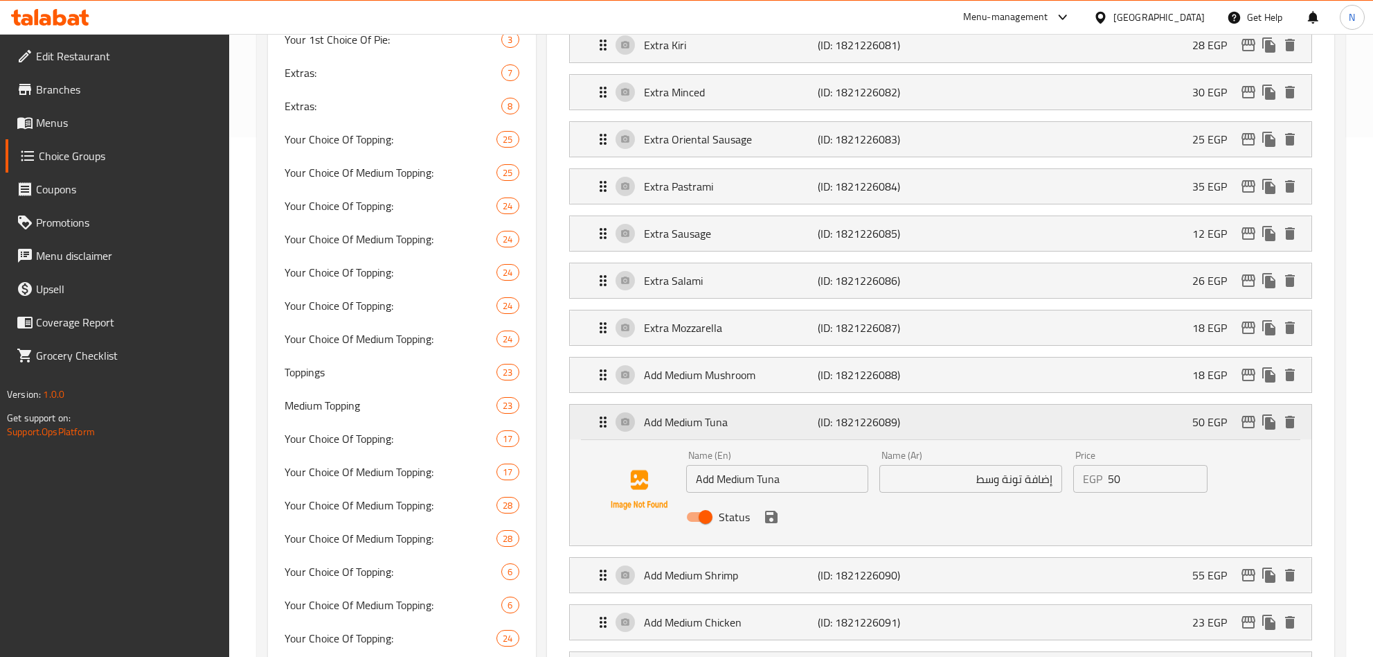
click at [804, 418] on div "Add Medium Tuna (ID: 1821226089) 50 EGP" at bounding box center [945, 421] width 700 height 35
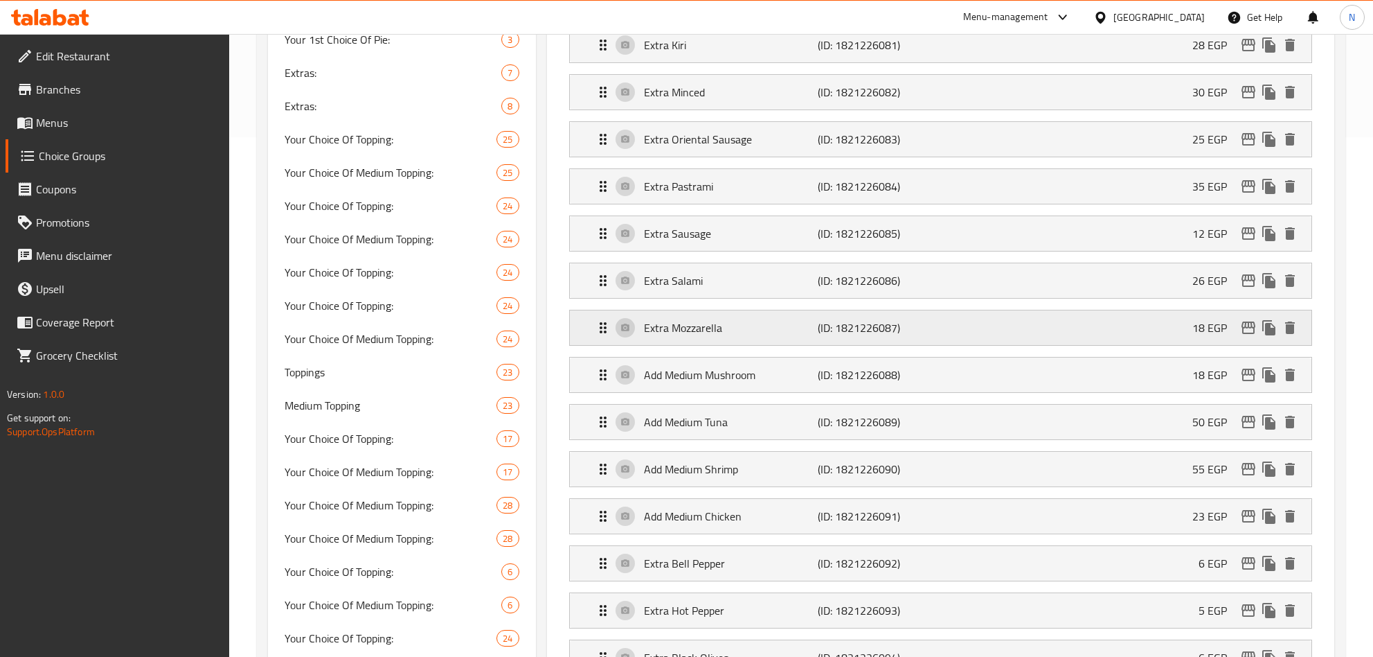
click at [811, 330] on p "Extra Mozzarella" at bounding box center [731, 327] width 175 height 17
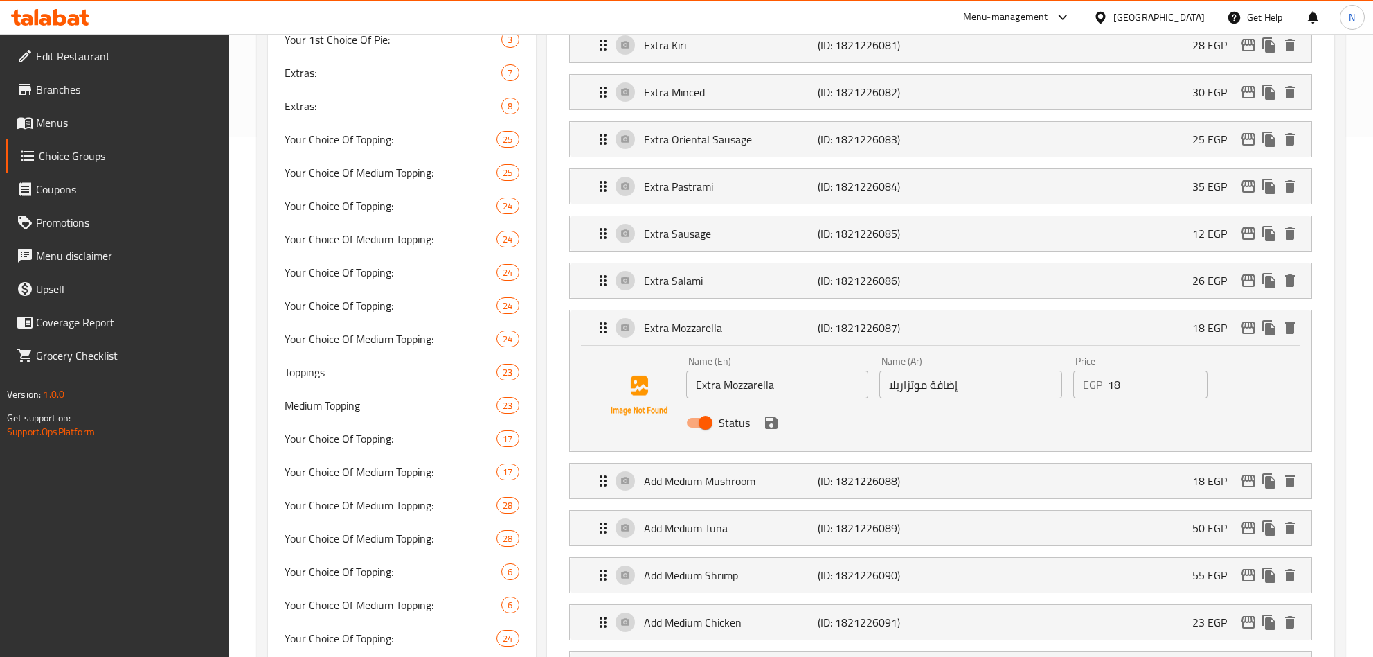
click at [717, 393] on input "Extra Mozzarella" at bounding box center [777, 385] width 183 height 28
click at [979, 397] on input "إضافة موتزاريلا" at bounding box center [971, 385] width 183 height 28
click at [771, 429] on icon "save" at bounding box center [771, 422] width 12 height 12
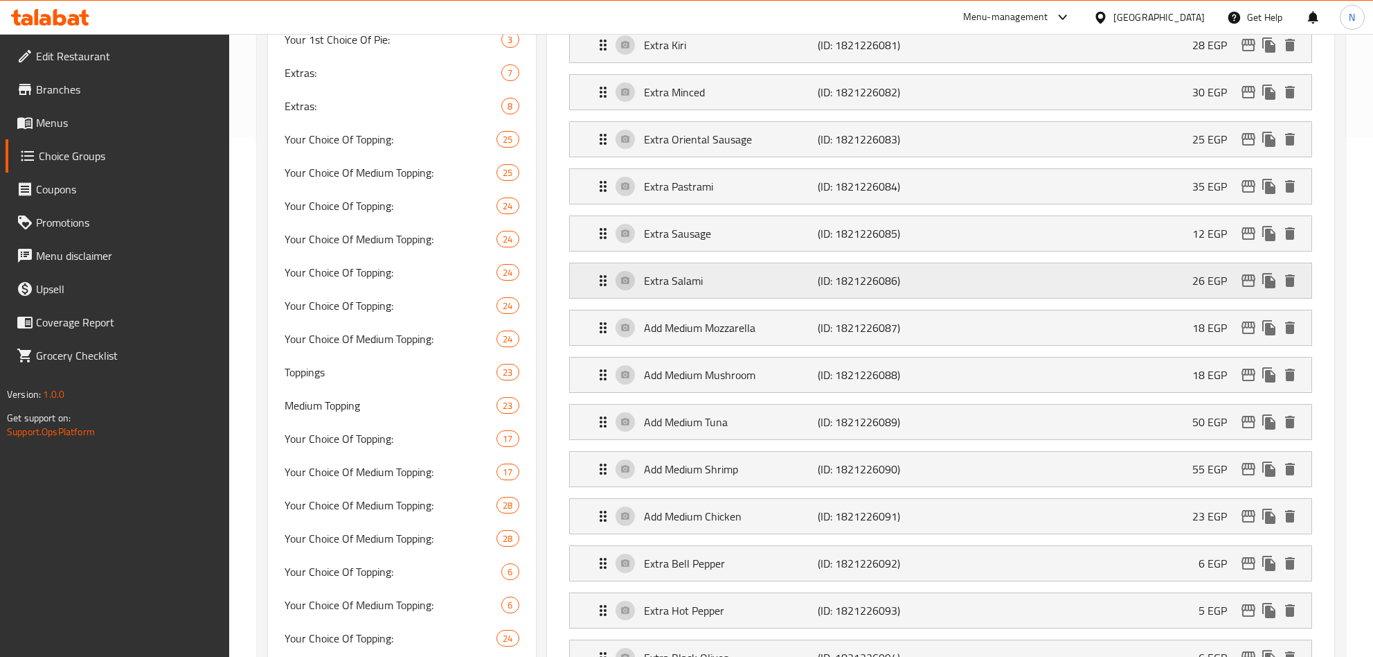
click at [772, 289] on p "Extra Salami" at bounding box center [731, 280] width 175 height 17
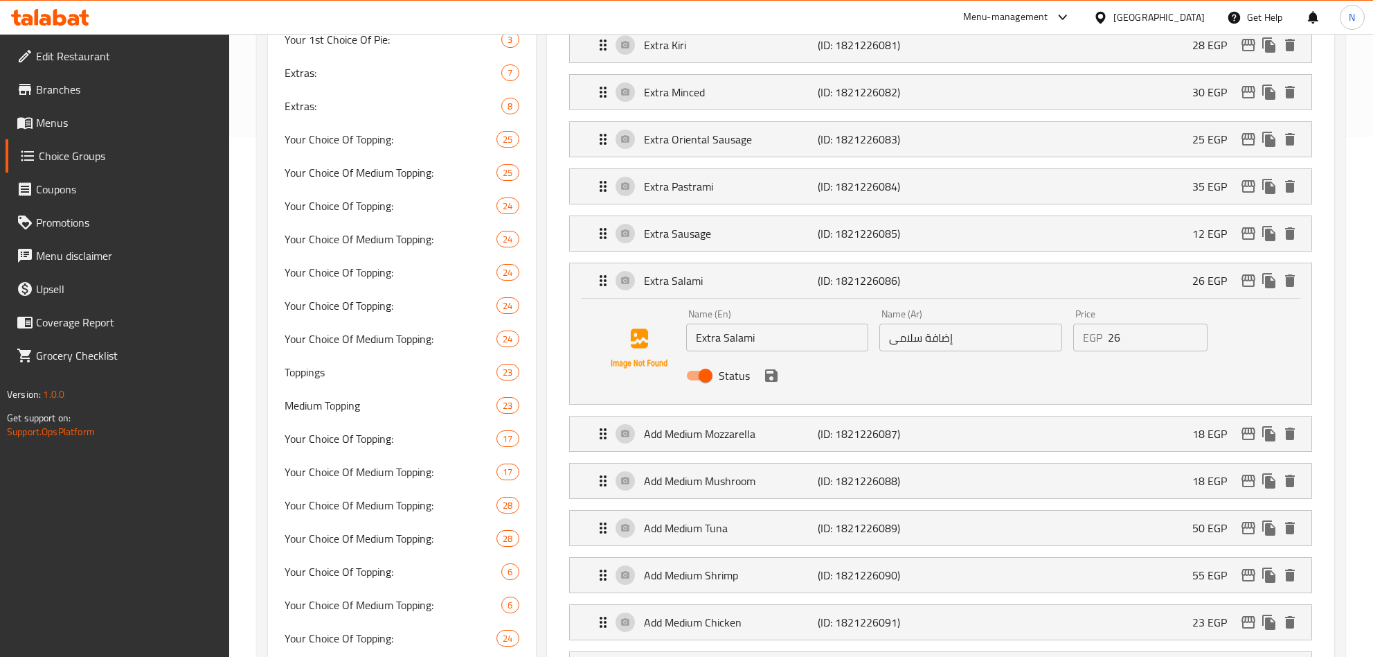
click at [705, 344] on input "Extra Salami" at bounding box center [777, 337] width 183 height 28
click at [705, 345] on input "Extra Salami" at bounding box center [777, 337] width 183 height 28
click at [988, 341] on input "إضافة سلامى" at bounding box center [971, 337] width 183 height 28
click at [773, 379] on icon "save" at bounding box center [771, 375] width 12 height 12
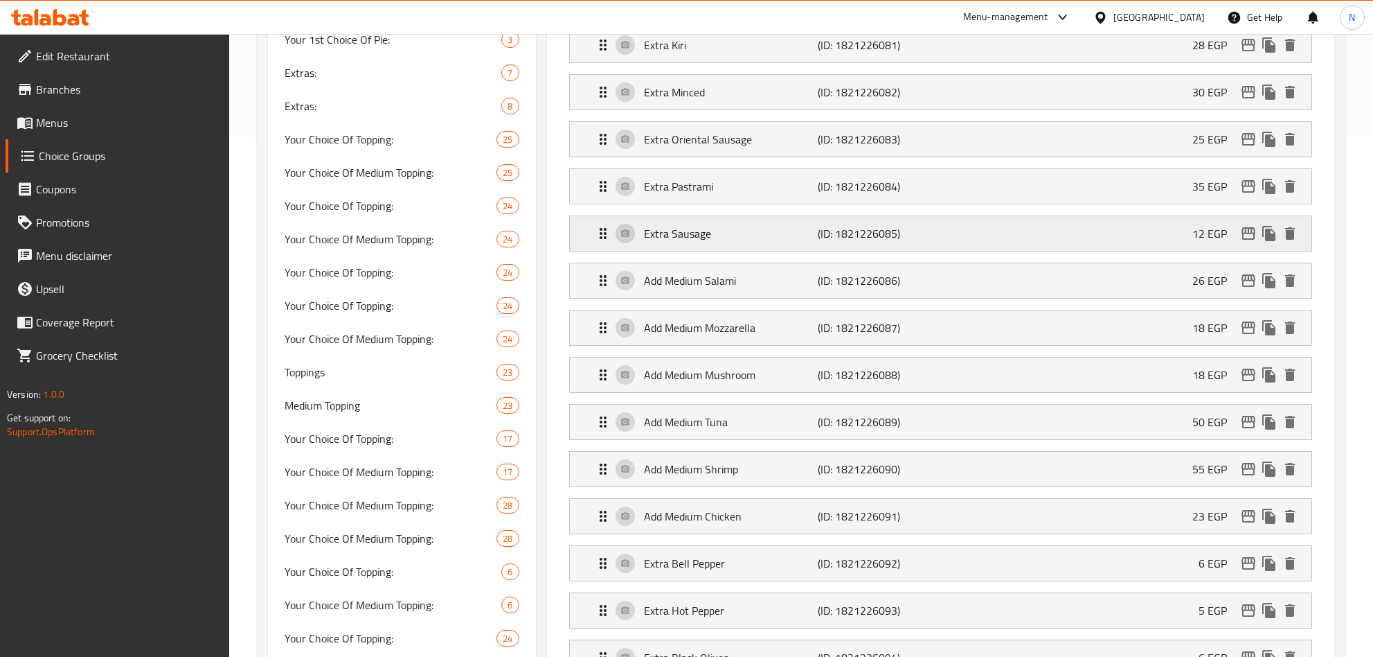
click at [954, 240] on div "Extra Sausage (ID: 1821226085) 12 EGP" at bounding box center [945, 233] width 700 height 35
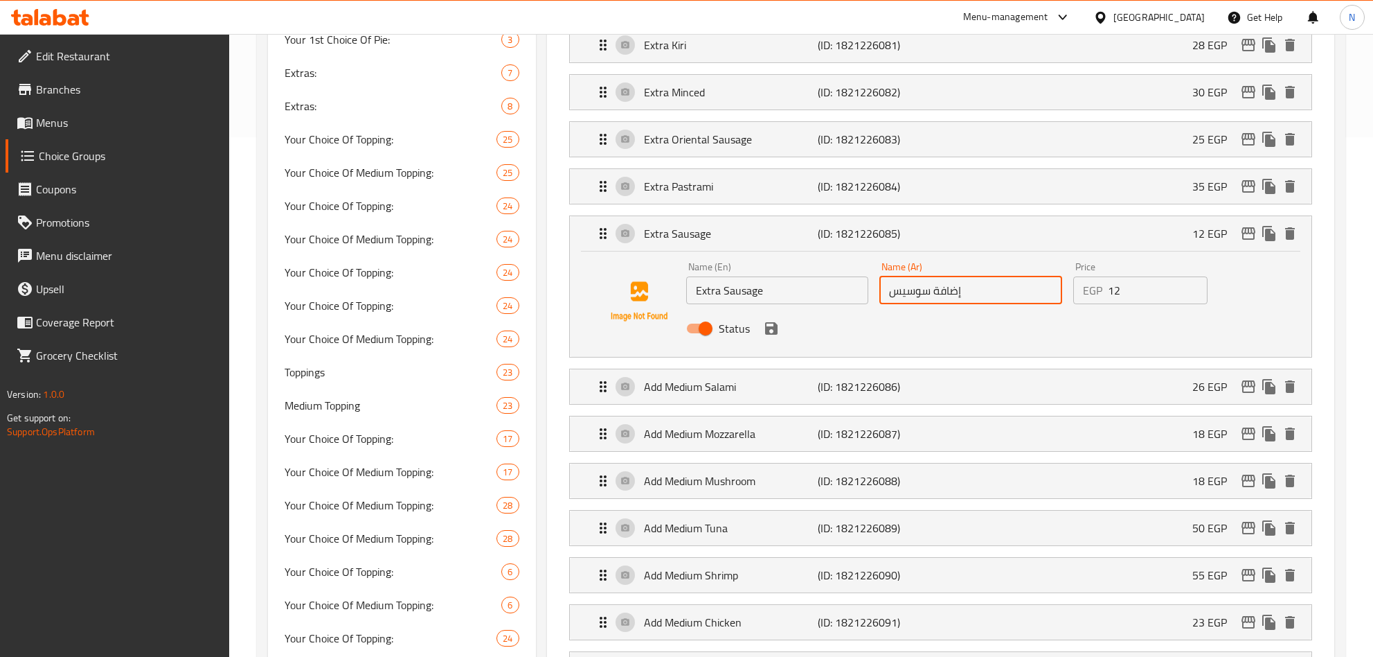
click at [1000, 301] on input "إضافة سوسيس" at bounding box center [971, 290] width 183 height 28
click at [698, 295] on input "Extra Sausage" at bounding box center [777, 290] width 183 height 28
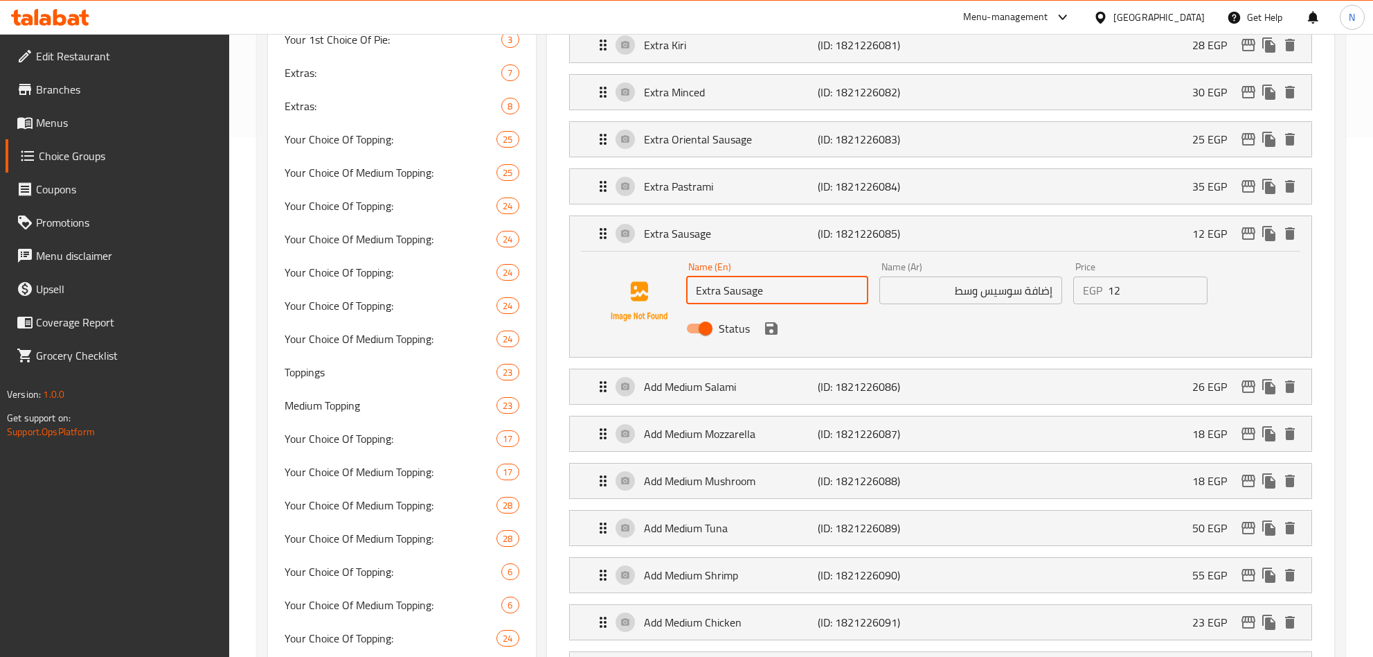
click at [698, 295] on input "Extra Sausage" at bounding box center [777, 290] width 183 height 28
click at [1006, 292] on input "إضافة سوسيس وسط" at bounding box center [971, 290] width 183 height 28
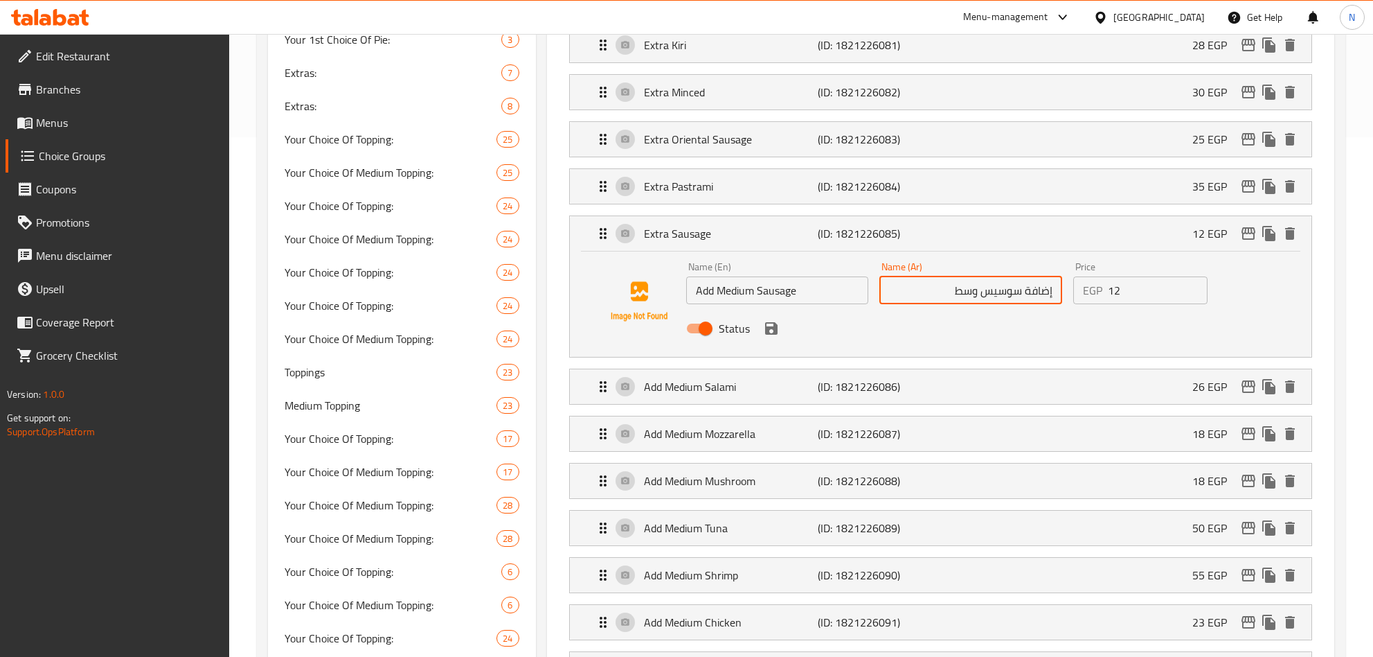
click at [1006, 292] on input "إضافة سوسيس وسط" at bounding box center [971, 290] width 183 height 28
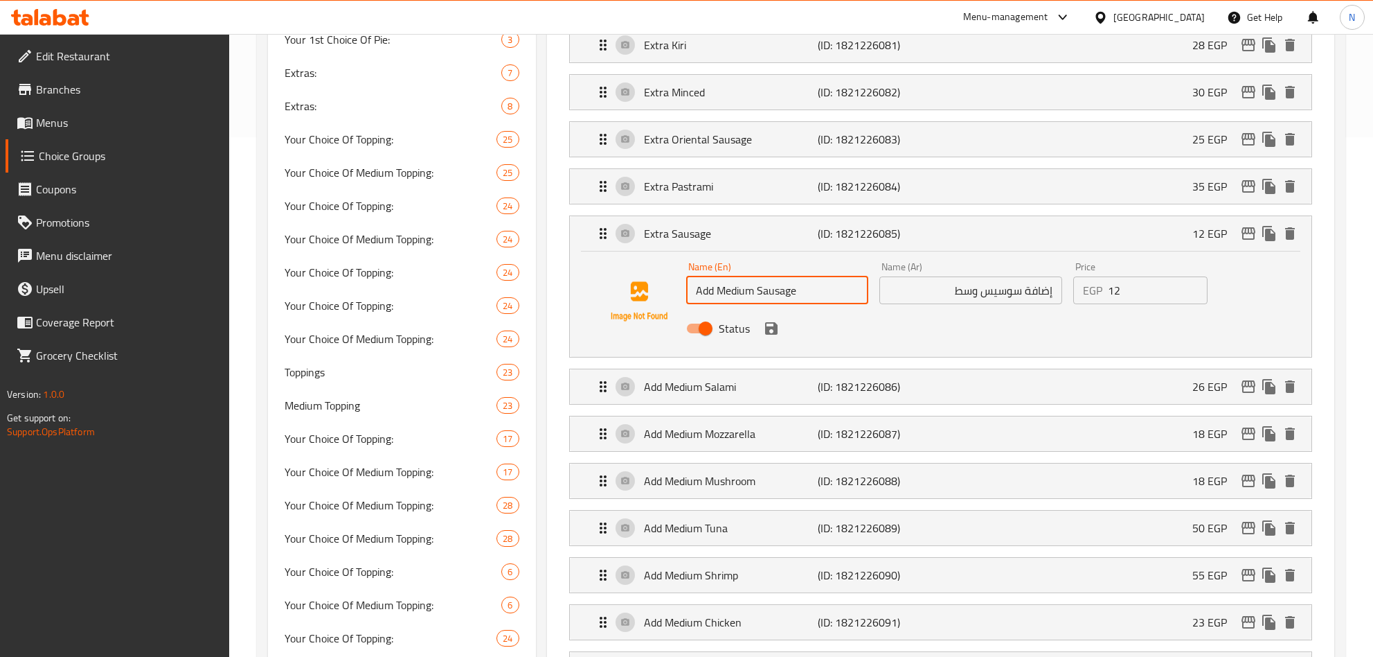
drag, startPoint x: 756, startPoint y: 296, endPoint x: 811, endPoint y: 291, distance: 54.9
click at [811, 291] on input "Add Medium Sausage" at bounding box center [777, 290] width 183 height 28
paste input "Hot Dog"
drag, startPoint x: 759, startPoint y: 297, endPoint x: 767, endPoint y: 322, distance: 26.3
click at [758, 297] on input "Add MediumHot Dog" at bounding box center [777, 290] width 183 height 28
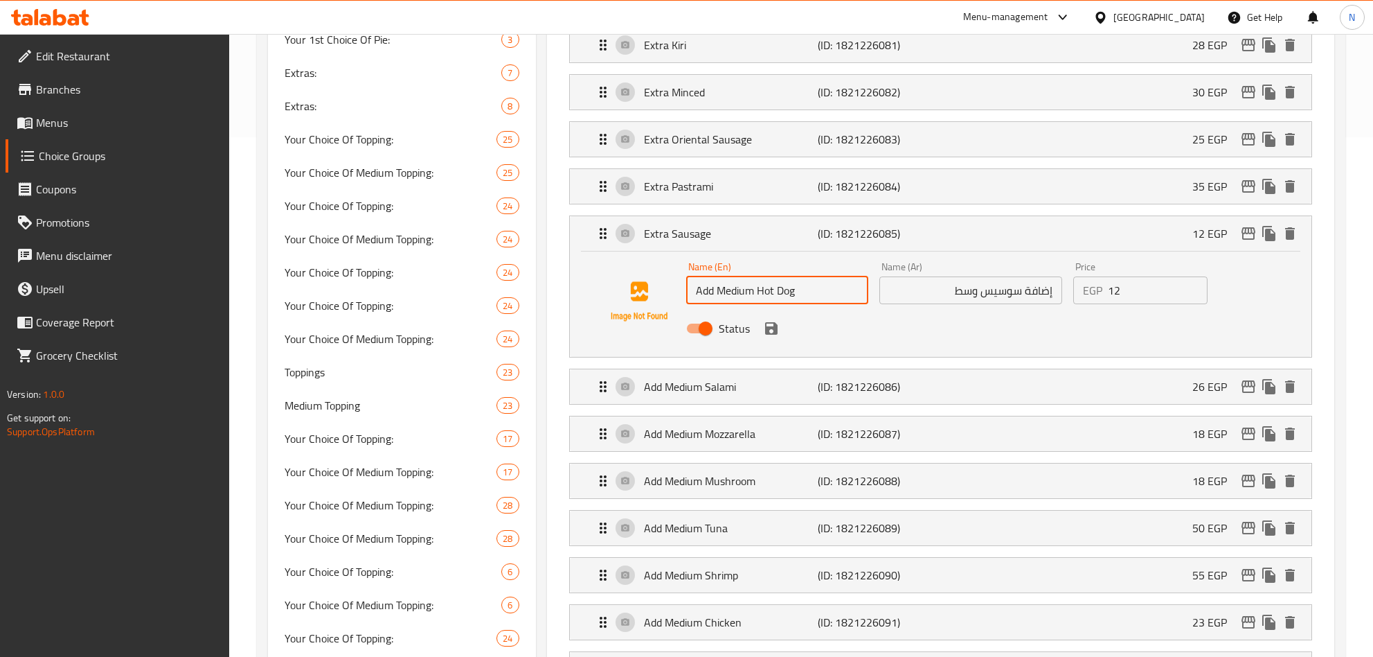
click at [778, 337] on icon "save" at bounding box center [771, 328] width 17 height 17
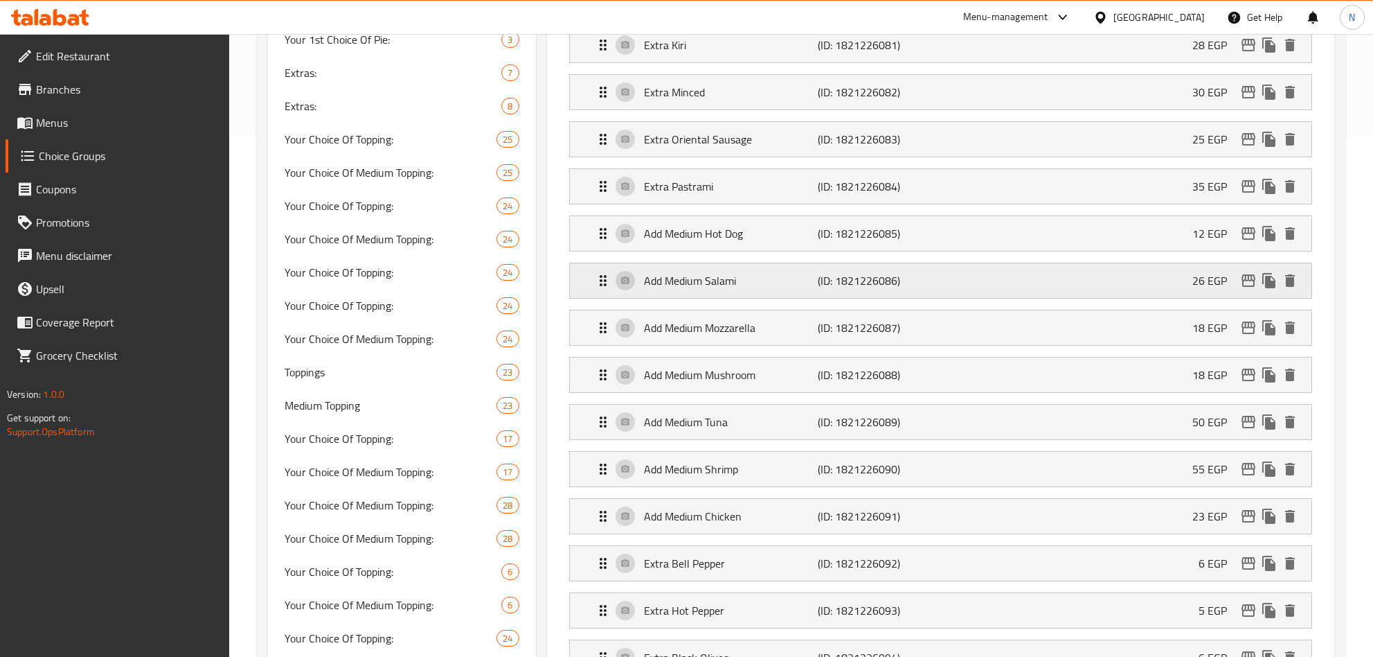
click at [723, 289] on p "Add Medium Salami" at bounding box center [731, 280] width 175 height 17
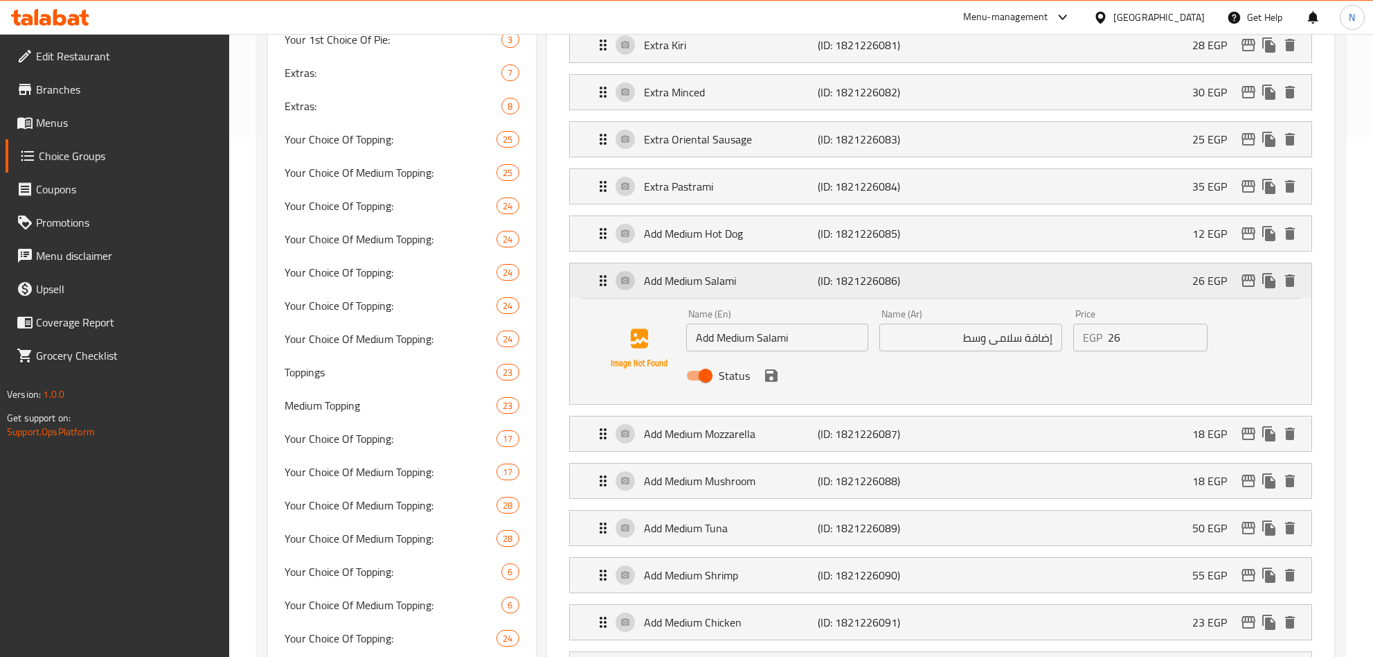
click at [722, 289] on p "Add Medium Salami" at bounding box center [731, 280] width 175 height 17
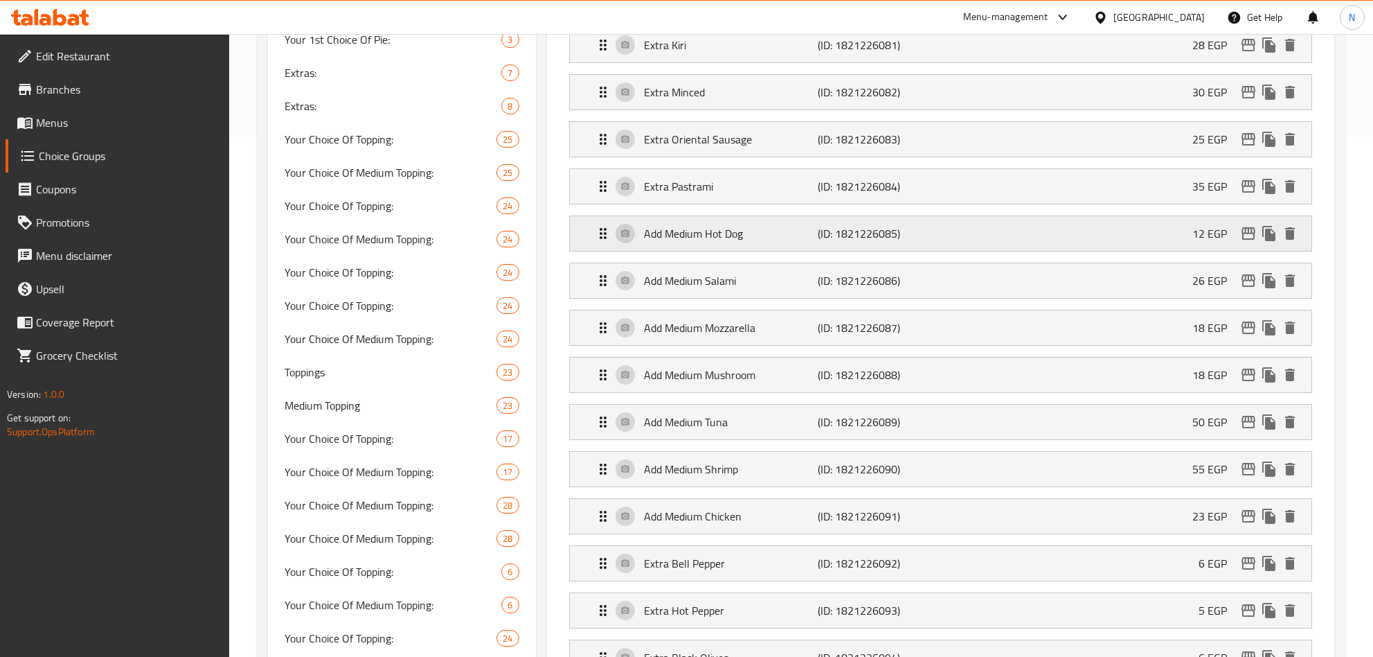
click at [740, 242] on p "Add Medium Hot Dog" at bounding box center [731, 233] width 175 height 17
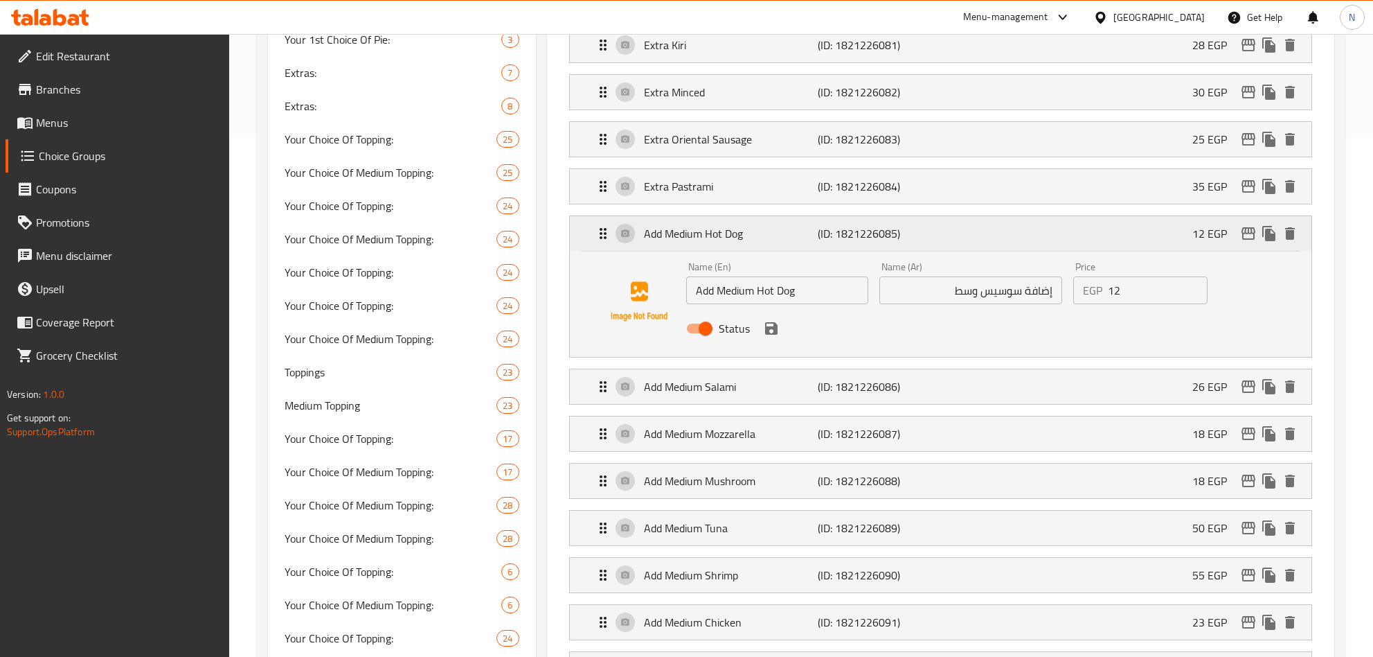
click at [742, 242] on p "Add Medium Hot Dog" at bounding box center [731, 233] width 175 height 17
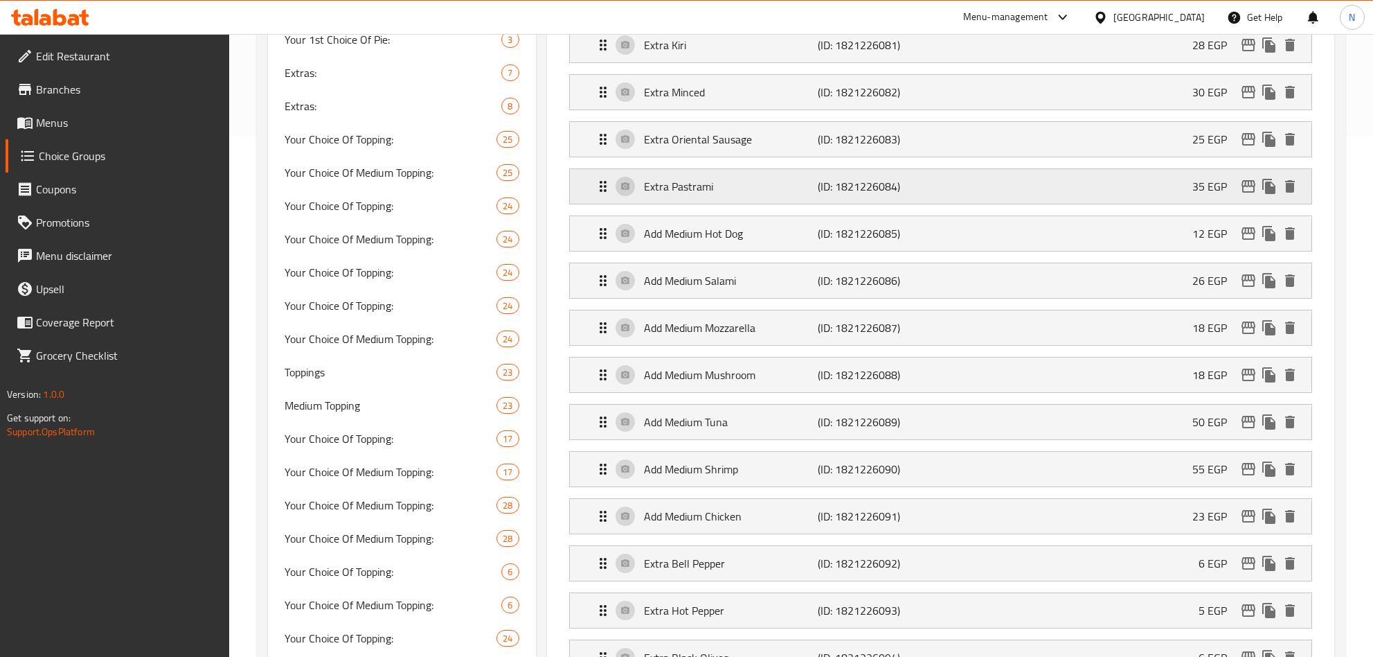
click at [805, 195] on p "Extra Pastrami" at bounding box center [731, 186] width 175 height 17
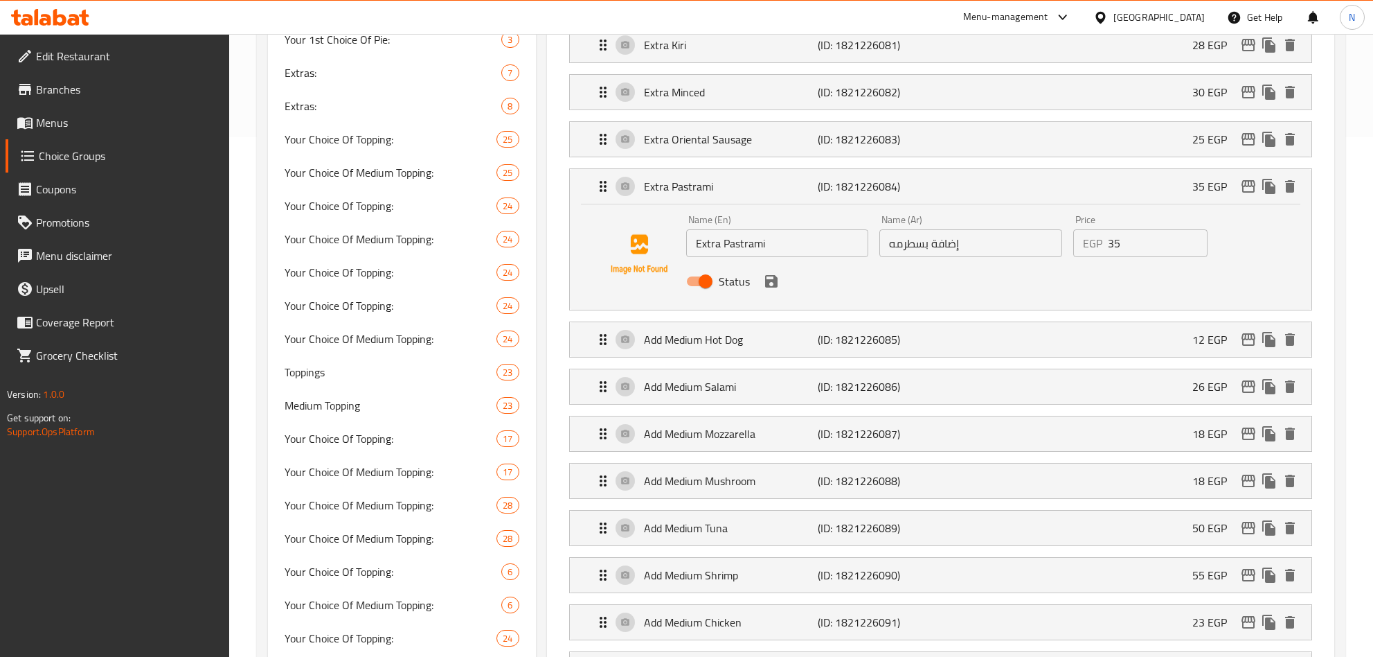
click at [711, 251] on input "Extra Pastrami" at bounding box center [777, 243] width 183 height 28
click at [1027, 250] on input "إضافة بسطرمه" at bounding box center [971, 243] width 183 height 28
click at [960, 253] on input "إضافة بسطرمه" at bounding box center [971, 243] width 183 height 28
click at [763, 281] on icon "save" at bounding box center [771, 281] width 17 height 17
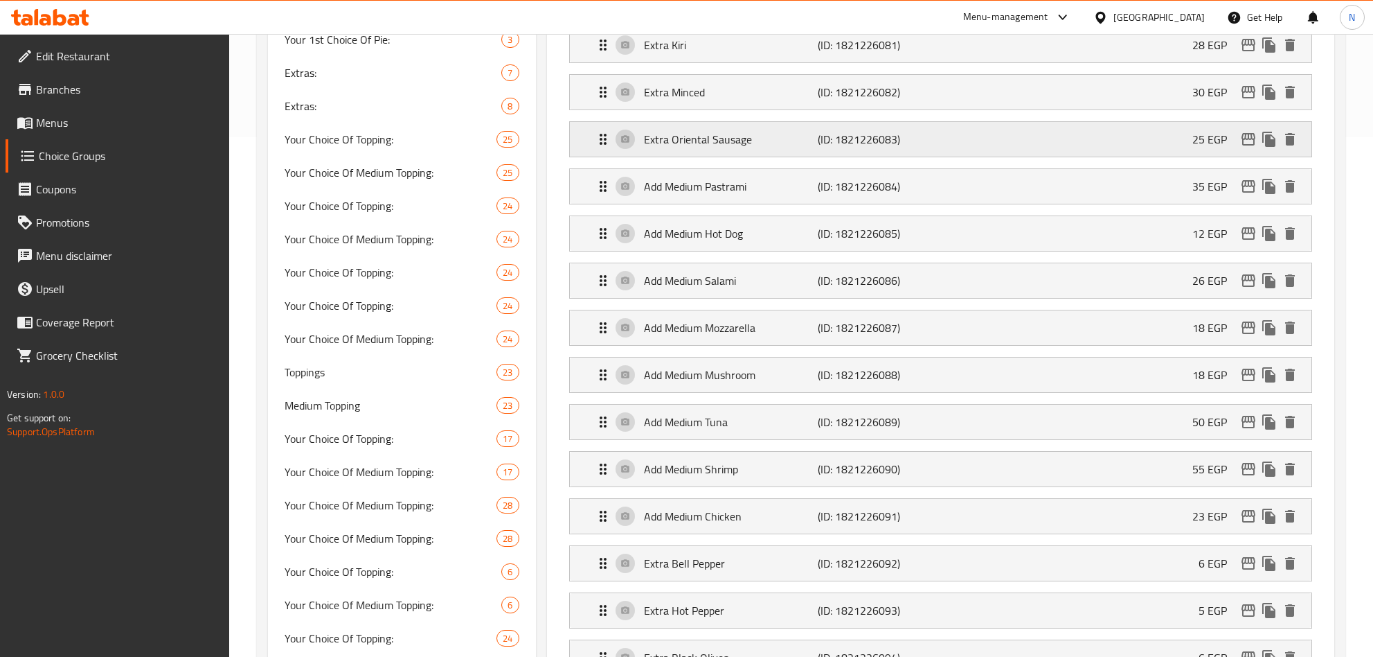
click at [825, 148] on p "(ID: 1821226083)" at bounding box center [876, 139] width 116 height 17
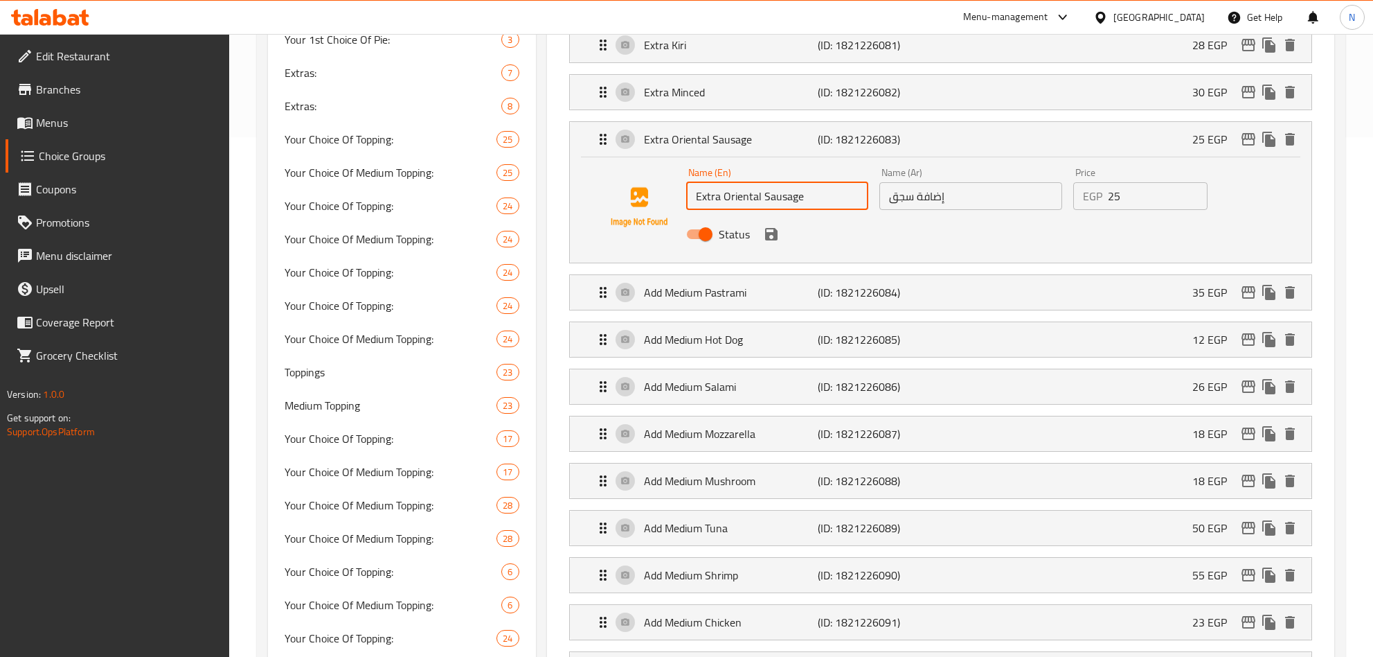
click at [707, 202] on input "Extra Oriental Sausage" at bounding box center [777, 196] width 183 height 28
click at [709, 202] on input "Extra Oriental Sausage" at bounding box center [777, 196] width 183 height 28
click at [970, 210] on input "إضافة سجق" at bounding box center [971, 196] width 183 height 28
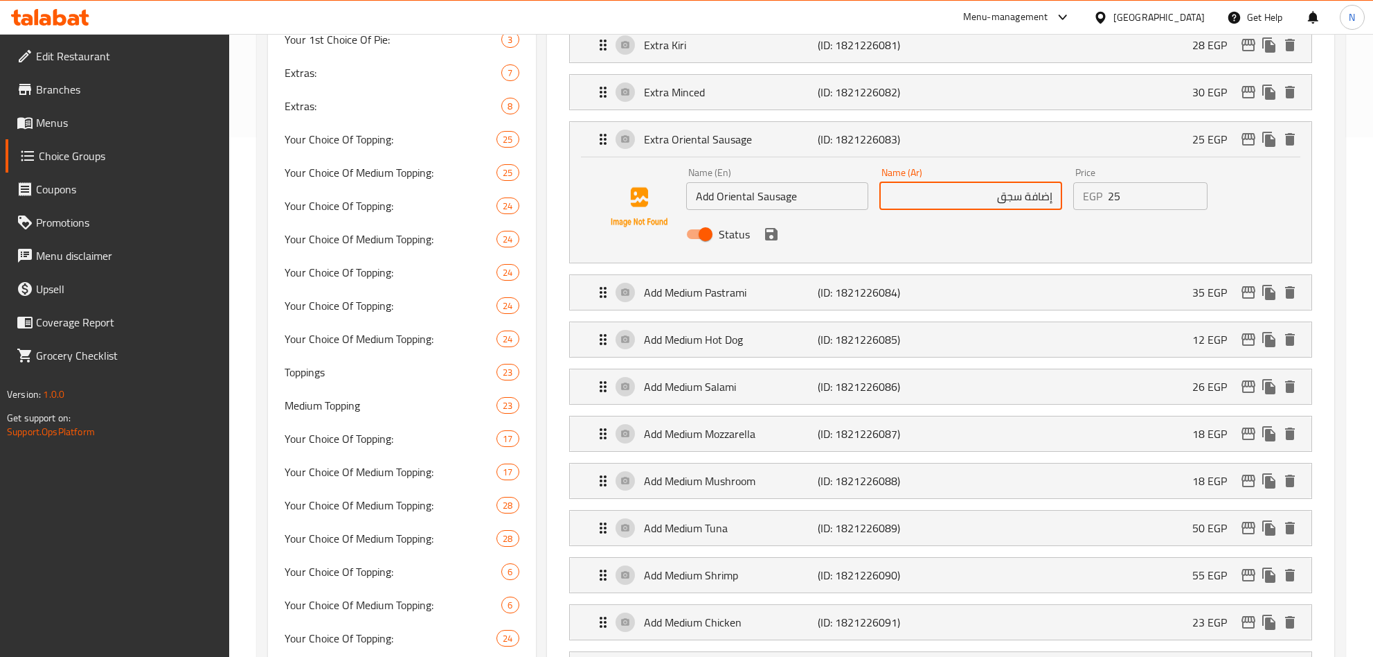
click at [781, 204] on input "Add Oriental Sausage" at bounding box center [777, 196] width 183 height 28
click at [742, 210] on input "Add Oriental Sausage" at bounding box center [777, 196] width 183 height 28
click at [925, 204] on input "إضافة سجق" at bounding box center [971, 196] width 183 height 28
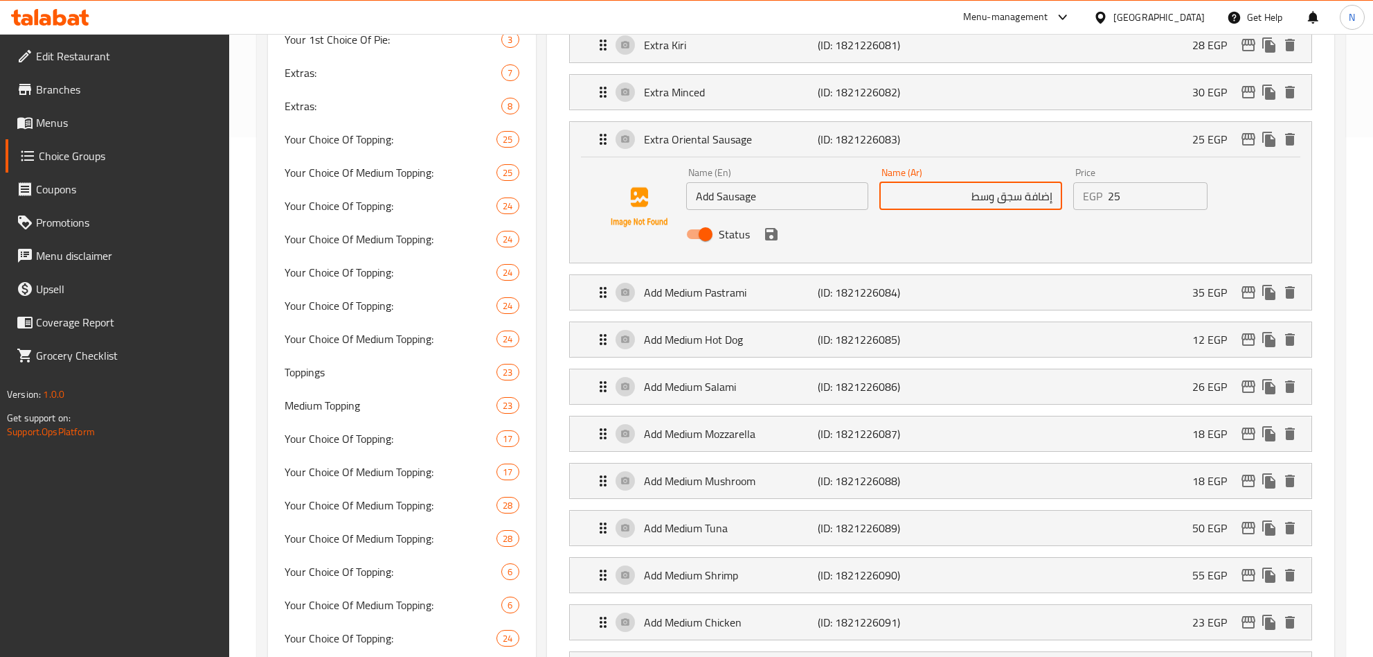
click at [713, 194] on input "Add Sausage" at bounding box center [777, 196] width 183 height 28
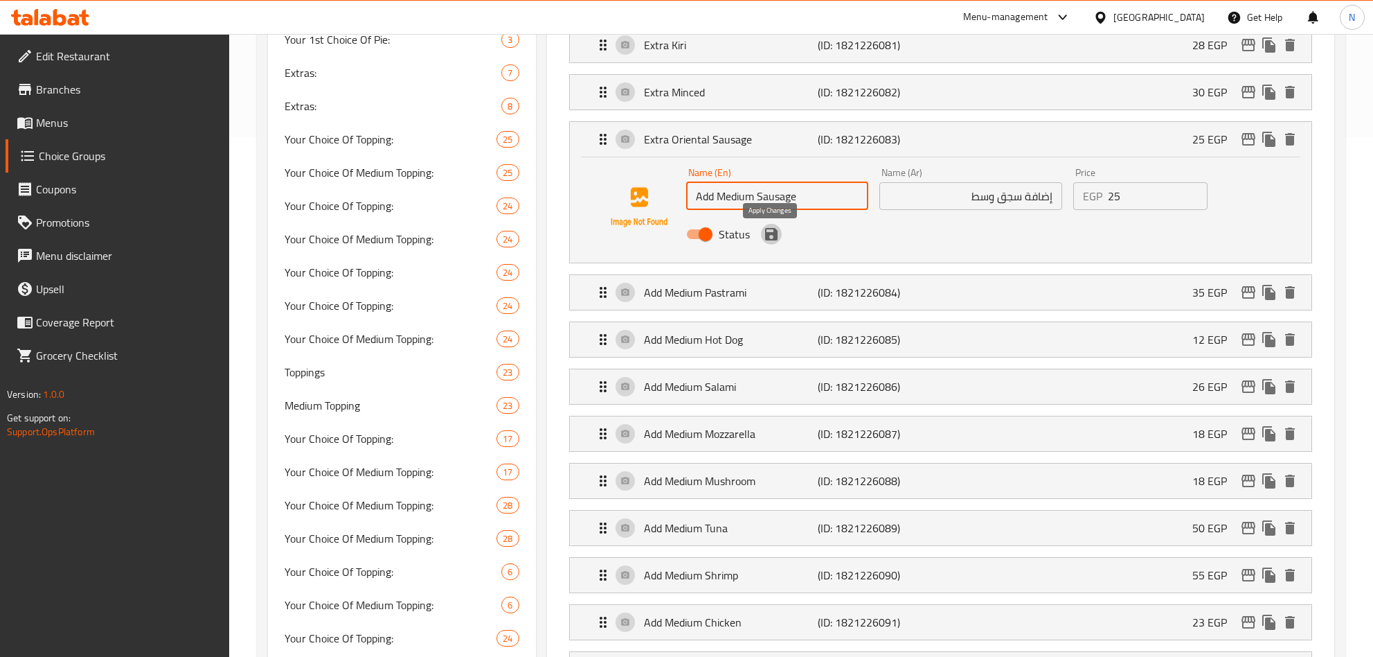
click at [765, 240] on icon "save" at bounding box center [771, 234] width 12 height 12
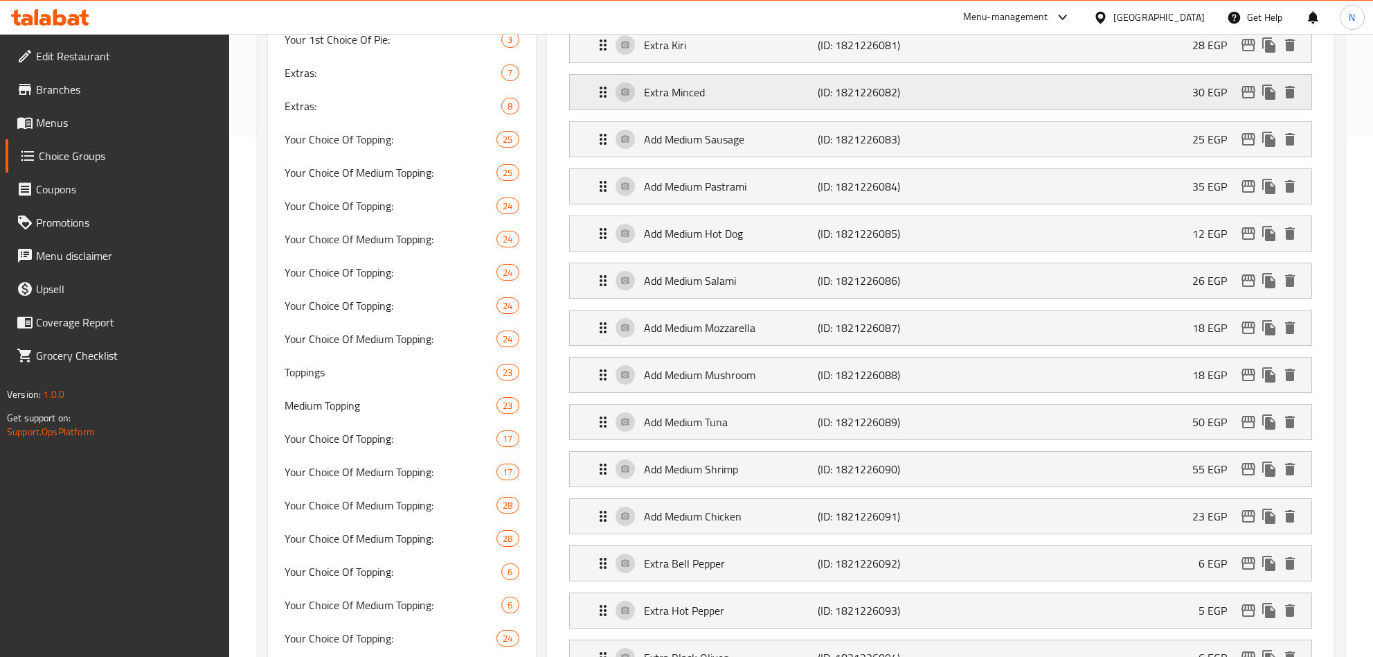
click at [731, 98] on p "Extra Minced" at bounding box center [731, 92] width 175 height 17
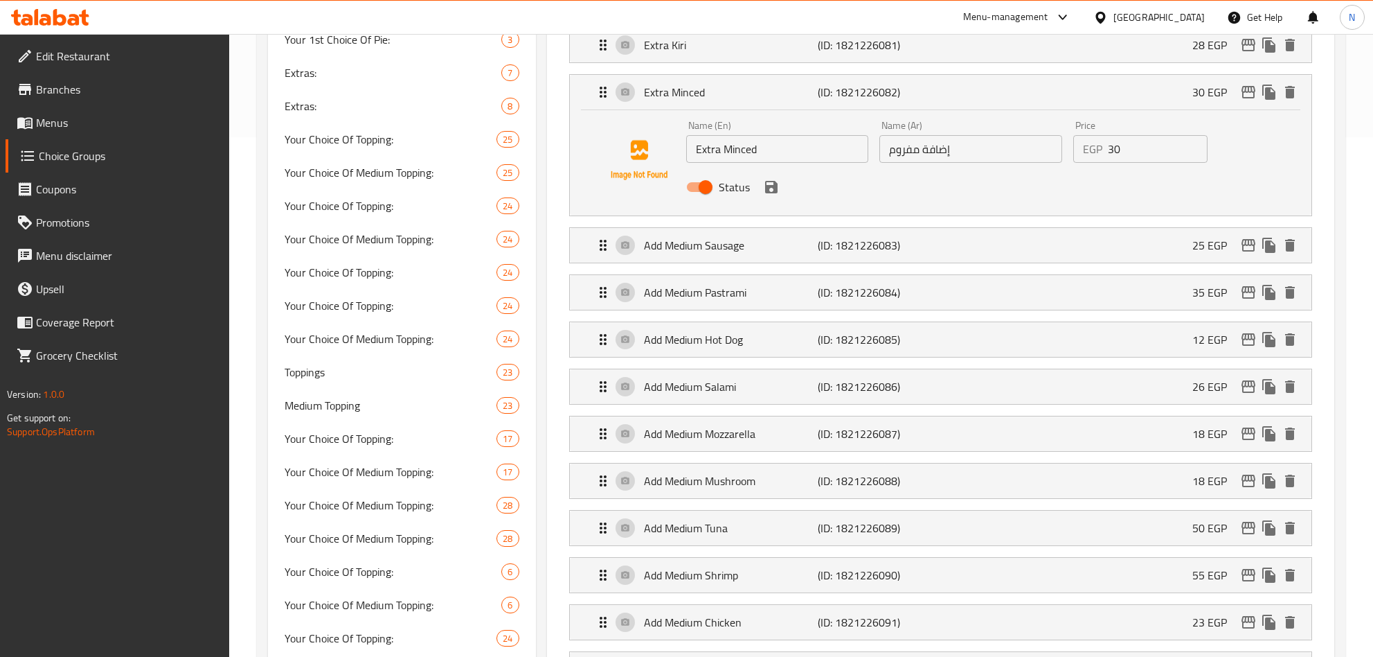
click at [709, 144] on input "Extra Minced" at bounding box center [777, 149] width 183 height 28
click at [709, 145] on input "Extra Minced" at bounding box center [777, 149] width 183 height 28
click at [711, 154] on input "Add Minced" at bounding box center [777, 149] width 183 height 28
click at [736, 157] on input "Add Minced" at bounding box center [777, 149] width 183 height 28
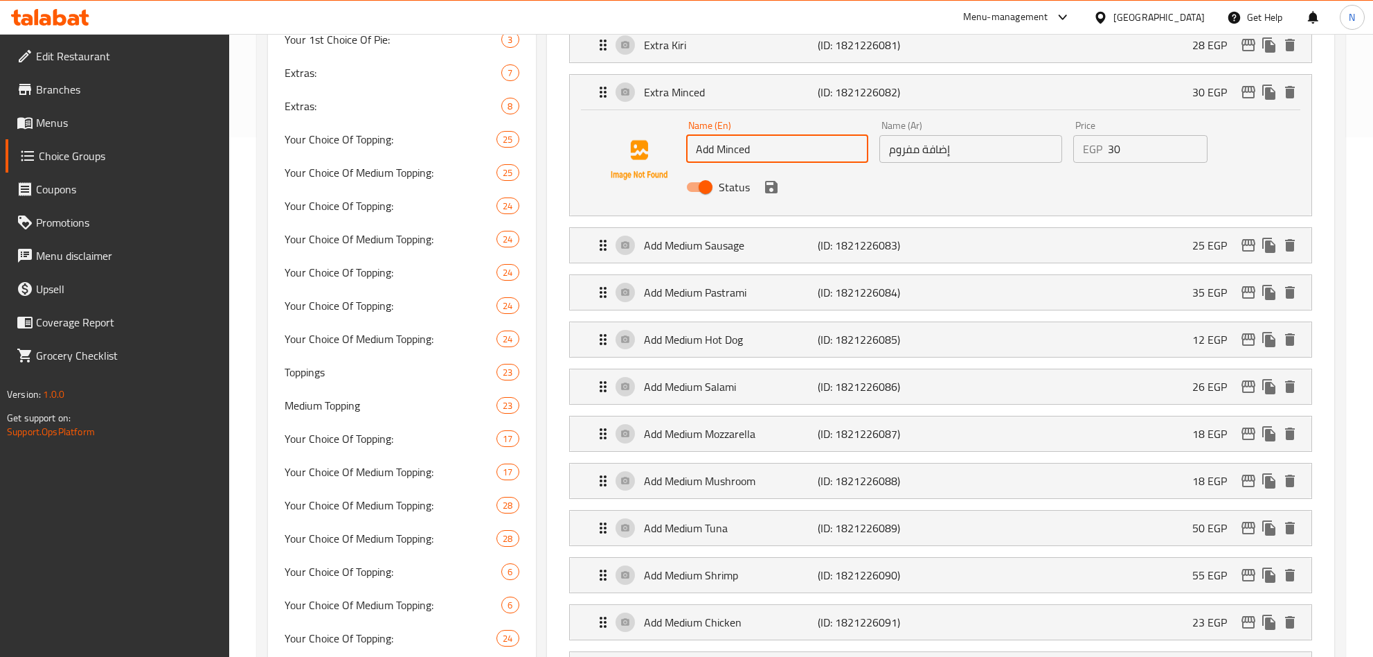
click at [715, 154] on input "Add Minced" at bounding box center [777, 149] width 183 height 28
click at [738, 152] on input "Add Medium Minced" at bounding box center [777, 149] width 183 height 28
click at [998, 152] on input "إضافة مفروم" at bounding box center [971, 149] width 183 height 28
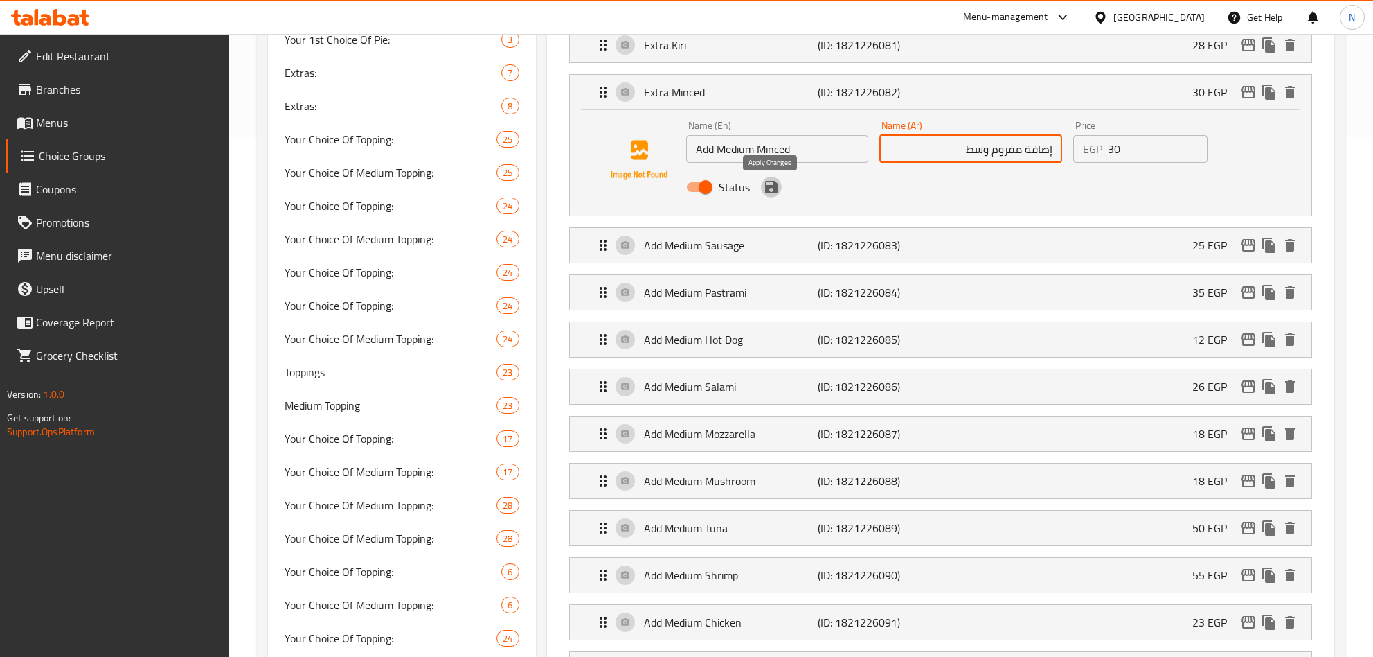
click at [767, 192] on icon "save" at bounding box center [771, 187] width 12 height 12
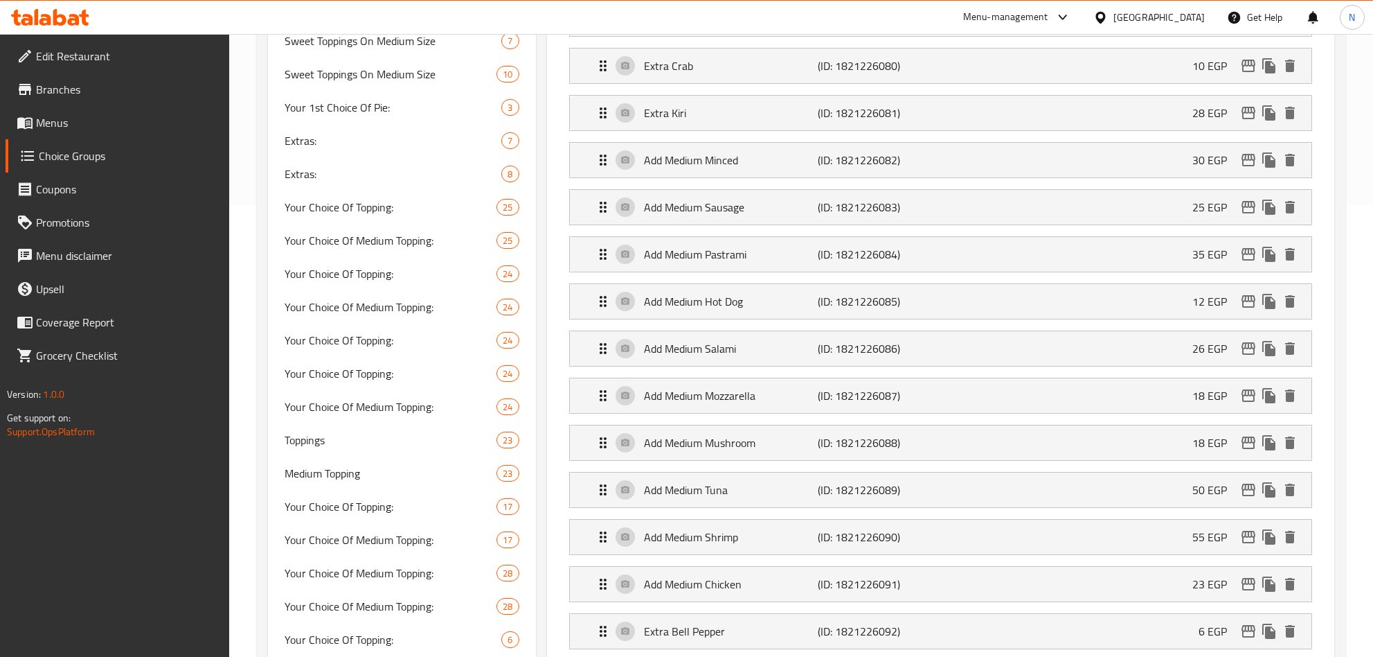
scroll to position [416, 0]
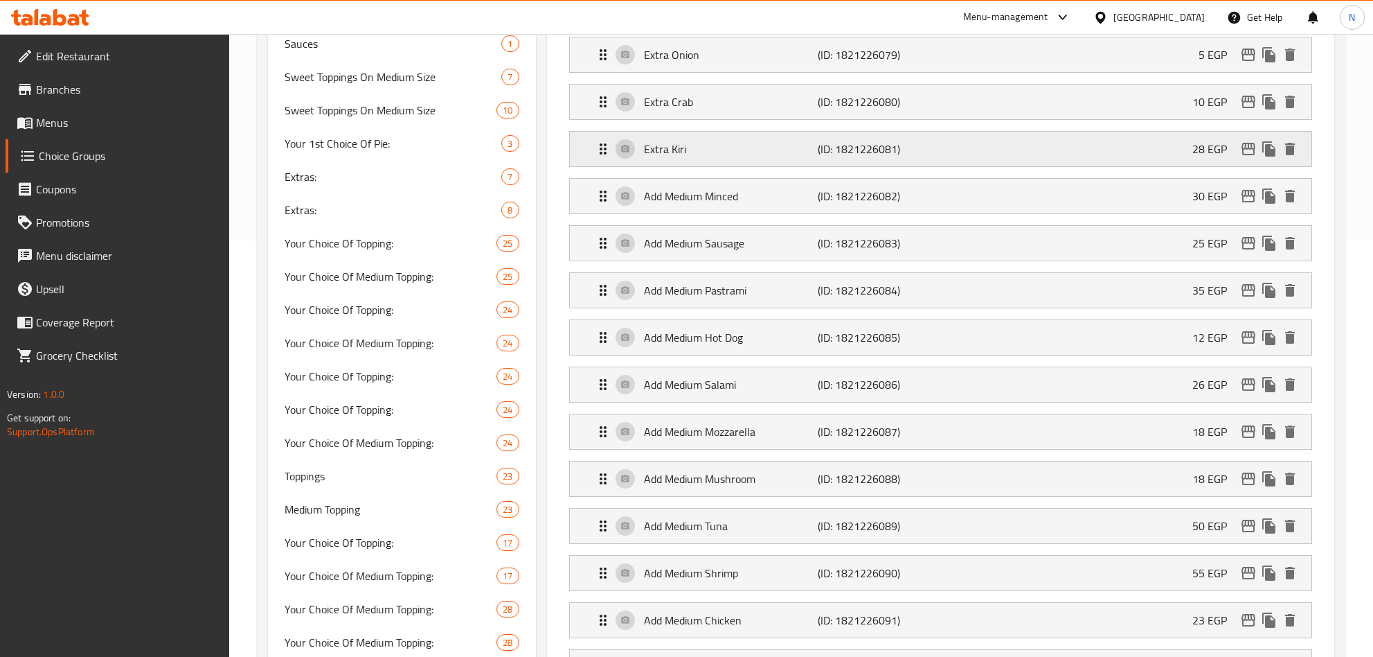
click at [715, 148] on p "Extra Kiri" at bounding box center [731, 149] width 175 height 17
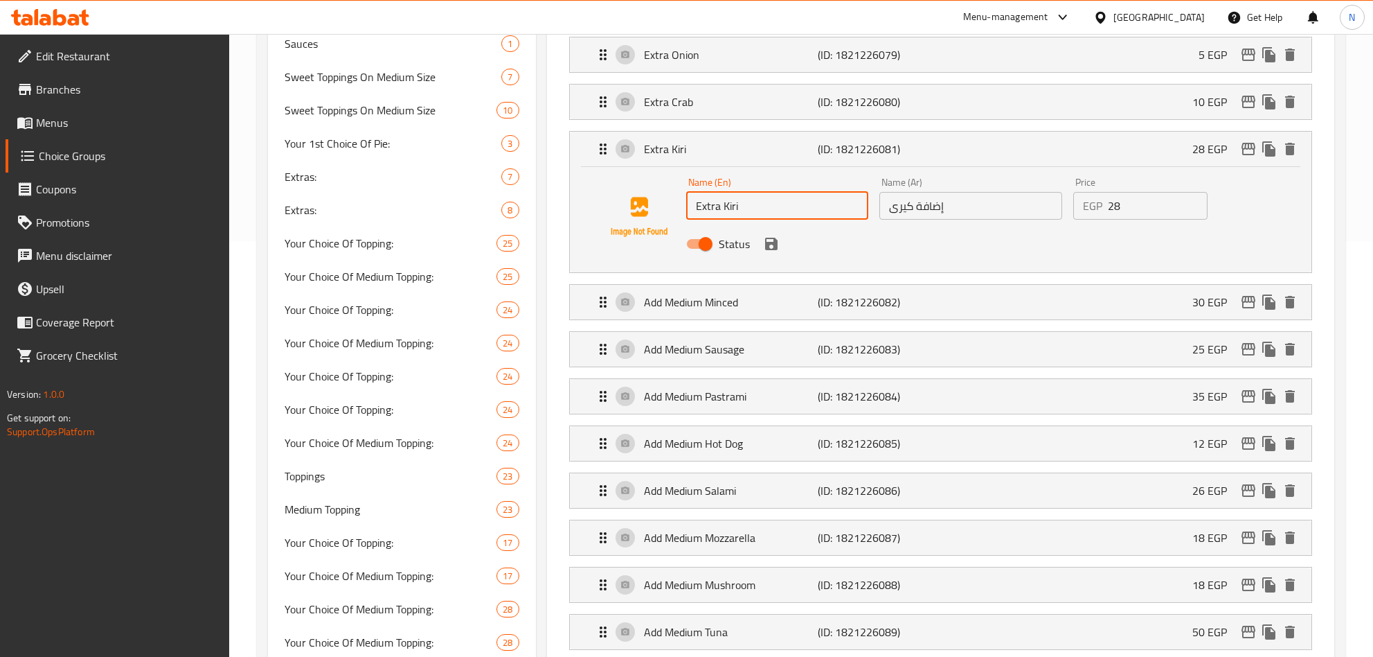
click at [707, 211] on input "Extra Kiri" at bounding box center [777, 206] width 183 height 28
paste input "Add"
paste input "Medium"
click at [998, 212] on input "إضافة كيرى" at bounding box center [971, 206] width 183 height 28
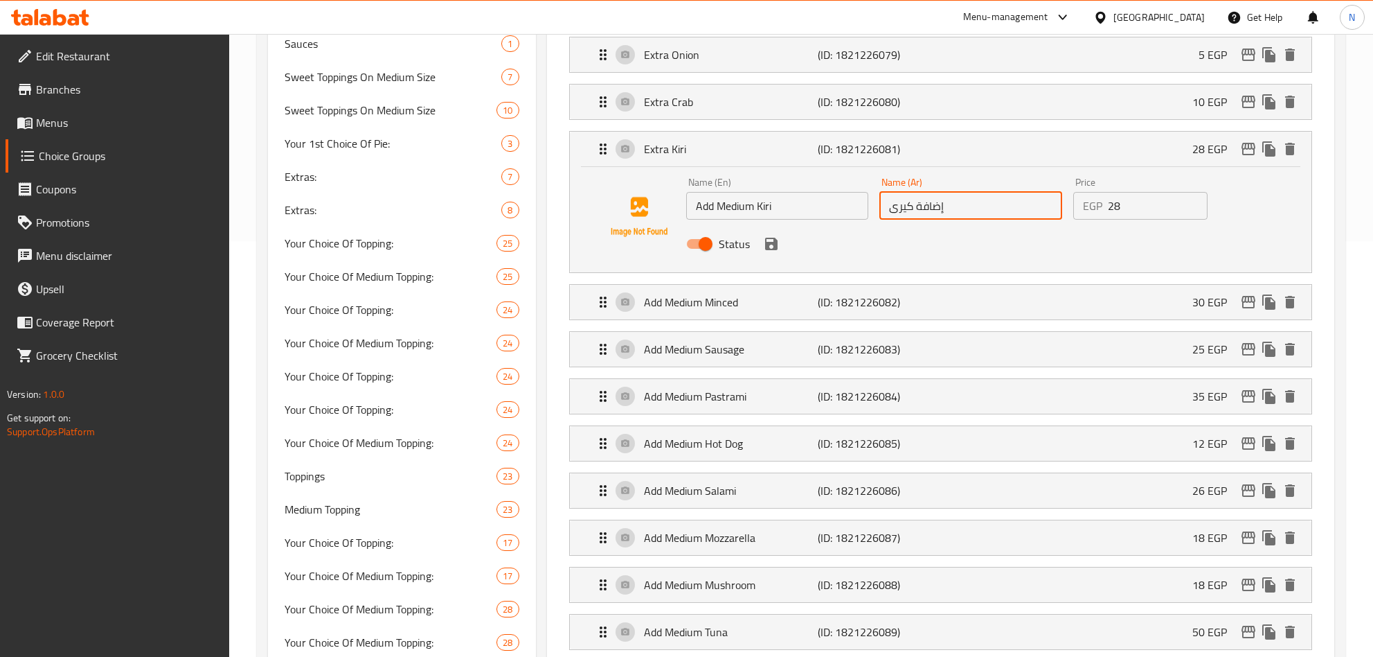
click at [998, 212] on input "إضافة كيرى" at bounding box center [971, 206] width 183 height 28
paste input "ضافة كيرى وسط"
click at [767, 250] on icon "save" at bounding box center [771, 244] width 12 height 12
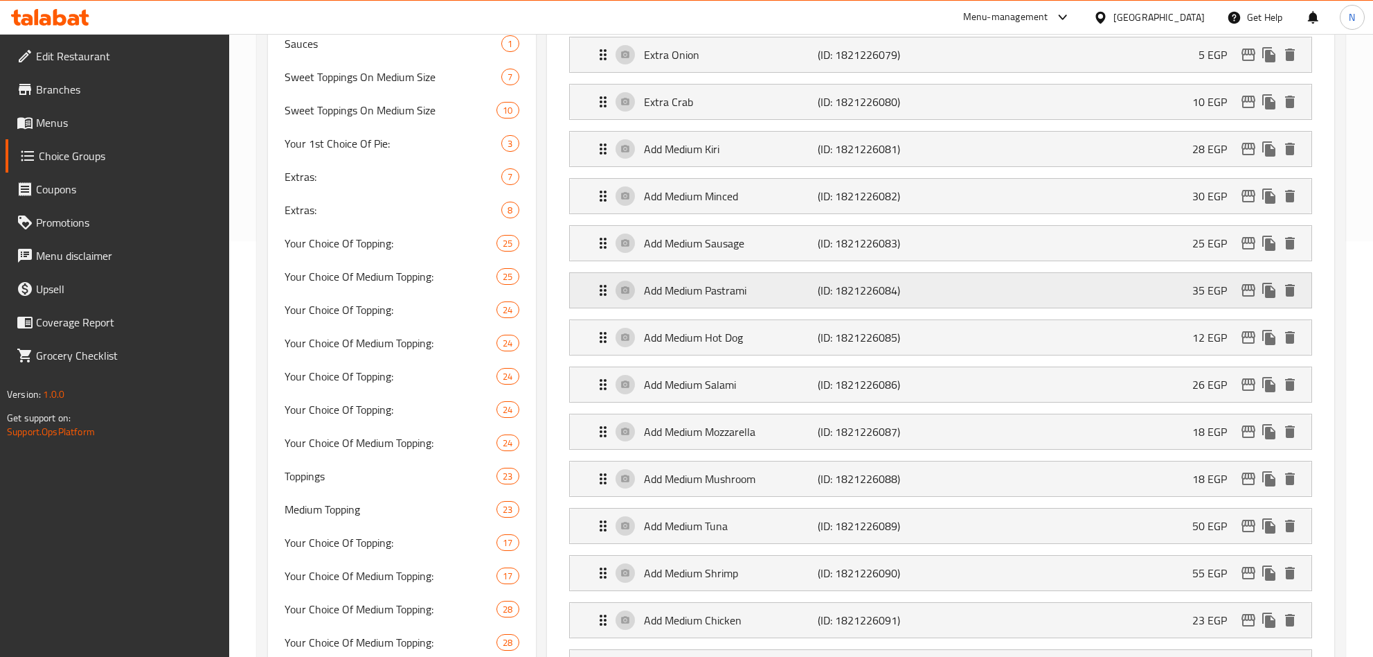
scroll to position [312, 0]
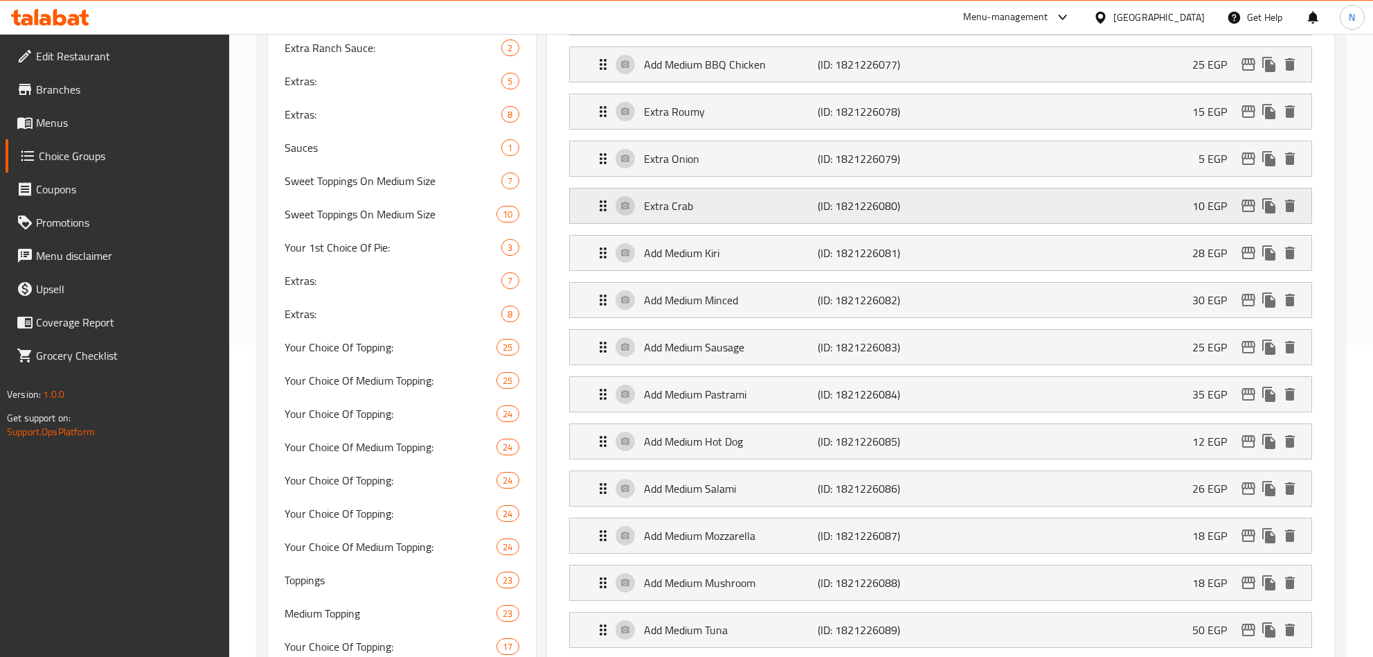
click at [765, 198] on div "Extra Crab (ID: 1821226080) 10 EGP" at bounding box center [945, 205] width 700 height 35
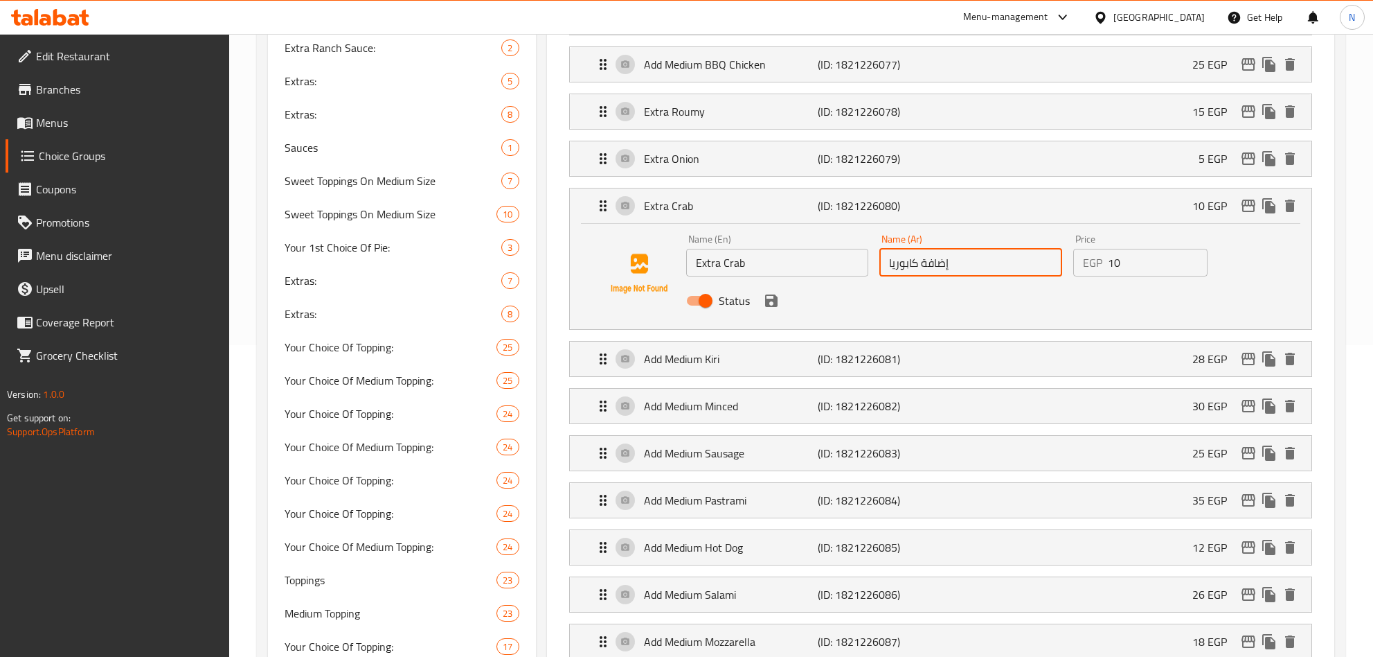
click at [965, 270] on input "إضافة كابوريا" at bounding box center [971, 263] width 183 height 28
paste input "ضافة كابوريا وسط"
click at [706, 260] on input "Extra Crab" at bounding box center [777, 263] width 183 height 28
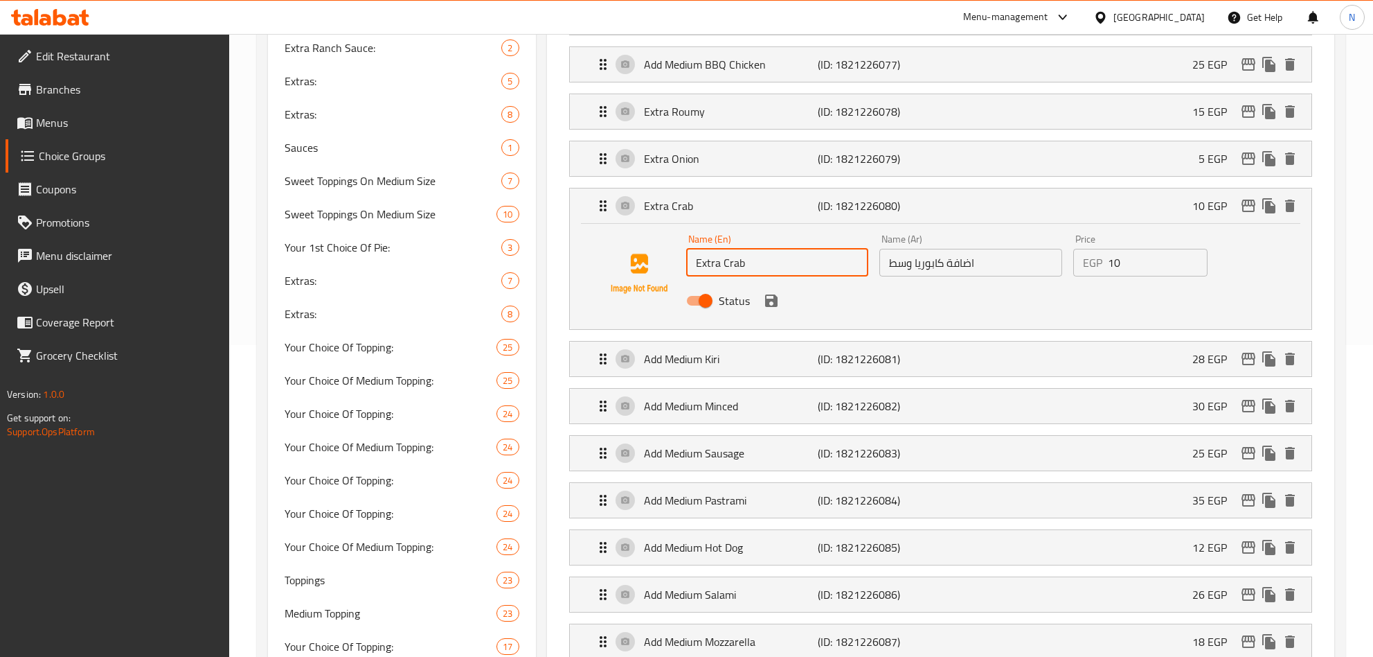
click at [706, 260] on input "Extra Crab" at bounding box center [777, 263] width 183 height 28
paste input "Add"
paste input "Medium"
click at [720, 267] on input "Add Medium Crab" at bounding box center [777, 263] width 183 height 28
click at [772, 301] on icon "save" at bounding box center [771, 300] width 12 height 12
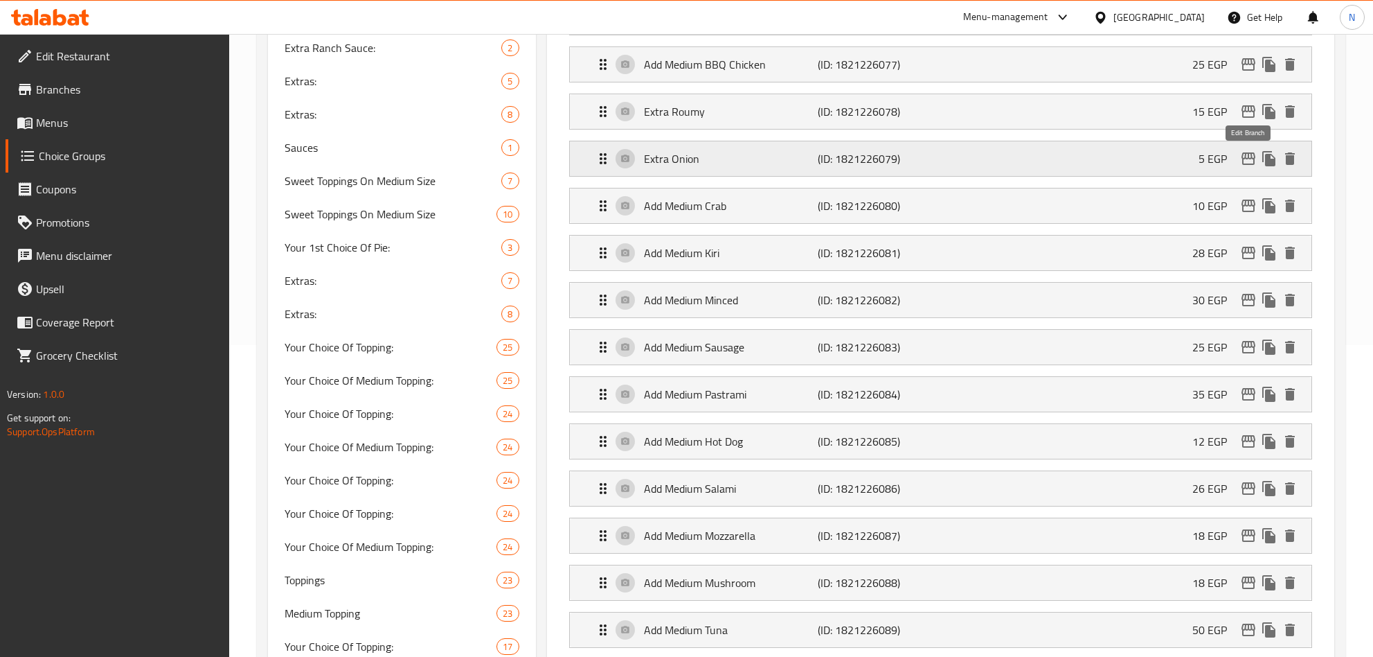
click at [1249, 162] on icon "edit" at bounding box center [1248, 158] width 17 height 17
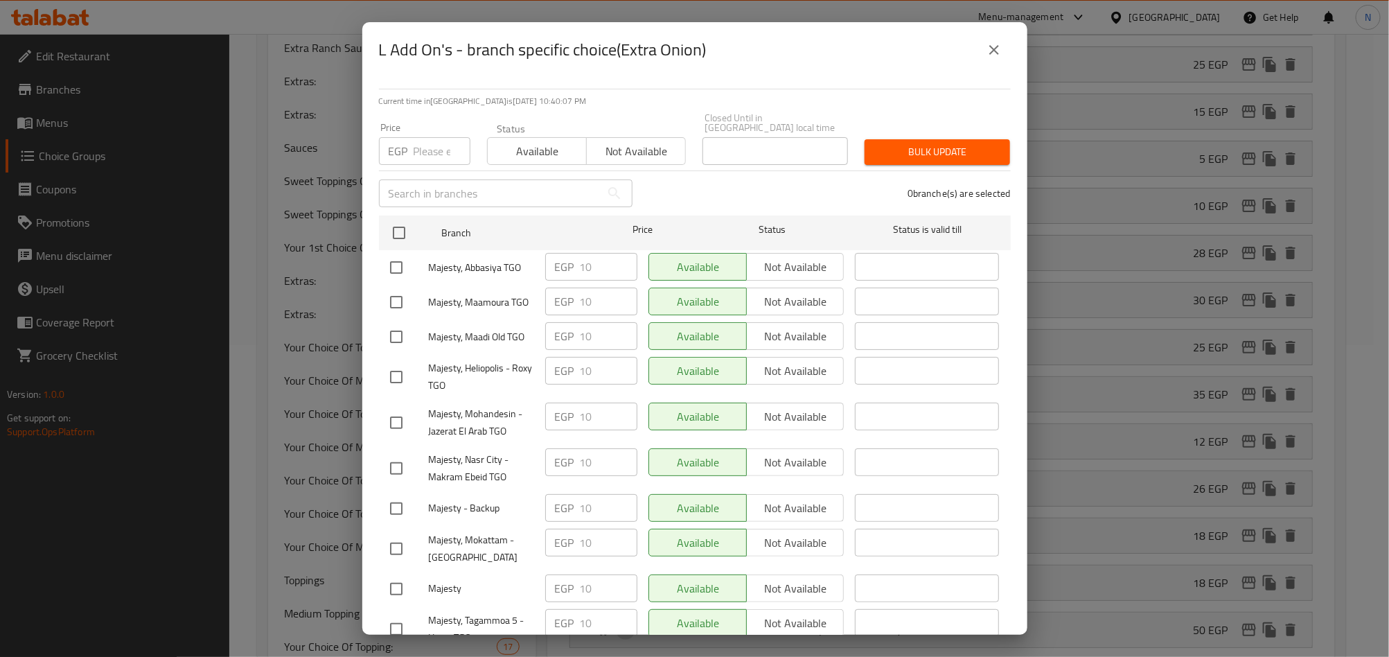
click at [1000, 60] on button "close" at bounding box center [993, 49] width 33 height 33
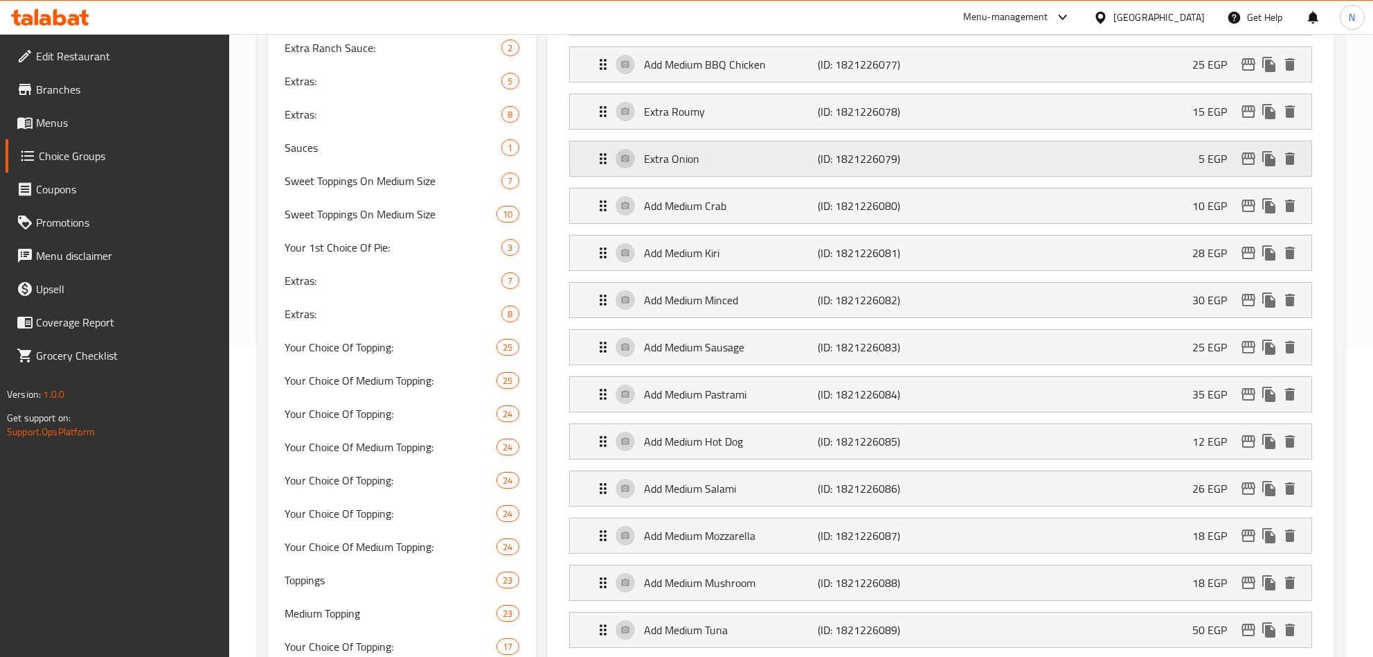
click at [844, 152] on p "(ID: 1821226079)" at bounding box center [876, 158] width 116 height 17
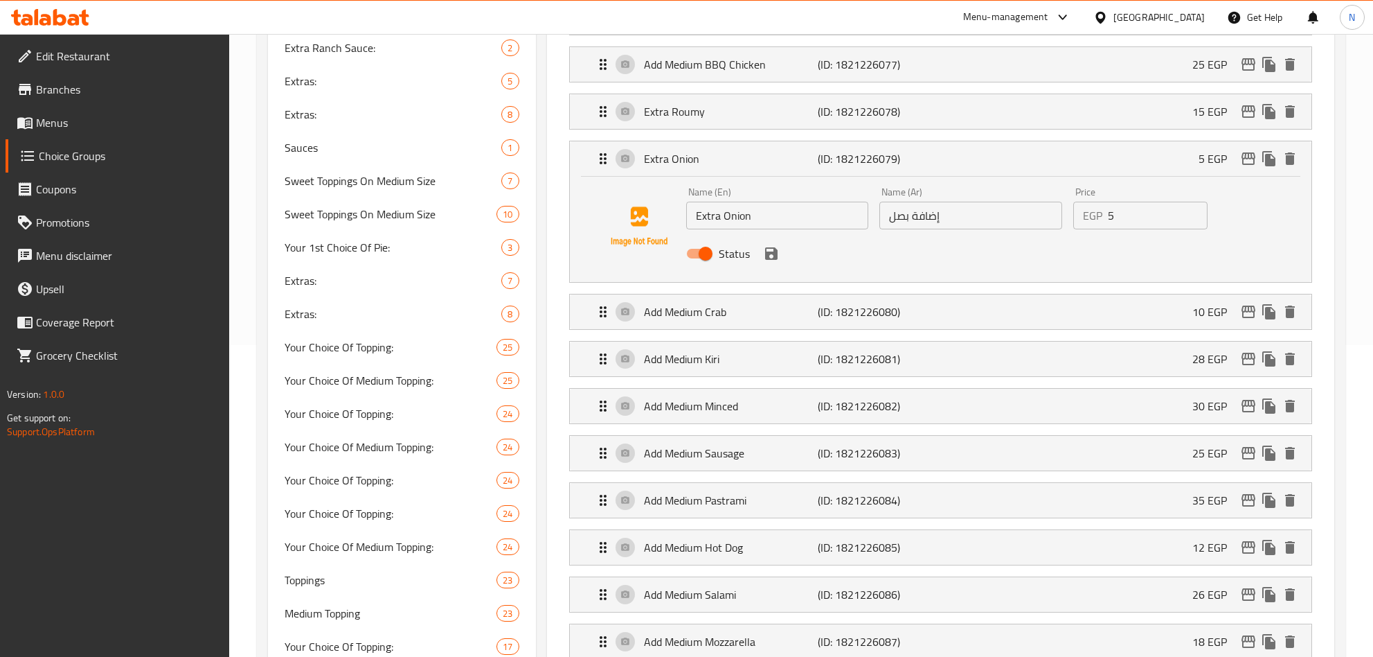
click at [1004, 223] on input "إضافة بصل" at bounding box center [971, 216] width 183 height 28
click at [1004, 224] on input "إضافة بصل" at bounding box center [971, 216] width 183 height 28
paste input "ضافة بصل وسط"
click at [703, 223] on input "Extra Onion" at bounding box center [777, 216] width 183 height 28
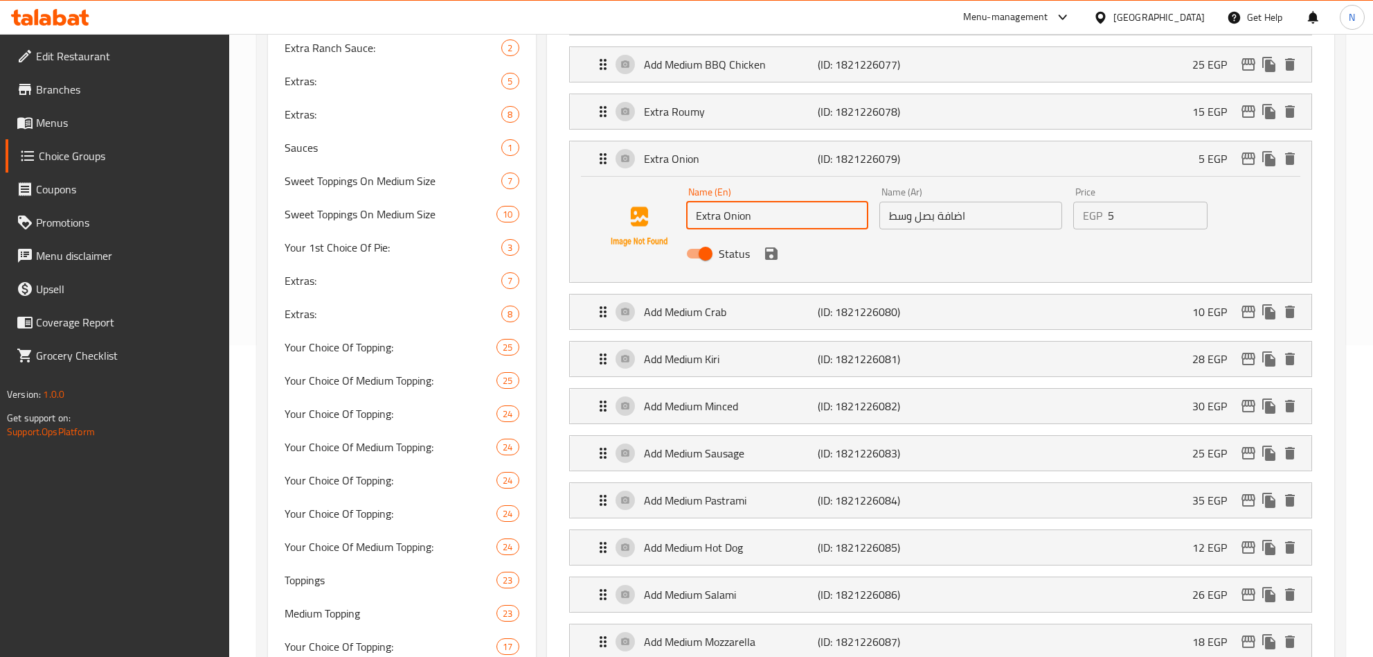
click at [703, 223] on input "Extra Onion" at bounding box center [777, 216] width 183 height 28
click at [986, 220] on input "اضافة بصل وسط" at bounding box center [971, 216] width 183 height 28
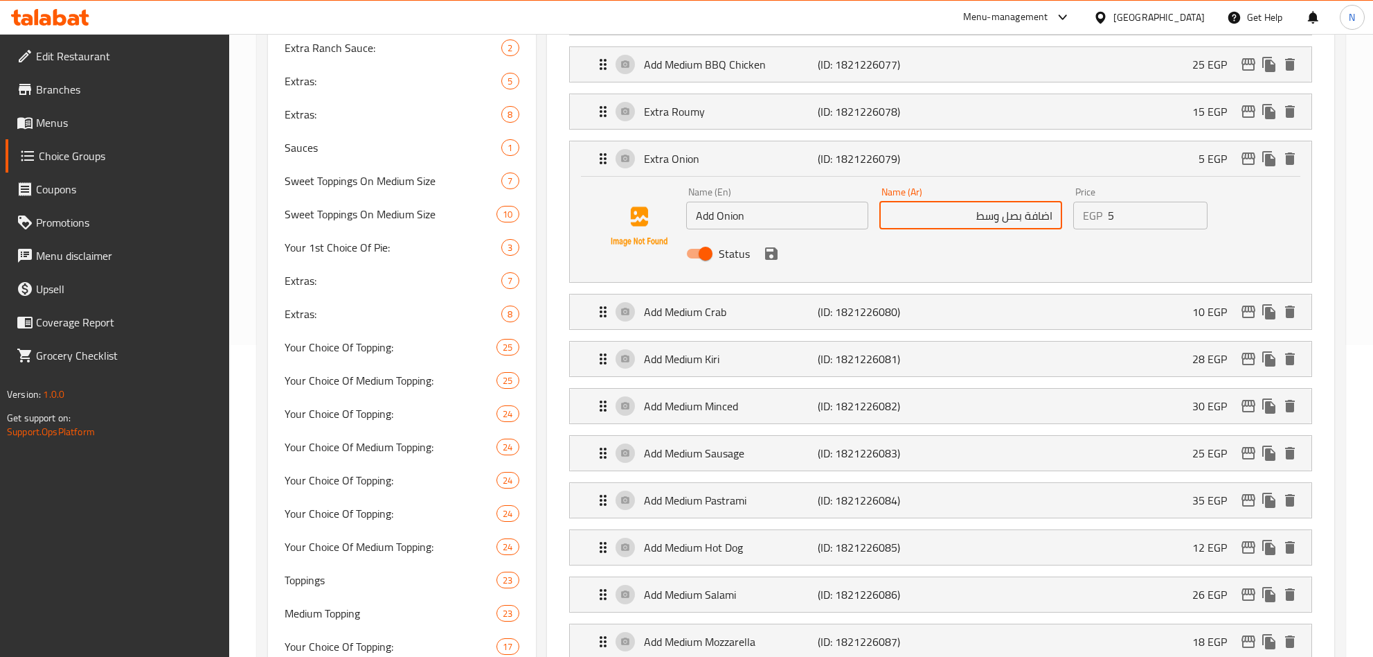
click at [711, 218] on input "Add Onion" at bounding box center [777, 216] width 183 height 28
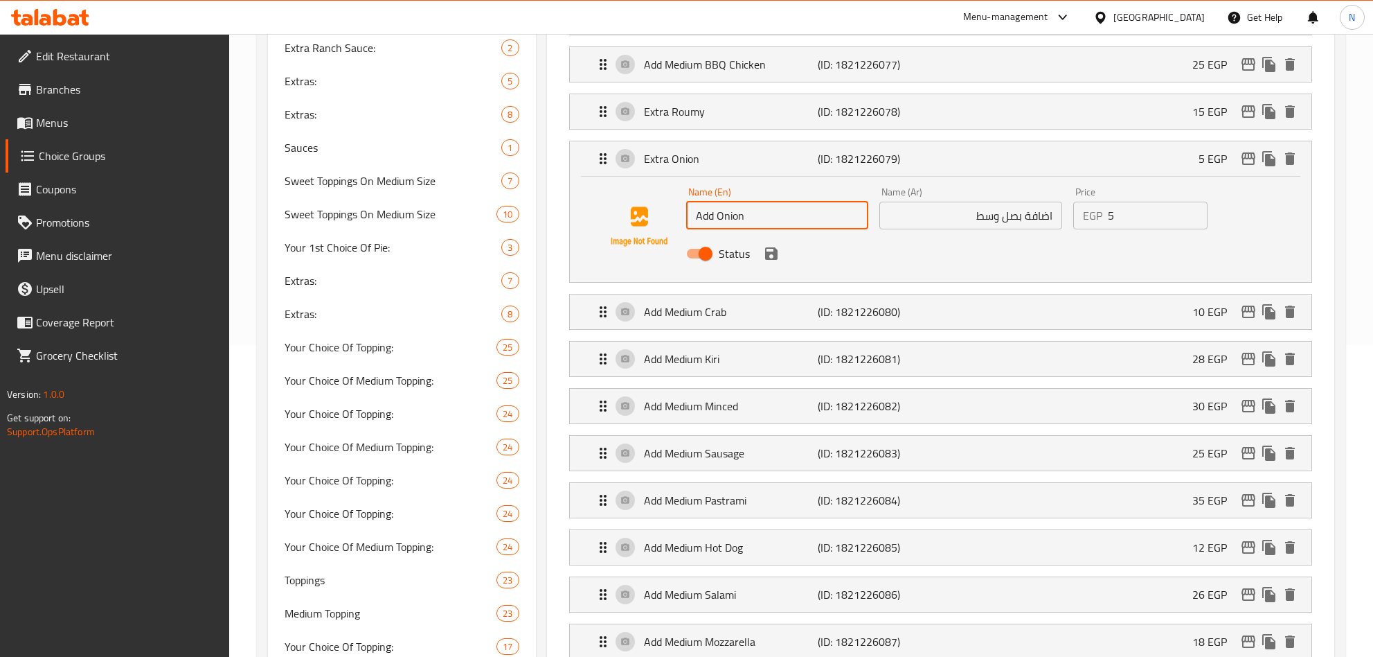
click at [715, 222] on input "Add Onion" at bounding box center [777, 216] width 183 height 28
click at [750, 215] on input "Add Onion" at bounding box center [777, 216] width 183 height 28
click at [719, 219] on input "Add Onion" at bounding box center [777, 216] width 183 height 28
paste input "Medium"
click at [763, 253] on icon "save" at bounding box center [771, 253] width 17 height 17
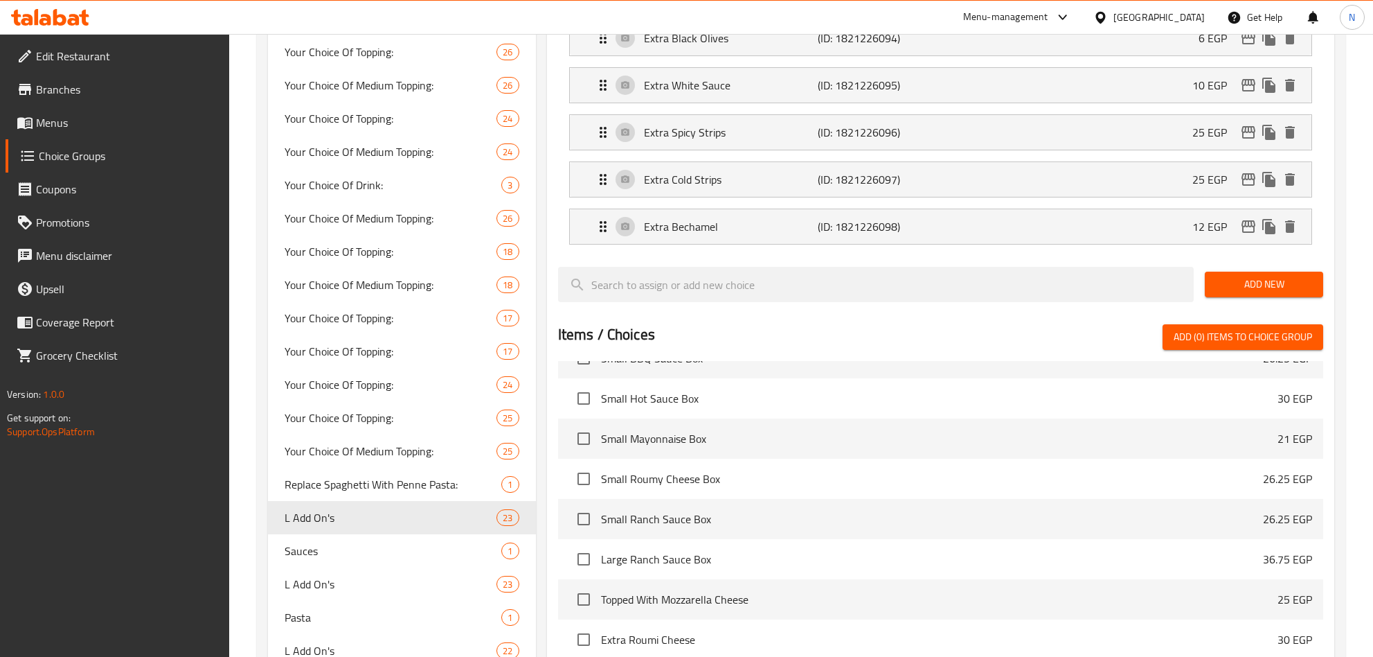
scroll to position [1143, 0]
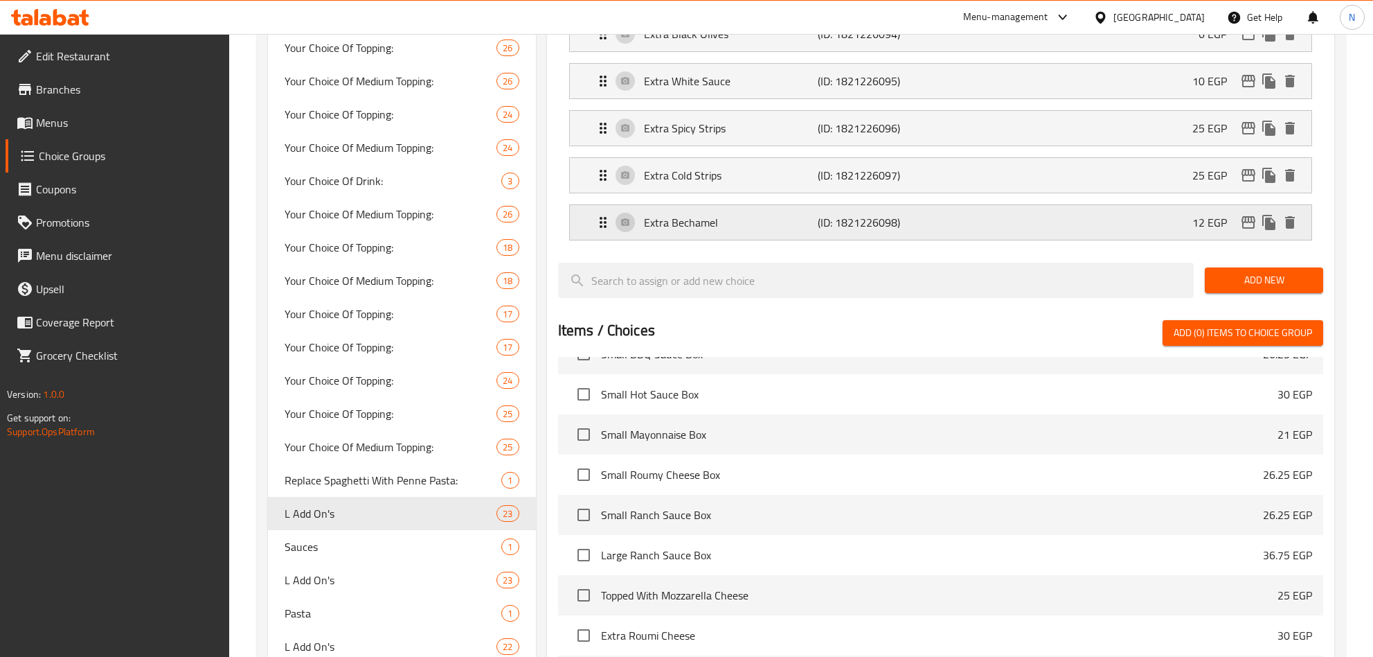
click at [881, 231] on p "(ID: 1821226098)" at bounding box center [876, 222] width 116 height 17
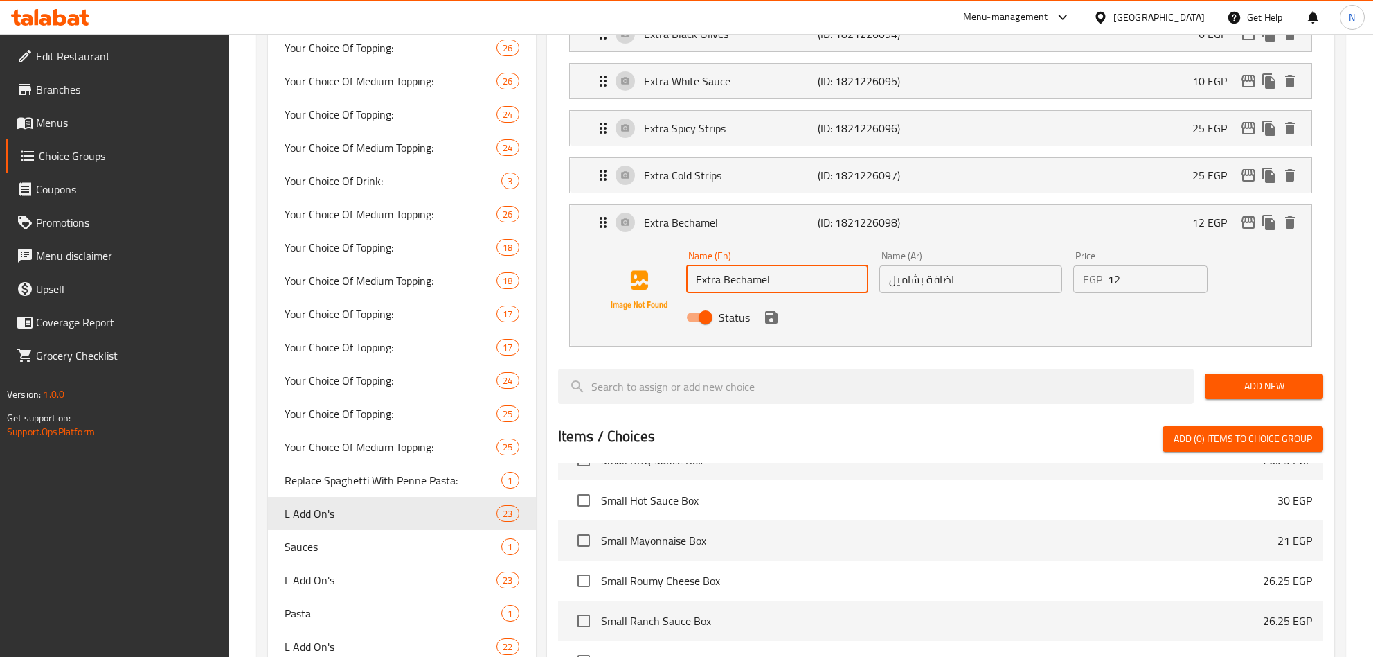
click at [715, 289] on input "Extra Bechamel" at bounding box center [777, 279] width 183 height 28
click at [765, 323] on icon "save" at bounding box center [771, 317] width 12 height 12
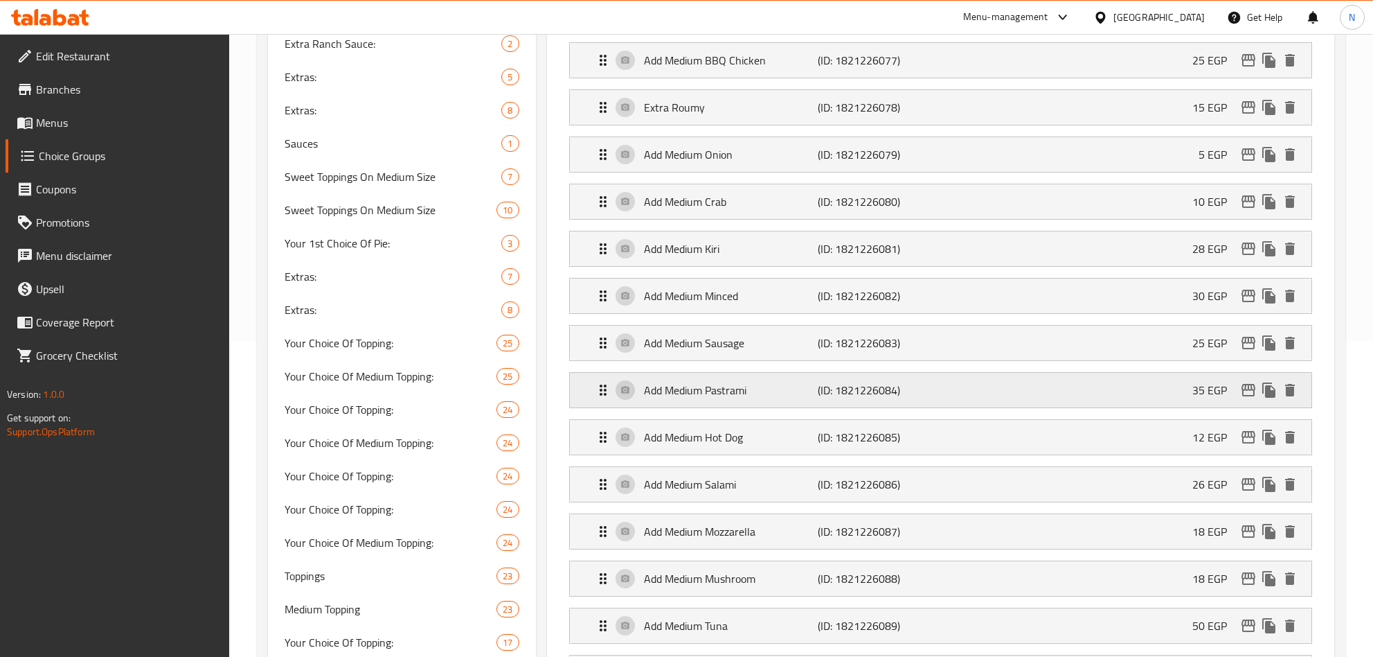
scroll to position [312, 0]
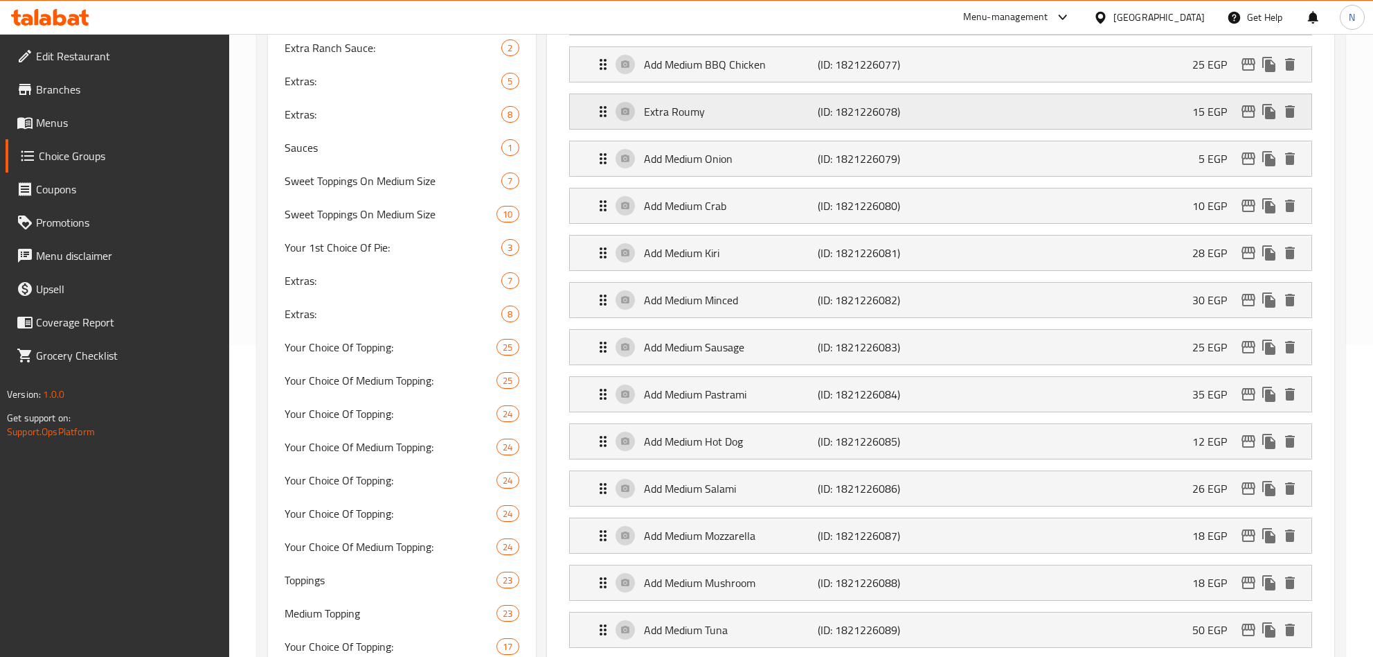
click at [1058, 115] on div "Extra Roumy (ID: 1821226078) 15 EGP" at bounding box center [945, 111] width 700 height 35
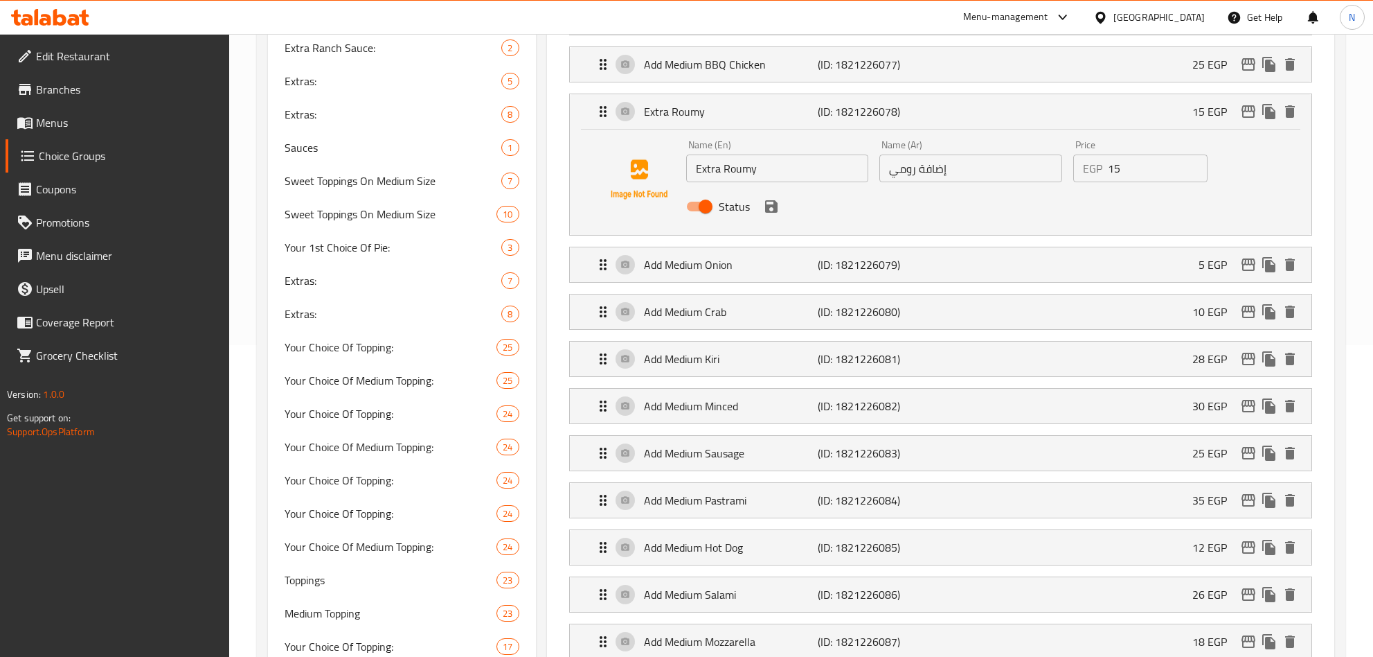
click at [1016, 175] on input "إضافة رومي" at bounding box center [971, 168] width 183 height 28
paste input "ضافة رومي وسط"
click at [707, 164] on input "Extra Roumy" at bounding box center [777, 168] width 183 height 28
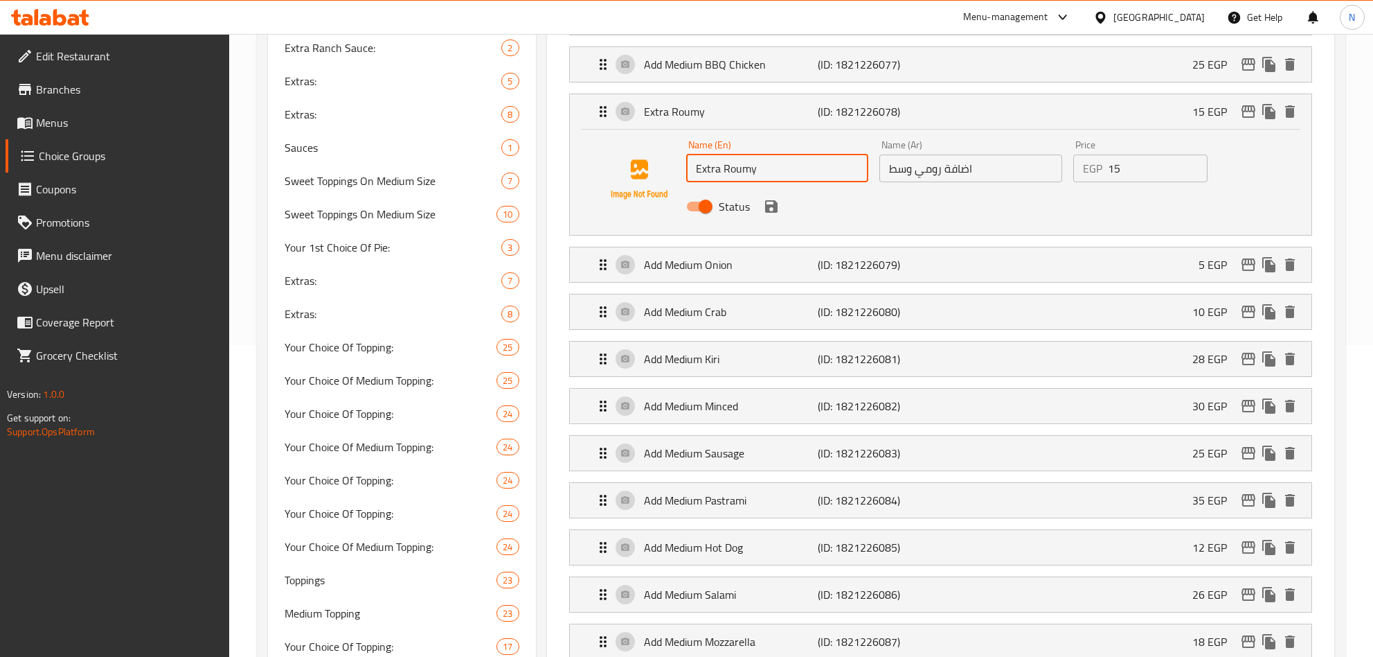
click at [707, 164] on input "Extra Roumy" at bounding box center [777, 168] width 183 height 28
paste input "Add"
paste input "Medium"
click at [767, 204] on icon "save" at bounding box center [771, 206] width 17 height 17
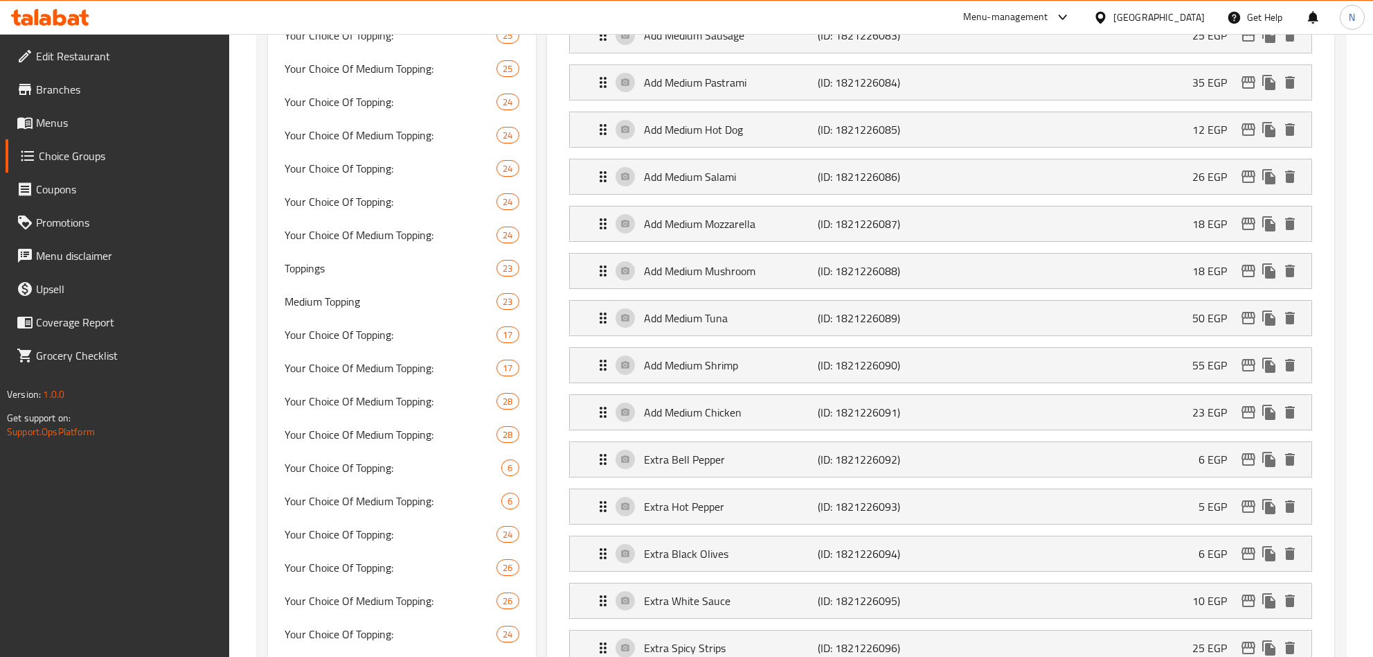
scroll to position [831, 0]
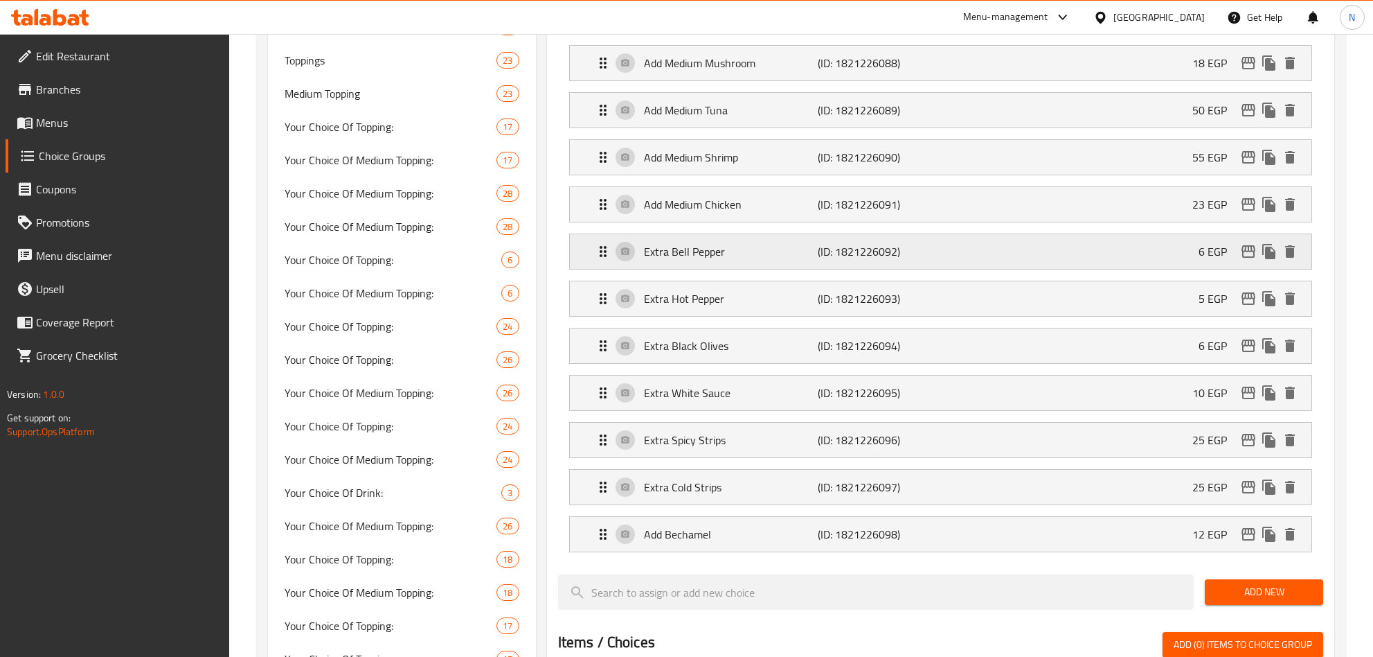
click at [717, 260] on p "Extra Bell Pepper" at bounding box center [731, 251] width 175 height 17
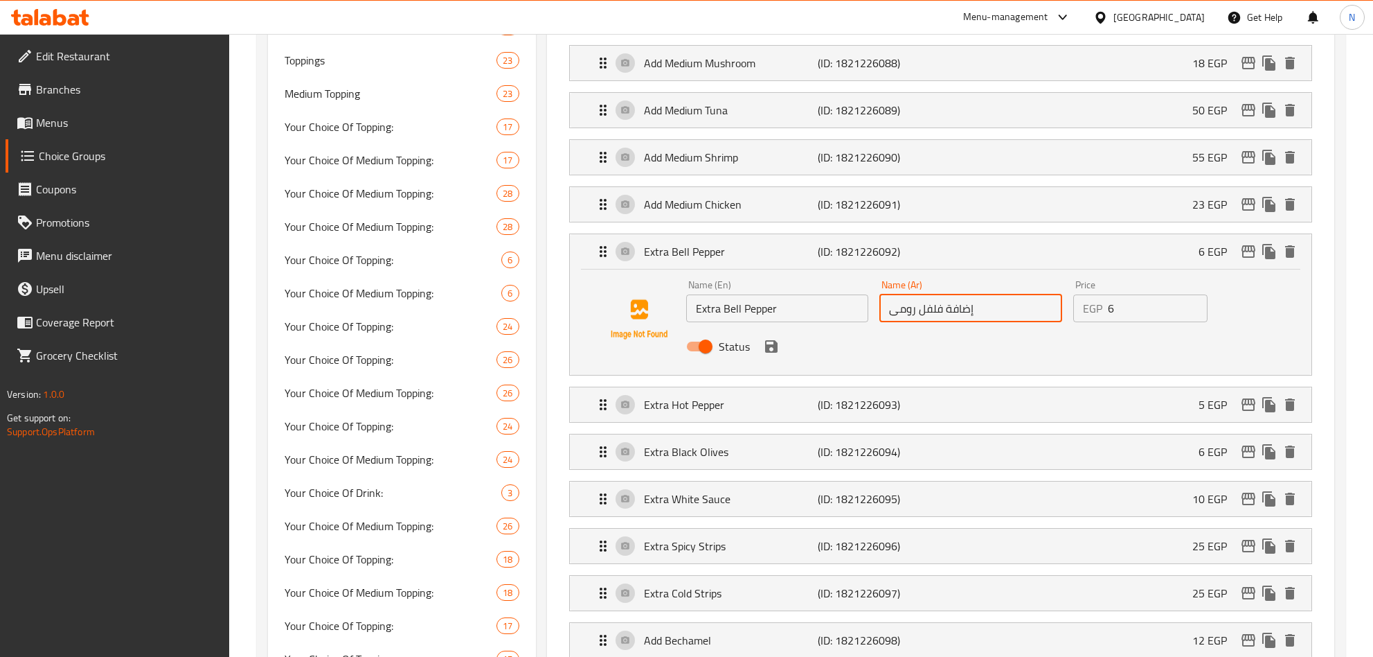
click at [1000, 322] on input "إضافة فلفل رومى" at bounding box center [971, 308] width 183 height 28
paste input "ضافة فلفل رومى وسط"
click at [765, 314] on input "Extra Bell Pepper" at bounding box center [777, 308] width 183 height 28
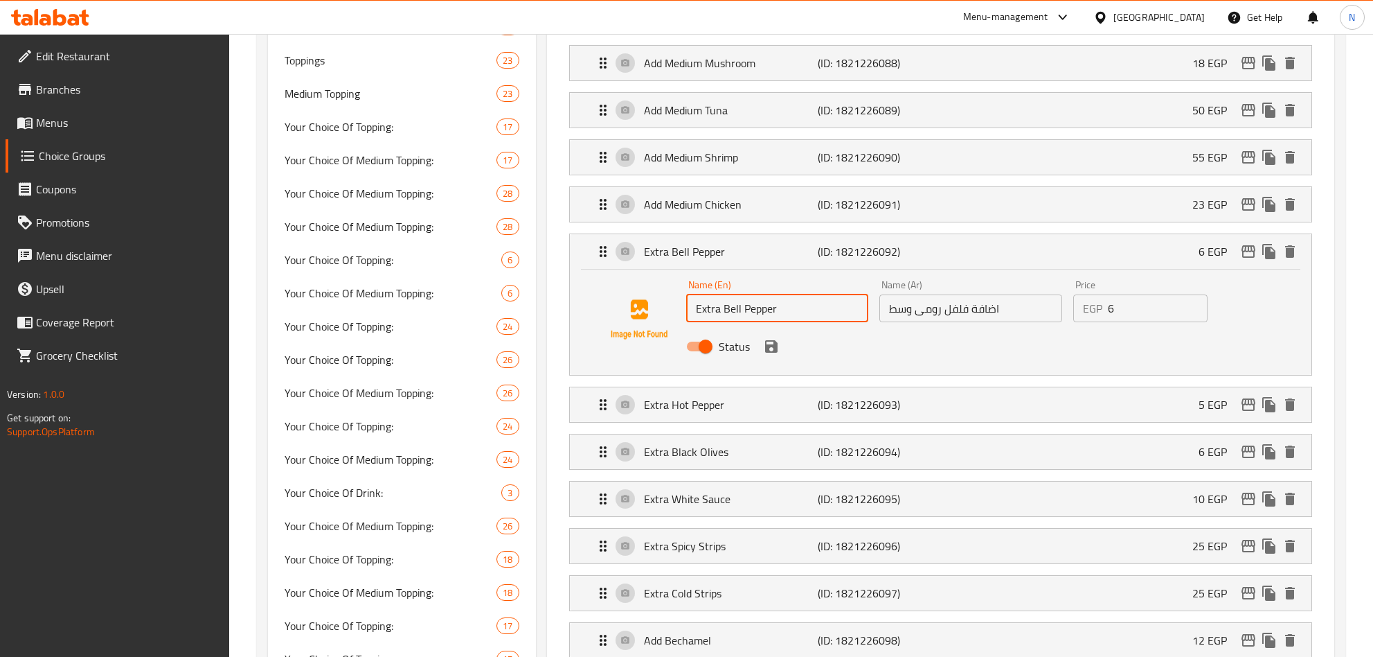
click at [765, 314] on input "Extra Bell Pepper" at bounding box center [777, 308] width 183 height 28
click at [715, 321] on input "Extra Bell Pepper" at bounding box center [777, 308] width 183 height 28
click at [720, 320] on input "Extra Bell Pepper" at bounding box center [777, 308] width 183 height 28
drag, startPoint x: 722, startPoint y: 321, endPoint x: 676, endPoint y: 318, distance: 45.8
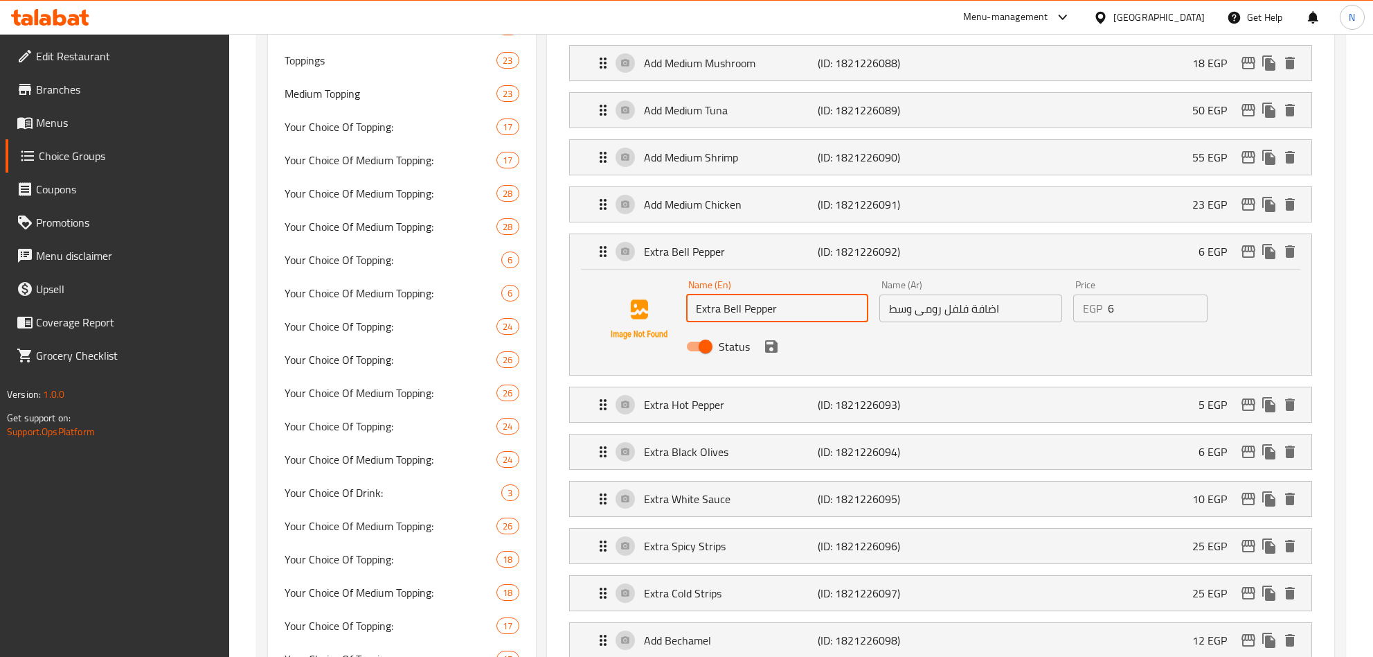
click at [676, 318] on div "Name (En) Extra Bell Pepper Name (En) Name (Ar) اضافة فلفل رومى وسط Name (Ar) P…" at bounding box center [940, 319] width 697 height 94
paste input "Add"
paste input "Medium"
click at [769, 353] on icon "save" at bounding box center [771, 346] width 12 height 12
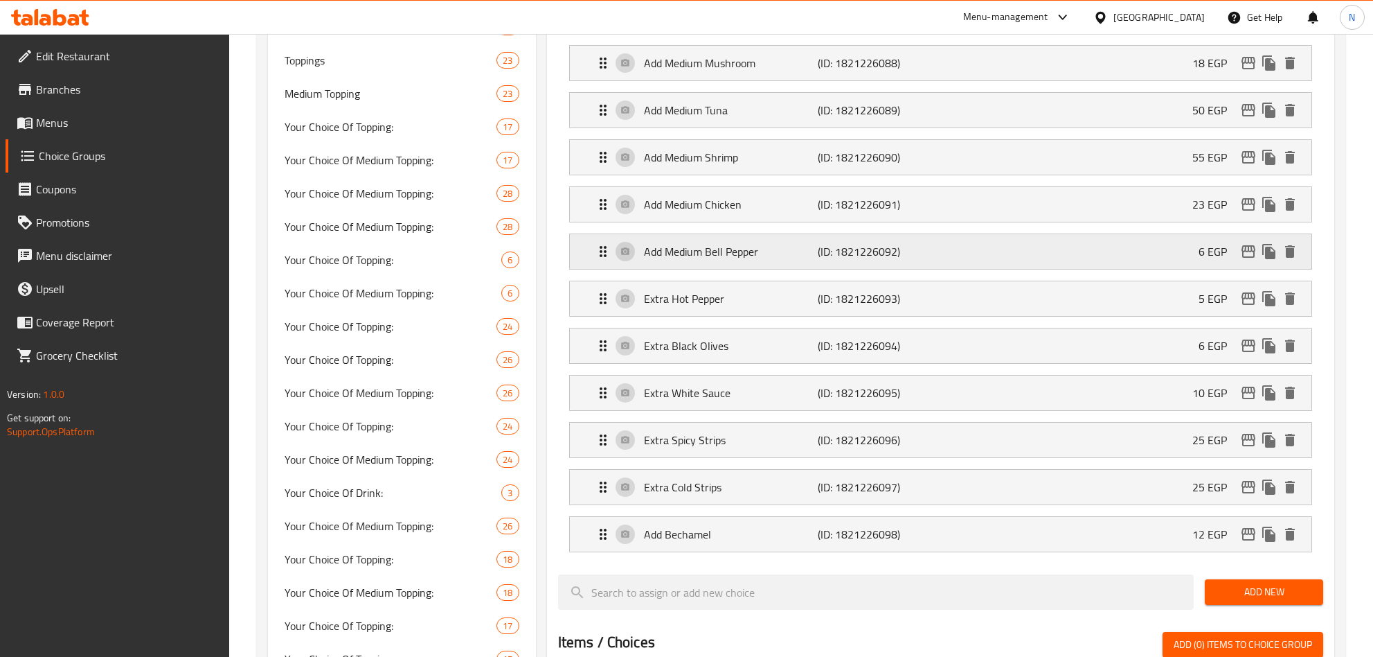
click at [763, 260] on p "Add Medium Bell Pepper" at bounding box center [731, 251] width 175 height 17
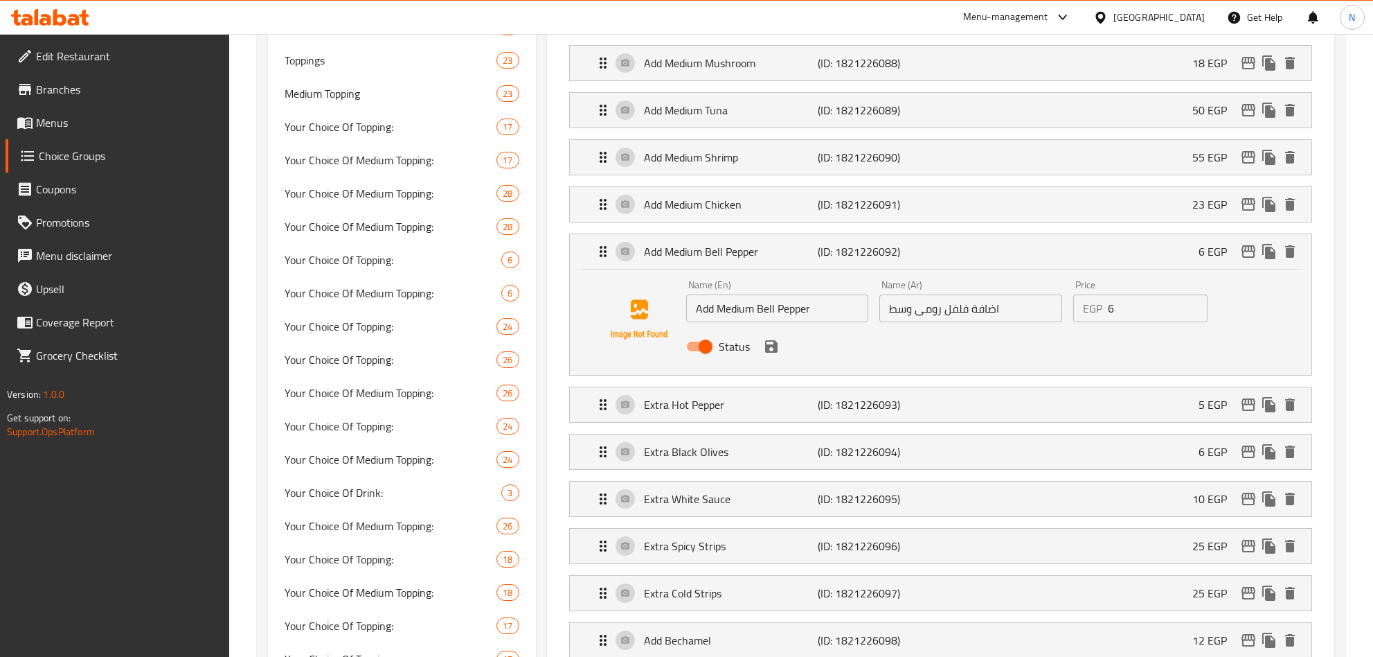
click at [713, 322] on input "Add Medium Bell Pepper" at bounding box center [777, 308] width 183 height 28
drag, startPoint x: 698, startPoint y: 323, endPoint x: 752, endPoint y: 323, distance: 54.0
click at [752, 322] on input "Add Medium Bell Pepper" at bounding box center [777, 308] width 183 height 28
click at [740, 410] on p "Extra Hot Pepper" at bounding box center [731, 404] width 175 height 17
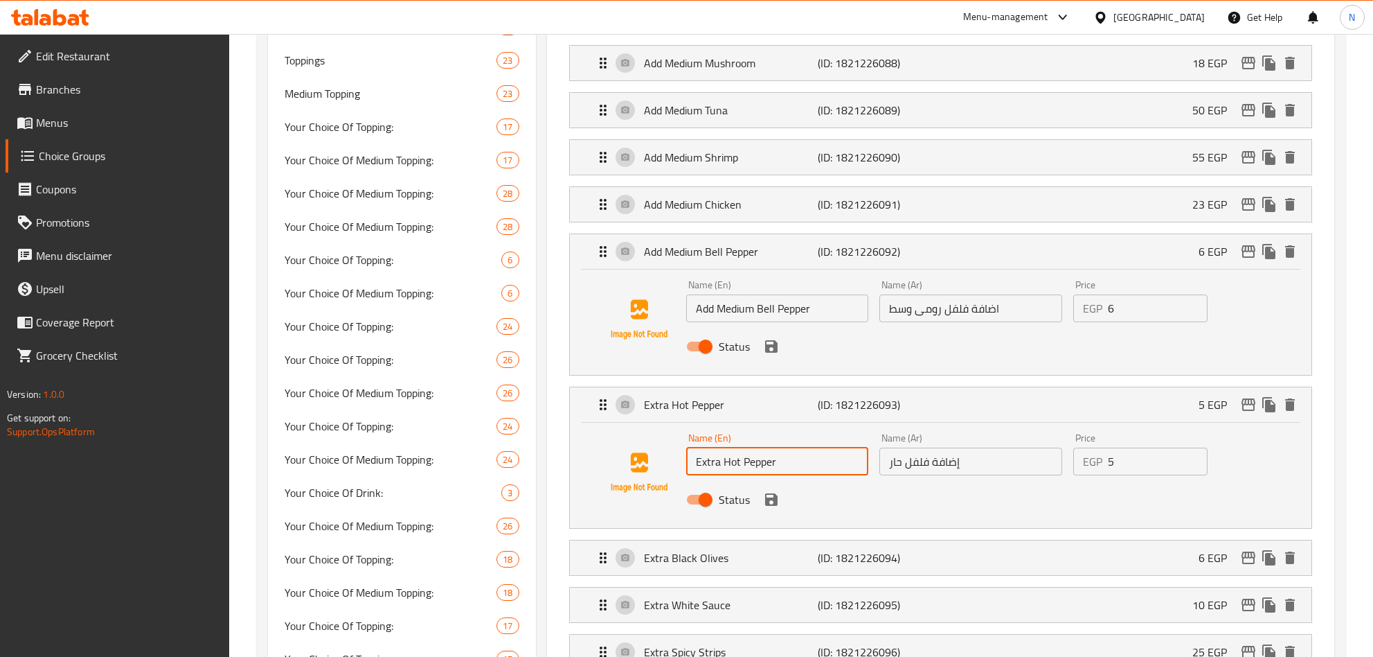
drag, startPoint x: 699, startPoint y: 476, endPoint x: 709, endPoint y: 476, distance: 9.7
click at [722, 475] on input "Extra Hot Pepper" at bounding box center [777, 461] width 183 height 28
click at [709, 475] on input "Extra Hot Pepper" at bounding box center [777, 461] width 183 height 28
drag, startPoint x: 695, startPoint y: 472, endPoint x: 721, endPoint y: 476, distance: 26.5
click at [721, 475] on input "Extra Hot Pepper" at bounding box center [777, 461] width 183 height 28
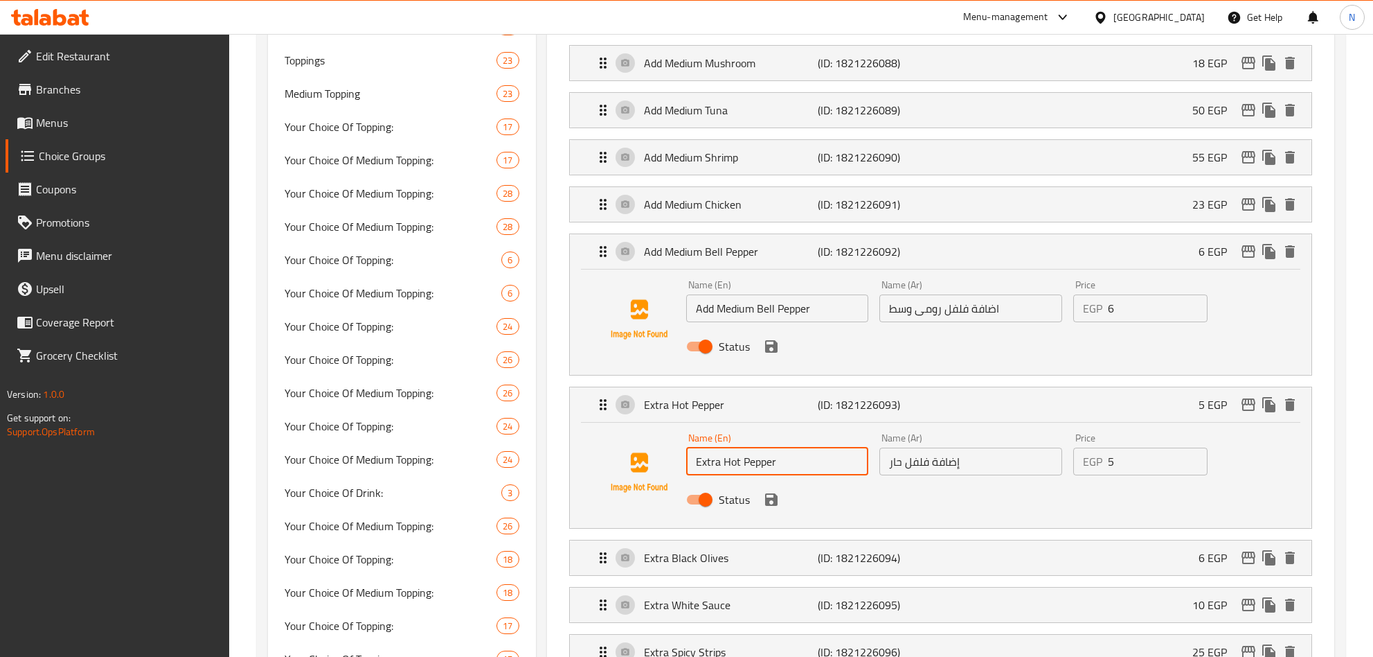
paste input "Add Medium"
click at [972, 475] on input "إضافة فلفل حار" at bounding box center [971, 461] width 183 height 28
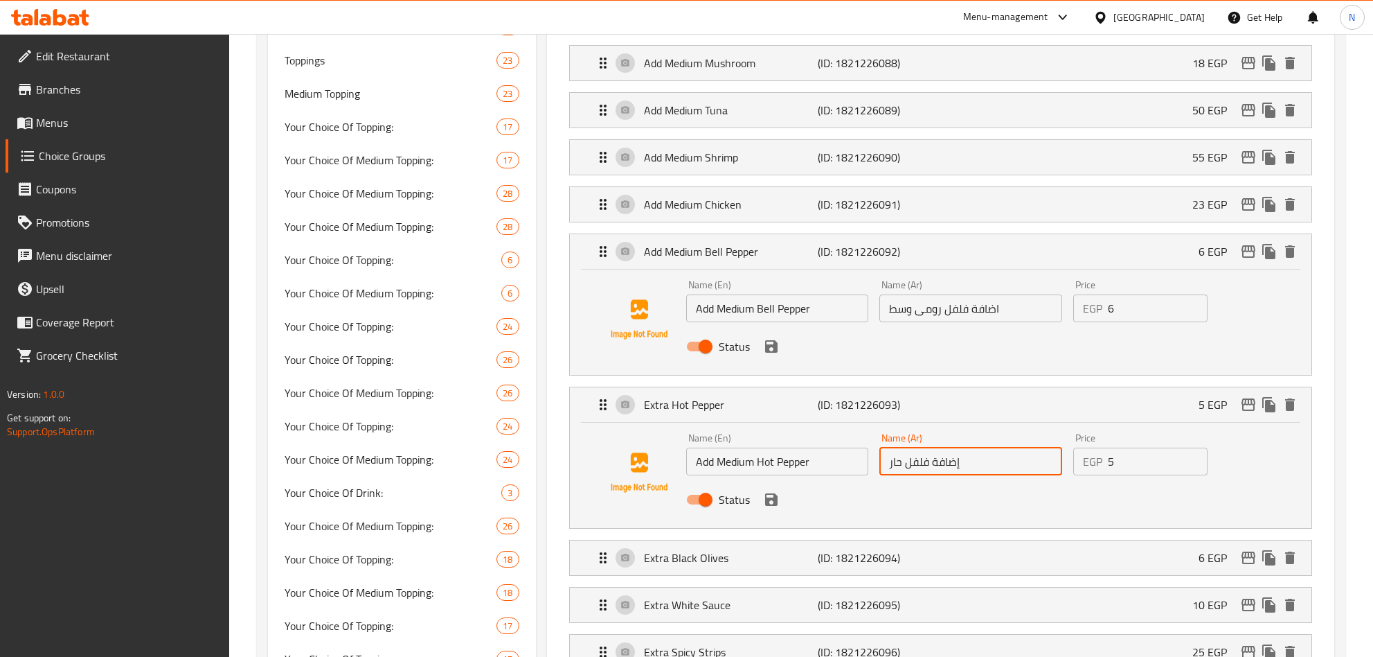
click at [972, 475] on input "إضافة فلفل حار" at bounding box center [971, 461] width 183 height 28
paste input "ضافة فلفل حامى وسط"
click at [769, 508] on icon "save" at bounding box center [771, 499] width 17 height 17
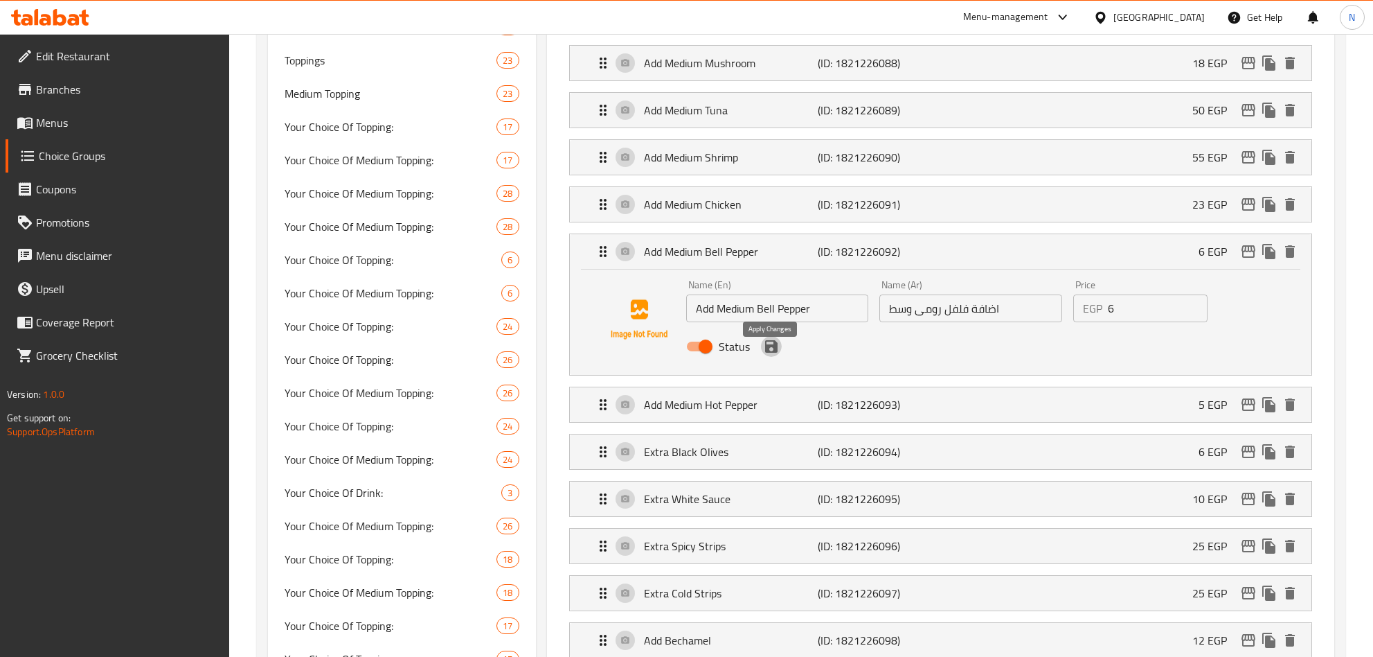
click at [772, 353] on icon "save" at bounding box center [771, 346] width 12 height 12
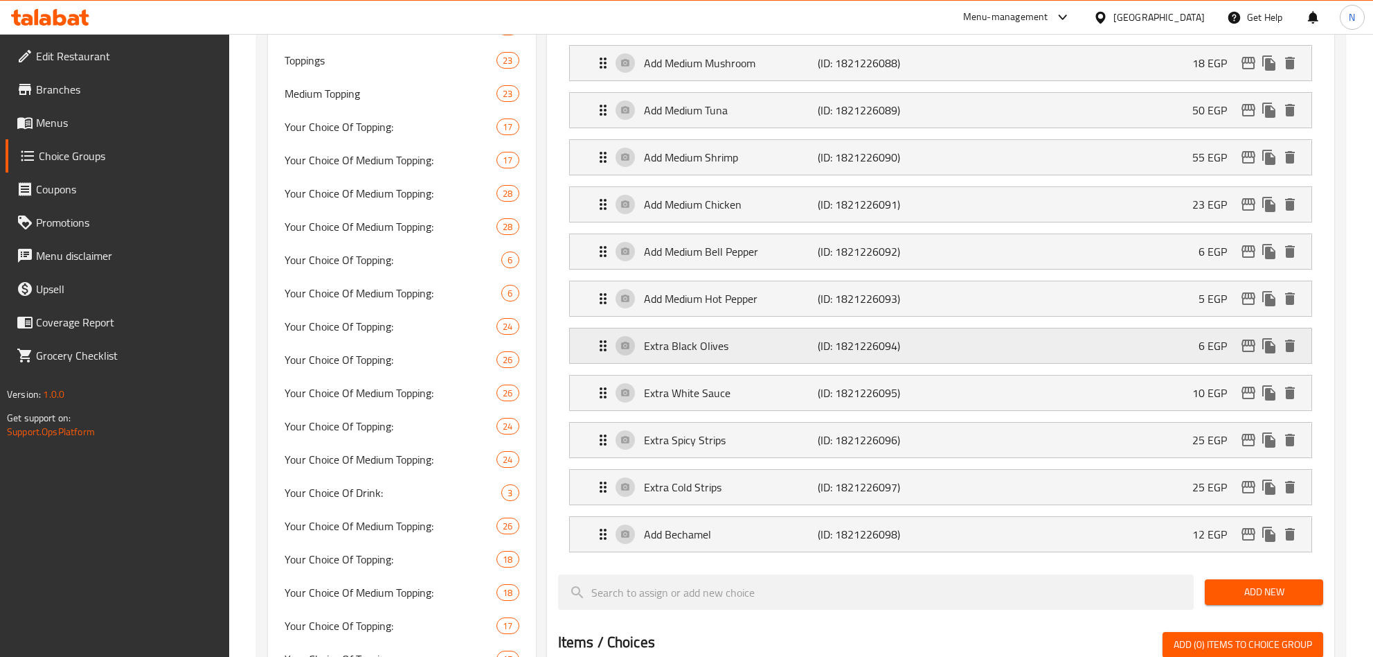
click at [723, 354] on p "Extra Black Olives" at bounding box center [731, 345] width 175 height 17
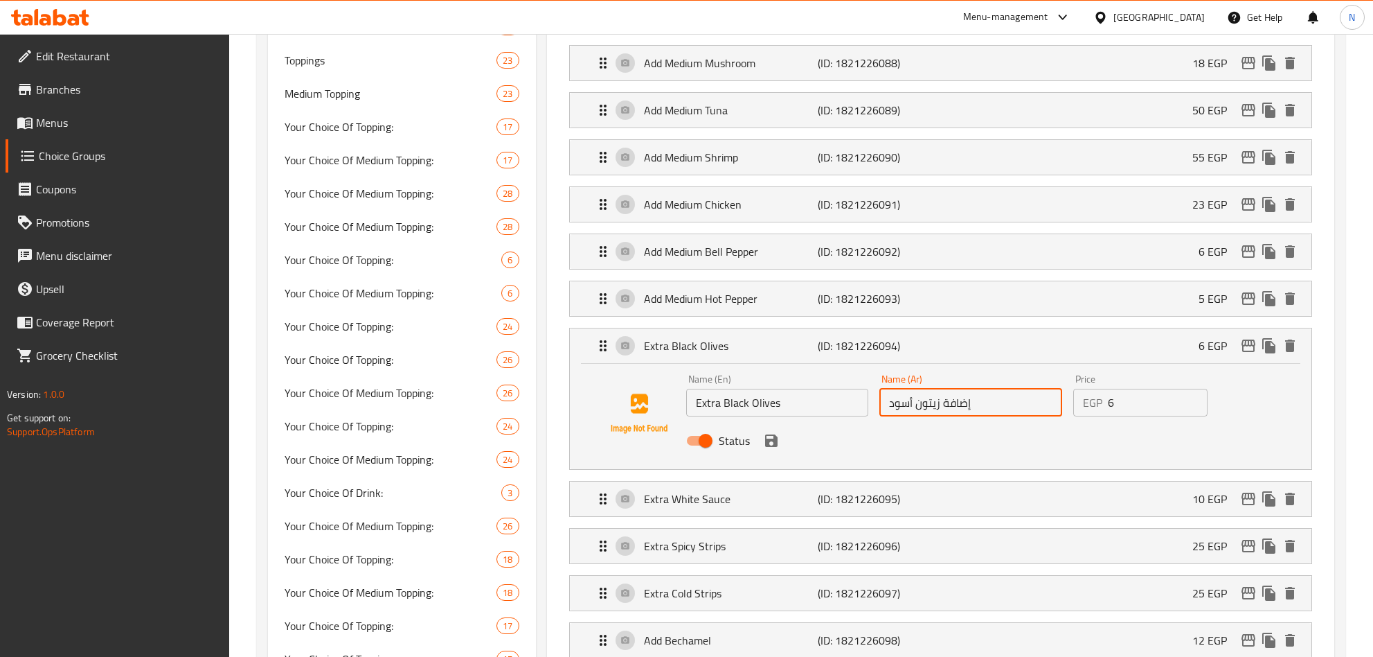
click at [996, 416] on input "إضافة زيتون أسود" at bounding box center [971, 403] width 183 height 28
paste input "ضافة زيتون اسود وسط"
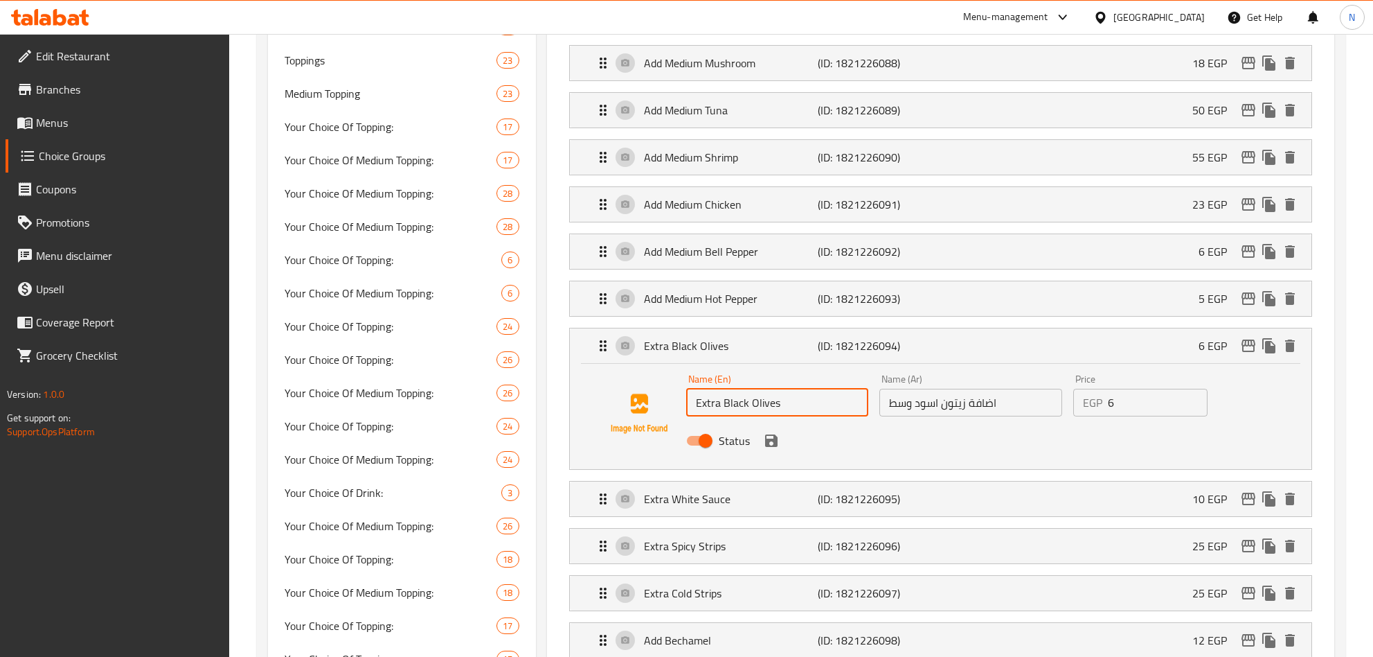
click at [705, 416] on input "Extra Black Olives" at bounding box center [777, 403] width 183 height 28
paste input "Add Medium"
click at [775, 459] on div "Status" at bounding box center [971, 440] width 581 height 37
click at [773, 445] on icon "save" at bounding box center [771, 440] width 17 height 17
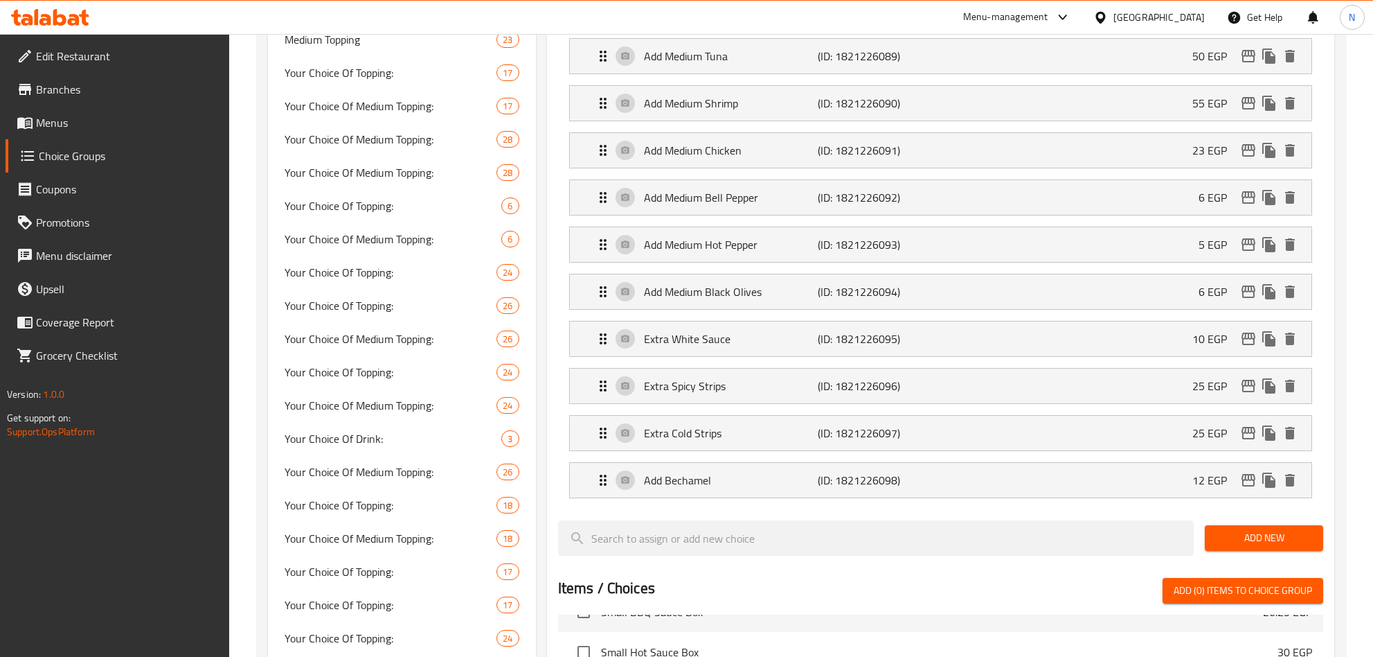
scroll to position [935, 0]
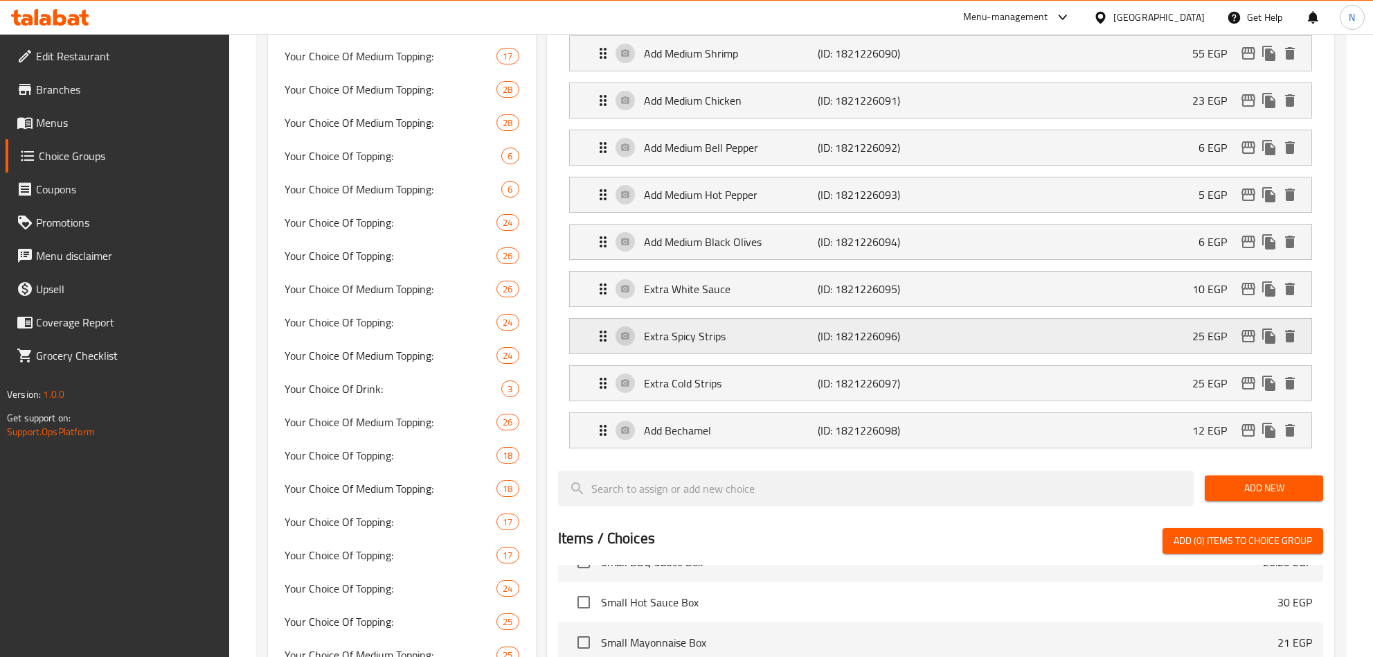
click at [785, 344] on p "Extra Spicy Strips" at bounding box center [731, 336] width 175 height 17
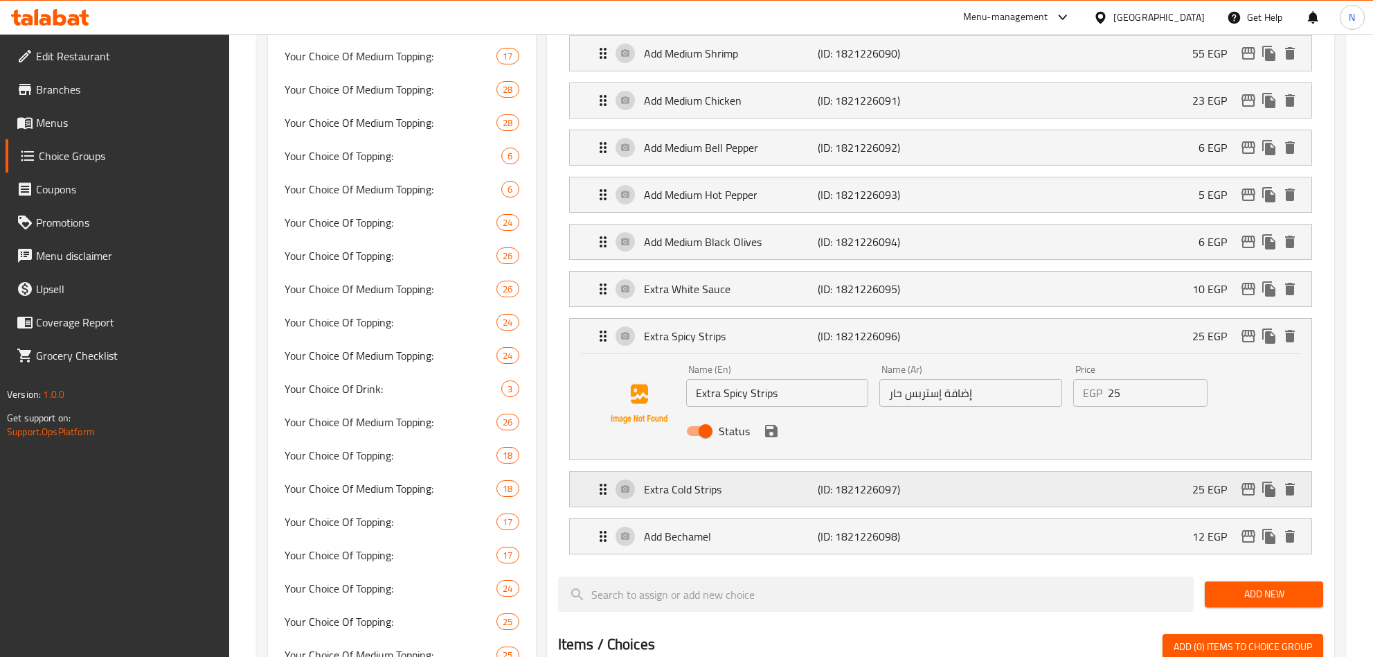
click at [935, 501] on div "Extra Cold Strips (ID: 1821226097) 25 EGP" at bounding box center [945, 489] width 700 height 35
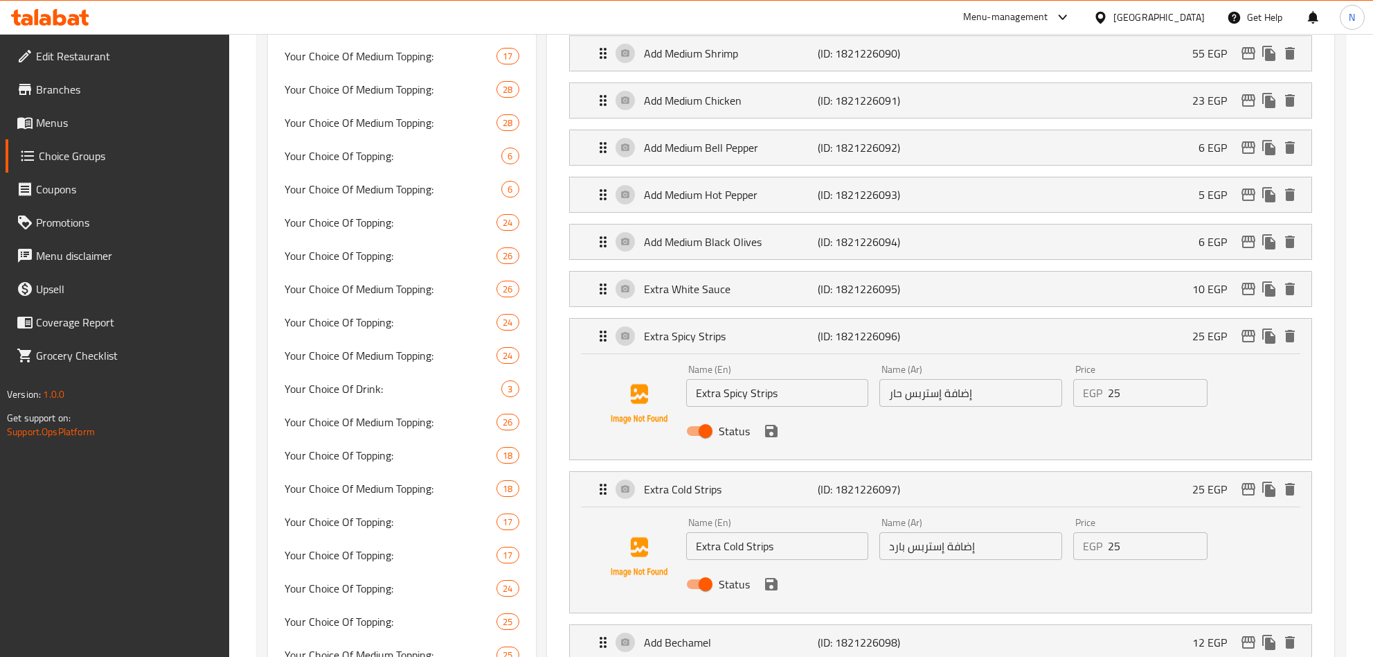
click at [991, 558] on input "إضافة إستربس بارد" at bounding box center [971, 546] width 183 height 28
paste input "ضافة استربس بارد وسط"
click at [707, 559] on input "Extra Cold Strips" at bounding box center [777, 546] width 183 height 28
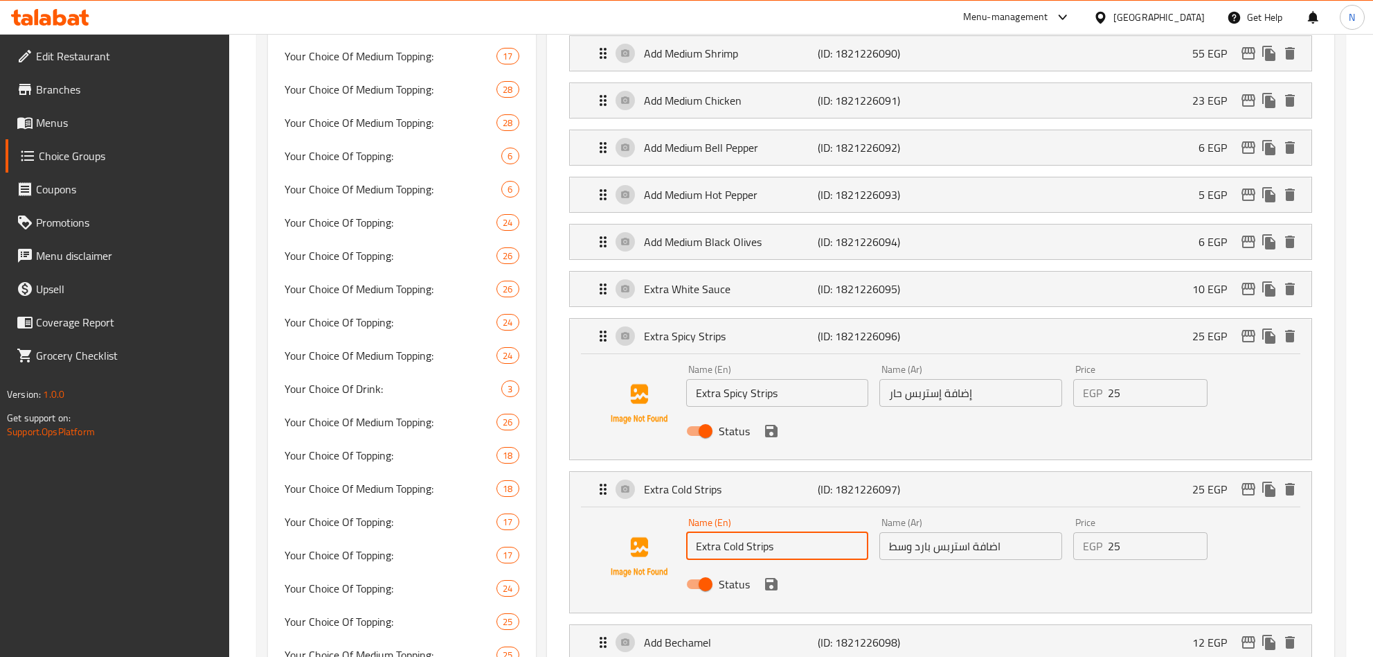
click at [707, 559] on input "Extra Cold Strips" at bounding box center [777, 546] width 183 height 28
paste input "Add Medium"
click at [765, 590] on icon "save" at bounding box center [771, 584] width 12 height 12
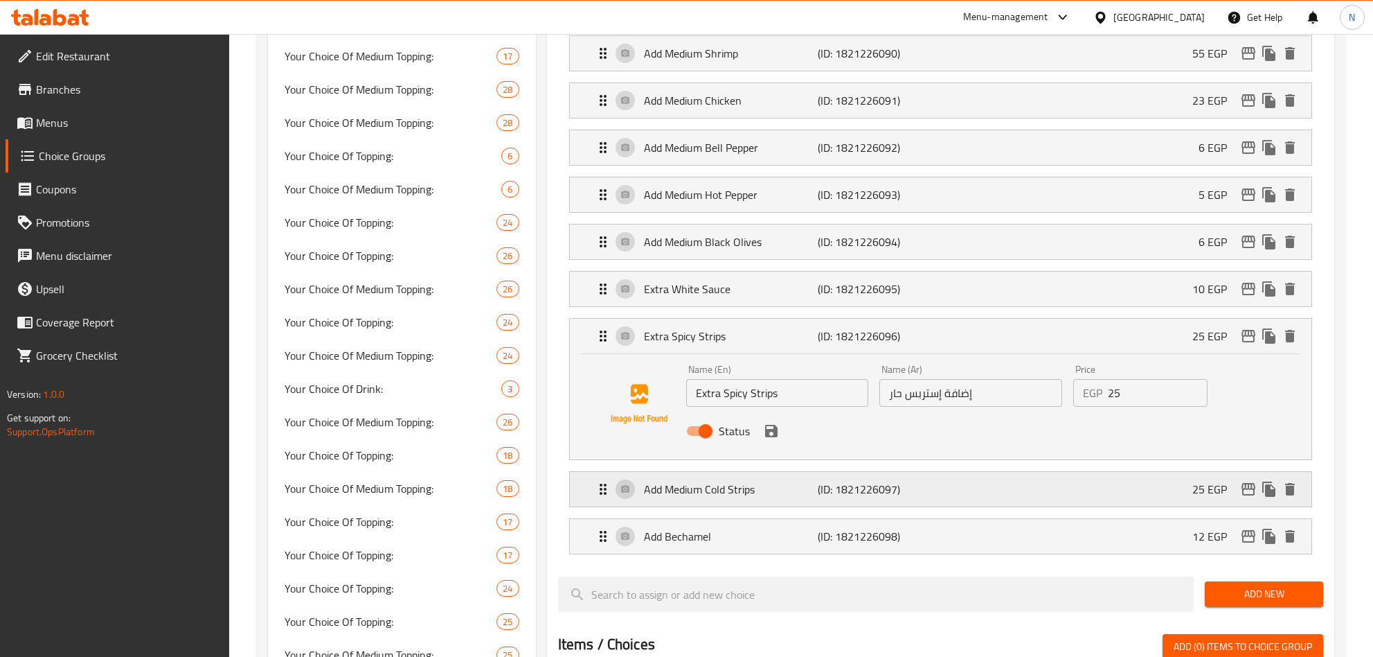
click at [709, 497] on p "Add Medium Cold Strips" at bounding box center [731, 489] width 175 height 17
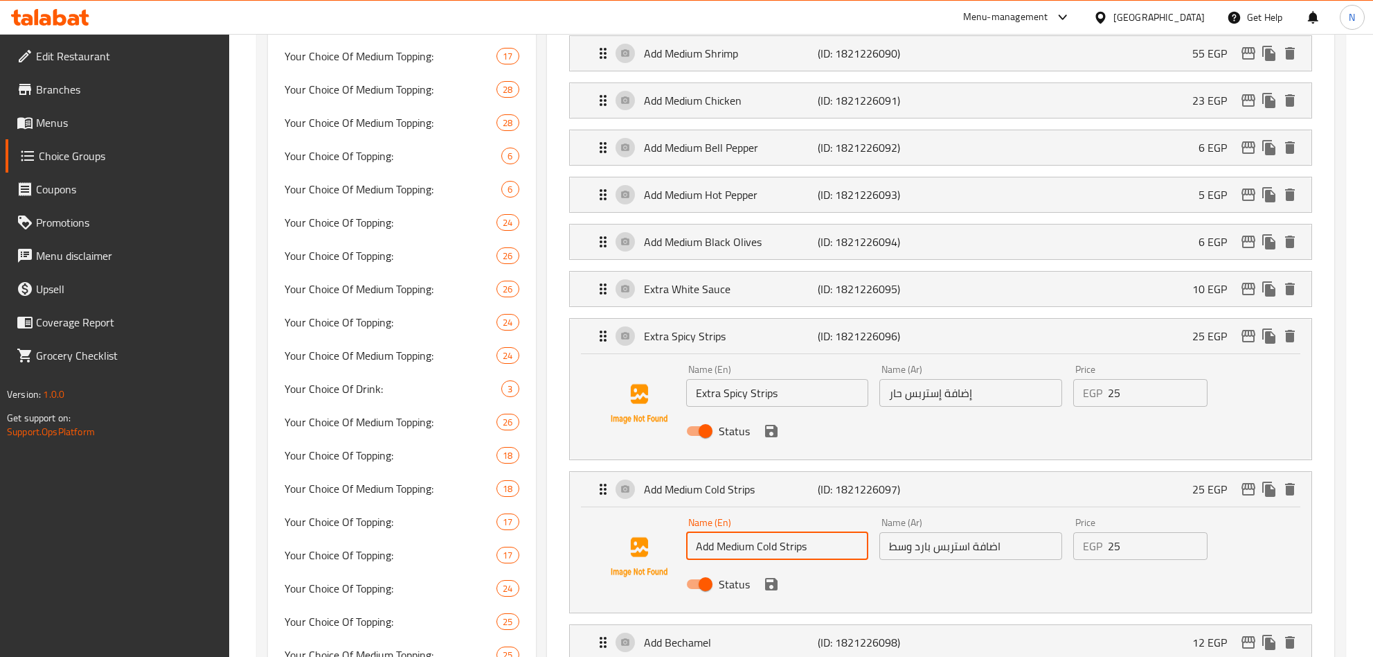
drag, startPoint x: 715, startPoint y: 565, endPoint x: 753, endPoint y: 569, distance: 38.3
click at [753, 560] on input "Add Medium Cold Strips" at bounding box center [777, 546] width 183 height 28
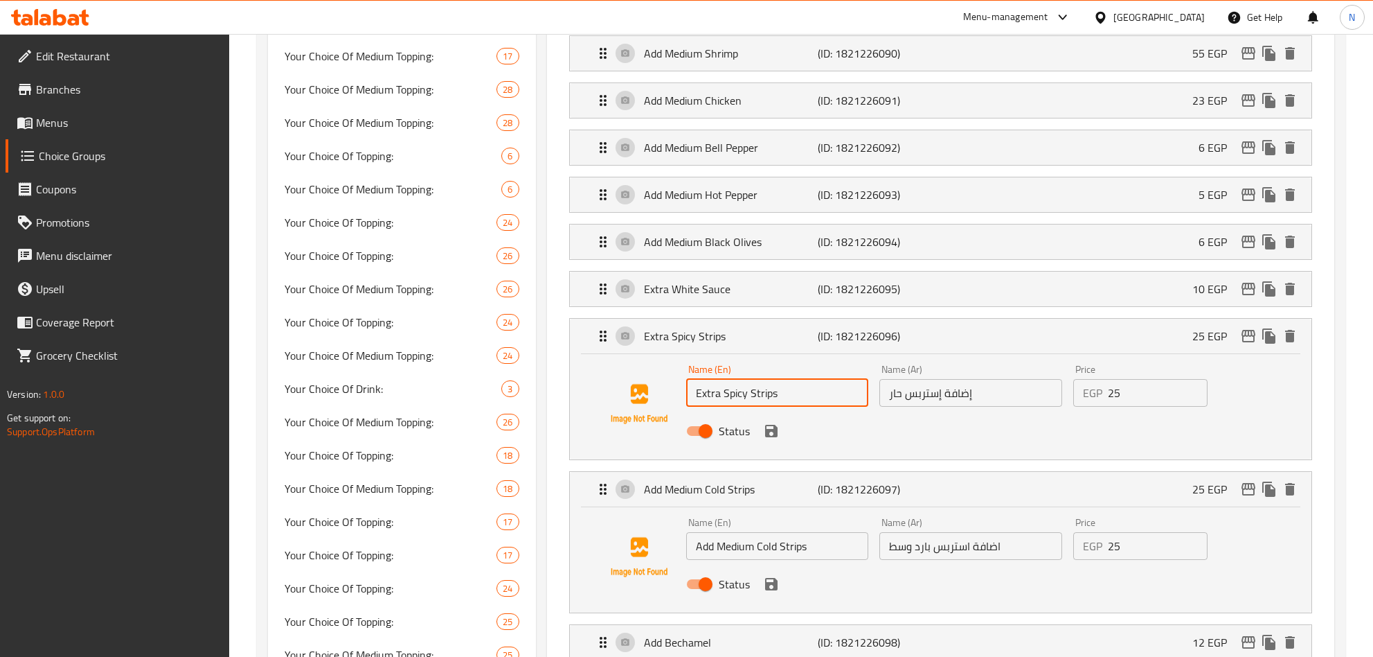
drag, startPoint x: 696, startPoint y: 408, endPoint x: 720, endPoint y: 410, distance: 23.6
click at [720, 407] on input "Extra Spicy Strips" at bounding box center [777, 393] width 183 height 28
paste input "Add Medium"
click at [990, 403] on input "إضافة إستربس حار" at bounding box center [971, 393] width 183 height 28
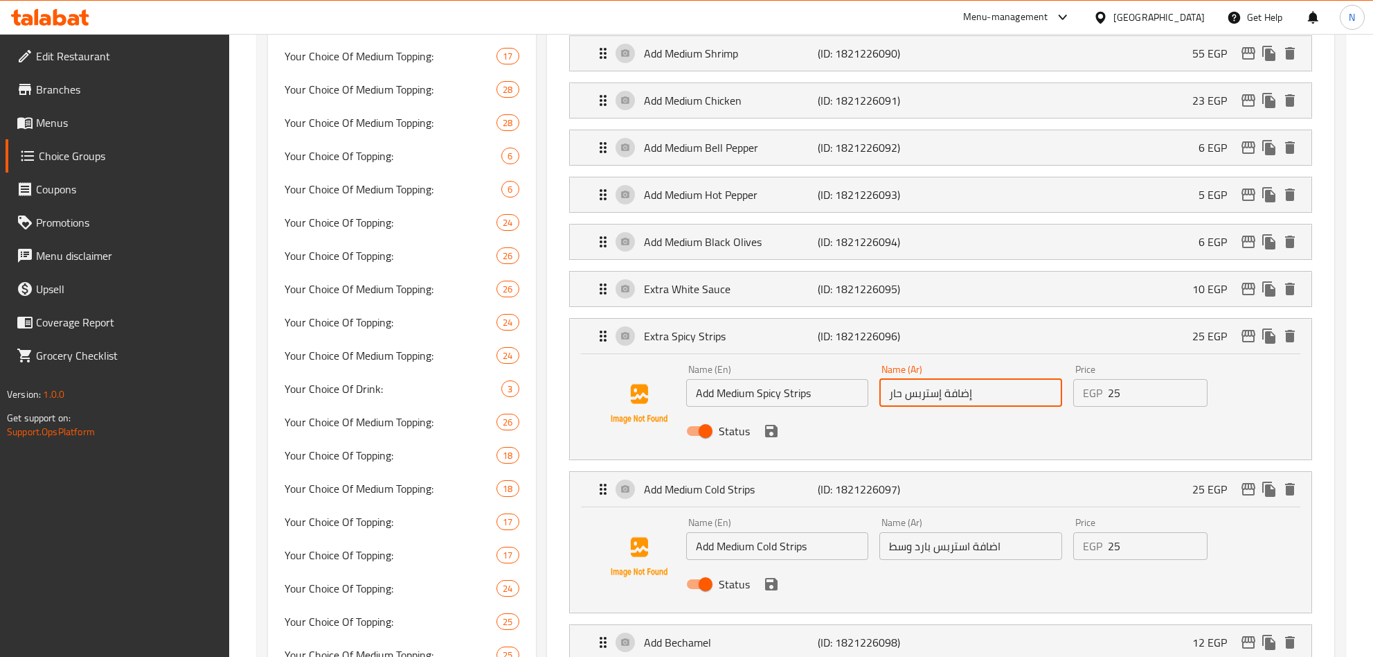
click at [990, 404] on input "إضافة إستربس حار" at bounding box center [971, 393] width 183 height 28
paste input "ضافة استربس حار وسط"
click at [769, 437] on icon "save" at bounding box center [771, 431] width 12 height 12
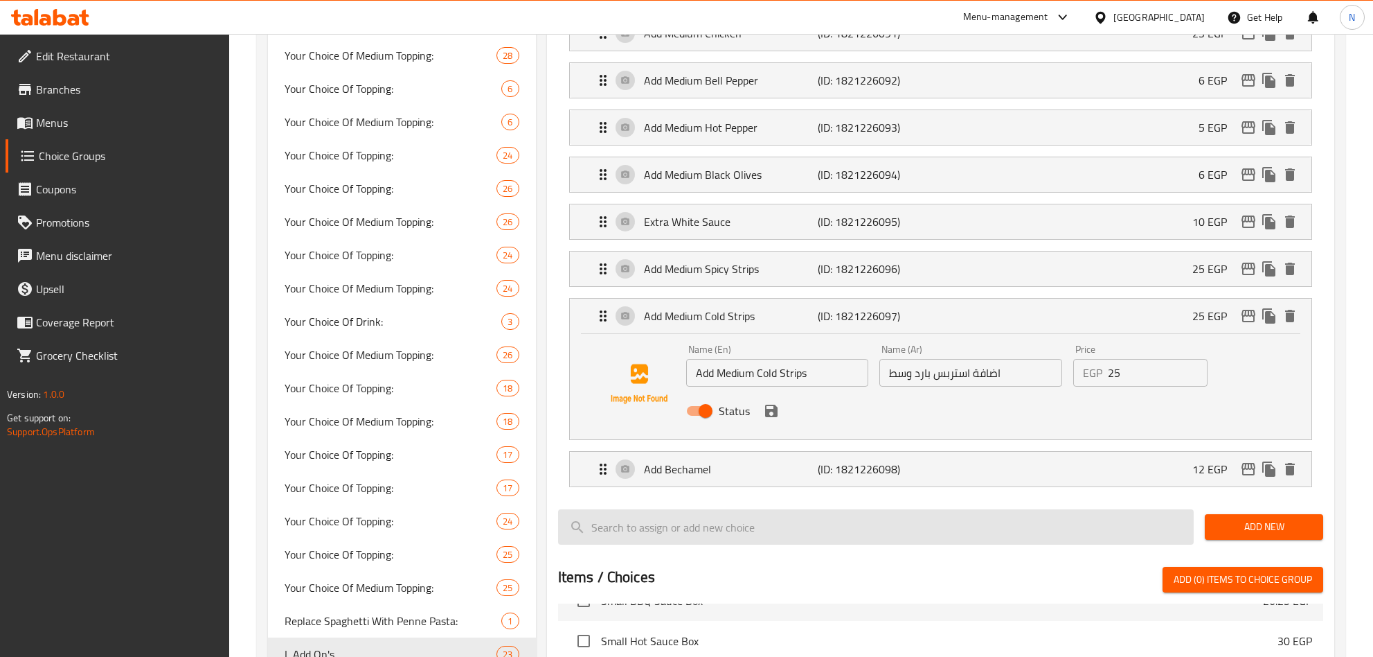
scroll to position [1039, 0]
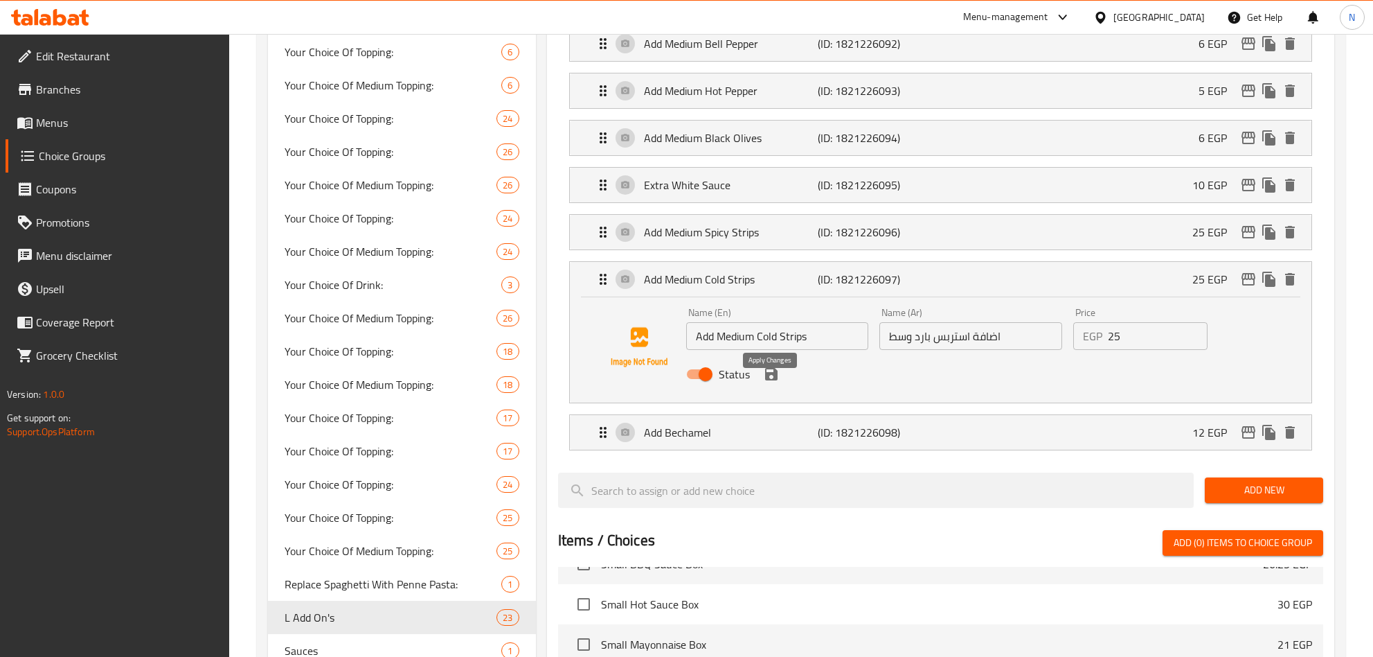
click at [776, 382] on icon "save" at bounding box center [771, 374] width 17 height 17
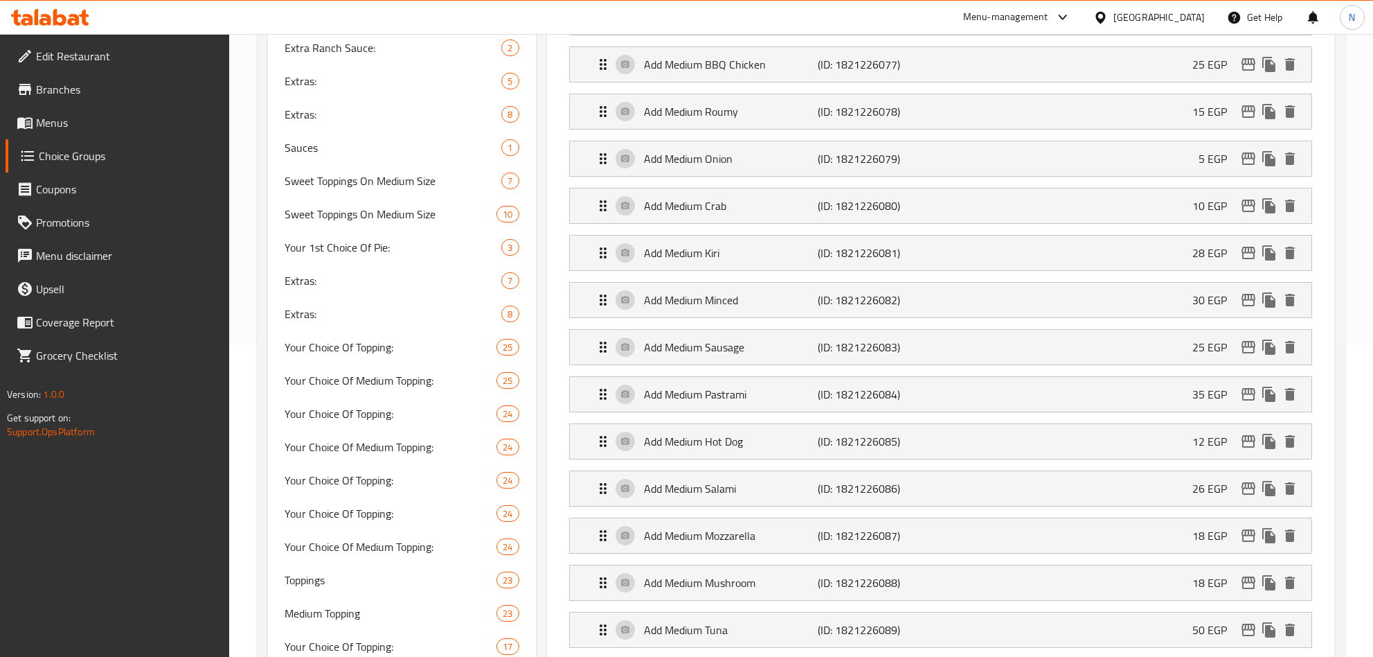
scroll to position [0, 0]
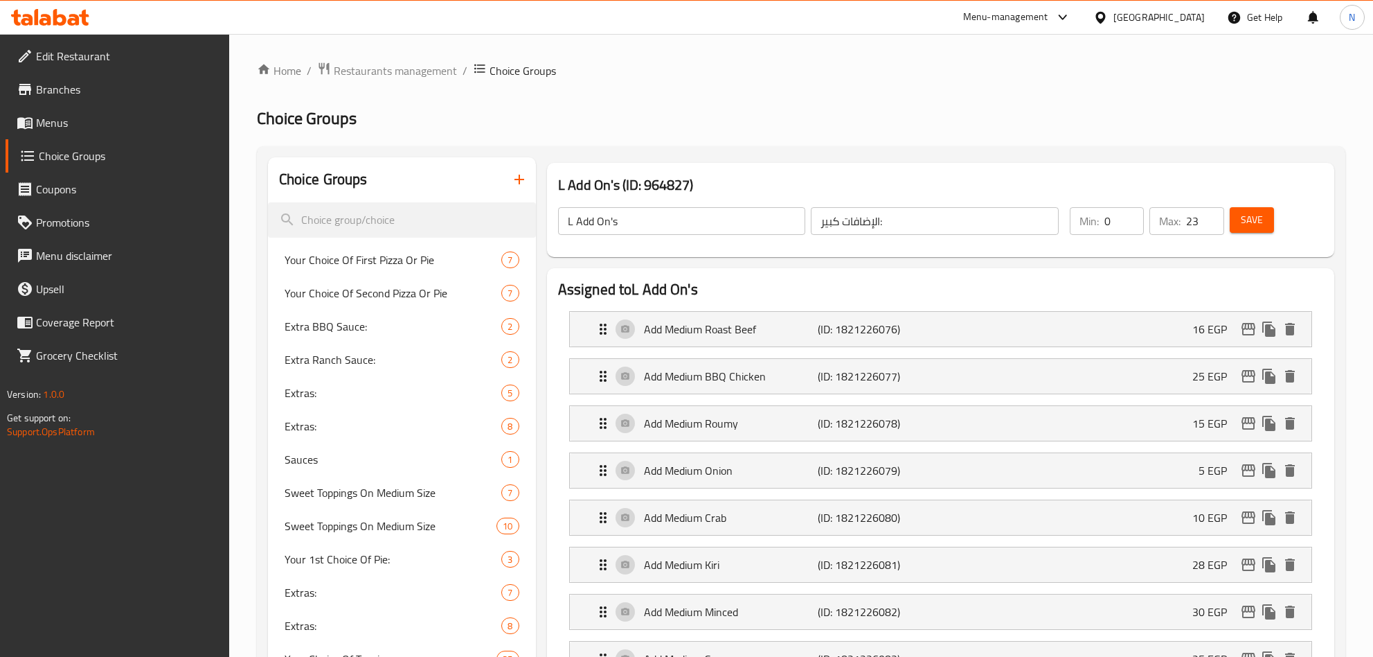
click at [1260, 220] on span "Save" at bounding box center [1252, 219] width 22 height 17
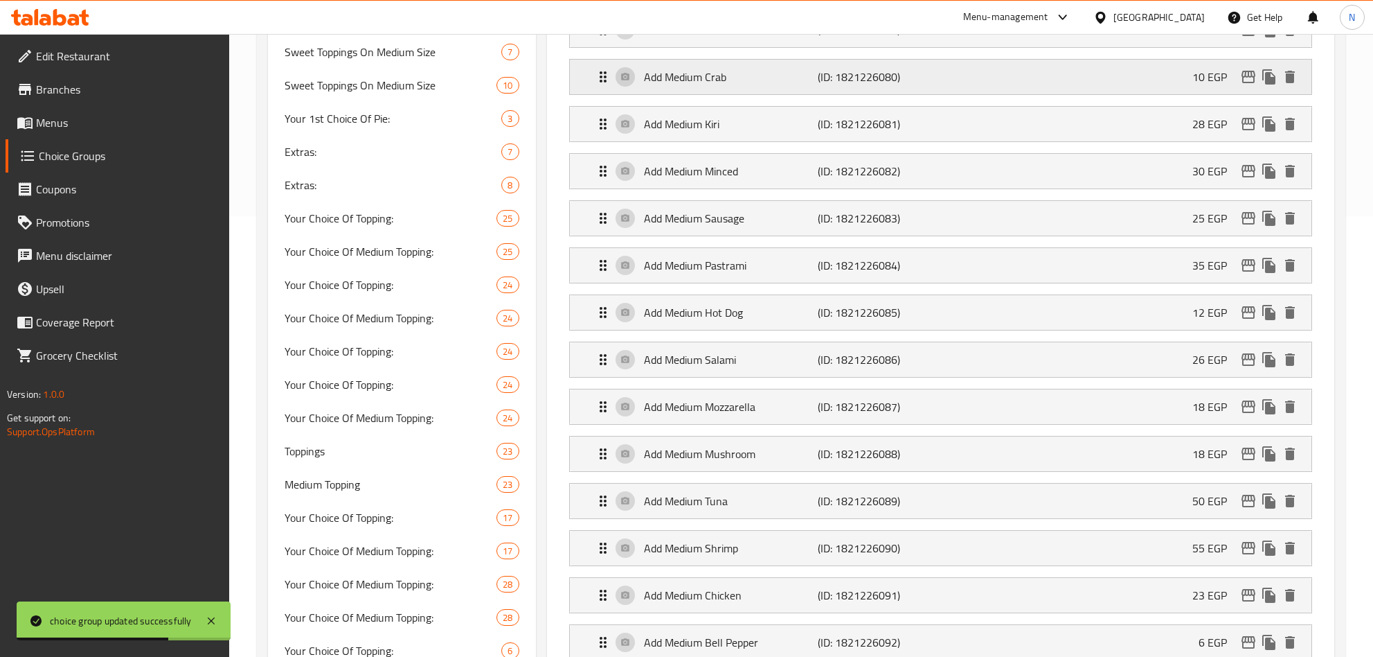
scroll to position [831, 0]
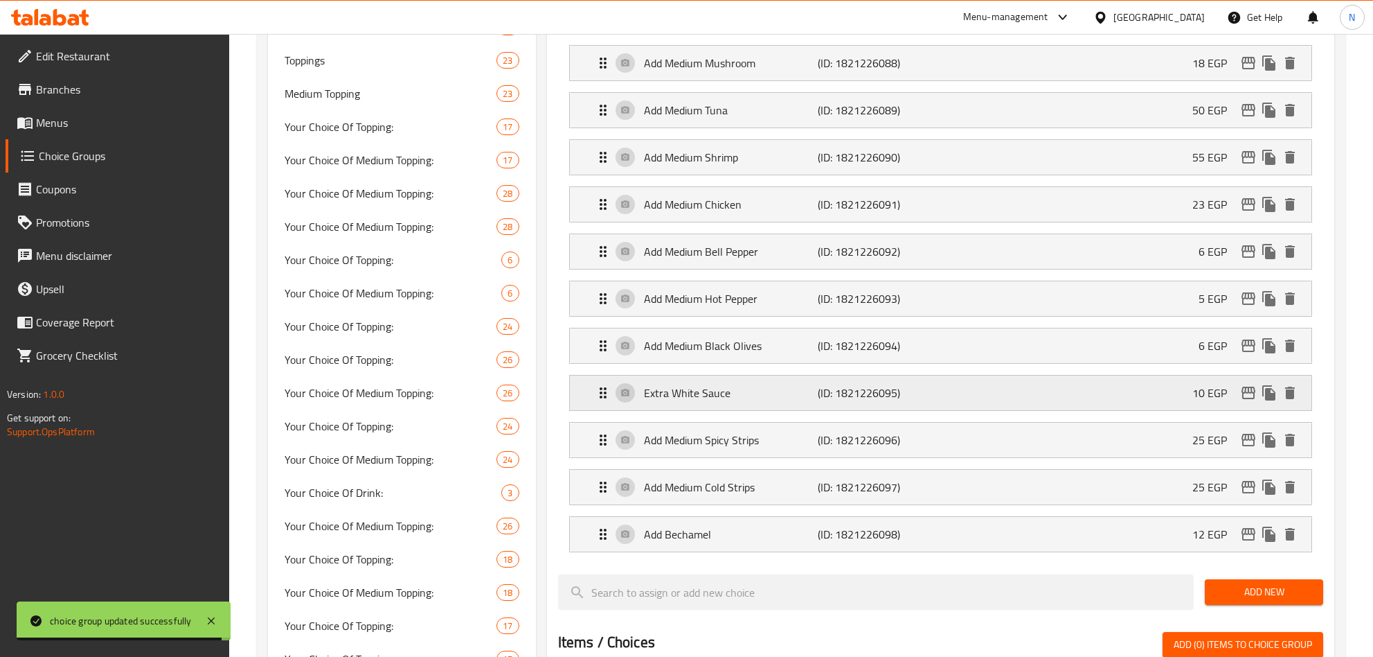
click at [733, 400] on p "Extra White Sauce" at bounding box center [731, 392] width 175 height 17
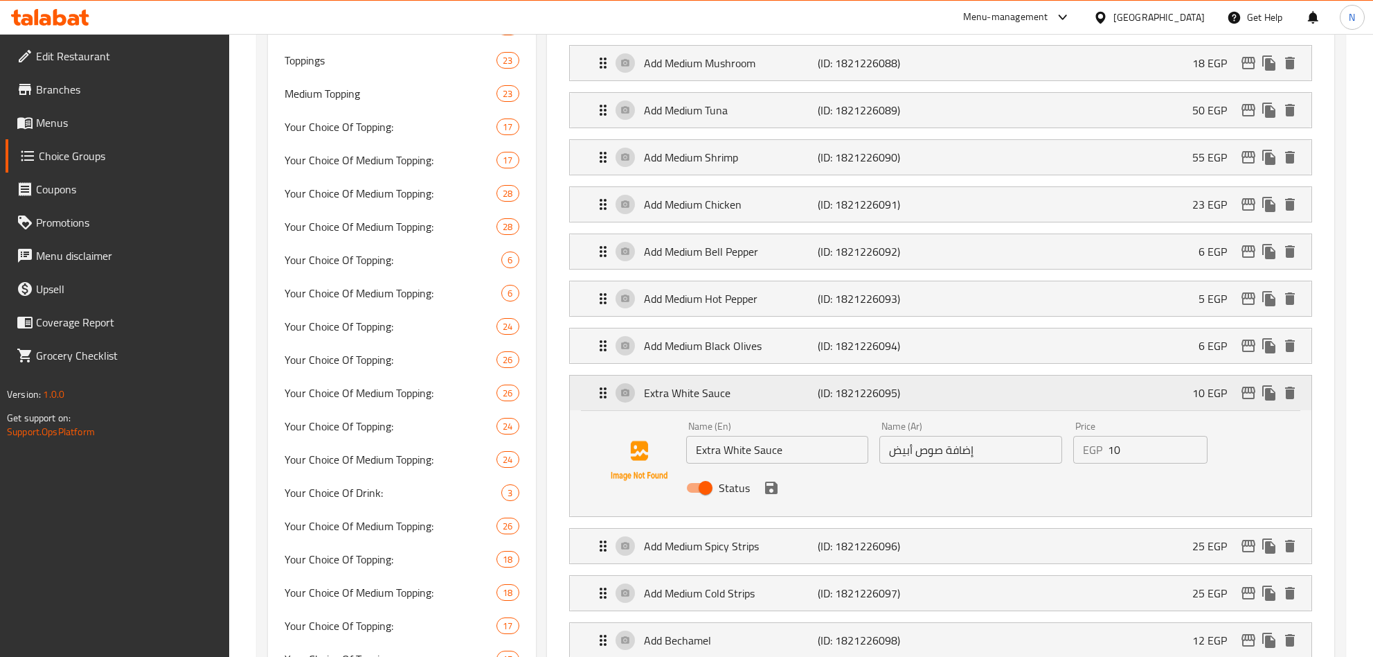
click at [733, 401] on p "Extra White Sauce" at bounding box center [731, 392] width 175 height 17
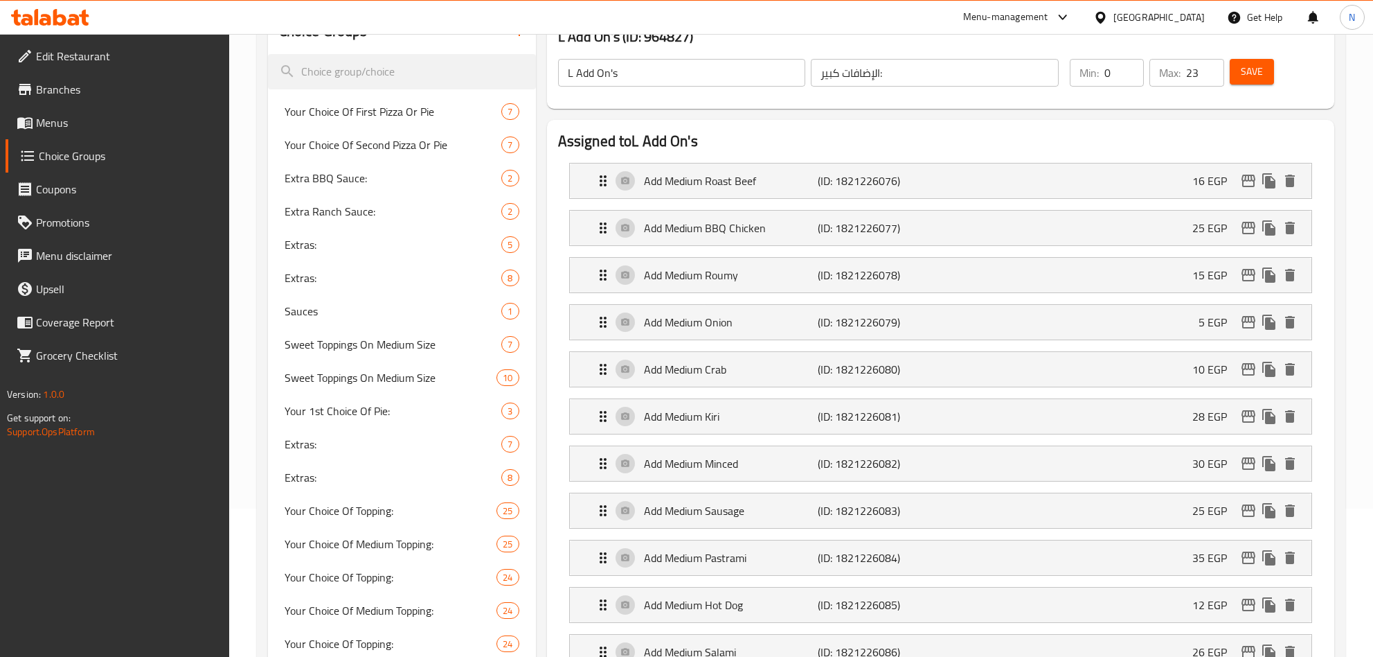
scroll to position [0, 0]
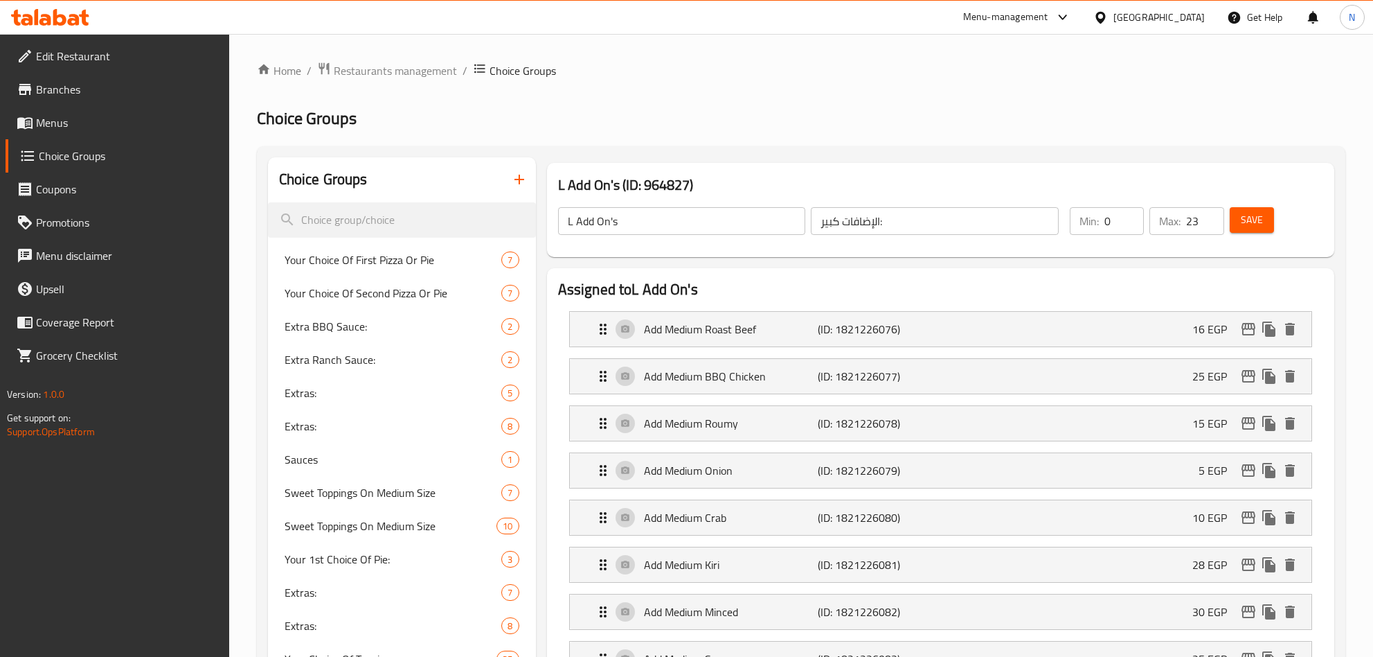
click at [675, 219] on input "L Add On's" at bounding box center [682, 221] width 248 height 28
click at [796, 77] on ol "Home / Restaurants management / Choice Groups" at bounding box center [801, 71] width 1089 height 18
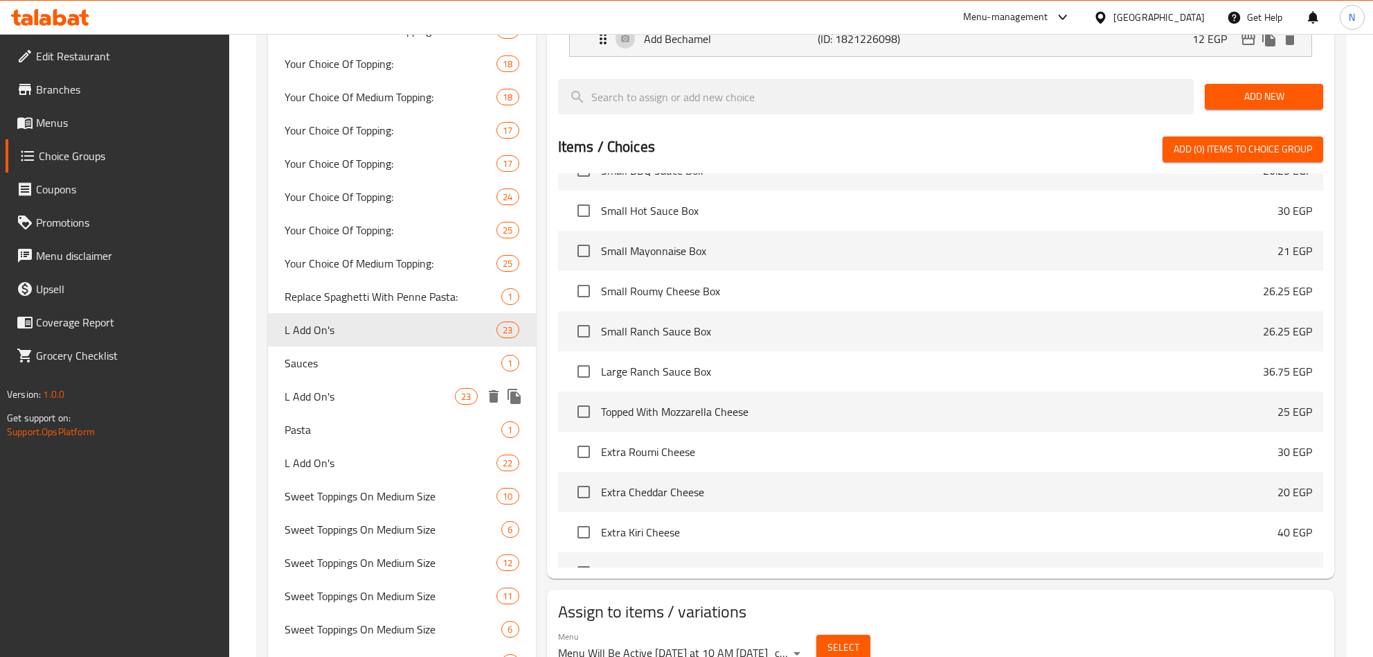
click at [395, 380] on div "L Add On's 23" at bounding box center [402, 396] width 268 height 33
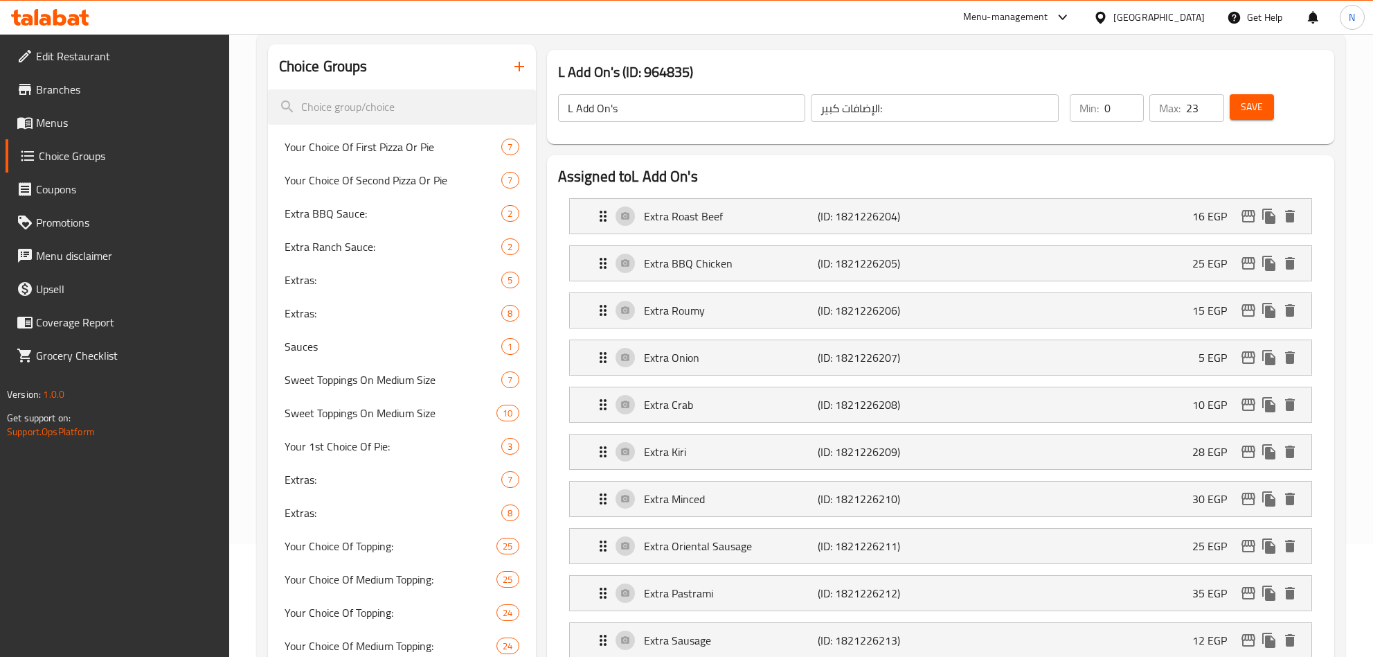
scroll to position [1459, 0]
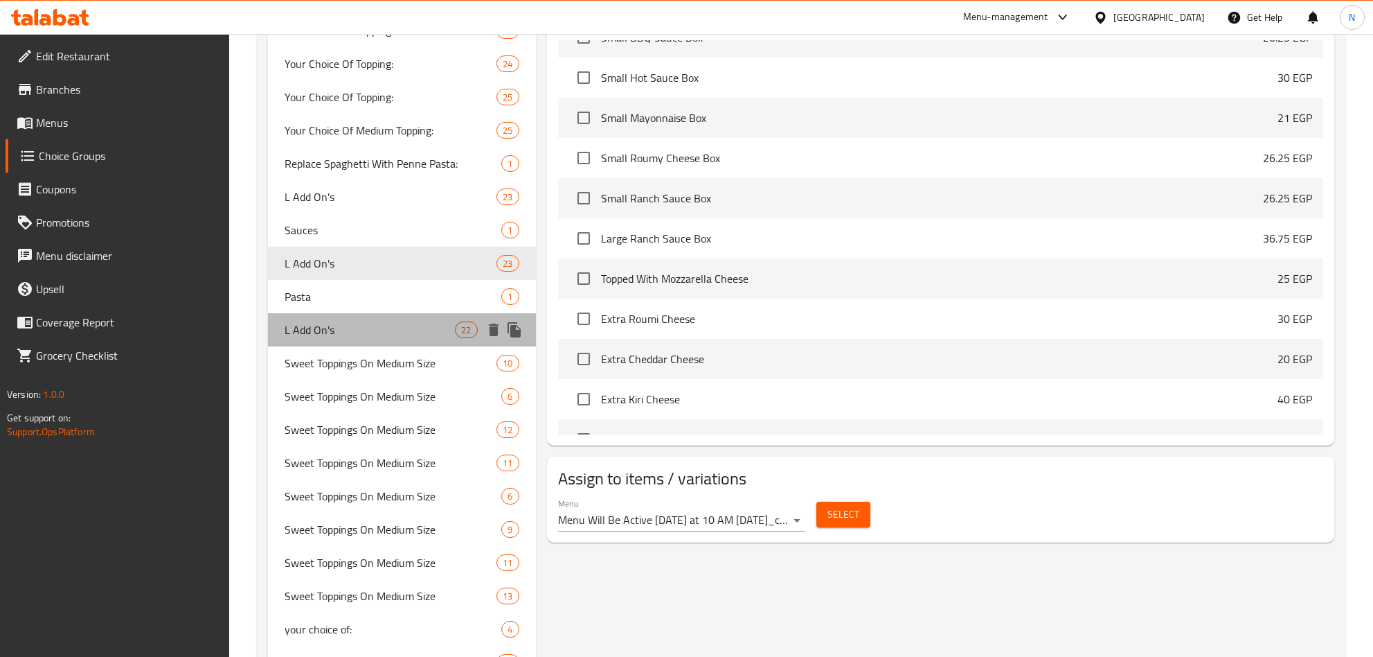
click at [358, 324] on span "L Add On's" at bounding box center [370, 329] width 171 height 17
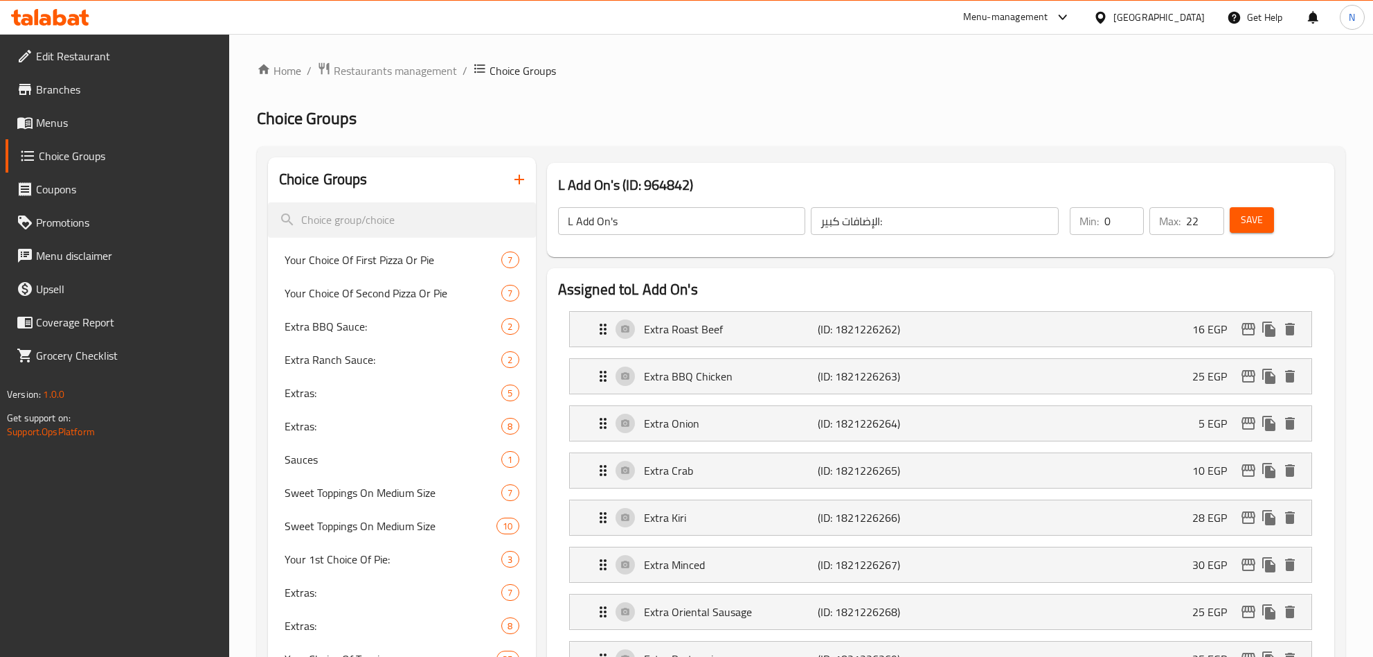
scroll to position [3219, 0]
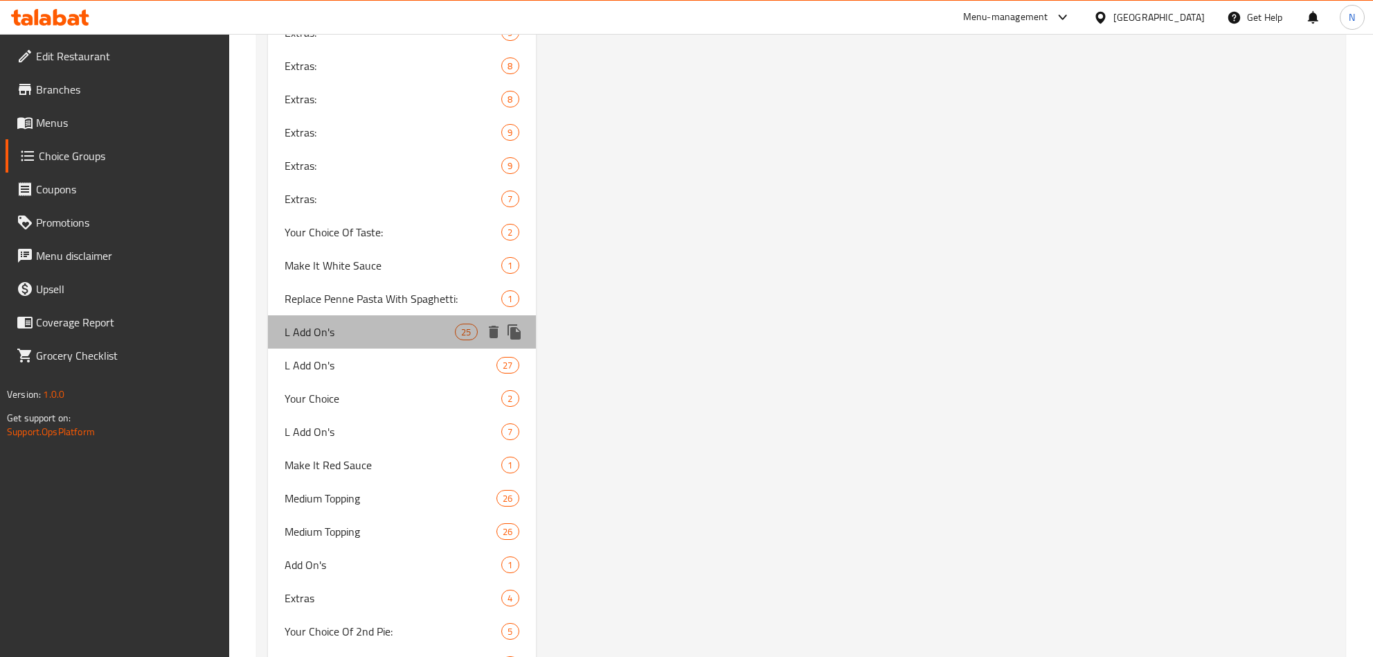
click at [356, 315] on div "L Add On's 25" at bounding box center [402, 331] width 268 height 33
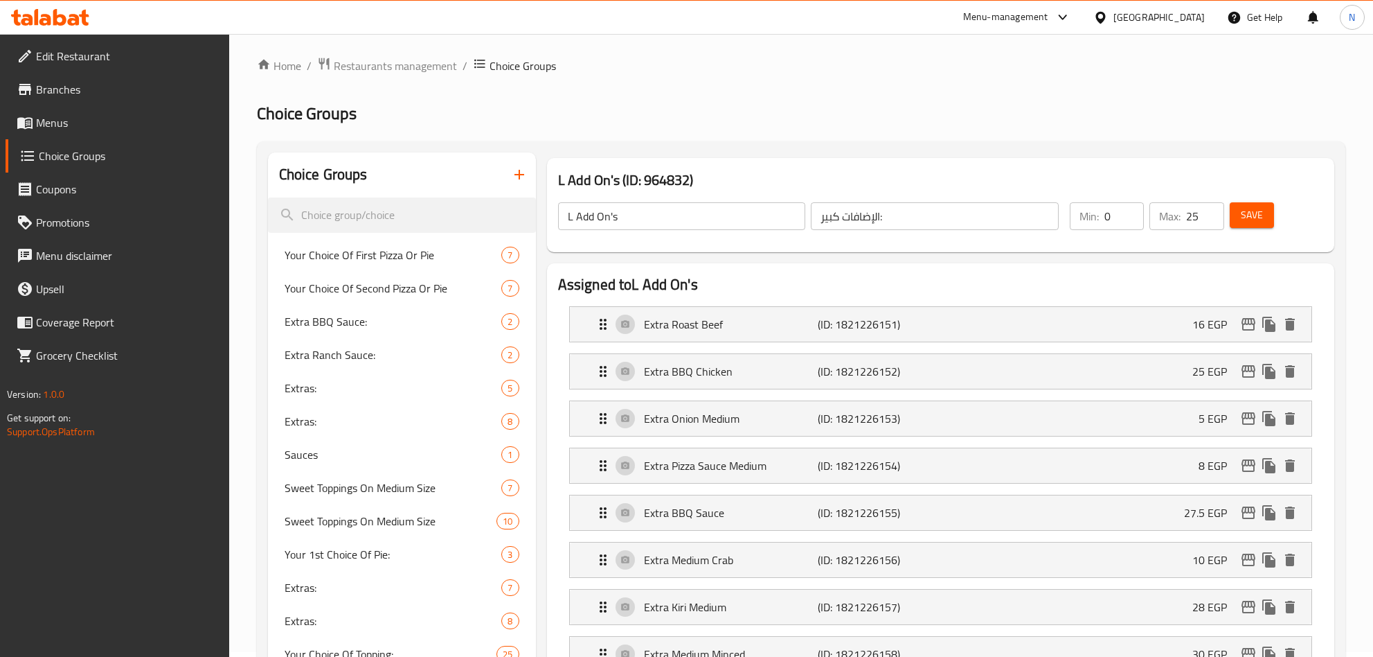
scroll to position [3252, 0]
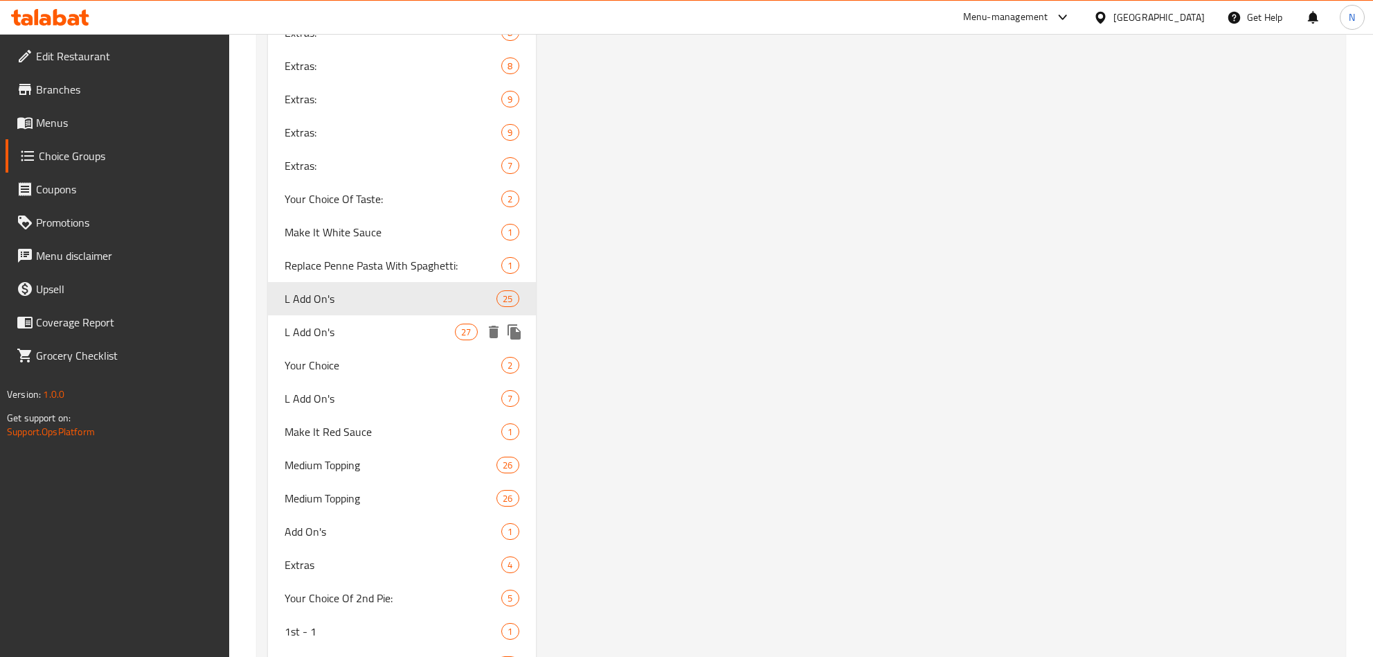
click at [383, 323] on span "L Add On's" at bounding box center [370, 331] width 171 height 17
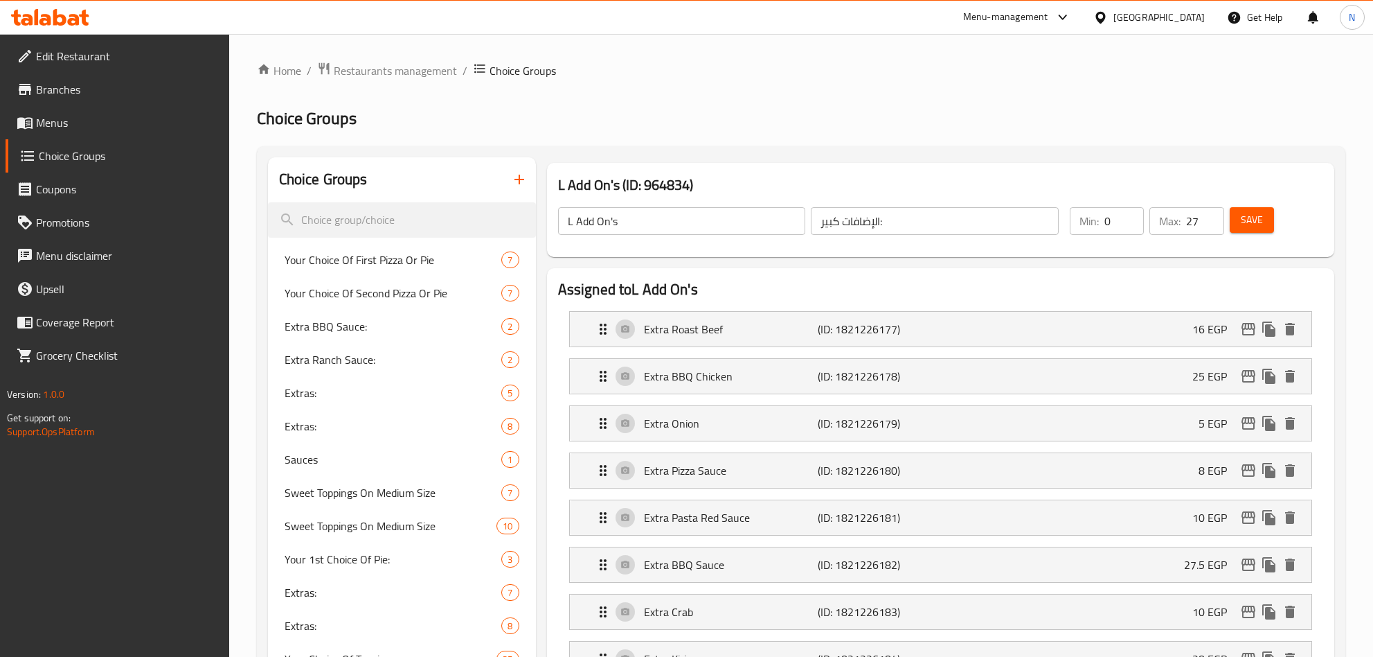
scroll to position [3319, 0]
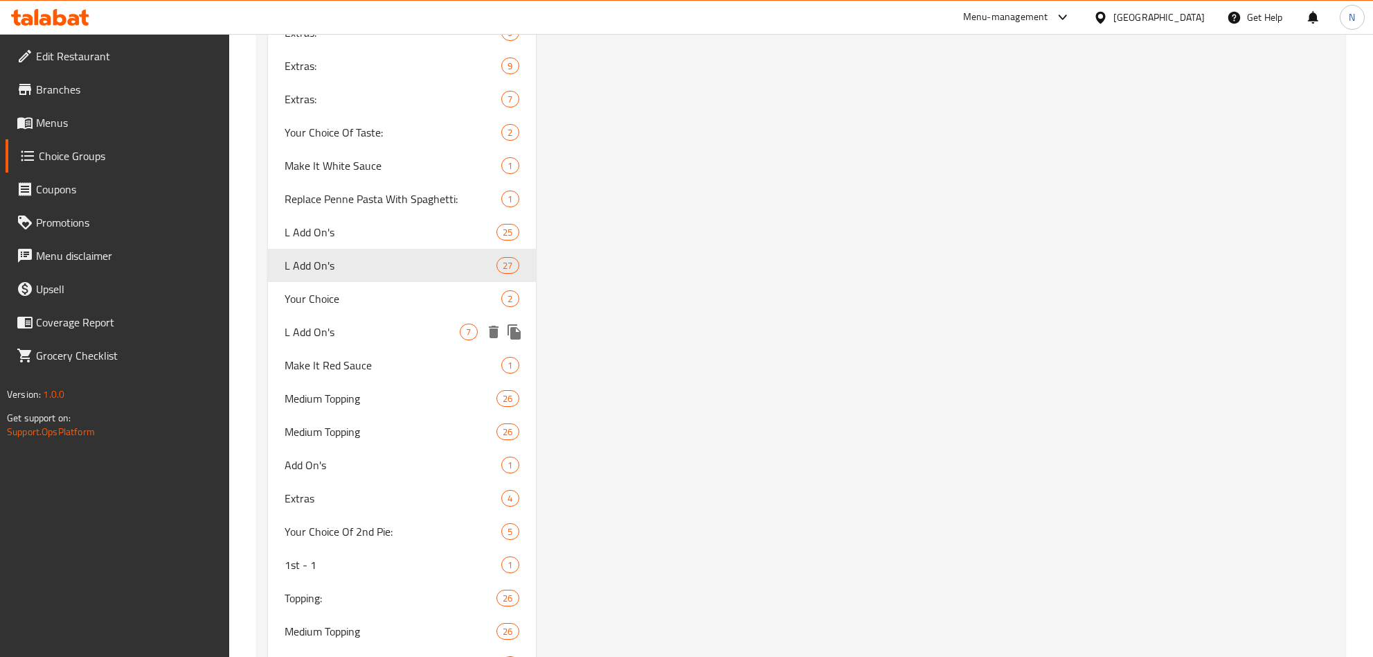
click at [368, 337] on div "L Add On's 7" at bounding box center [402, 331] width 268 height 33
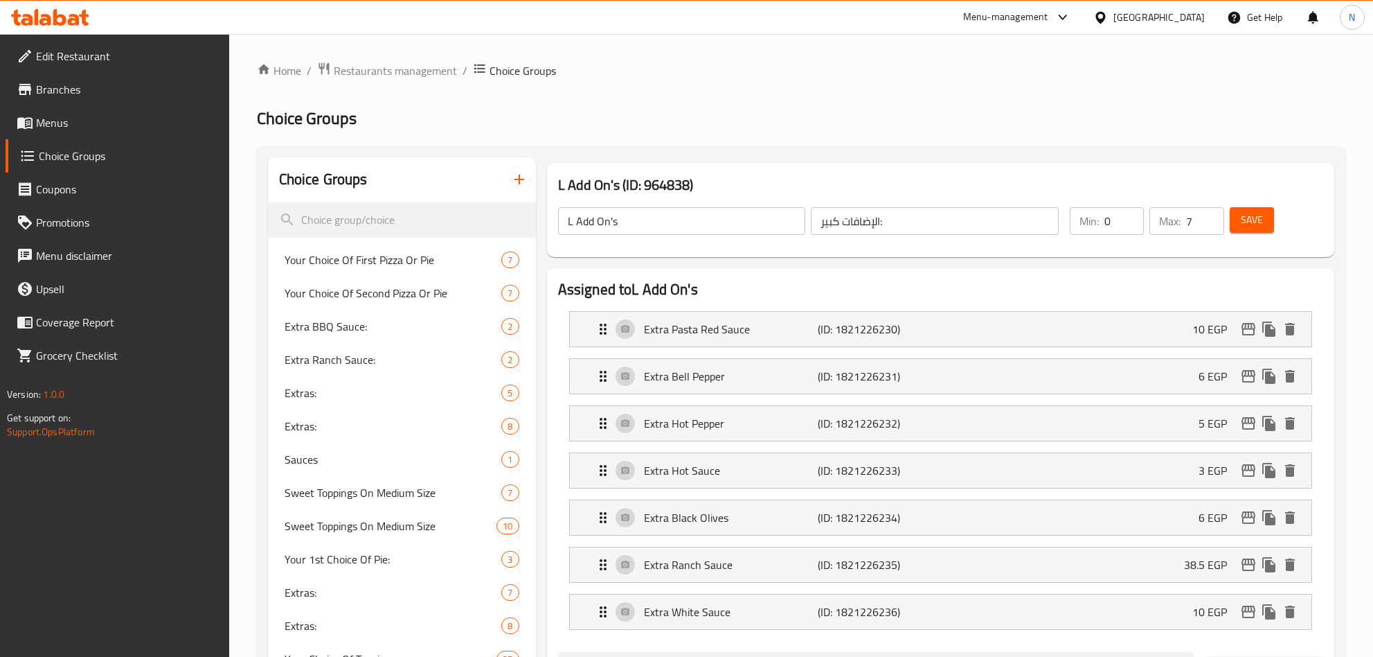
scroll to position [3817, 0]
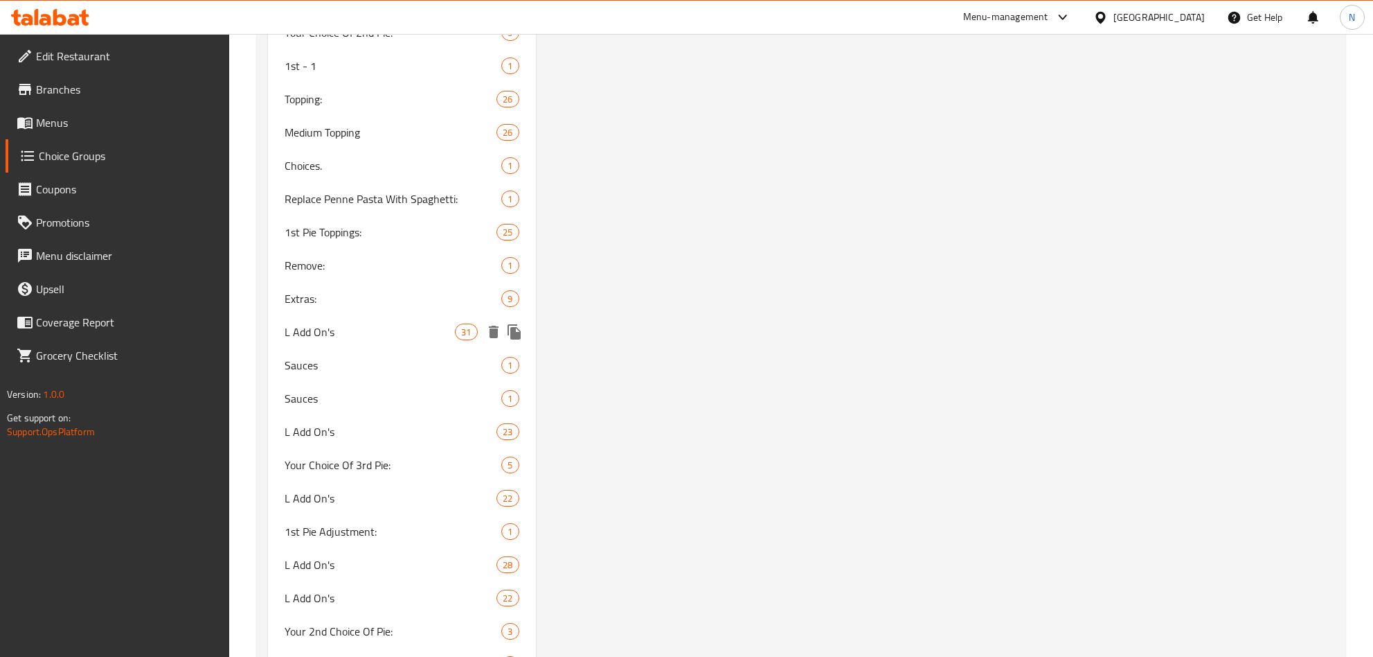
click at [348, 330] on span "L Add On's" at bounding box center [370, 331] width 171 height 17
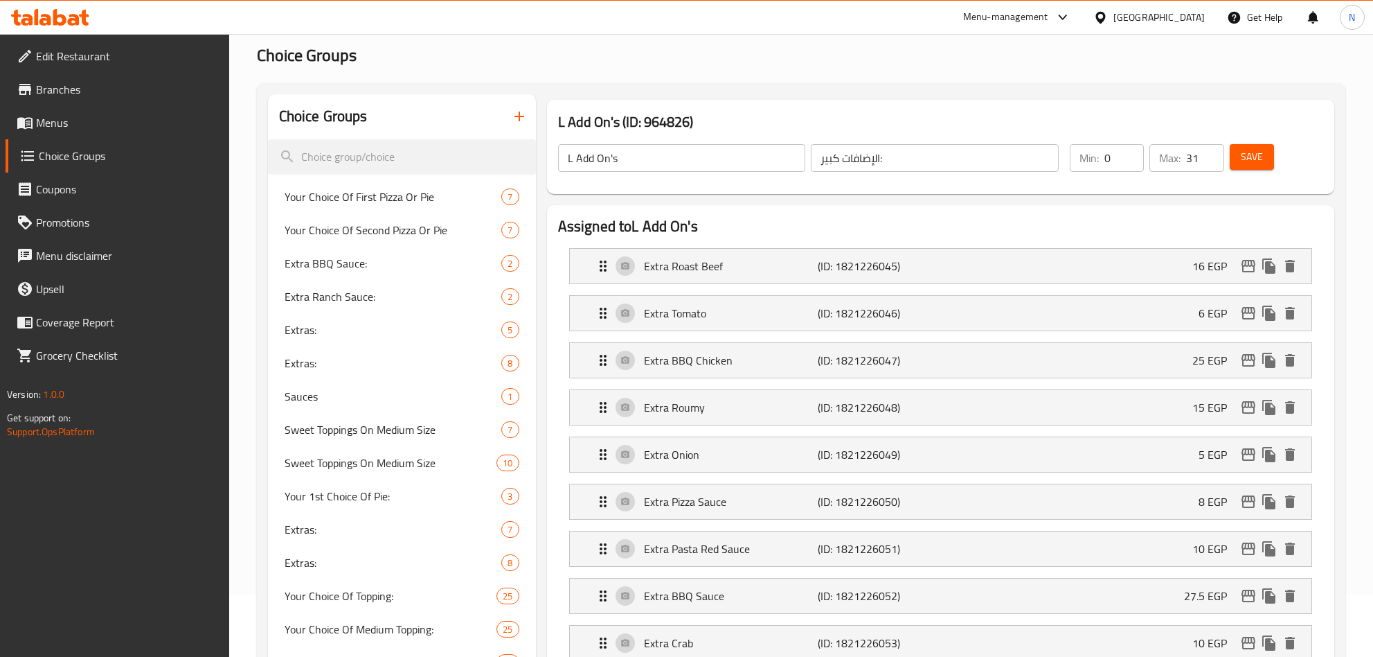
scroll to position [3917, 0]
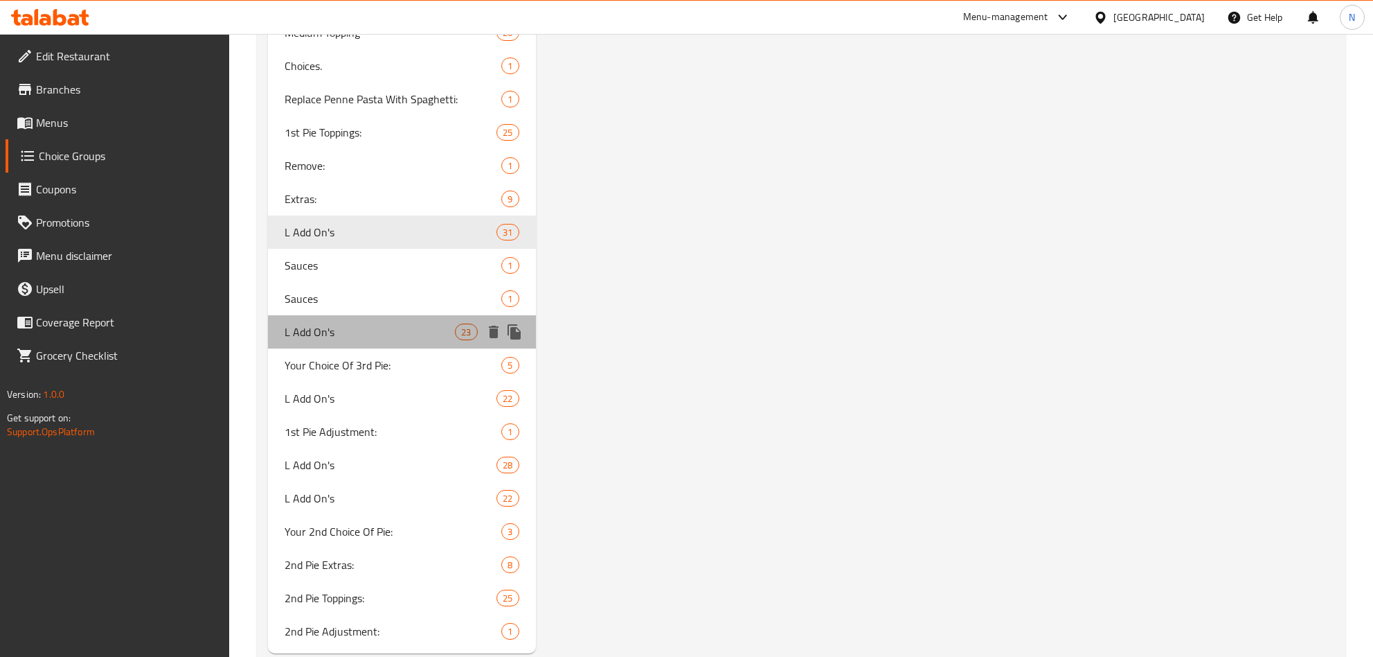
click at [331, 323] on span "L Add On's" at bounding box center [370, 331] width 171 height 17
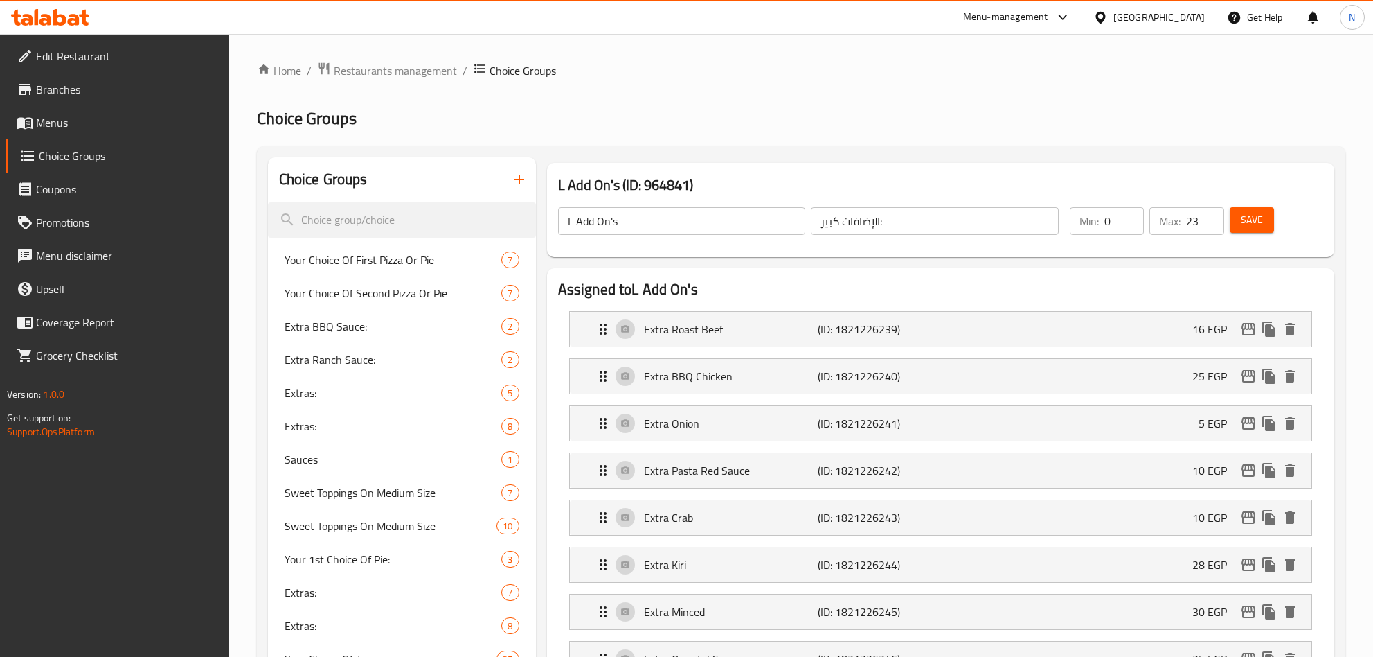
scroll to position [3948, 0]
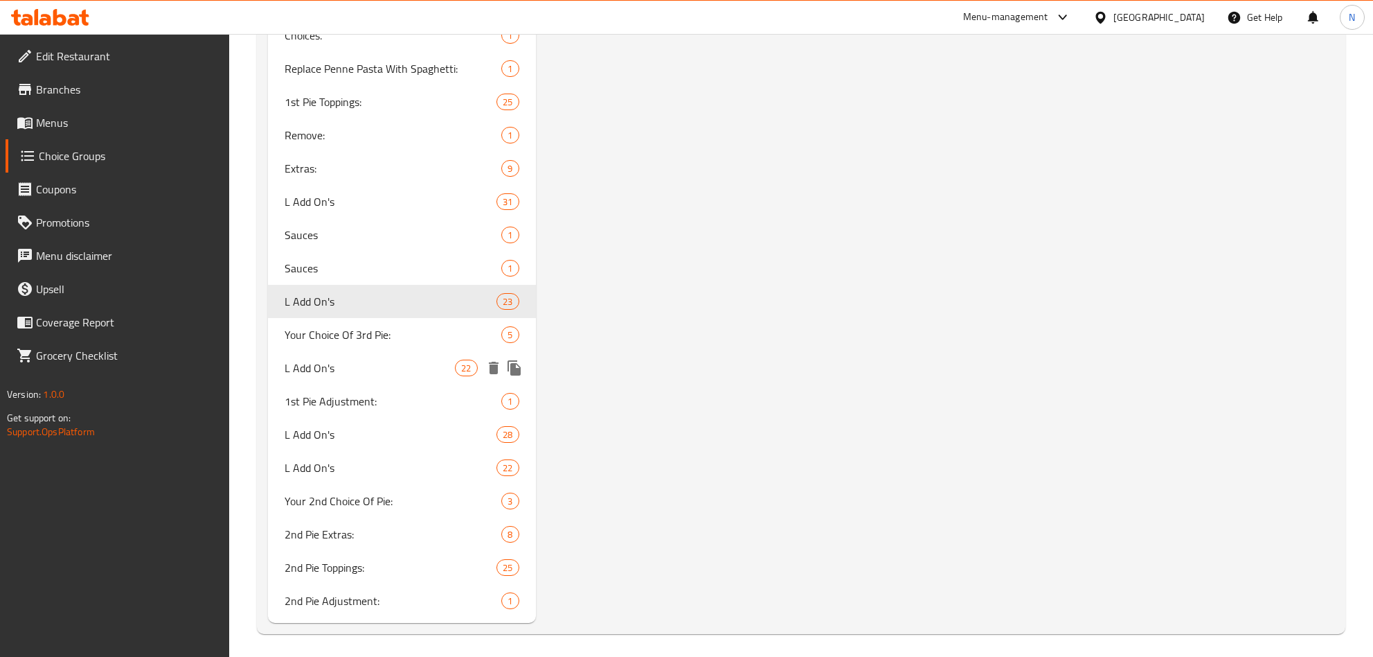
click at [377, 362] on span "L Add On's" at bounding box center [370, 367] width 171 height 17
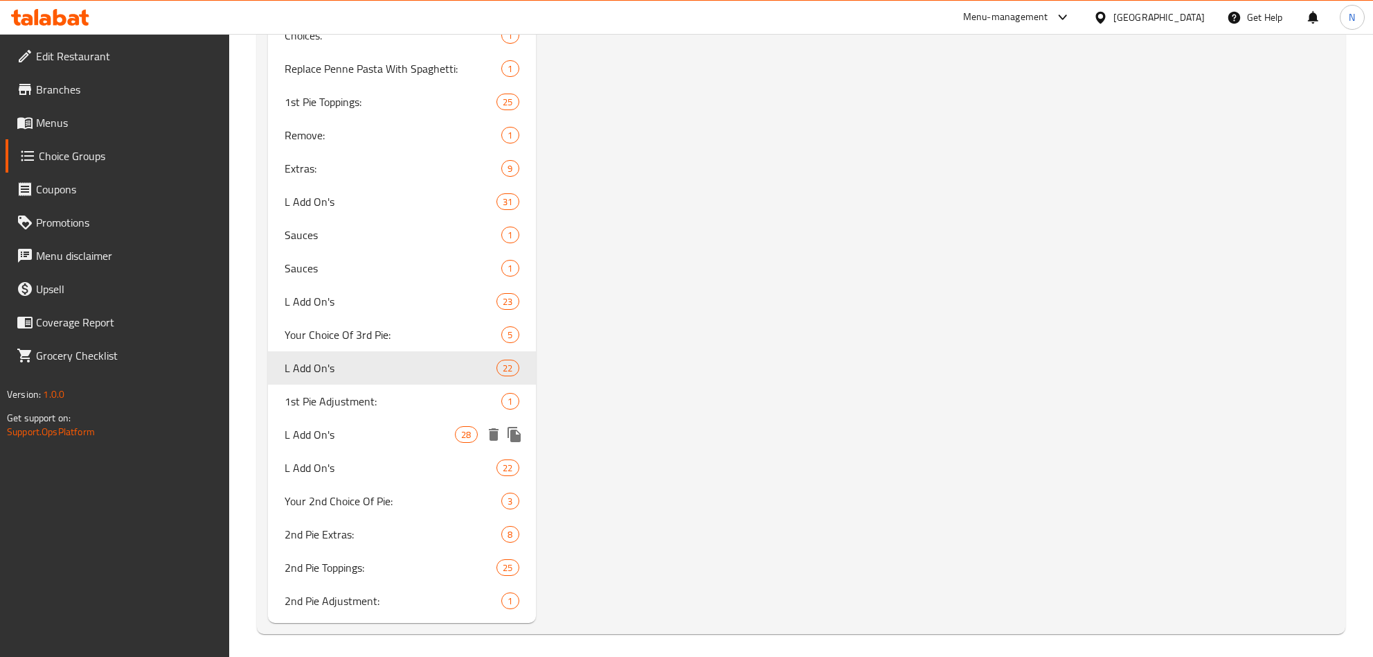
click at [330, 426] on span "L Add On's" at bounding box center [370, 434] width 171 height 17
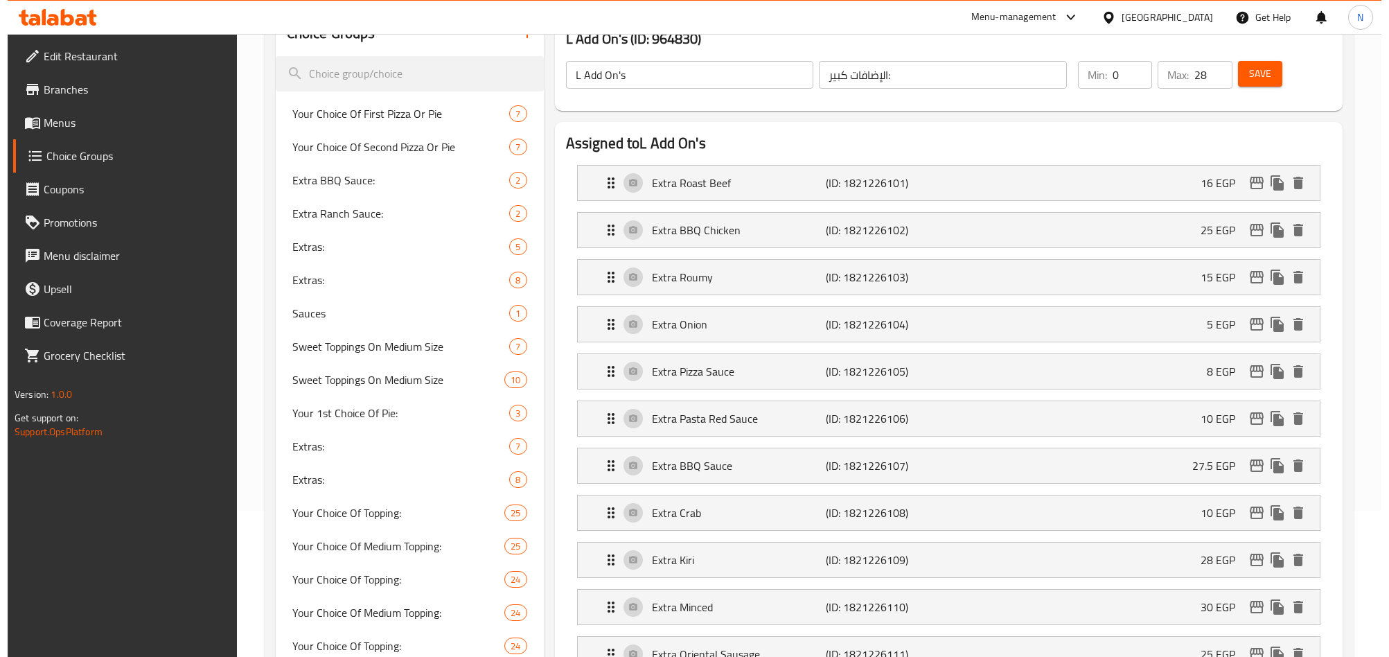
scroll to position [100, 0]
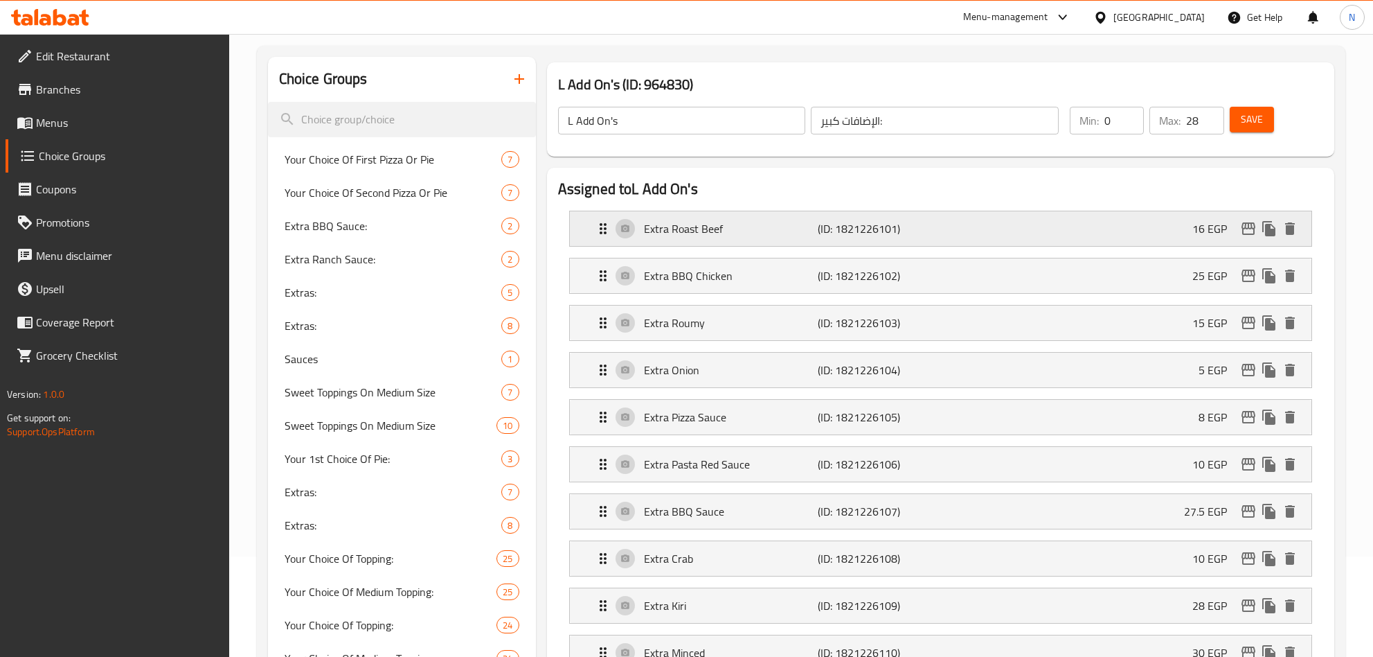
click at [817, 212] on div "Extra Roast Beef (ID: 1821226101) 16 EGP" at bounding box center [945, 228] width 700 height 35
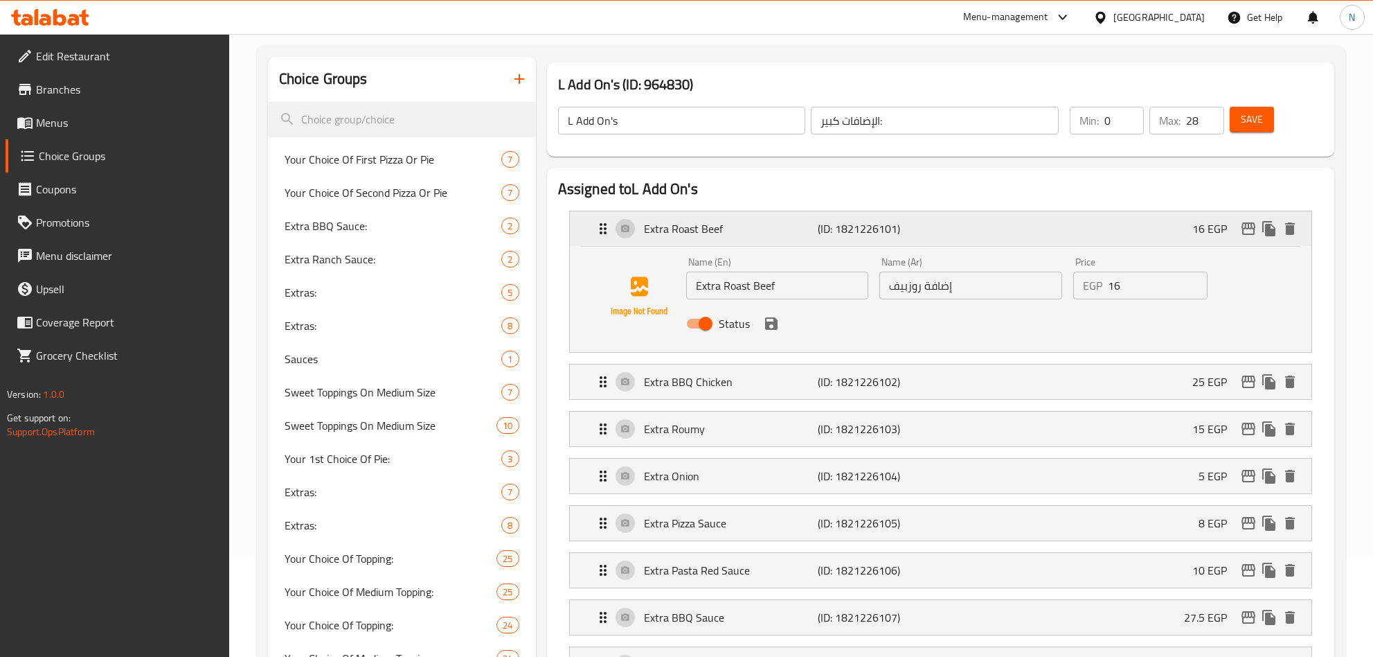
click at [817, 212] on div "Extra Roast Beef (ID: 1821226101) 16 EGP" at bounding box center [945, 228] width 700 height 35
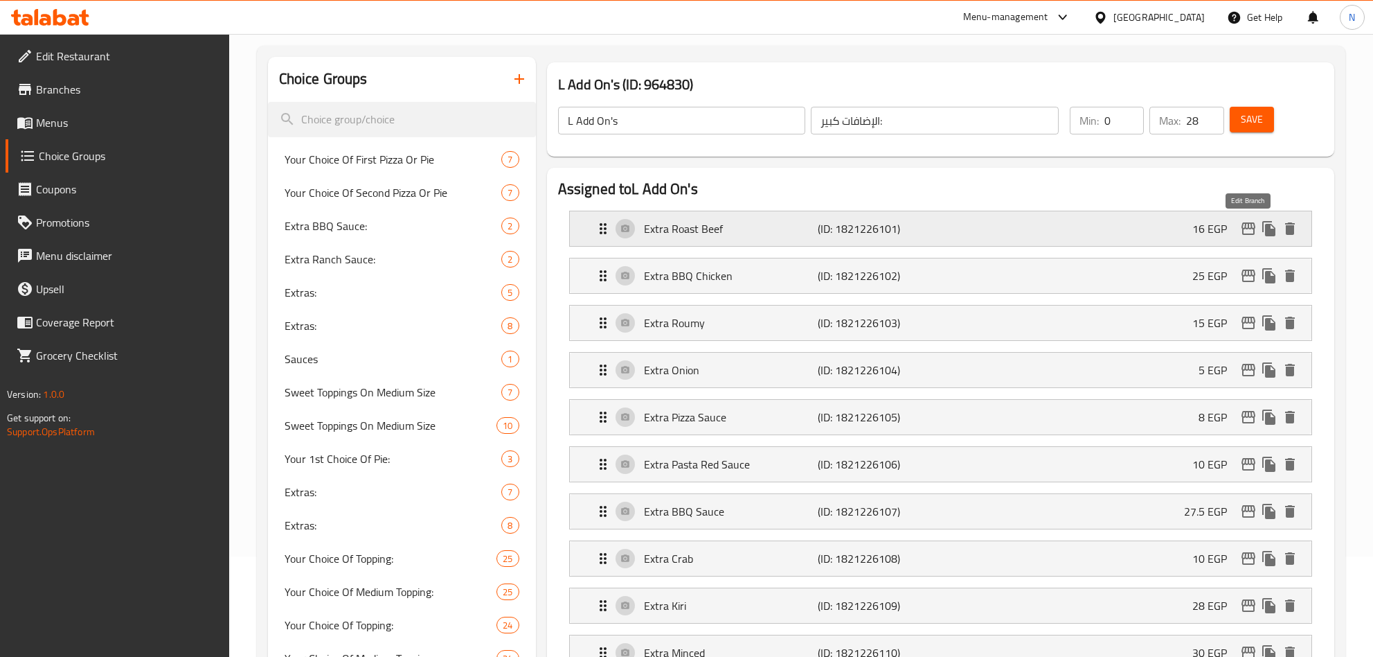
click at [1247, 226] on icon "edit" at bounding box center [1248, 228] width 17 height 17
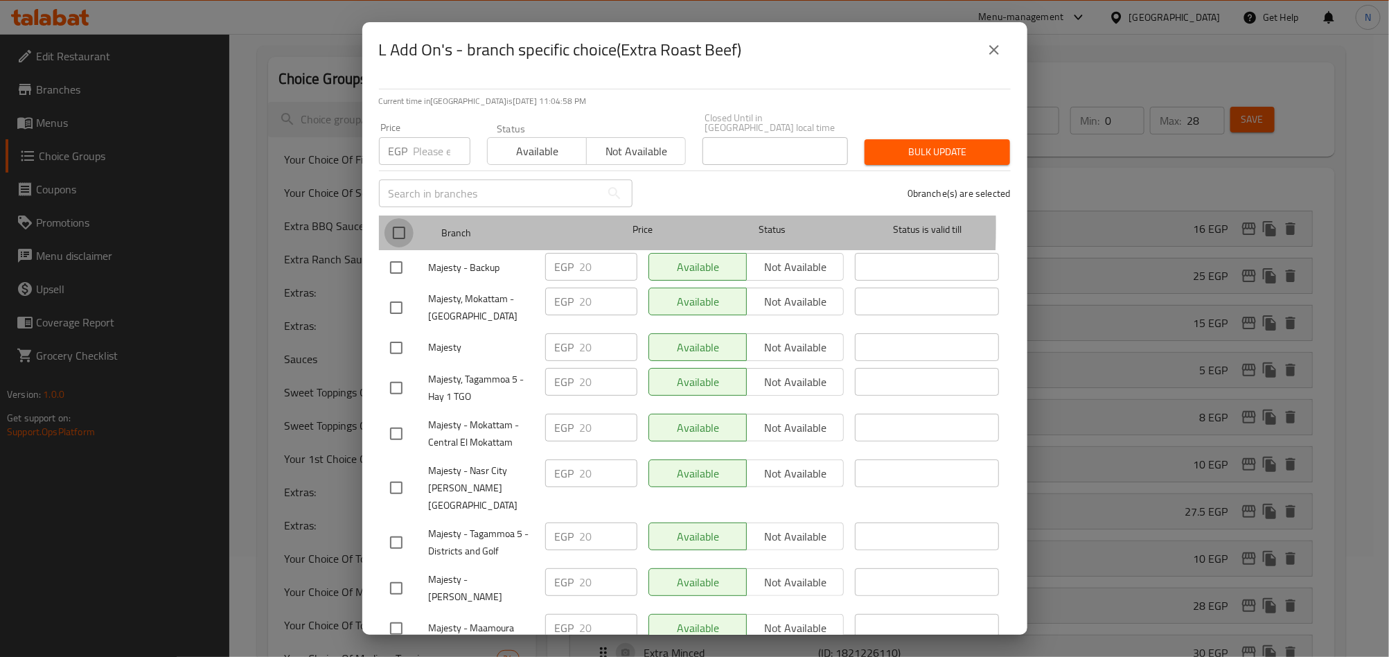
click at [393, 218] on input "checkbox" at bounding box center [398, 232] width 29 height 29
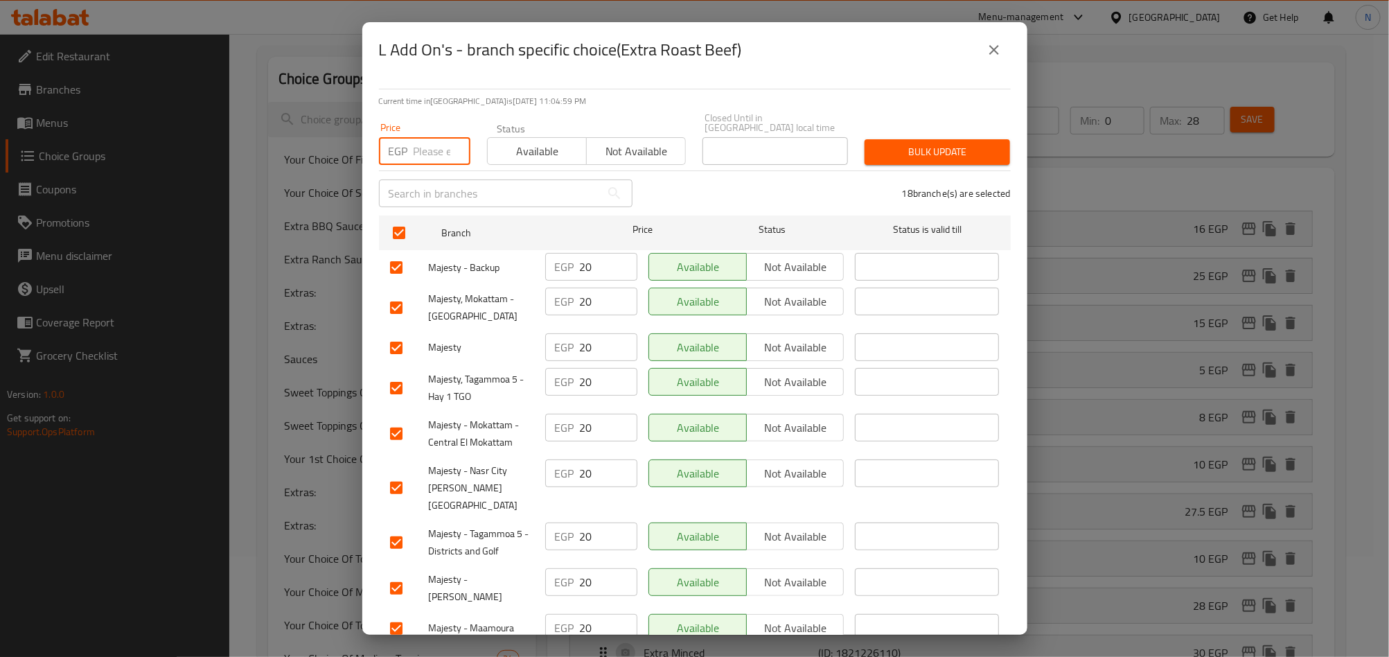
click at [418, 142] on input "number" at bounding box center [441, 151] width 57 height 28
paste input "25.00"
click at [962, 157] on div "Bulk update" at bounding box center [937, 152] width 162 height 42
click at [965, 148] on span "Bulk update" at bounding box center [936, 151] width 123 height 17
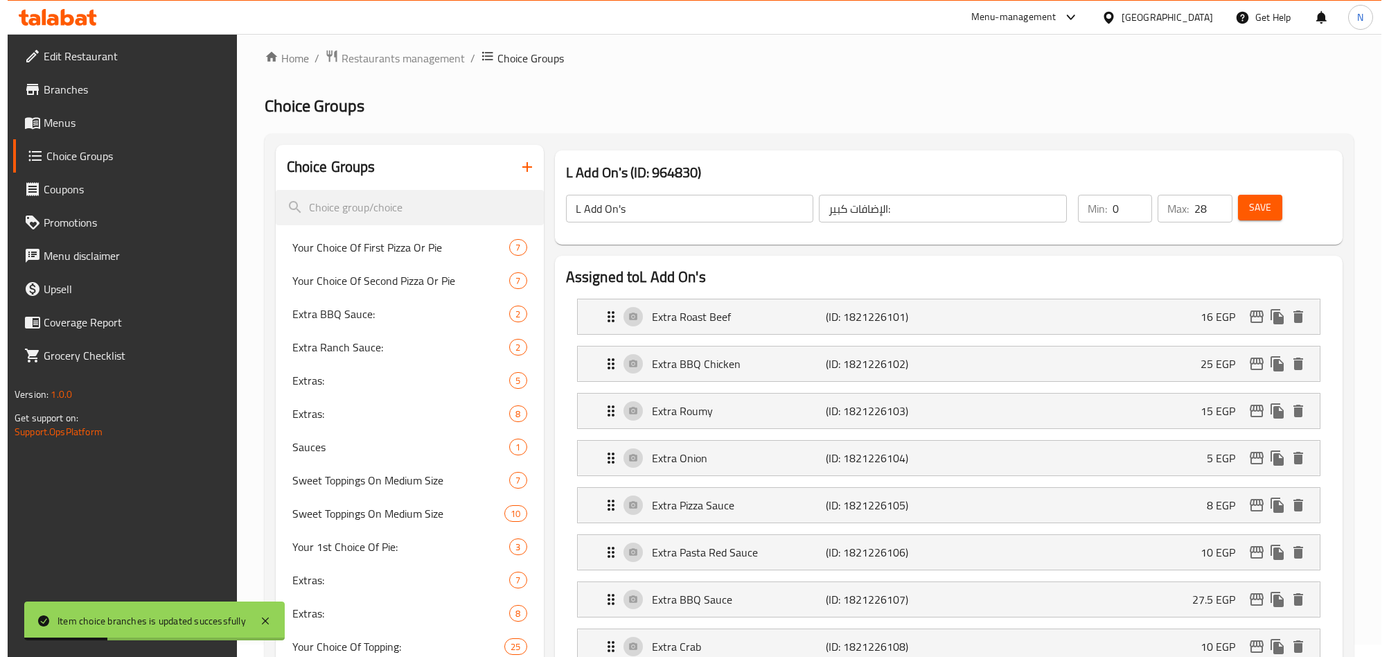
scroll to position [0, 0]
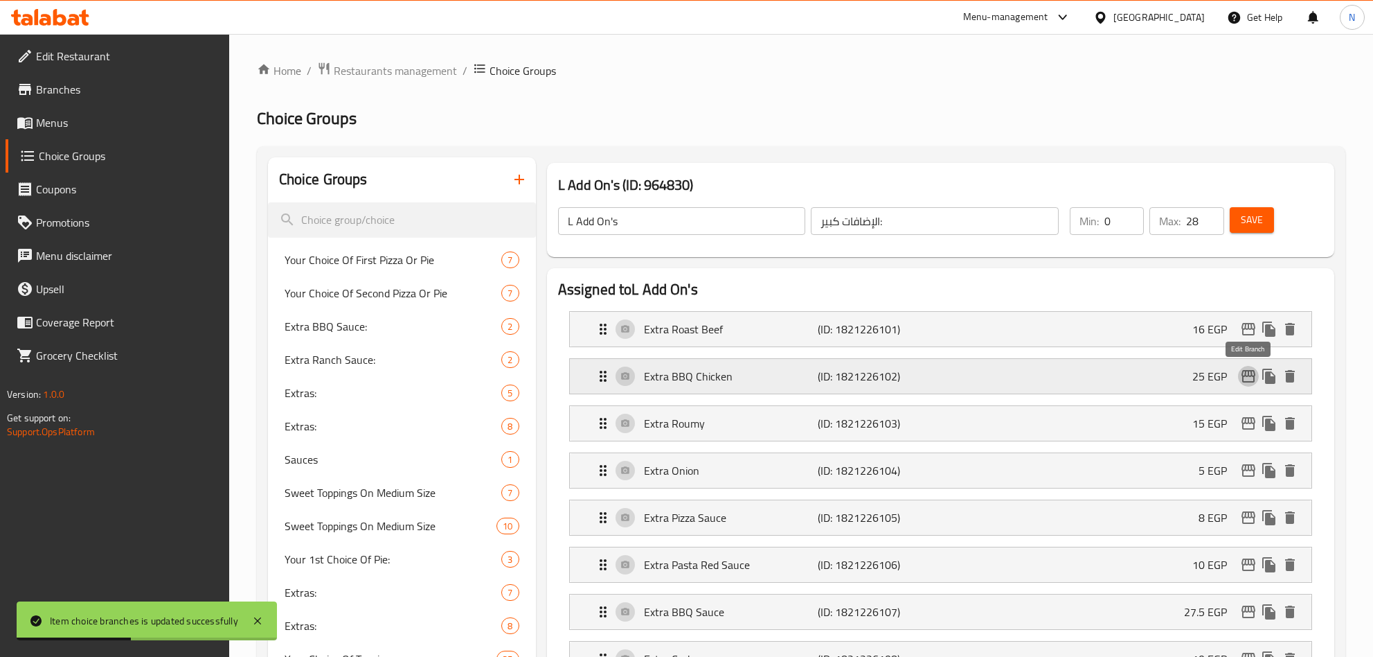
click at [1249, 371] on icon "edit" at bounding box center [1249, 376] width 14 height 12
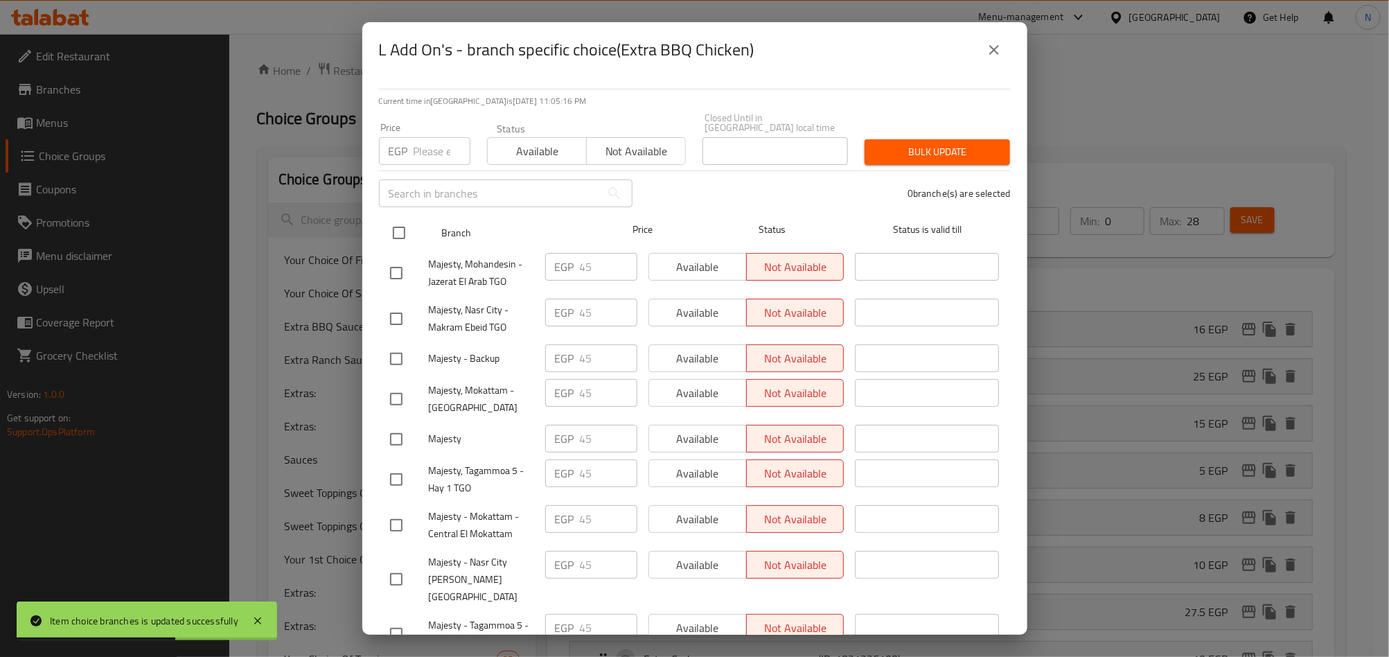
click at [399, 220] on input "checkbox" at bounding box center [398, 232] width 29 height 29
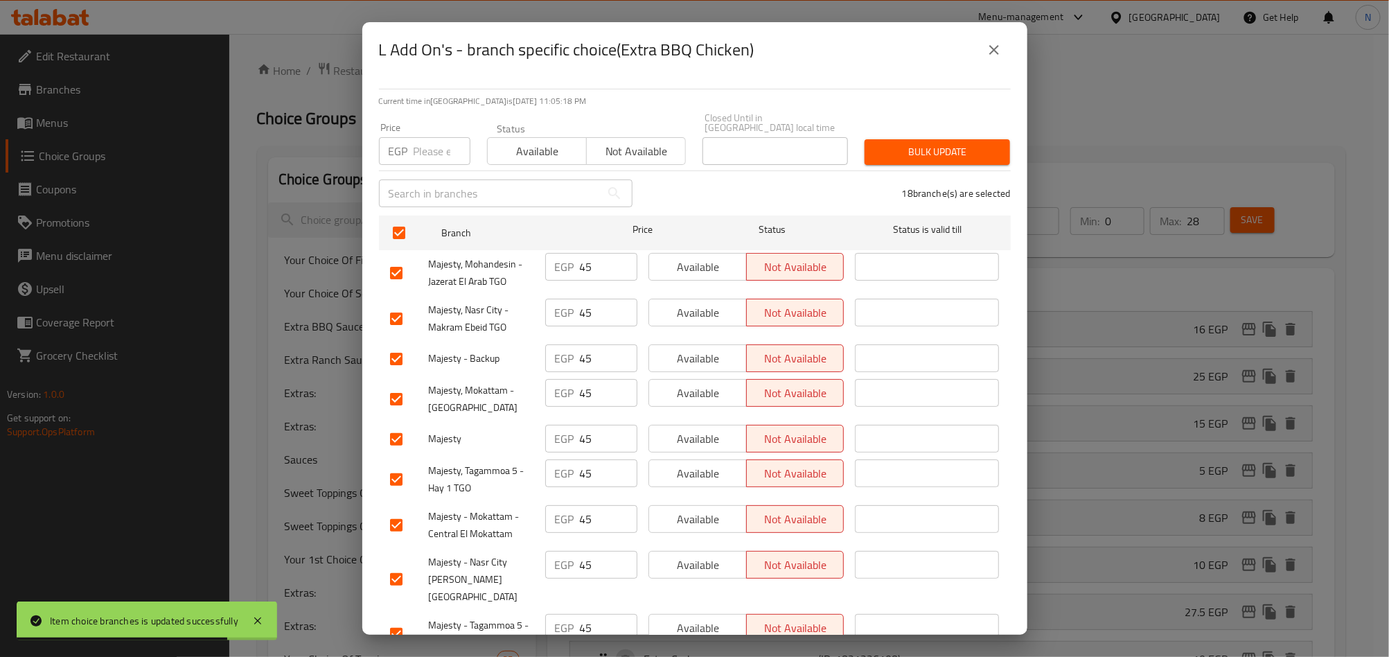
click at [1000, 46] on icon "close" at bounding box center [994, 50] width 17 height 17
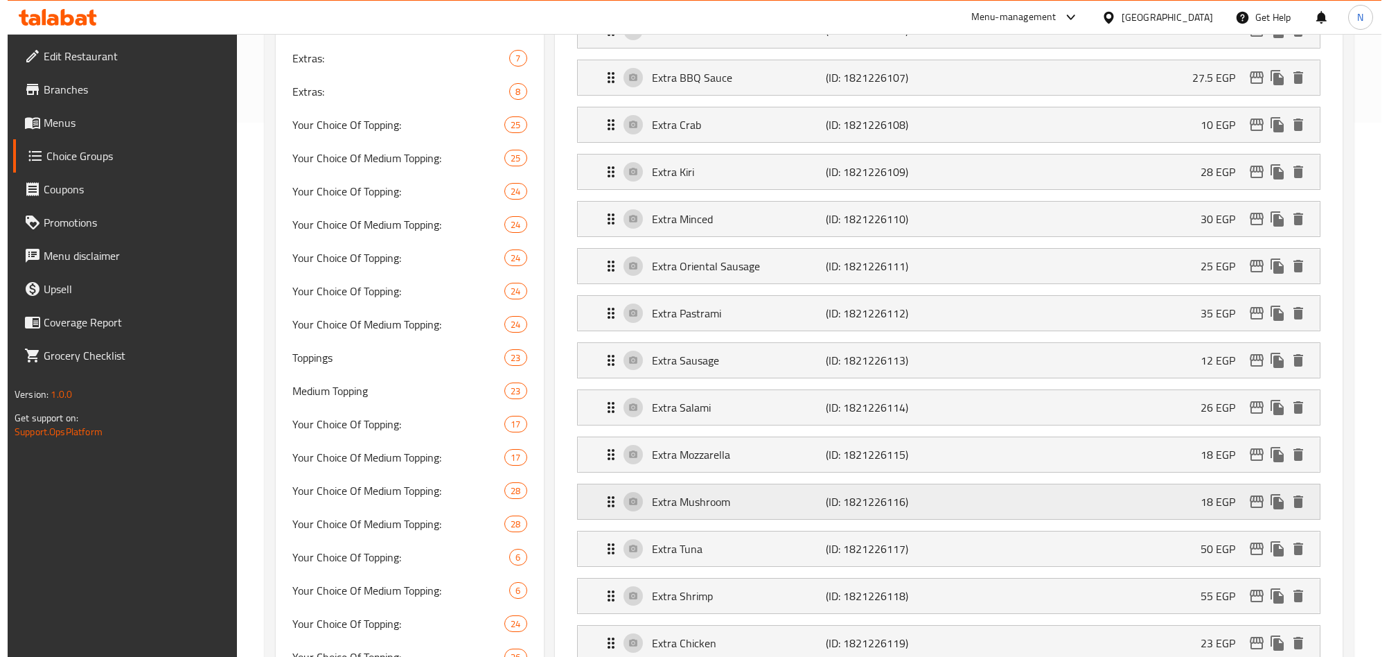
scroll to position [623, 0]
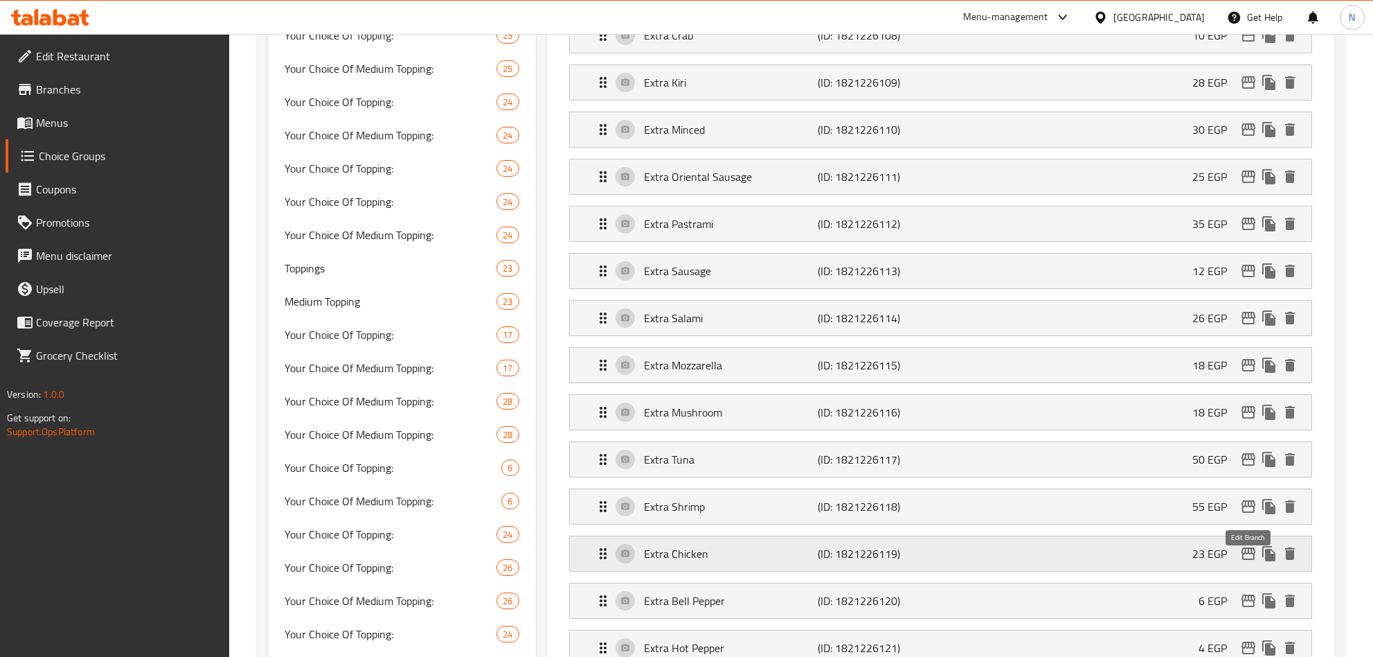
click at [1249, 557] on icon "edit" at bounding box center [1248, 553] width 17 height 17
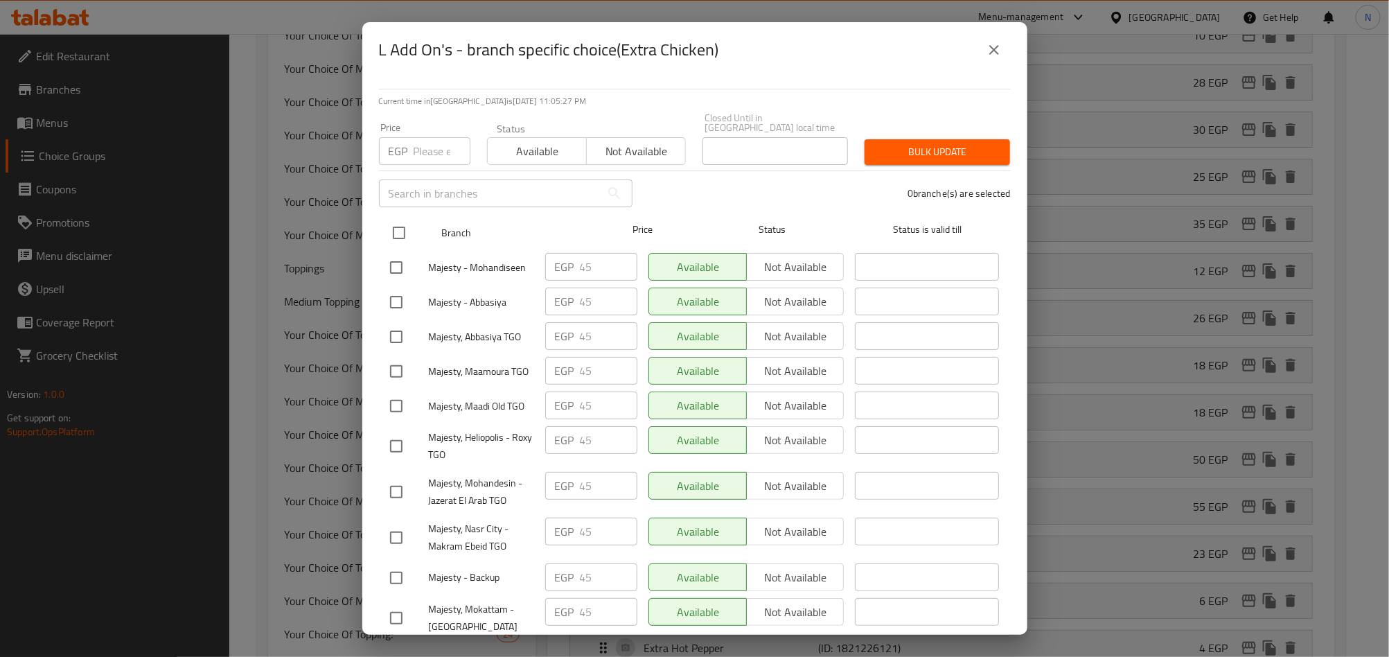
click at [391, 231] on input "checkbox" at bounding box center [398, 232] width 29 height 29
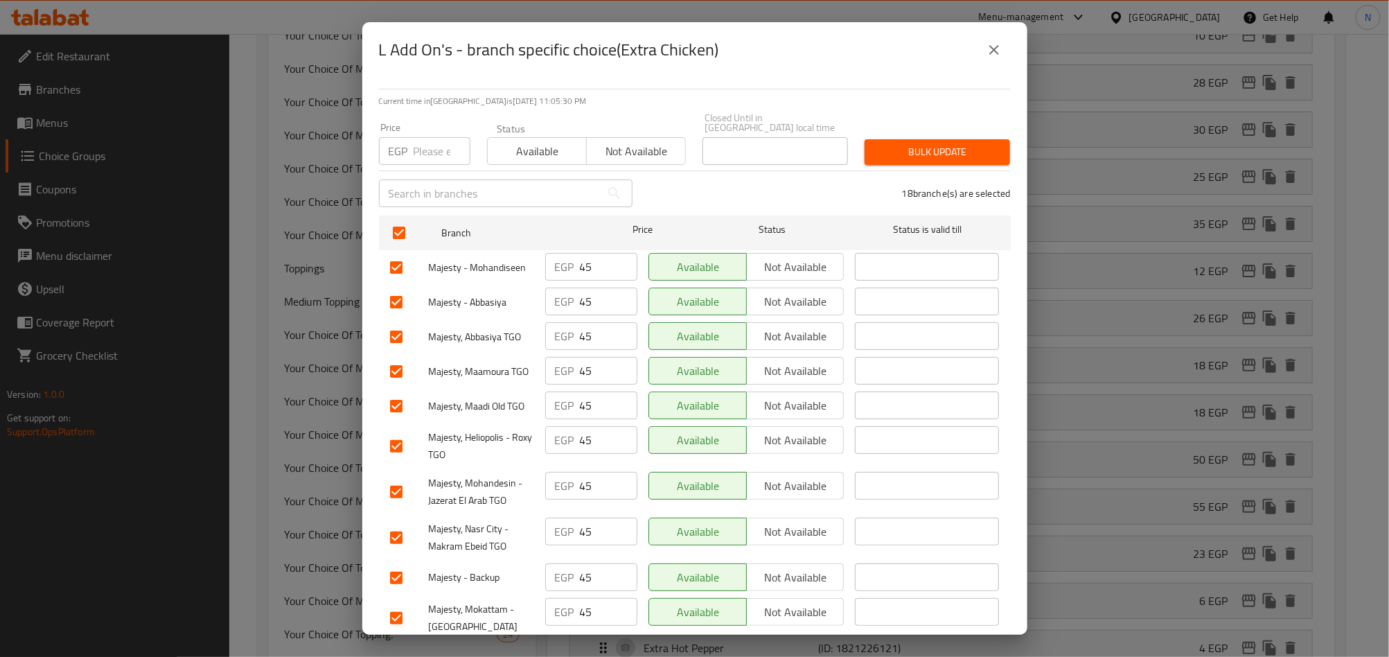
click at [427, 152] on input "number" at bounding box center [441, 151] width 57 height 28
paste input "50.00"
drag, startPoint x: 933, startPoint y: 141, endPoint x: 172, endPoint y: 62, distance: 764.5
click at [927, 143] on span "Bulk update" at bounding box center [936, 151] width 123 height 17
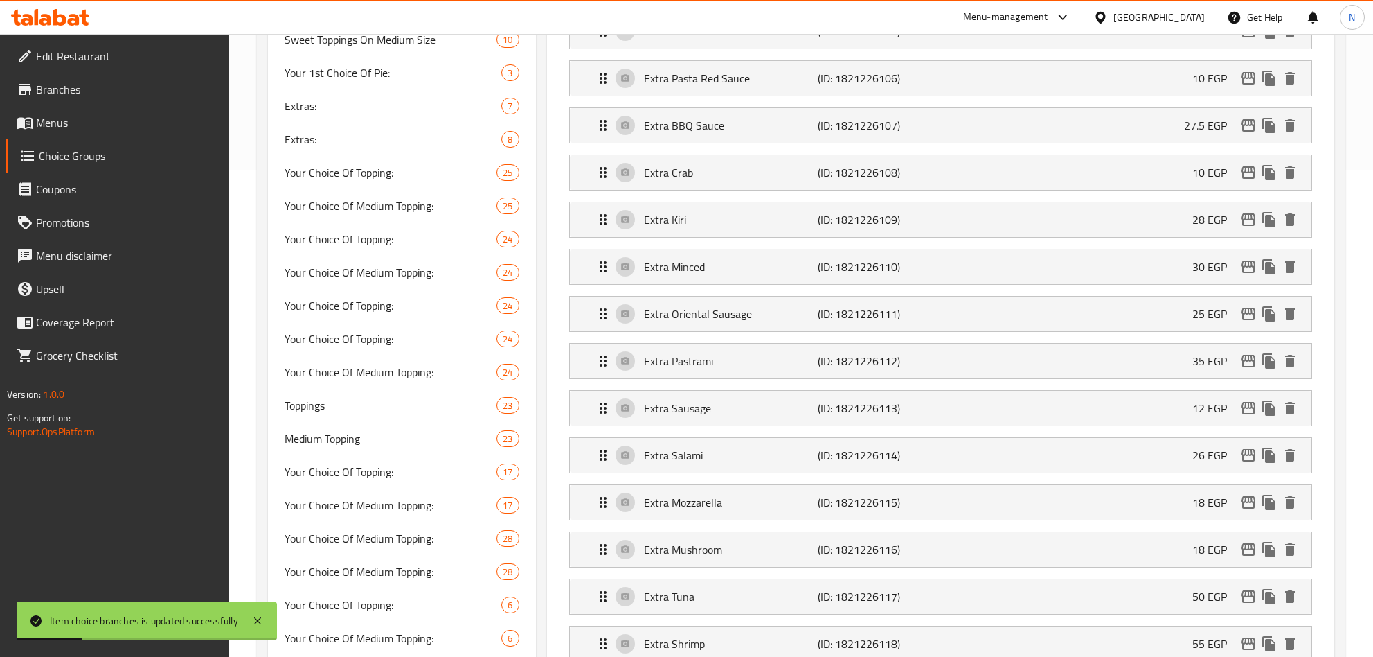
scroll to position [0, 0]
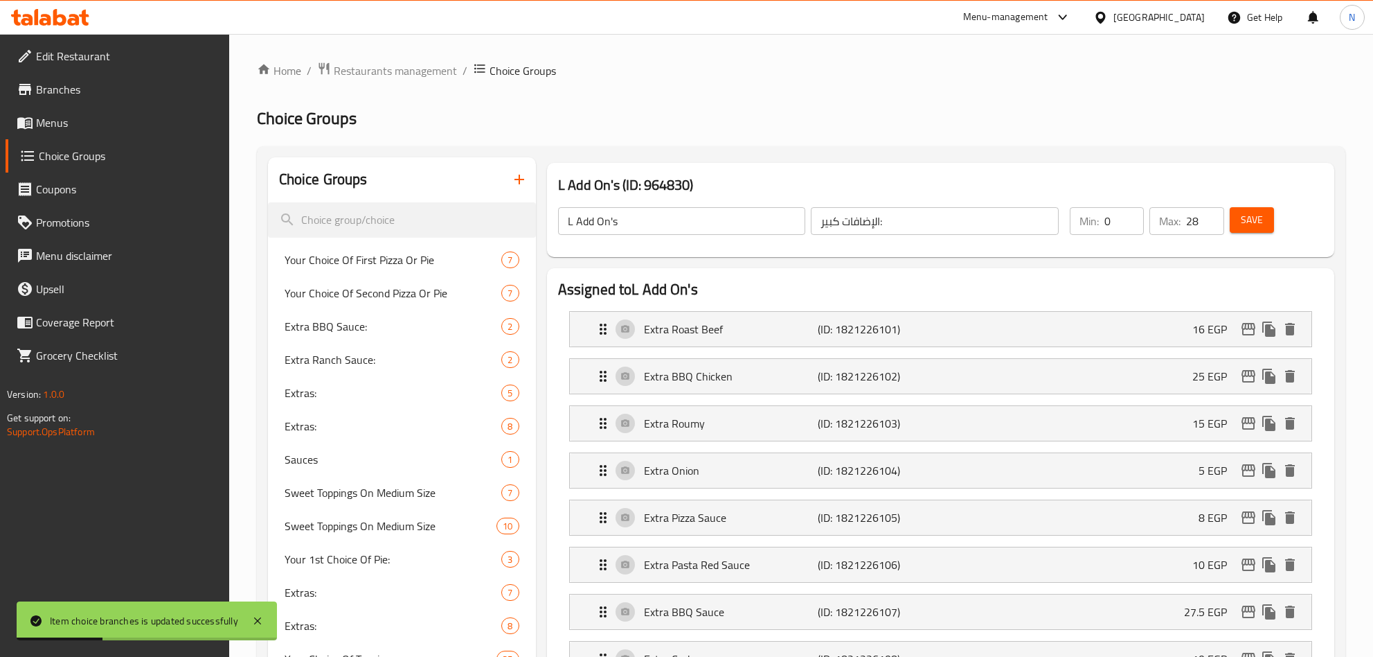
click at [1116, 125] on h2 "Choice Groups" at bounding box center [801, 118] width 1089 height 22
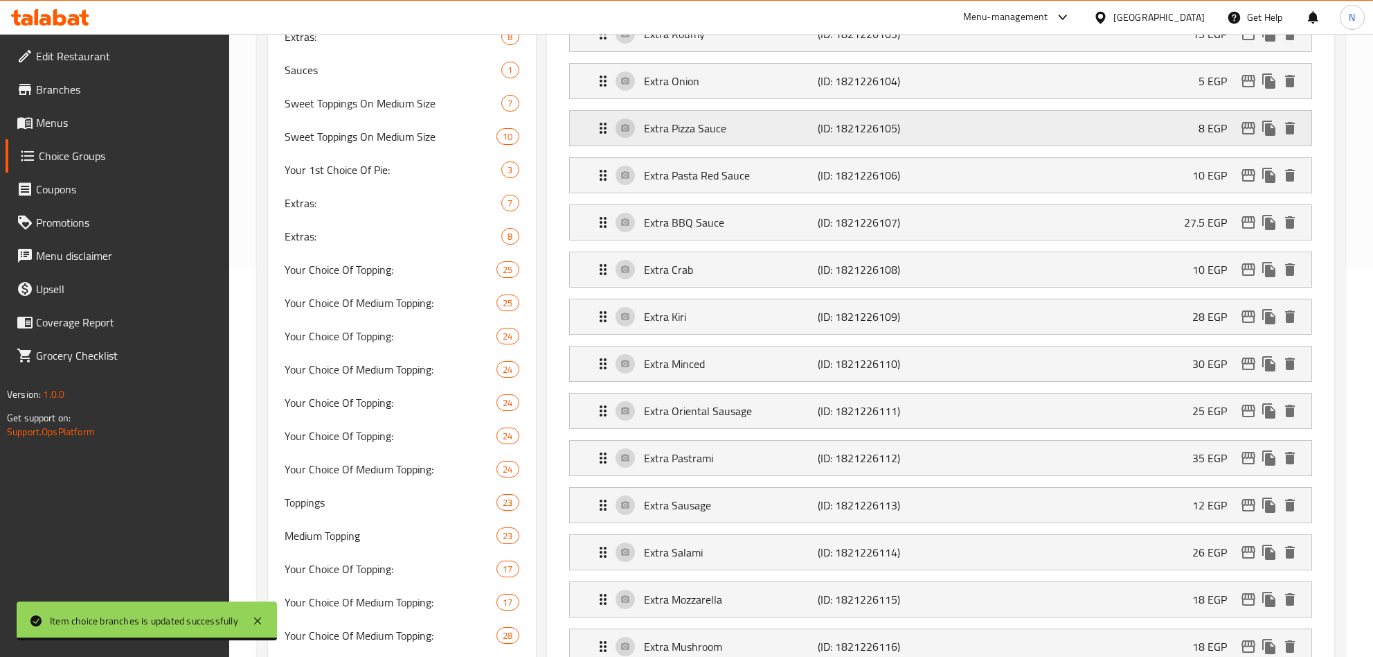
scroll to position [208, 0]
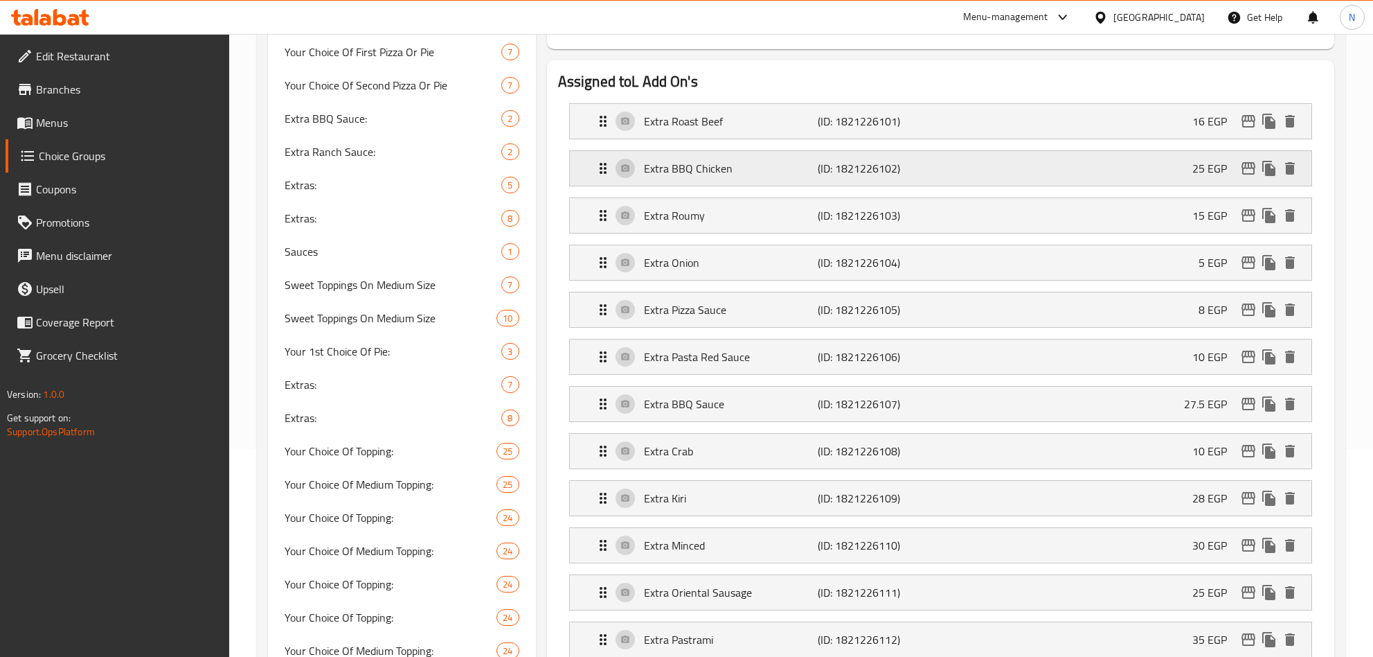
click at [1247, 172] on icon "edit" at bounding box center [1248, 168] width 17 height 17
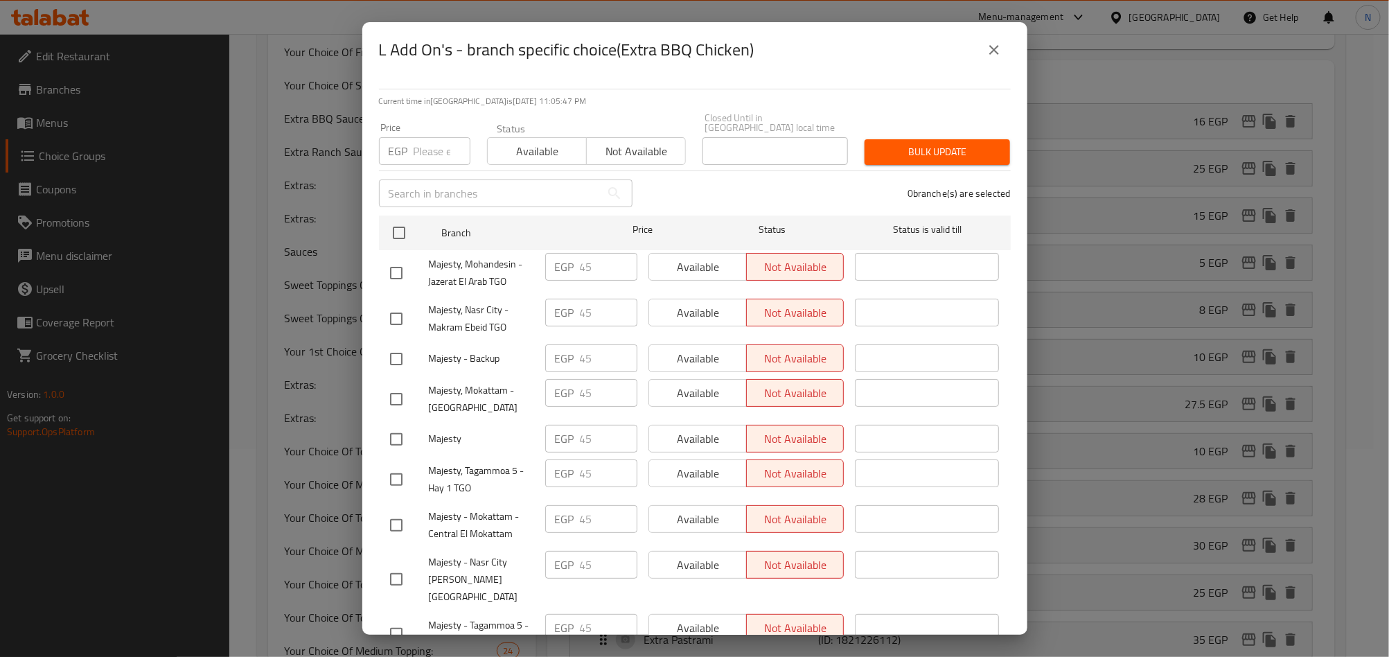
drag, startPoint x: 400, startPoint y: 211, endPoint x: 414, endPoint y: 181, distance: 32.5
click at [400, 218] on input "checkbox" at bounding box center [398, 232] width 29 height 29
click at [425, 150] on input "number" at bounding box center [441, 151] width 57 height 28
paste input "50.00"
click at [963, 148] on span "Bulk update" at bounding box center [936, 151] width 123 height 17
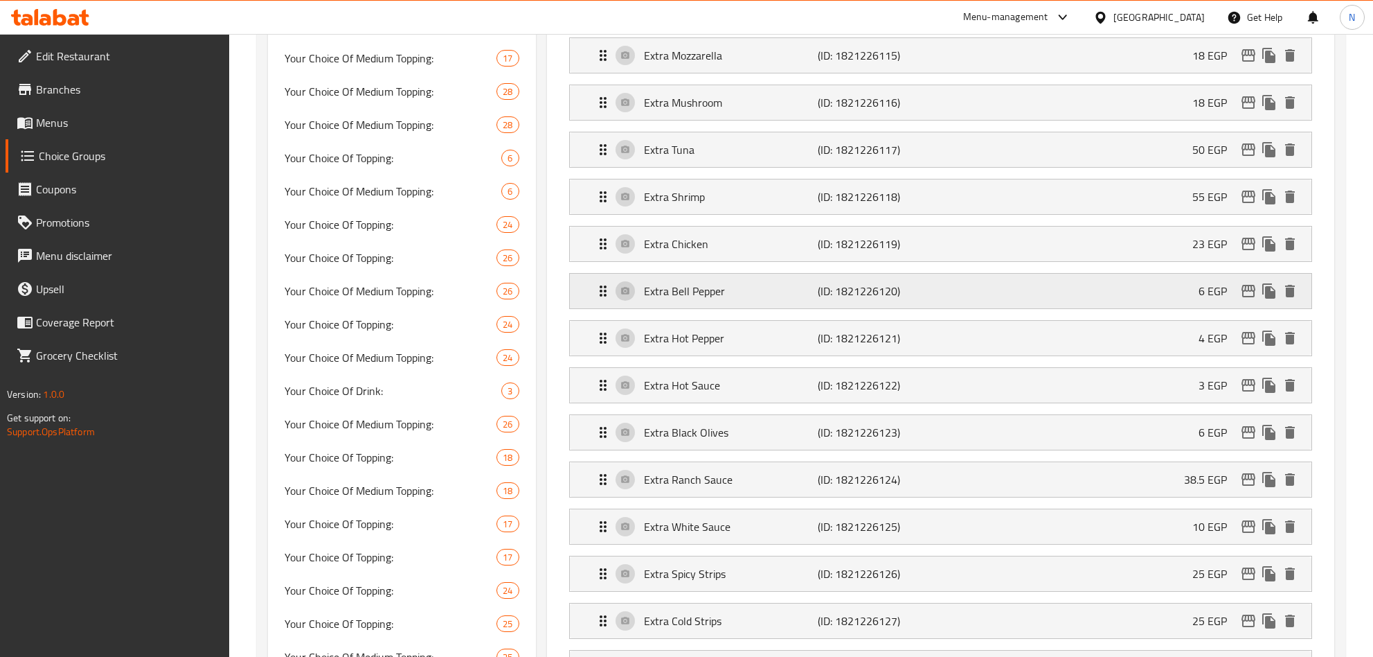
scroll to position [935, 0]
click at [1241, 203] on icon "edit" at bounding box center [1248, 194] width 17 height 17
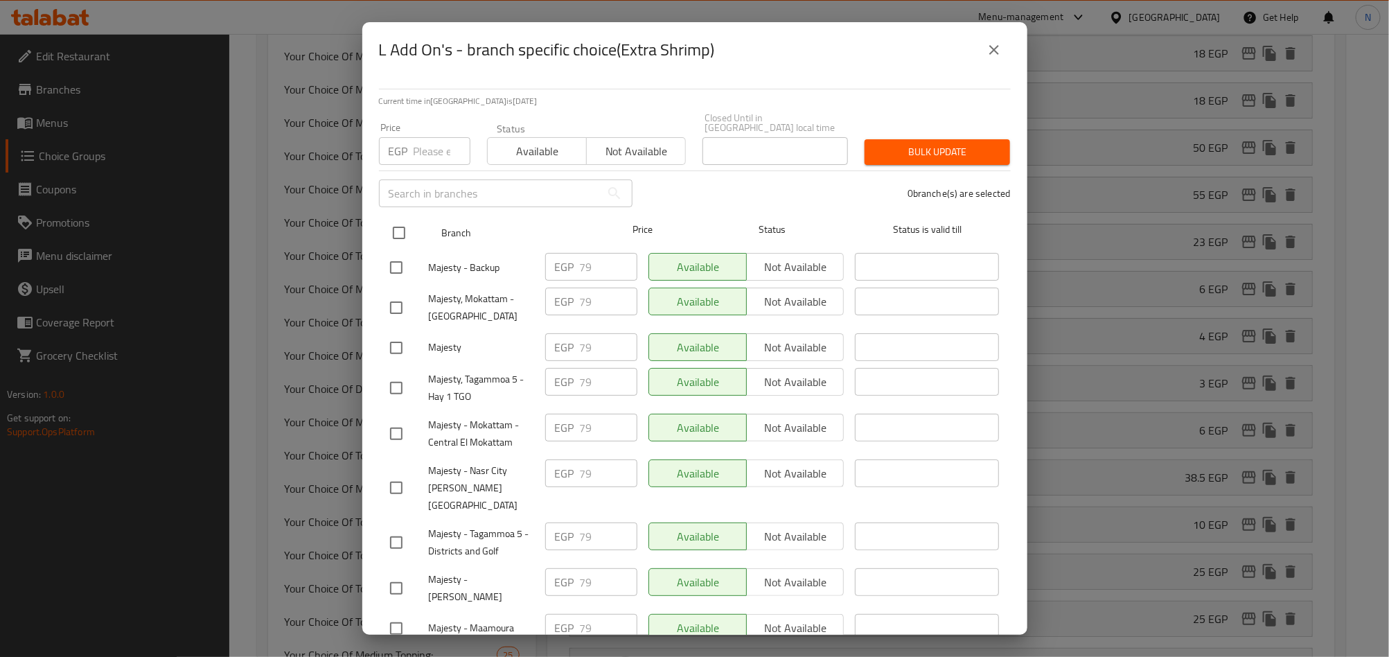
click at [409, 219] on input "checkbox" at bounding box center [398, 232] width 29 height 29
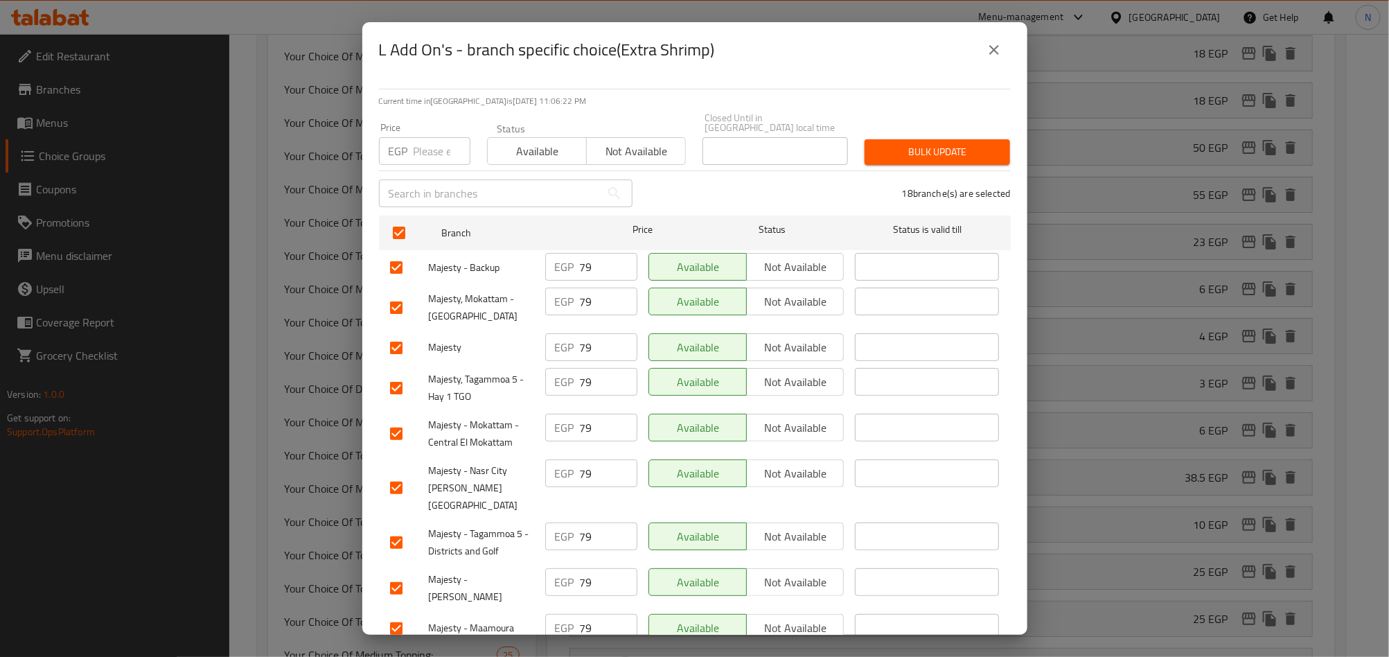
click at [424, 143] on input "number" at bounding box center [441, 151] width 57 height 28
paste input "90.00"
click at [914, 144] on span "Bulk update" at bounding box center [936, 151] width 123 height 17
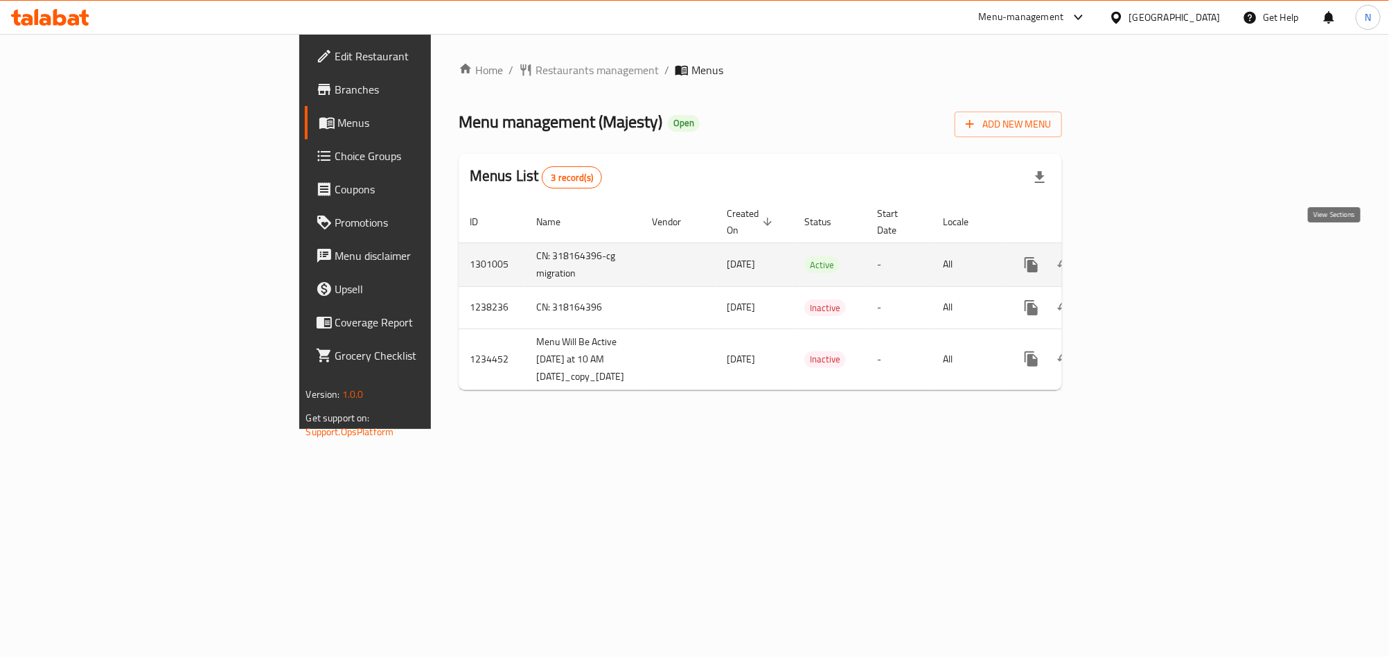
click at [1139, 256] on icon "enhanced table" at bounding box center [1131, 264] width 17 height 17
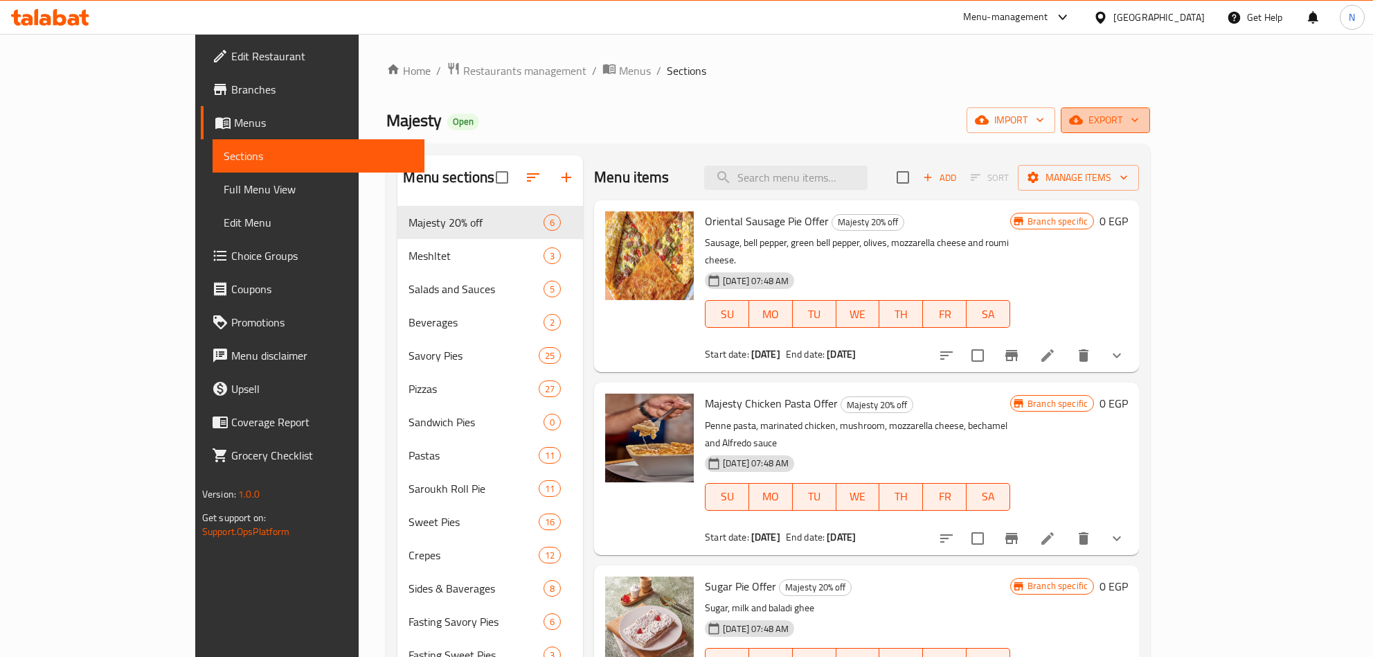
click at [1139, 123] on span "export" at bounding box center [1105, 120] width 67 height 17
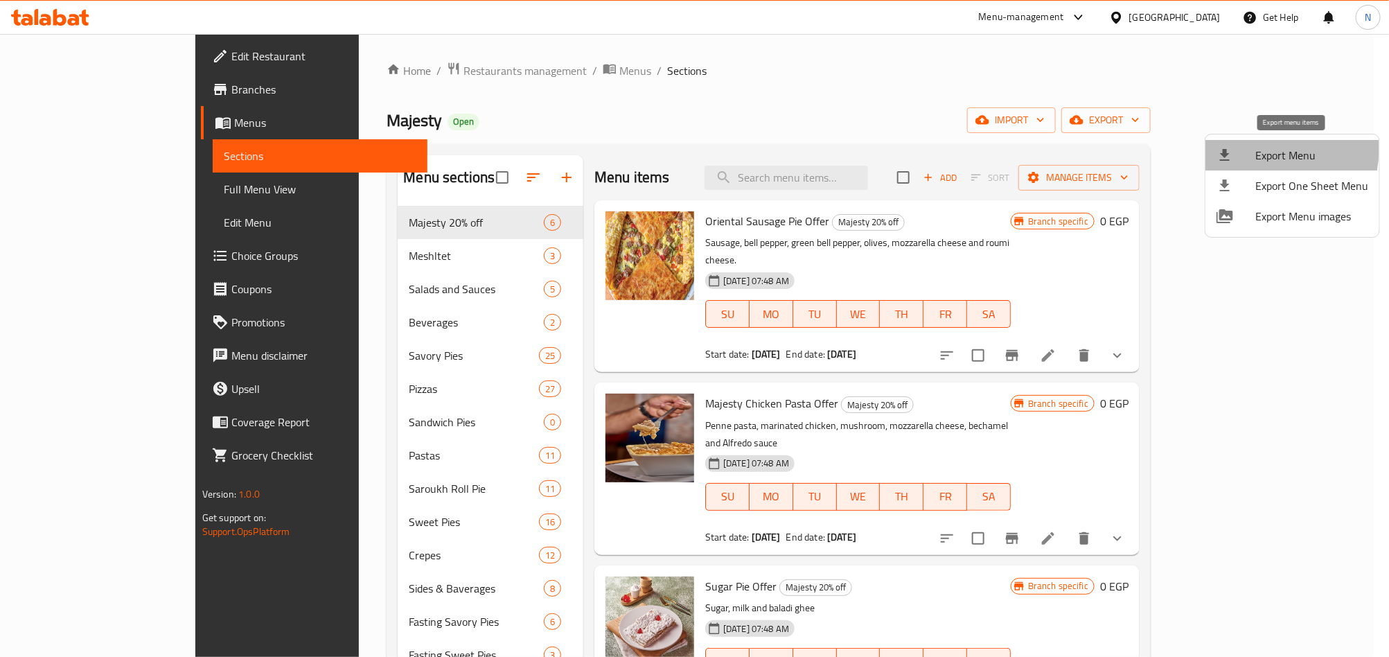
click at [1265, 150] on span "Export Menu" at bounding box center [1311, 155] width 113 height 17
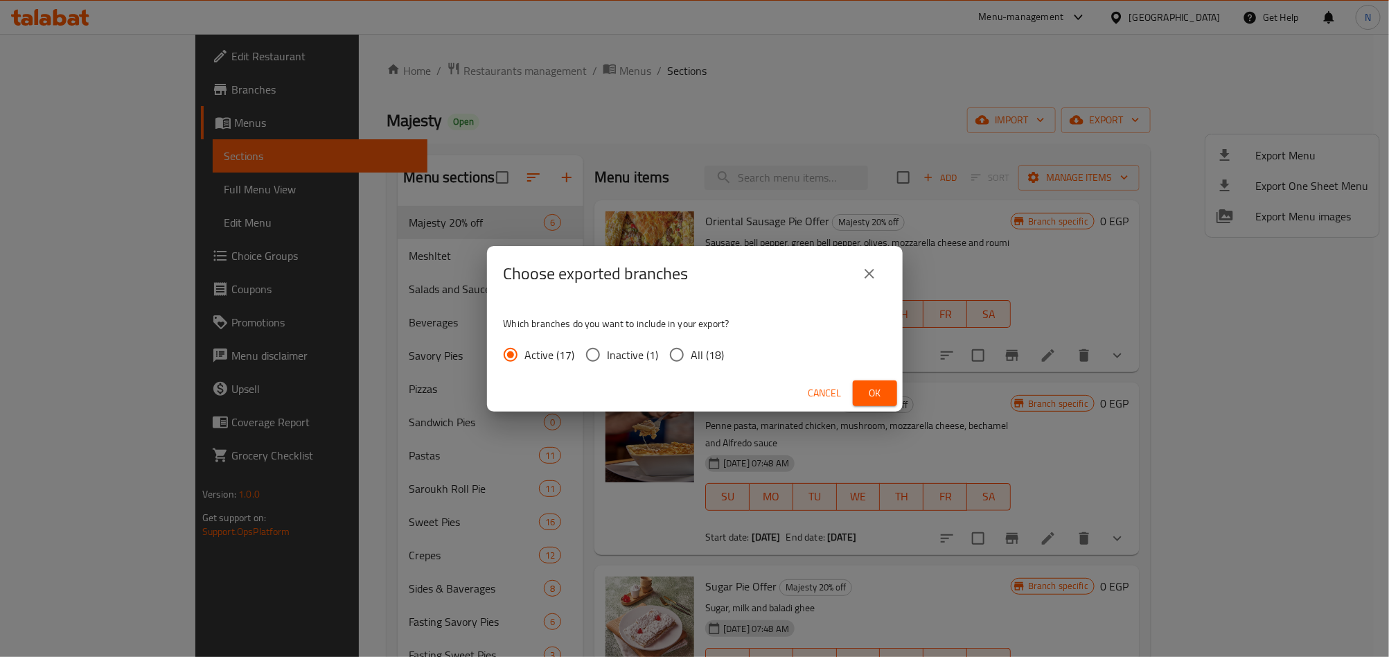
click at [671, 355] on input "All (18)" at bounding box center [676, 354] width 29 height 29
radio input "true"
click at [864, 389] on span "Ok" at bounding box center [875, 392] width 22 height 17
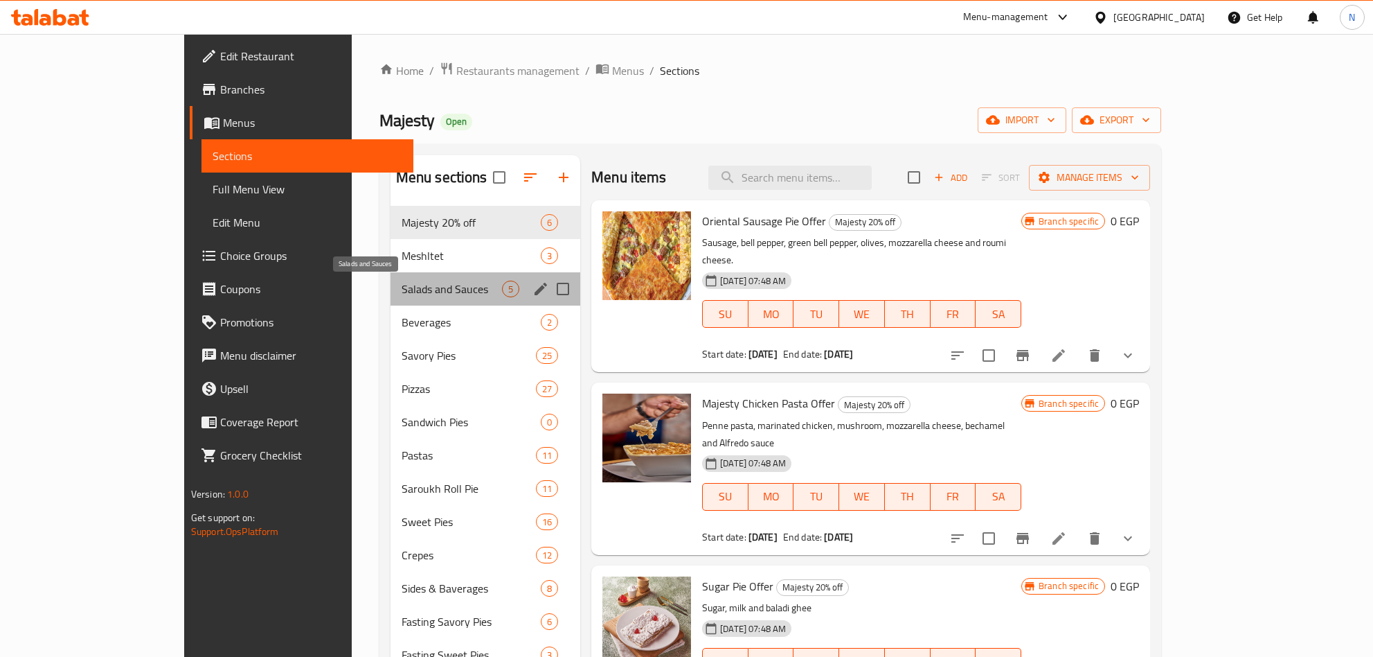
click at [411, 295] on span "Salads and Sauces" at bounding box center [452, 288] width 100 height 17
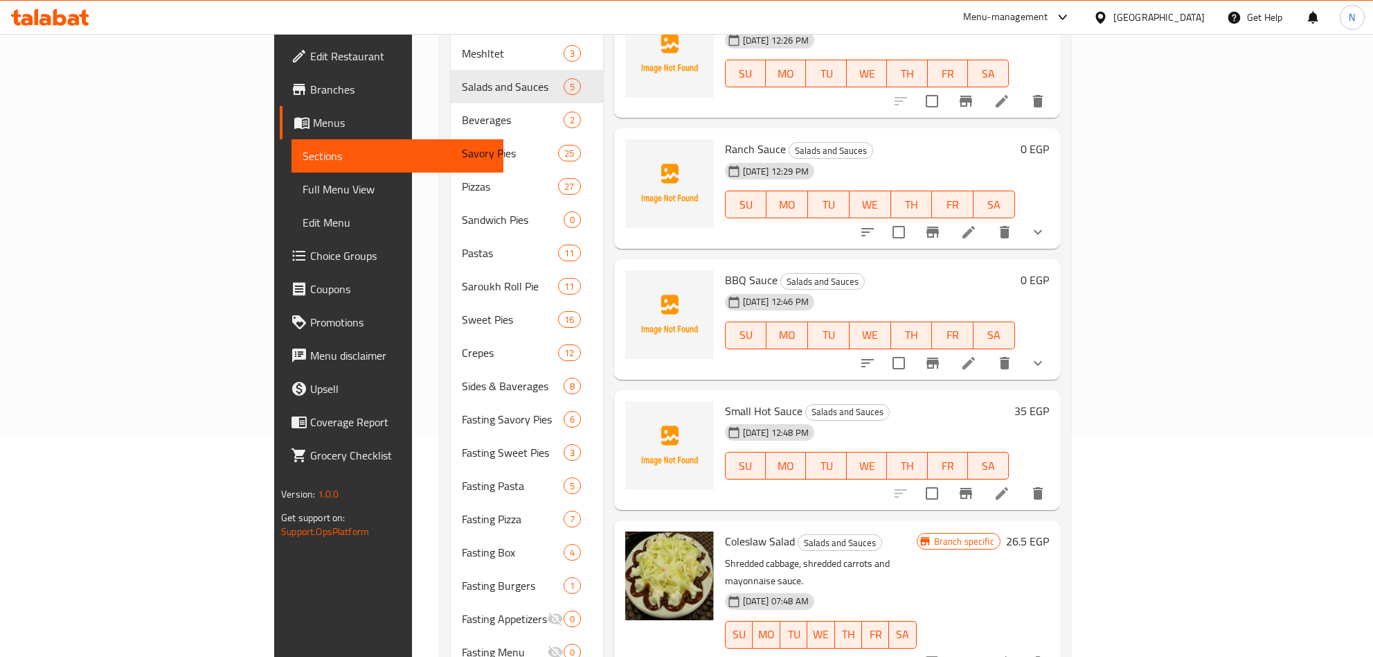
scroll to position [187, 0]
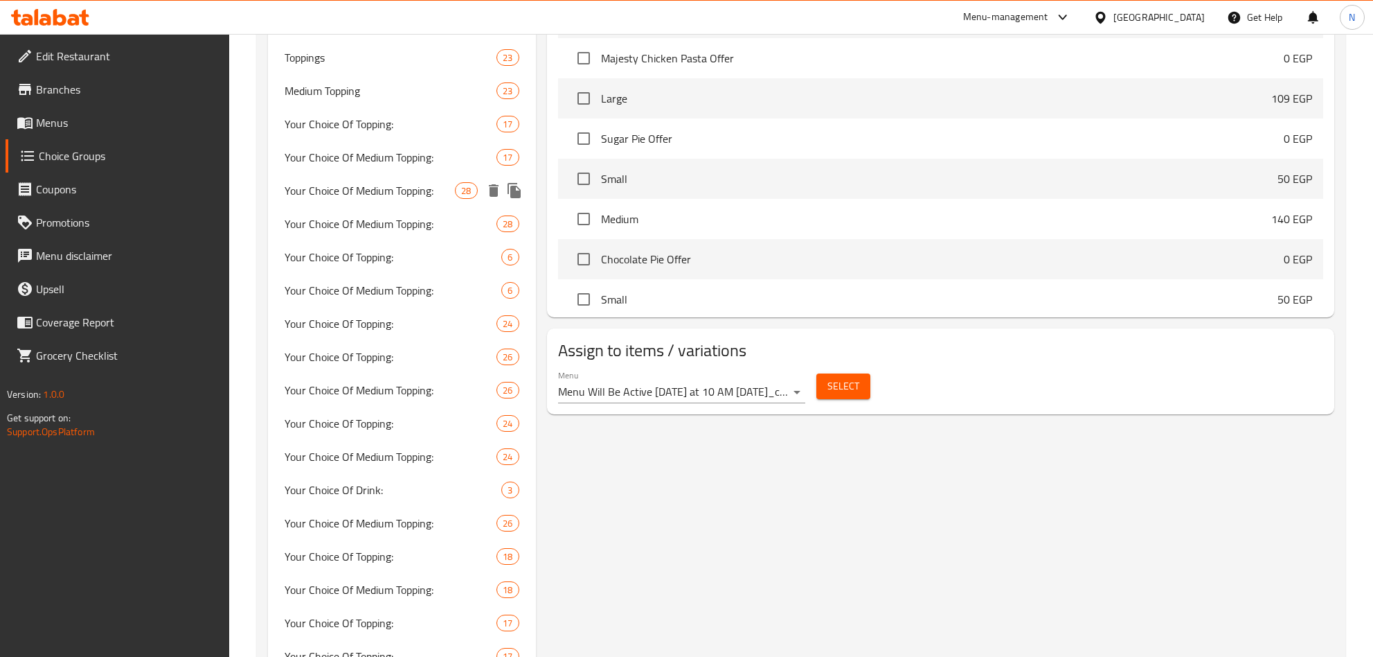
scroll to position [1247, 0]
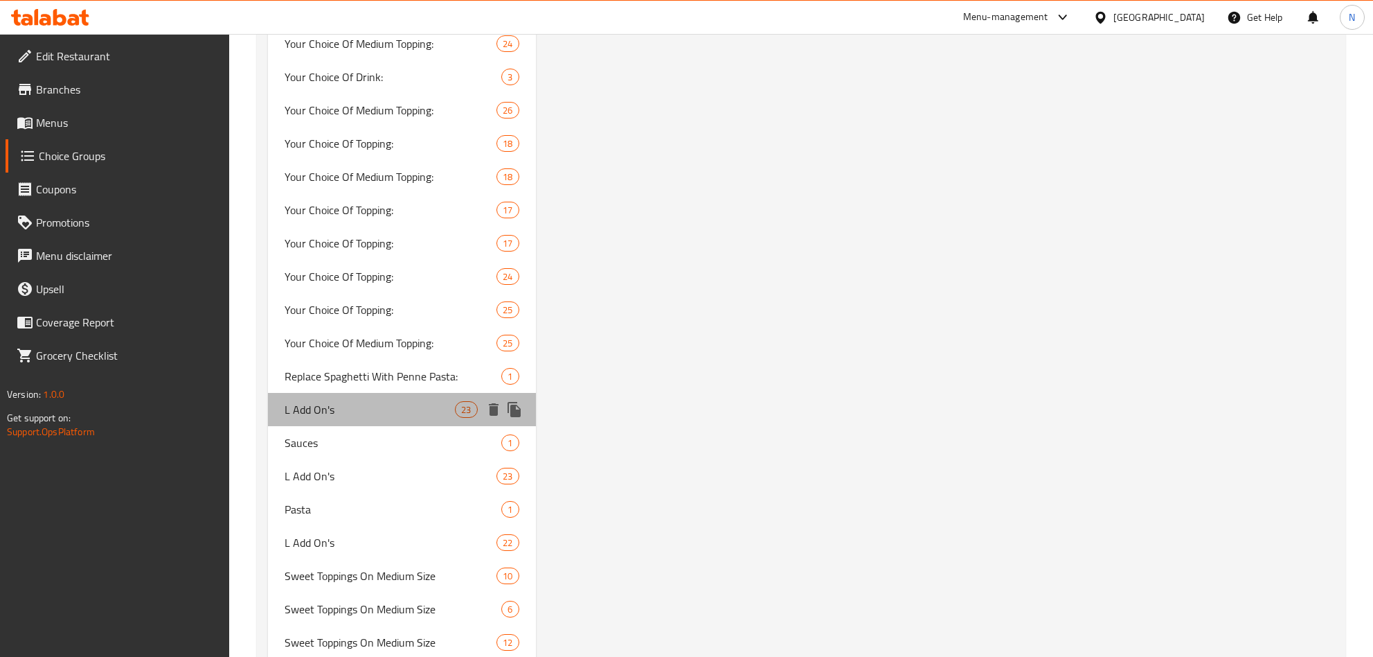
drag, startPoint x: 339, startPoint y: 408, endPoint x: 1222, endPoint y: 312, distance: 888.2
click at [339, 408] on span "L Add On's" at bounding box center [370, 409] width 171 height 17
type input "L Add On's"
type input "الإضافات كبير:"
type input "0"
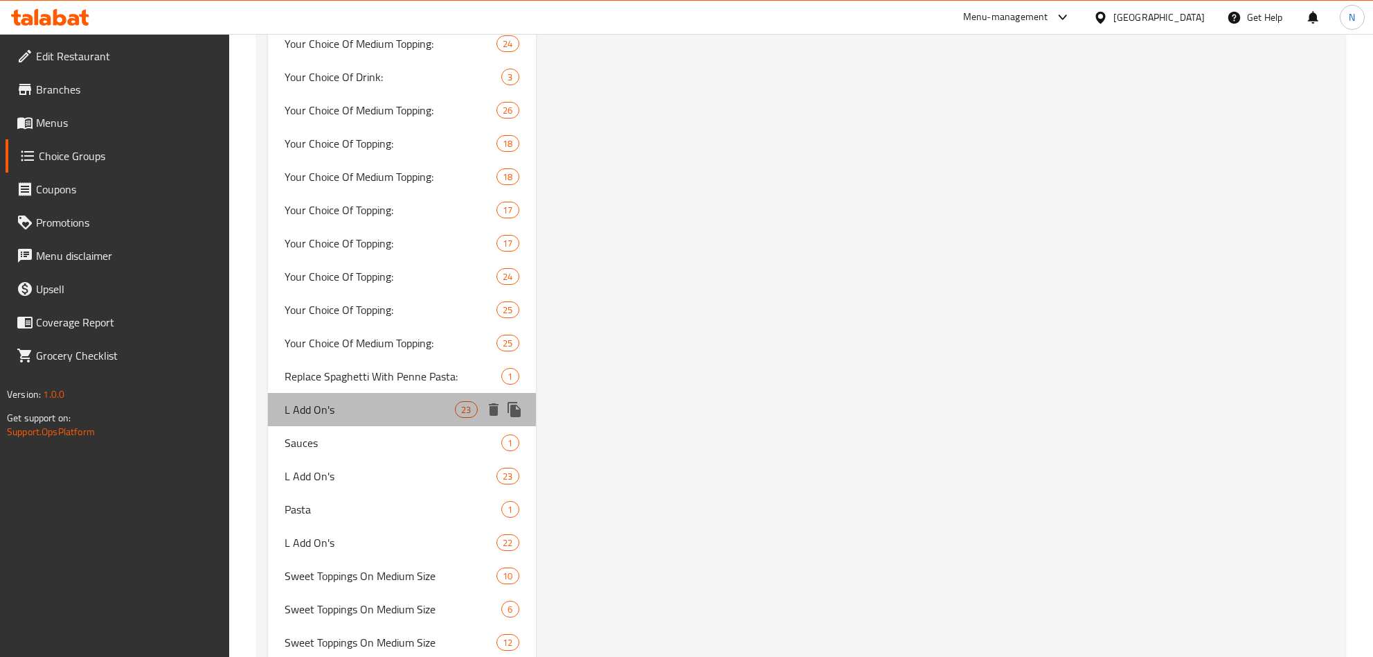
type input "23"
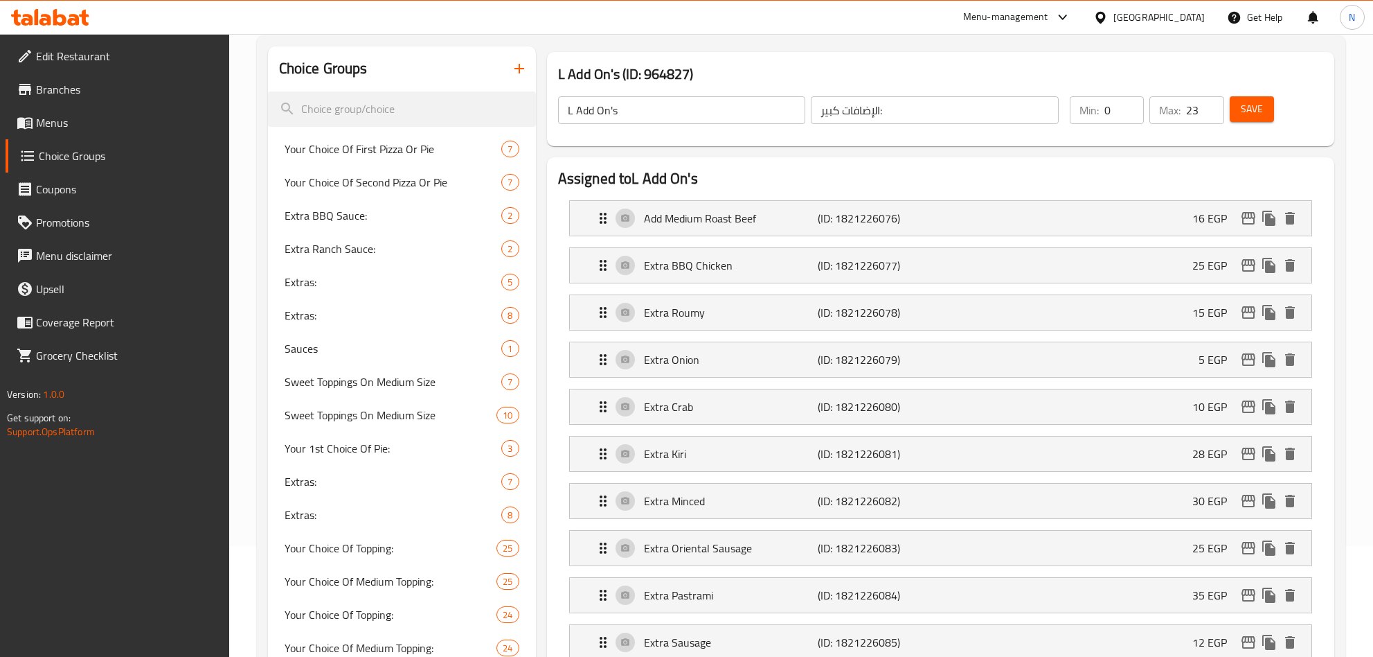
scroll to position [96, 0]
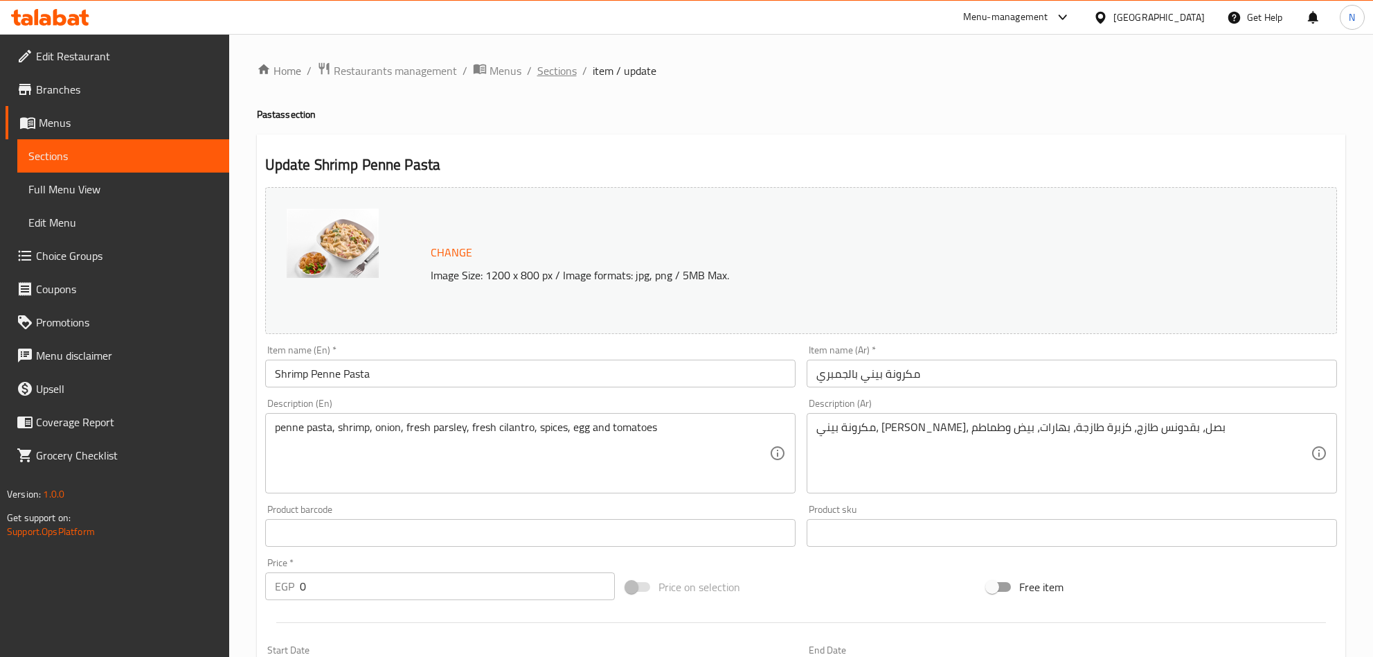
click at [560, 69] on span "Sections" at bounding box center [556, 70] width 39 height 17
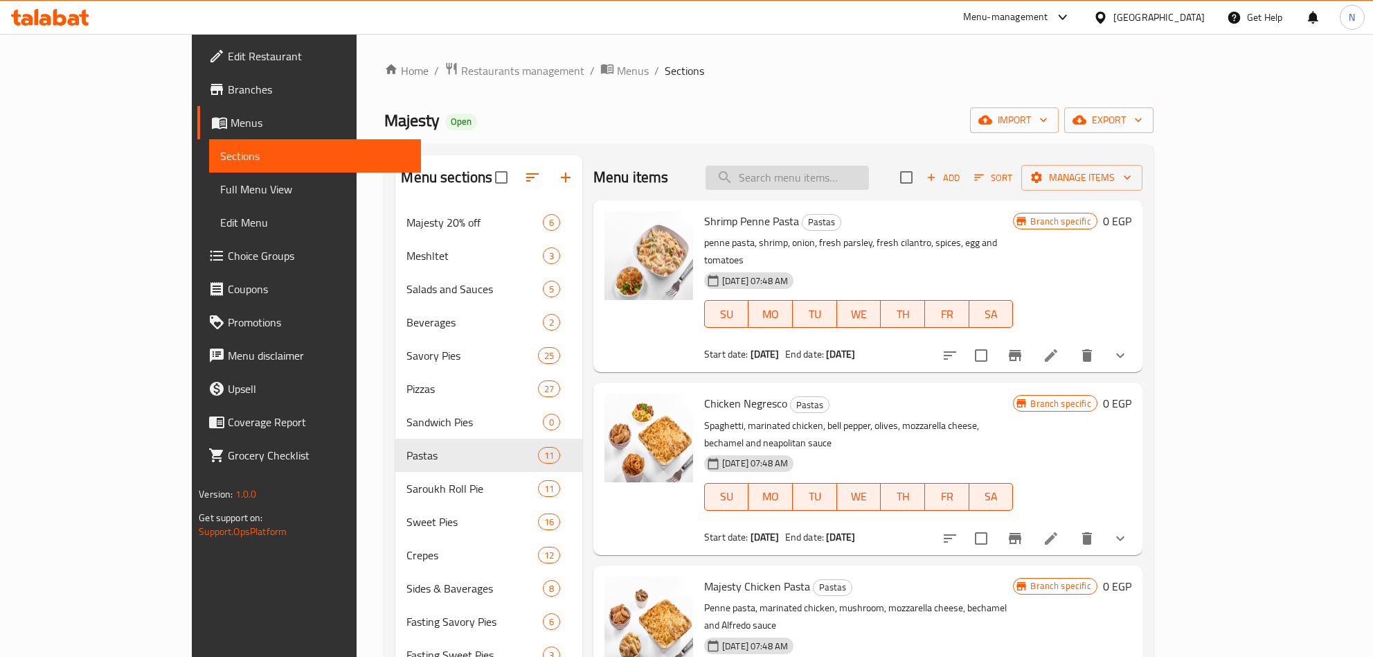
click at [860, 167] on input "search" at bounding box center [787, 178] width 163 height 24
click at [859, 173] on input "search" at bounding box center [787, 178] width 163 height 24
paste input "اضافة روزبيف وسط"
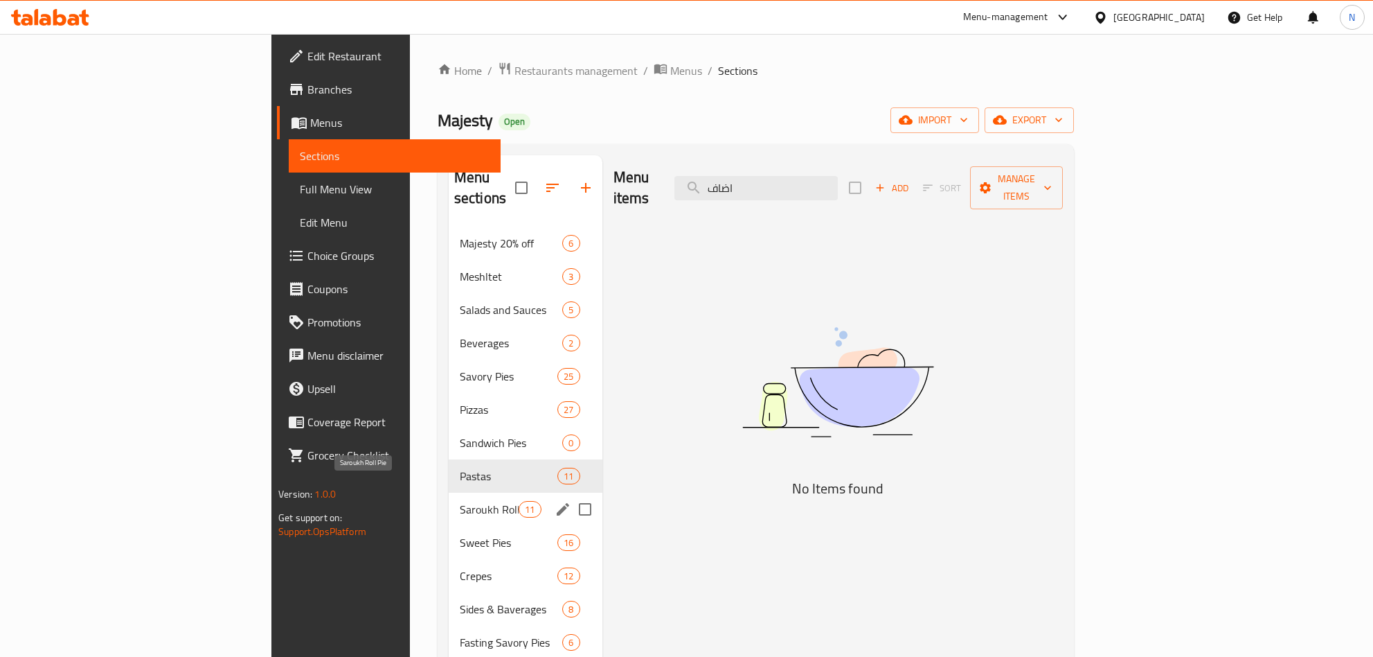
scroll to position [104, 0]
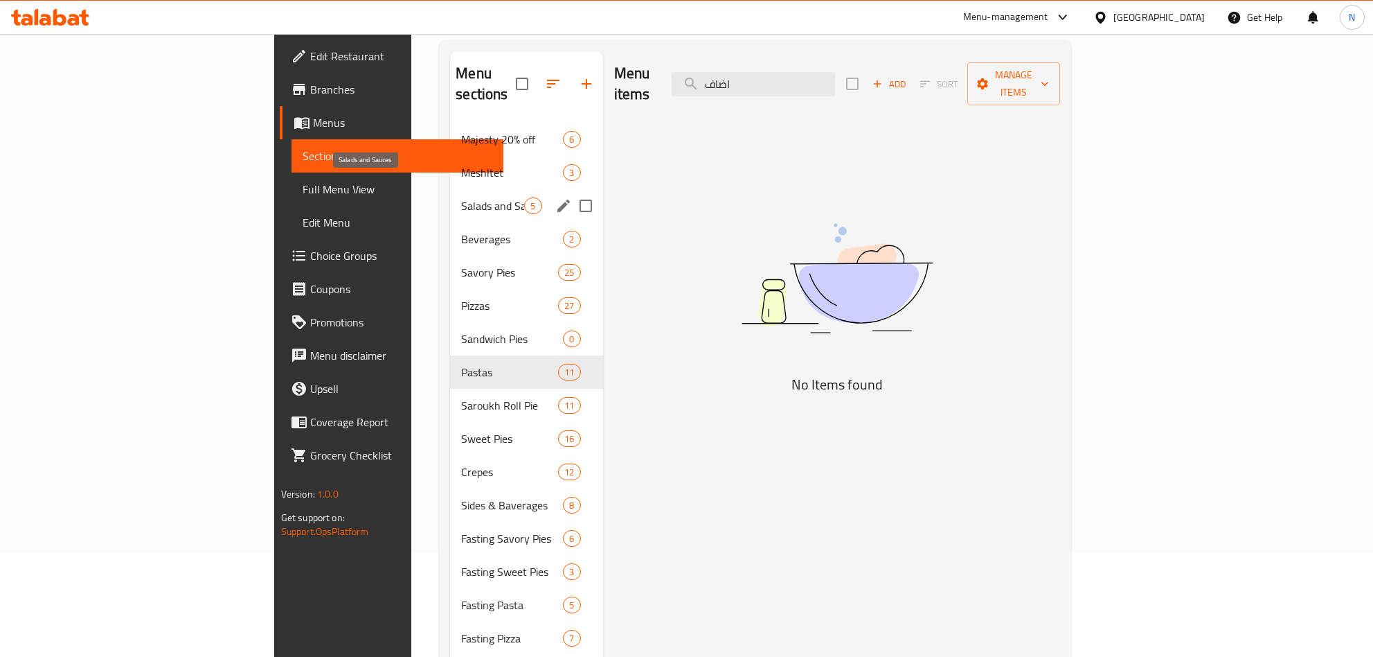
type input "اضاف"
click at [461, 197] on span "Salads and Sauces" at bounding box center [492, 205] width 63 height 17
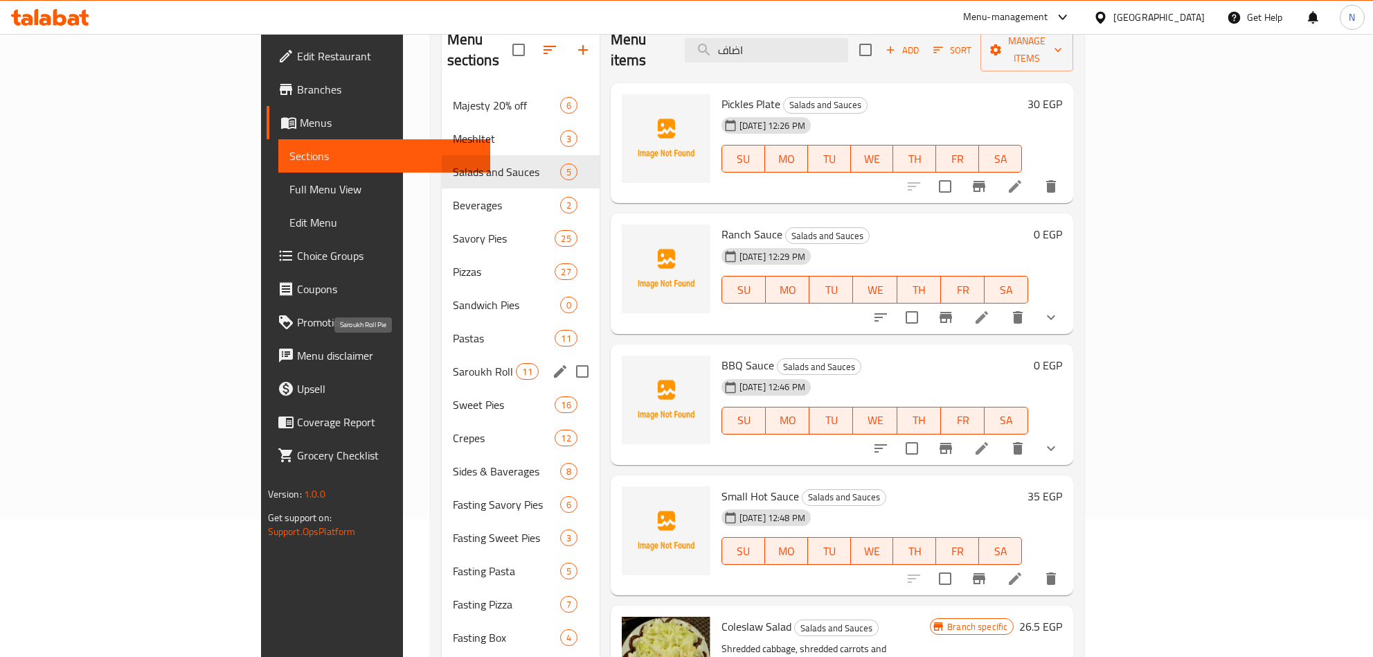
scroll to position [104, 0]
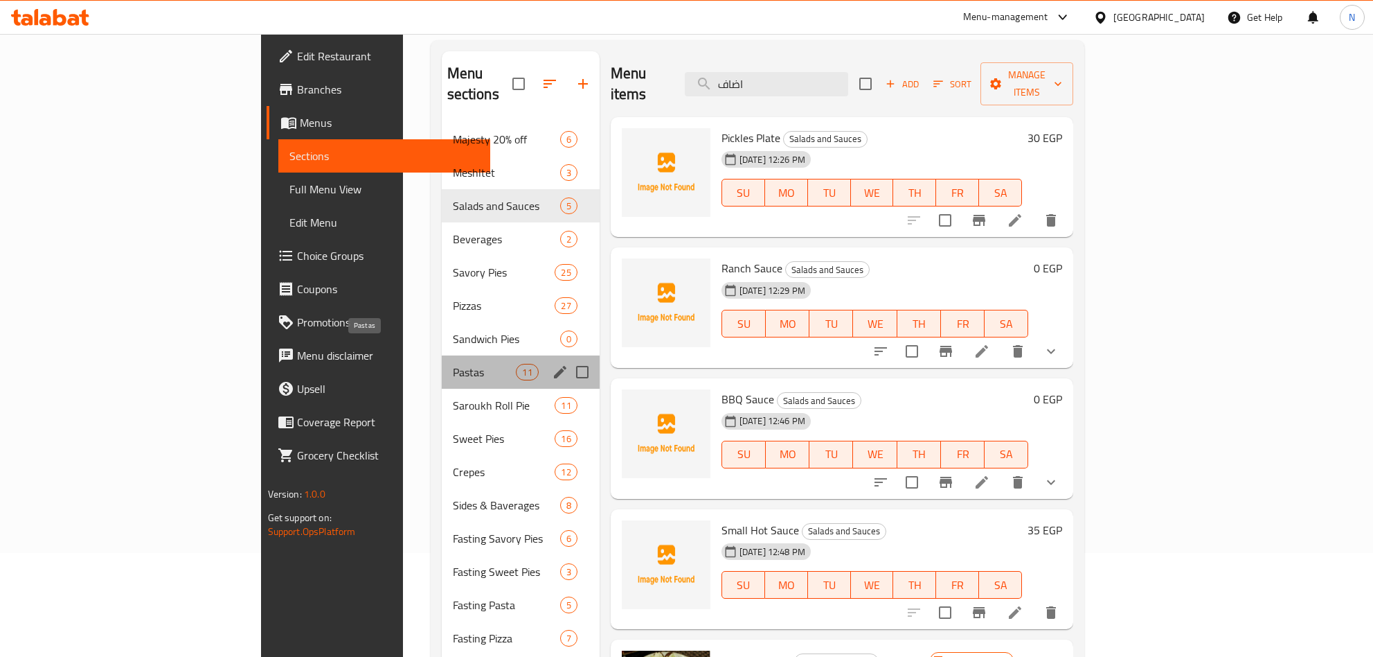
click at [453, 364] on span "Pastas" at bounding box center [485, 372] width 64 height 17
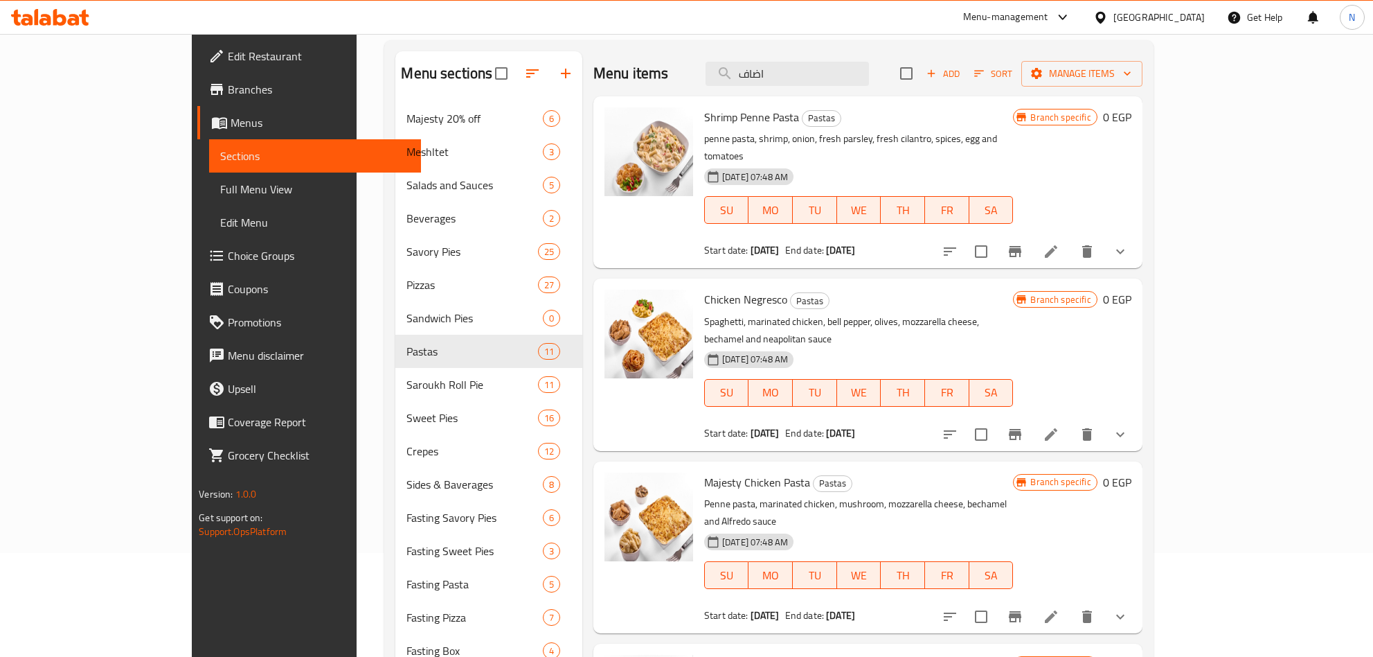
click at [1129, 243] on icon "show more" at bounding box center [1120, 251] width 17 height 17
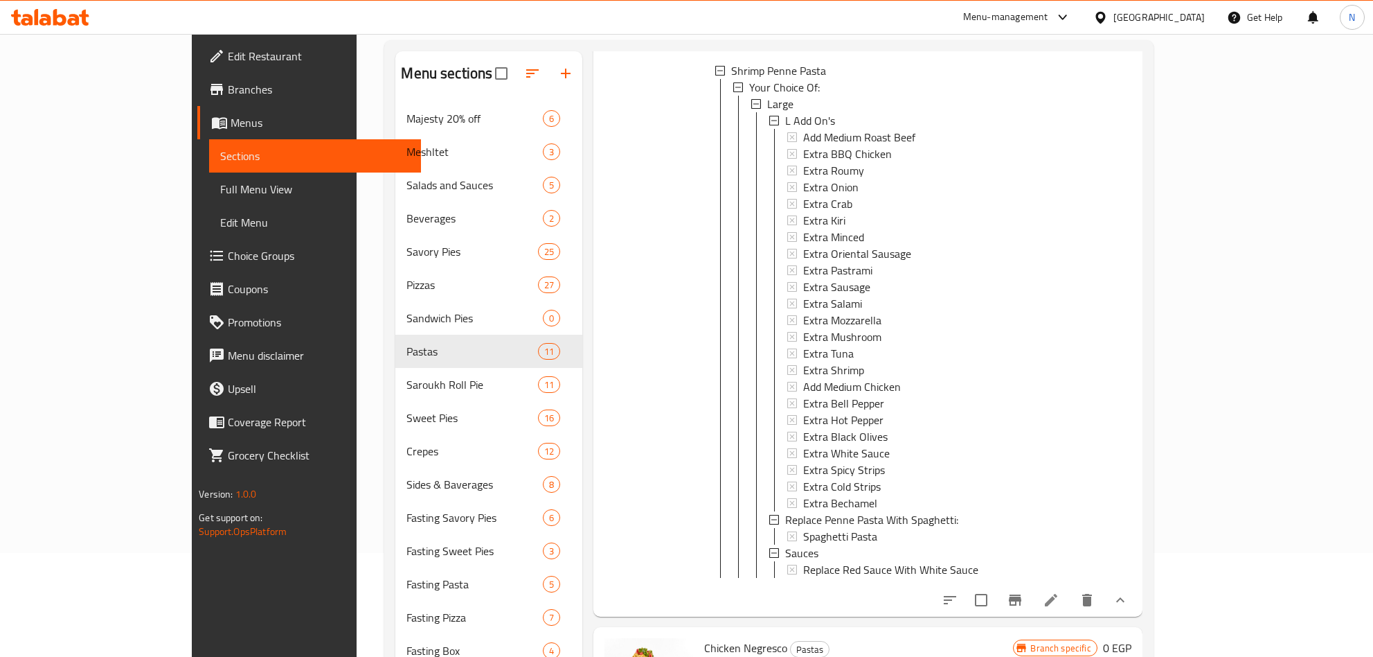
scroll to position [208, 0]
click at [1058, 597] on icon at bounding box center [1051, 597] width 12 height 12
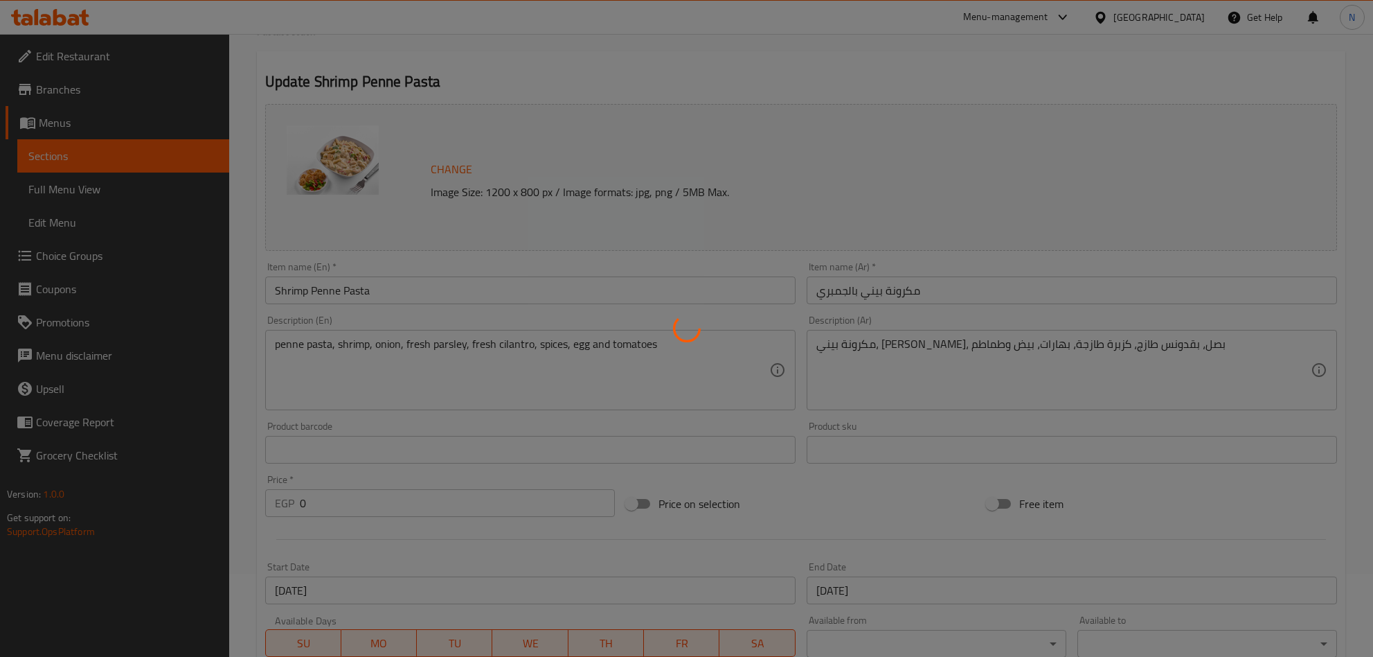
scroll to position [507, 0]
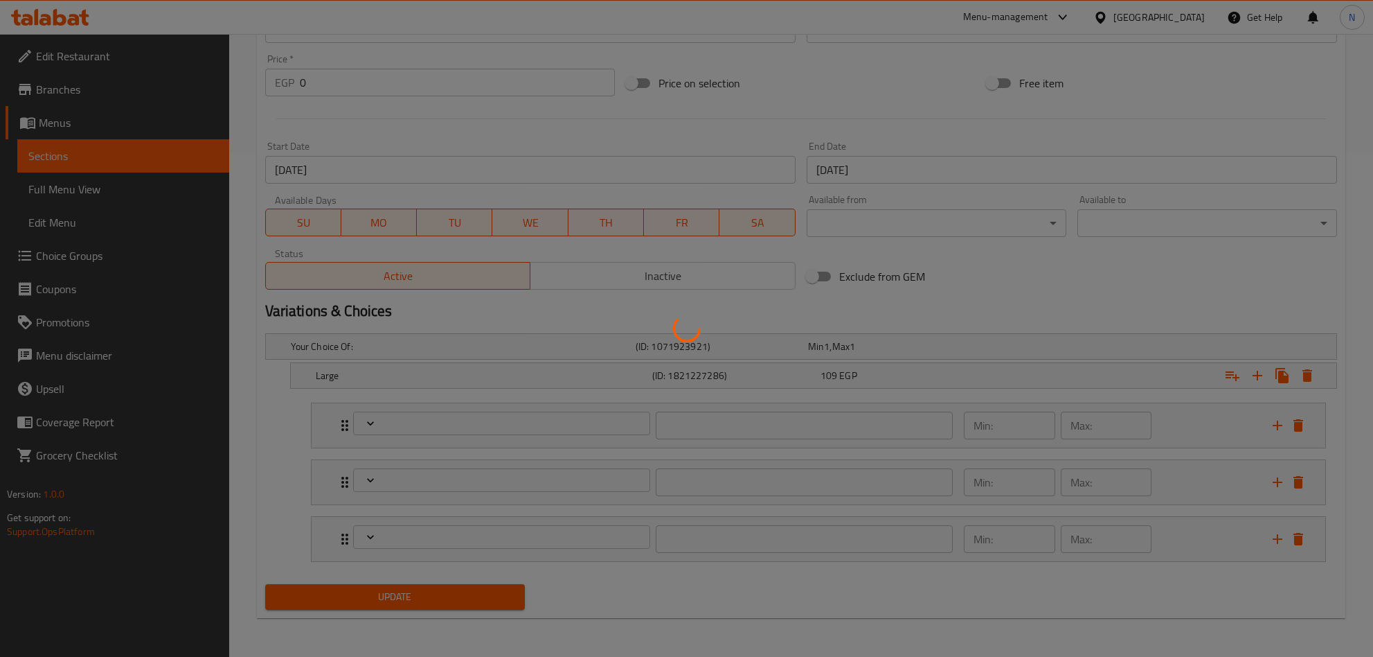
type input "الإضافات كبير:"
type input "0"
type input "23"
type input "إستبدال مكرونة بيني بالإسباجيتي:"
type input "0"
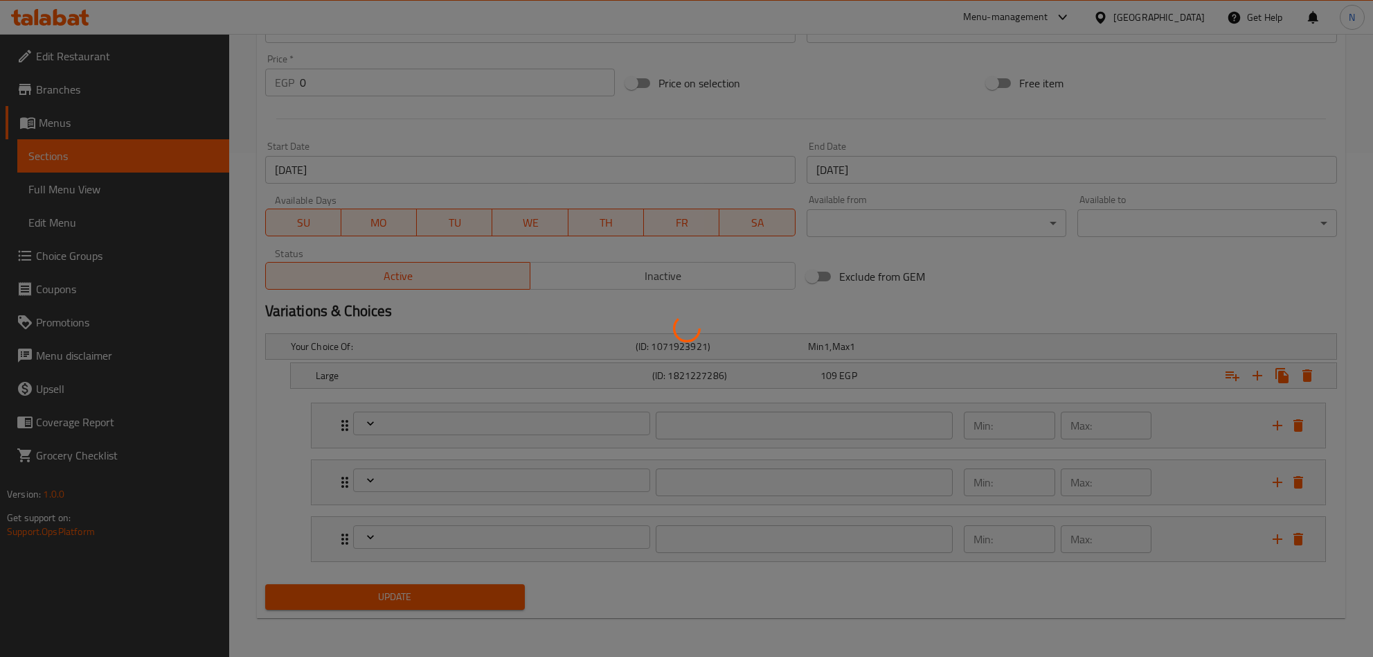
type input "0"
type input "الصوص"
type input "0"
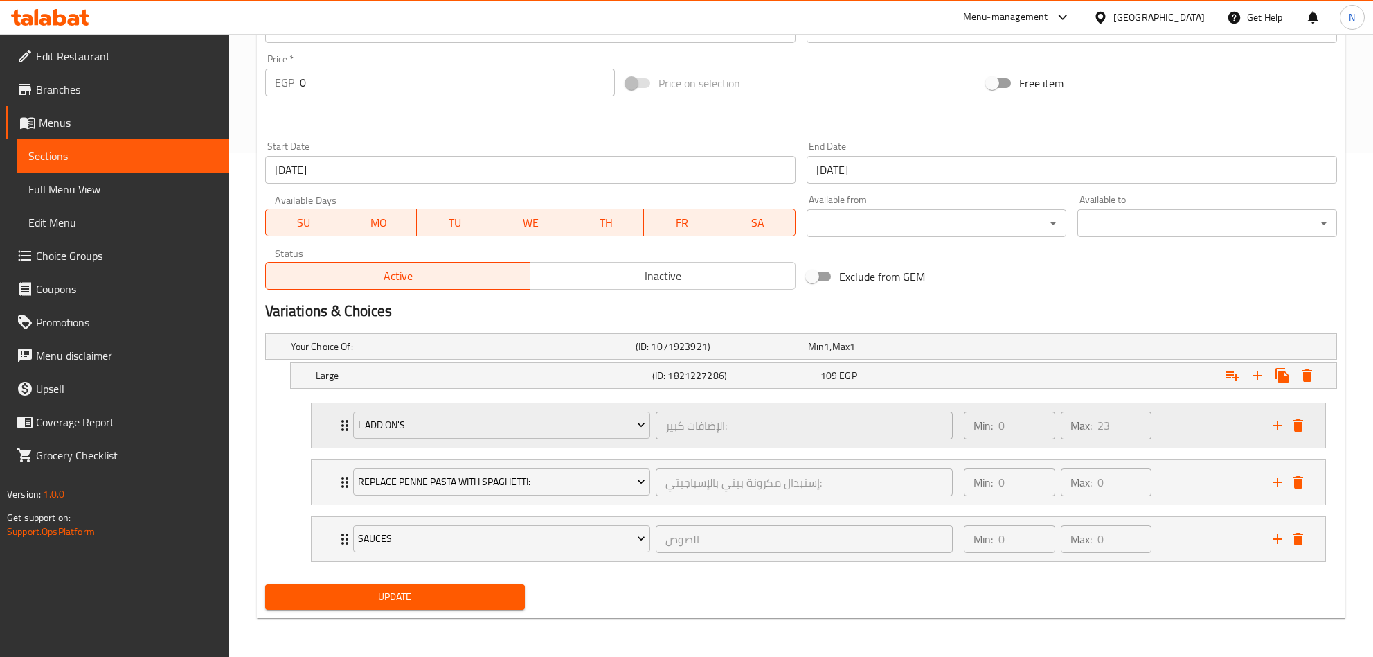
click at [332, 420] on div "L Add On's الإضافات كبير: ​ Min: 0 ​ Max: 23 ​" at bounding box center [819, 425] width 1014 height 44
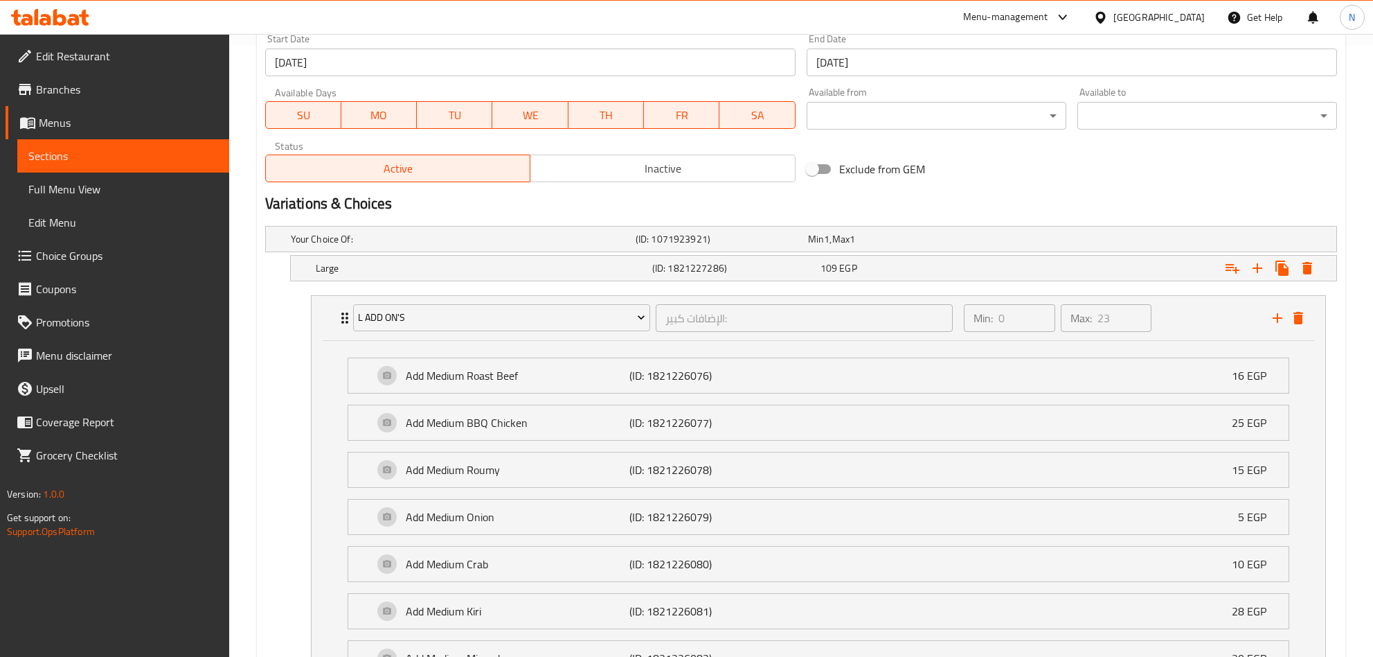
scroll to position [0, 0]
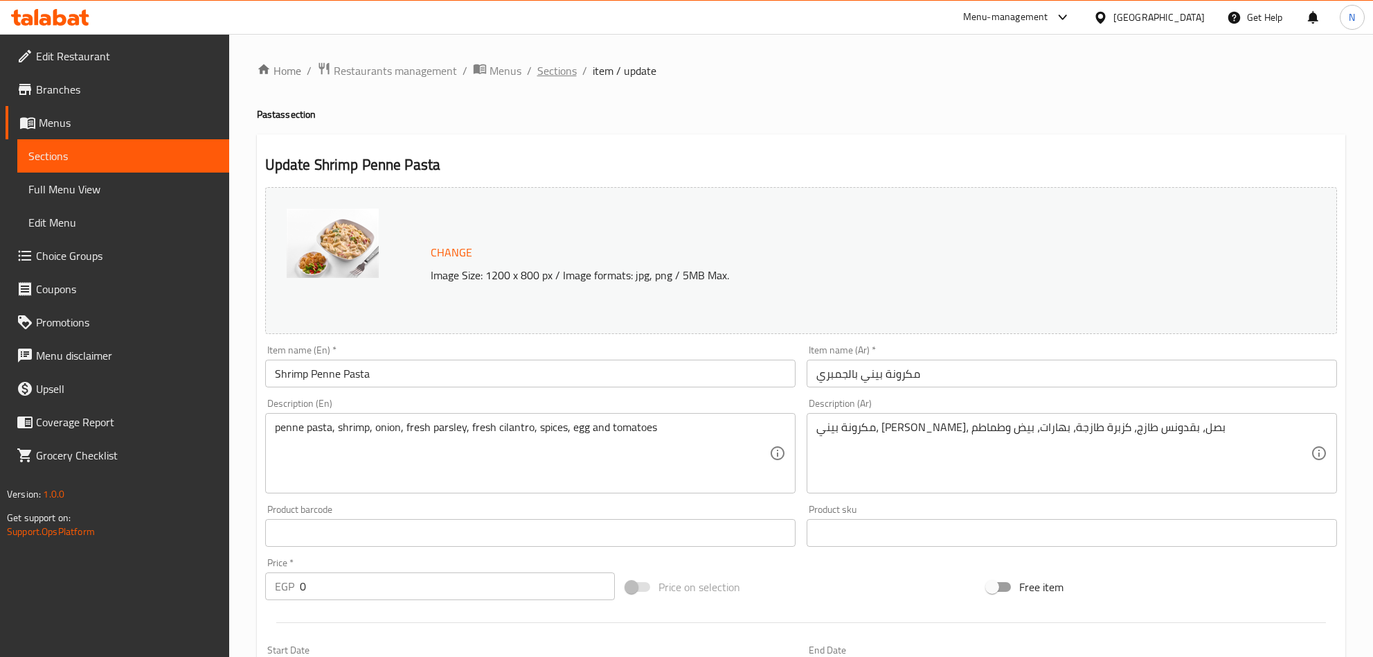
click at [541, 75] on span "Sections" at bounding box center [556, 70] width 39 height 17
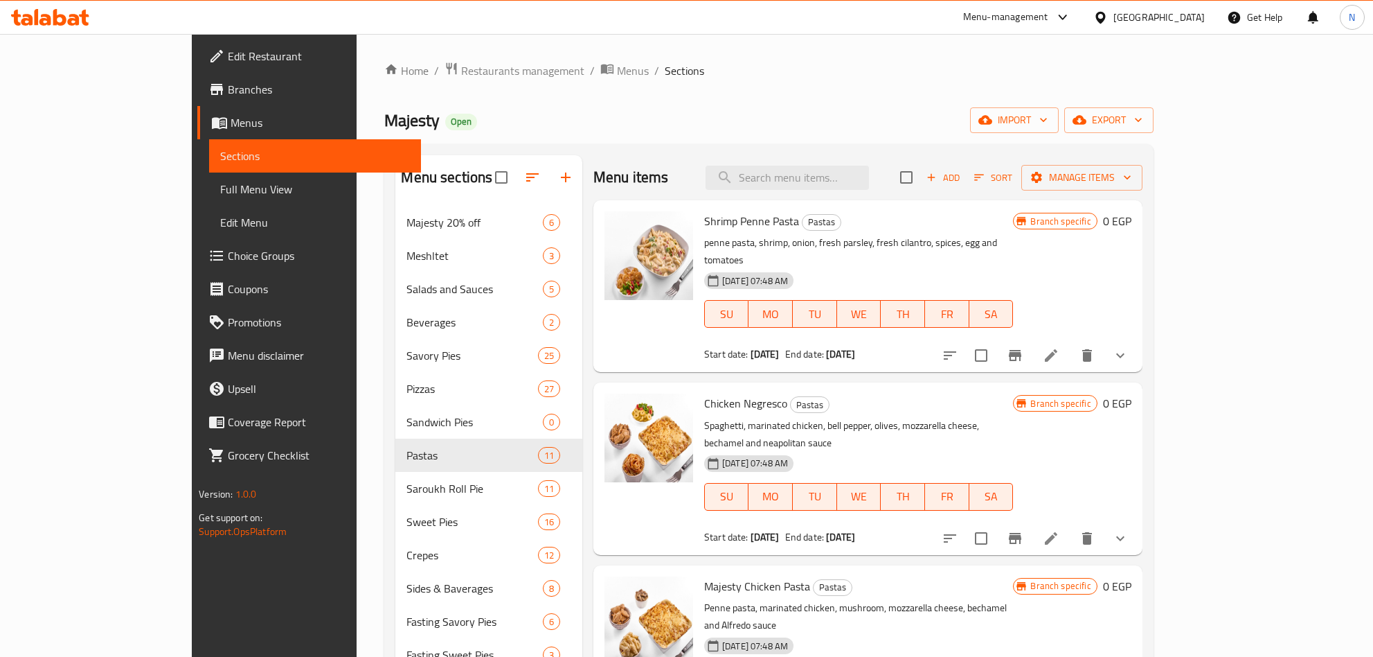
click at [1129, 347] on icon "show more" at bounding box center [1120, 355] width 17 height 17
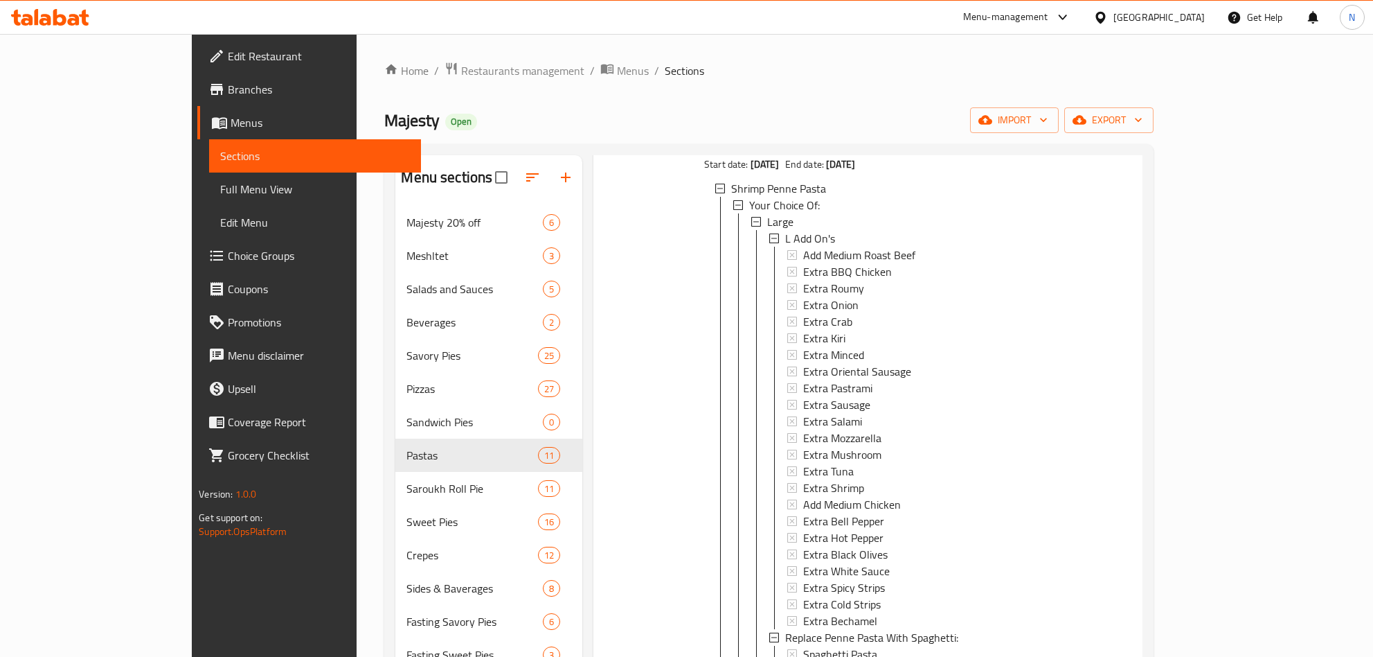
scroll to position [208, 0]
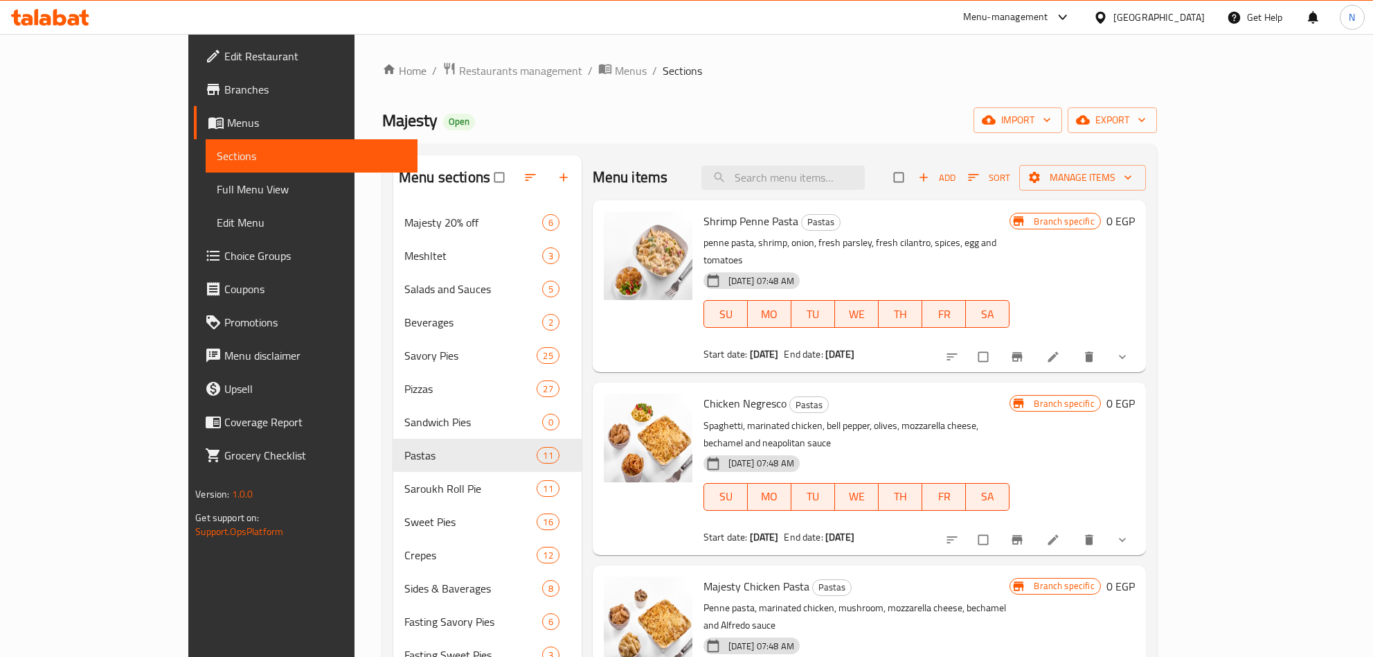
click at [1130, 350] on icon "show more" at bounding box center [1123, 357] width 14 height 14
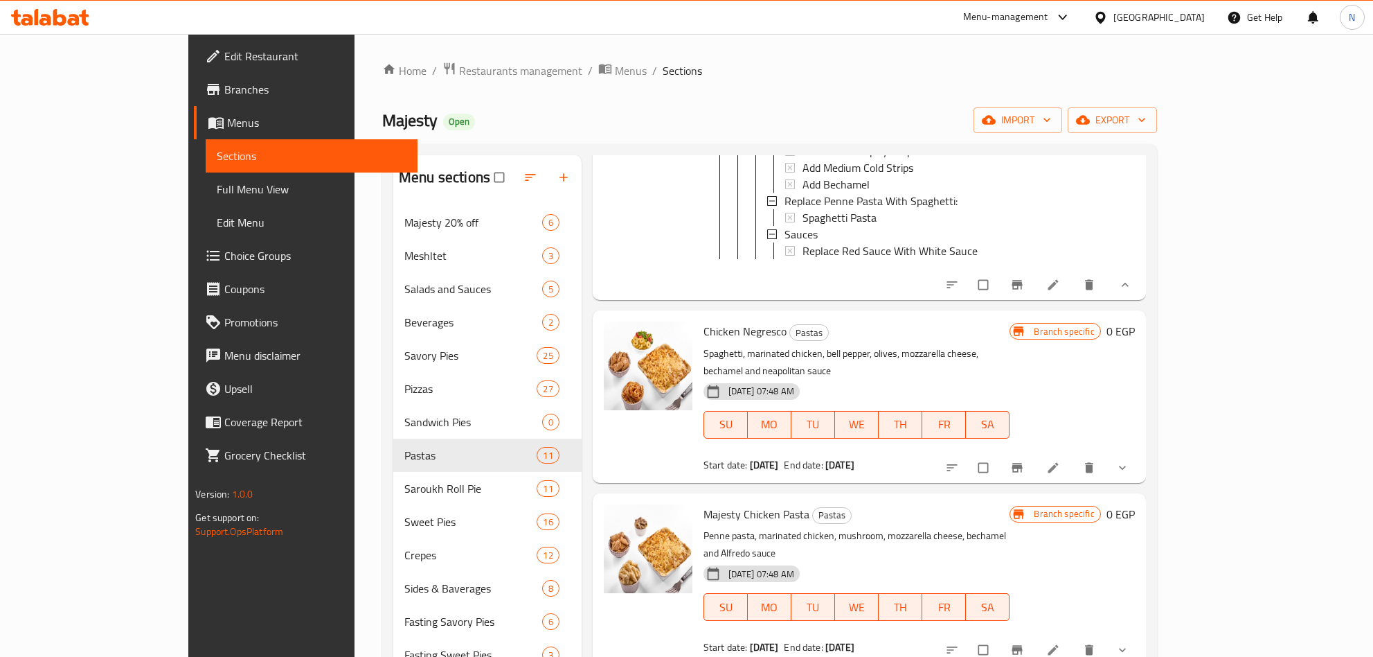
scroll to position [727, 0]
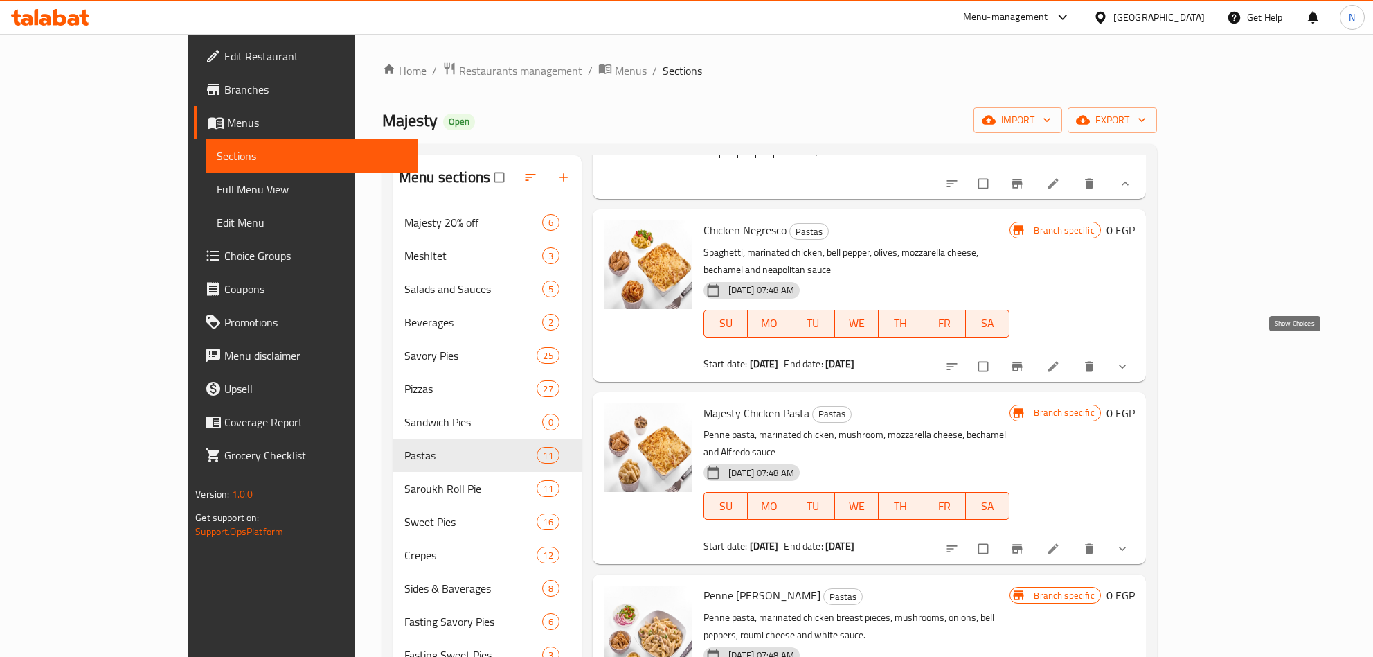
click at [1130, 359] on icon "show more" at bounding box center [1123, 366] width 14 height 14
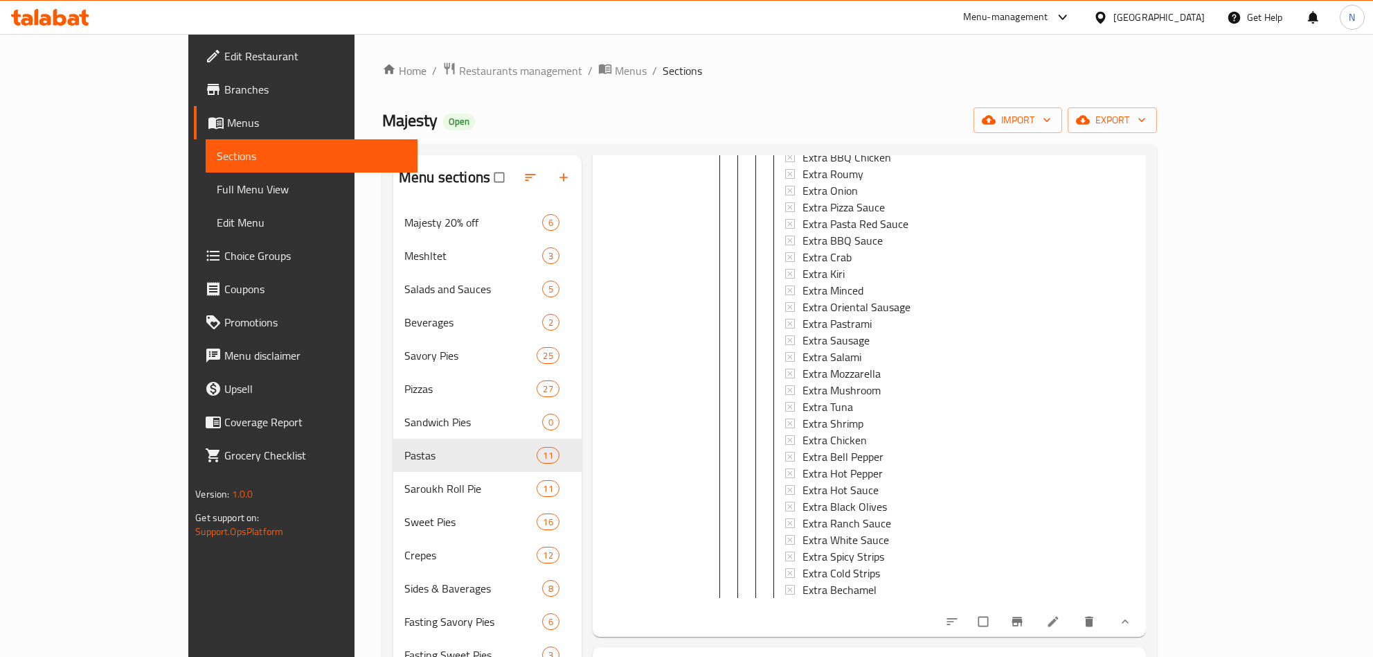
scroll to position [2, 0]
click at [1060, 617] on icon at bounding box center [1053, 621] width 14 height 14
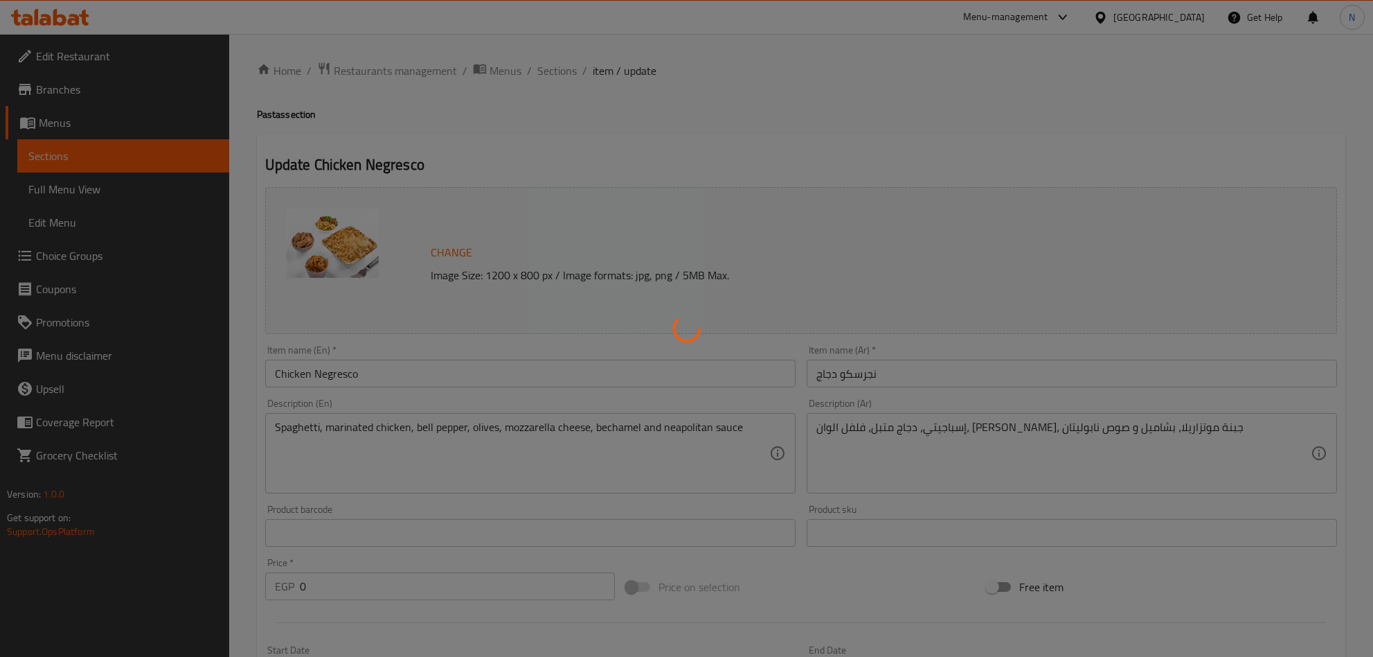
type input "إستبدل الإسباجيتي بمكرونة بيني:"
type input "0"
type input "1"
type input "التبديل"
type input "0"
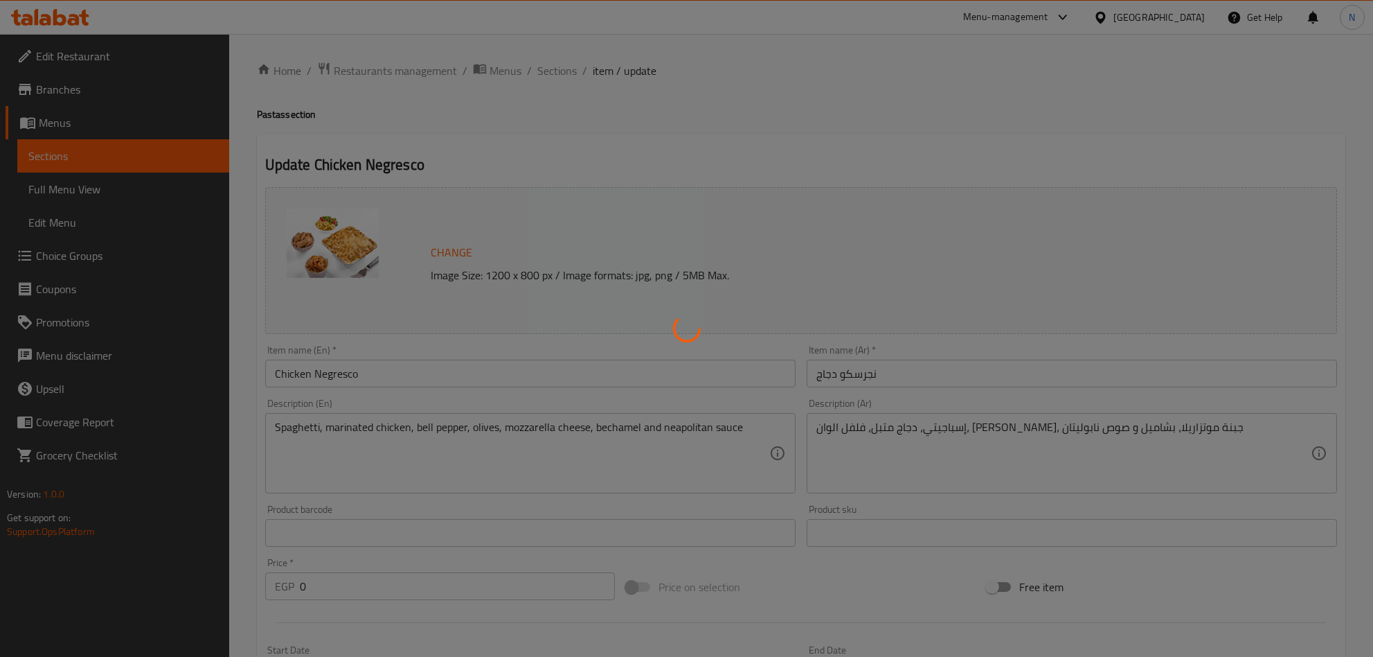
type input "0"
type input "بالصوص الأبيض"
type input "0"
type input "1"
type input "الإضافات كبير:"
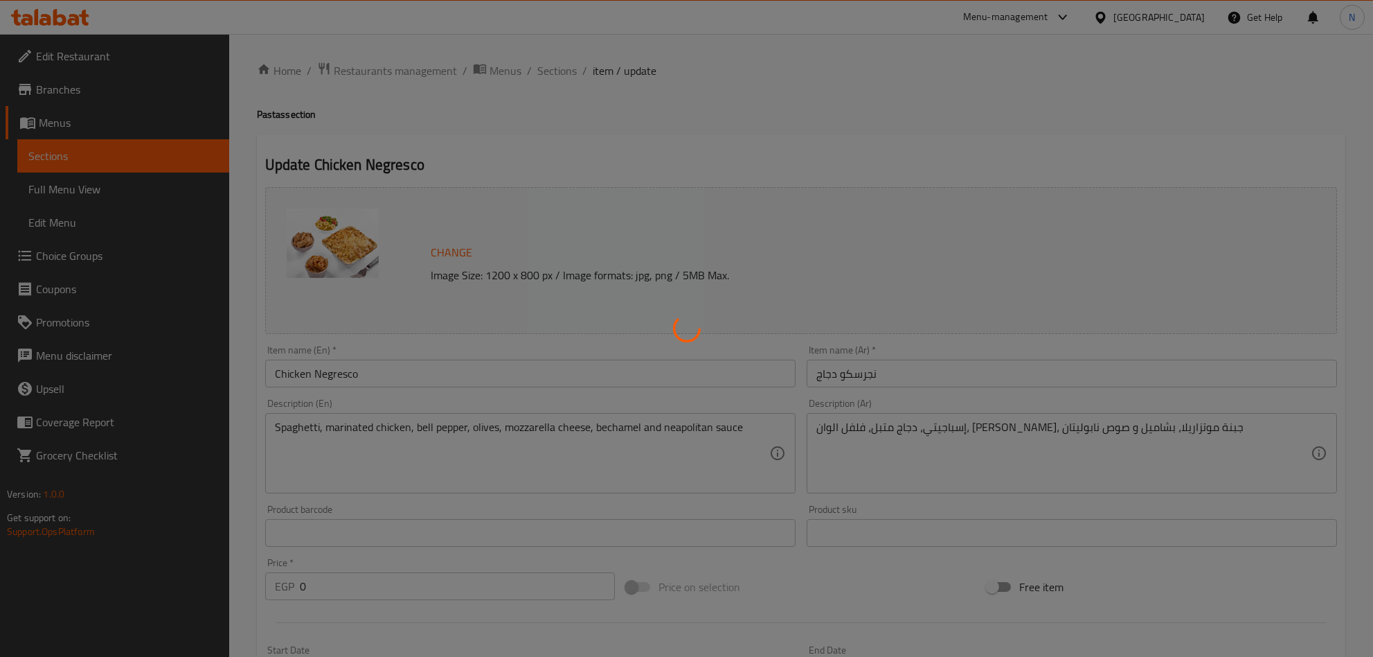
type input "0"
type input "28"
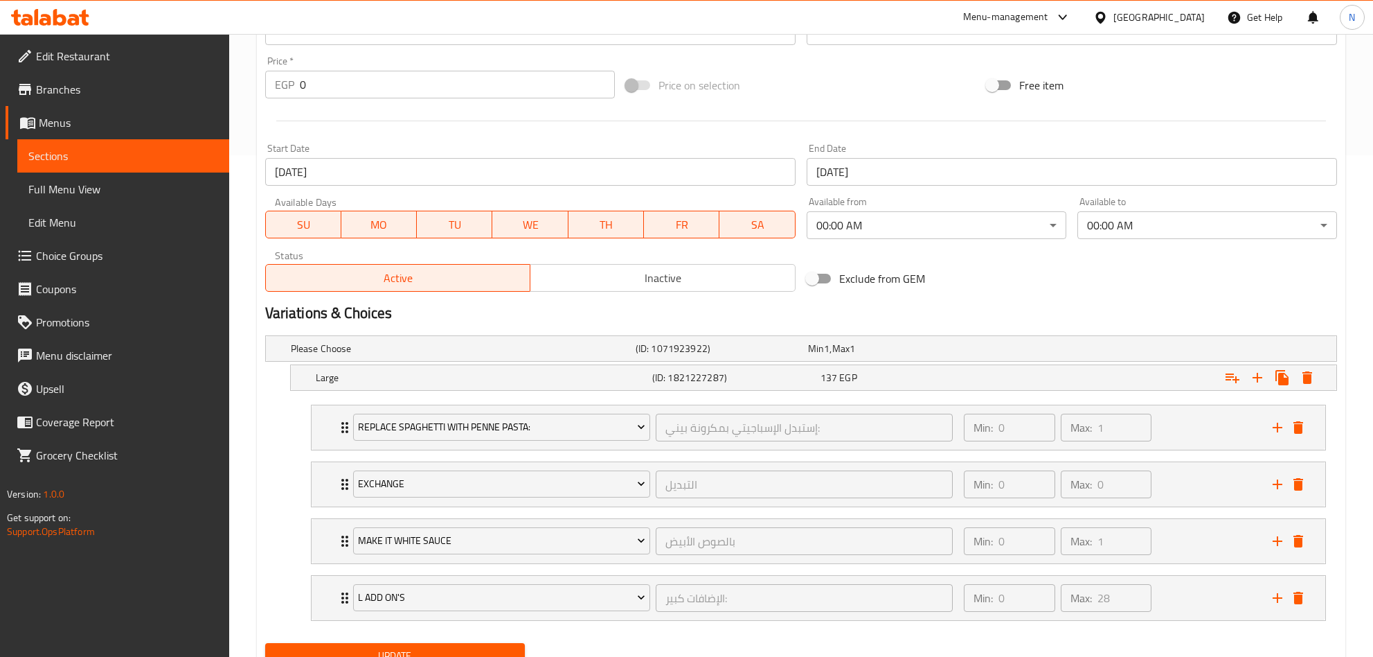
scroll to position [566, 0]
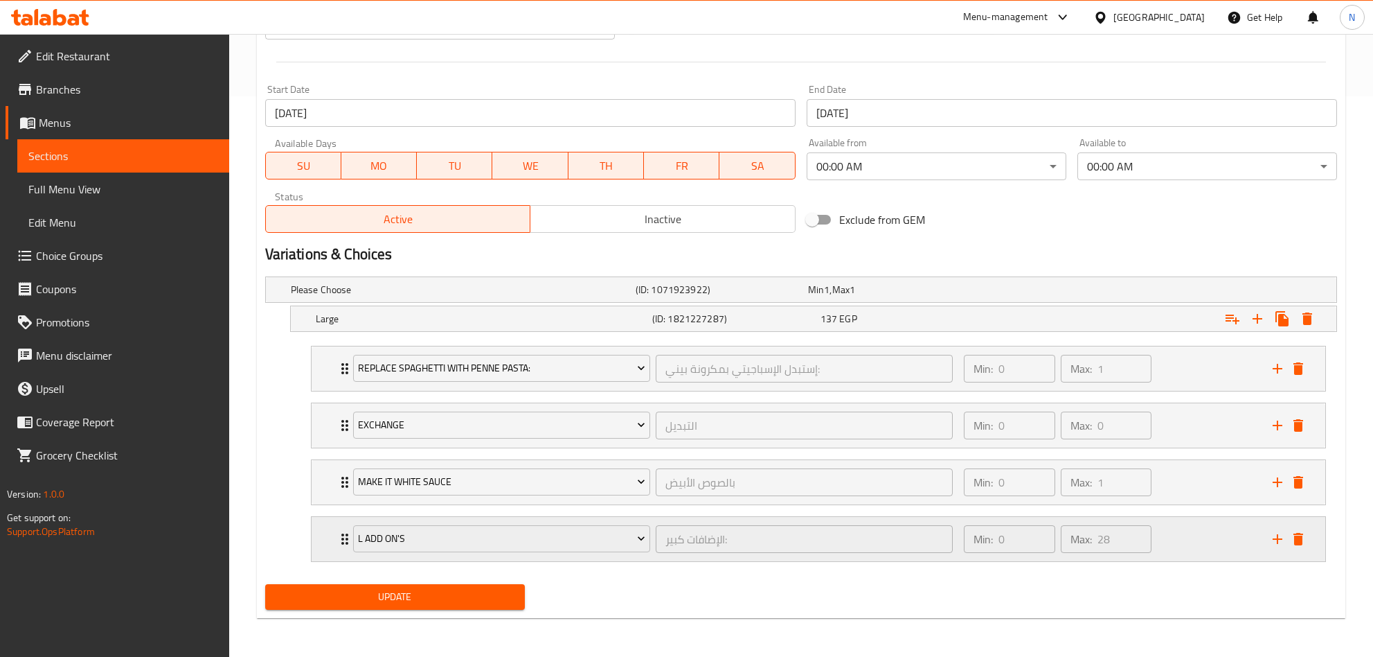
click at [325, 544] on div "L Add On's الإضافات كبير: ​ Min: 0 ​ Max: 28 ​" at bounding box center [819, 539] width 1014 height 44
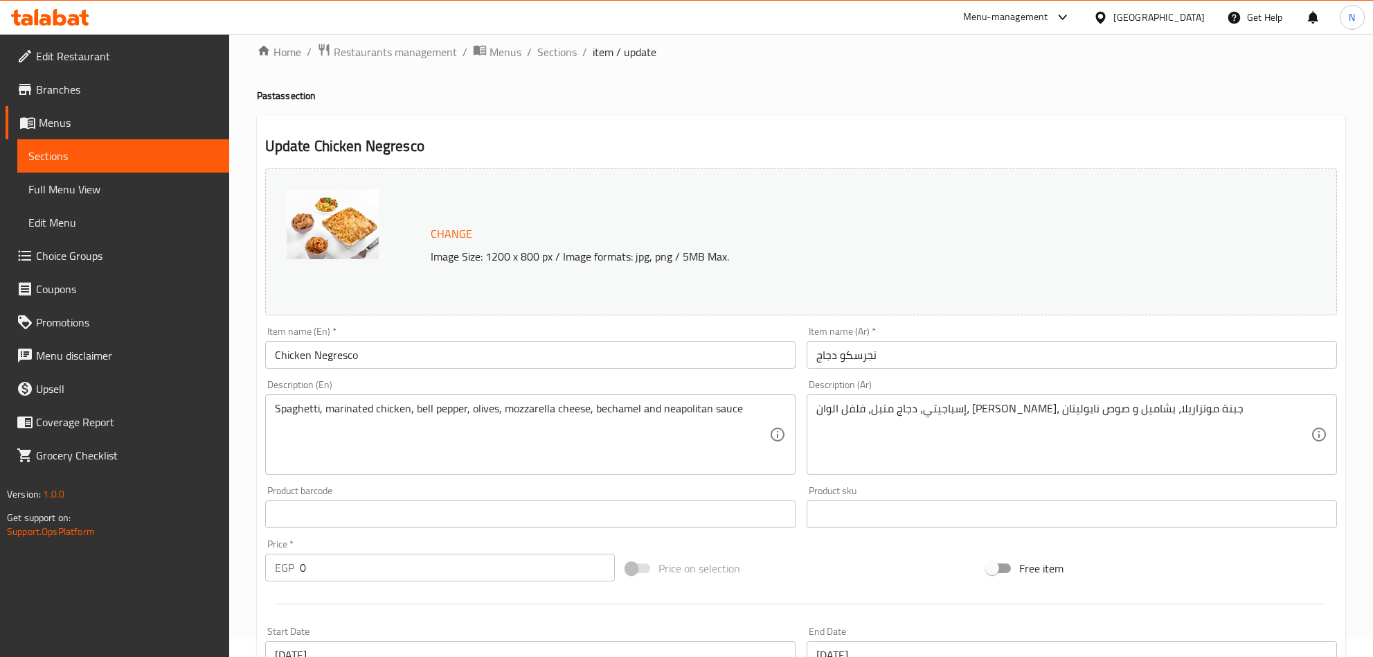
scroll to position [0, 0]
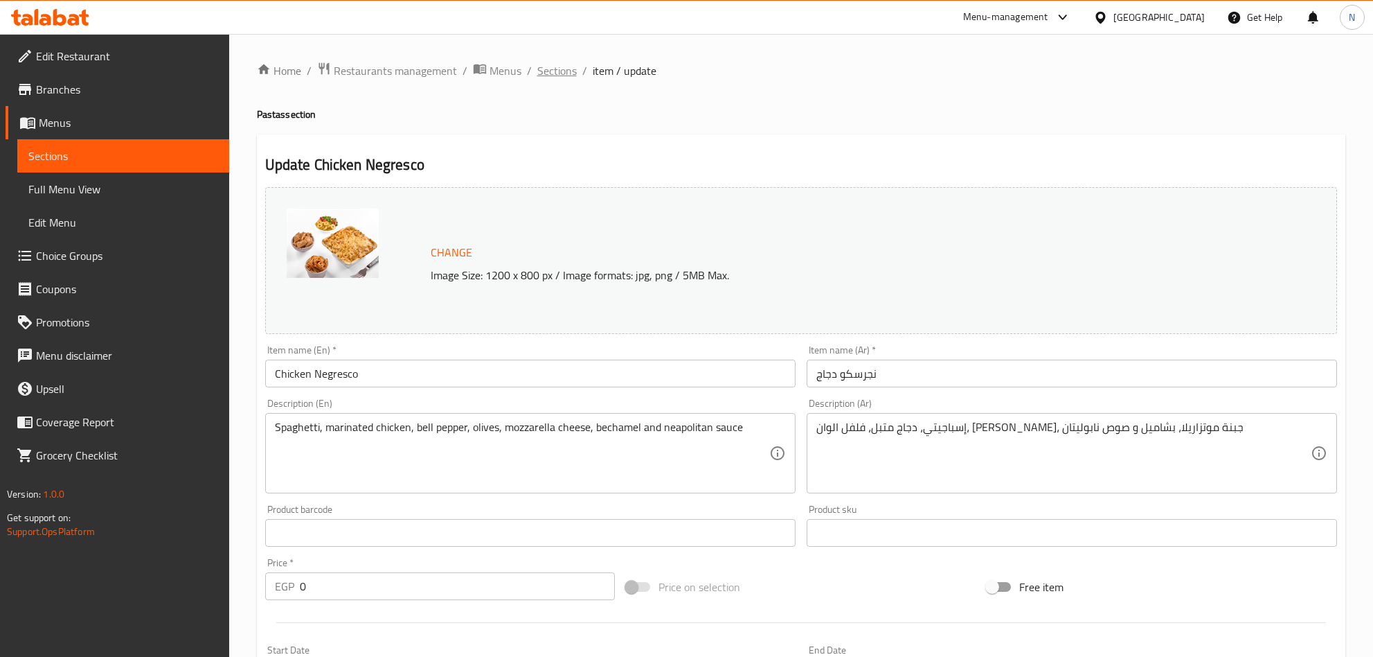
click at [568, 73] on span "Sections" at bounding box center [556, 70] width 39 height 17
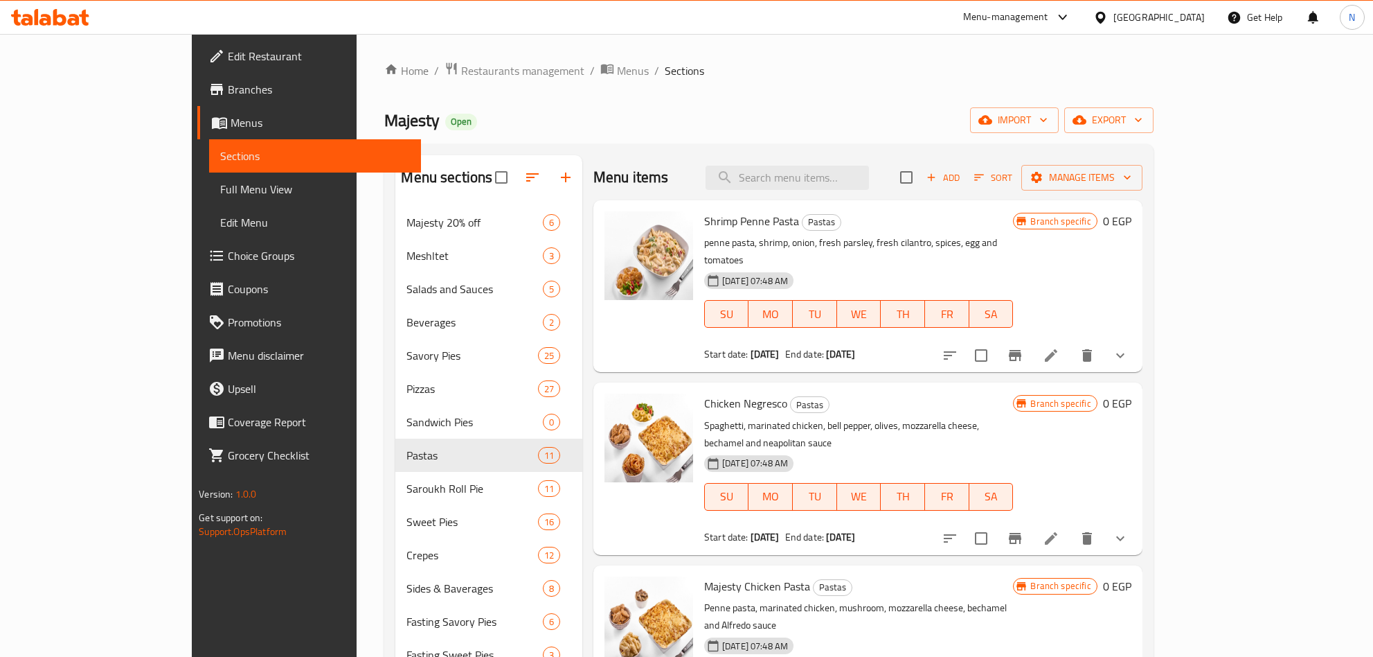
click at [228, 248] on span "Choice Groups" at bounding box center [319, 255] width 182 height 17
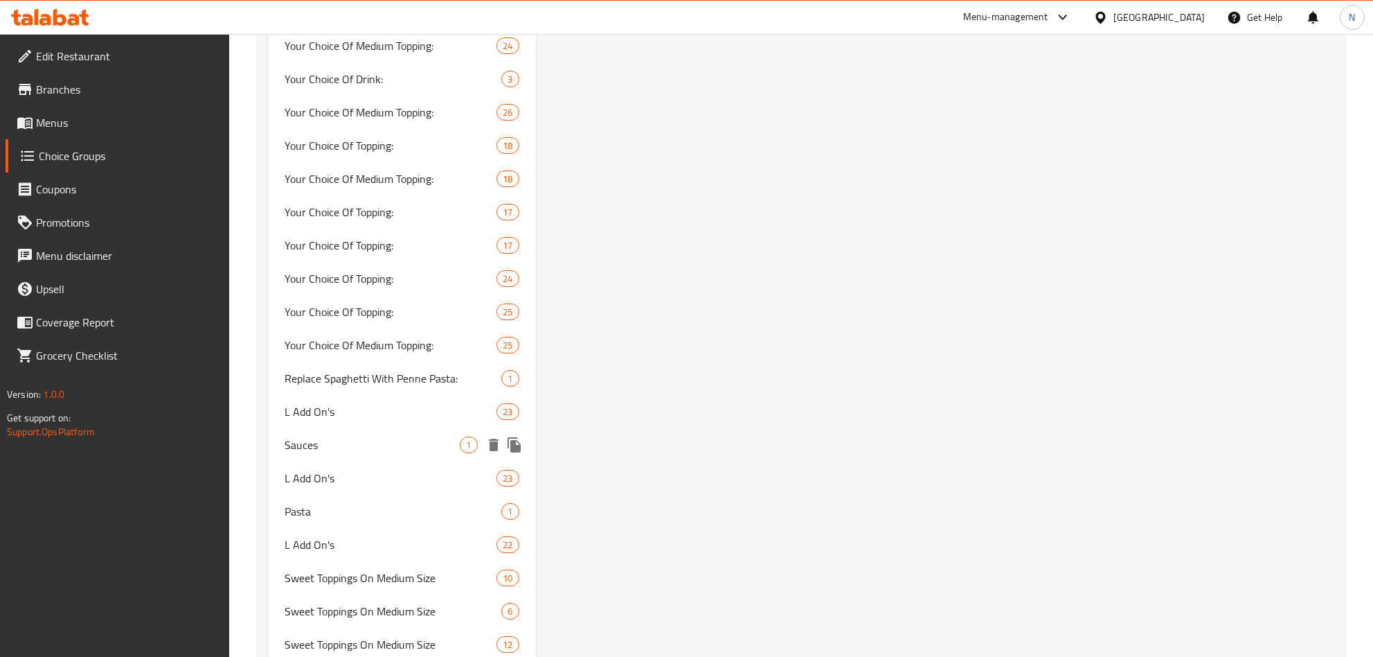
scroll to position [1247, 0]
click at [368, 405] on span "L Add On's" at bounding box center [370, 409] width 171 height 17
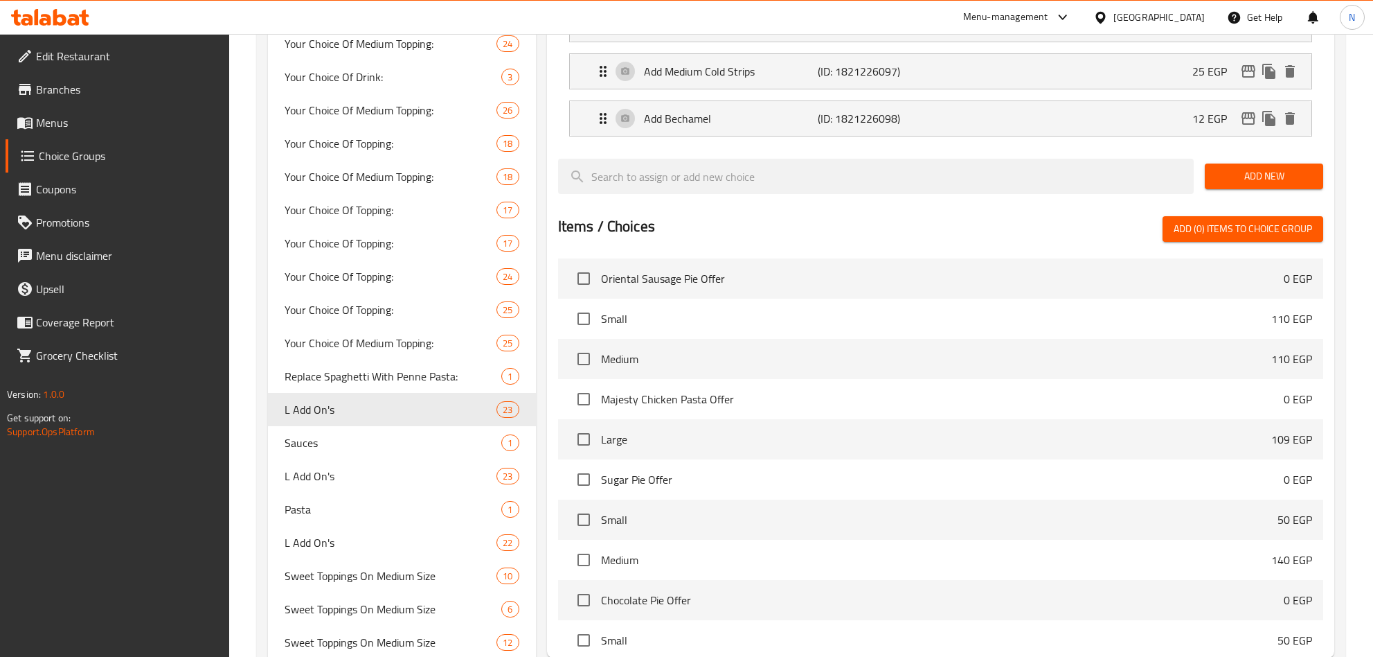
type input "L Add On's"
type input "الإضافات كبير:"
type input "0"
type input "23"
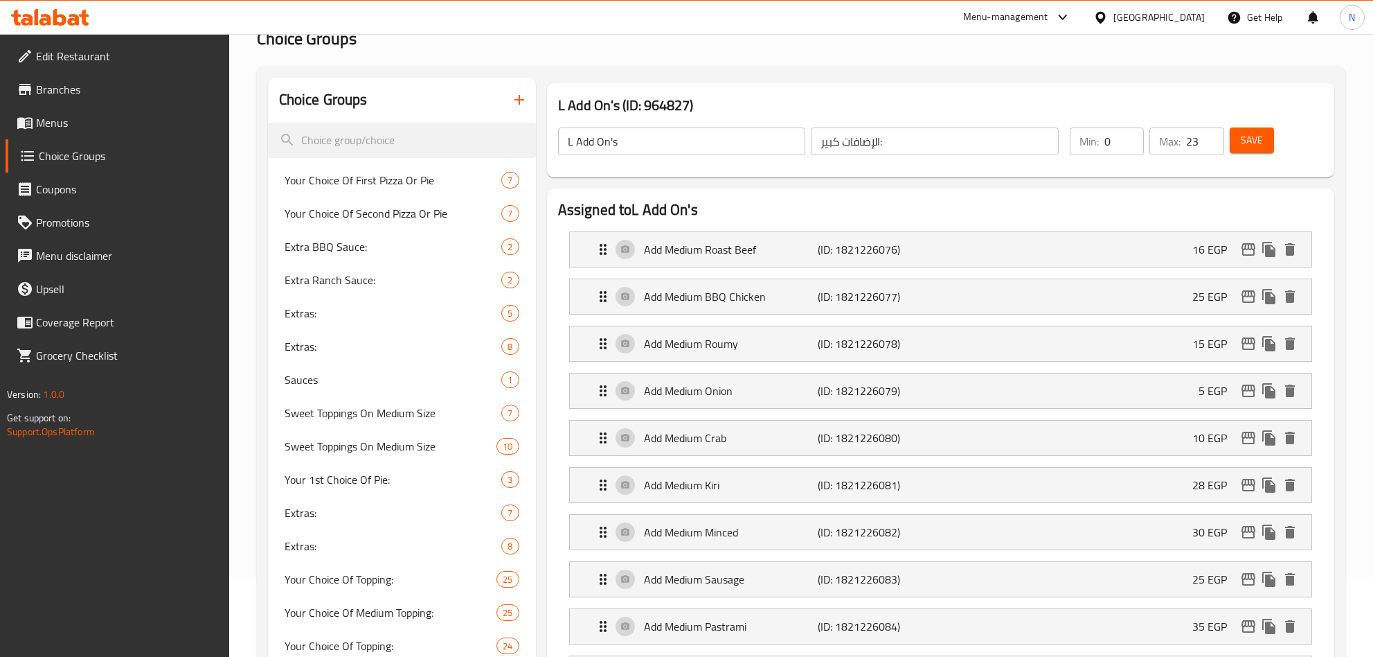
scroll to position [19, 0]
